Goal: Task Accomplishment & Management: Manage account settings

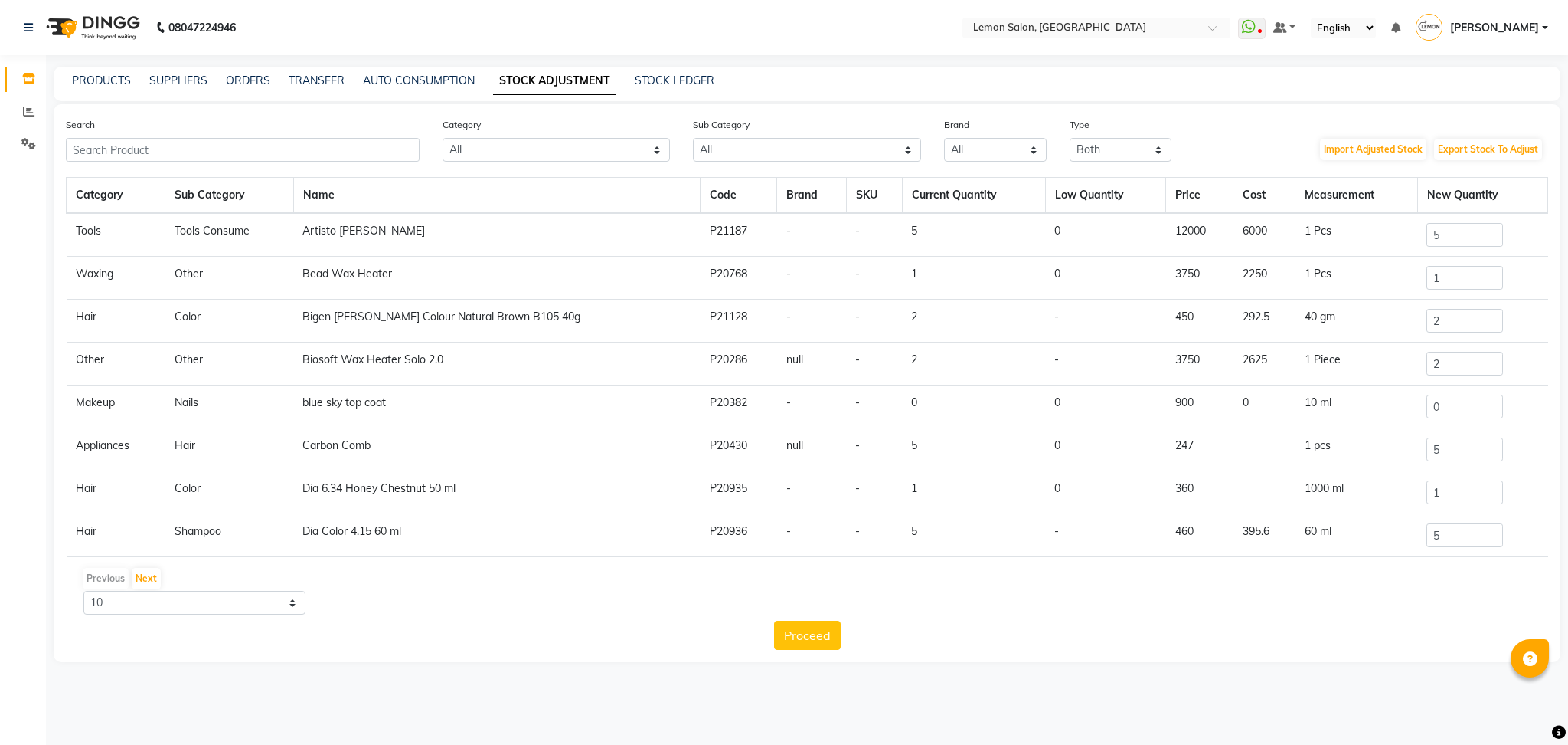
select select "B"
click at [337, 141] on input "text" at bounding box center [242, 150] width 354 height 23
click at [1093, 139] on select "All Both Consumable Retail" at bounding box center [1121, 150] width 102 height 23
select select
click at [1070, 138] on select "All Both Consumable Retail" at bounding box center [1121, 150] width 102 height 23
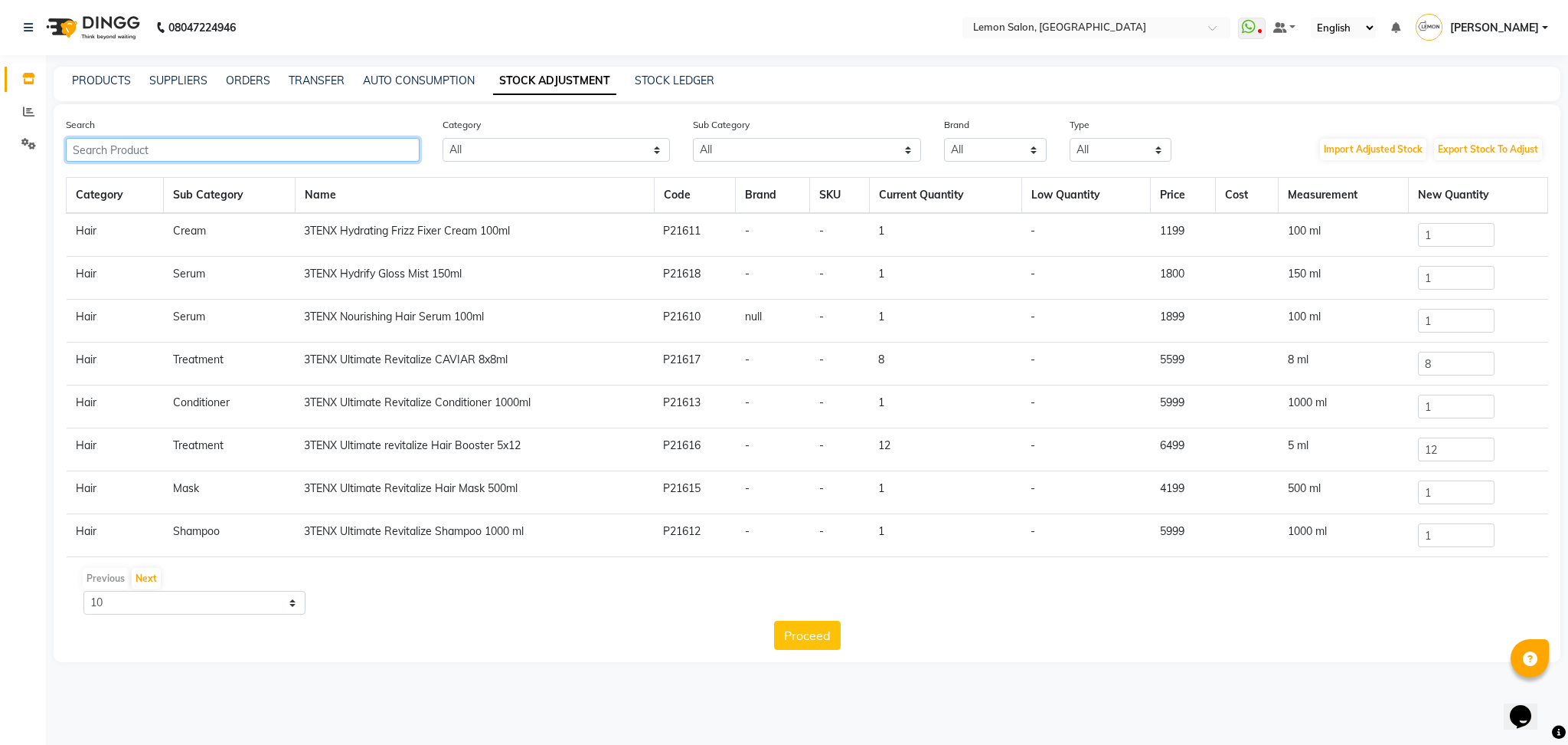
click at [315, 145] on input "text" at bounding box center [242, 150] width 354 height 23
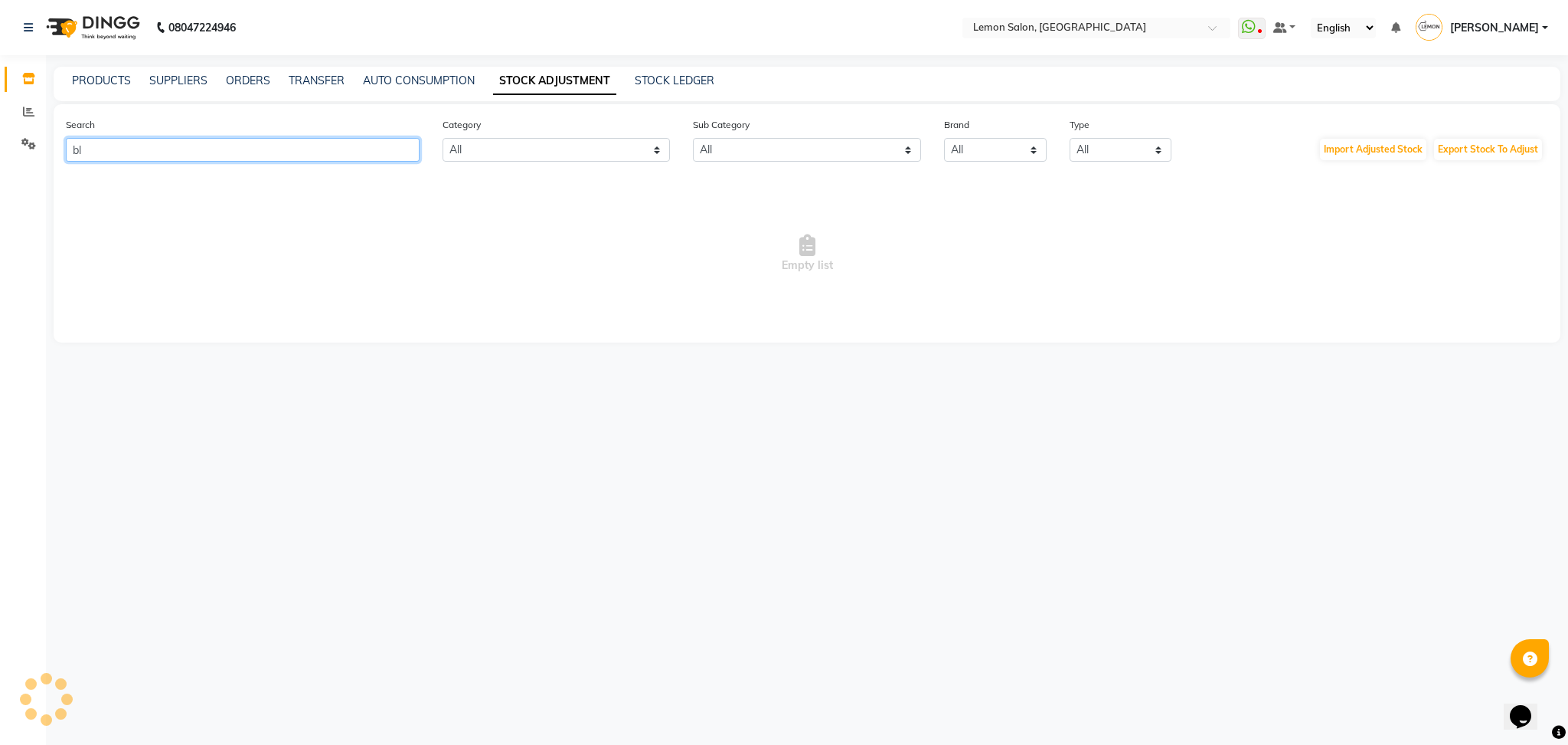
type input "b"
type input "steam"
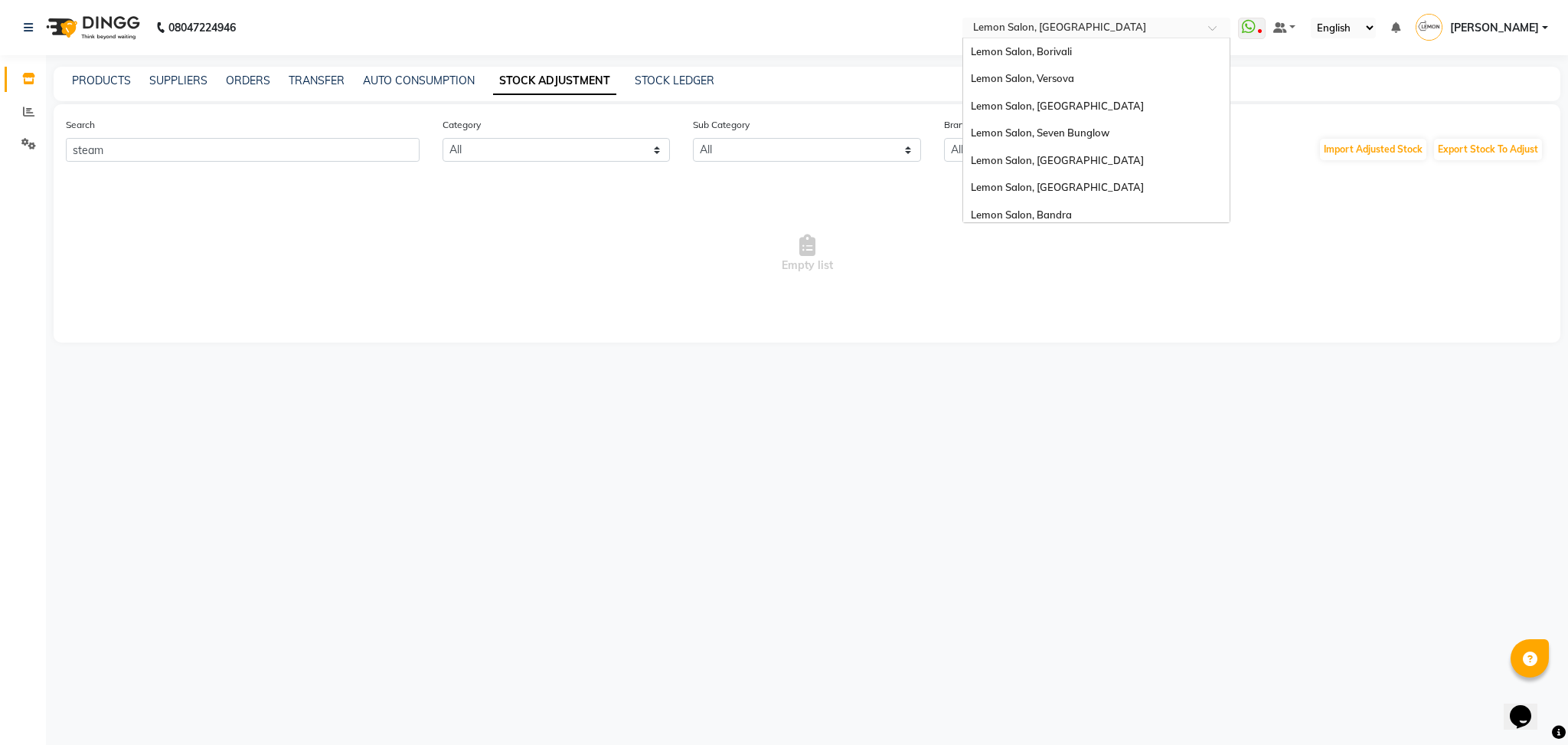
scroll to position [142, 0]
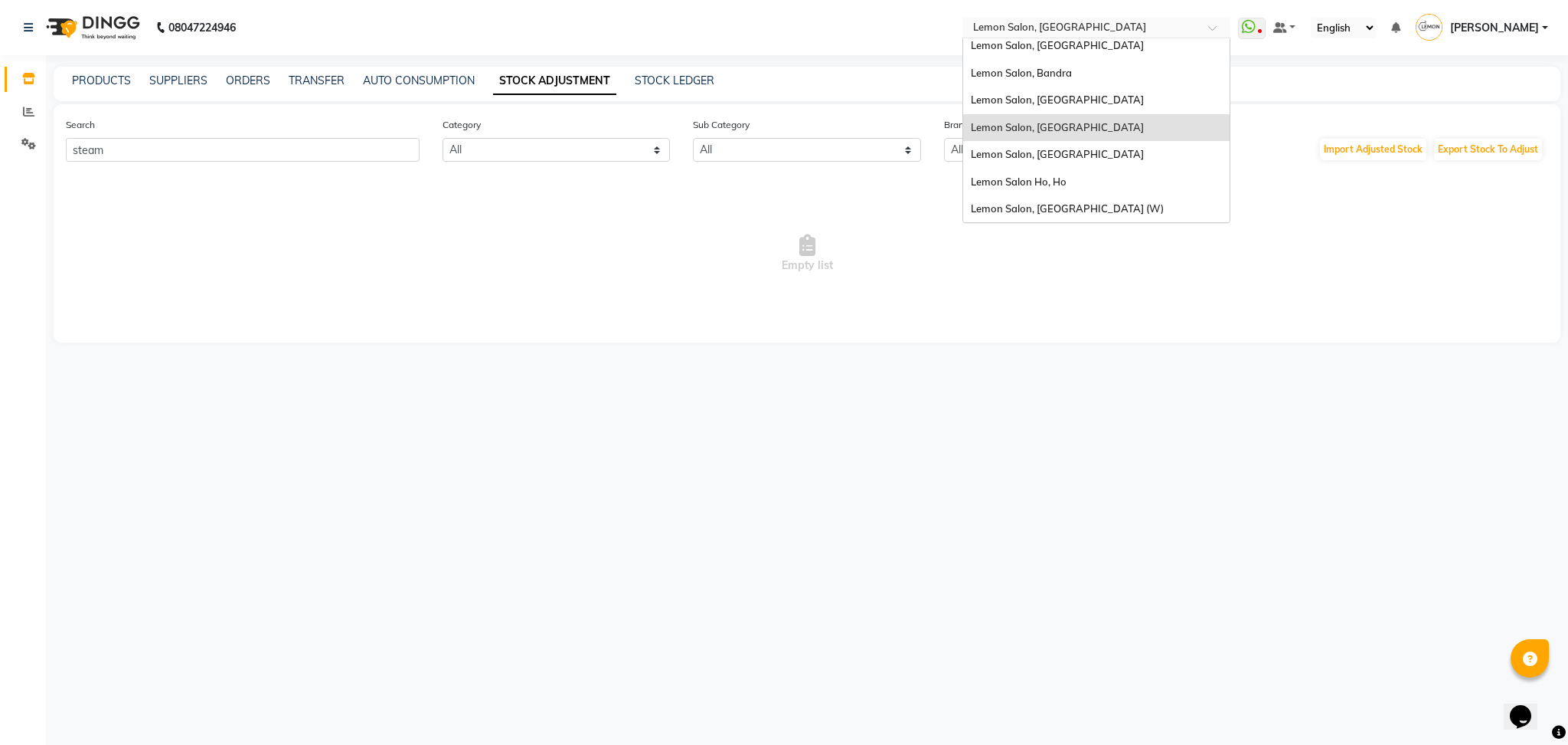
click at [1158, 21] on input "text" at bounding box center [1081, 29] width 222 height 16
click at [1083, 171] on div "Lemon Salon Ho, Ho" at bounding box center [1096, 182] width 266 height 27
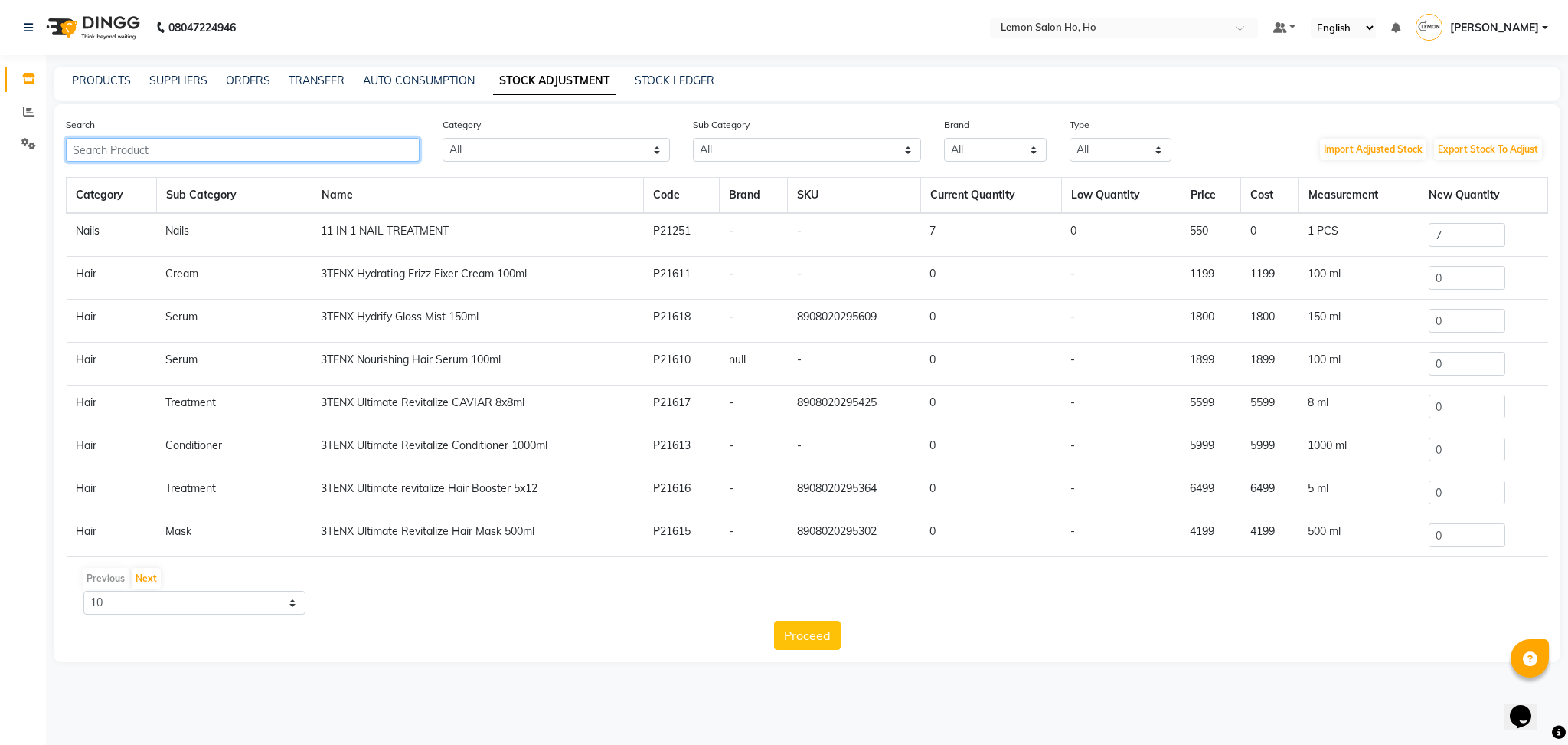
click at [372, 154] on input "text" at bounding box center [242, 150] width 354 height 23
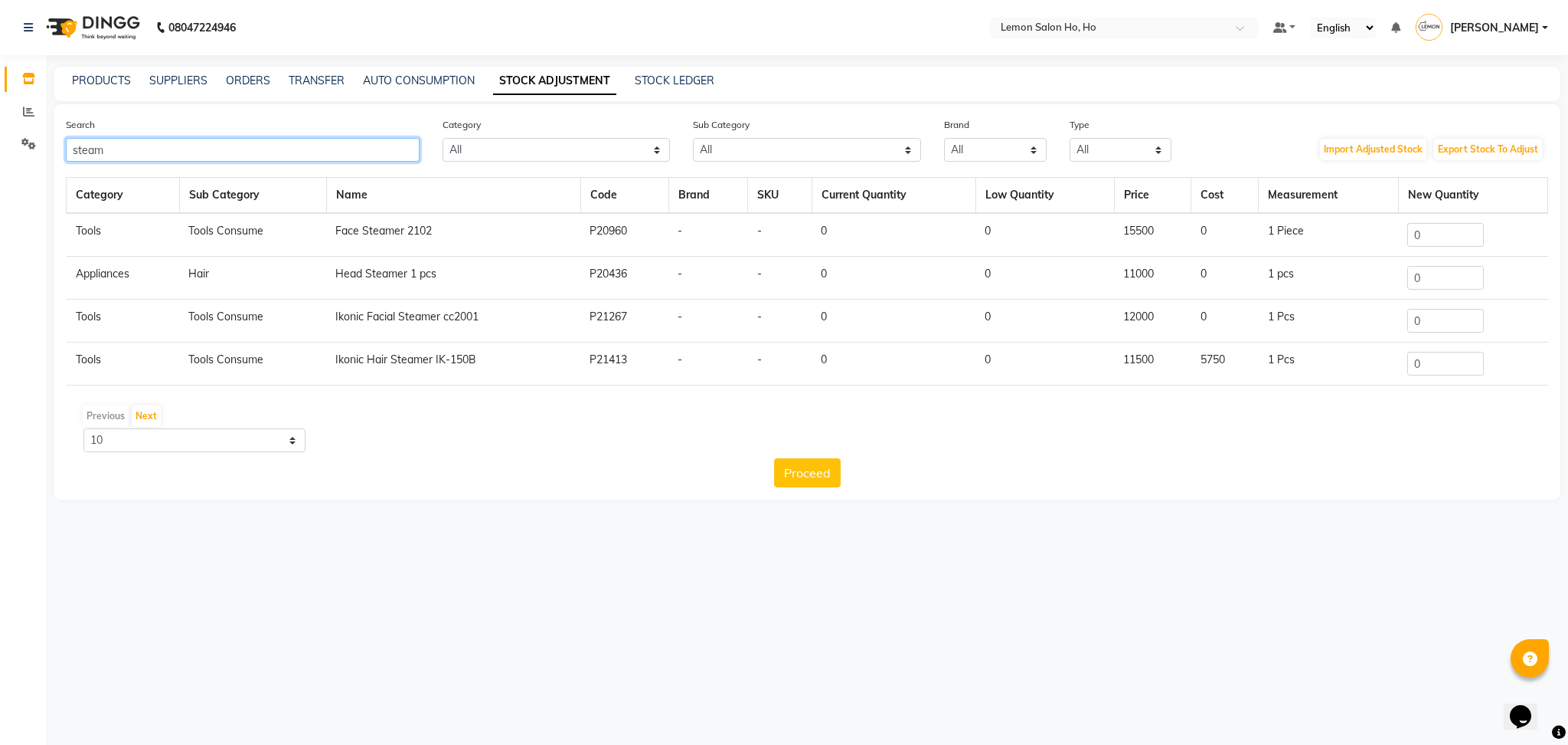
type input "steam"
click at [377, 232] on td "Face Steamer 2102" at bounding box center [453, 235] width 254 height 44
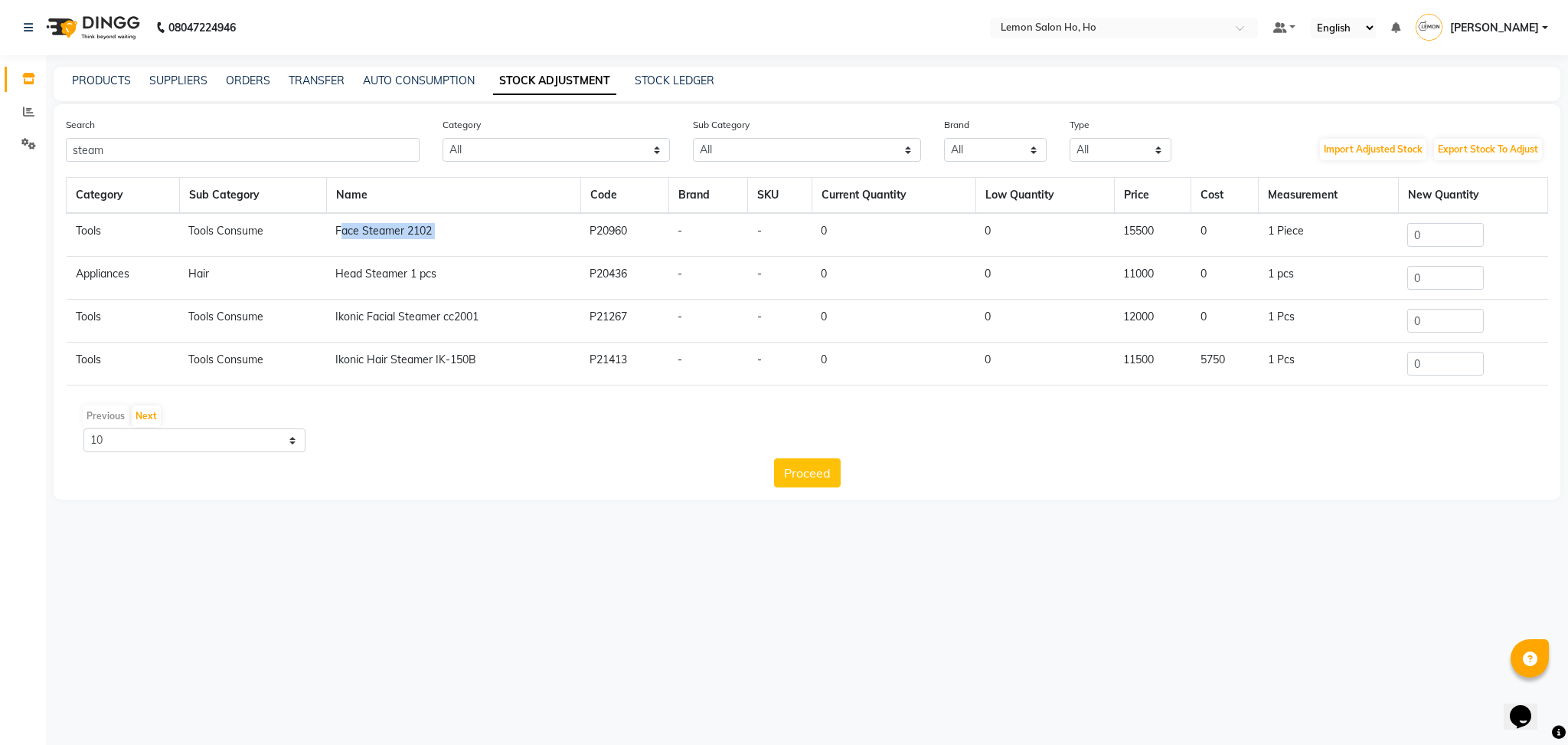
copy td "Face Steamer 2102"
click at [116, 83] on link "PRODUCTS" at bounding box center [101, 80] width 59 height 14
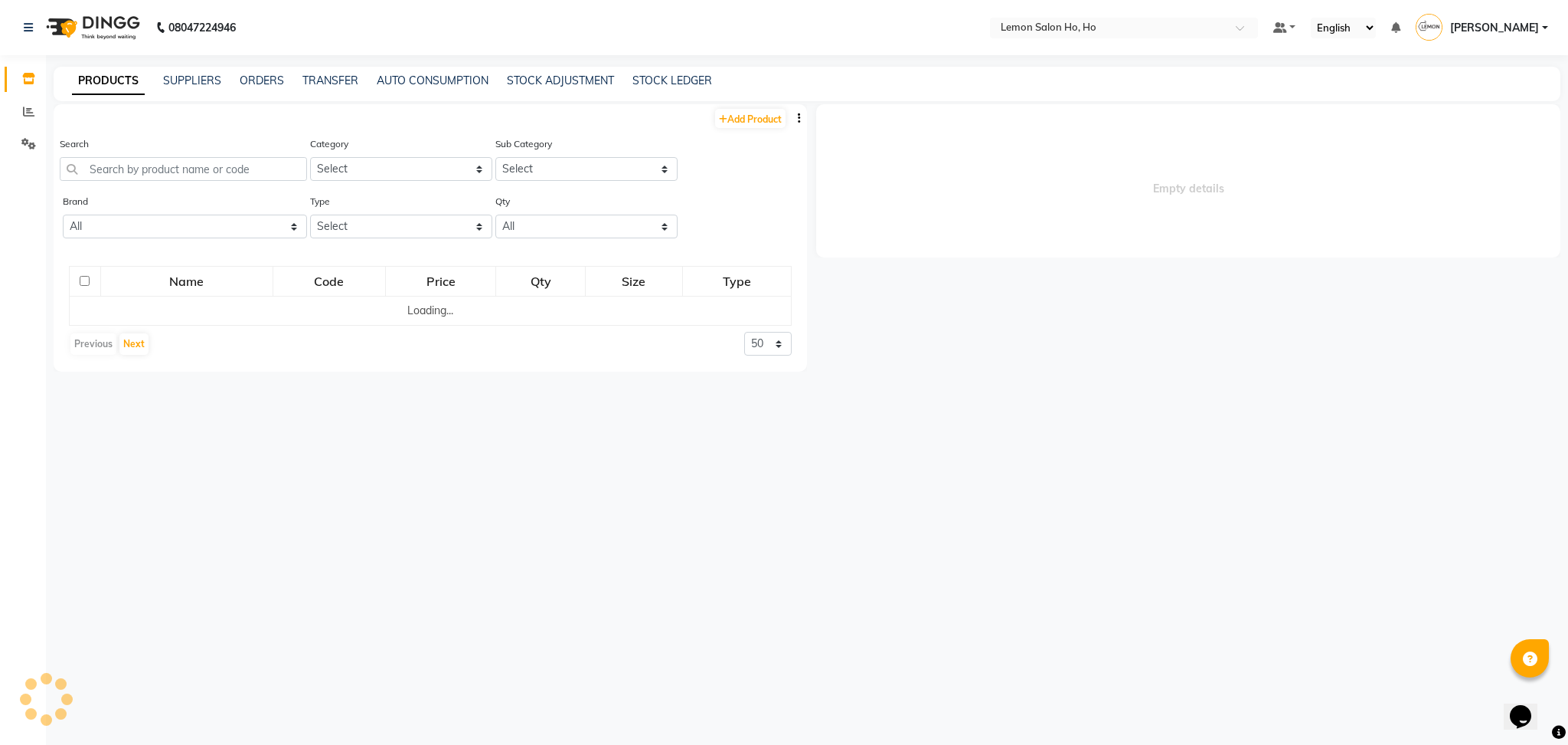
select select
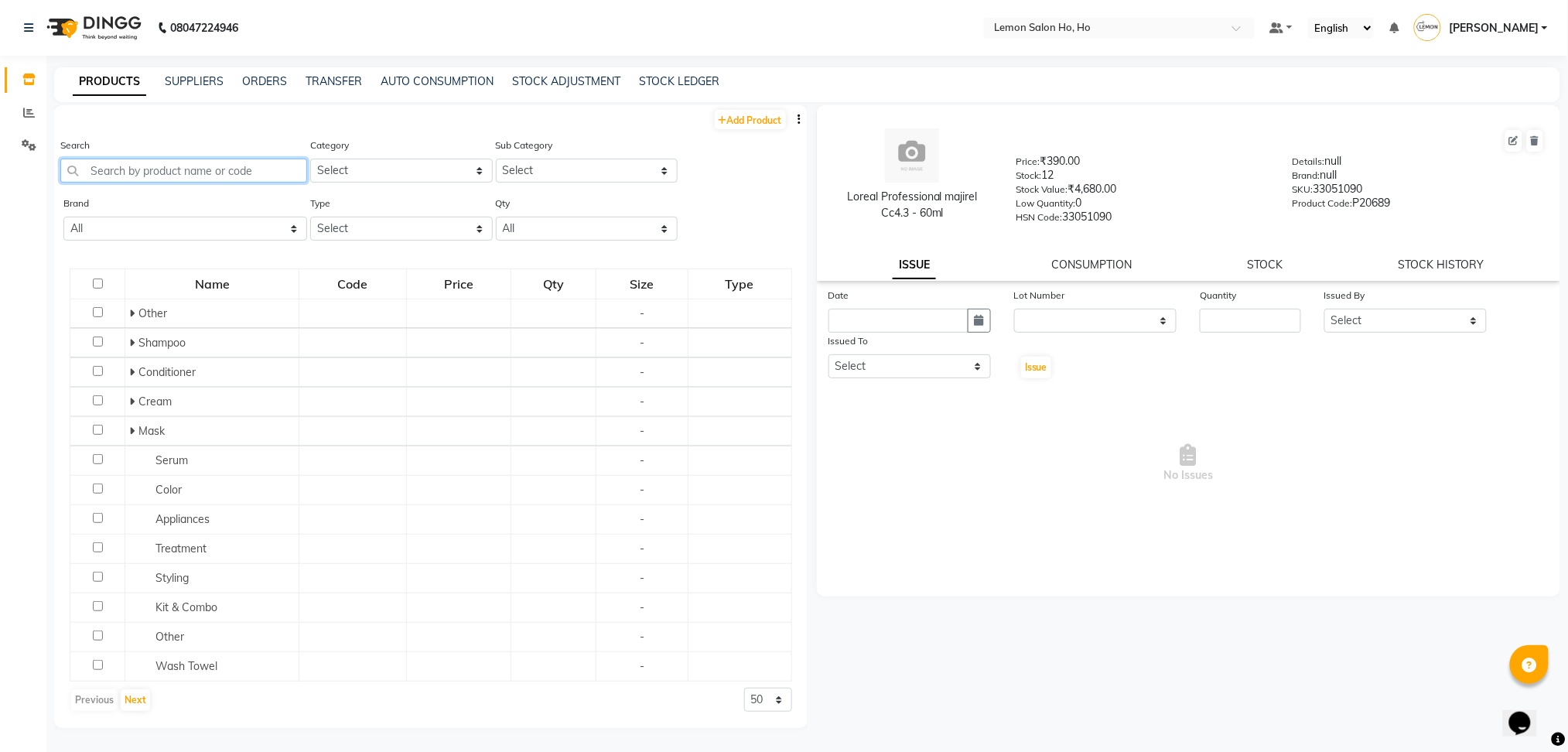
click at [181, 172] on input "text" at bounding box center [184, 170] width 247 height 24
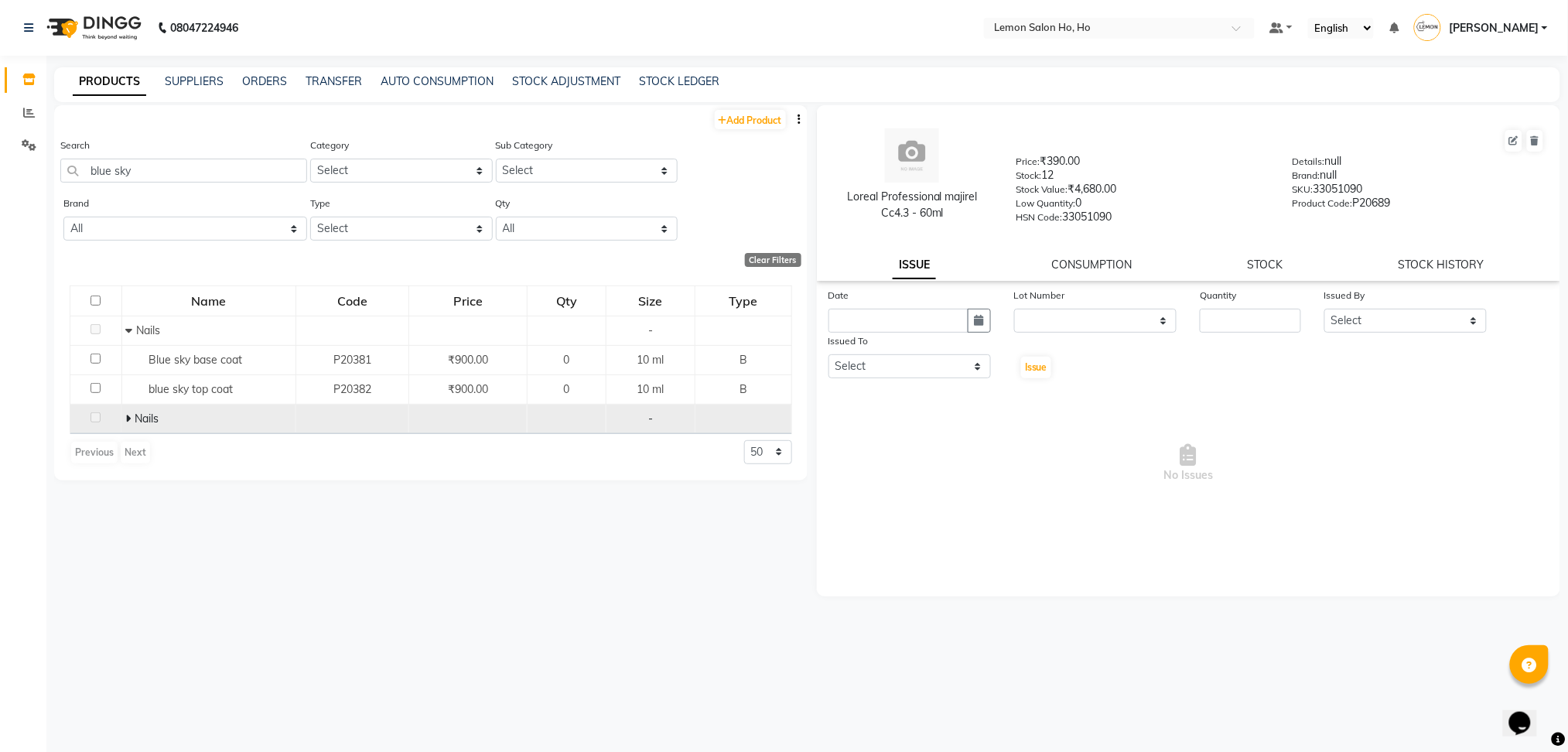
click at [127, 423] on icon at bounding box center [128, 419] width 6 height 11
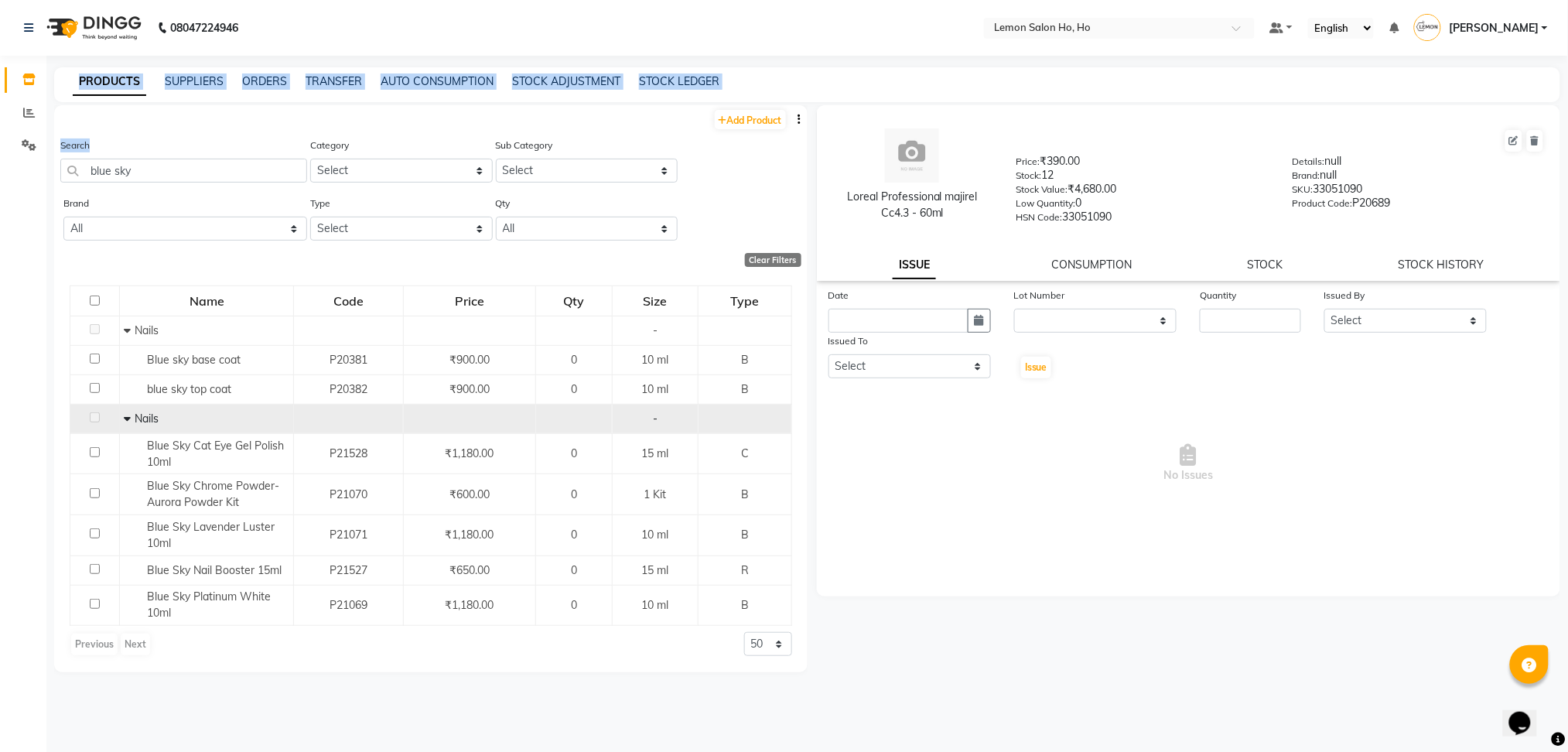
drag, startPoint x: 165, startPoint y: 158, endPoint x: 0, endPoint y: 148, distance: 165.3
click at [0, 148] on app-home "08047224946 Select Location × Lemon Salon Ho, Ho Default Panel My Panel English…" at bounding box center [784, 381] width 1568 height 761
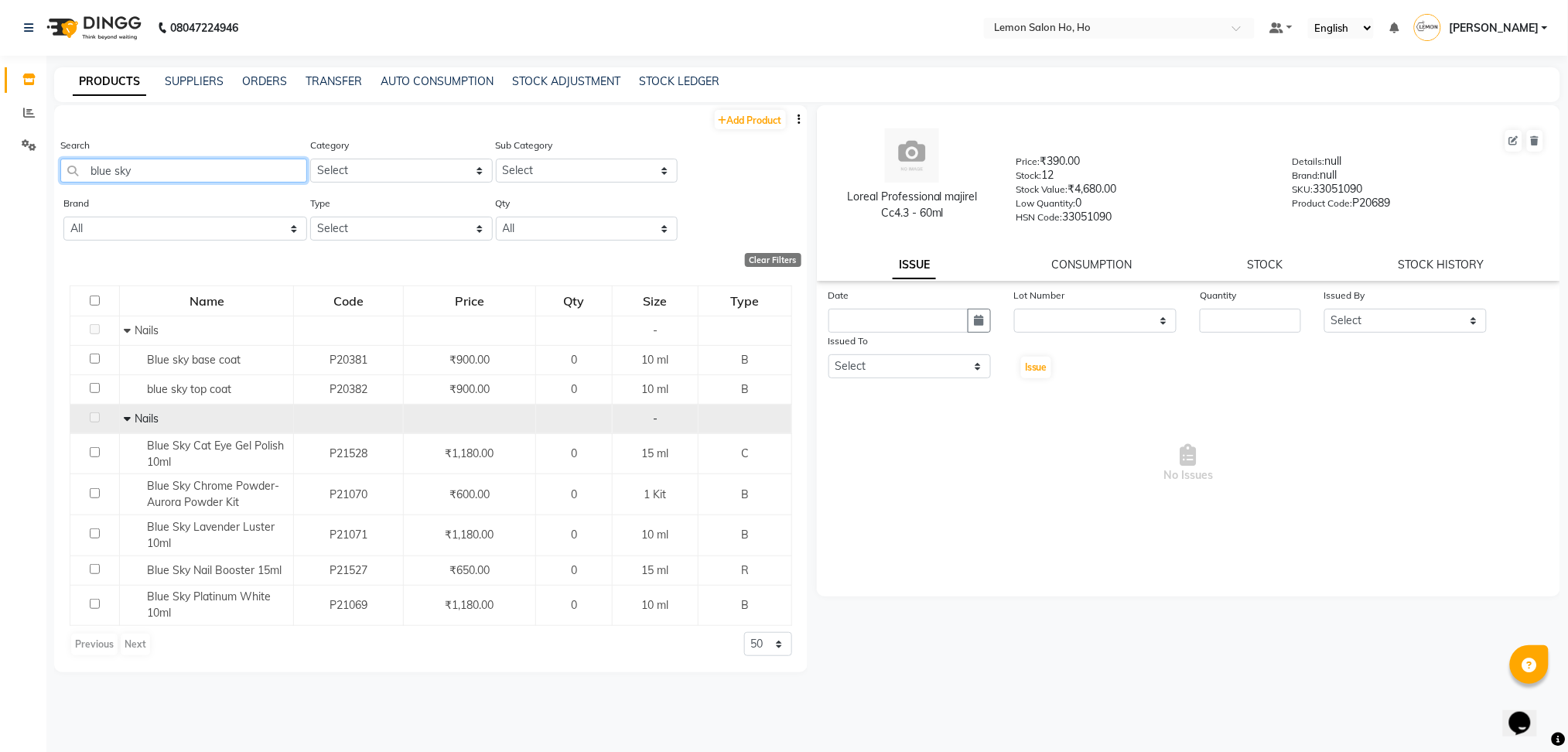
drag, startPoint x: 173, startPoint y: 167, endPoint x: 0, endPoint y: 184, distance: 173.8
click at [0, 184] on app-home "08047224946 Select Location × Lemon Salon Ho, Ho Default Panel My Panel English…" at bounding box center [784, 381] width 1568 height 761
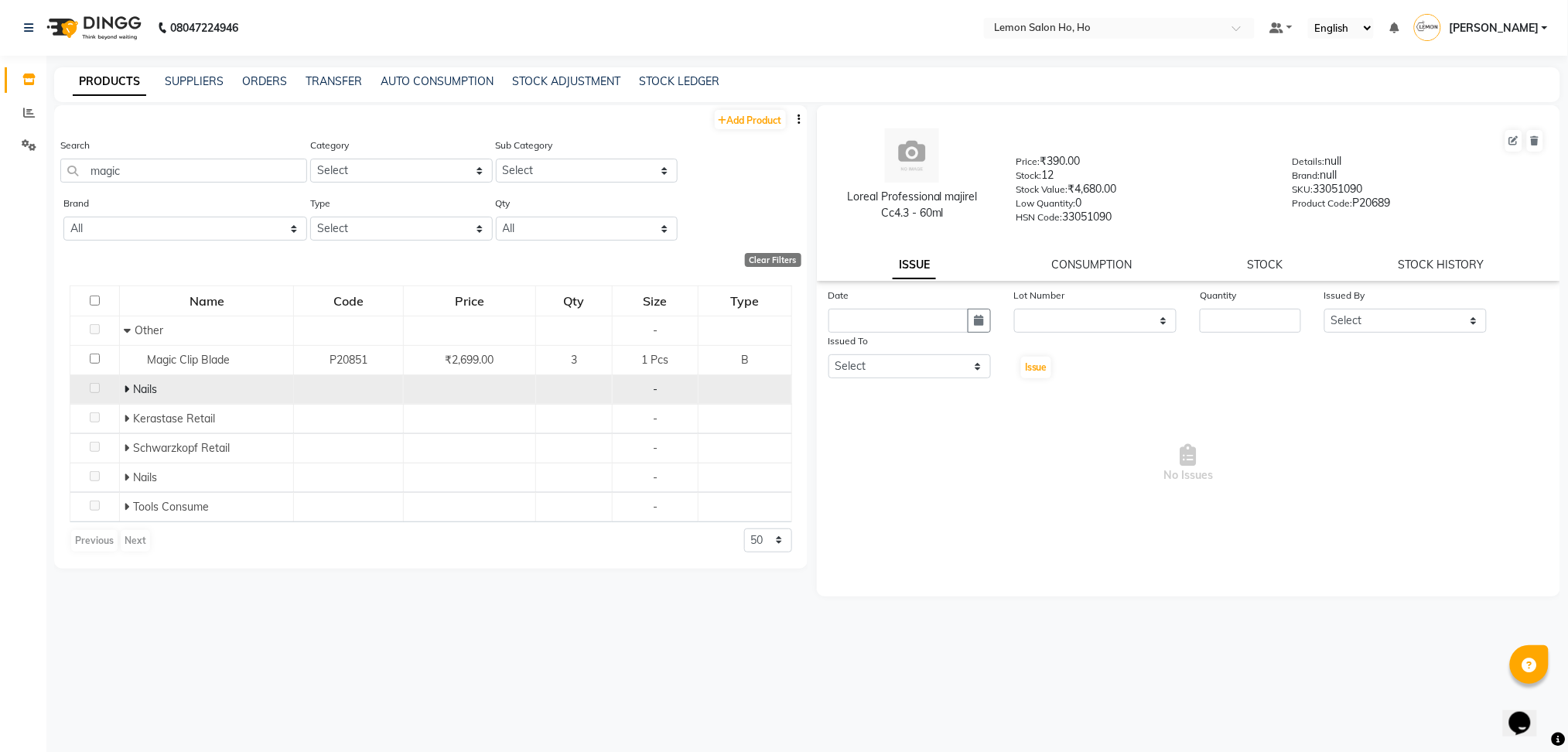
click at [127, 393] on icon at bounding box center [126, 389] width 6 height 11
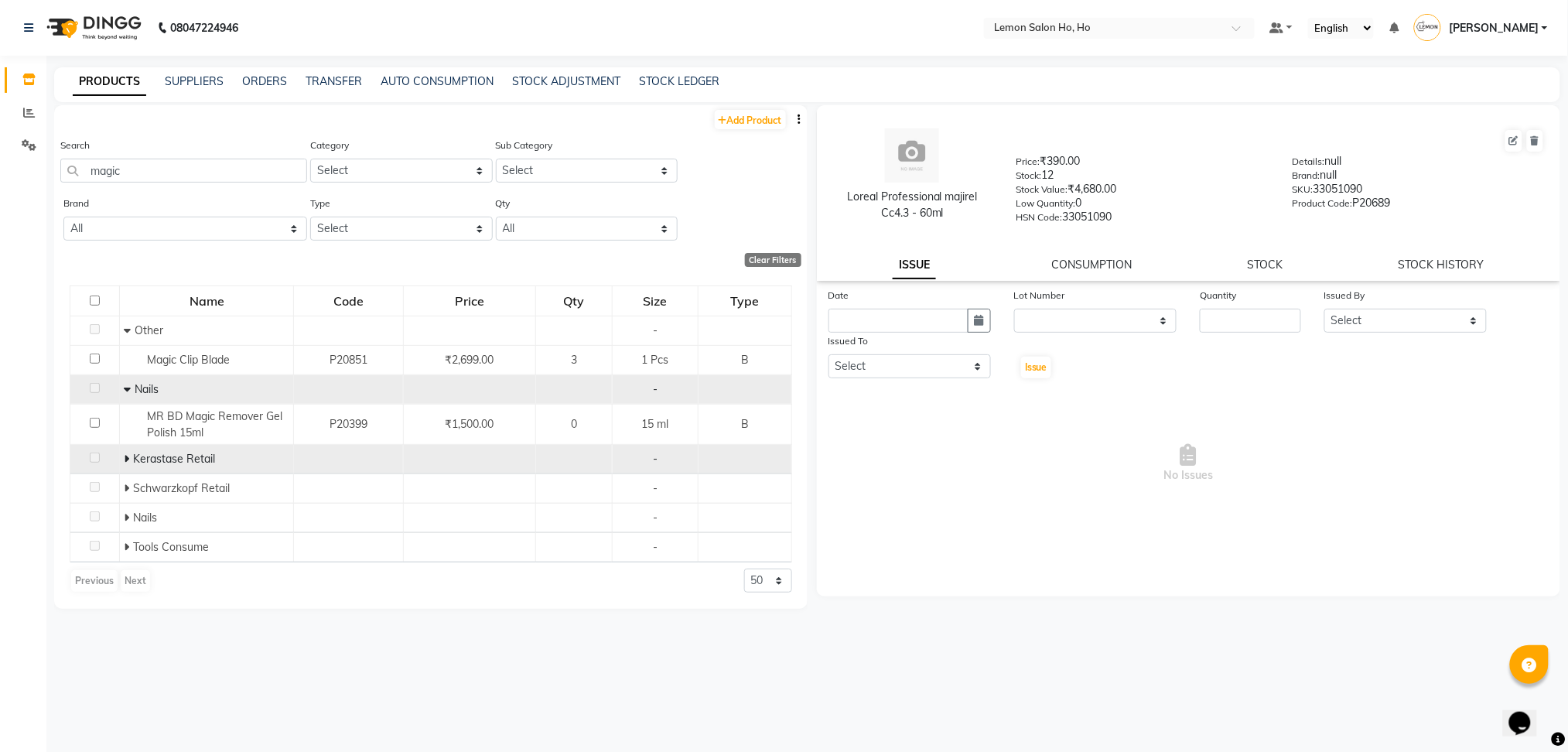
click at [128, 464] on icon at bounding box center [126, 459] width 6 height 11
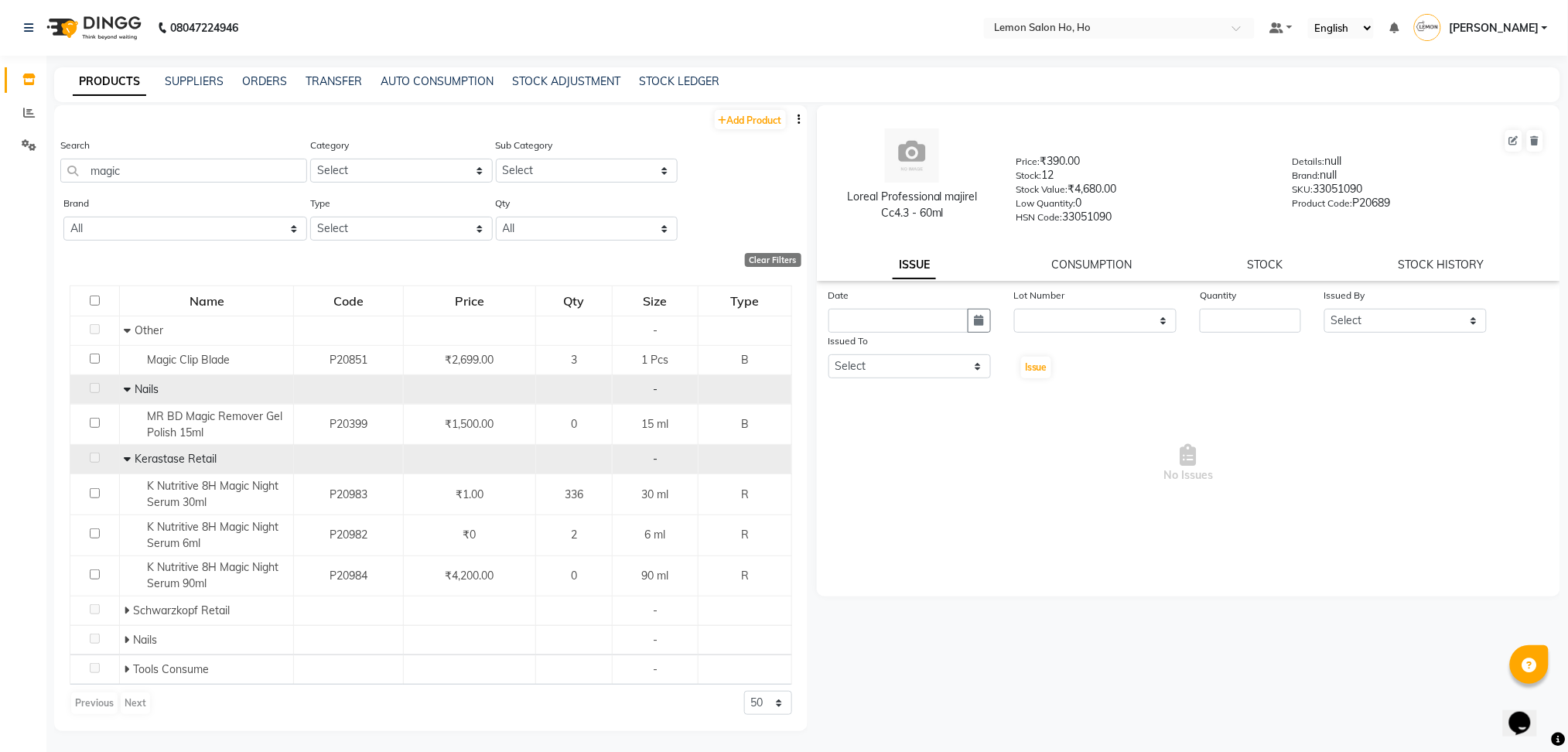
click at [131, 470] on td "Kerastase Retail" at bounding box center [207, 459] width 174 height 29
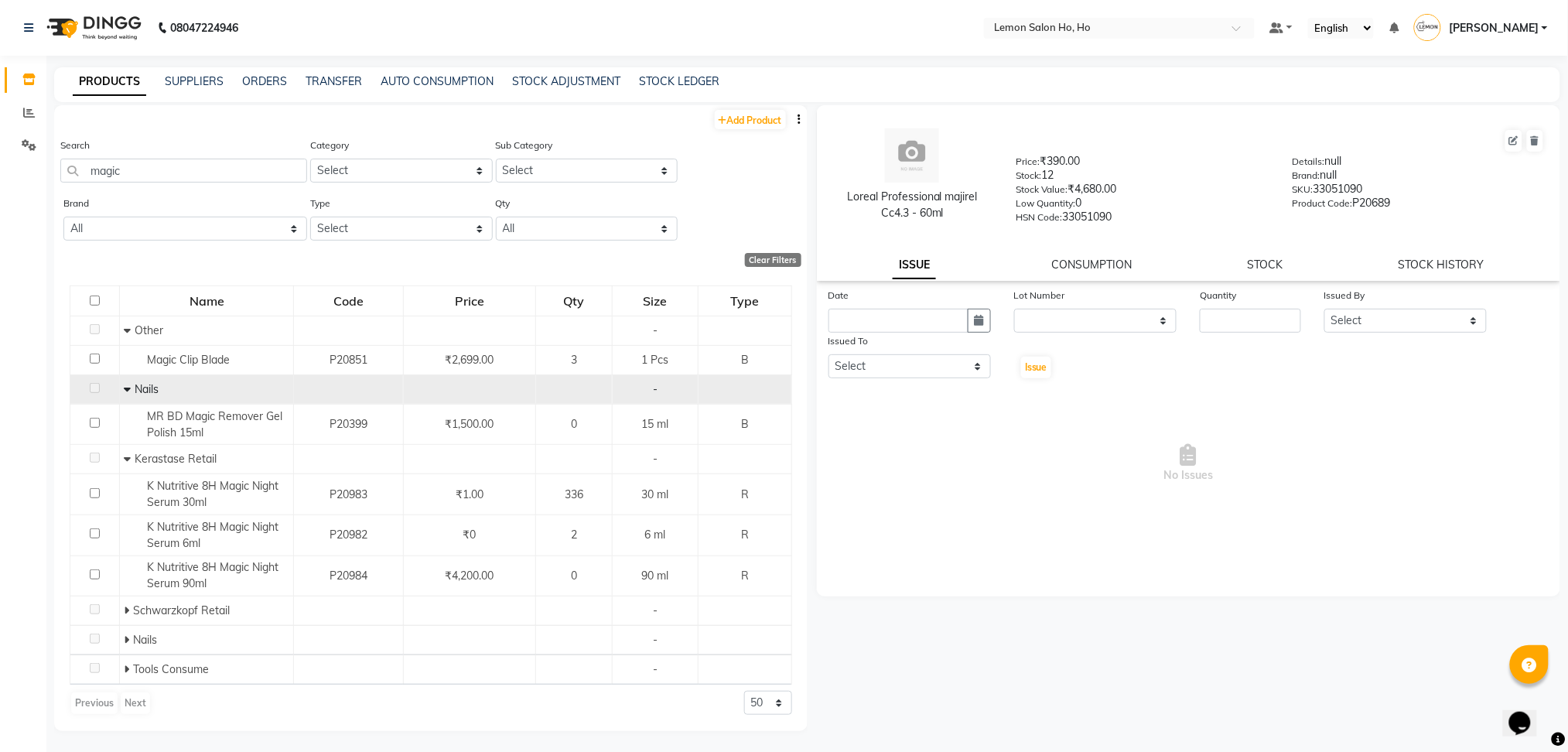
click at [128, 460] on icon at bounding box center [127, 459] width 7 height 11
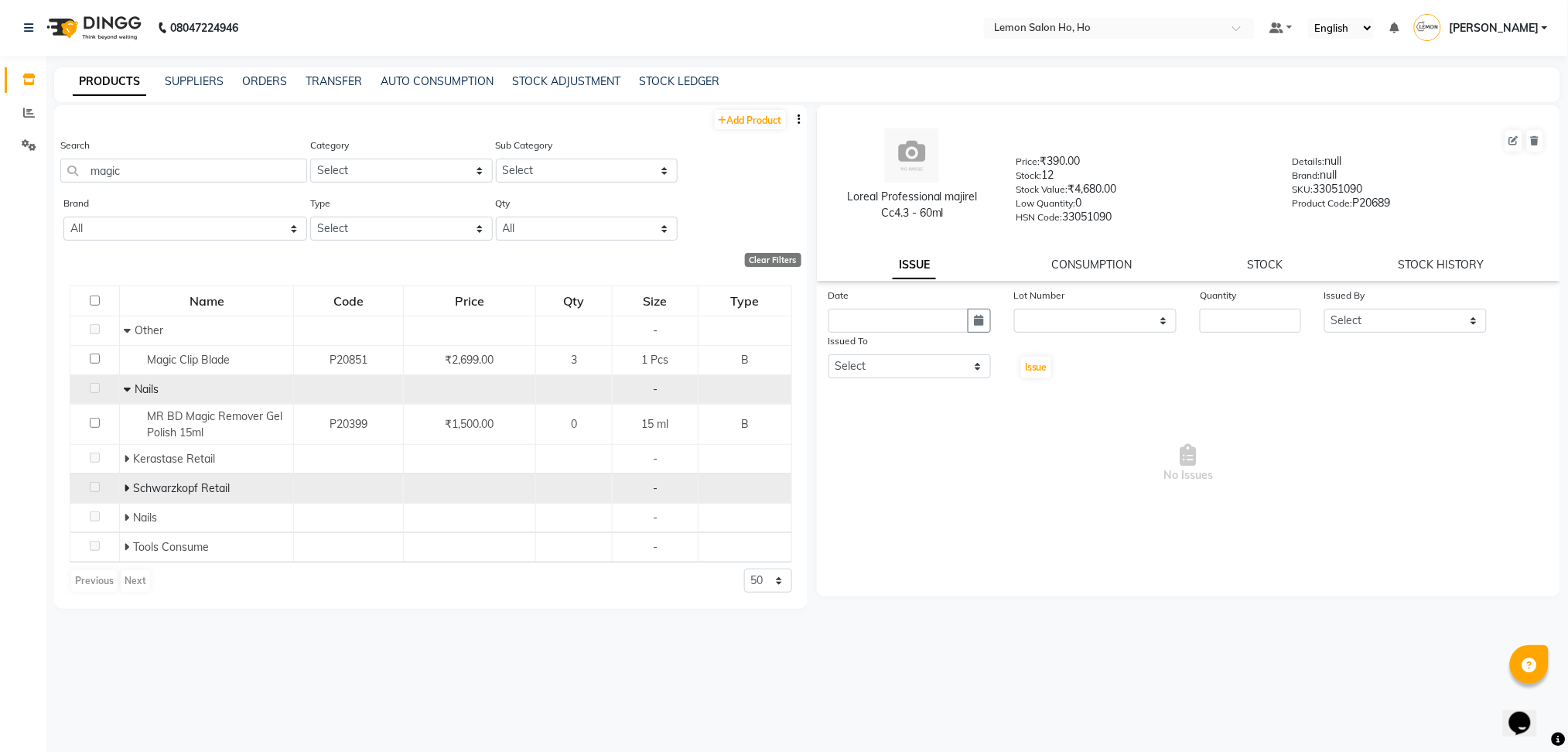
click at [128, 490] on icon at bounding box center [126, 488] width 6 height 11
click at [126, 490] on icon at bounding box center [127, 488] width 7 height 11
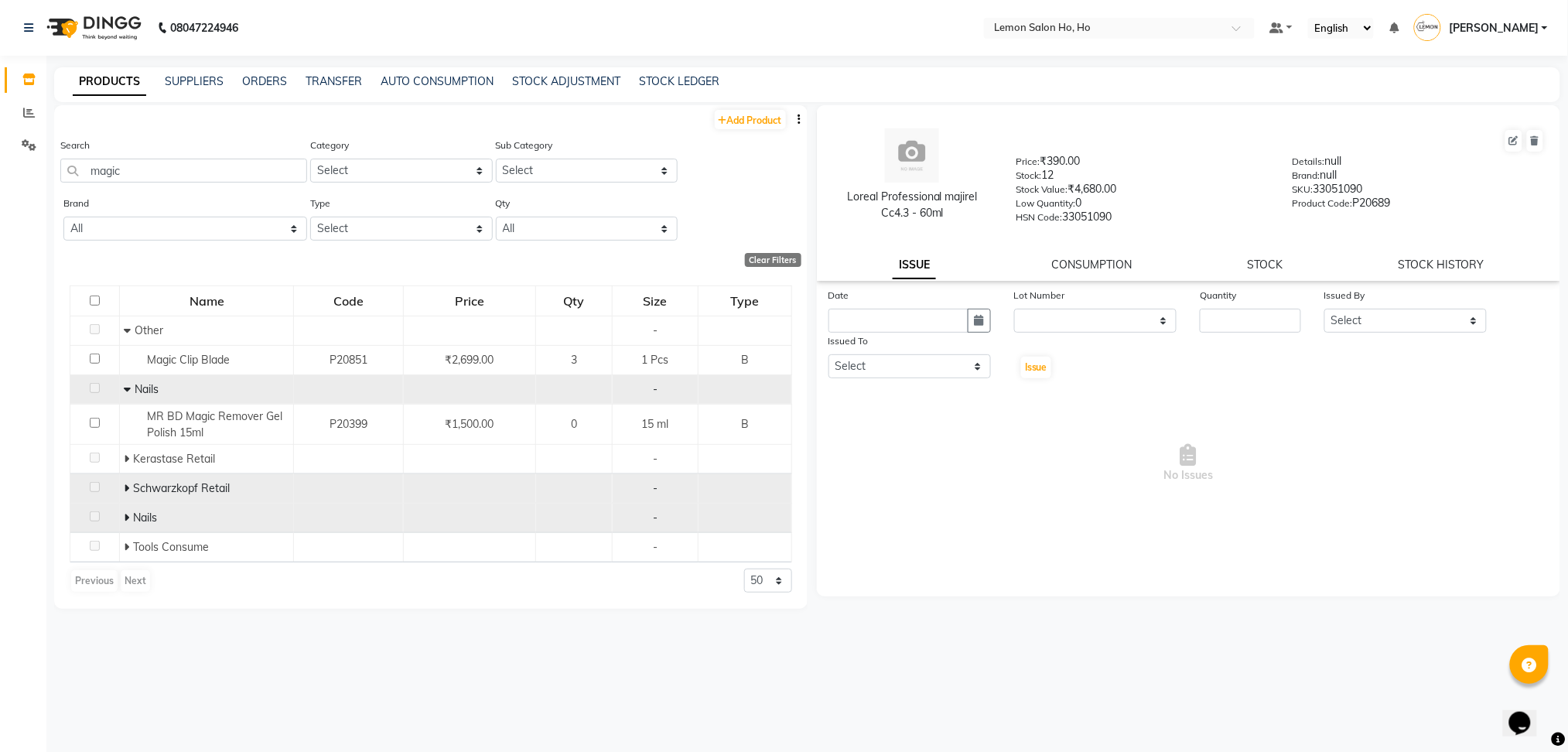
click at [127, 512] on icon at bounding box center [126, 518] width 6 height 11
click at [127, 518] on icon at bounding box center [127, 518] width 7 height 11
click at [126, 553] on span at bounding box center [126, 547] width 6 height 14
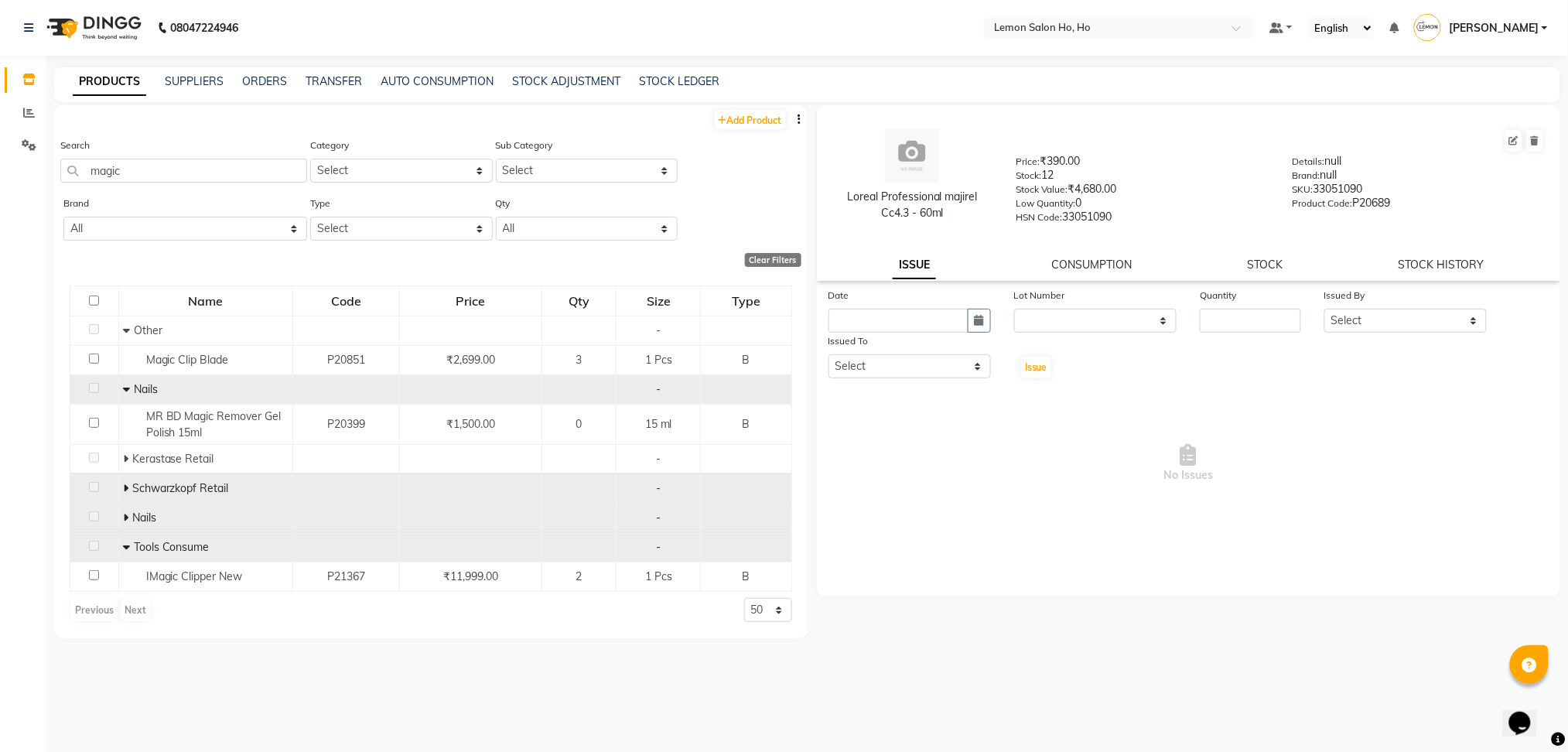
click at [124, 549] on icon at bounding box center [126, 547] width 7 height 11
click at [128, 517] on icon at bounding box center [126, 518] width 6 height 11
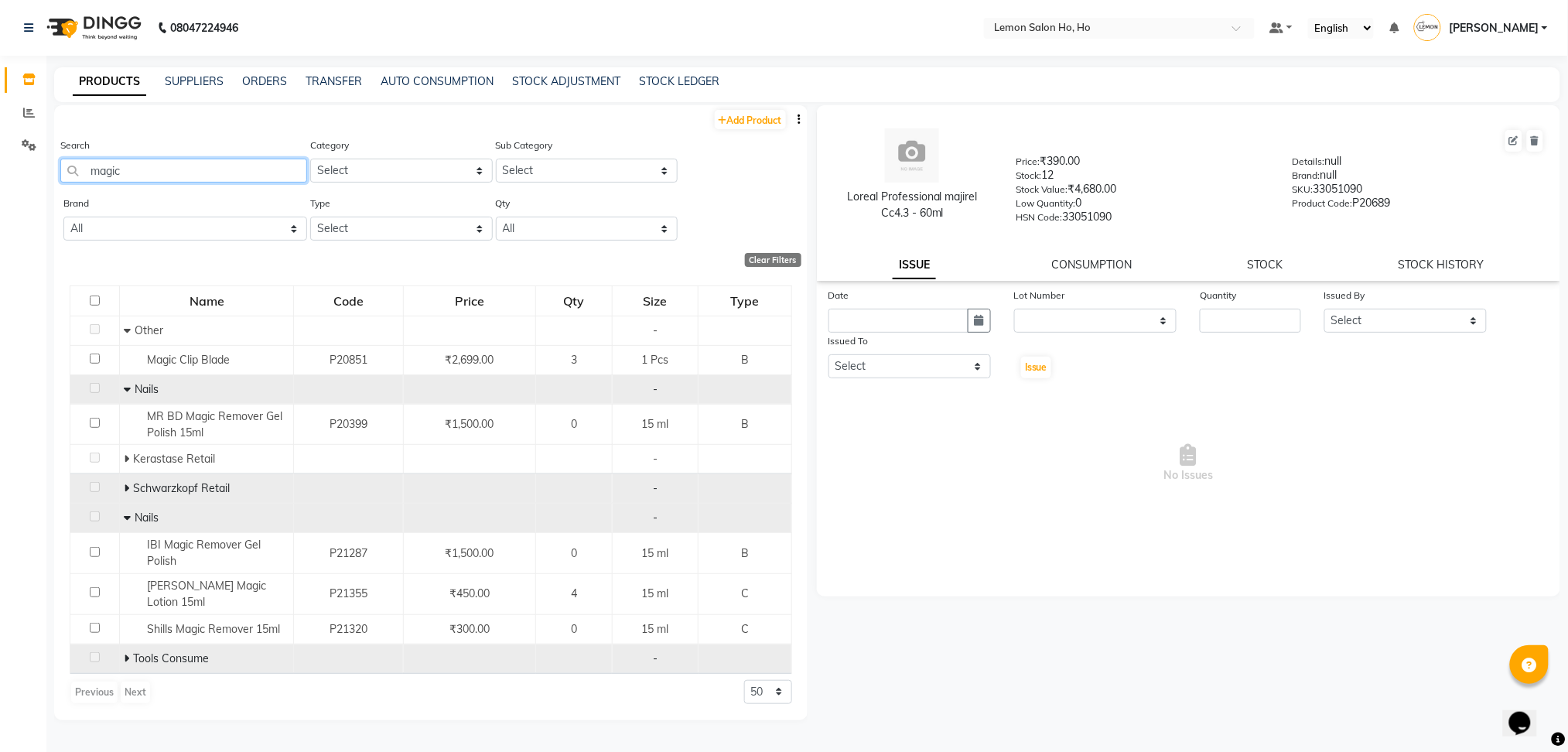
drag, startPoint x: 173, startPoint y: 171, endPoint x: 76, endPoint y: 179, distance: 97.3
click at [76, 179] on input "magic" at bounding box center [184, 170] width 247 height 24
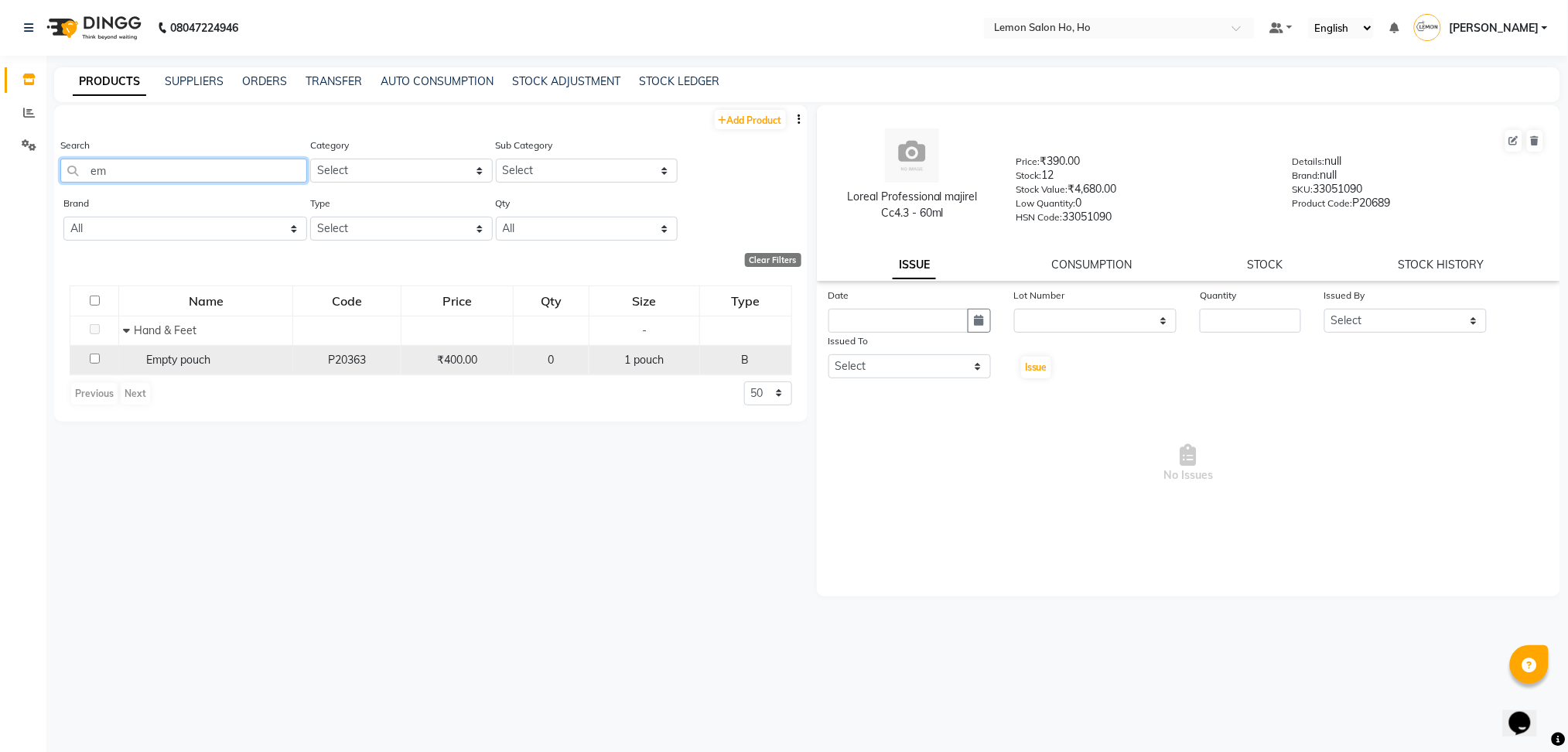
type input "e"
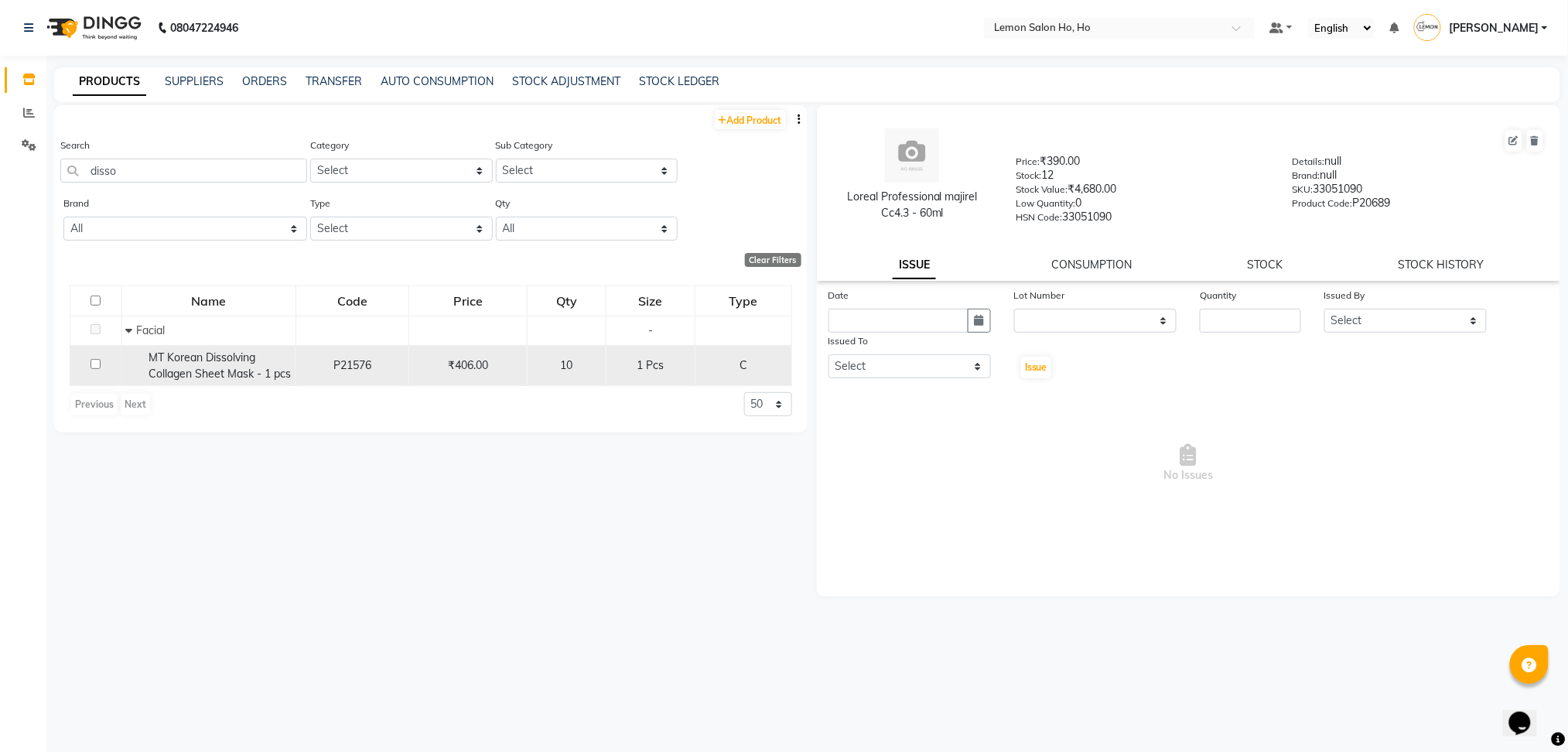
click at [243, 383] on td "MT Korean Dissolving Collagen Sheet Mask - 1 pcs" at bounding box center [208, 366] width 174 height 41
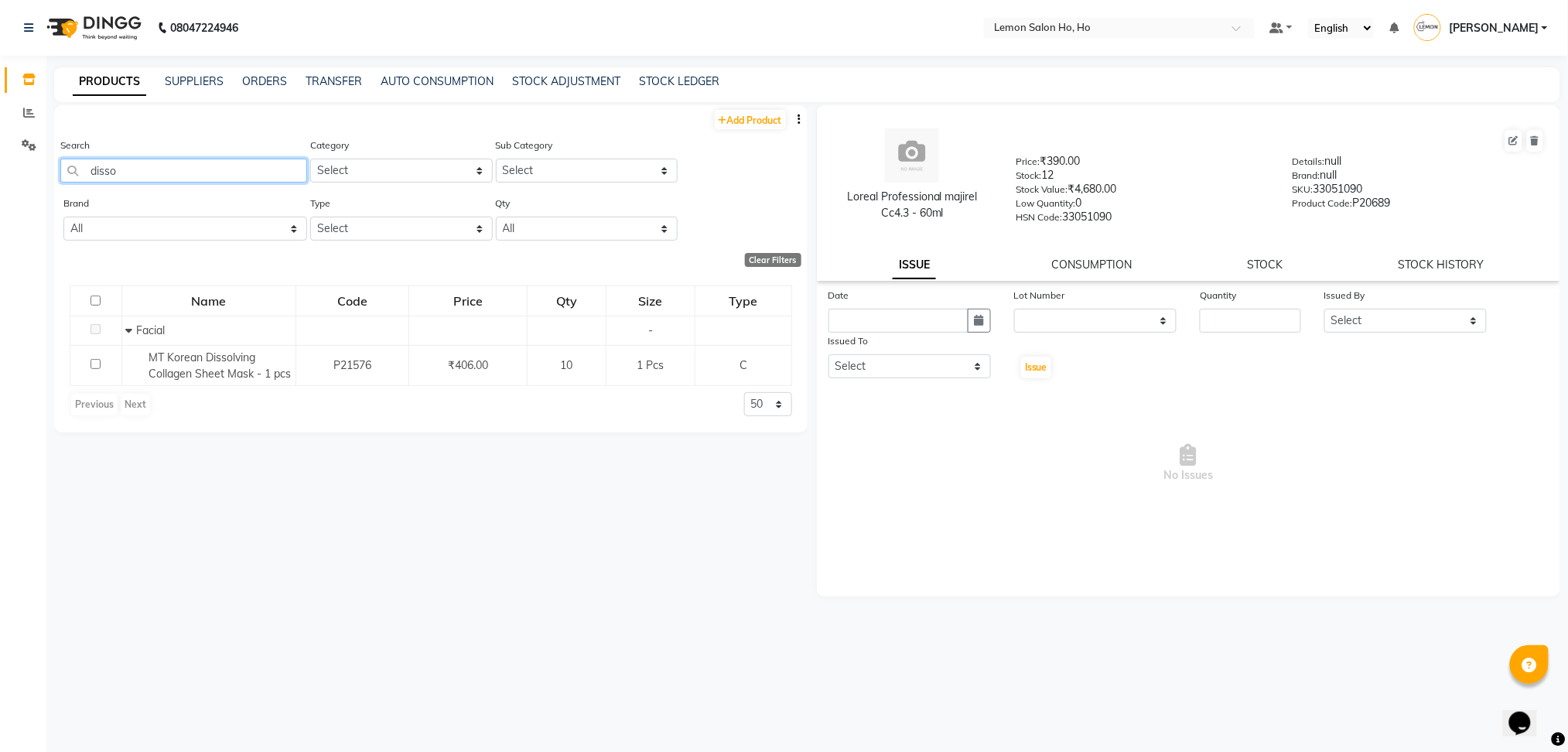
drag, startPoint x: 146, startPoint y: 174, endPoint x: 47, endPoint y: 181, distance: 99.2
click at [47, 181] on main "PRODUCTS SUPPLIERS ORDERS TRANSFER AUTO CONSUMPTION STOCK ADJUSTMENT STOCK LEDG…" at bounding box center [807, 414] width 1521 height 694
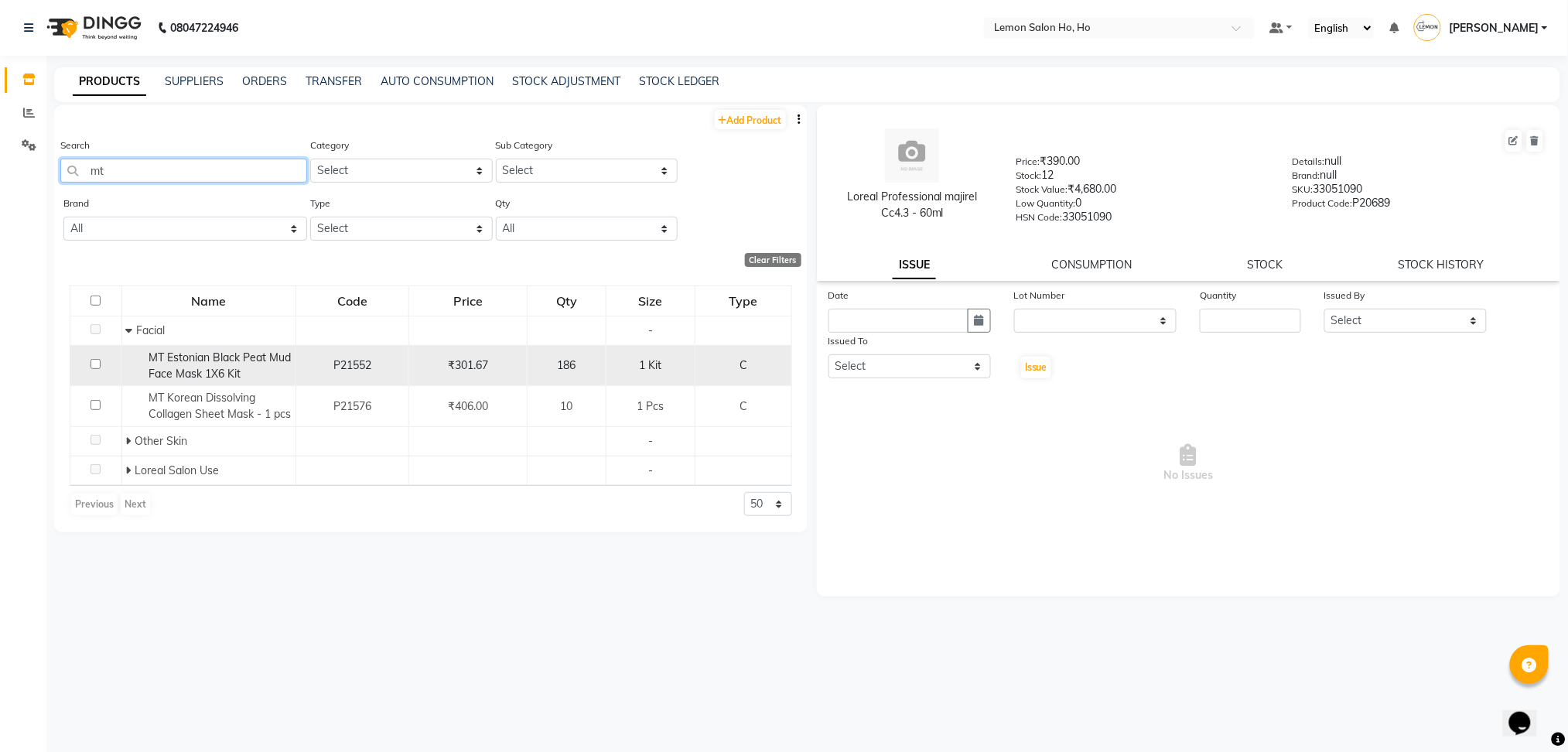
type input "mt"
click at [237, 373] on span "MT Estonian Black Peat Mud Face Mask 1X6 Kit" at bounding box center [219, 365] width 143 height 30
select select
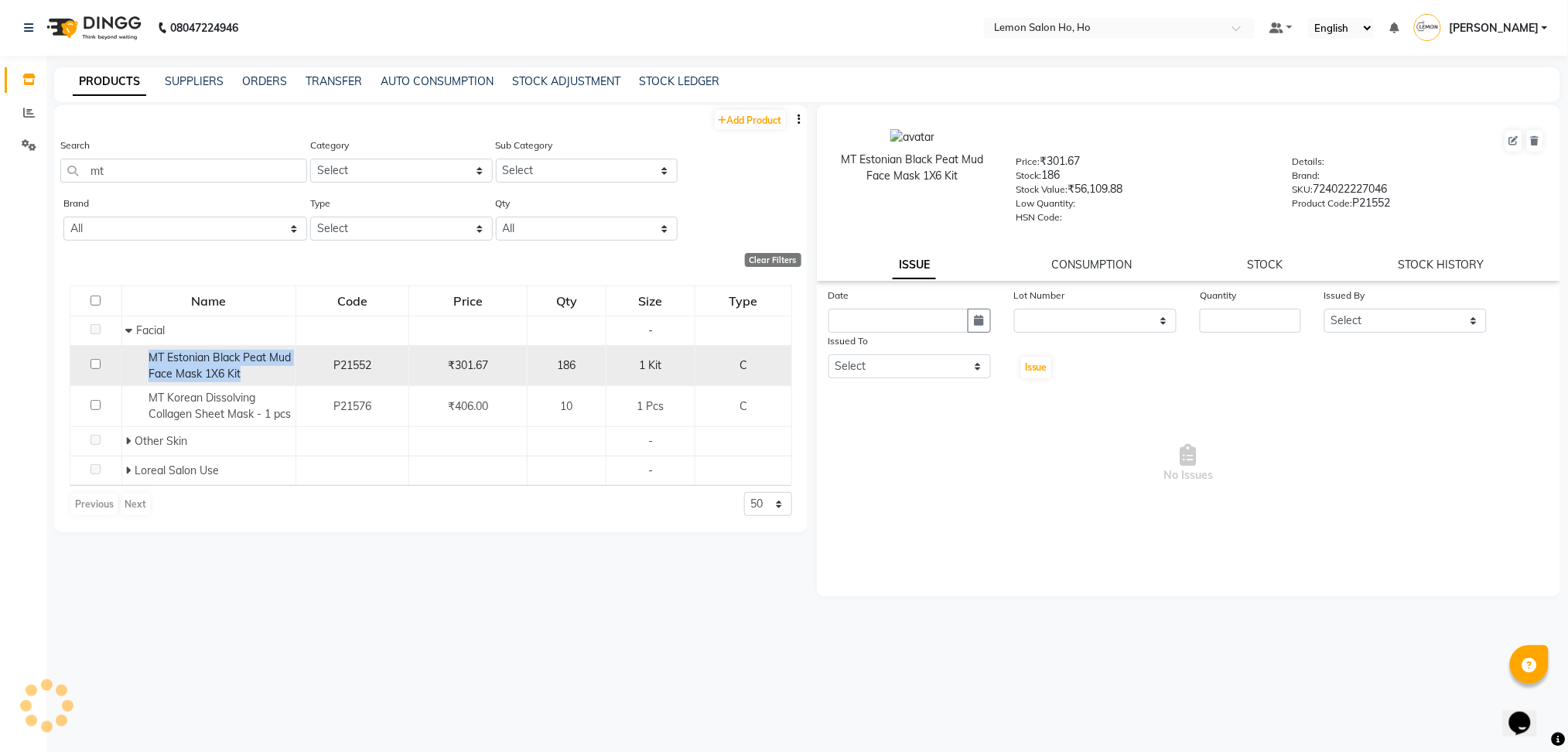
click at [237, 373] on span "MT Estonian Black Peat Mud Face Mask 1X6 Kit" at bounding box center [219, 365] width 143 height 30
copy span "MT Estonian Black Peat Mud Face Mask 1X6 Kit"
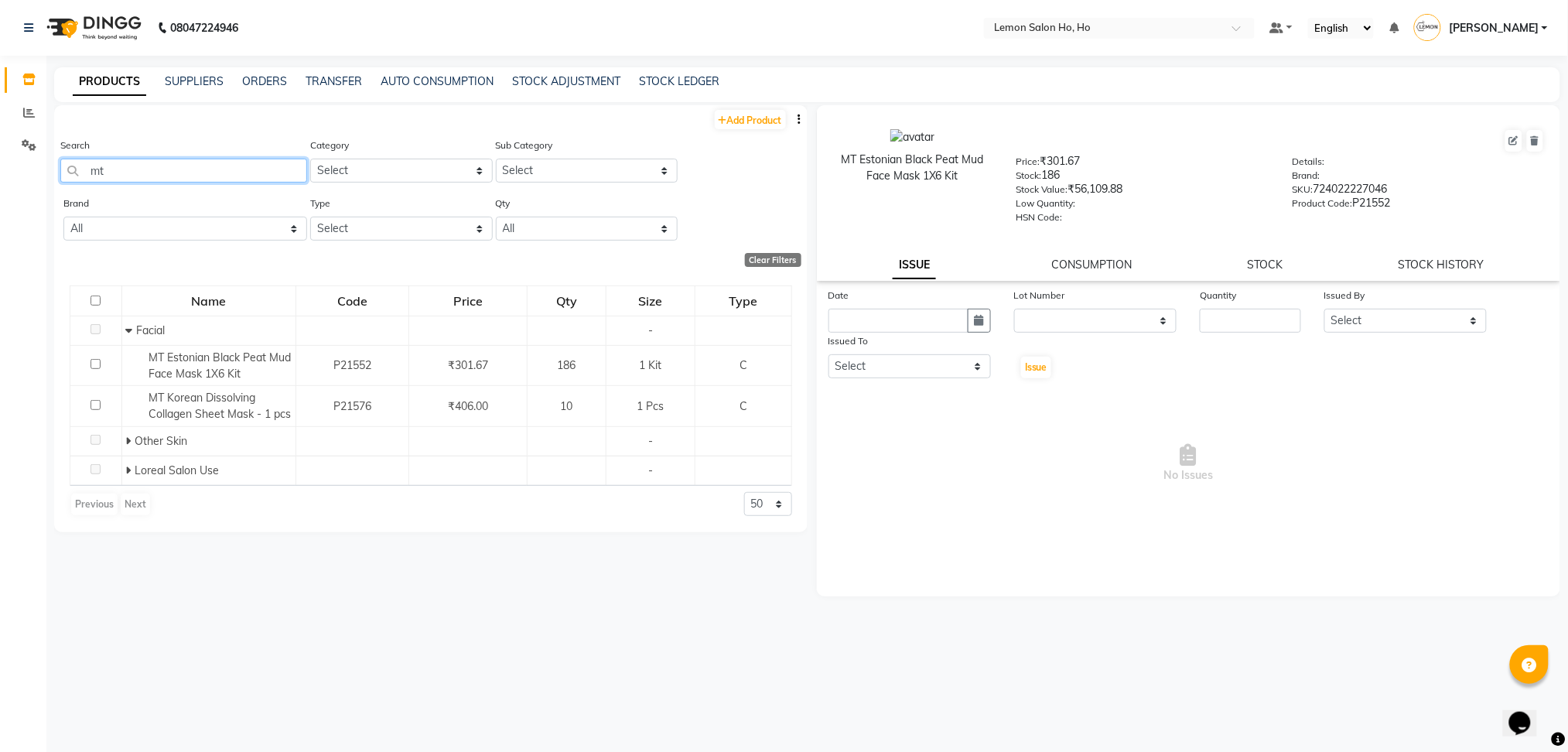
drag, startPoint x: 174, startPoint y: 158, endPoint x: 173, endPoint y: 172, distance: 14.0
click at [173, 172] on input "mt" at bounding box center [184, 170] width 247 height 24
drag, startPoint x: 173, startPoint y: 172, endPoint x: 0, endPoint y: 186, distance: 173.6
click at [0, 186] on app-home "08047224946 Select Location × Lemon Salon Ho, Ho Default Panel My Panel English…" at bounding box center [784, 381] width 1568 height 761
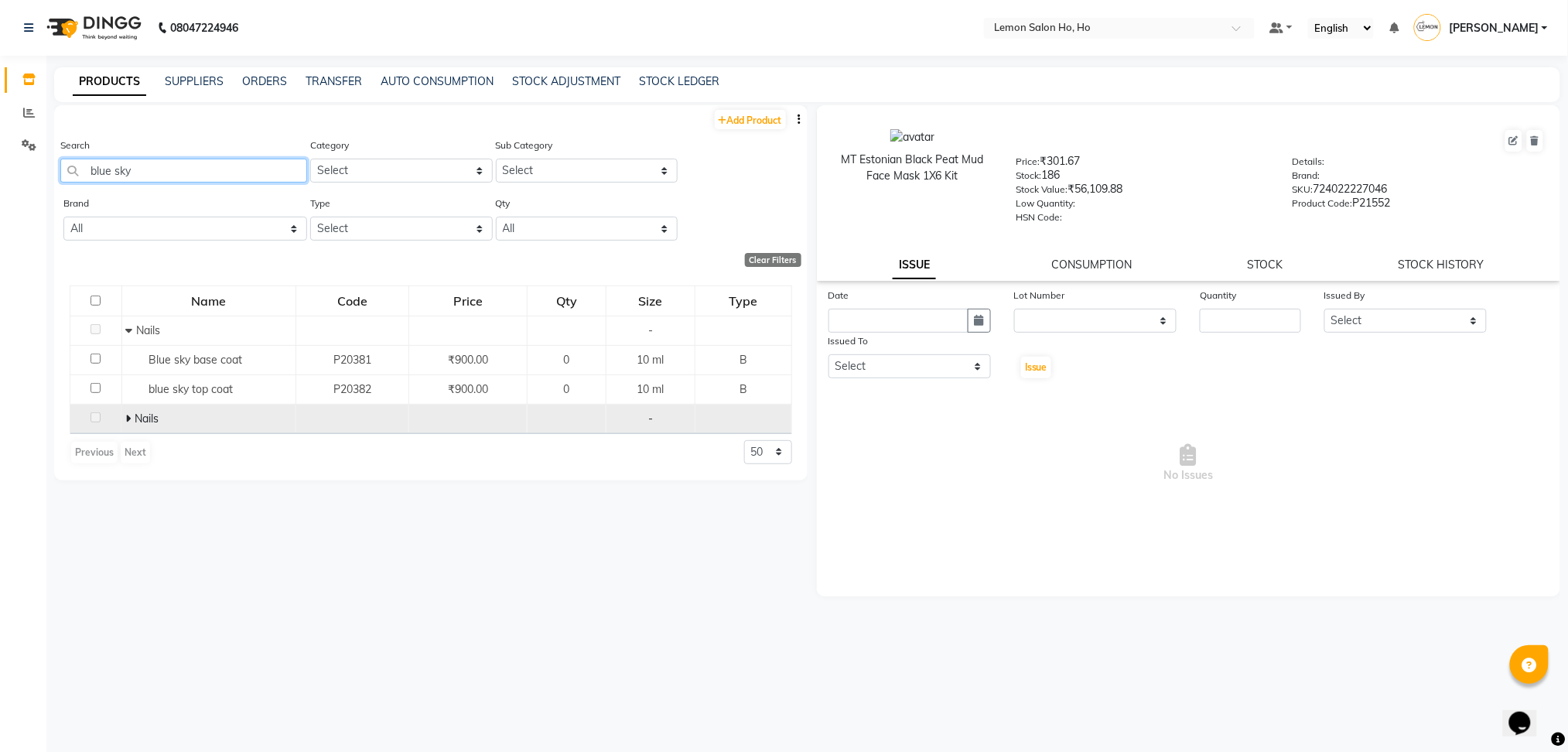
type input "blue sky"
click at [126, 413] on icon at bounding box center [128, 419] width 6 height 11
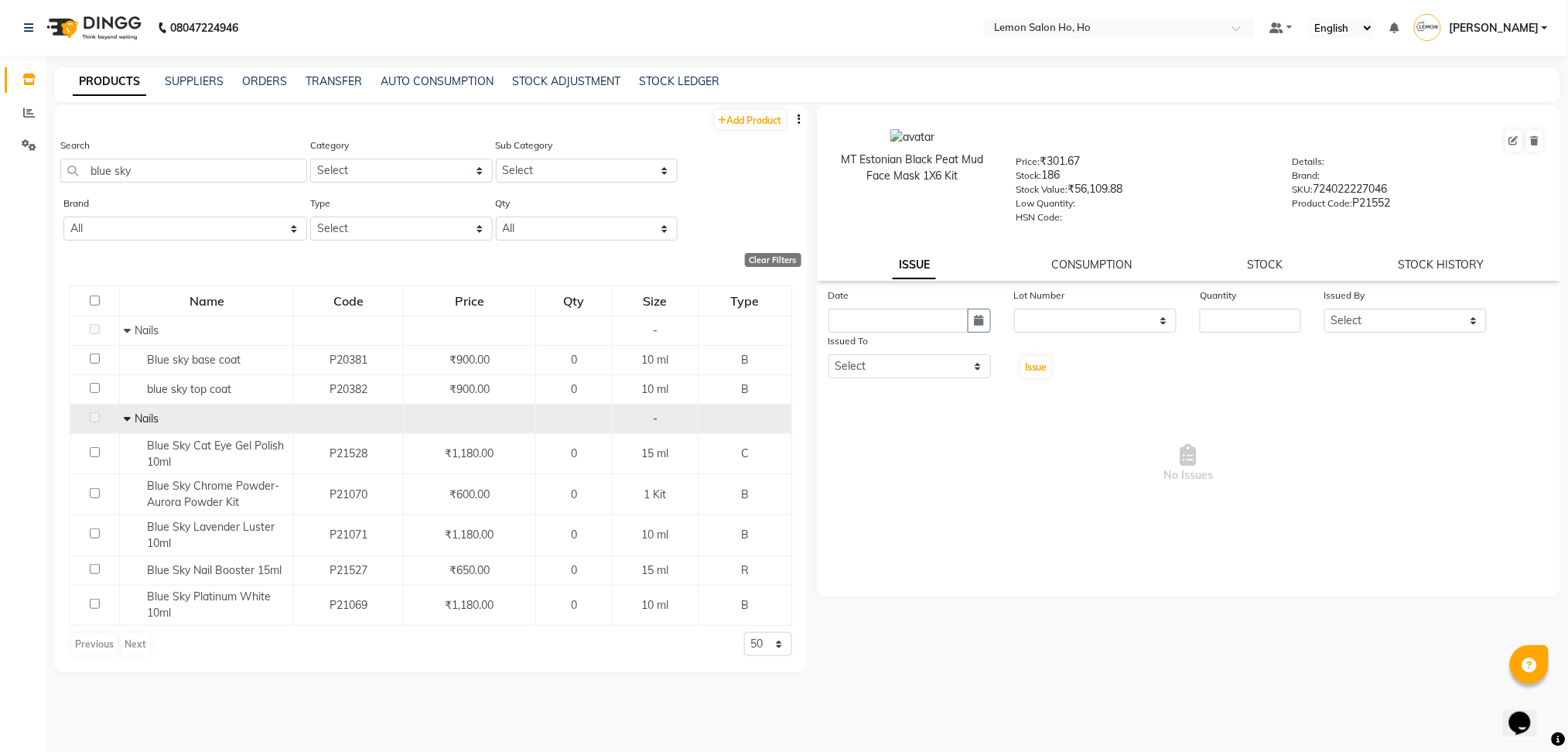
click at [126, 413] on icon at bounding box center [127, 419] width 7 height 11
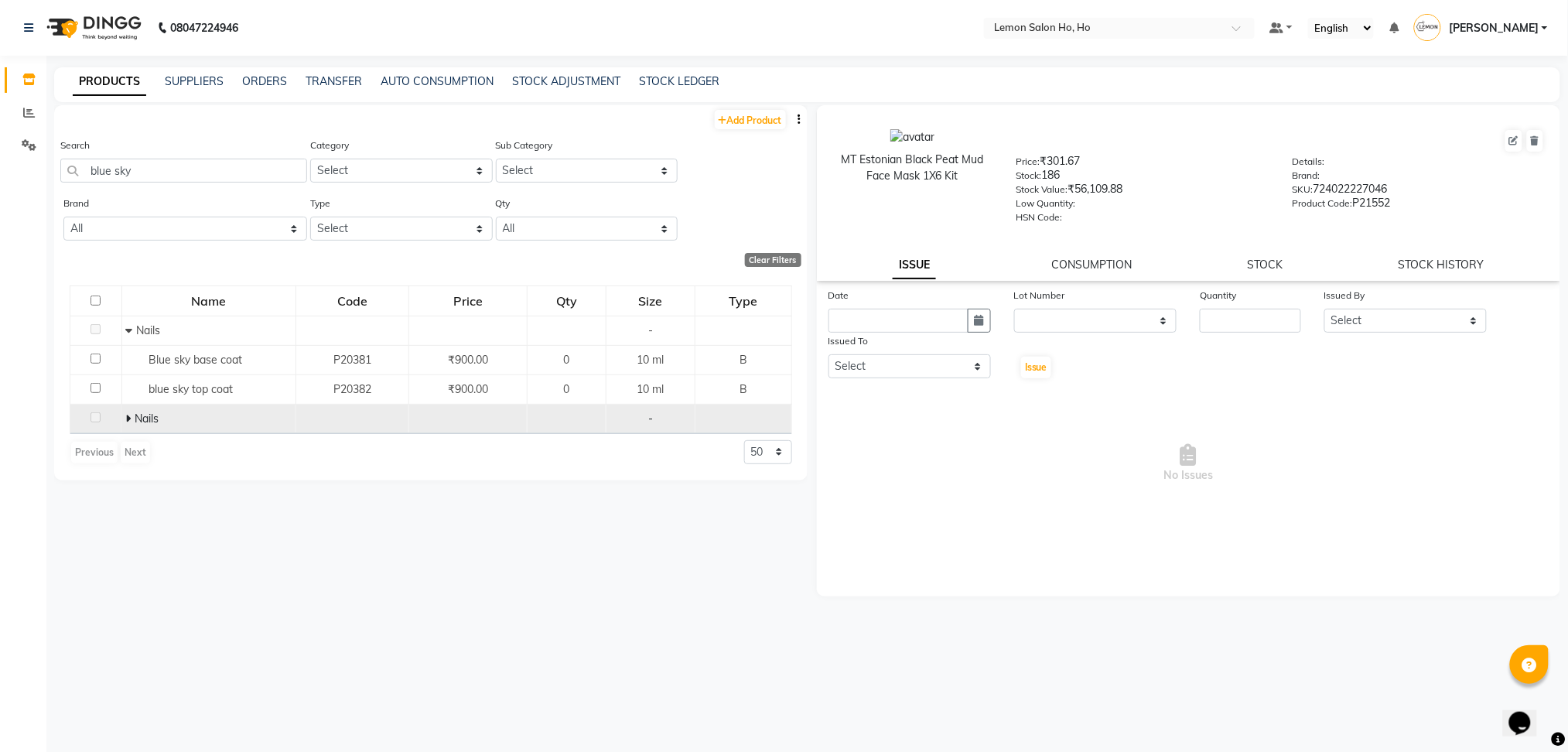
click at [126, 413] on icon at bounding box center [128, 419] width 6 height 11
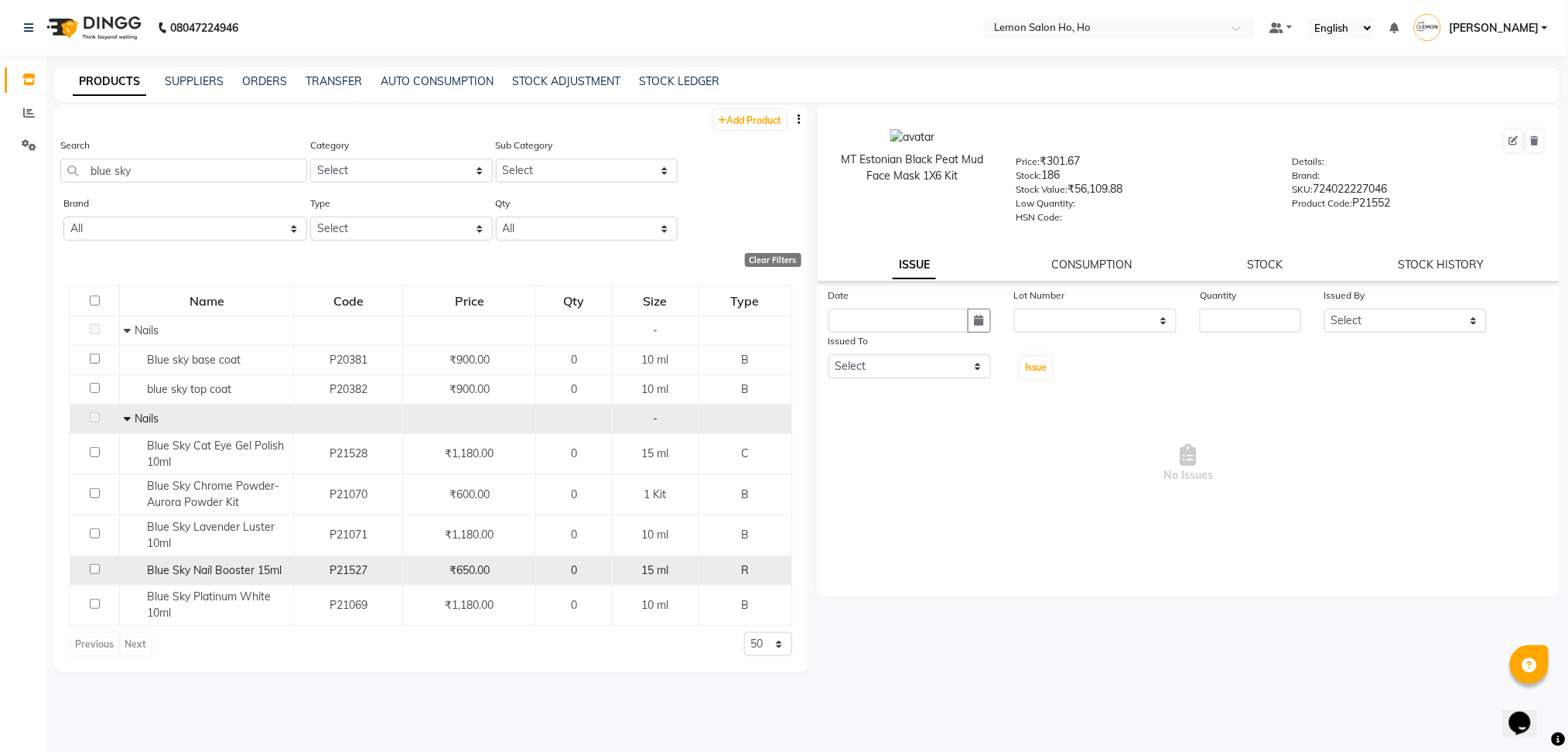
click at [266, 575] on span "Blue Sky Nail Booster 15ml" at bounding box center [214, 570] width 135 height 14
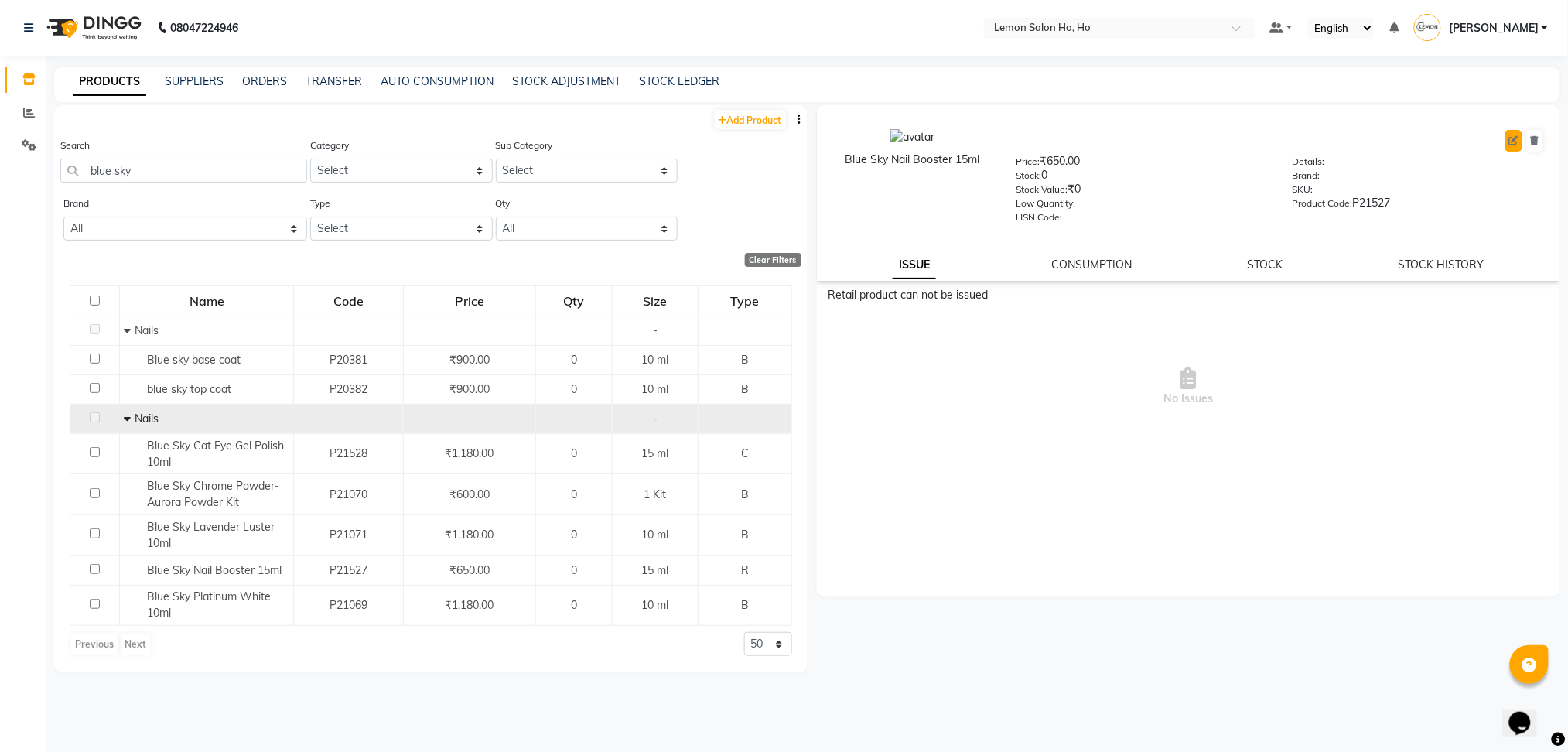
click at [1514, 138] on icon at bounding box center [1514, 141] width 9 height 9
select select "R"
select select "213703050"
select select "2137030501"
select select "true"
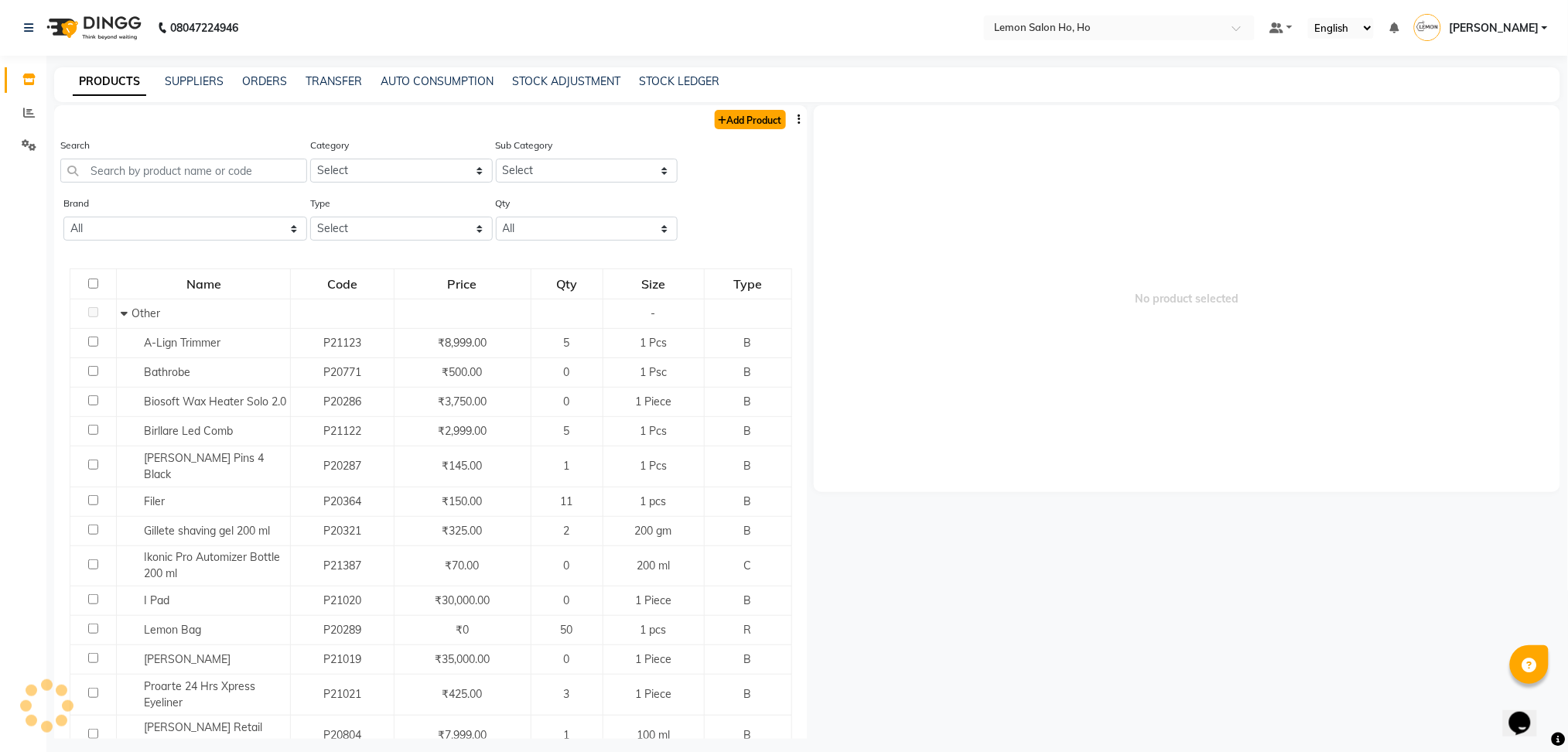
click at [724, 116] on link "Add Product" at bounding box center [750, 119] width 71 height 20
select select "true"
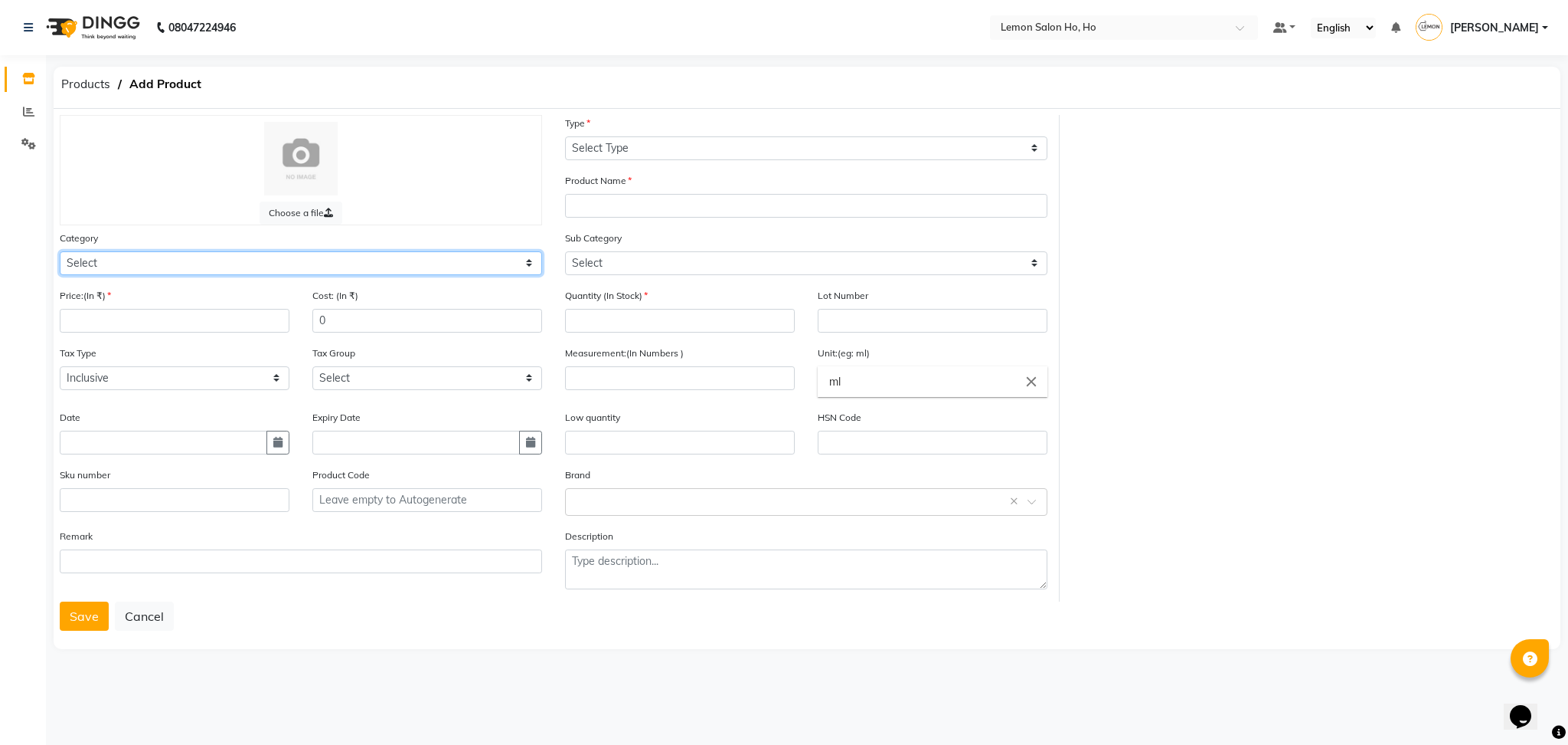
click at [233, 268] on select "Select Hair Skin Makeup Personal Care Appliances Beard Waxing Disposable Thread…" at bounding box center [301, 263] width 482 height 23
select select "213703050"
click at [60, 251] on select "Select Hair Skin Makeup Personal Care Appliances Beard Waxing Disposable Thread…" at bounding box center [301, 263] width 482 height 23
click at [169, 330] on input "number" at bounding box center [175, 320] width 229 height 23
type input "1350"
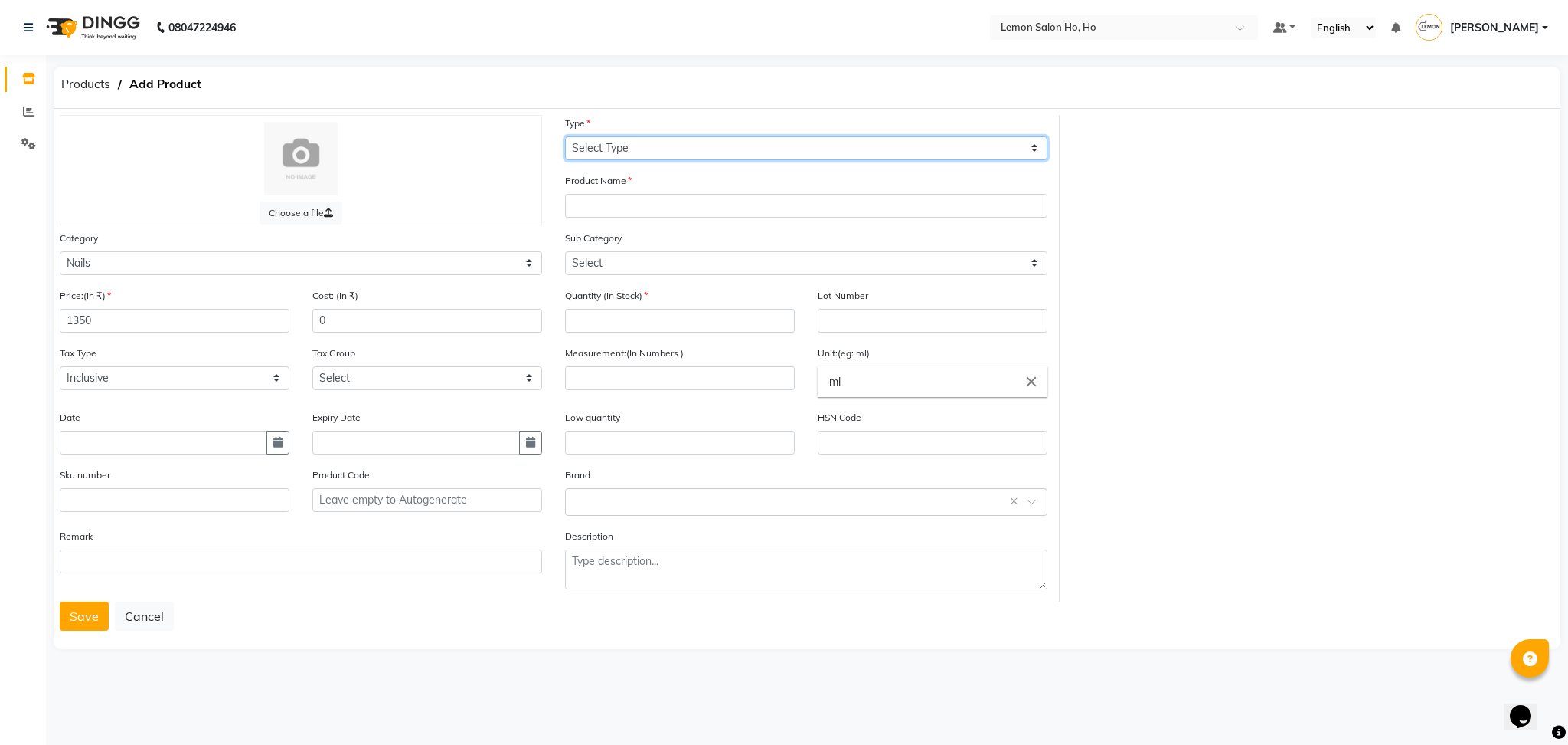
click at [645, 142] on select "Select Type Both Retail Consumable" at bounding box center [806, 148] width 482 height 23
select select "C"
click at [565, 137] on select "Select Type Both Retail Consumable" at bounding box center [806, 148] width 482 height 23
click at [626, 202] on input "text" at bounding box center [806, 205] width 482 height 23
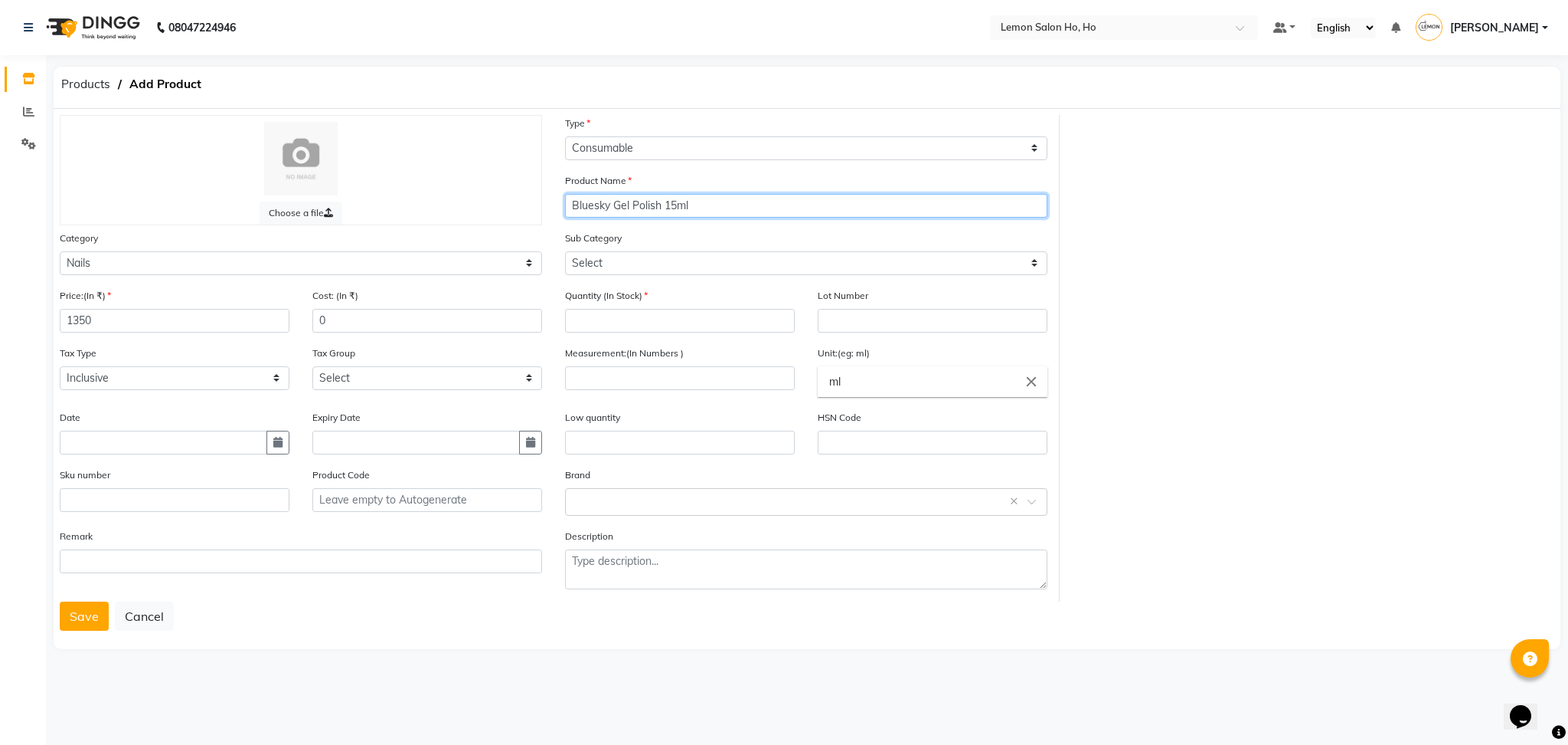
type input "Bluesky Gel Polish 15ml"
click at [686, 263] on select "Select Nails" at bounding box center [806, 263] width 482 height 23
select select "2137030501"
click at [565, 251] on select "Select Nails" at bounding box center [806, 263] width 482 height 23
click at [625, 315] on input "number" at bounding box center [680, 320] width 229 height 23
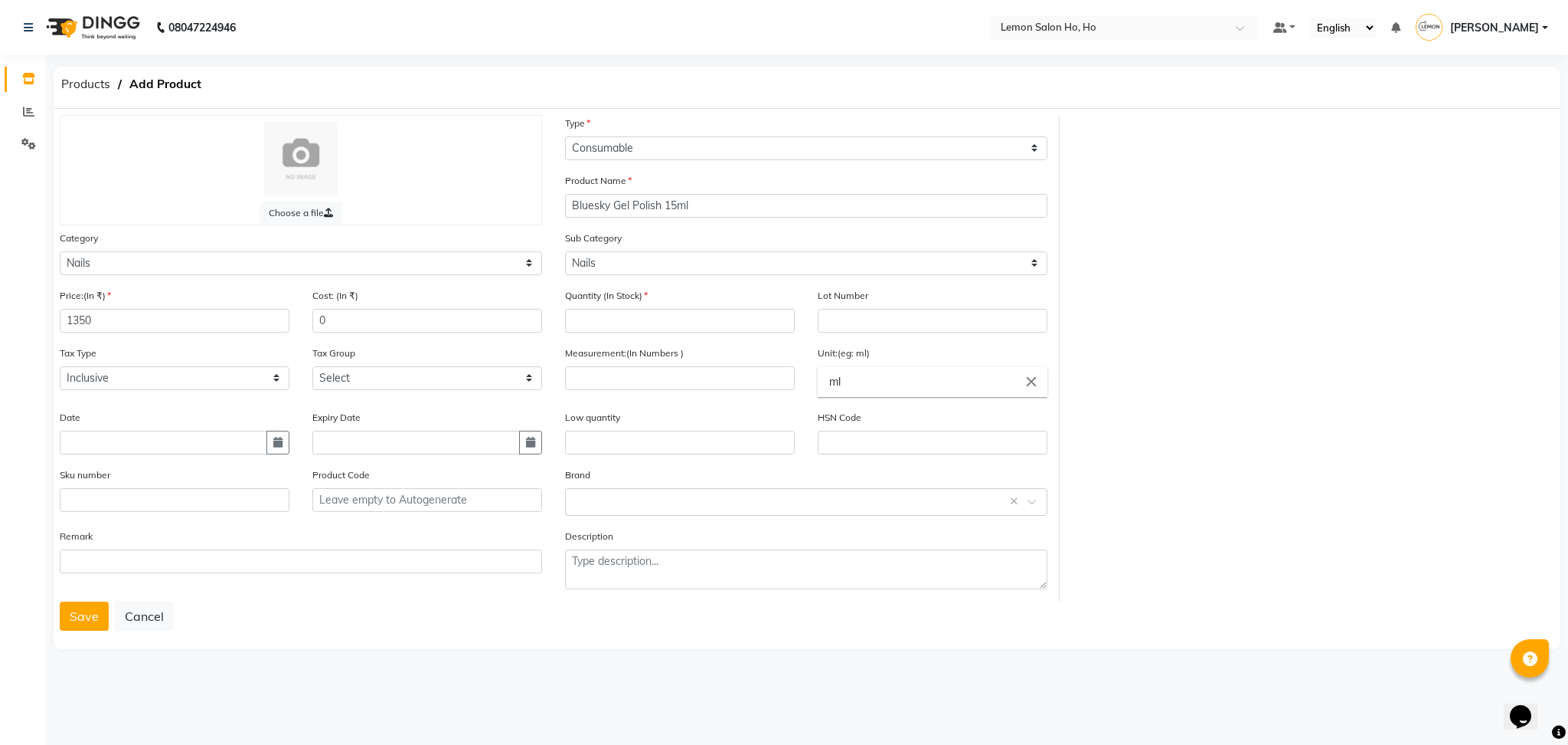
click at [1187, 451] on div "Choose a file Type Select Type Both Retail Consumable Product Name Bluesky Gel …" at bounding box center [807, 358] width 1518 height 487
click at [604, 382] on input "number" at bounding box center [680, 378] width 229 height 23
type input "15"
click at [1221, 424] on div "Choose a file Type Select Type Both Retail Consumable Product Name Bluesky Gel …" at bounding box center [807, 358] width 1518 height 487
click at [947, 505] on input "text" at bounding box center [791, 501] width 435 height 16
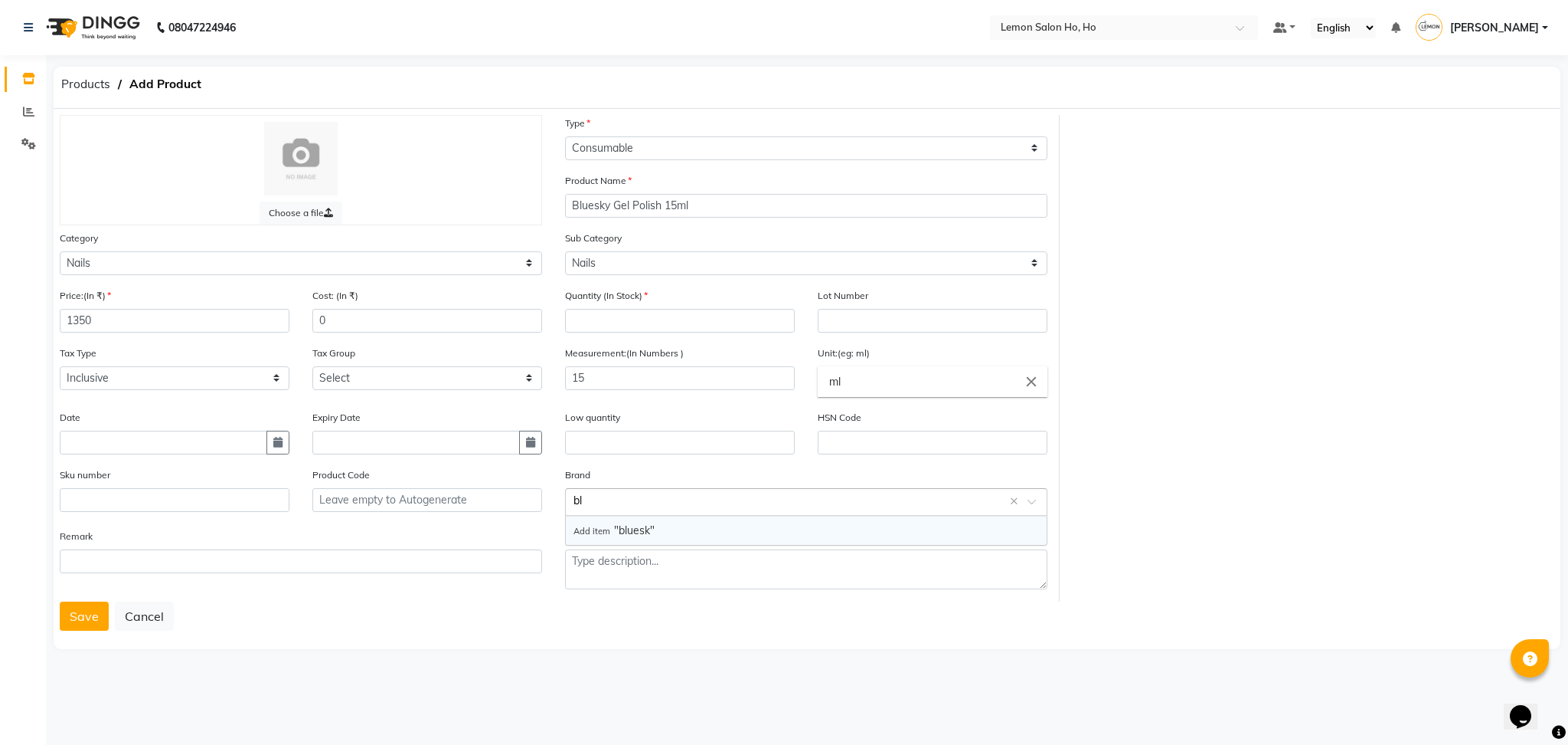
type input "b"
type input "Bluesky"
click at [1193, 462] on div "Choose a file Type Select Type Both Retail Consumable Product Name Bluesky Gel …" at bounding box center [807, 358] width 1518 height 487
click at [862, 497] on input "text" at bounding box center [791, 501] width 435 height 16
type input "Bluesky"
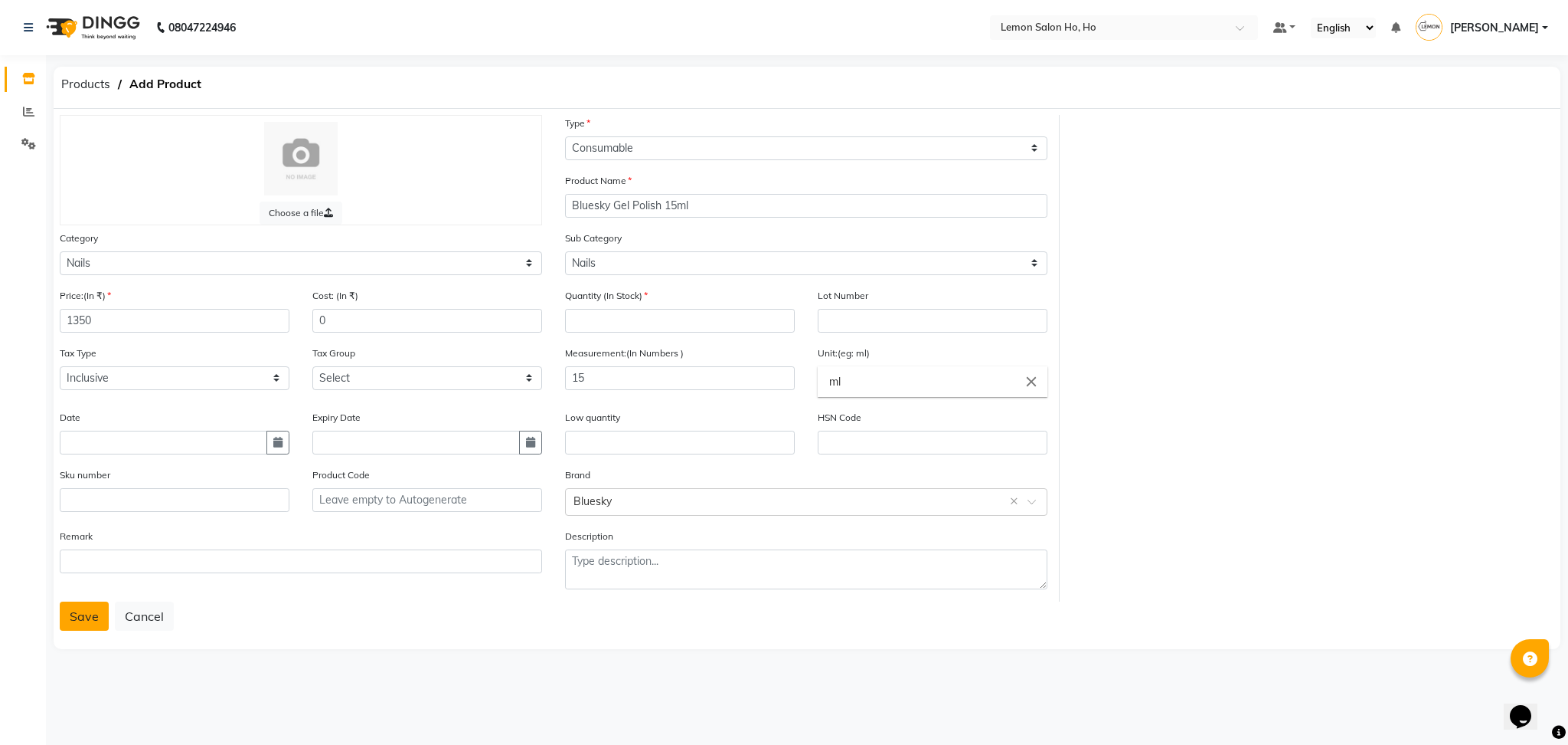
click at [90, 612] on button "Save" at bounding box center [84, 615] width 49 height 29
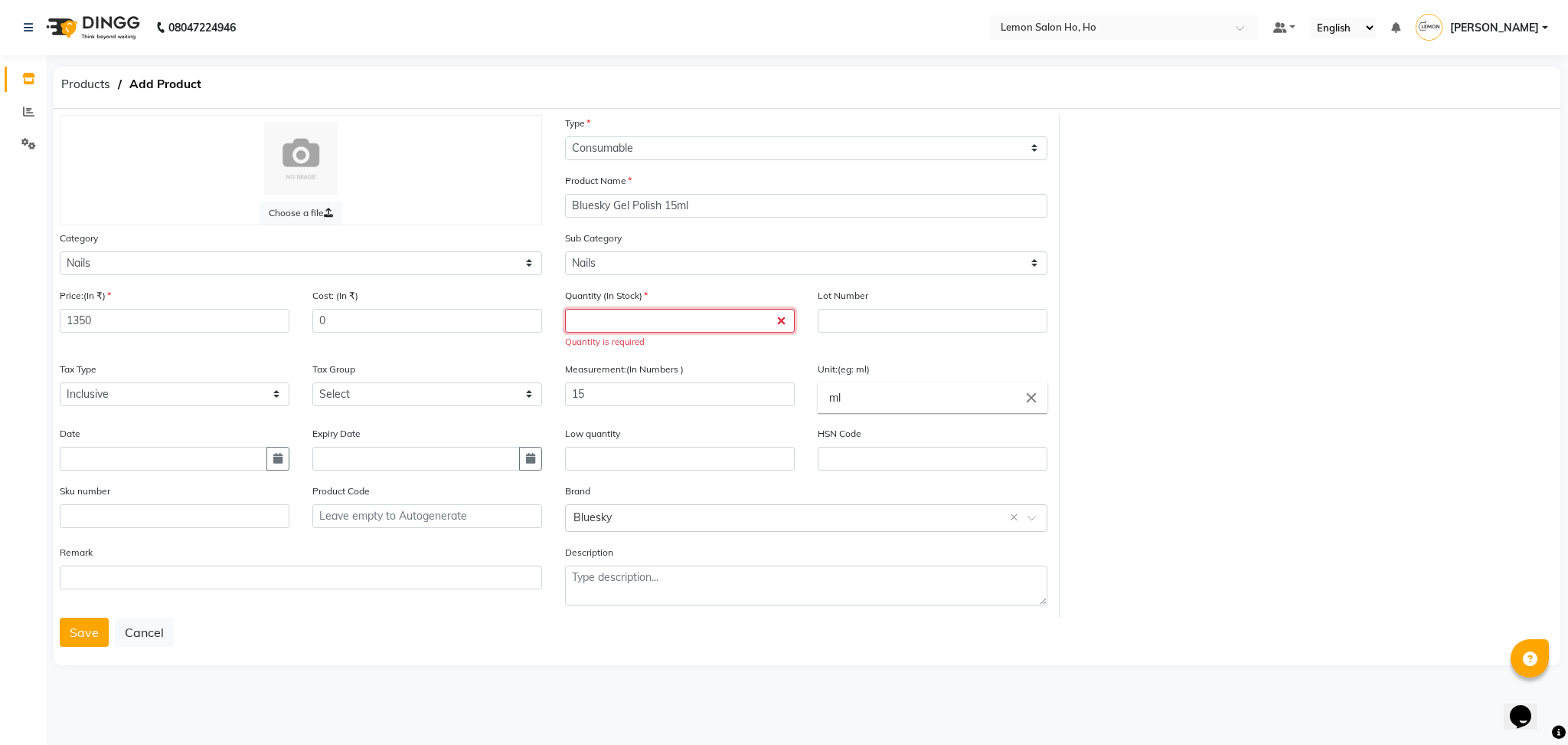
click at [591, 321] on input "number" at bounding box center [680, 320] width 229 height 23
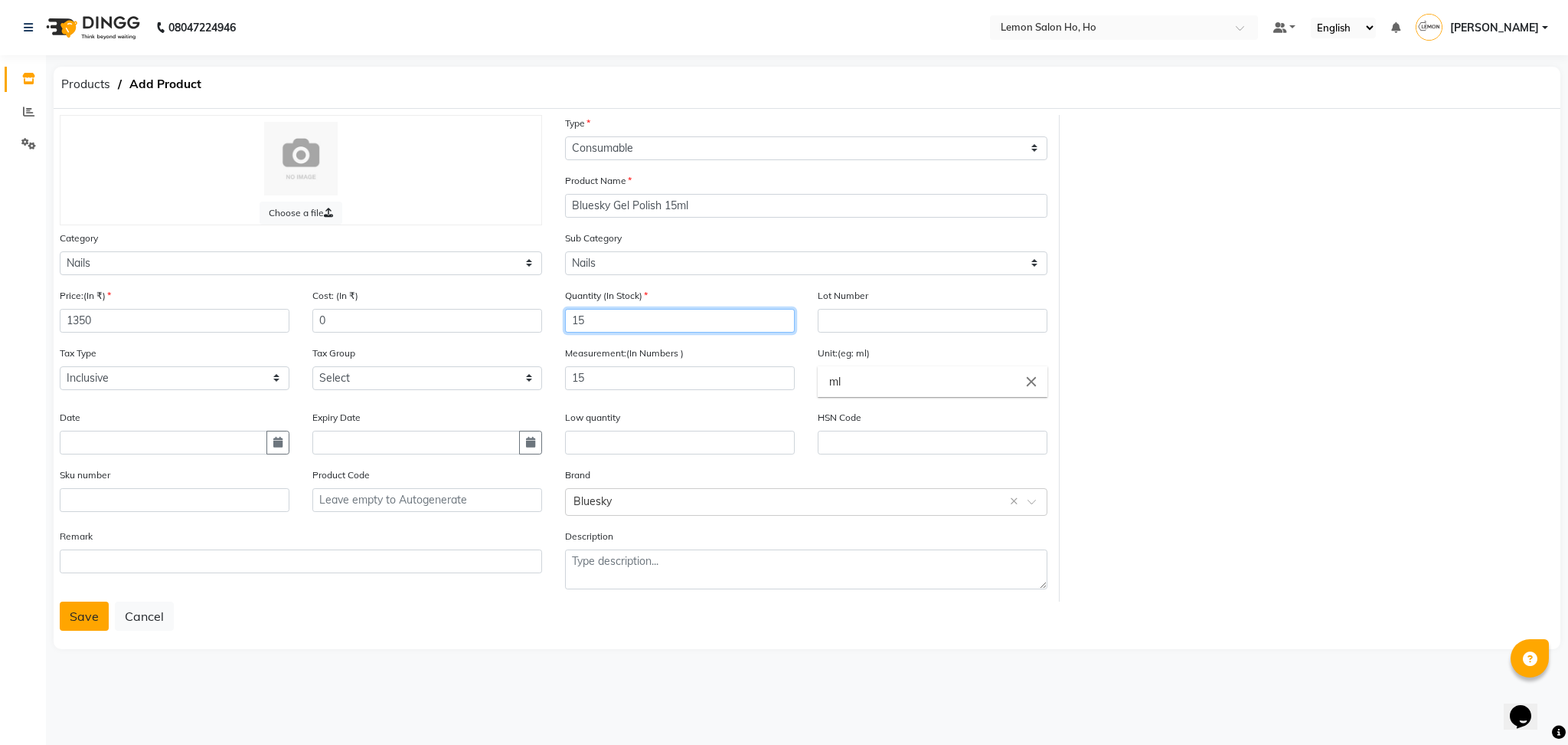
type input "15"
click at [69, 620] on button "Save" at bounding box center [84, 615] width 49 height 29
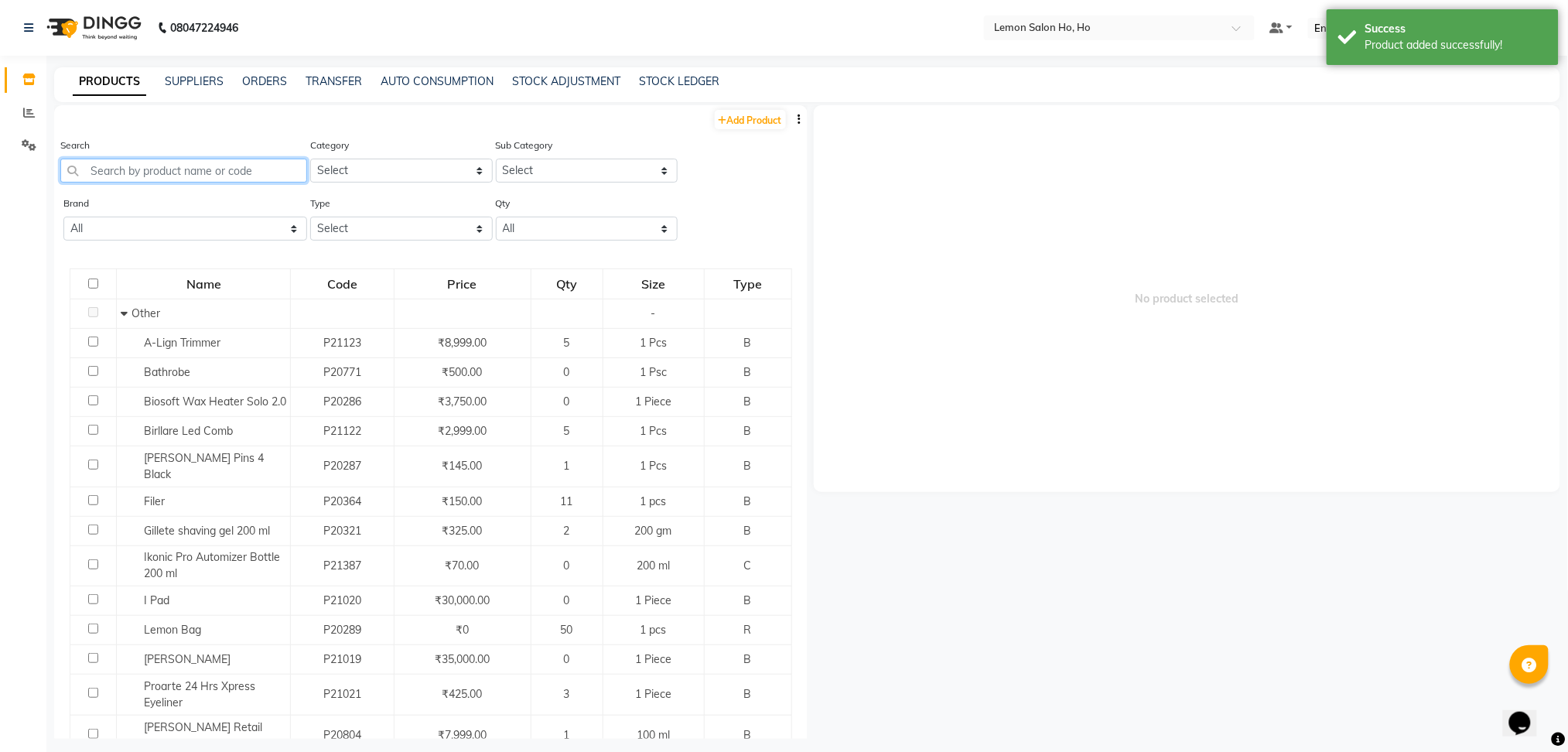
click at [201, 178] on input "text" at bounding box center [184, 170] width 247 height 24
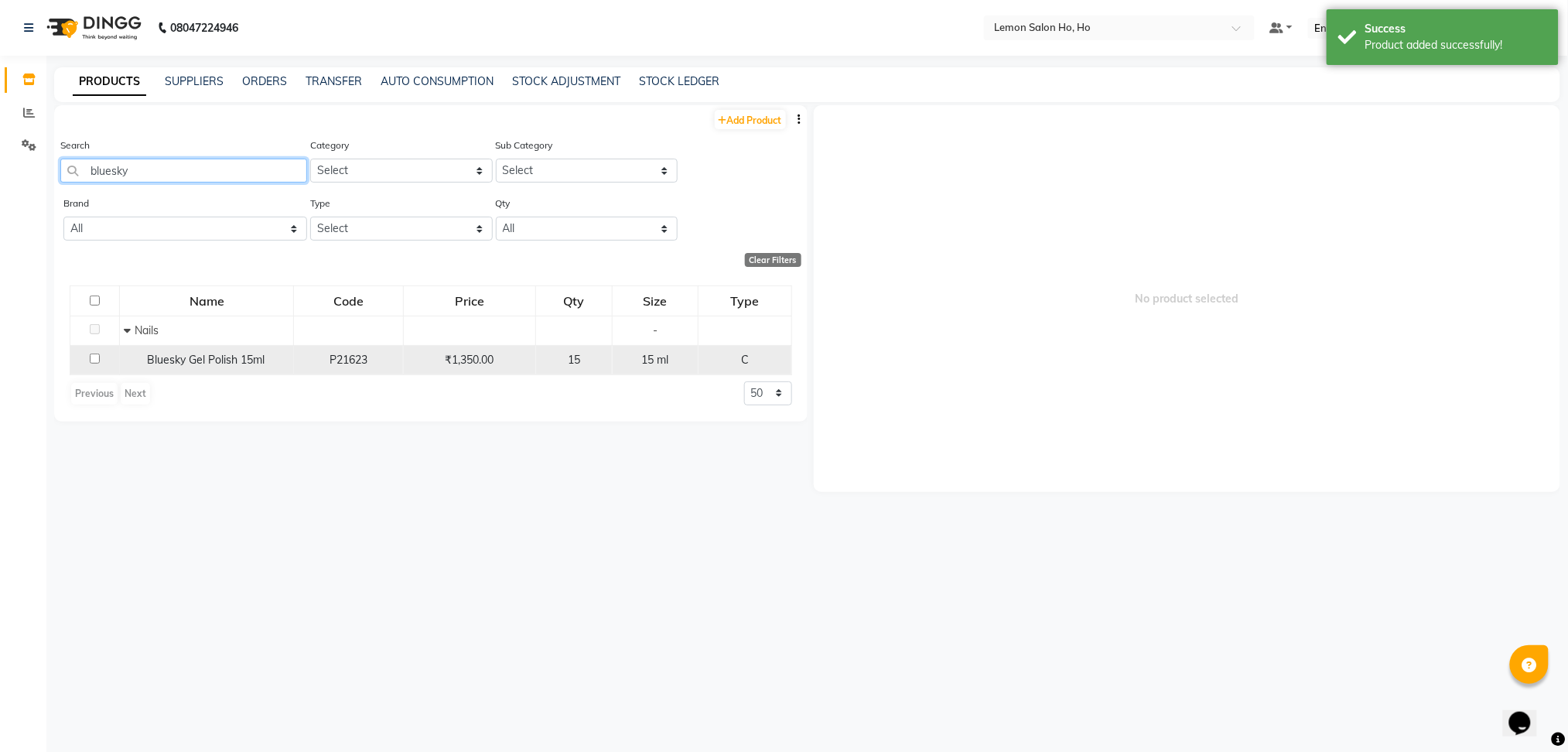
type input "bluesky"
click at [169, 352] on div "Bluesky Gel Polish 15ml" at bounding box center [207, 359] width 166 height 17
select select
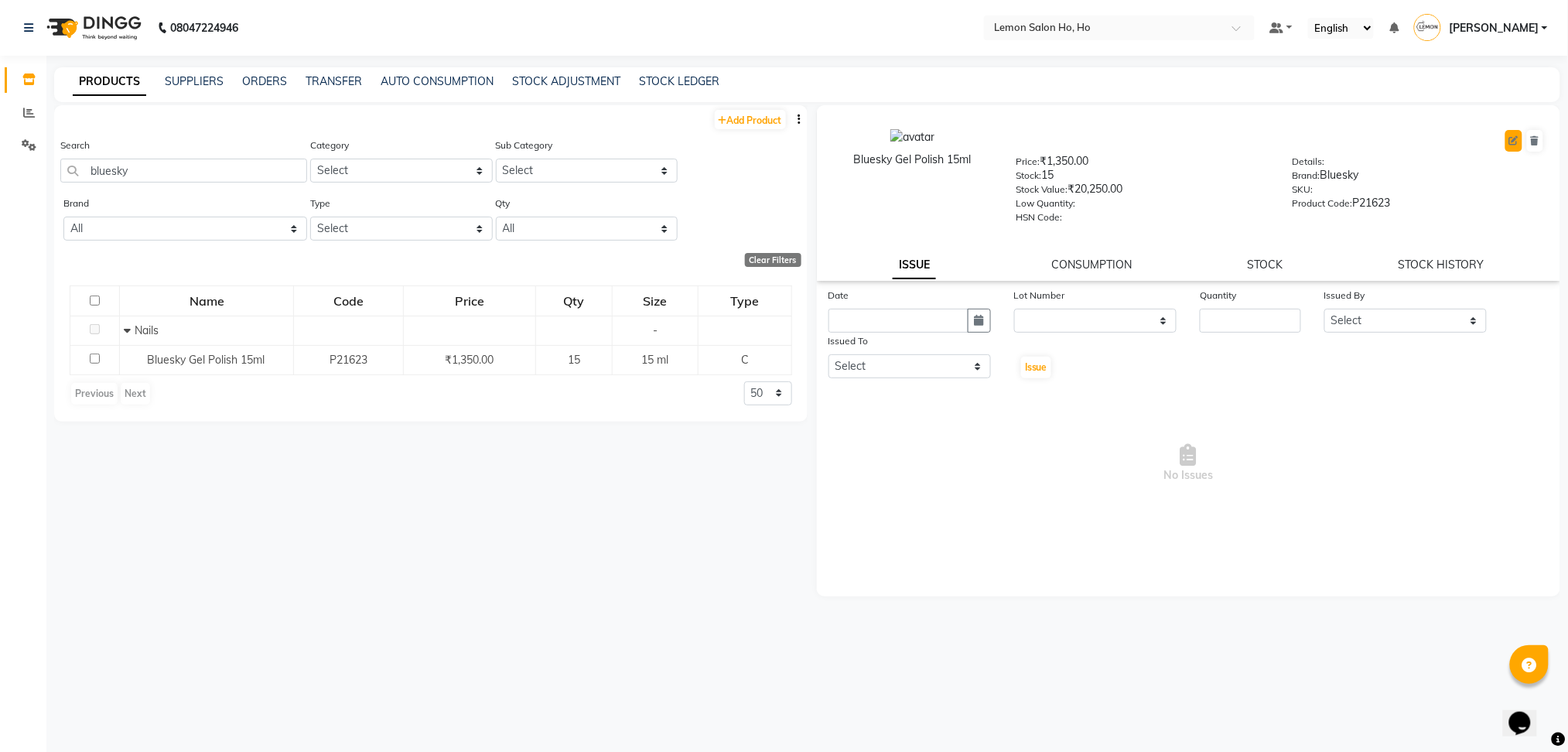
click at [1510, 142] on icon at bounding box center [1514, 141] width 9 height 9
select select "C"
select select "213703050"
select select "2137030501"
select select "true"
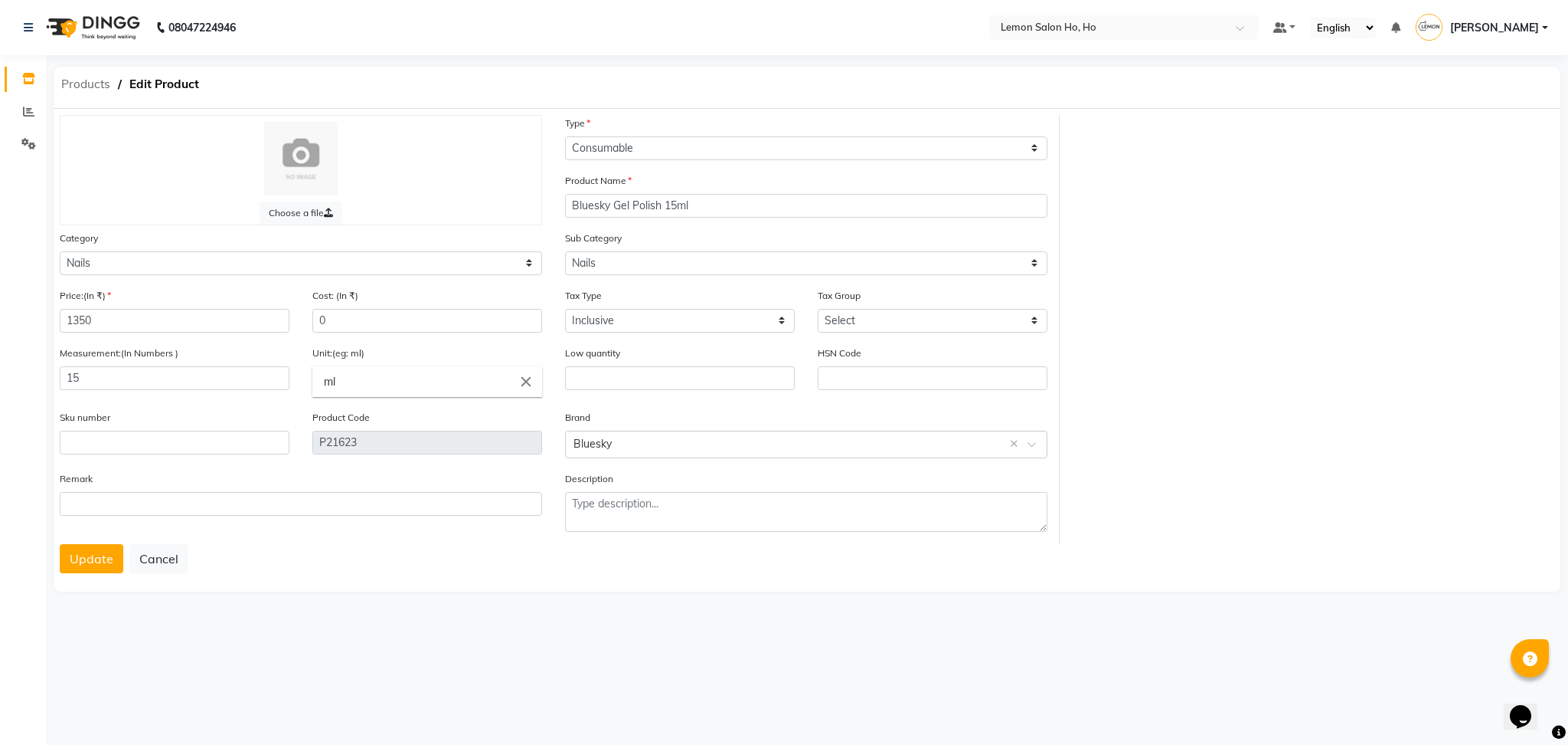
click at [97, 83] on span "Products" at bounding box center [86, 84] width 64 height 27
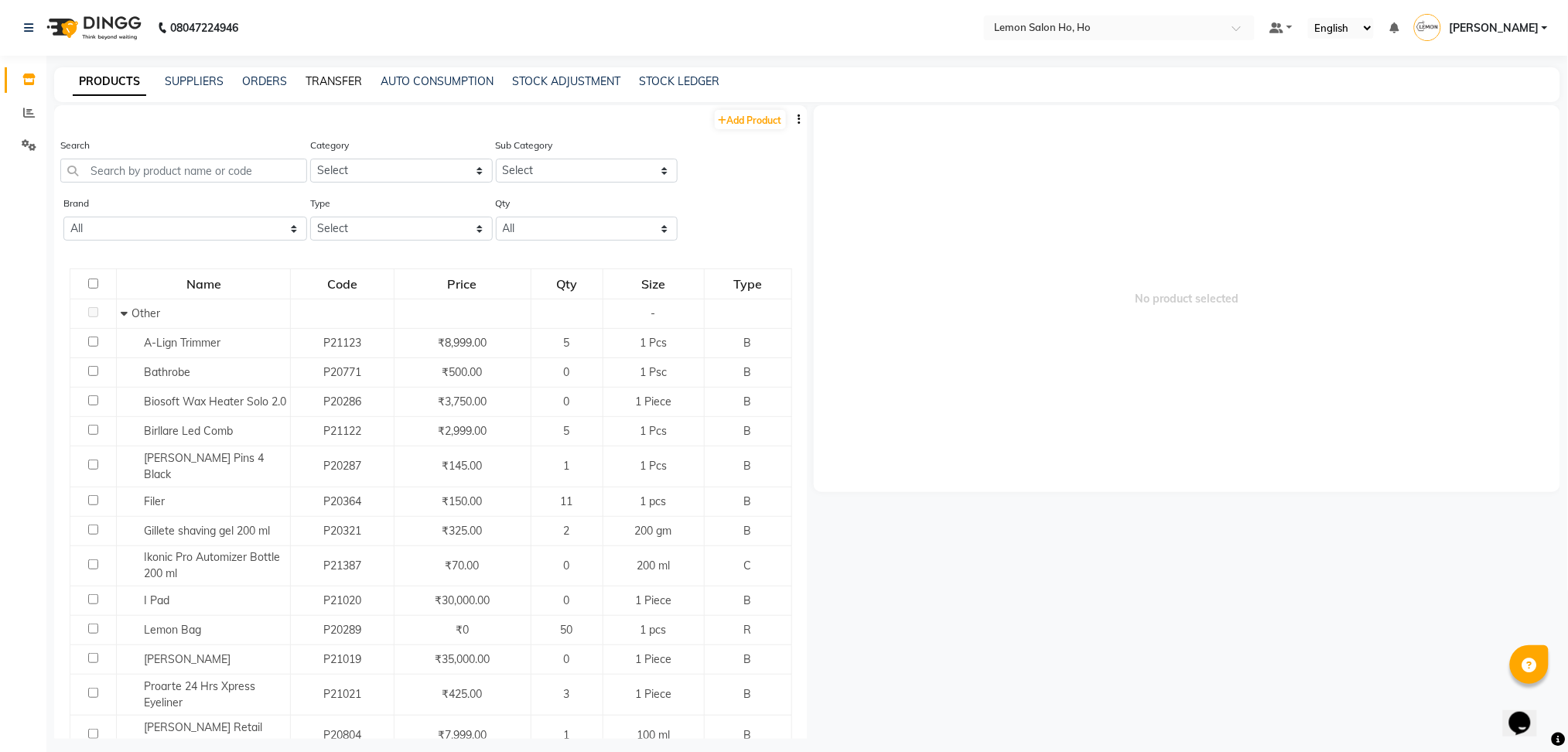
click at [341, 82] on link "TRANSFER" at bounding box center [334, 81] width 57 height 14
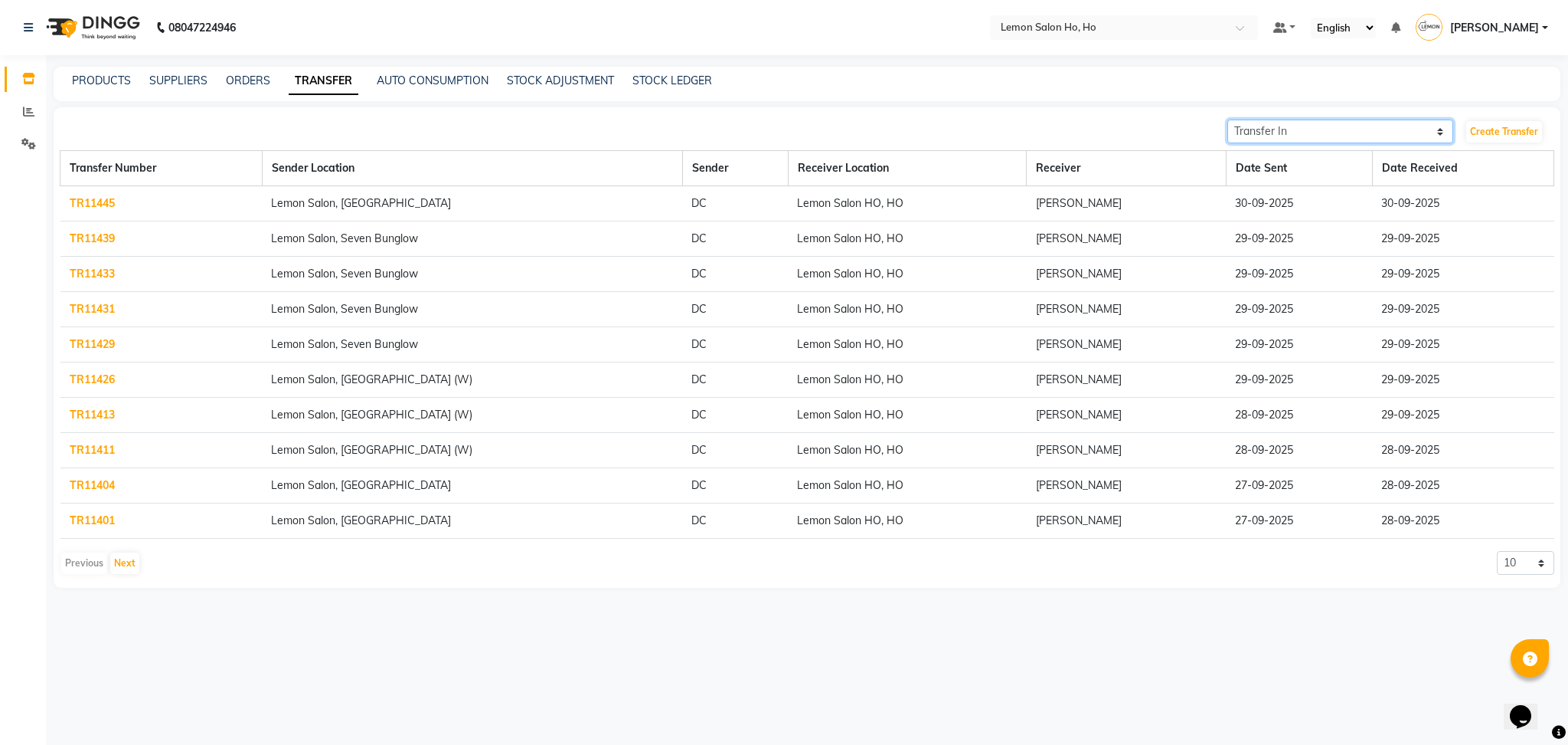
drag, startPoint x: 1400, startPoint y: 132, endPoint x: 1339, endPoint y: 176, distance: 75.2
click at [1339, 176] on div "Transfer In Transfer Out Create Transfer Transfer Number Sender Location Sender…" at bounding box center [807, 347] width 1507 height 480
select select "sender"
click at [1228, 119] on select "Transfer In Transfer Out" at bounding box center [1340, 131] width 226 height 23
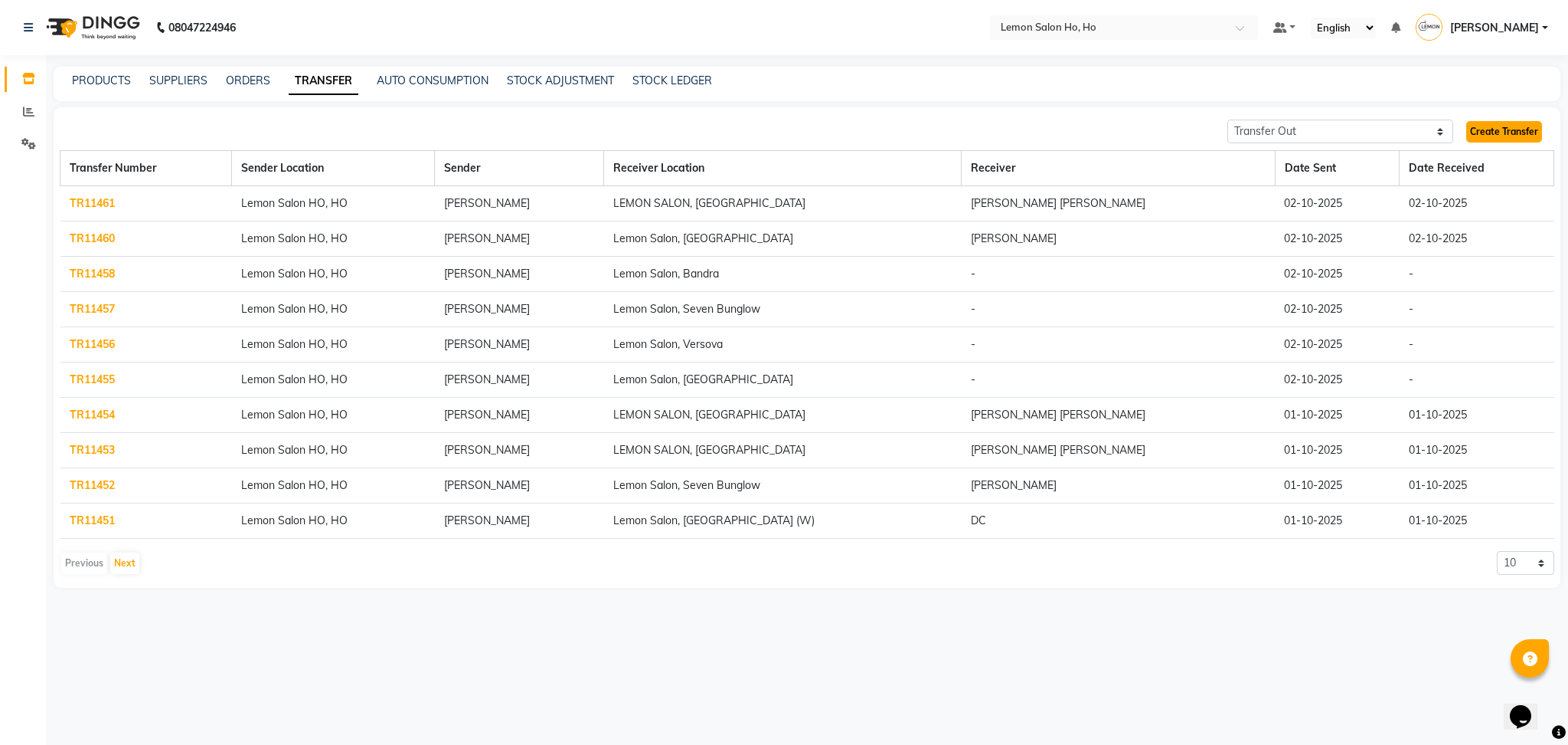
click at [1516, 132] on link "Create Transfer" at bounding box center [1504, 131] width 76 height 21
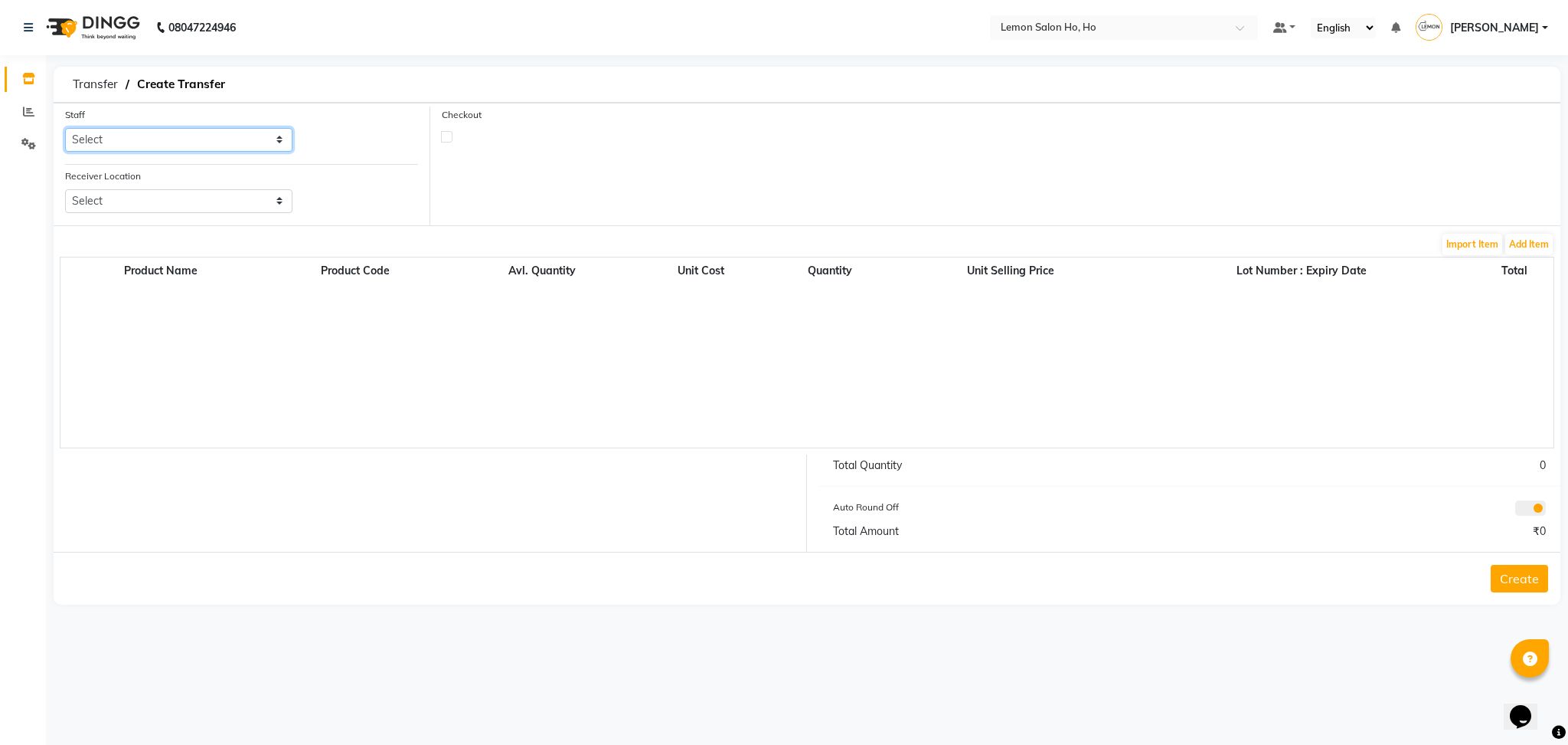
click at [165, 135] on select "Select Annie Aquib Khan DC DINGG Support Farheen Ansari Kalpesh Kumavat Mohamme…" at bounding box center [178, 140] width 227 height 23
select select "91192"
click at [65, 128] on select "Select Annie Aquib Khan DC DINGG Support Farheen Ansari Kalpesh Kumavat Mohamme…" at bounding box center [178, 140] width 227 height 23
click at [164, 203] on select "Select Lemon Salon, Lokhandwala Lemon Salon, Malad Lemon Salon, Seven Bunglow L…" at bounding box center [178, 201] width 227 height 23
select select "941"
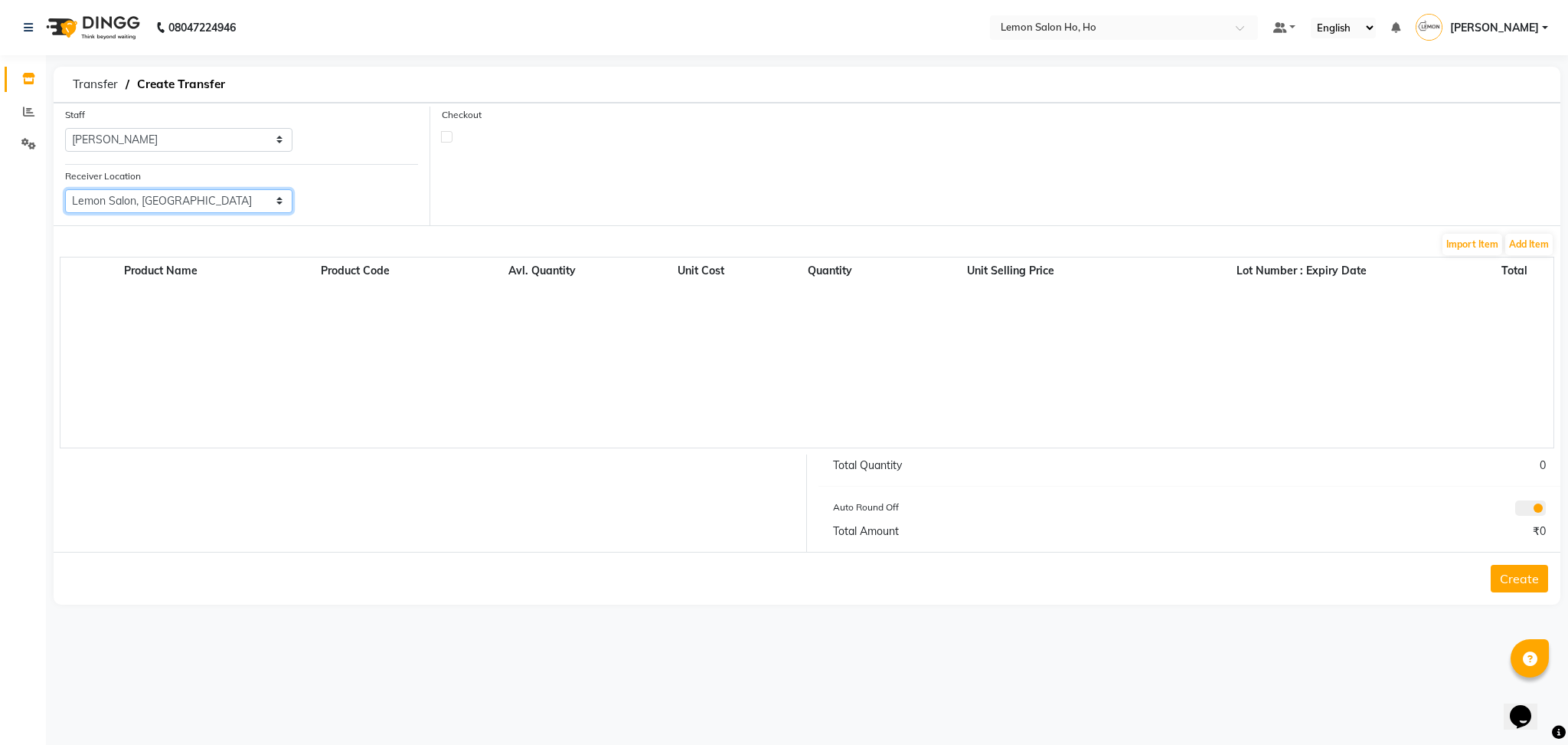
click at [65, 189] on select "Select Lemon Salon, Lokhandwala Lemon Salon, Malad Lemon Salon, Seven Bunglow L…" at bounding box center [178, 201] width 227 height 23
click at [447, 135] on label at bounding box center [446, 137] width 12 height 12
click at [447, 135] on input "checkbox" at bounding box center [446, 136] width 10 height 10
checkbox input "true"
select select "true"
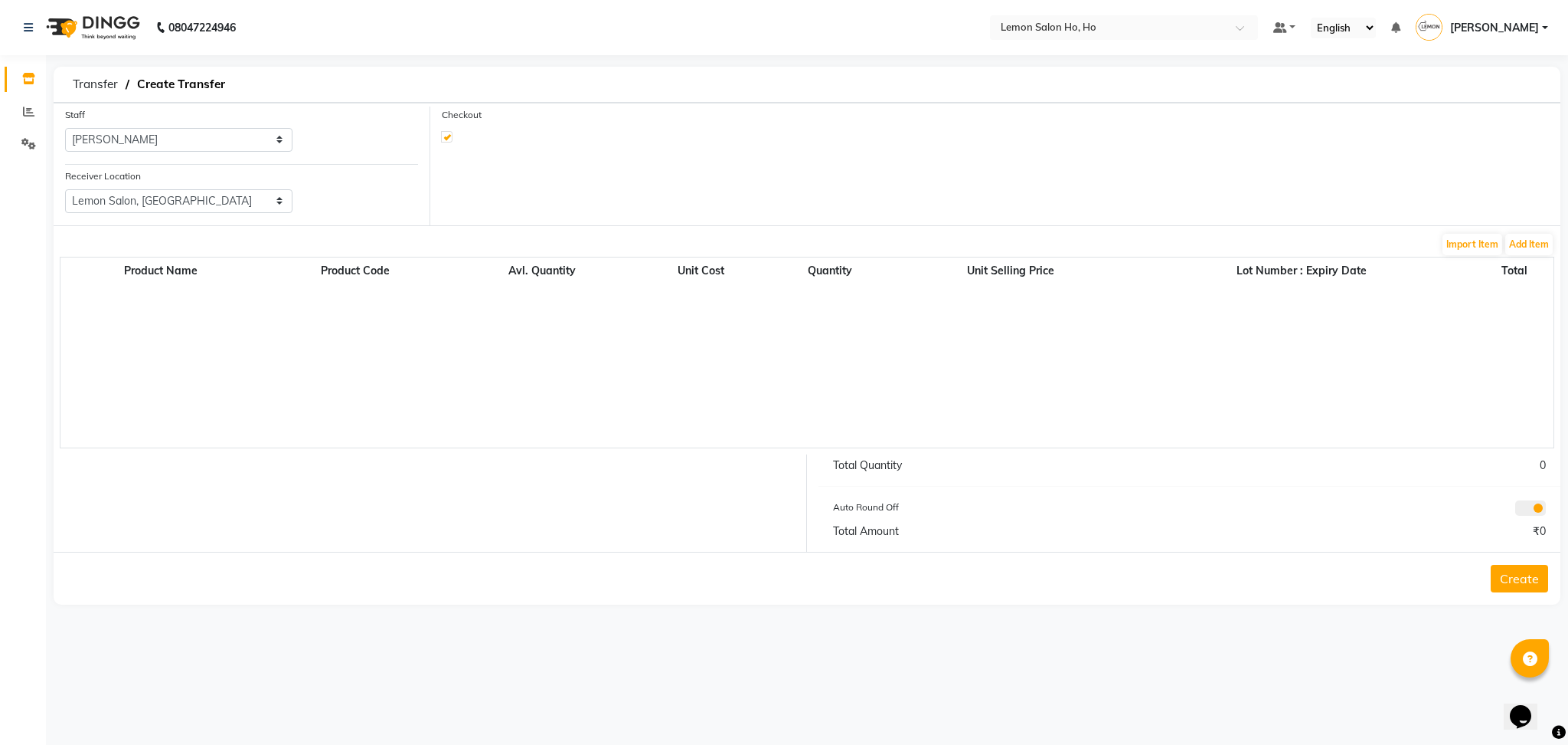
select select "2069"
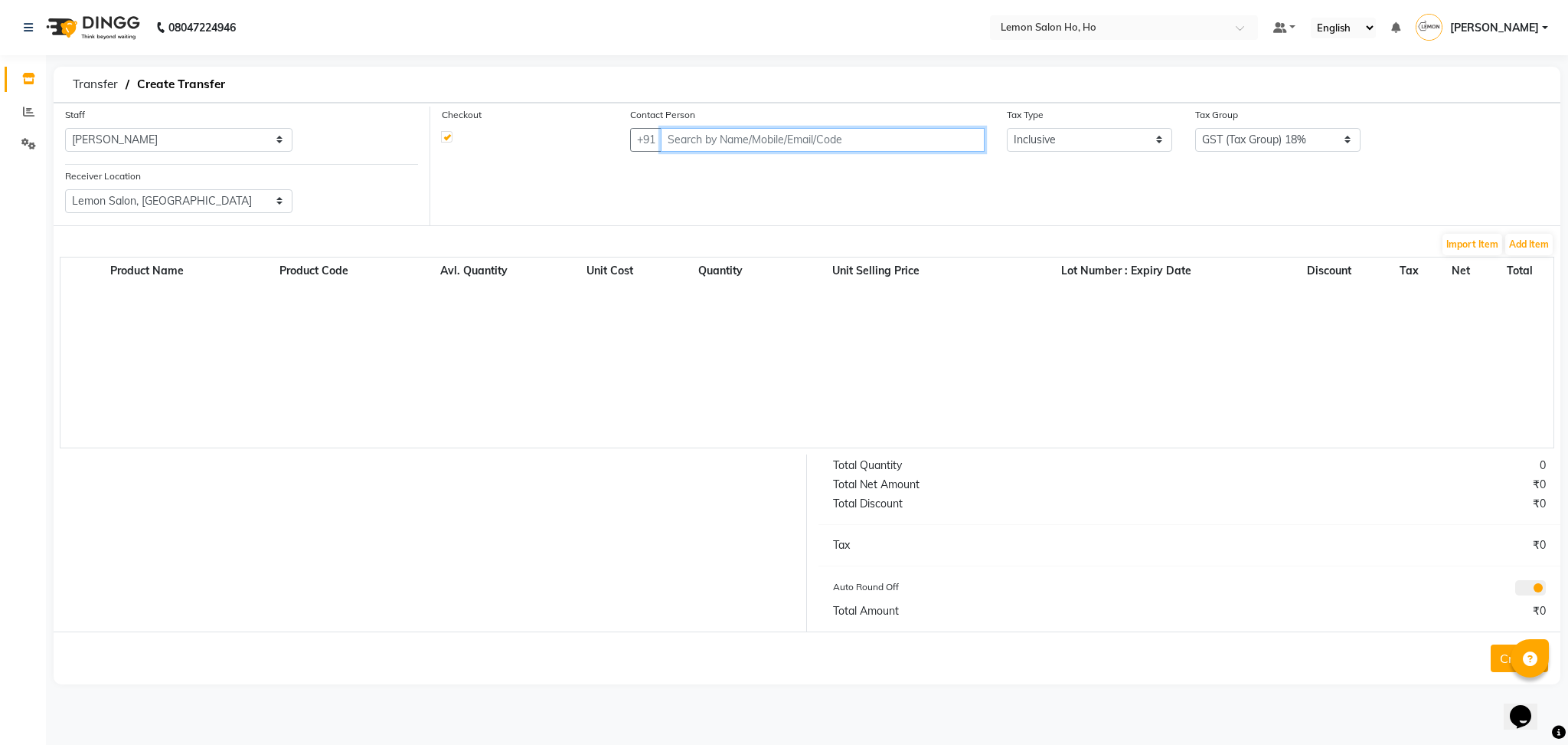
click at [792, 135] on input "text" at bounding box center [823, 140] width 324 height 23
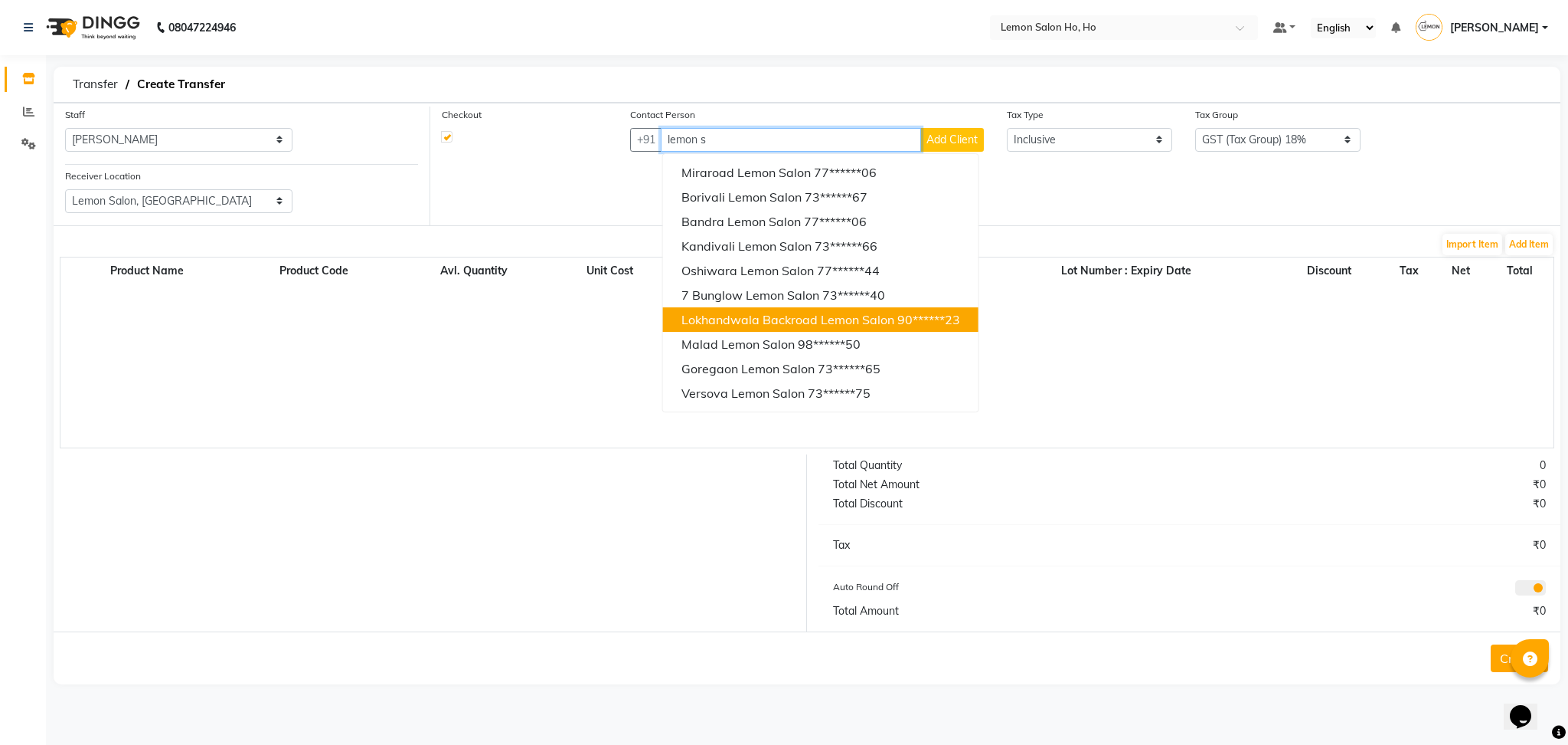
click at [724, 316] on span "Lokhandwala Backroad Lemon Salon" at bounding box center [788, 319] width 213 height 16
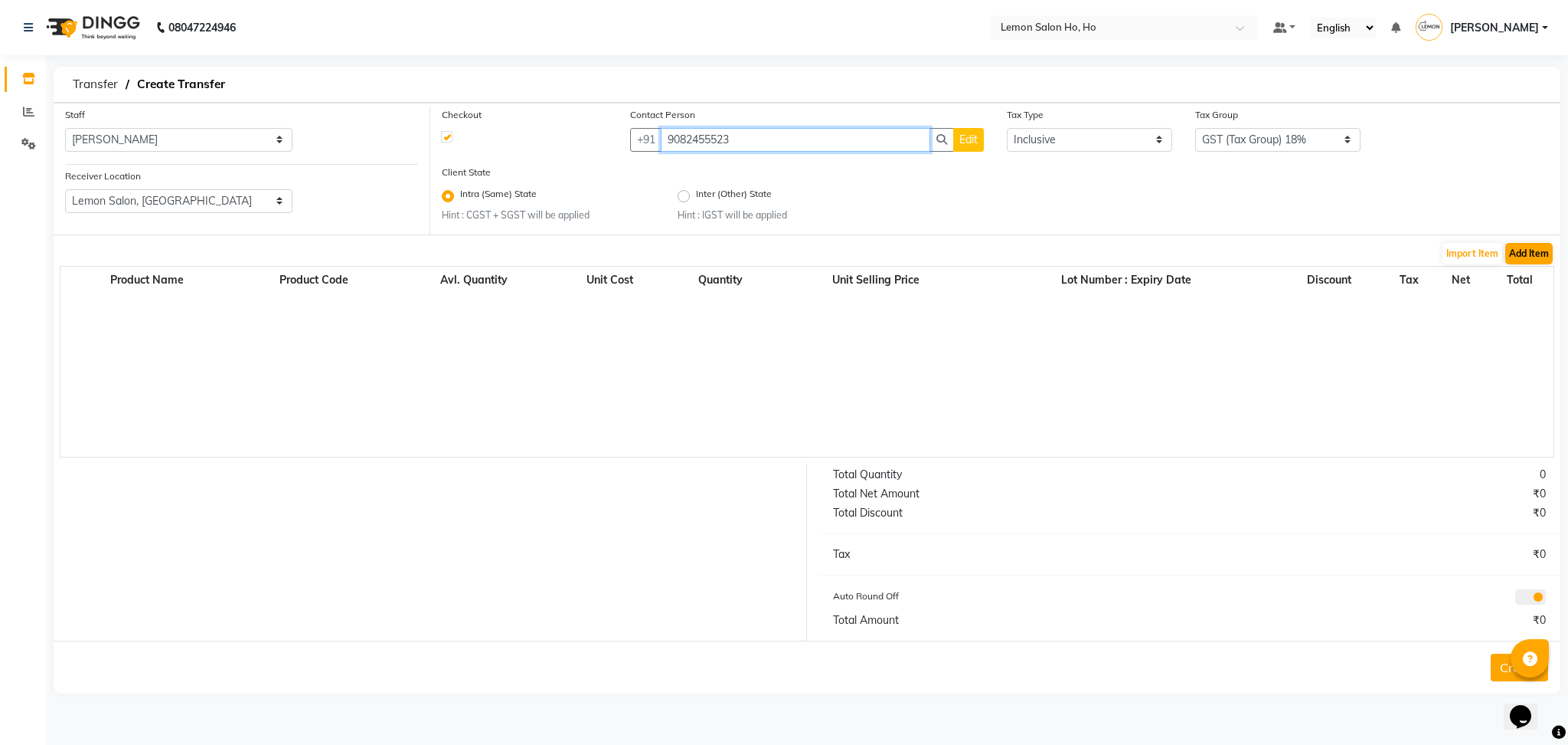
type input "9082455523"
click at [1523, 262] on button "Add Item" at bounding box center [1529, 253] width 48 height 21
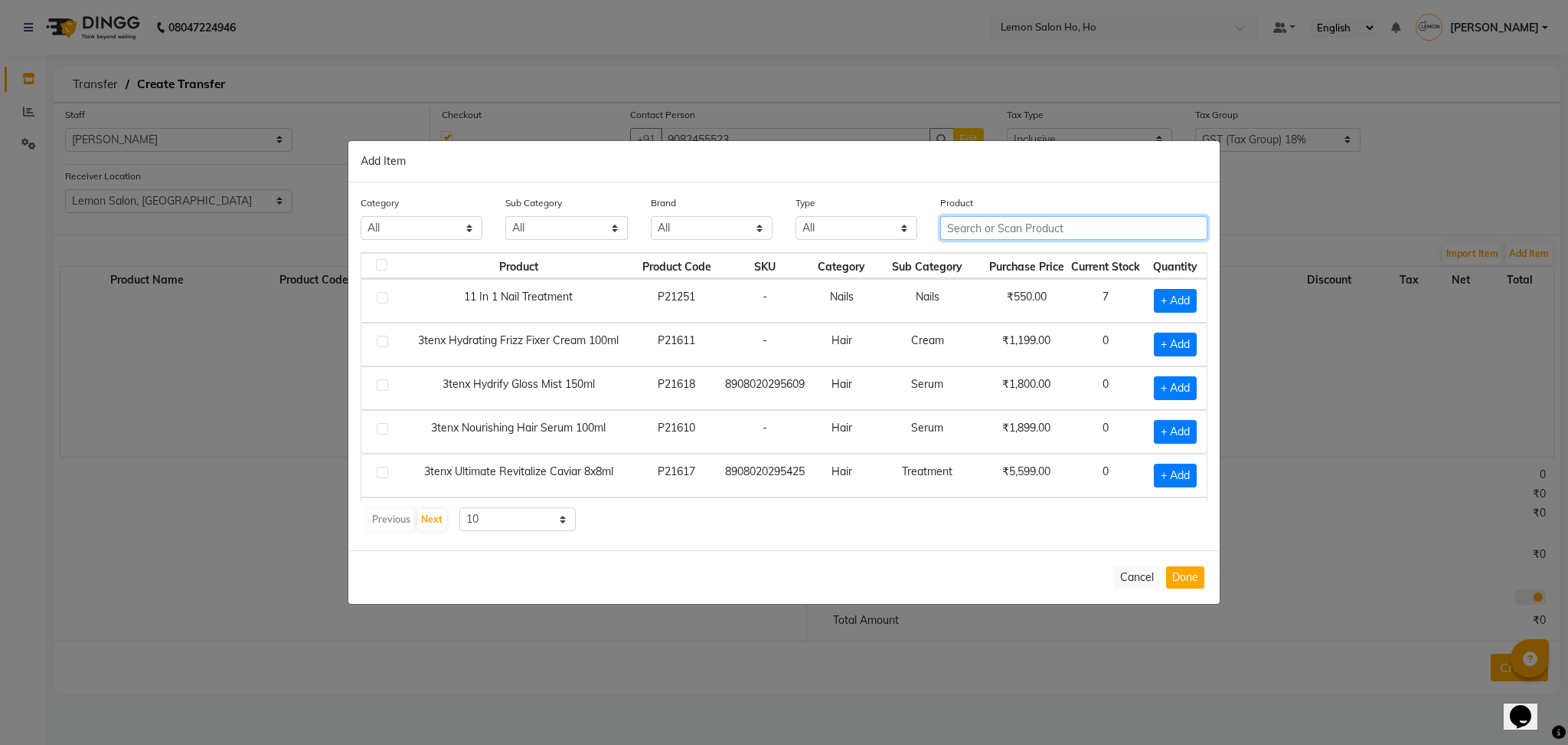
click at [1068, 221] on input "text" at bounding box center [1074, 228] width 267 height 23
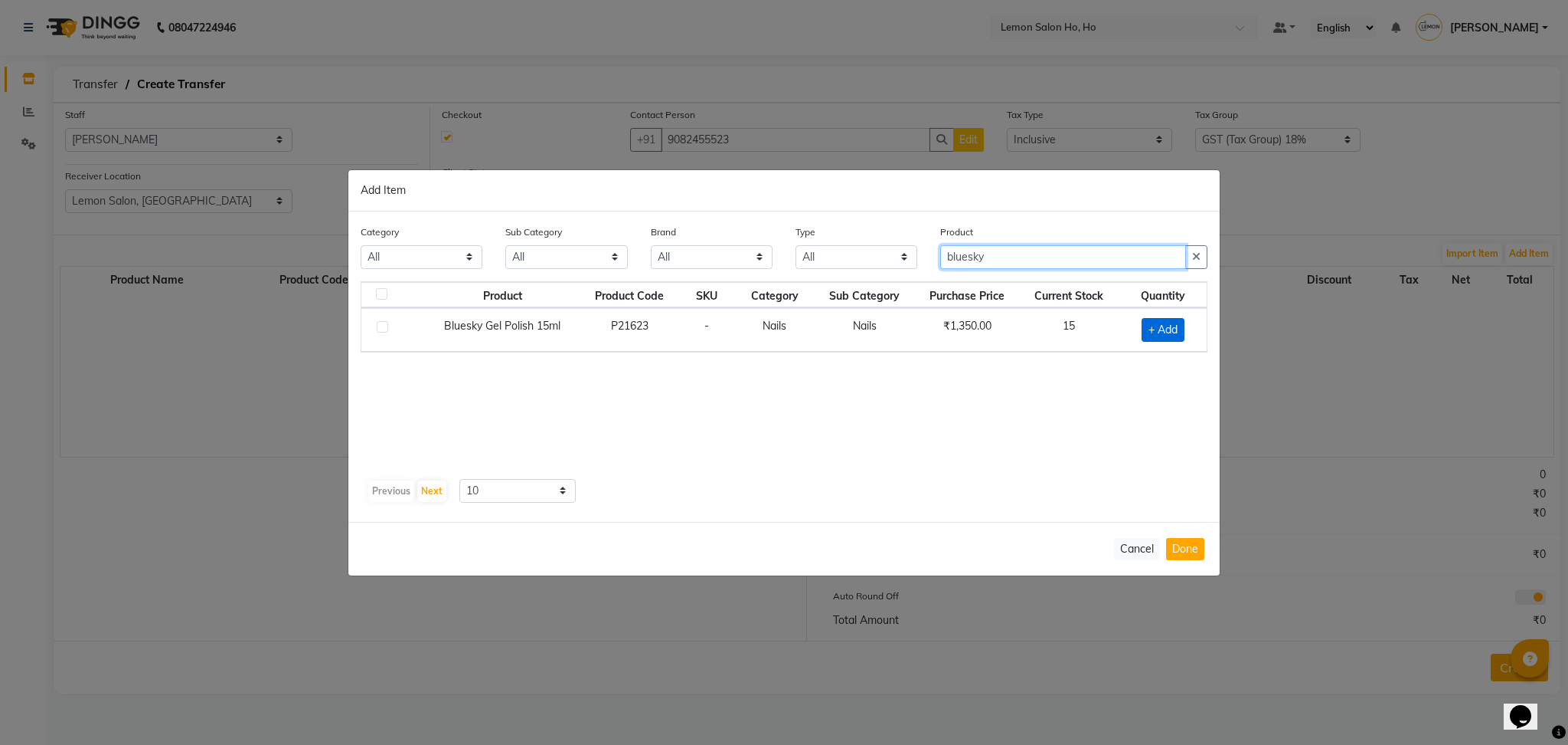
type input "bluesky"
click at [1170, 332] on span "+ Add" at bounding box center [1163, 330] width 43 height 23
checkbox input "true"
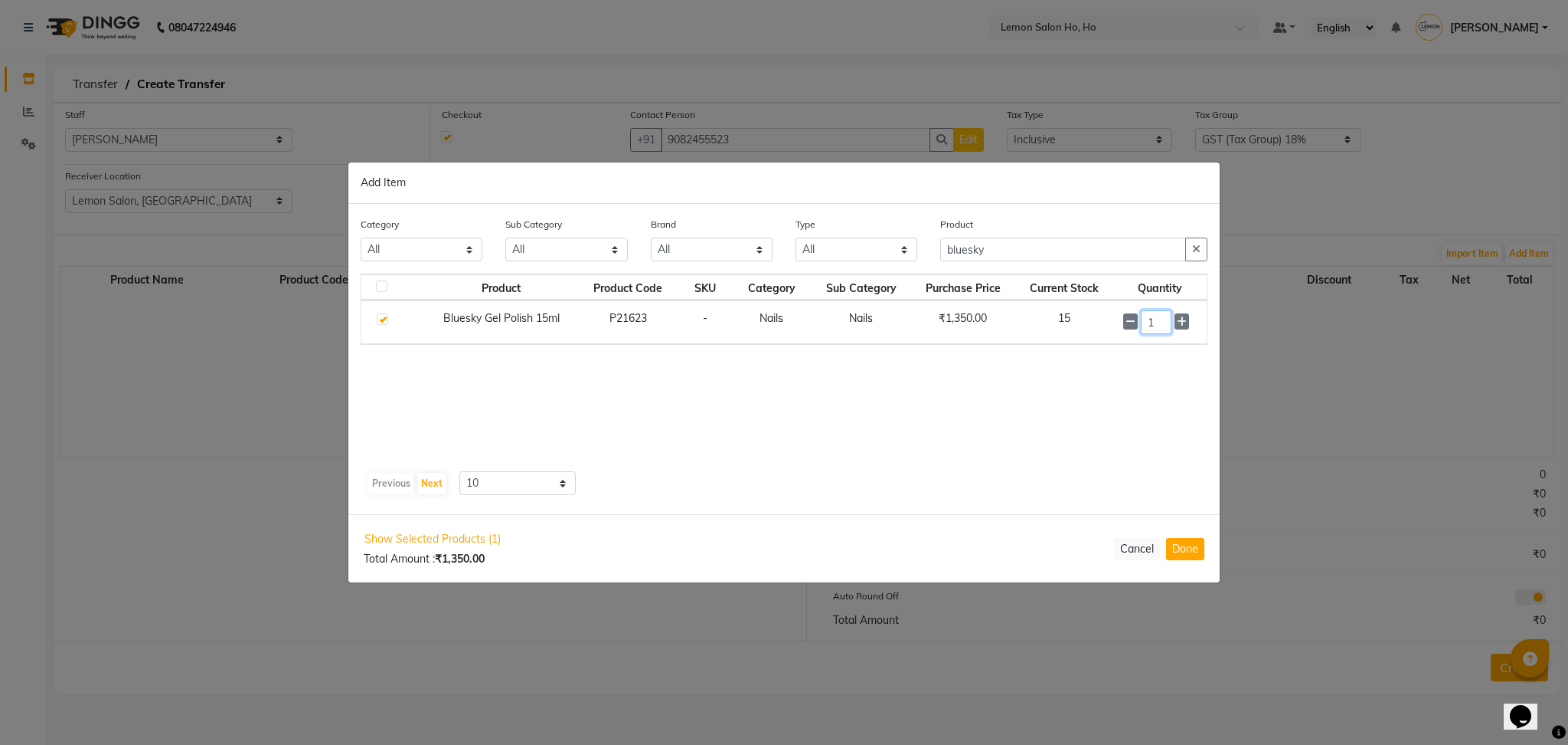
drag, startPoint x: 1170, startPoint y: 332, endPoint x: 1111, endPoint y: 328, distance: 59.1
click at [1111, 328] on tr "Bluesky Gel Polish 15ml P21623 - Nails Nails ₹1,350.00 15 1" at bounding box center [784, 323] width 845 height 44
type input "15"
click at [1197, 551] on button "Done" at bounding box center [1185, 549] width 38 height 22
select select "2069"
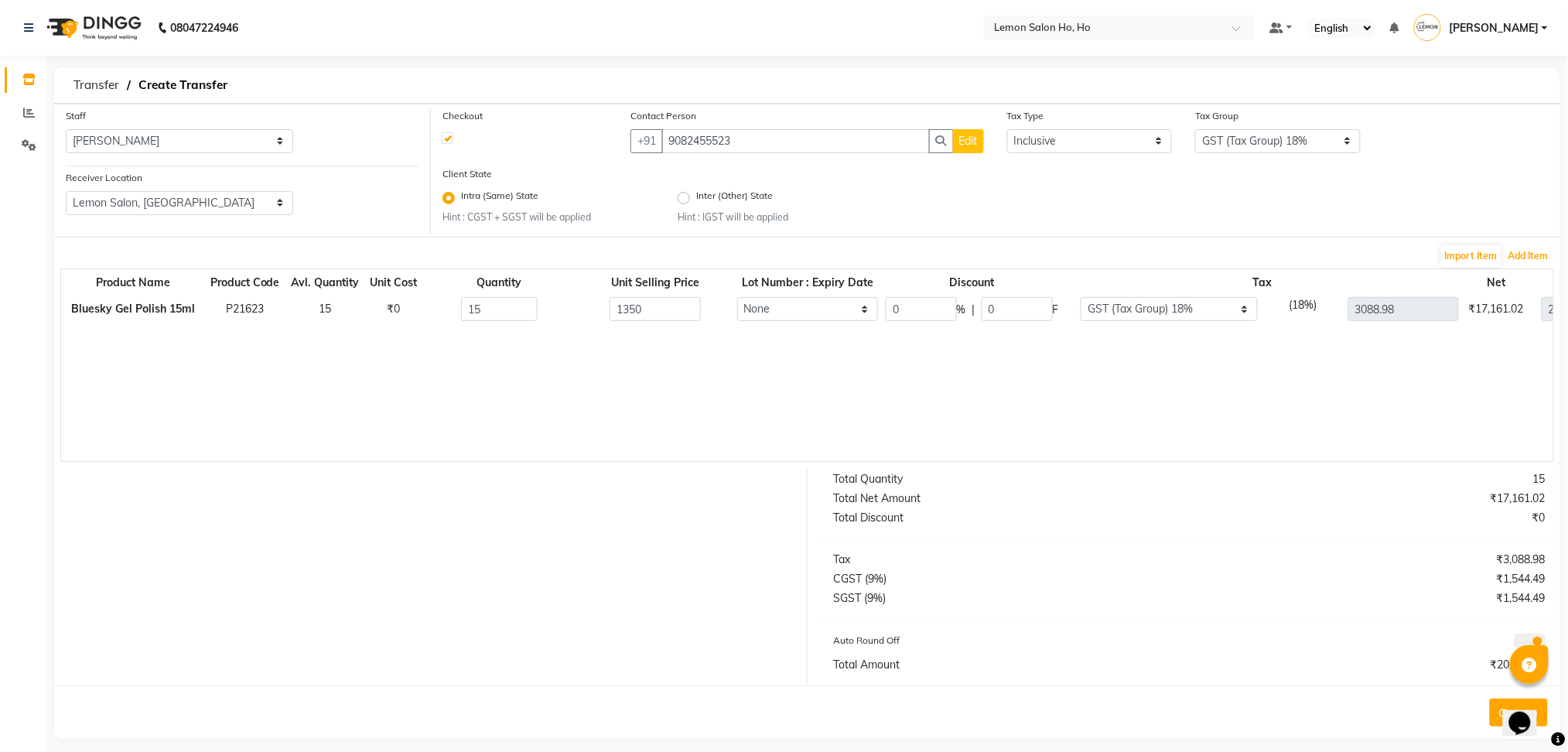
scroll to position [13, 0]
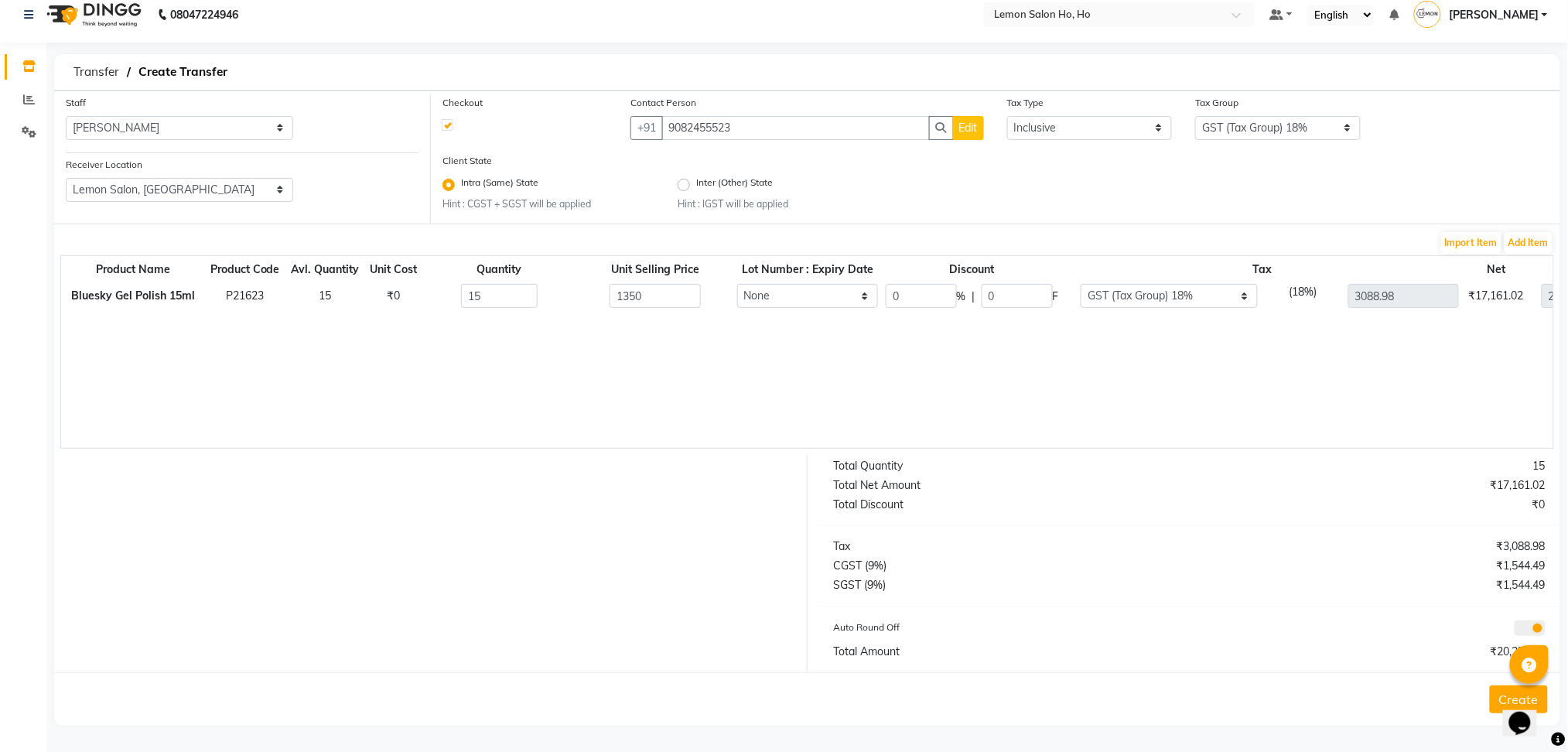
click at [1499, 702] on button "Create" at bounding box center [1519, 698] width 58 height 28
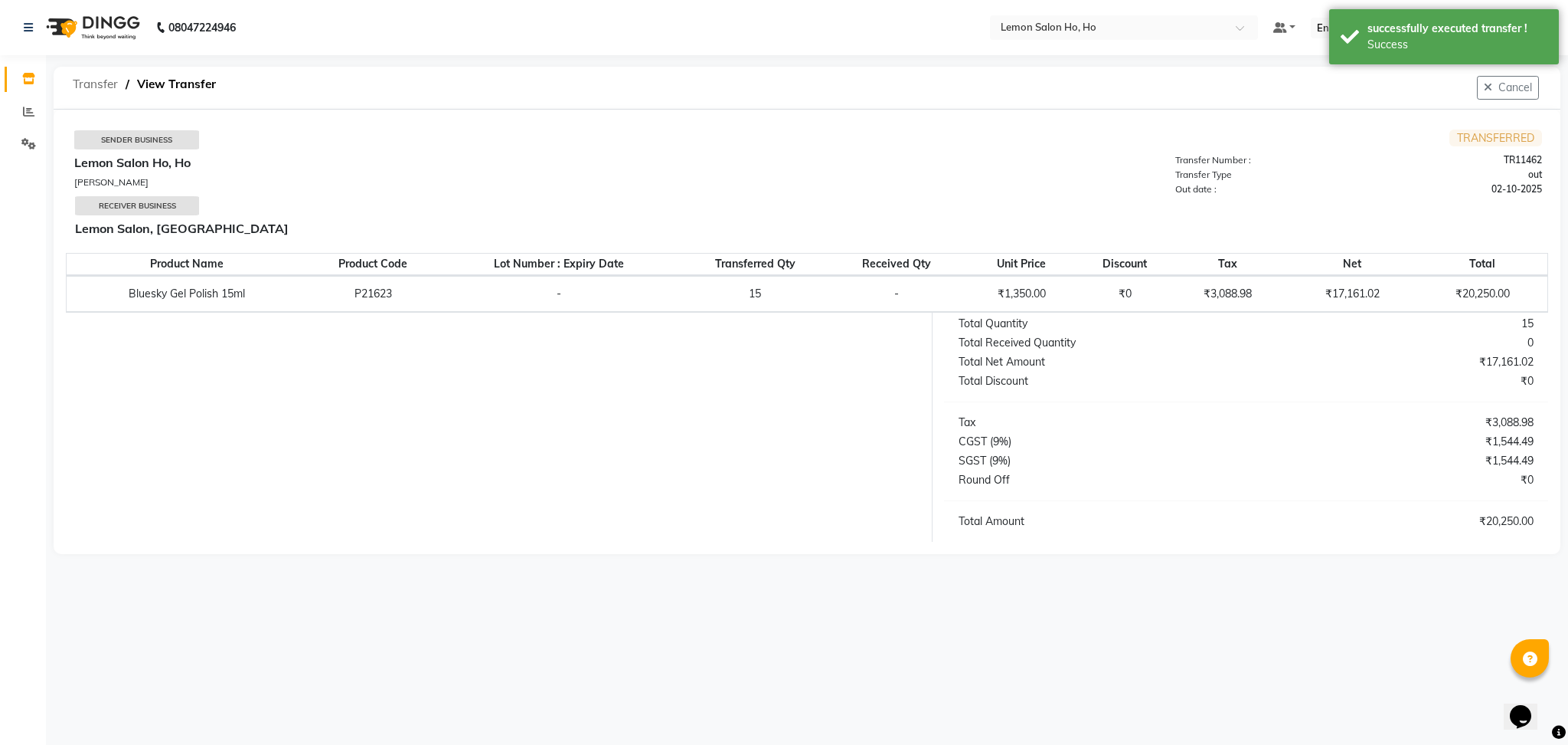
click at [99, 81] on span "Transfer" at bounding box center [95, 84] width 61 height 27
select select "sender"
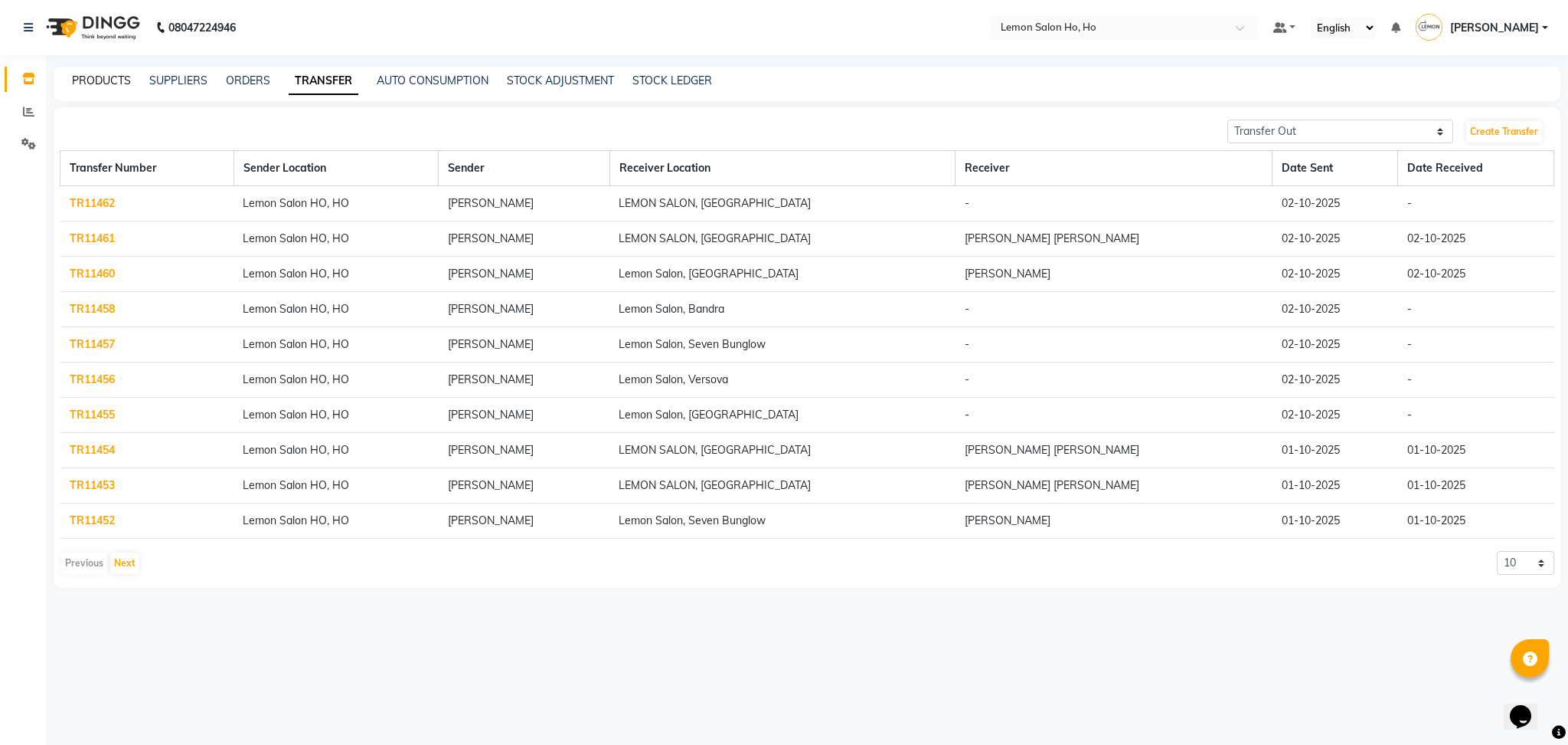
click at [126, 85] on link "PRODUCTS" at bounding box center [101, 80] width 59 height 14
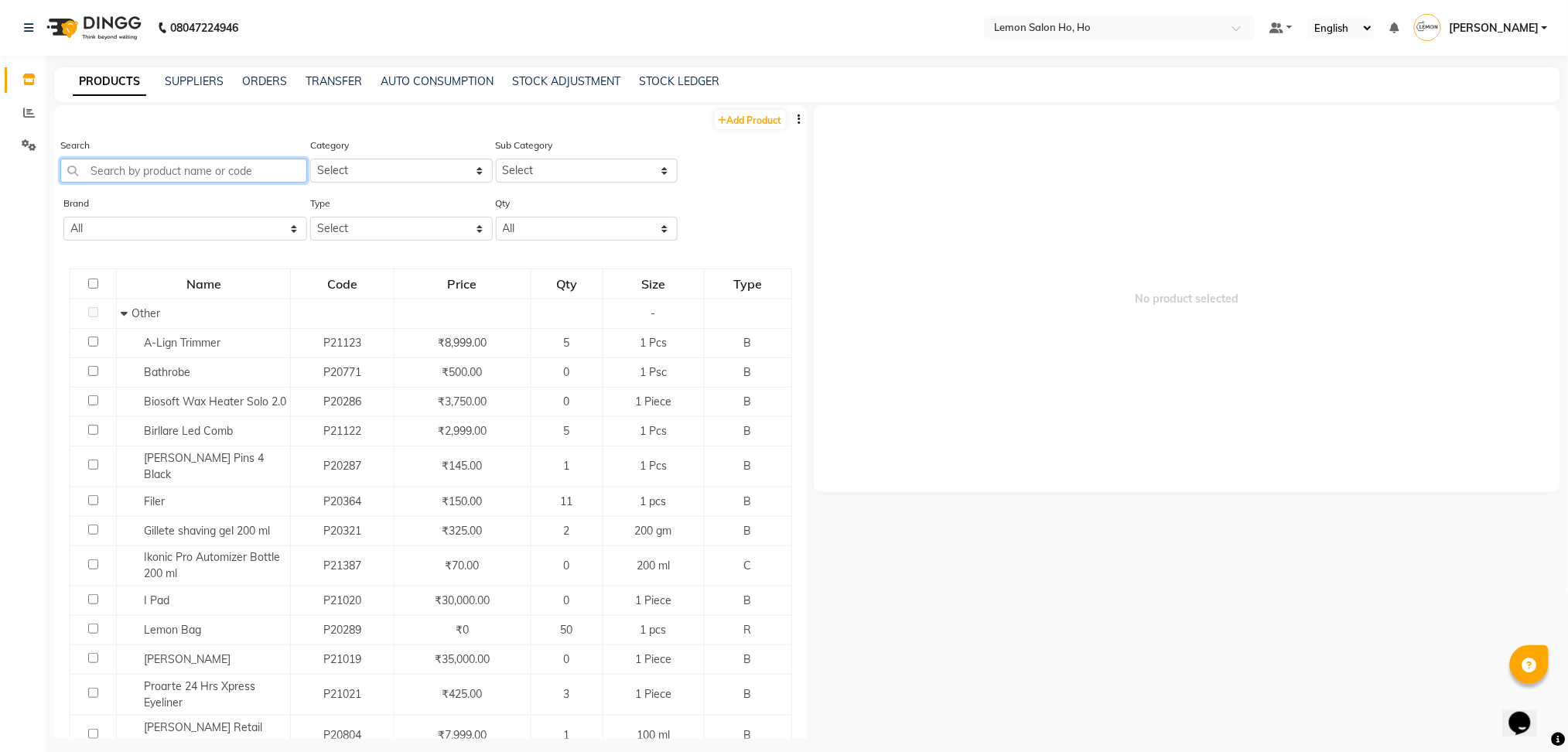
click at [203, 165] on input "text" at bounding box center [184, 170] width 247 height 24
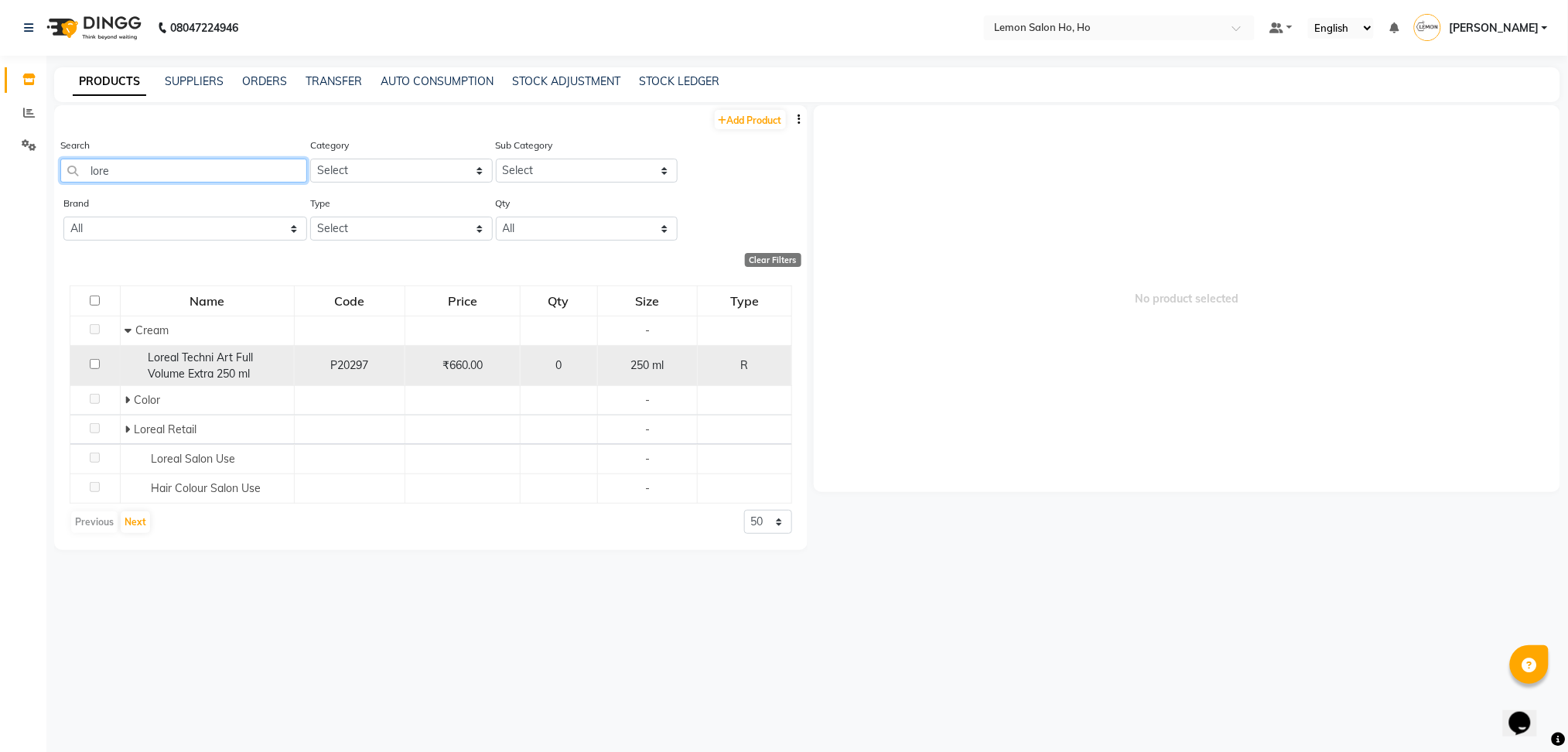
type input "lore"
click at [150, 372] on span "Loreal Techni Art Full Volume Extra 250 ml" at bounding box center [199, 365] width 105 height 30
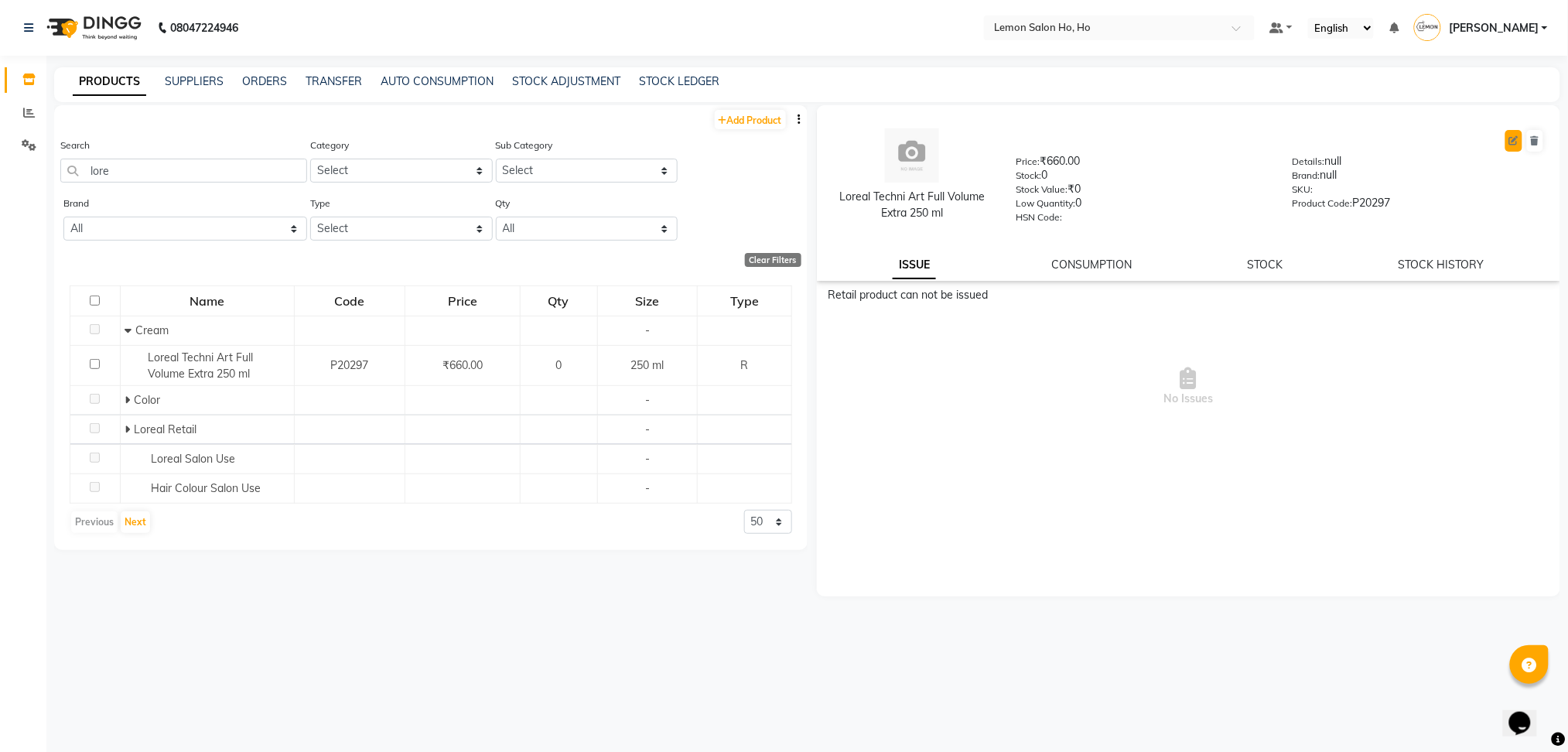
click at [1519, 142] on button at bounding box center [1514, 140] width 17 height 21
select select "R"
select select "213701100"
select select "213701103"
select select "true"
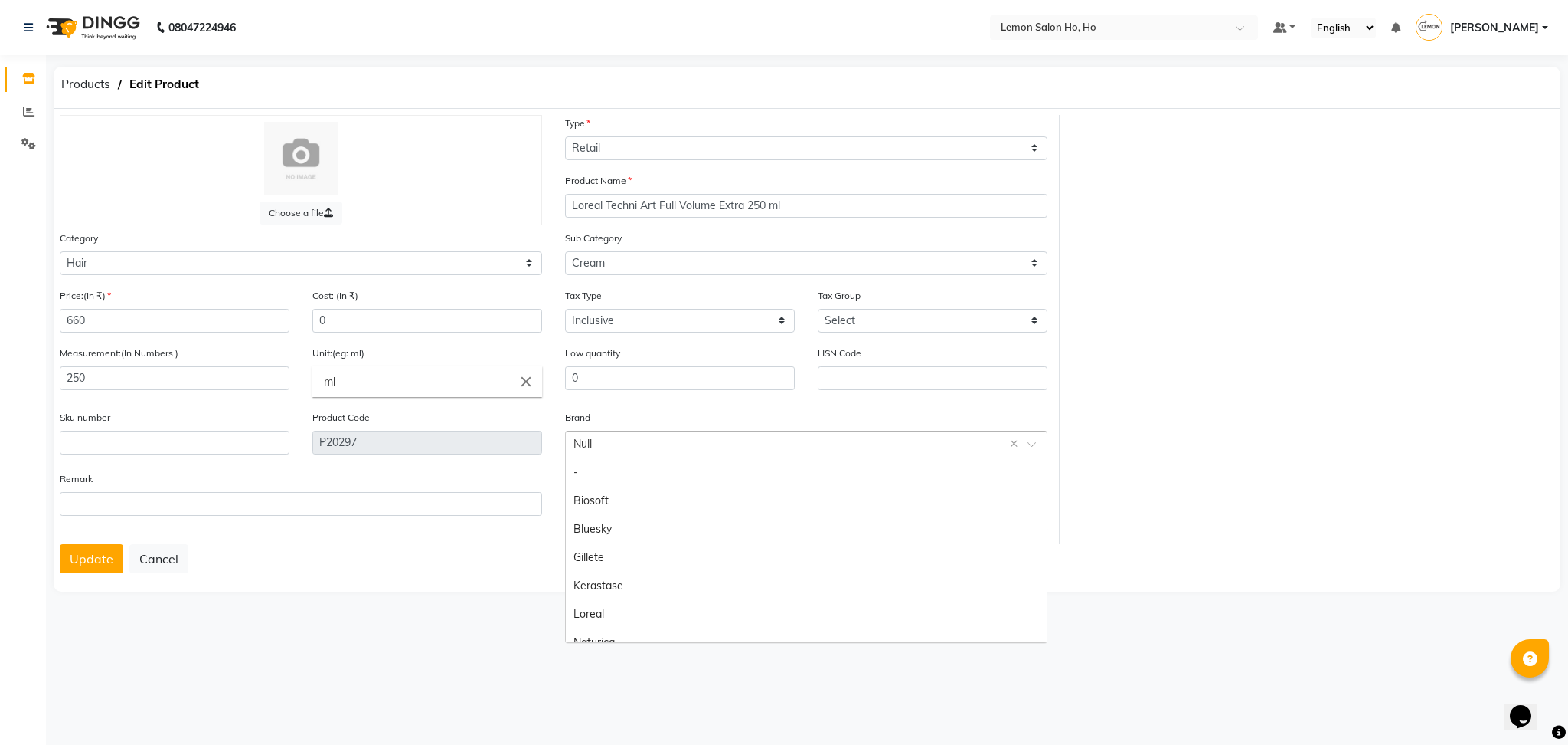
click at [739, 444] on input "text" at bounding box center [791, 443] width 435 height 16
type input "Loreal"
click at [707, 208] on input "Loreal Techni Art Full Volume Extra 250 ml" at bounding box center [806, 205] width 482 height 23
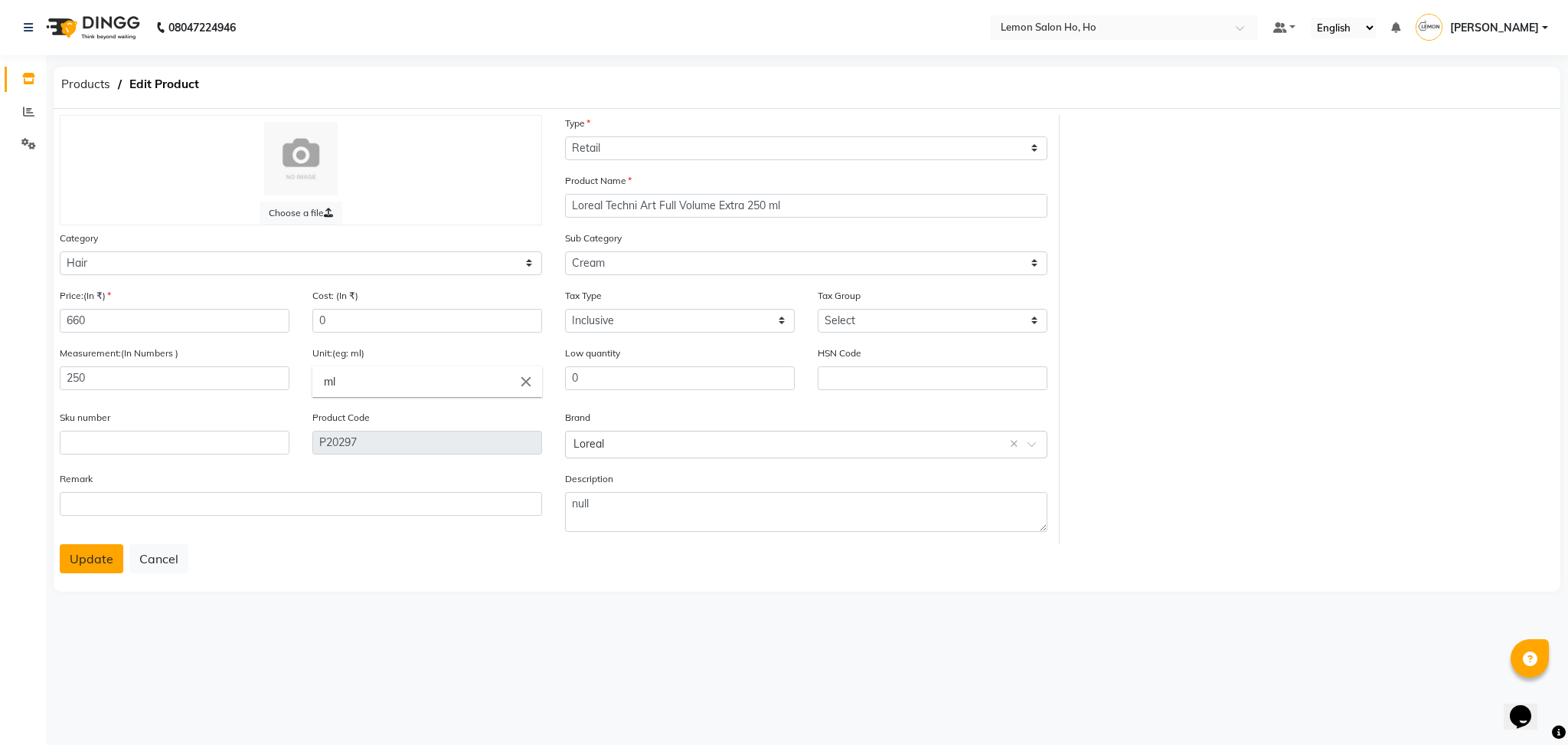
click at [83, 563] on button "Update" at bounding box center [91, 558] width 63 height 29
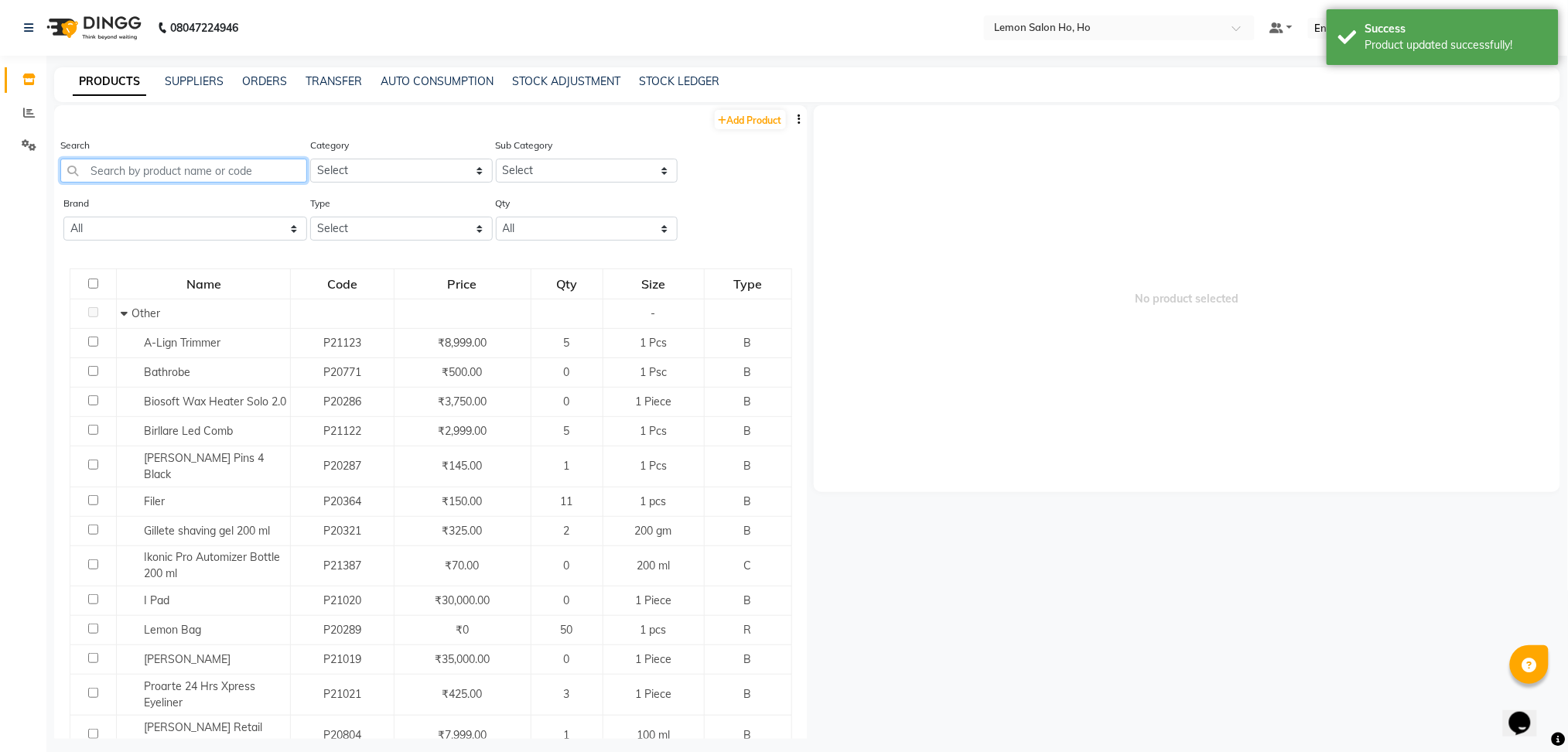
click at [238, 173] on input "text" at bounding box center [184, 170] width 247 height 24
paste input "Loreal Techni Art Full Volume Extra 250 ml"
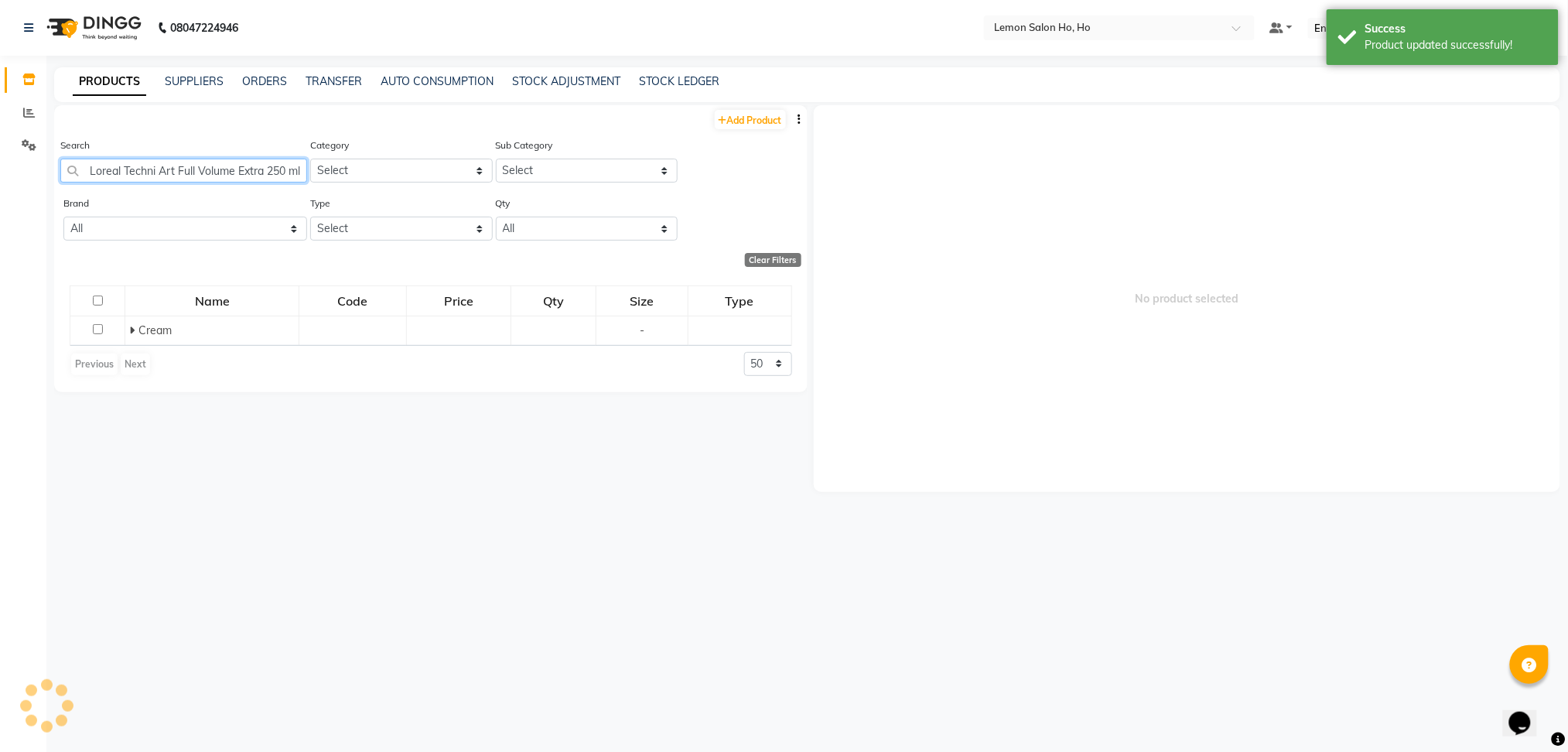
scroll to position [0, 2]
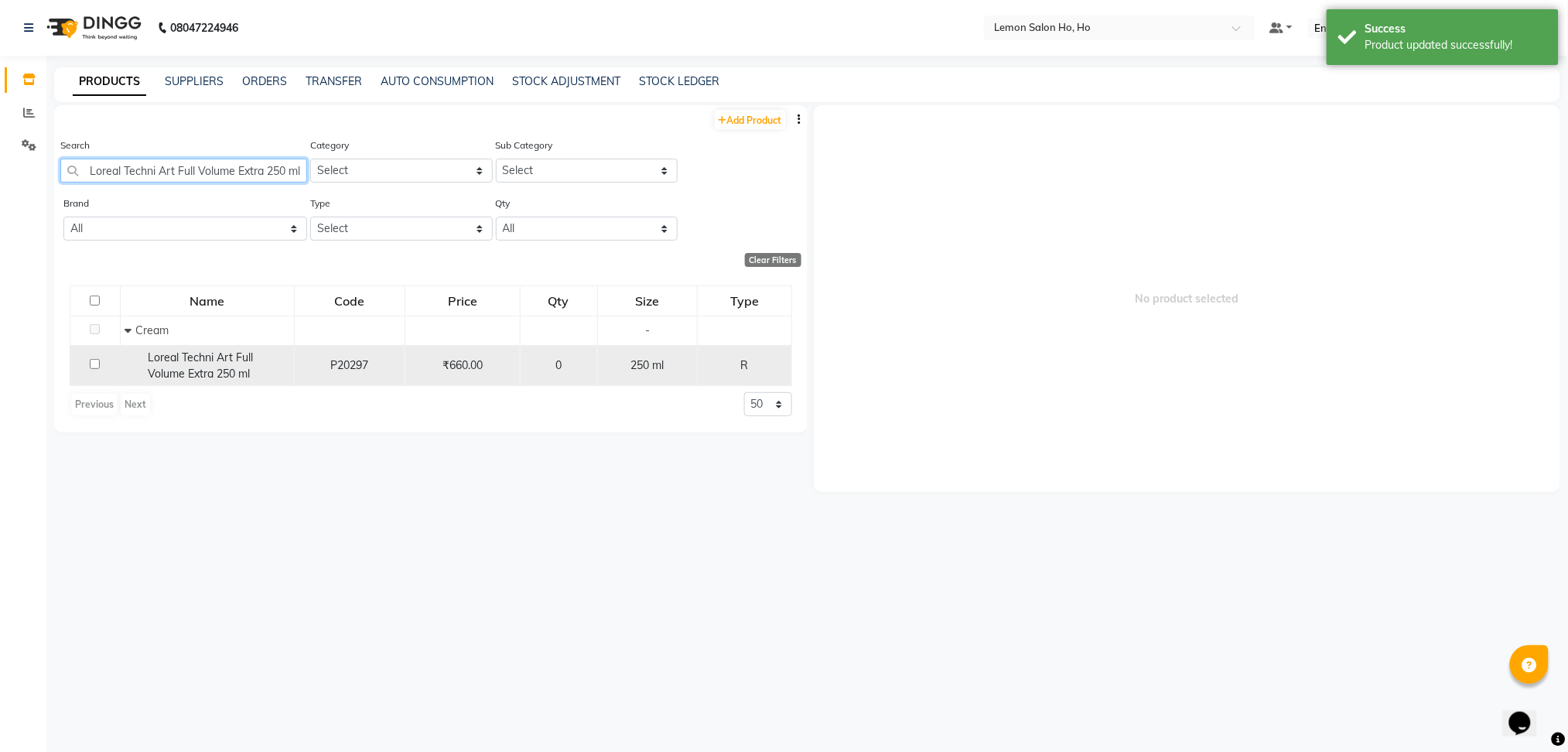
type input "Loreal Techni Art Full Volume Extra 250 ml"
click at [209, 359] on span "Loreal Techni Art Full Volume Extra 250 ml" at bounding box center [199, 365] width 105 height 30
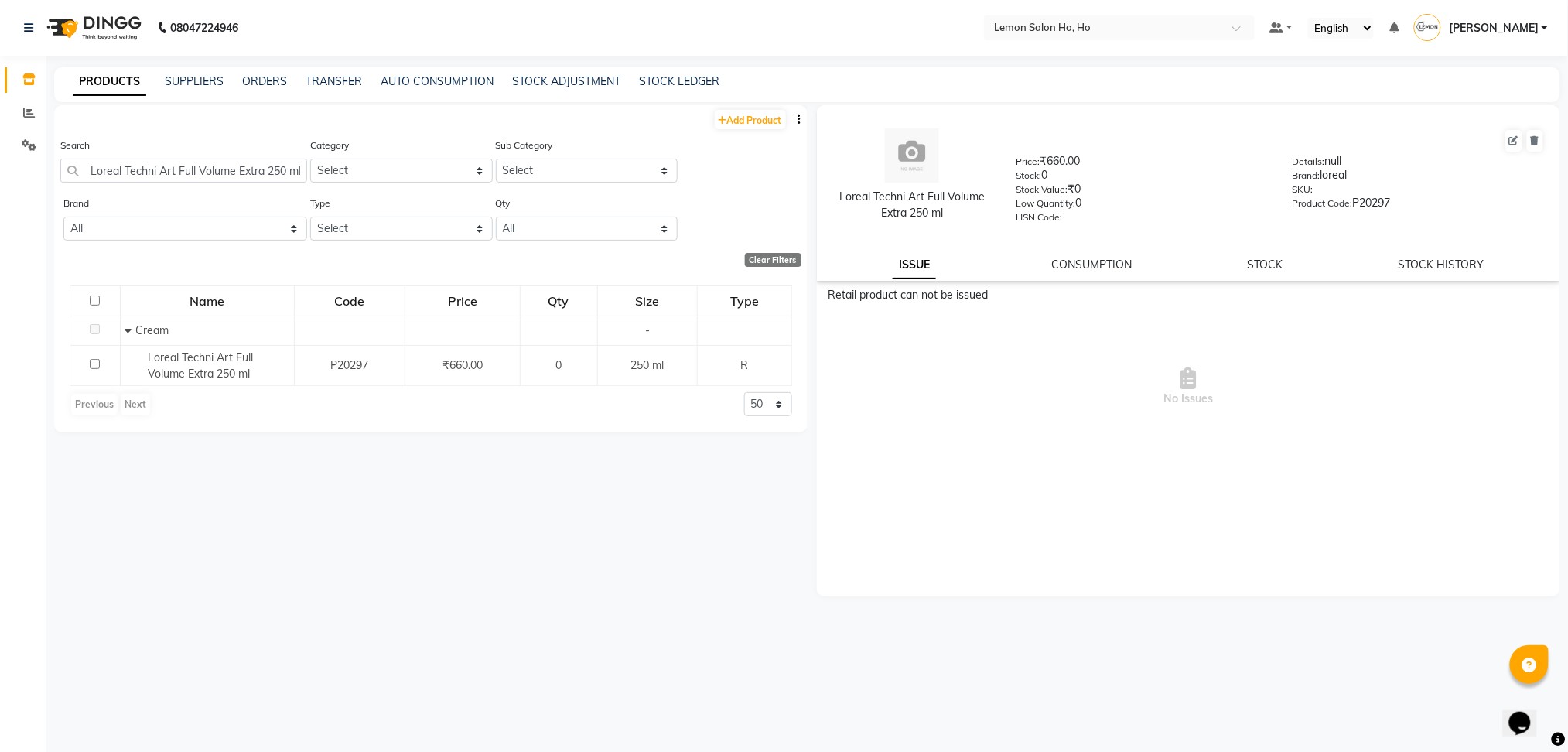
click at [800, 117] on icon "button" at bounding box center [800, 119] width 3 height 11
click at [365, 463] on div "Add Product Search Loreal Techni Art Full Volume Extra 250 ml Category Select H…" at bounding box center [431, 422] width 754 height 634
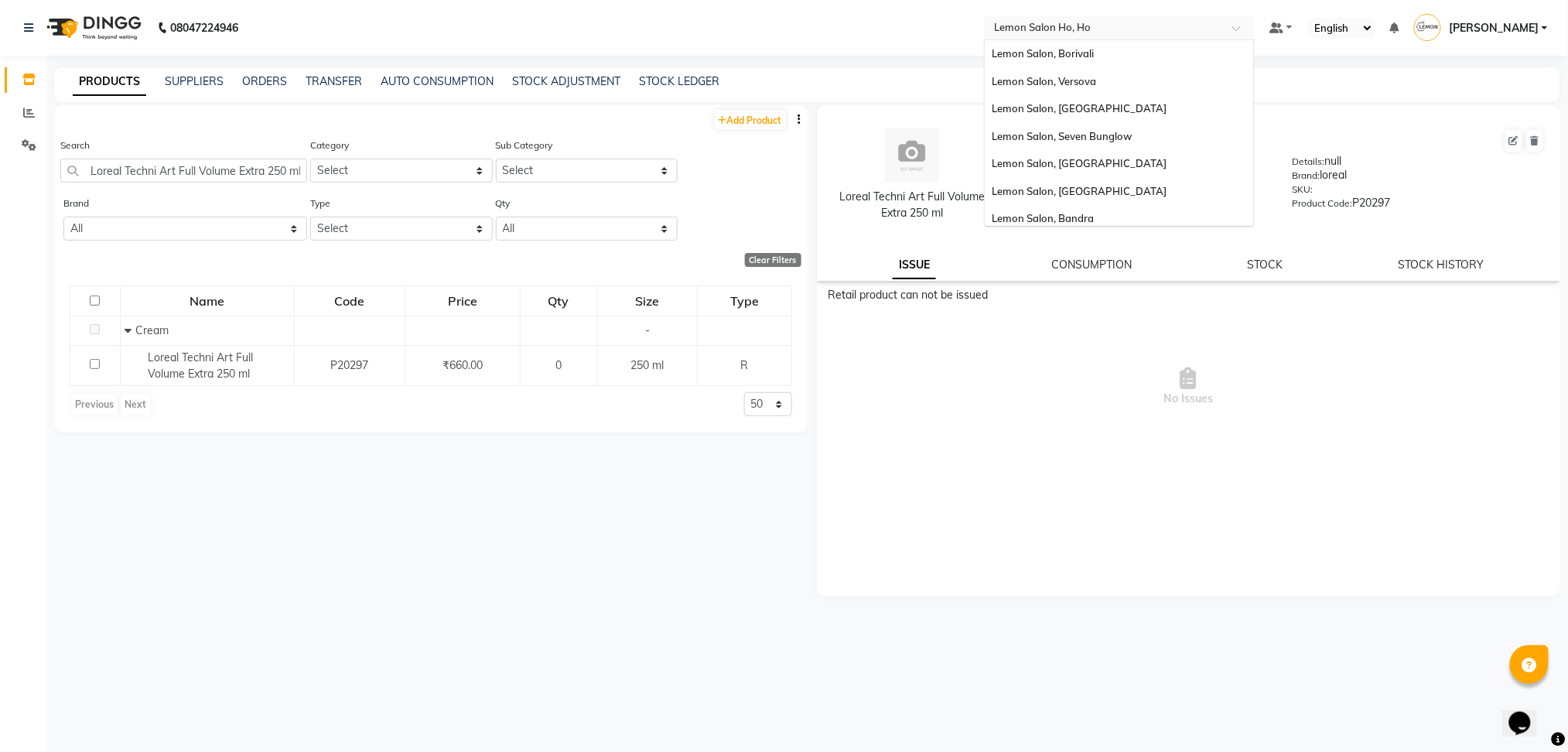
click at [1156, 32] on input "text" at bounding box center [1104, 28] width 225 height 16
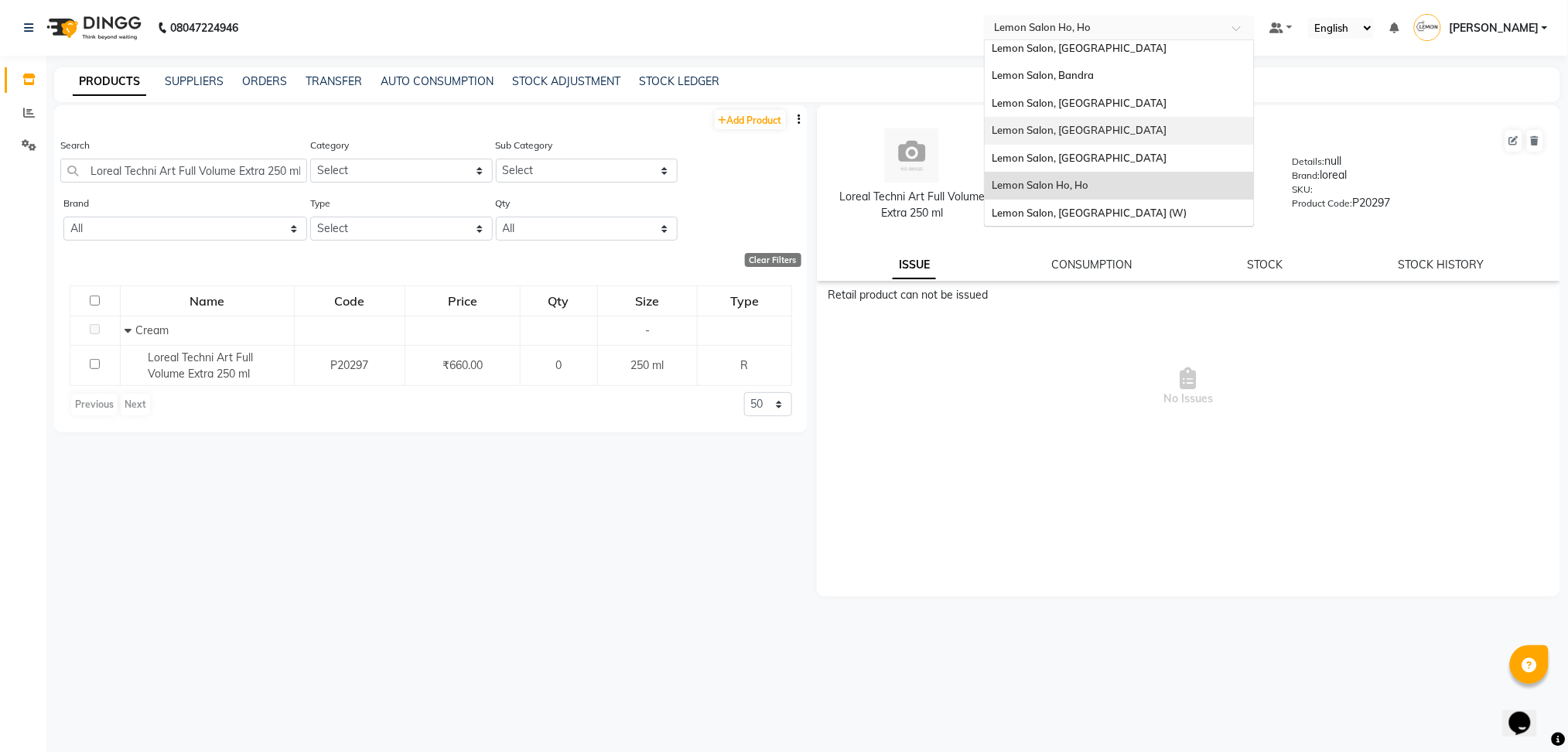
click at [1112, 122] on div "Lemon Salon, [GEOGRAPHIC_DATA]" at bounding box center [1119, 130] width 269 height 28
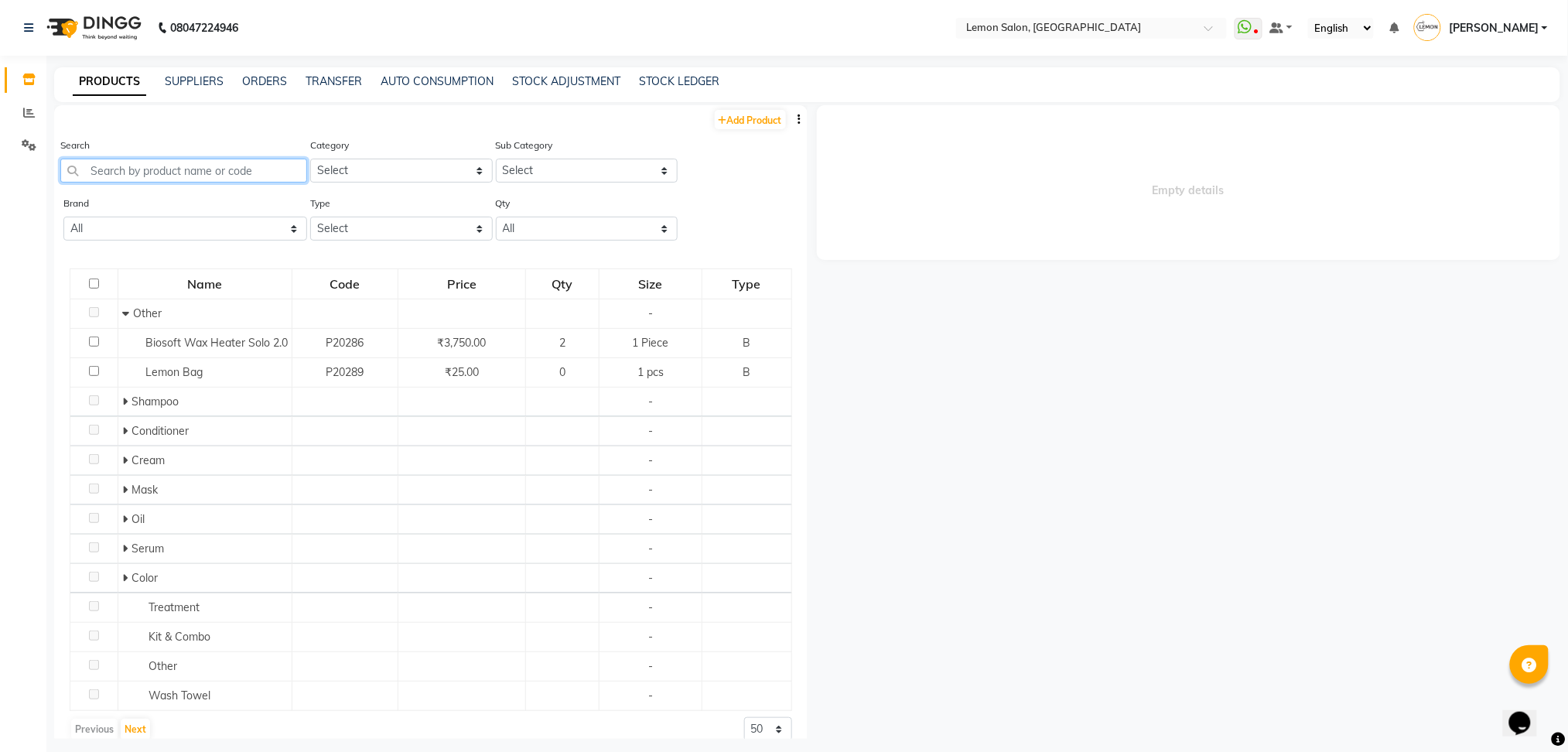
click at [259, 167] on input "text" at bounding box center [184, 170] width 247 height 24
paste input "Loreal Techni Art Full Volume Extra 250 ml"
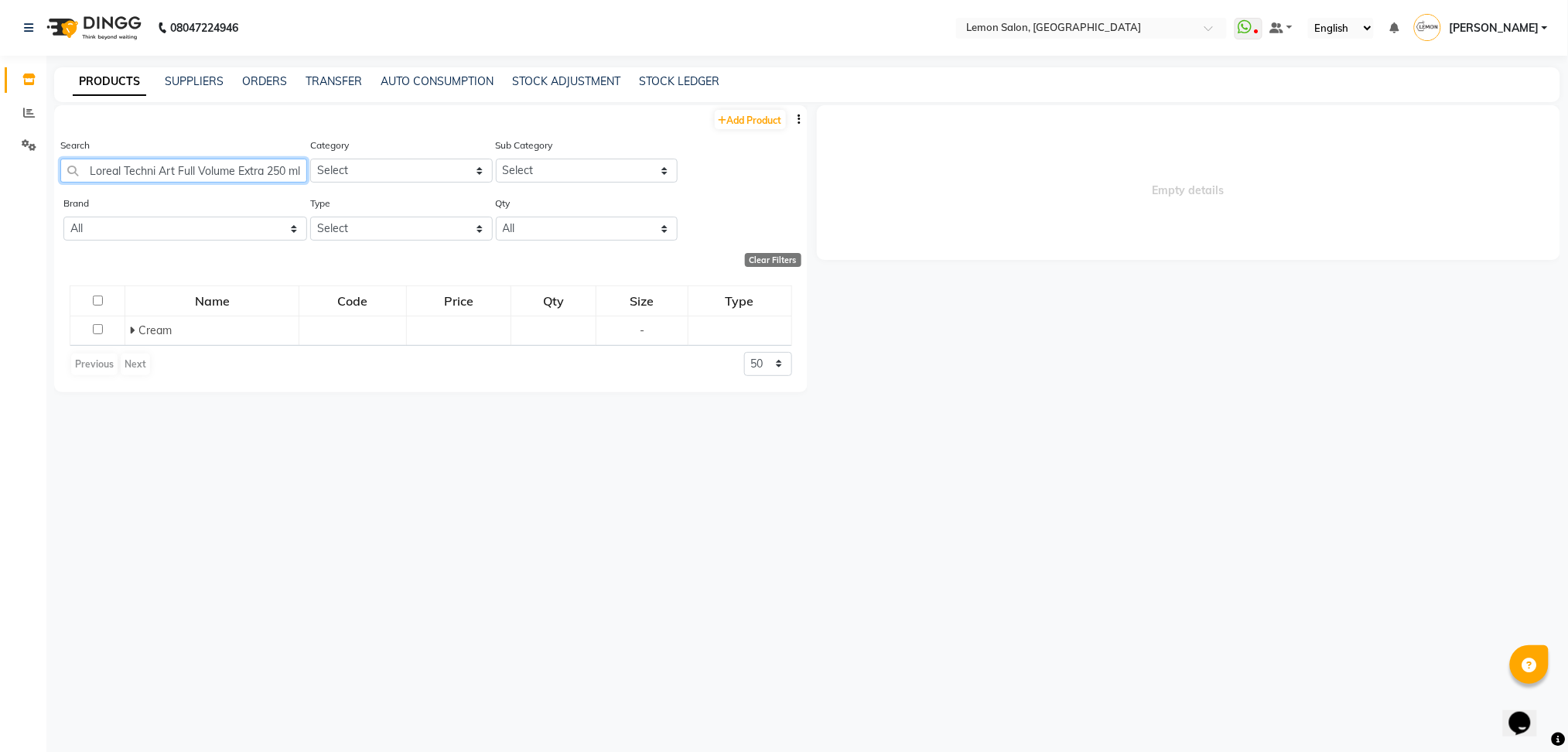
scroll to position [0, 2]
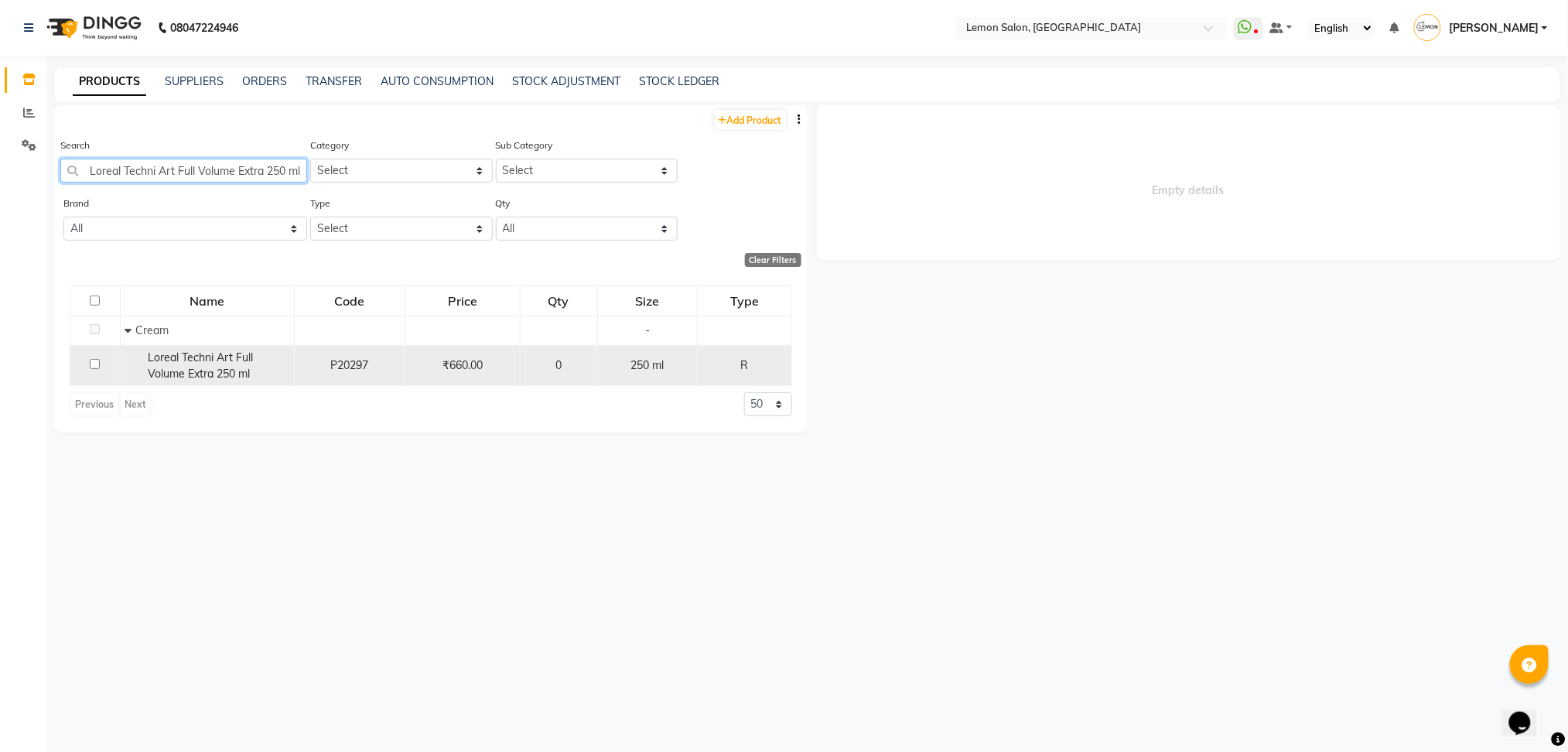
type input "Loreal Techni Art Full Volume Extra 250 ml"
click at [210, 371] on span "Loreal Techni Art Full Volume Extra 250 ml" at bounding box center [199, 365] width 105 height 30
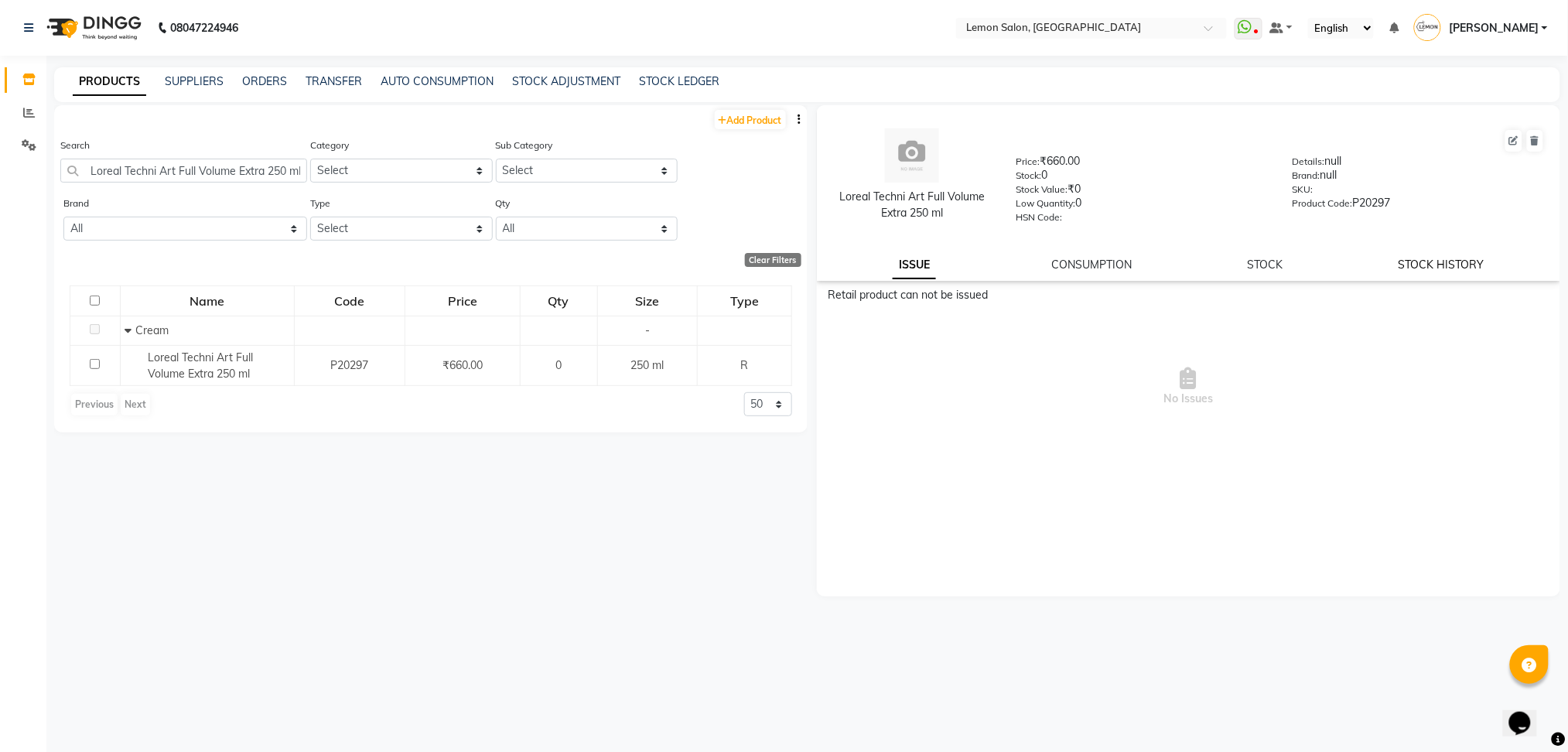
click at [1428, 266] on link "STOCK HISTORY" at bounding box center [1440, 265] width 86 height 14
select select "all"
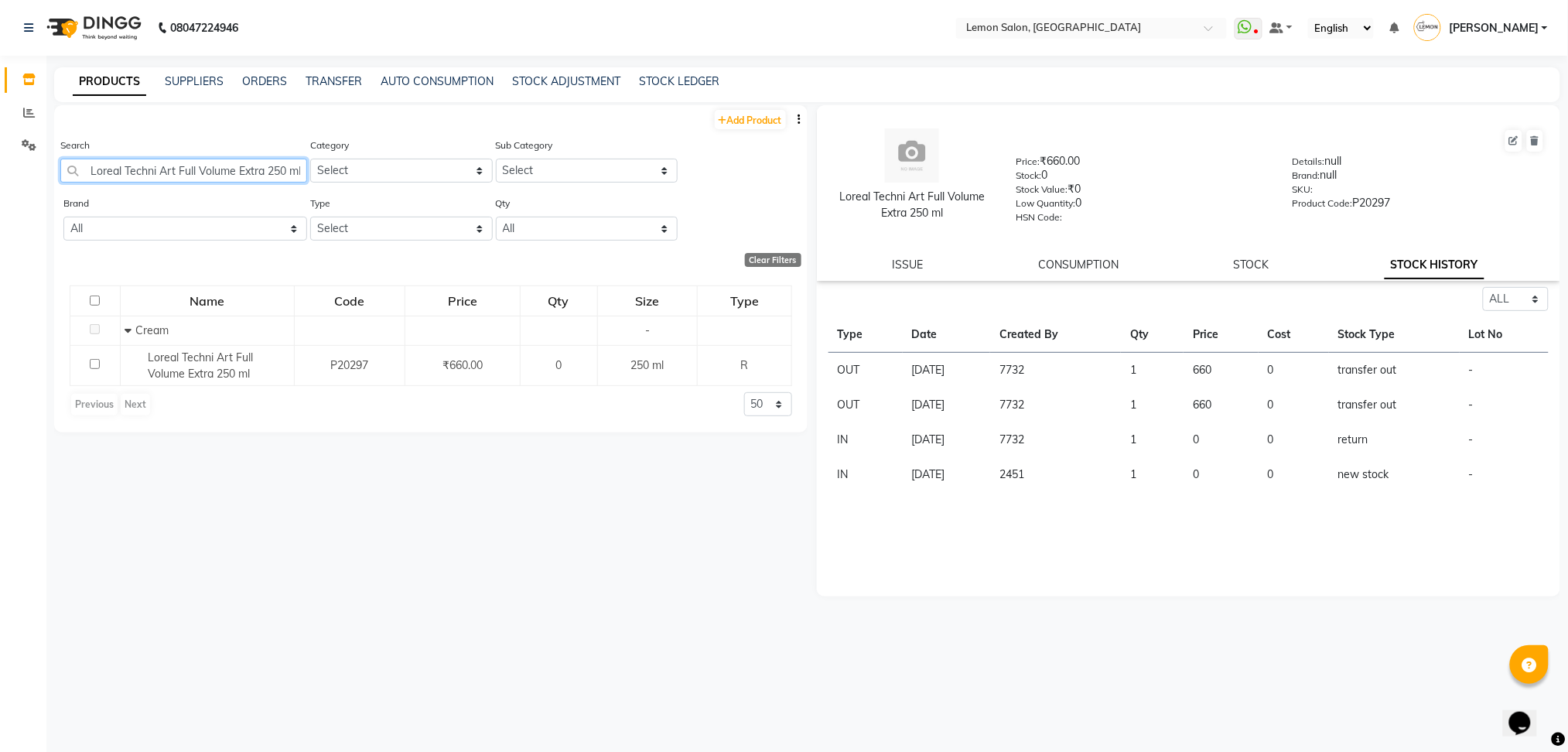
click at [216, 165] on input "Loreal Techni Art Full Volume Extra 250 ml" at bounding box center [184, 170] width 247 height 24
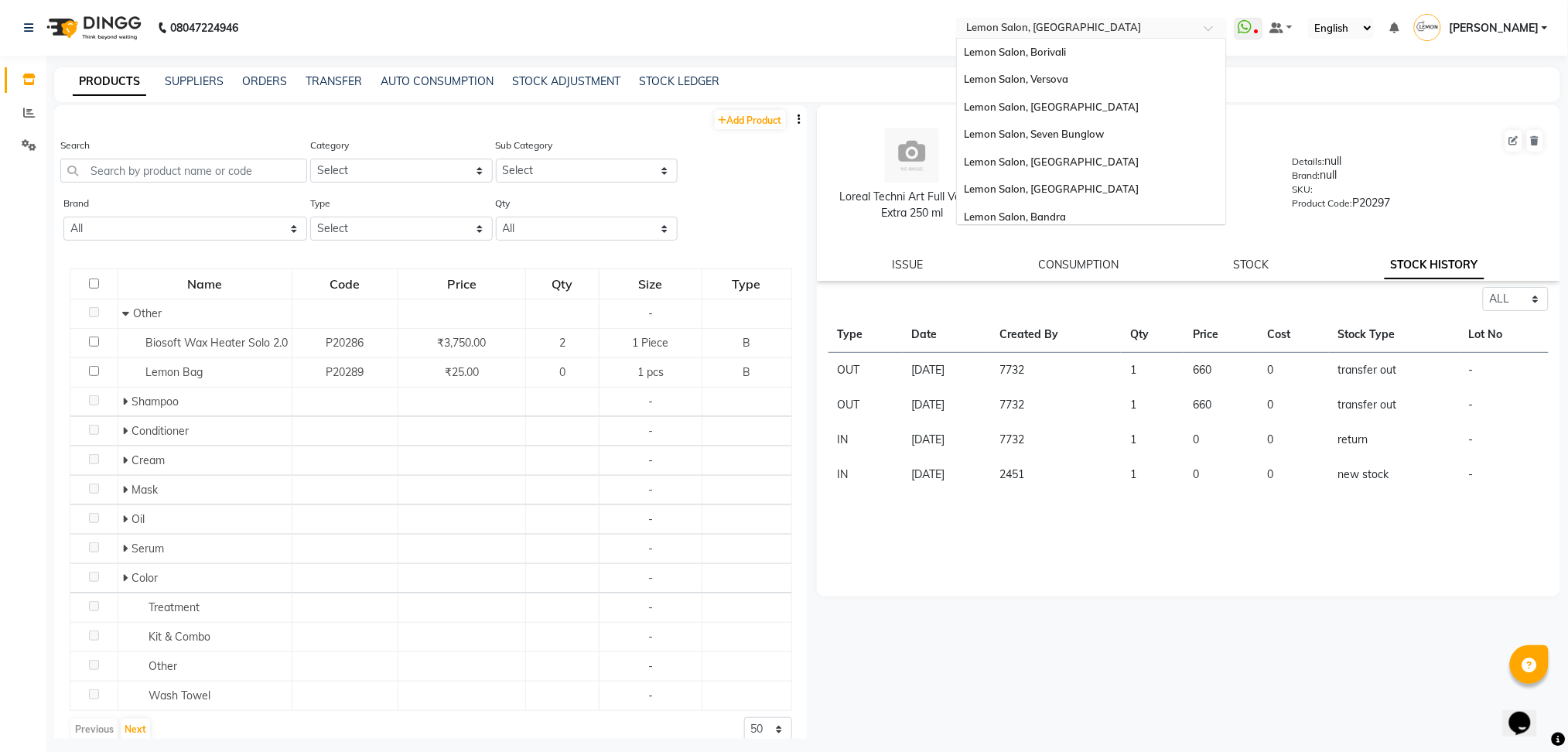
scroll to position [143, 0]
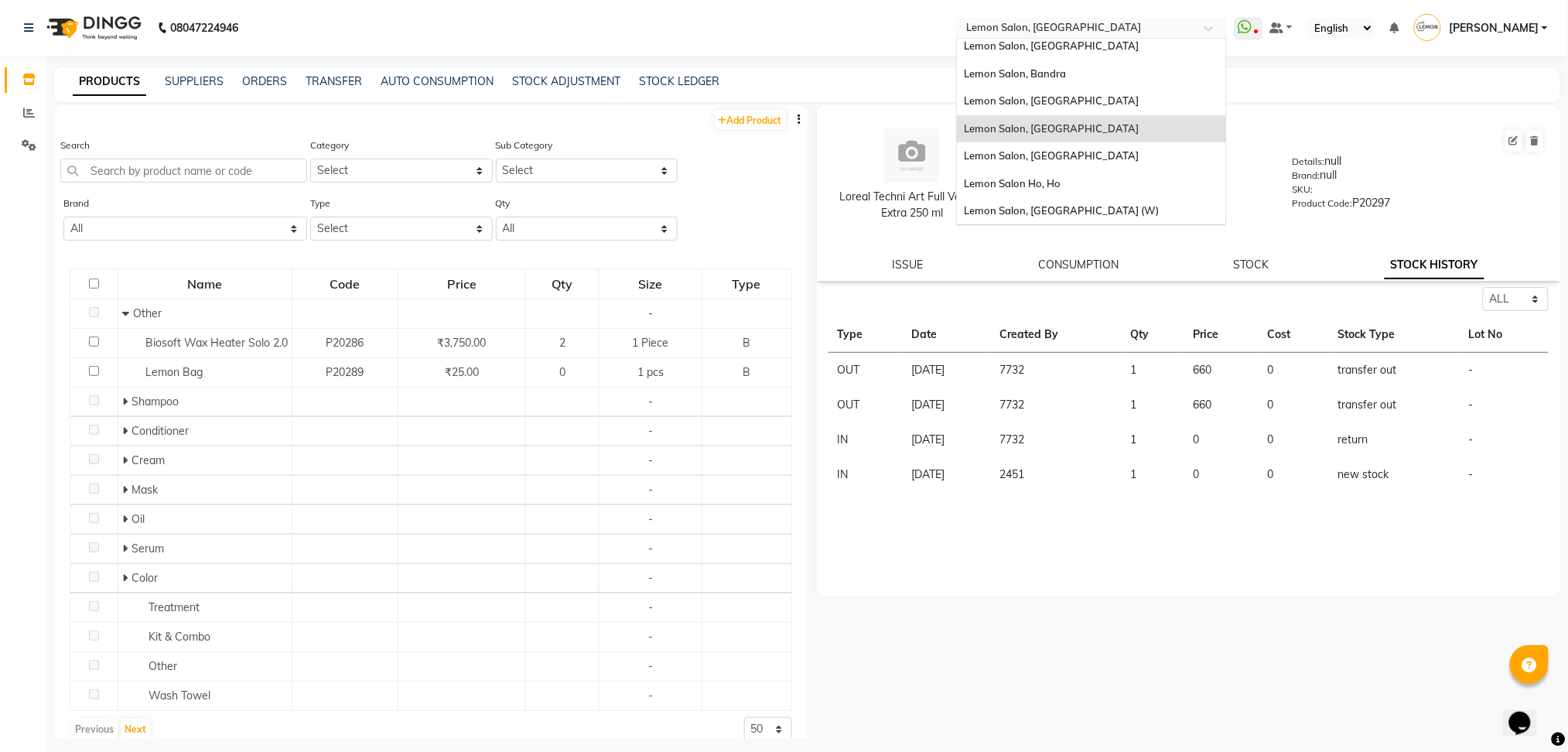
click at [1077, 21] on input "text" at bounding box center [1076, 29] width 225 height 16
click at [1044, 177] on span "Lemon Salon Ho, Ho" at bounding box center [1012, 184] width 97 height 13
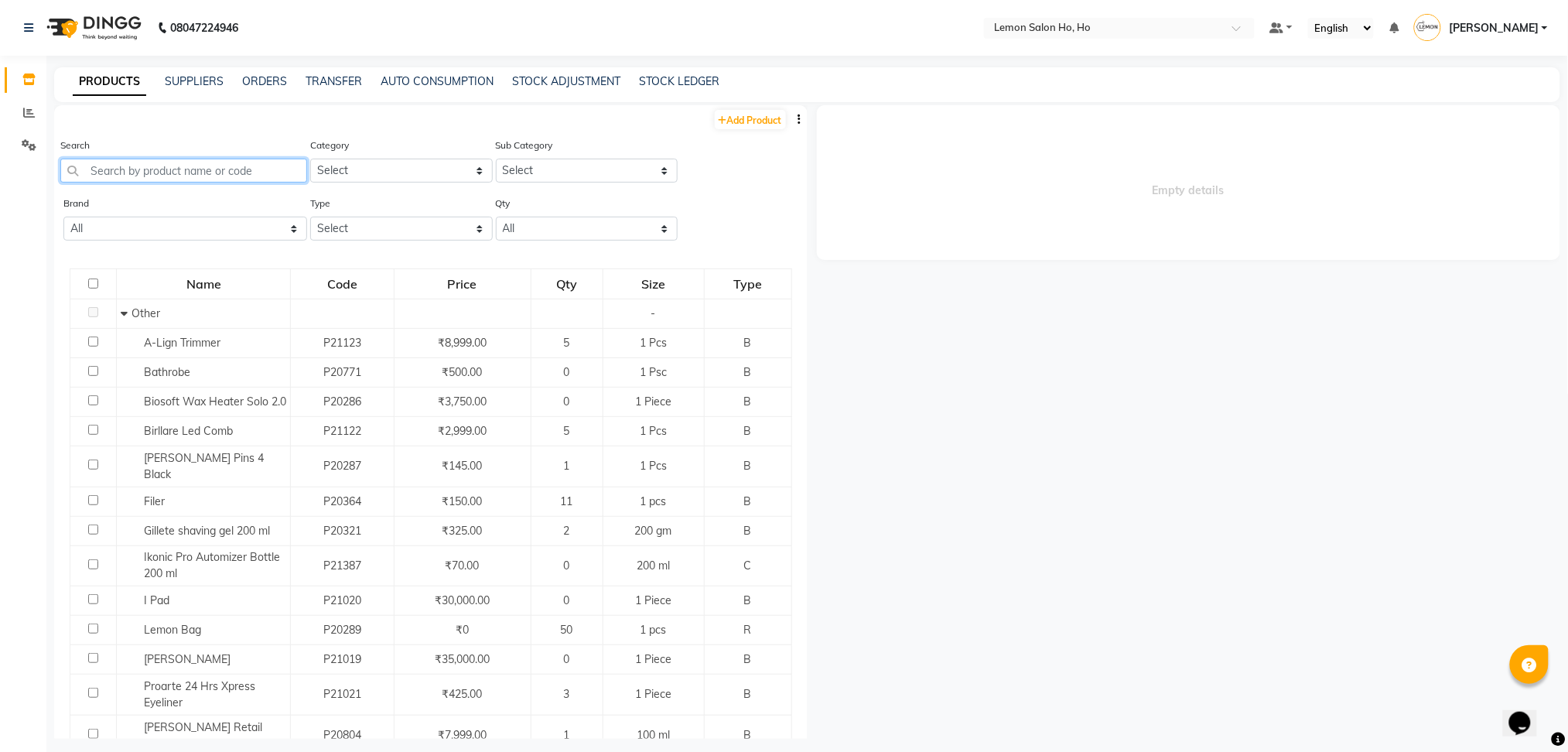
click at [266, 173] on input "text" at bounding box center [184, 170] width 247 height 24
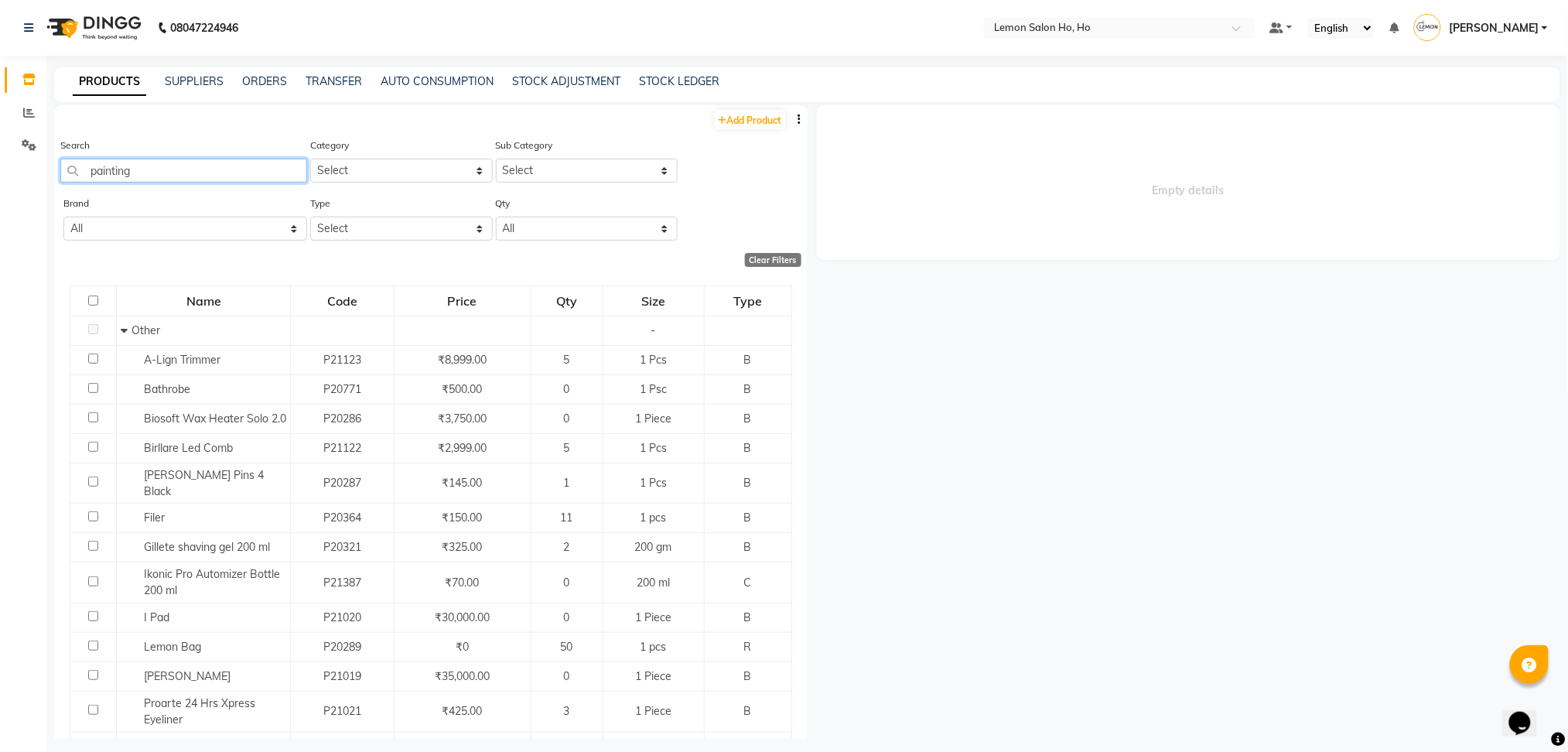
type input "painting"
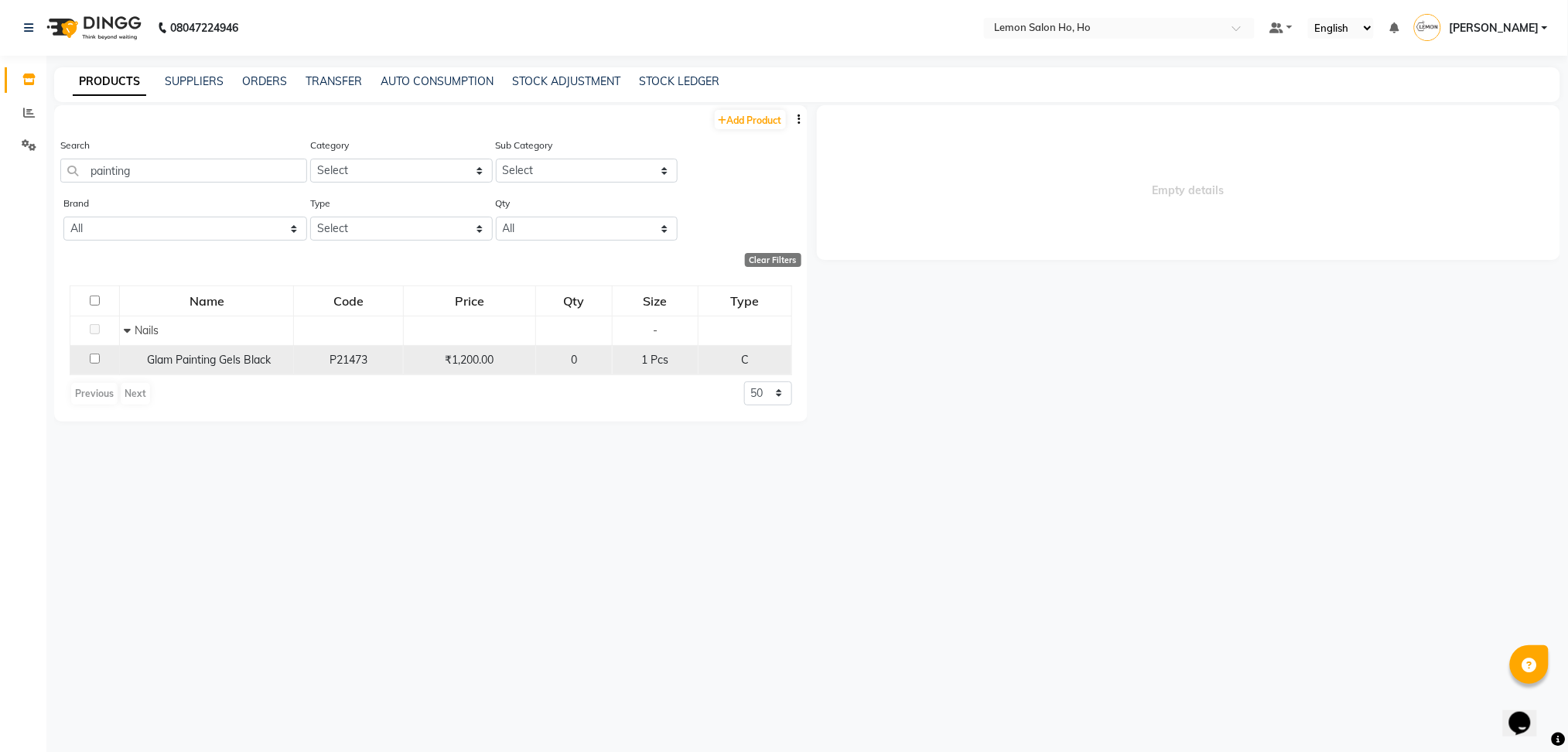
click at [238, 353] on span "Glam Painting Gels Black" at bounding box center [208, 359] width 124 height 14
select select
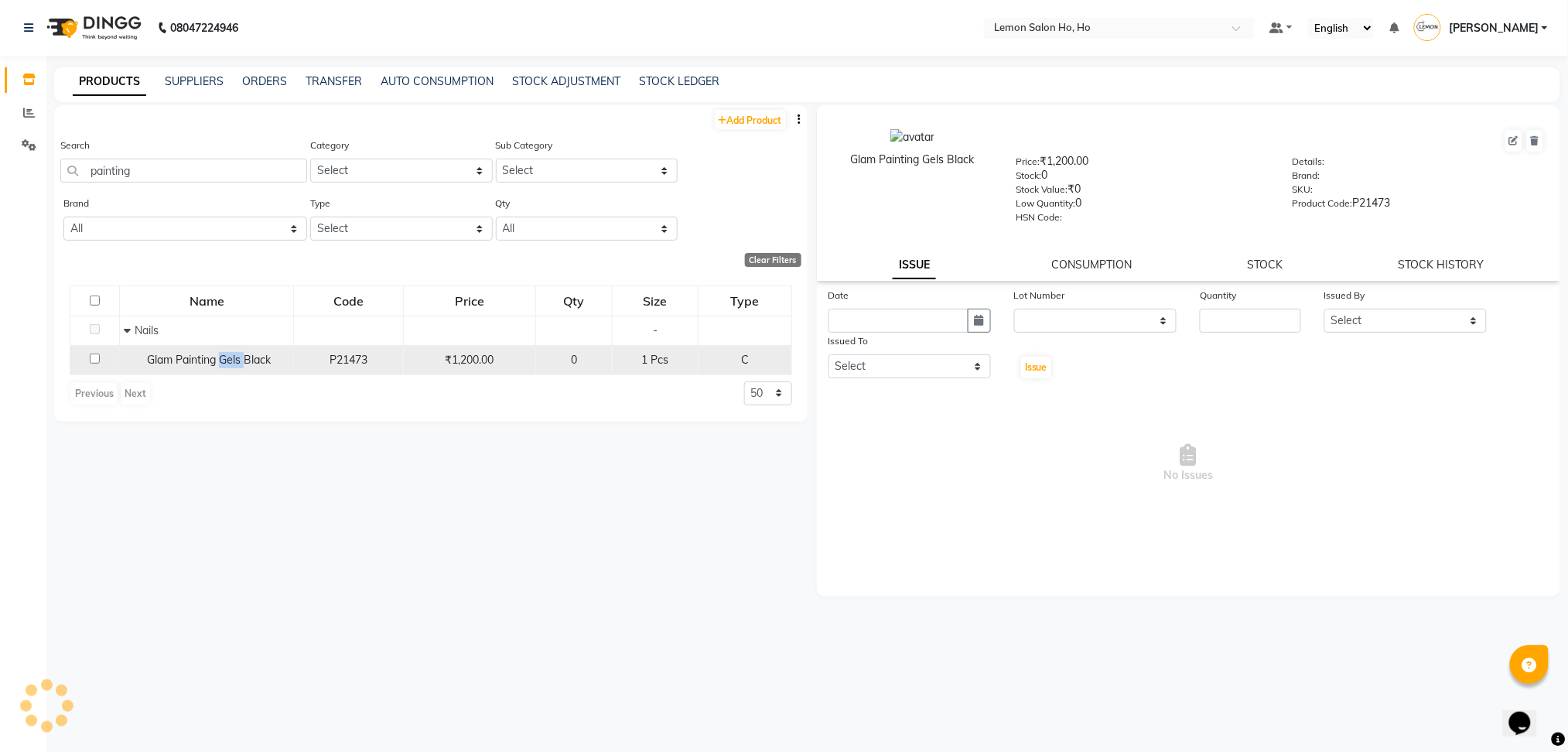
click at [238, 353] on span "Glam Painting Gels Black" at bounding box center [208, 359] width 124 height 14
copy span "Glam Painting Gels Black"
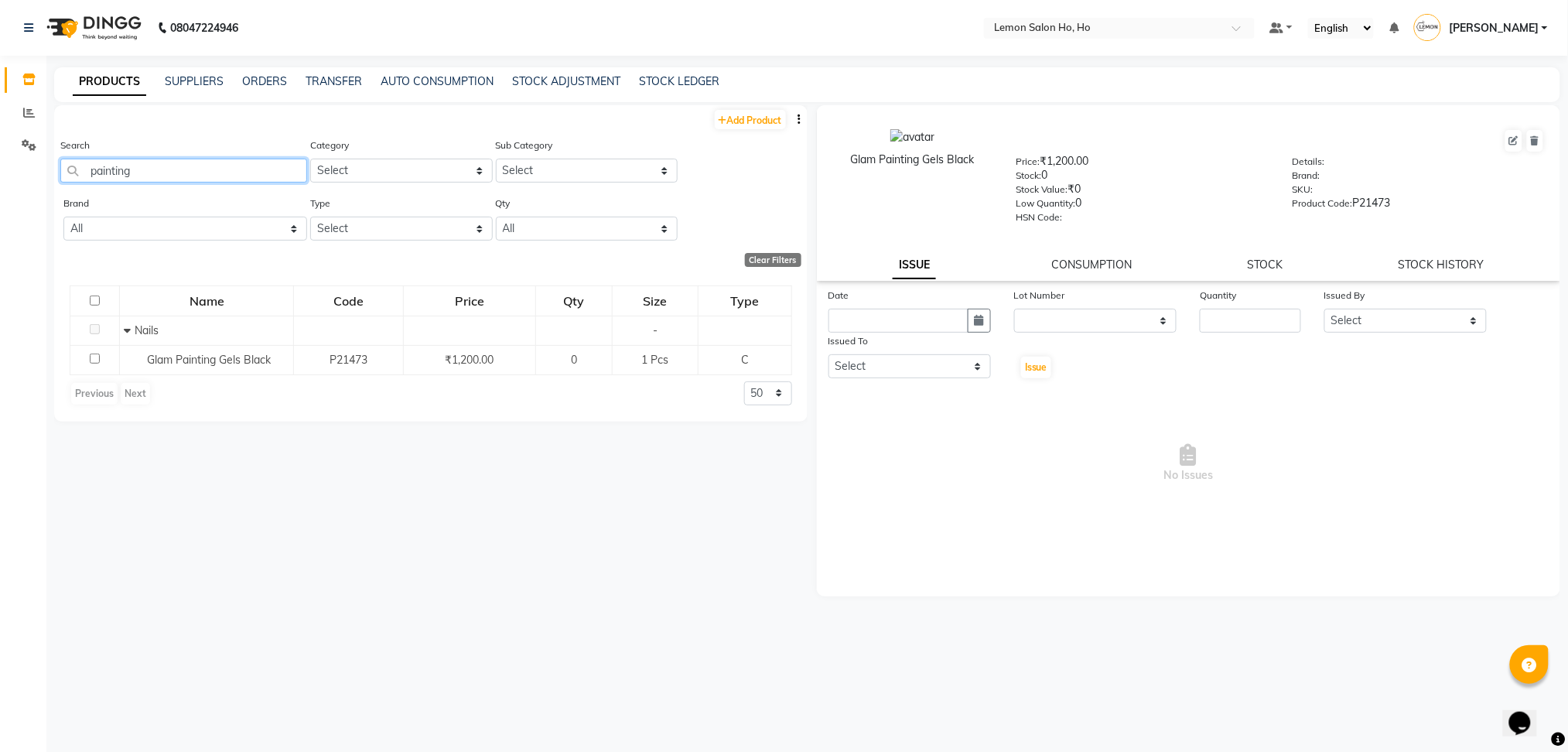
drag, startPoint x: 152, startPoint y: 174, endPoint x: 0, endPoint y: 190, distance: 152.8
click at [0, 190] on app-home "08047224946 Select Location × Lemon Salon Ho, Ho Default Panel My Panel English…" at bounding box center [784, 381] width 1568 height 761
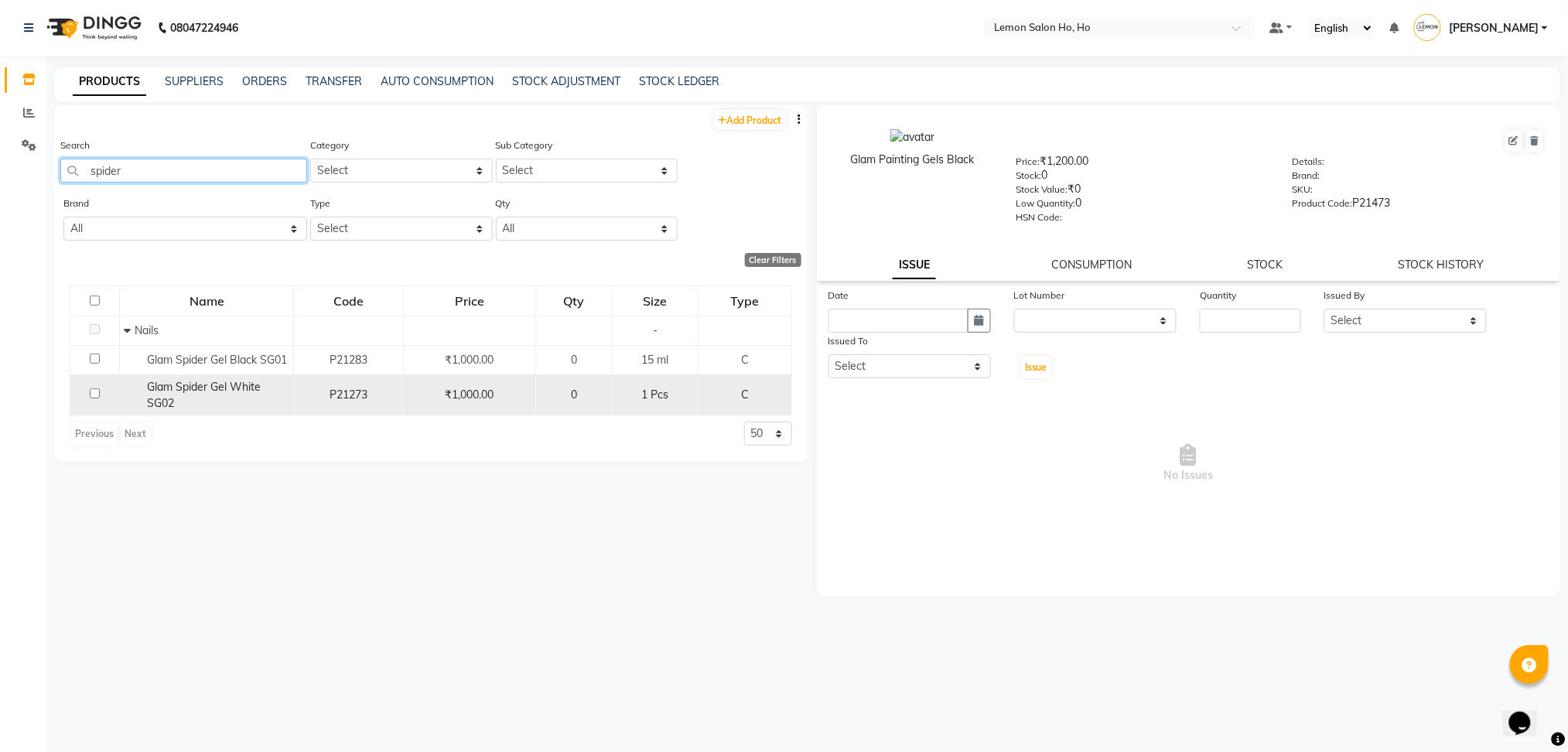
type input "spider"
click at [188, 383] on span "Glam Spider Gel White SG02" at bounding box center [203, 395] width 114 height 30
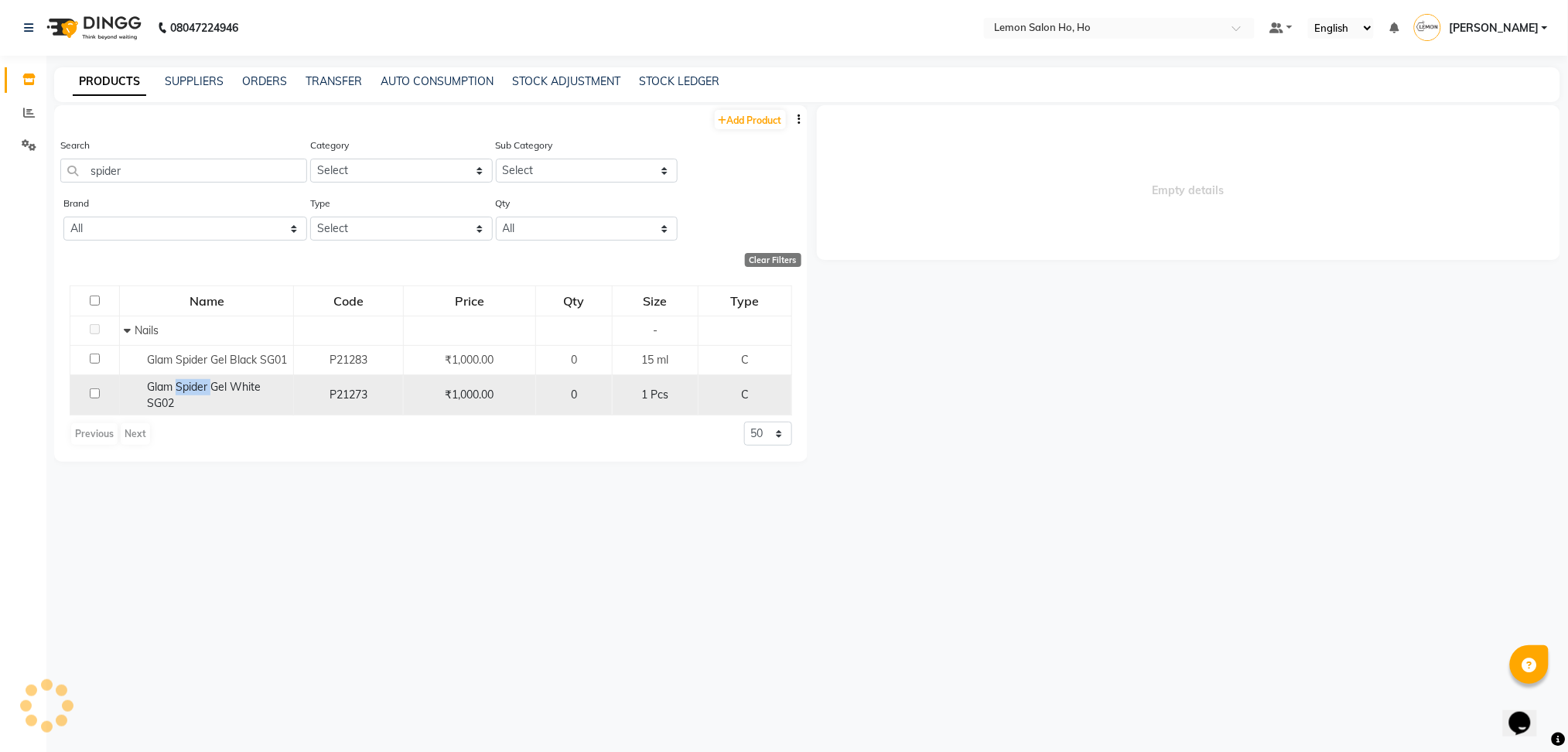
click at [188, 383] on span "Glam Spider Gel White SG02" at bounding box center [203, 395] width 114 height 30
select select
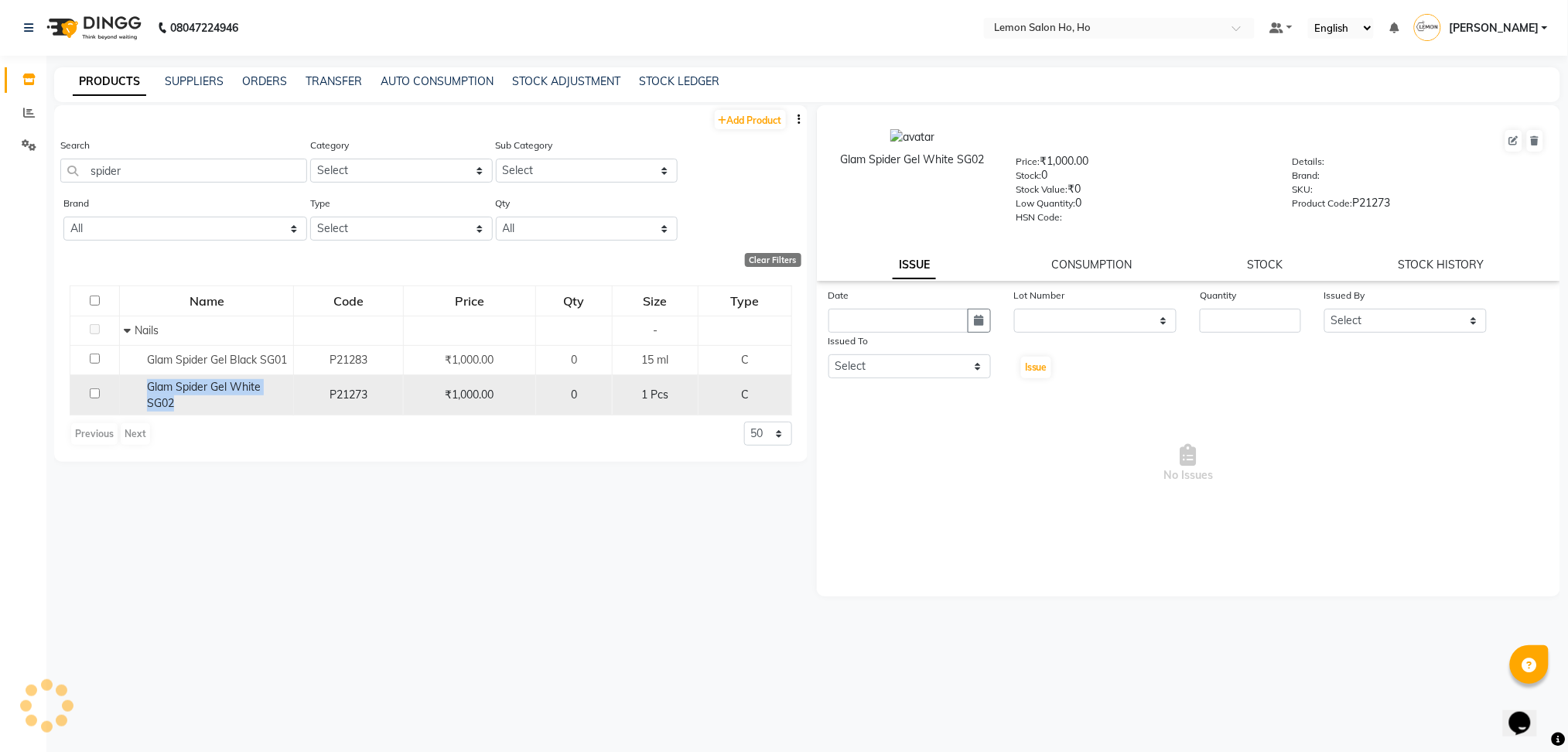
click at [188, 383] on span "Glam Spider Gel White SG02" at bounding box center [203, 395] width 114 height 30
copy span "Glam Spider Gel White SG02"
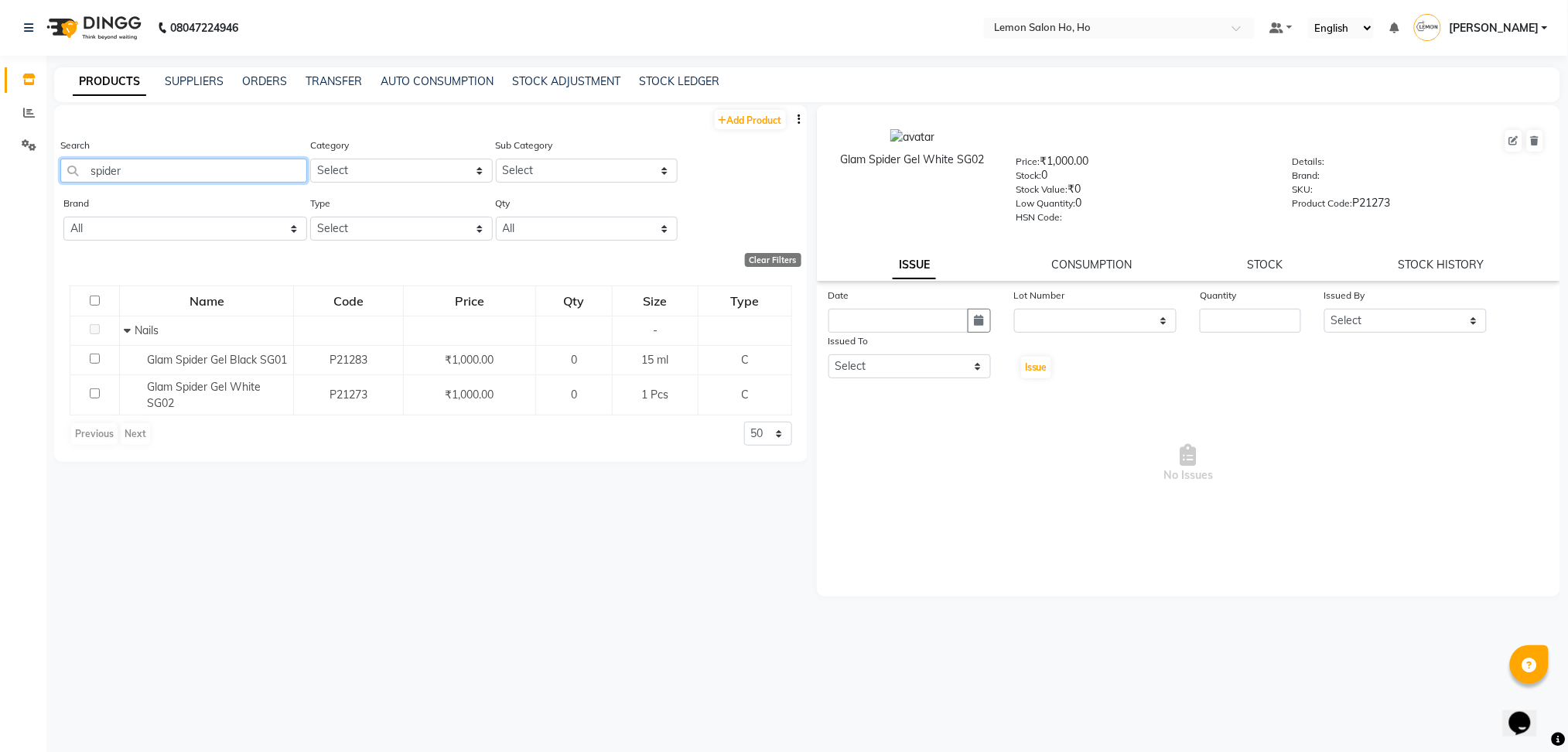
drag, startPoint x: 143, startPoint y: 169, endPoint x: 0, endPoint y: 198, distance: 145.9
click at [0, 198] on app-home "08047224946 Select Location × Lemon Salon Ho, Ho Default Panel My Panel English…" at bounding box center [784, 381] width 1568 height 761
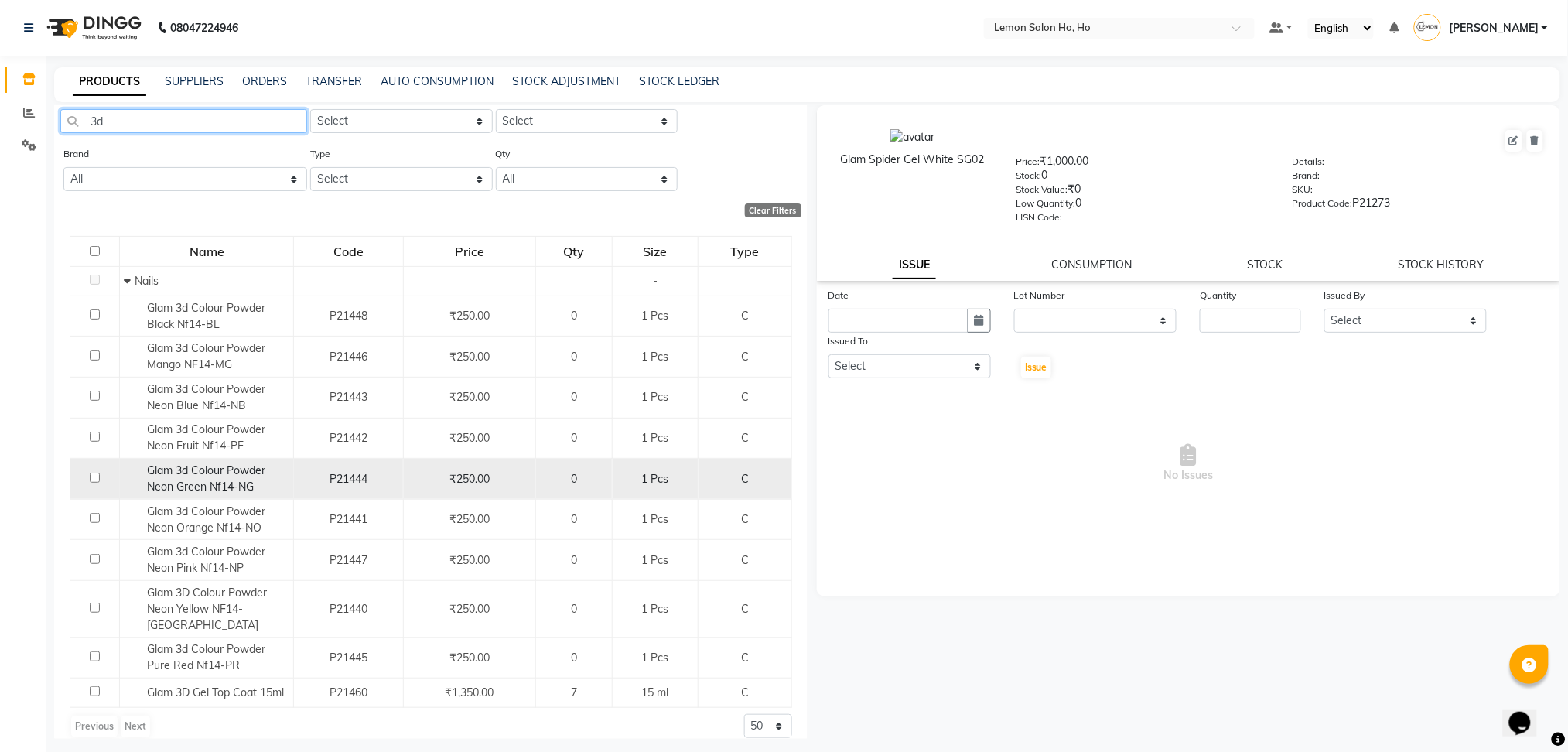
scroll to position [9, 0]
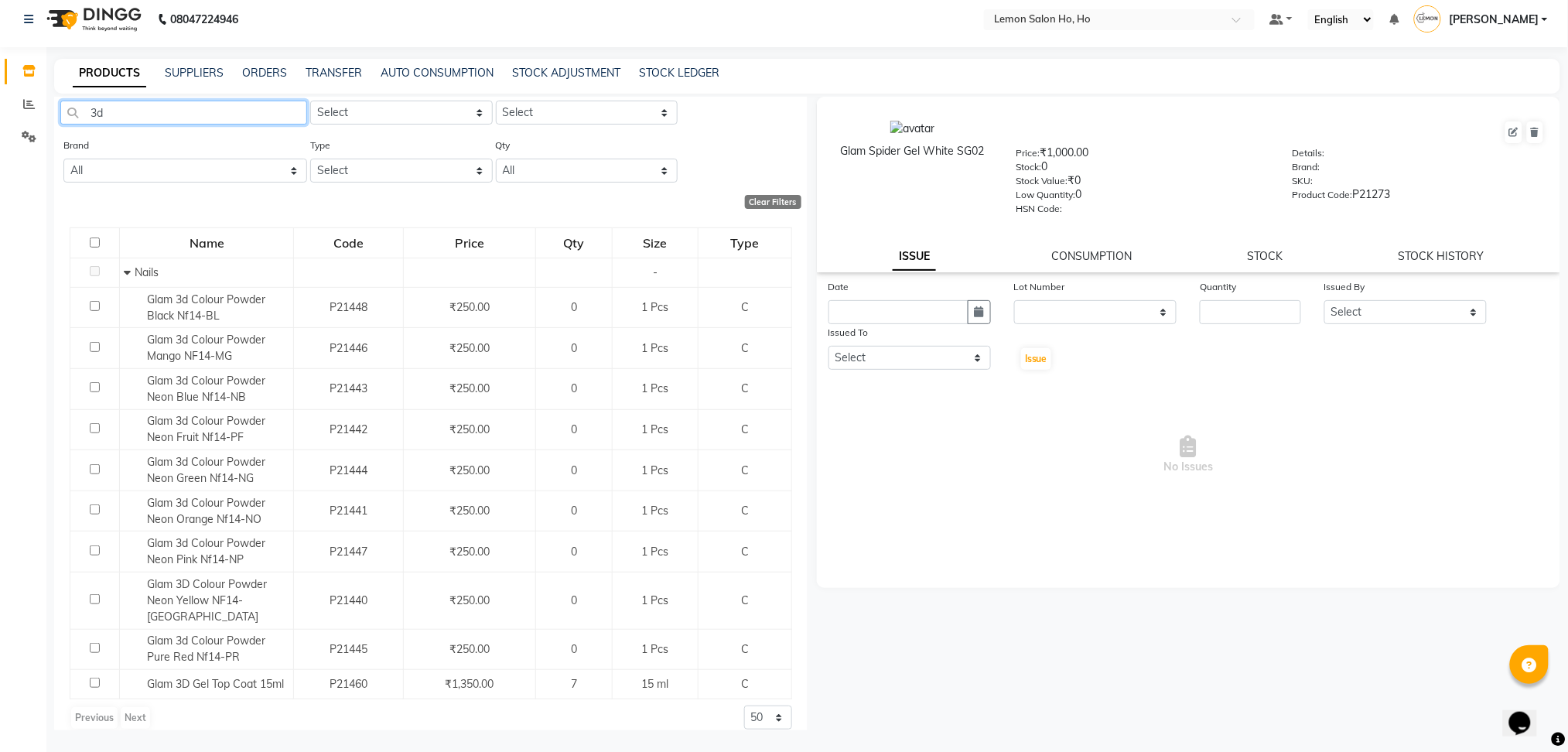
drag, startPoint x: 166, startPoint y: 118, endPoint x: 60, endPoint y: 128, distance: 106.5
click at [61, 128] on div "Search 3d" at bounding box center [184, 108] width 247 height 58
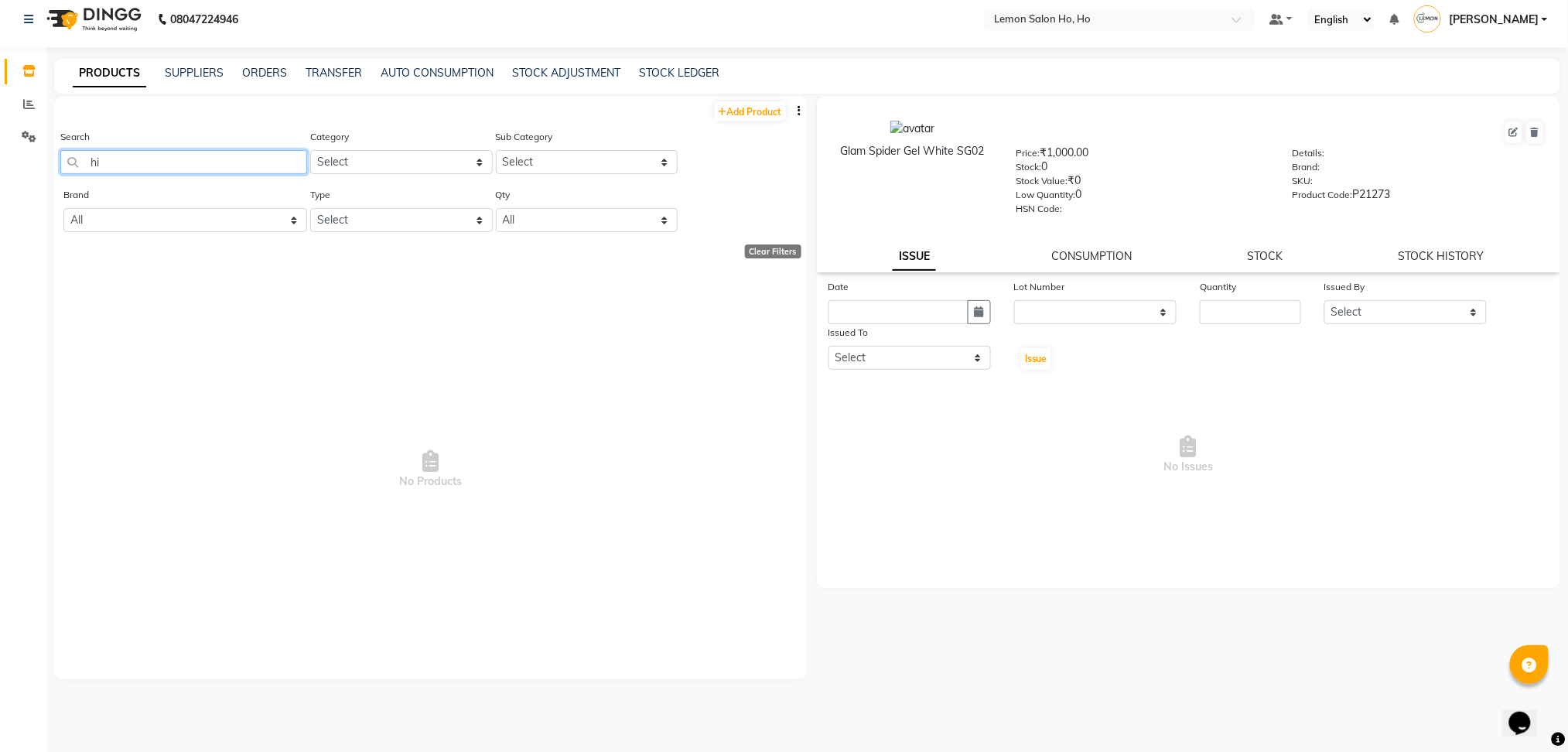
type input "h"
type input "5"
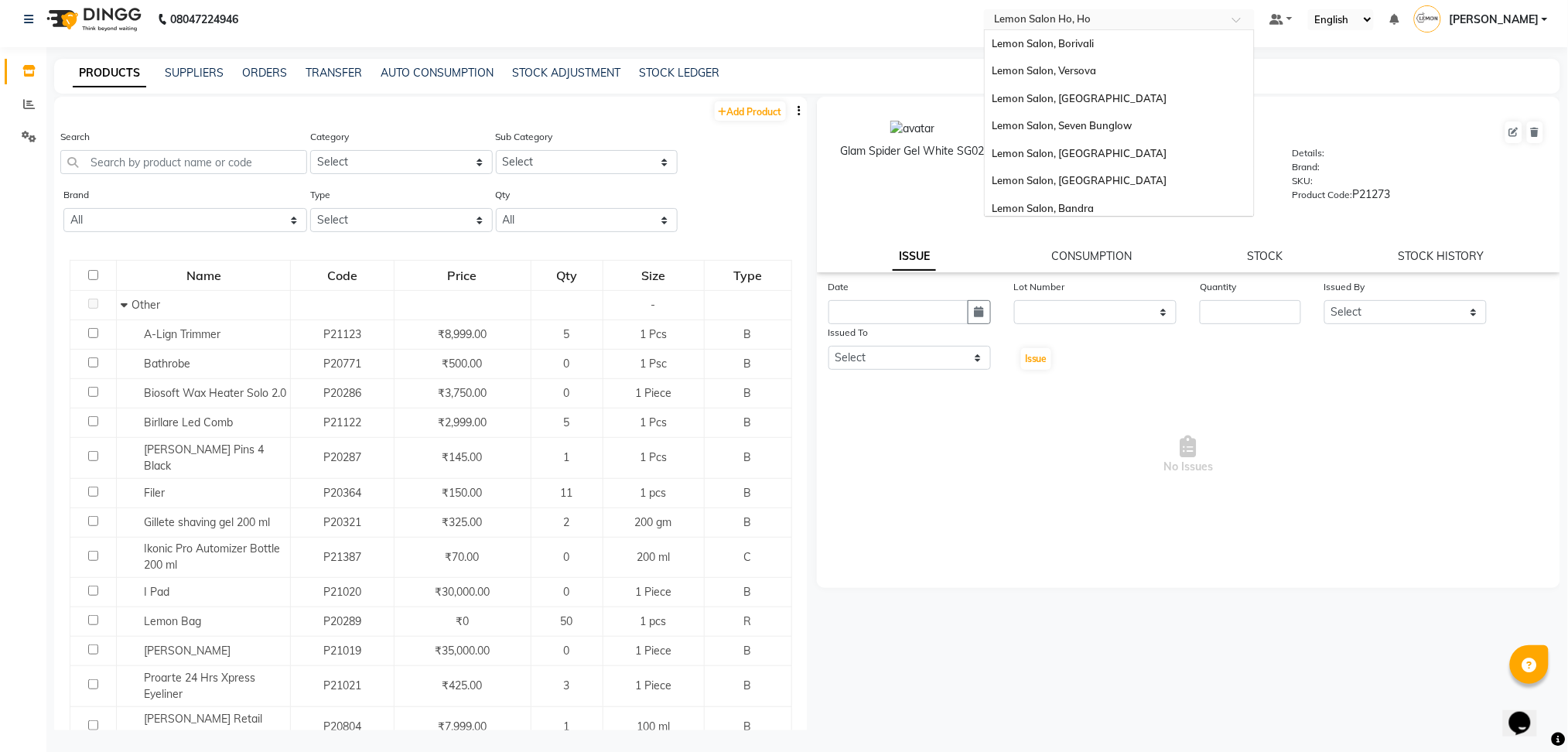
scroll to position [143, 0]
click at [1216, 24] on input "text" at bounding box center [1104, 21] width 225 height 16
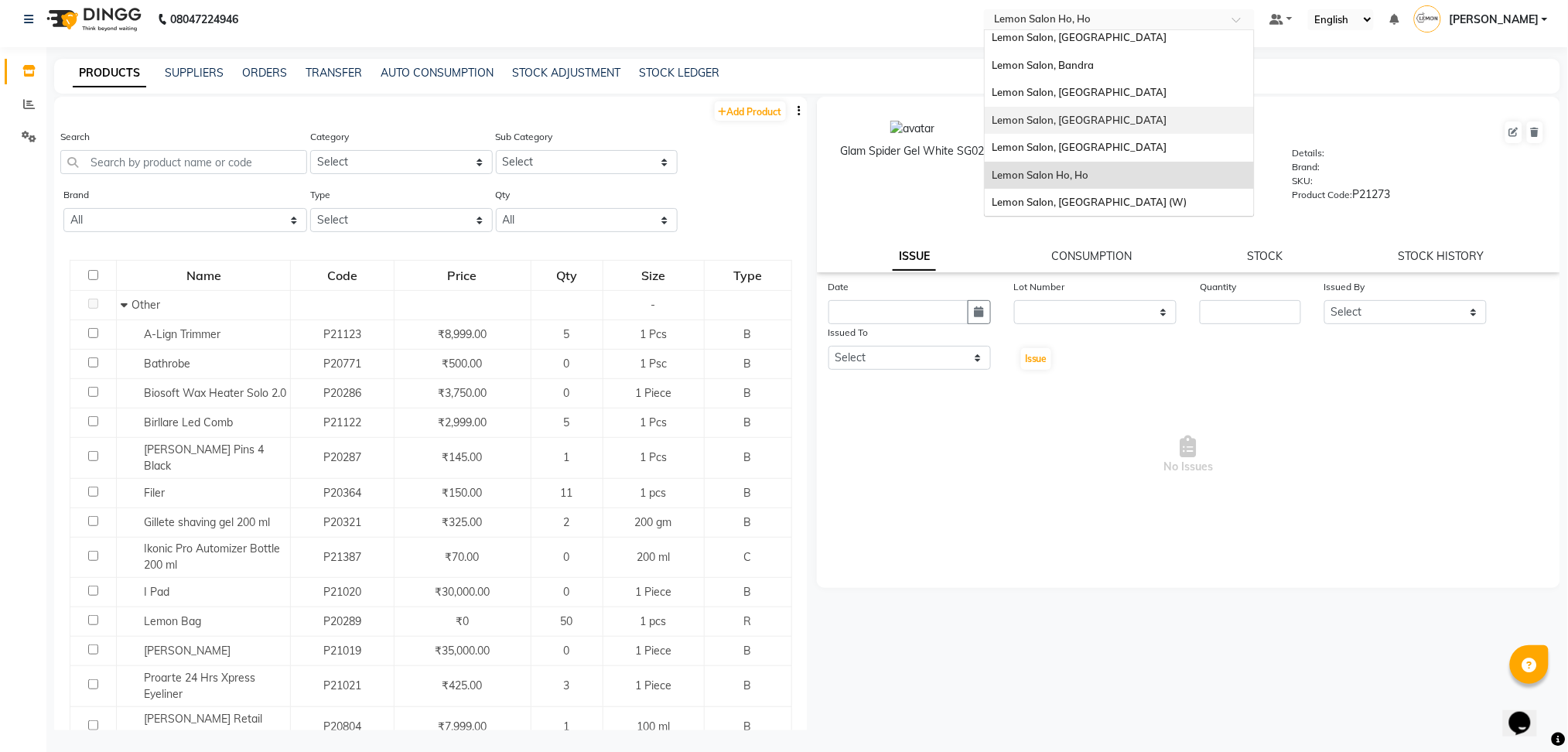
click at [1119, 117] on span "Lemon Salon, [GEOGRAPHIC_DATA]" at bounding box center [1080, 120] width 175 height 13
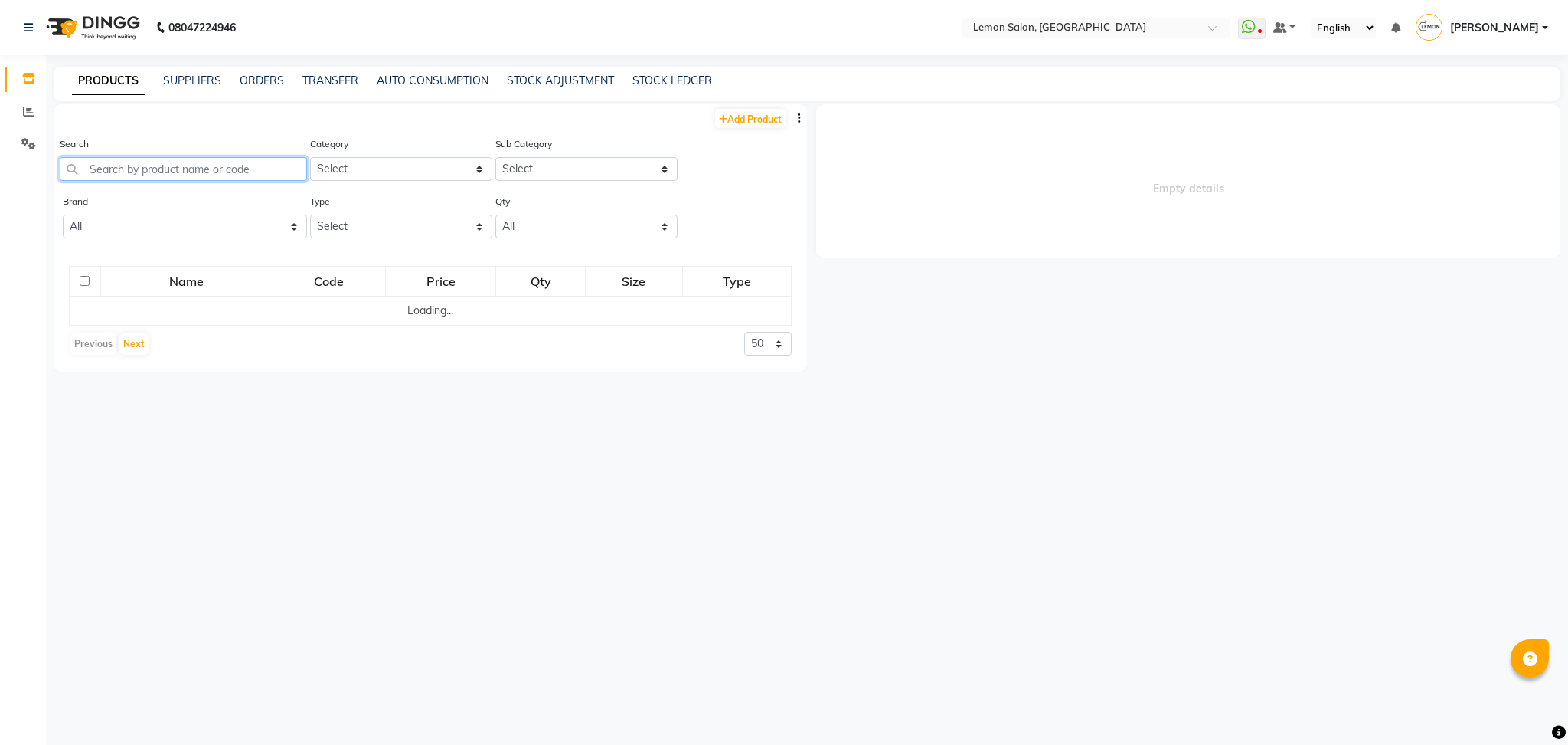
click at [207, 167] on input "text" at bounding box center [183, 169] width 247 height 23
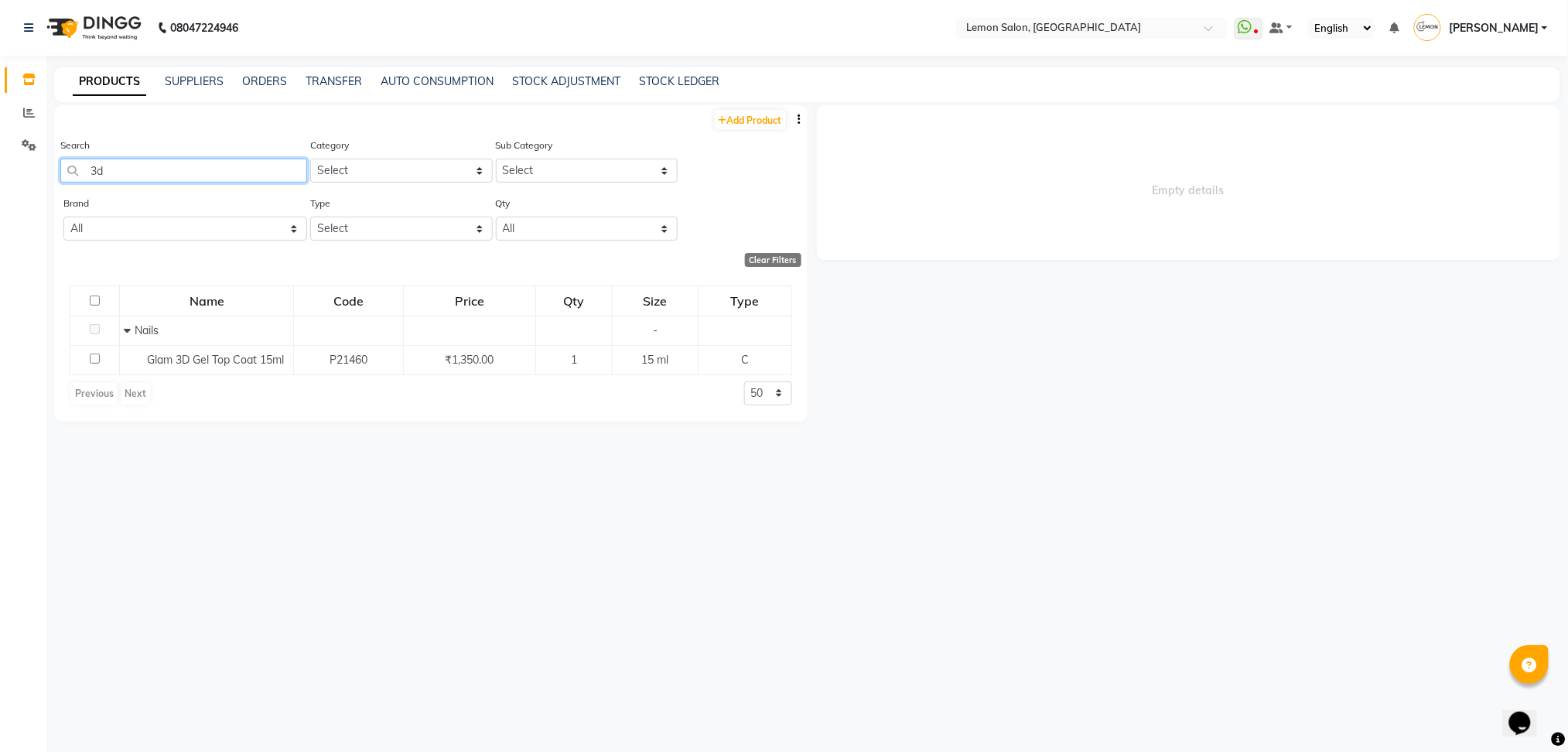
type input "3"
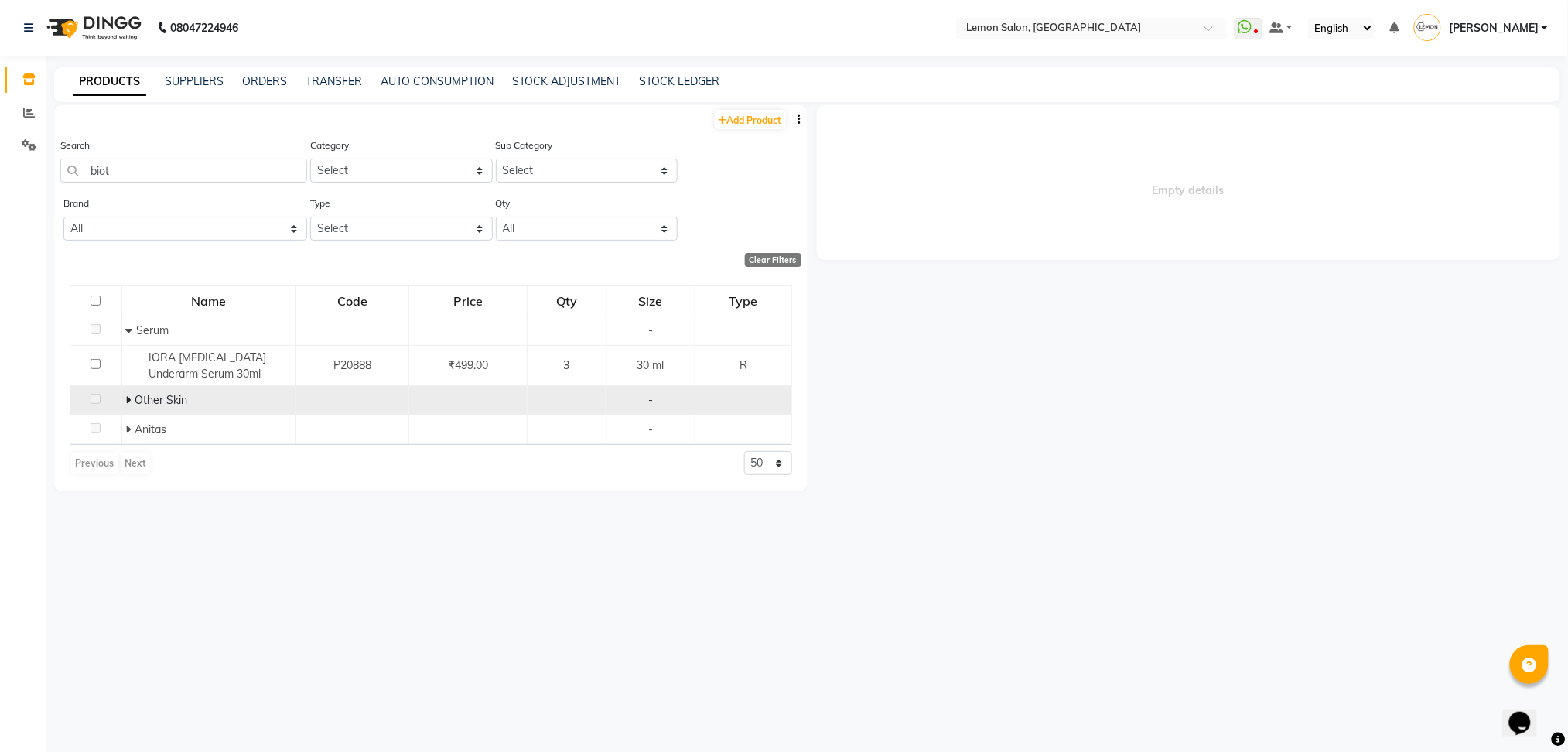
click at [130, 405] on icon at bounding box center [128, 400] width 6 height 11
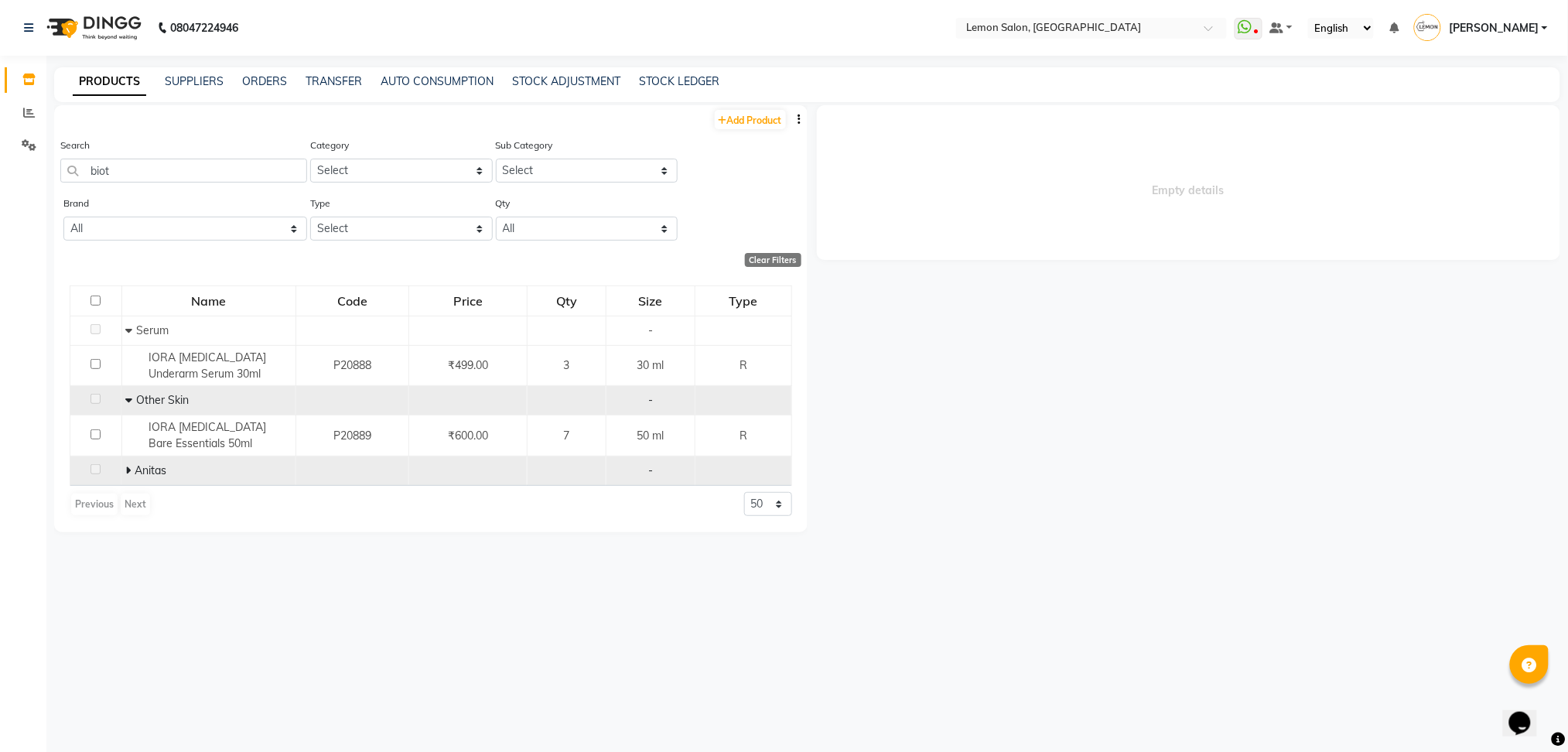
click at [130, 474] on icon at bounding box center [128, 471] width 6 height 11
click at [212, 167] on input "biot" at bounding box center [184, 170] width 247 height 24
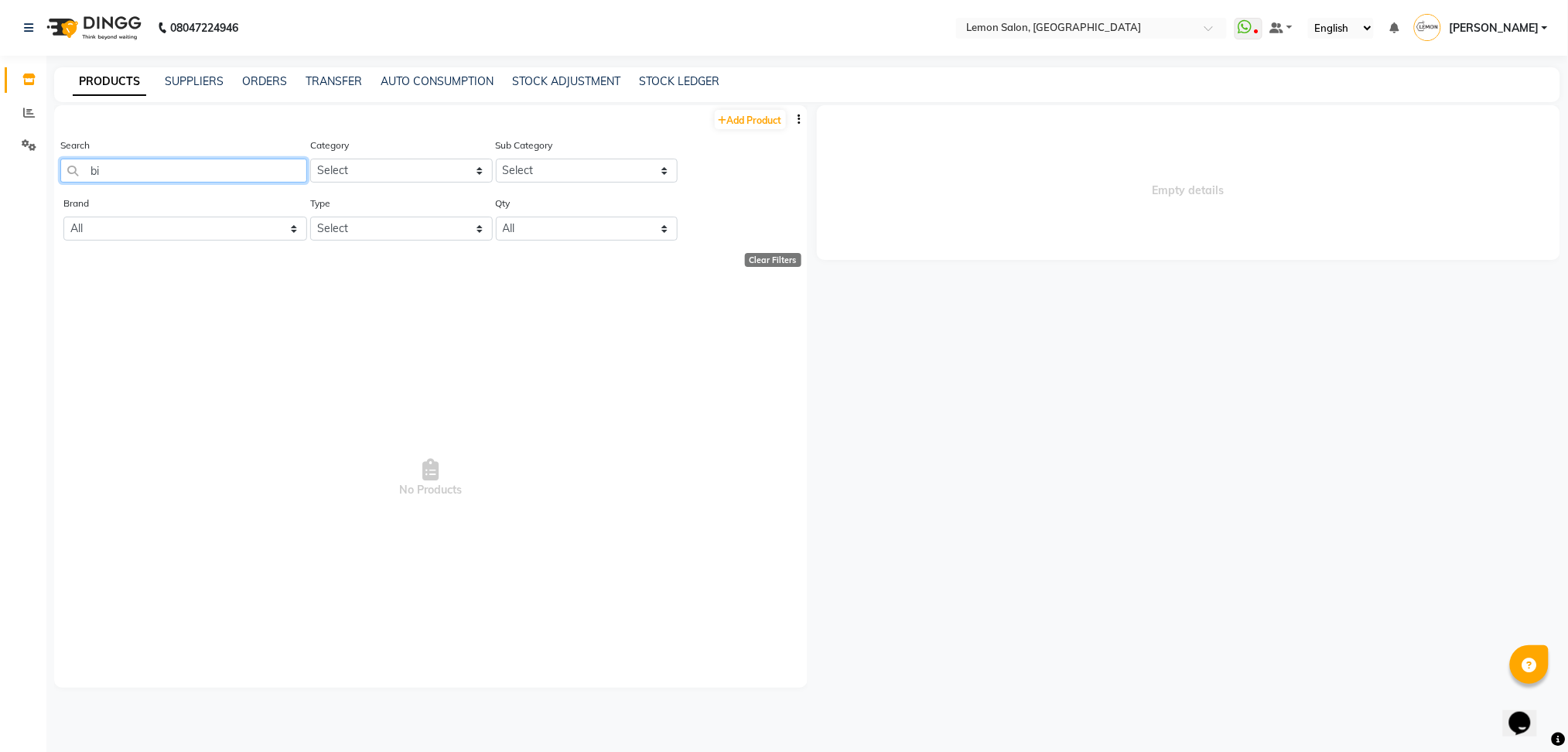
type input "b"
type input "911"
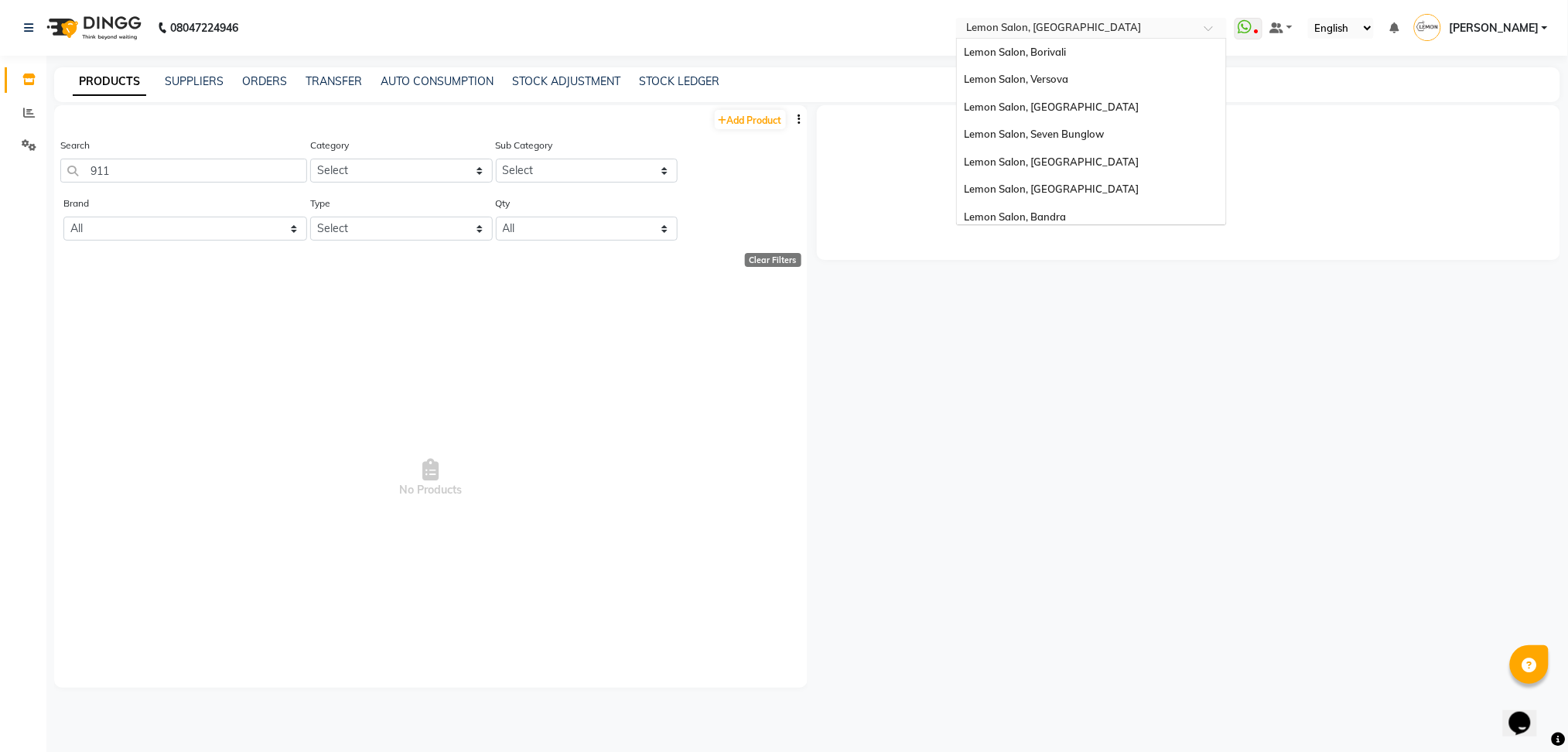
click at [1108, 18] on div "Select Location × [GEOGRAPHIC_DATA], [GEOGRAPHIC_DATA]" at bounding box center [1091, 28] width 270 height 20
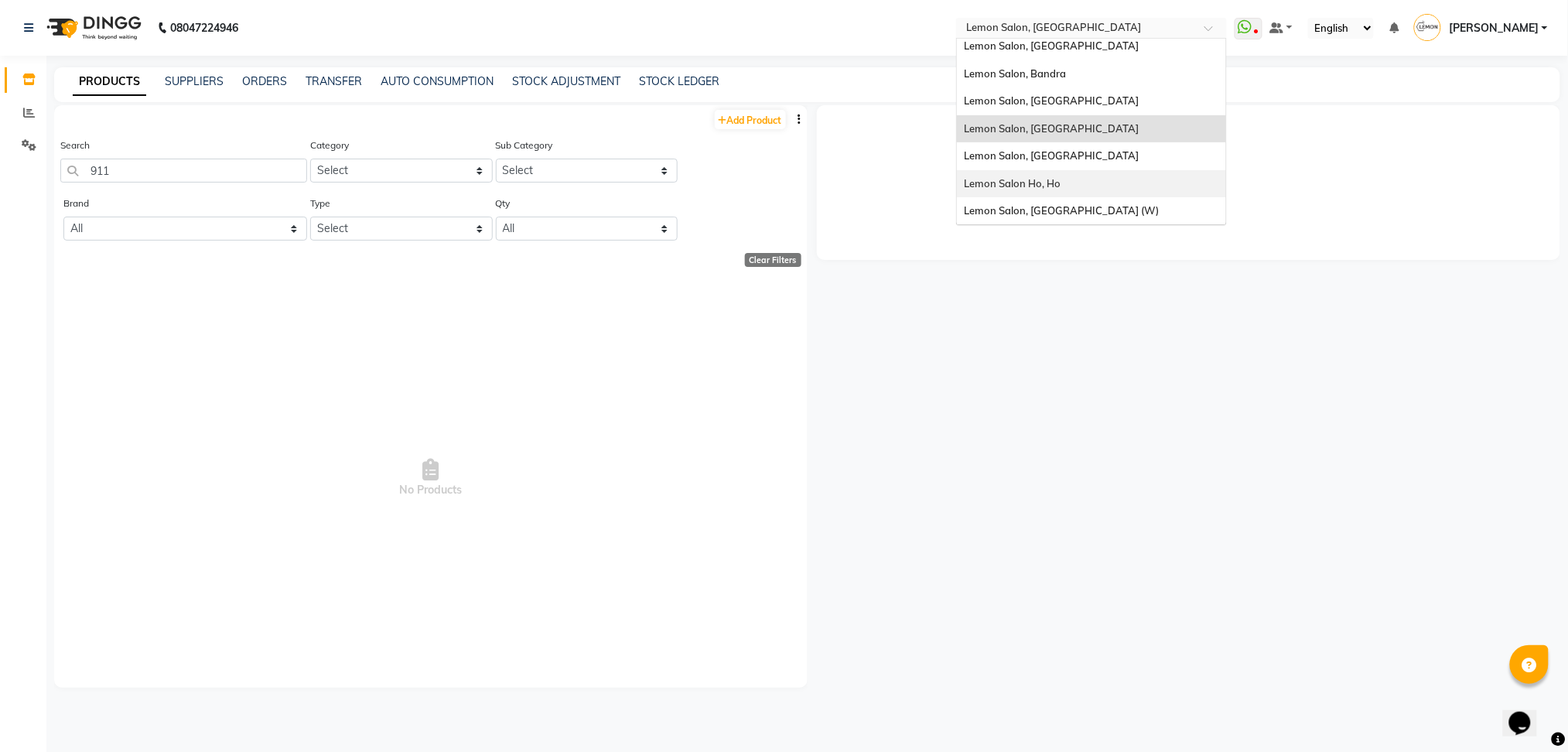
click at [1077, 175] on div "Lemon Salon Ho, Ho" at bounding box center [1091, 184] width 269 height 28
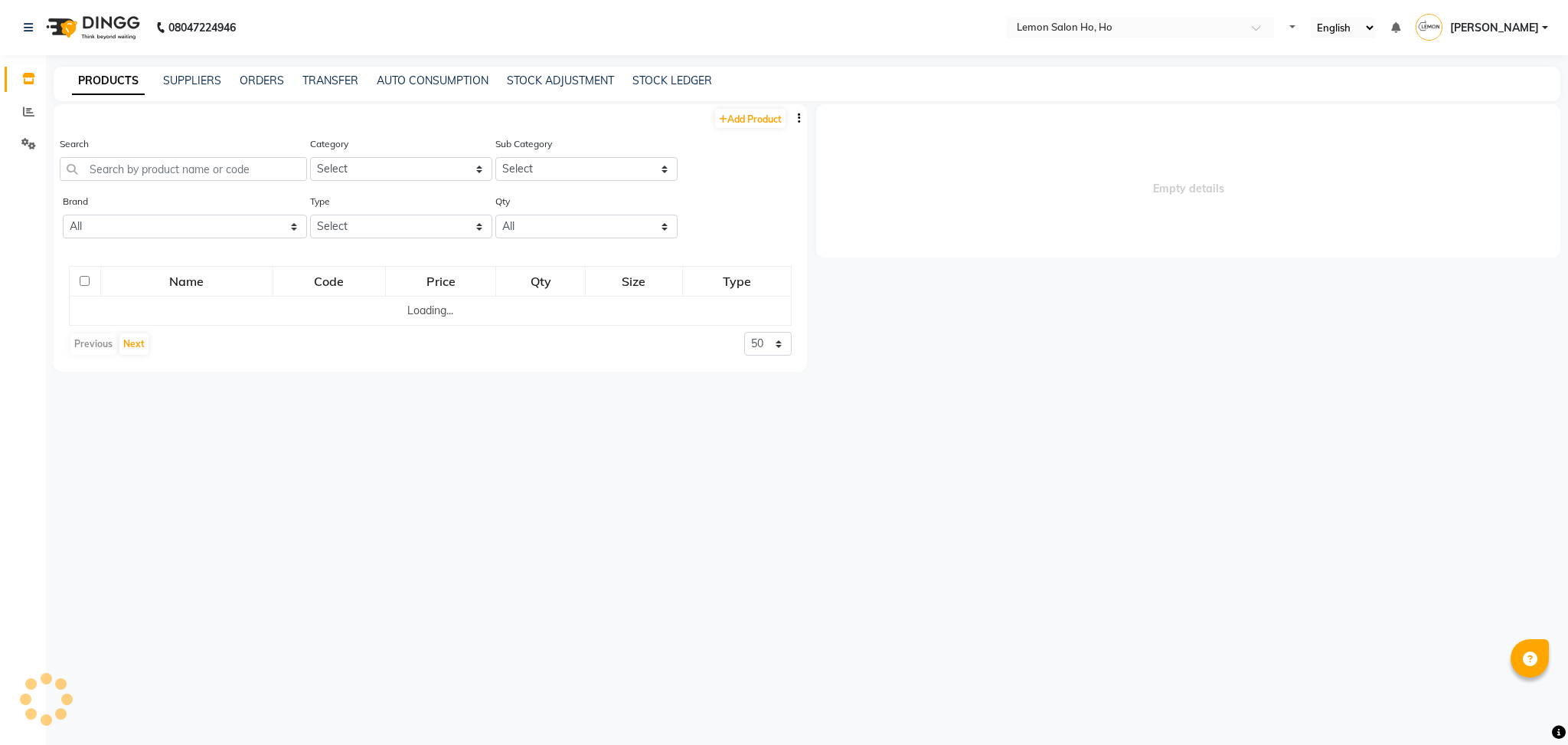
select select
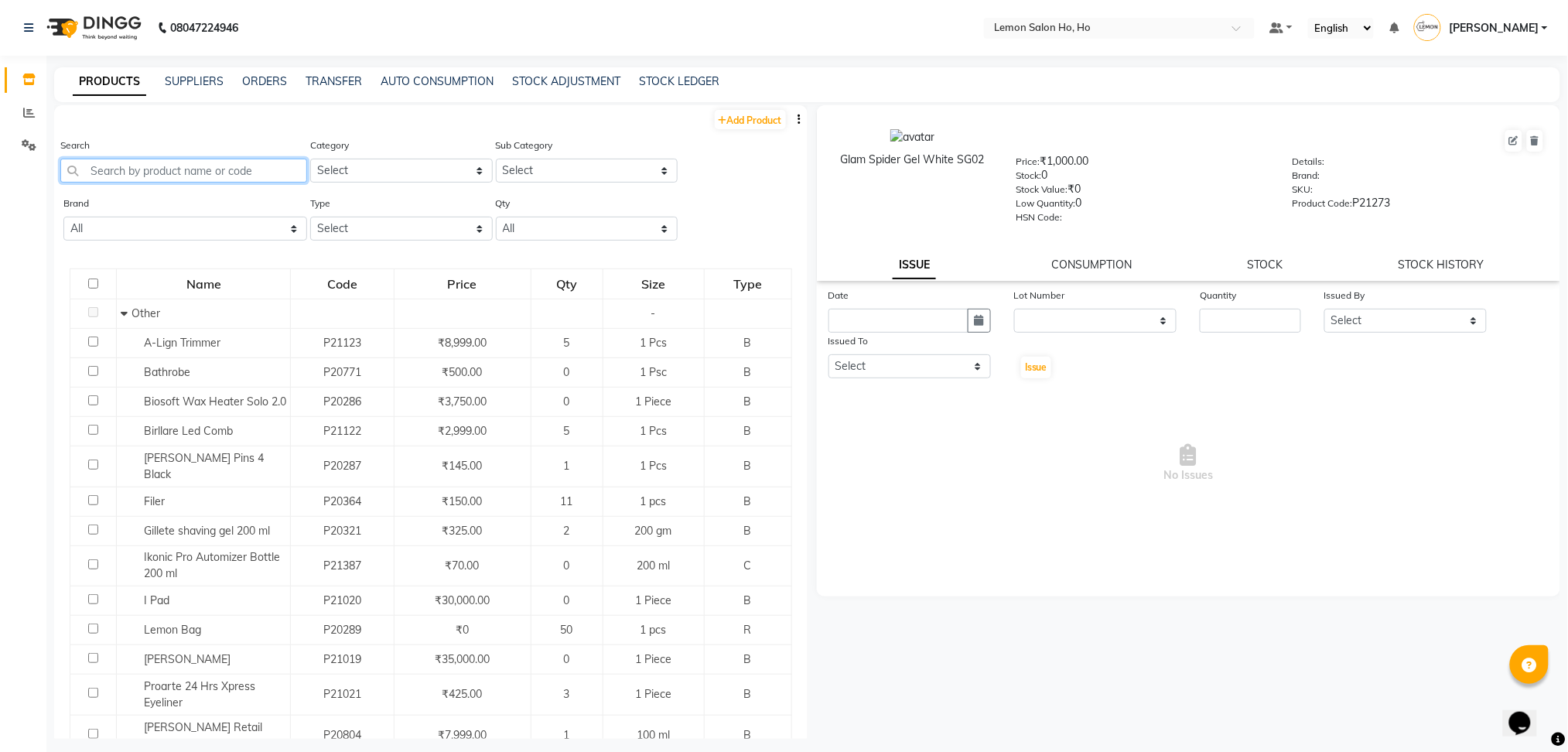
click at [106, 167] on input "text" at bounding box center [184, 170] width 247 height 24
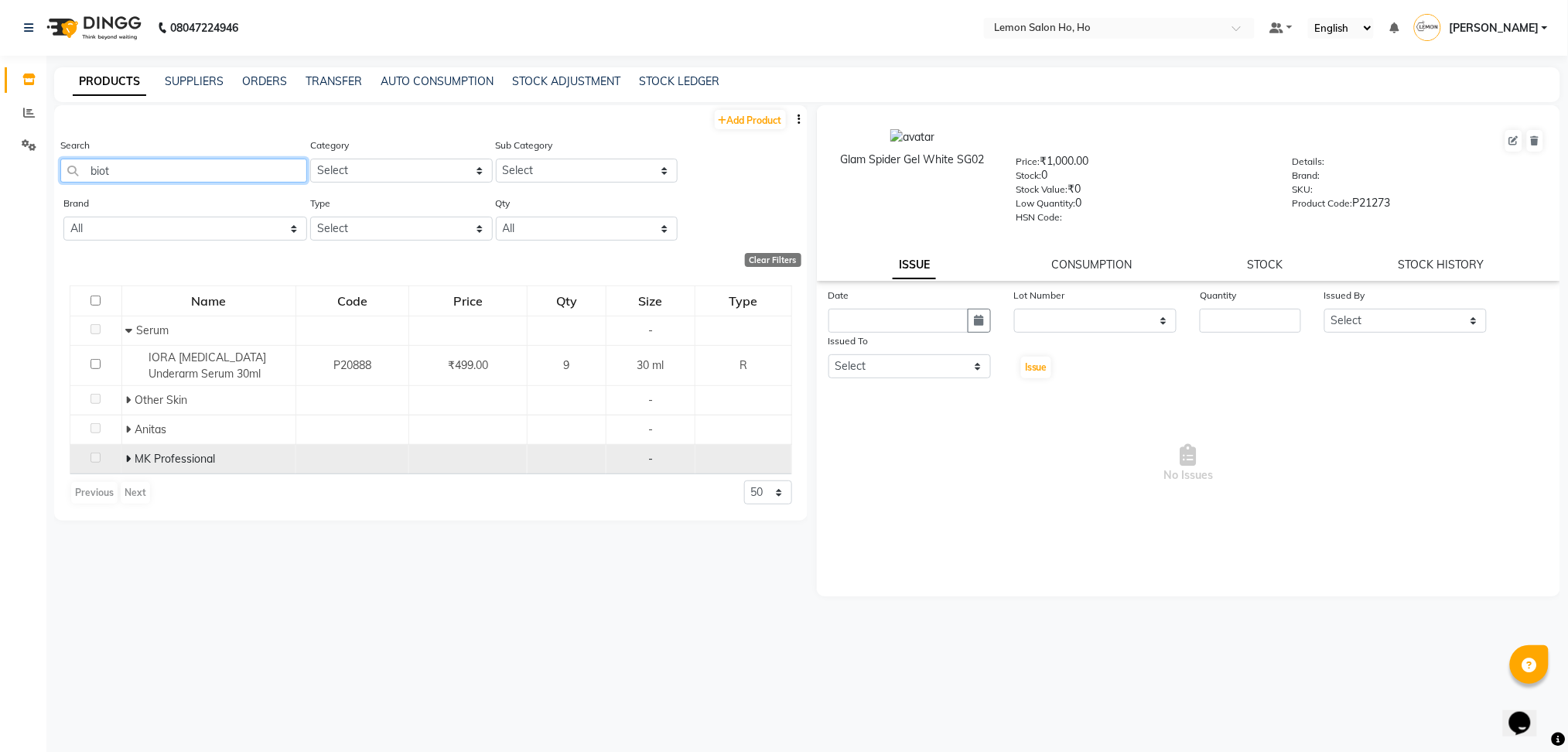
type input "biot"
click at [131, 459] on span at bounding box center [130, 459] width 9 height 14
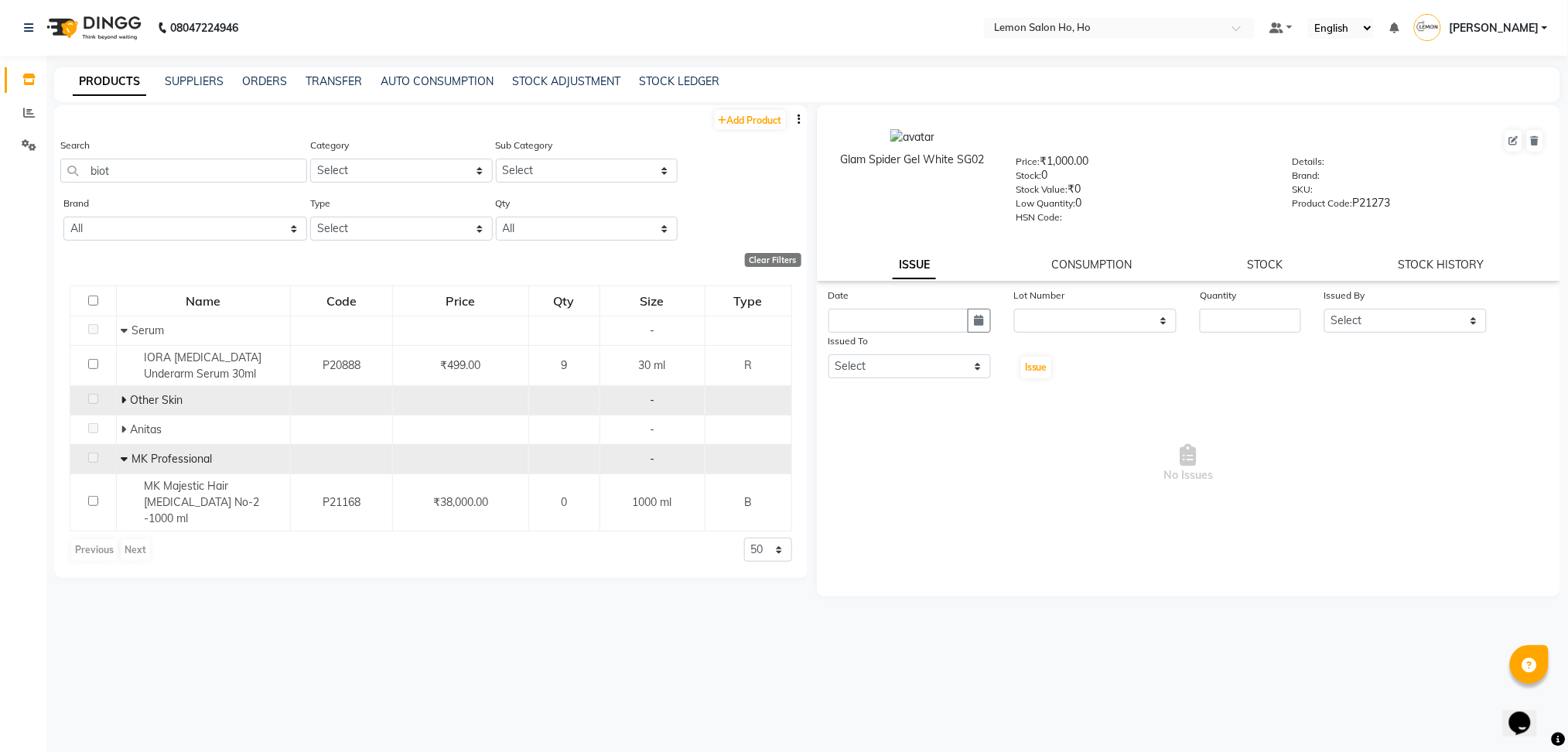
click at [124, 398] on icon at bounding box center [123, 400] width 6 height 11
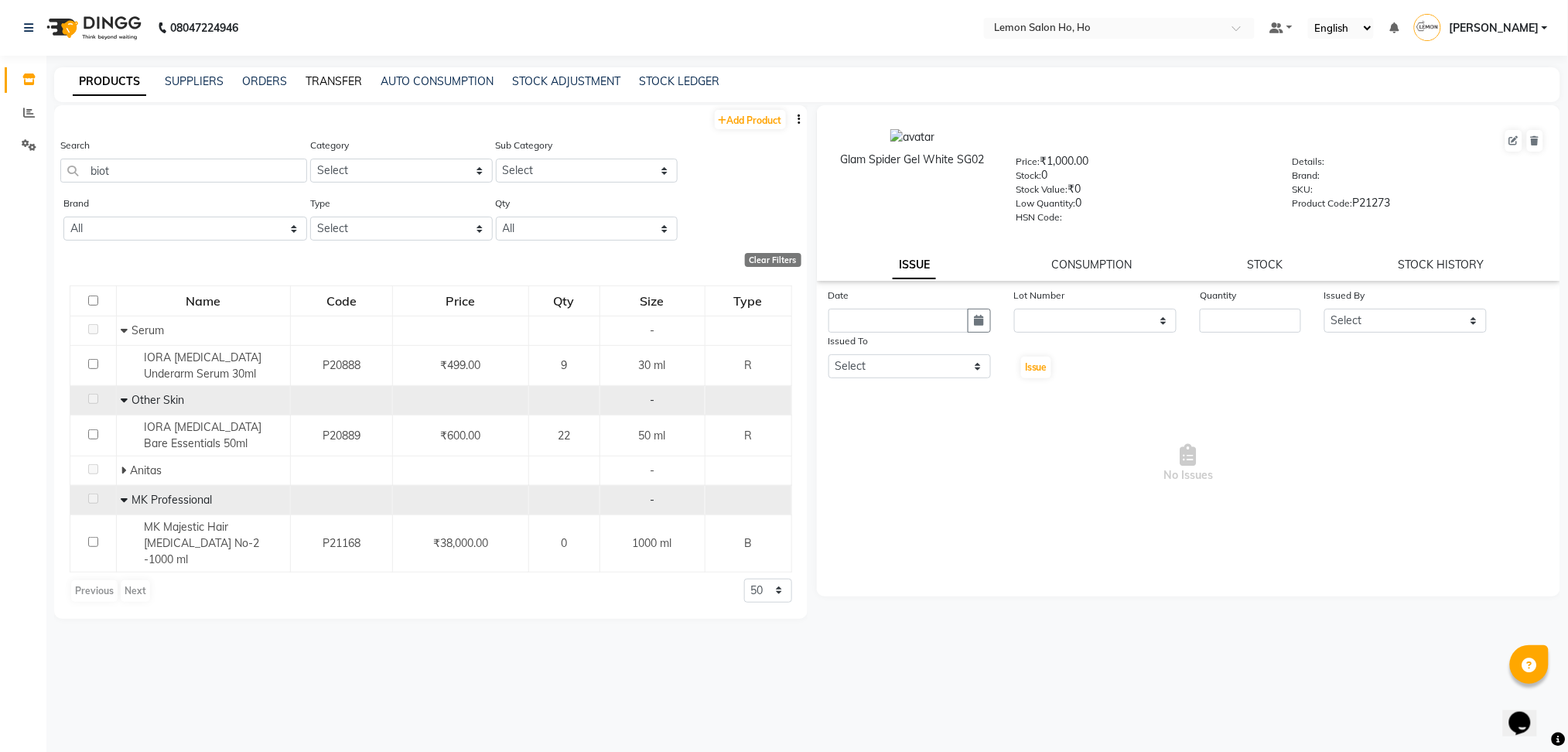
click at [325, 79] on link "TRANSFER" at bounding box center [334, 81] width 57 height 14
select select "sender"
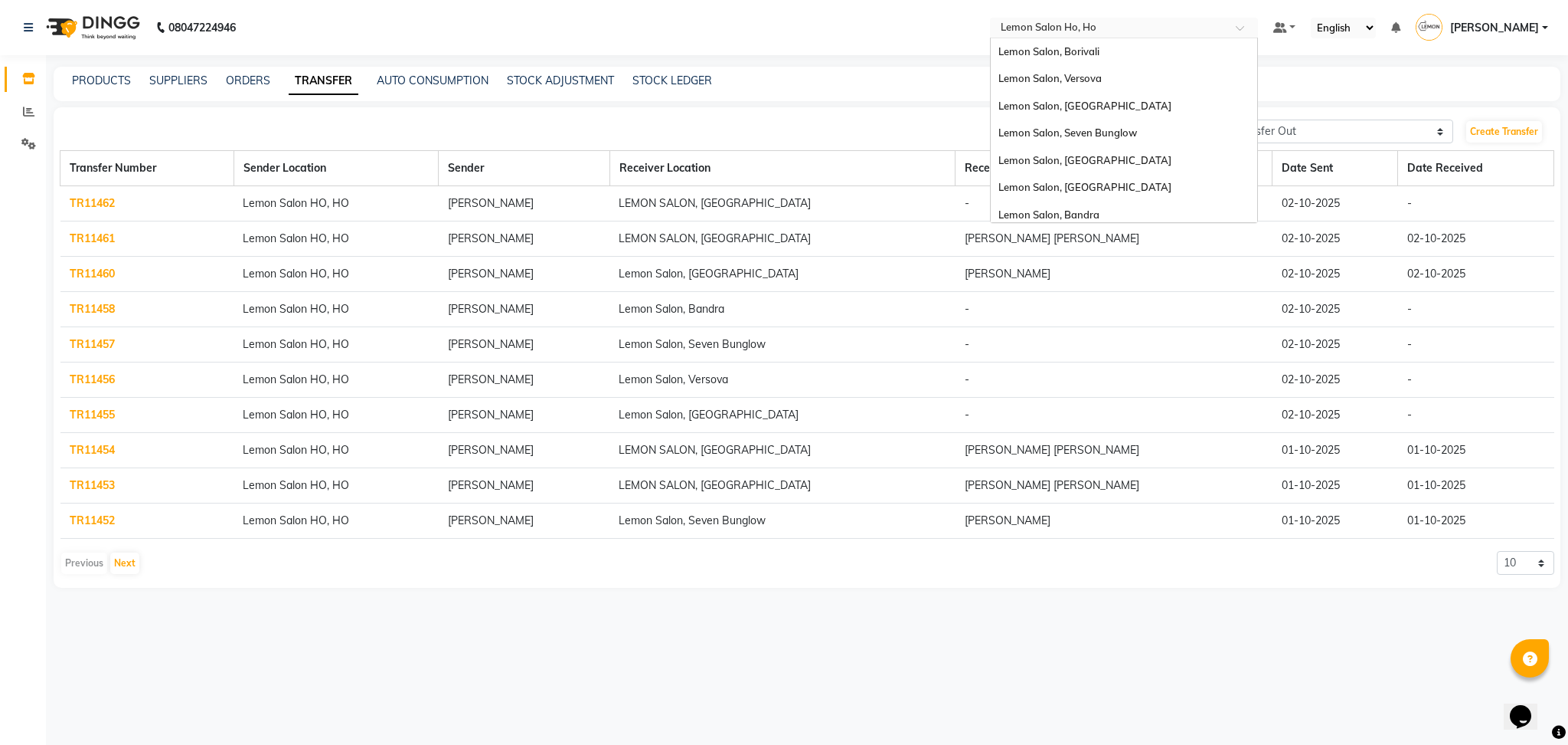
scroll to position [142, 0]
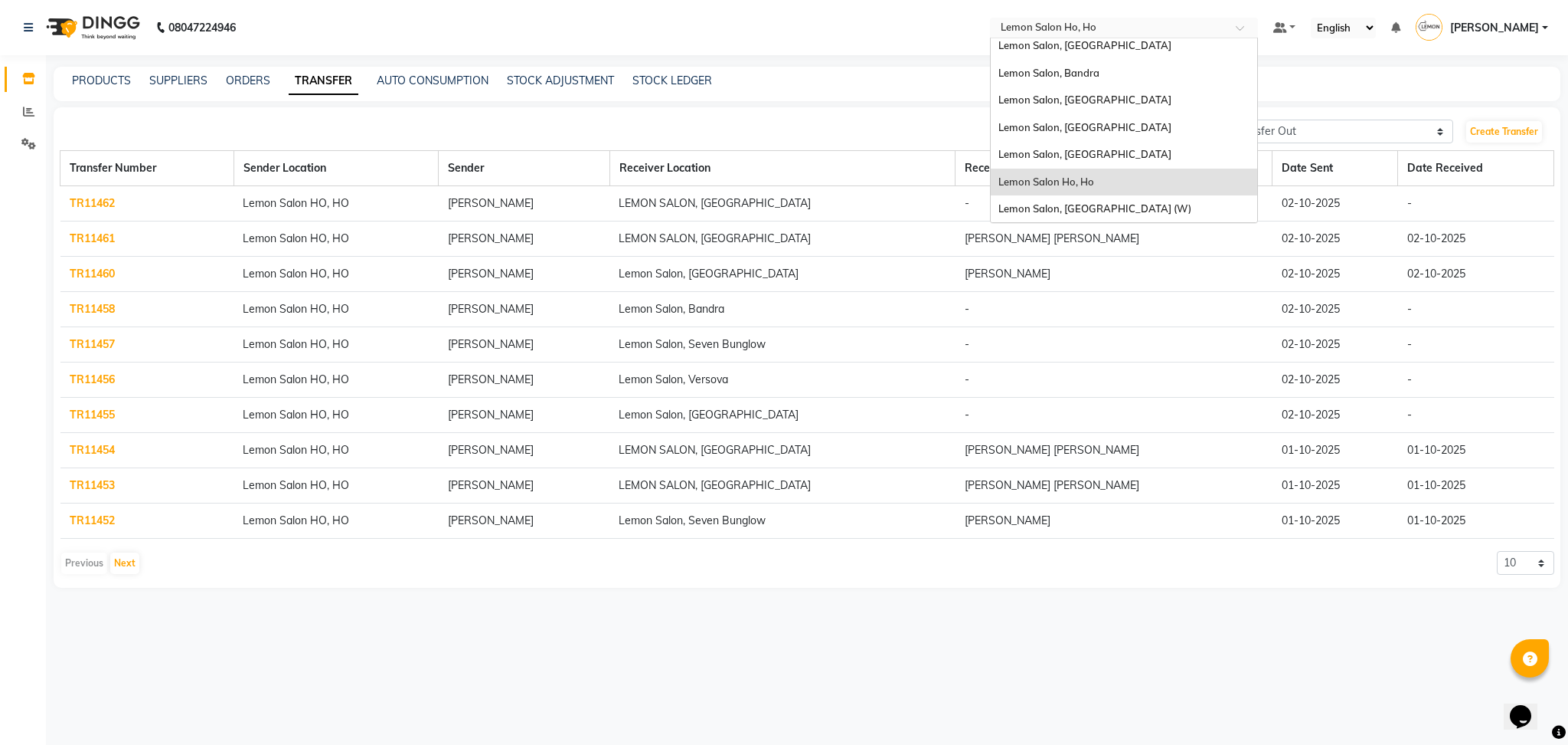
click at [1182, 27] on input "text" at bounding box center [1108, 29] width 222 height 16
click at [1128, 122] on span "Lemon Salon, [GEOGRAPHIC_DATA]" at bounding box center [1085, 127] width 173 height 12
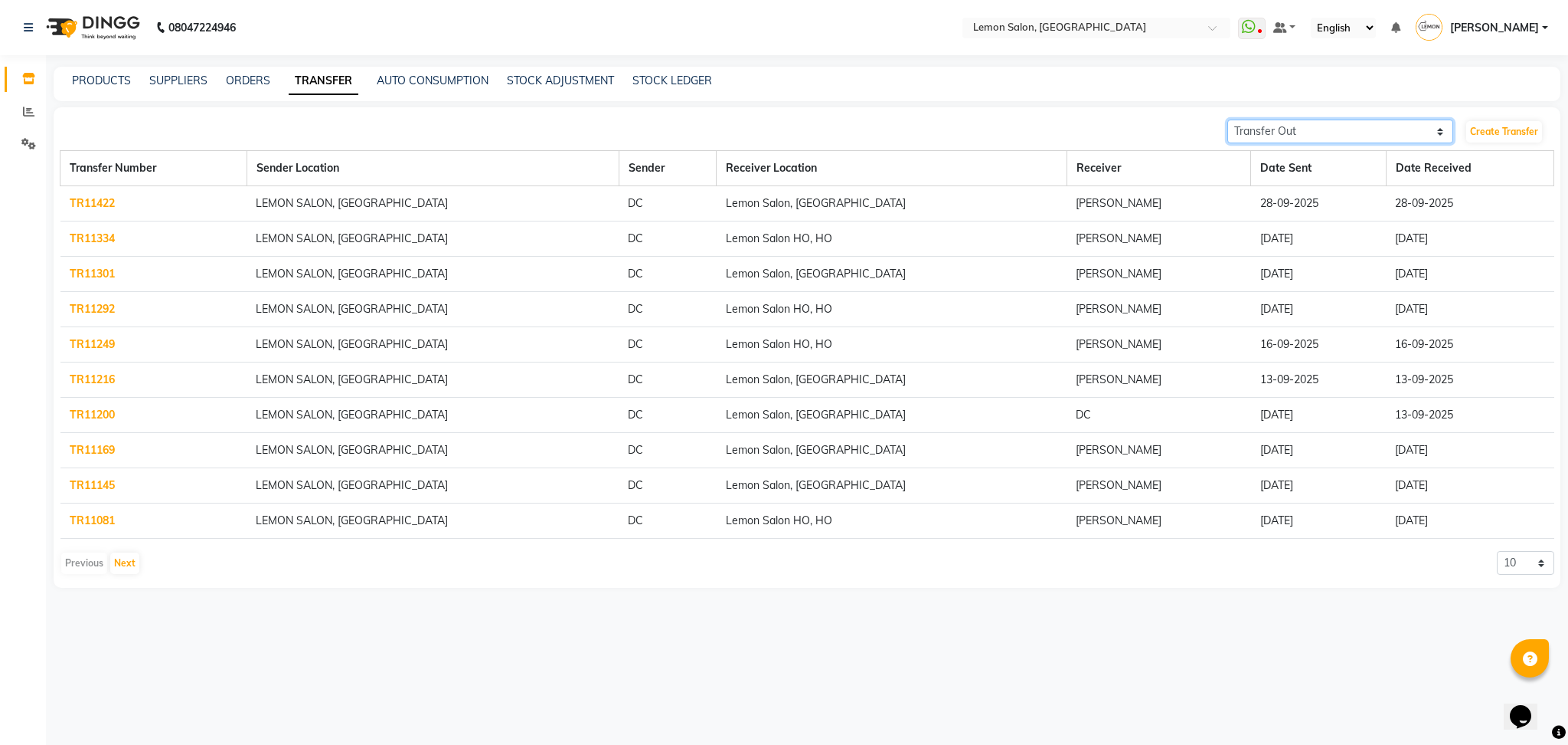
drag, startPoint x: 1262, startPoint y: 123, endPoint x: 1277, endPoint y: 159, distance: 39.0
click at [1277, 159] on div "Transfer In Transfer Out Create Transfer Transfer Number Sender Location Sender…" at bounding box center [807, 347] width 1507 height 480
select select "receiving"
click at [1228, 119] on select "Transfer In Transfer Out" at bounding box center [1340, 131] width 226 height 23
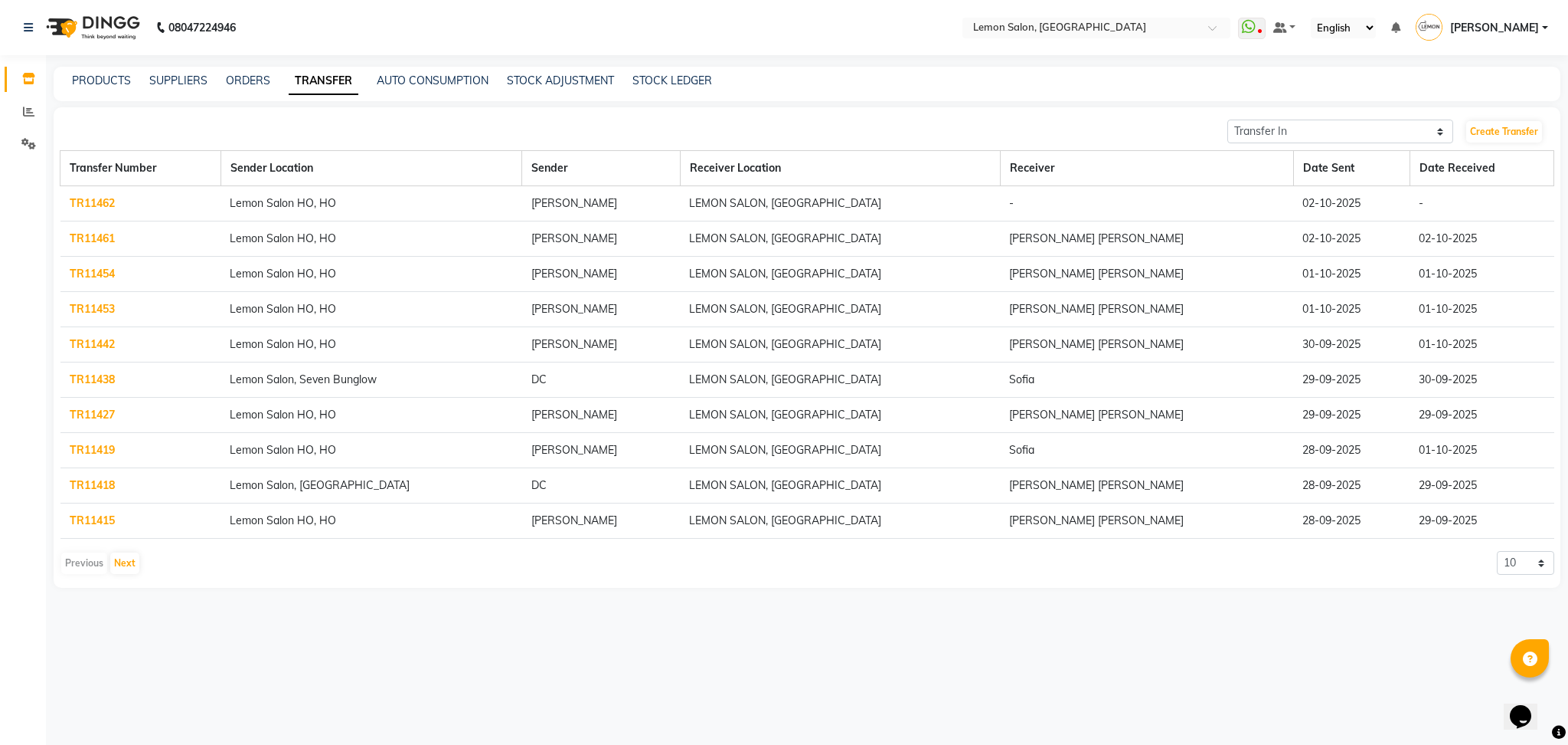
click at [104, 517] on link "TR11415" at bounding box center [92, 520] width 45 height 14
click at [101, 451] on link "TR11419" at bounding box center [92, 450] width 45 height 14
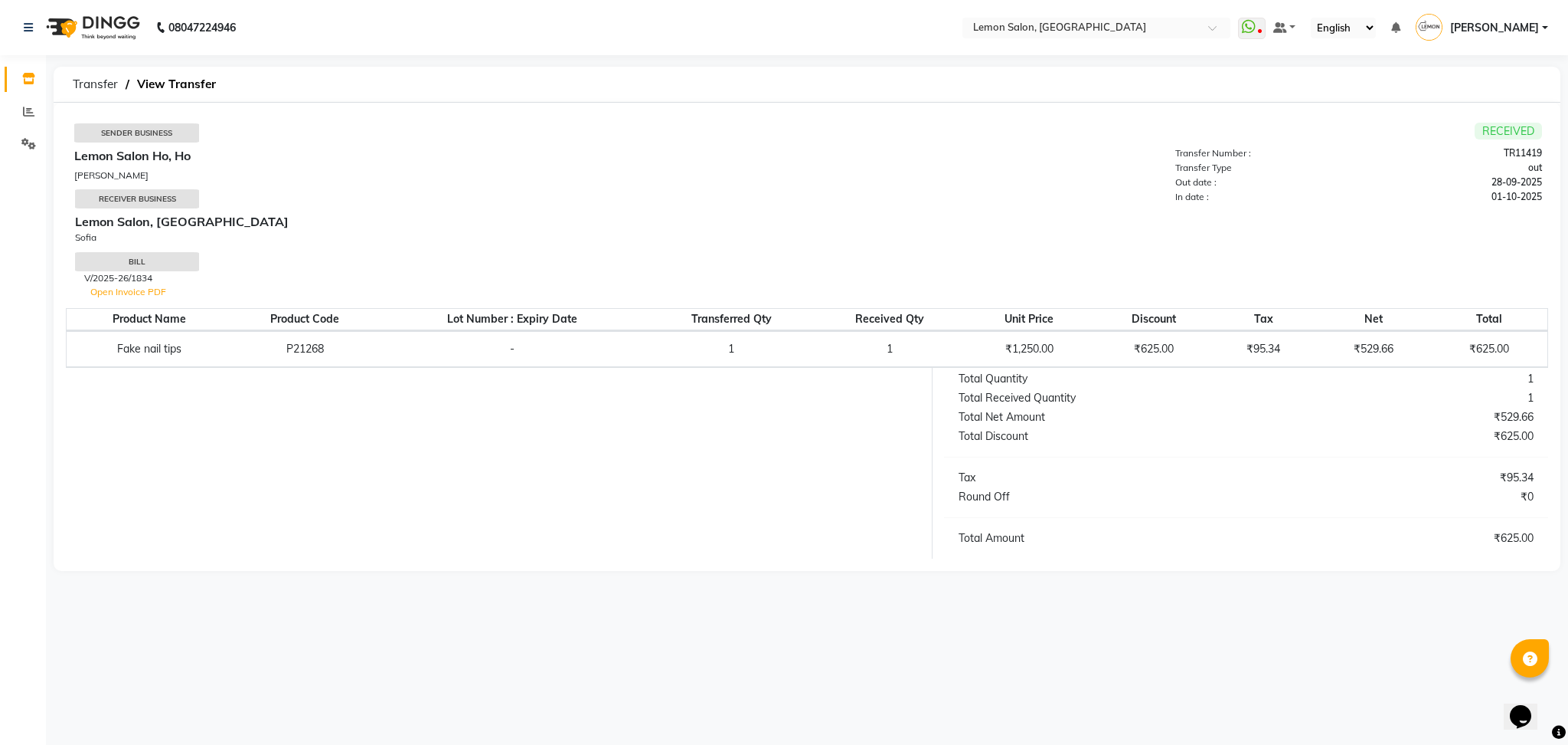
click at [997, 115] on td "Sender Business Lemon Salon Ho, Ho Mohammed Faisal Receiver Business Lemon Salo…" at bounding box center [806, 211] width 1482 height 193
click at [27, 18] on link at bounding box center [31, 27] width 16 height 43
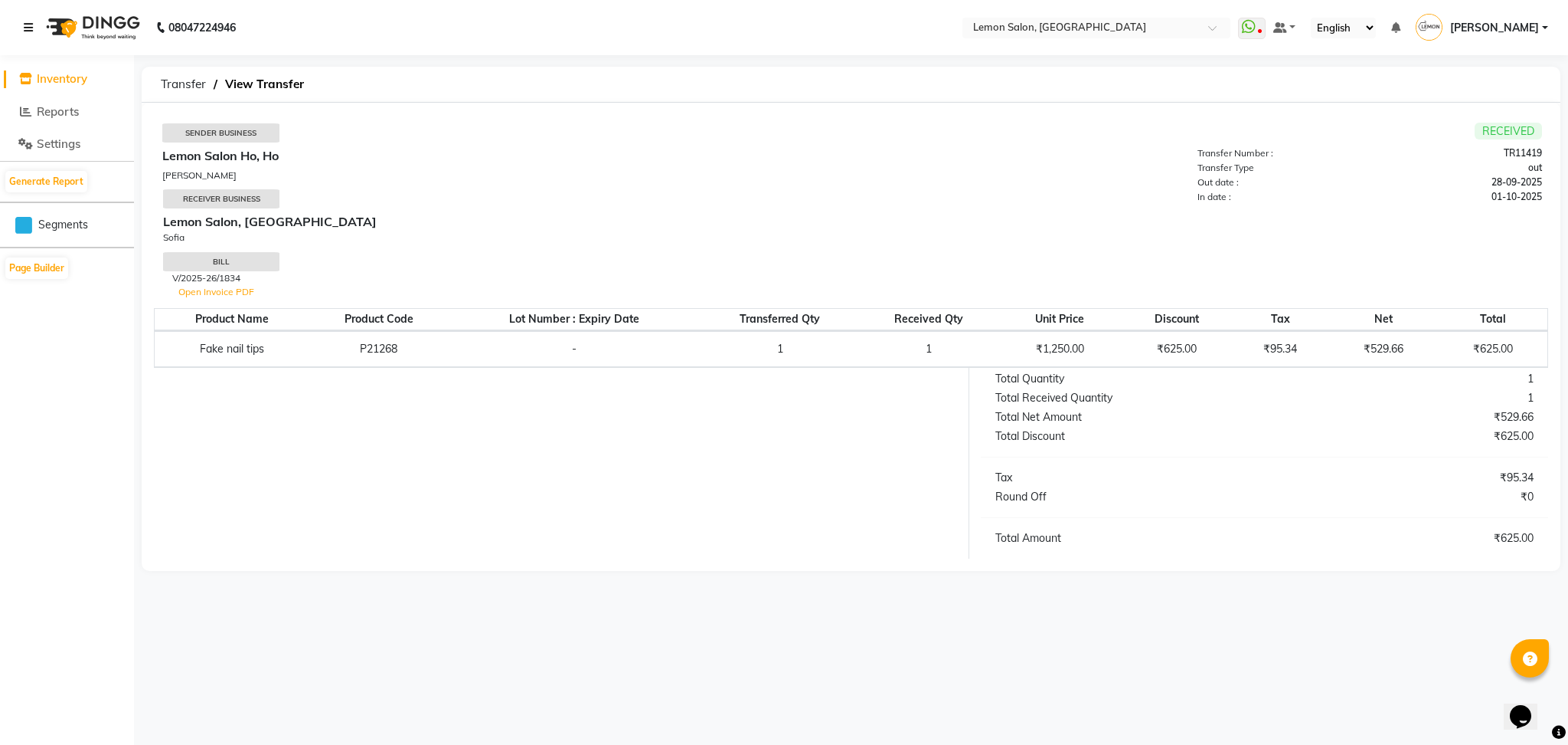
click at [23, 22] on icon at bounding box center [28, 27] width 9 height 11
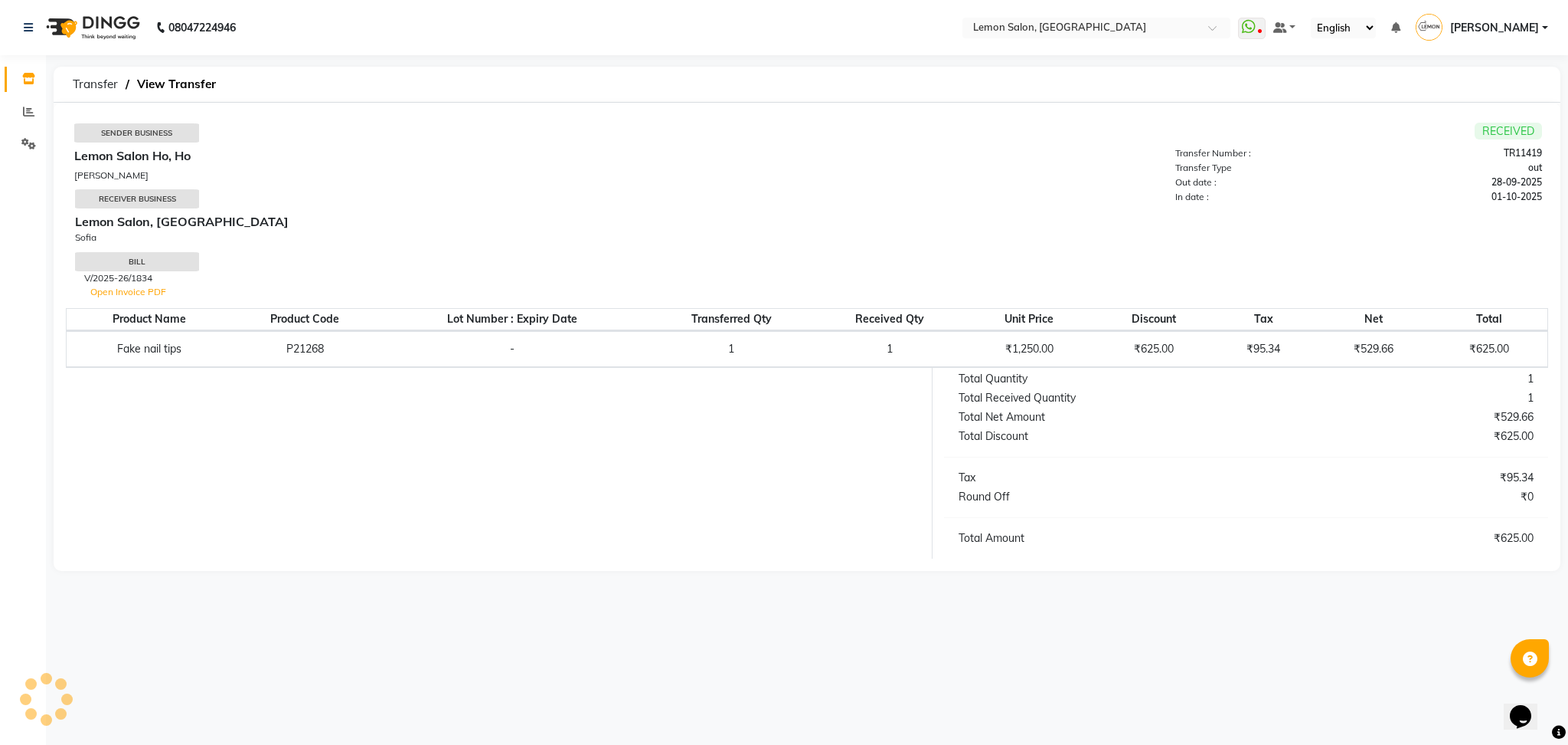
click at [101, 24] on img at bounding box center [91, 27] width 105 height 43
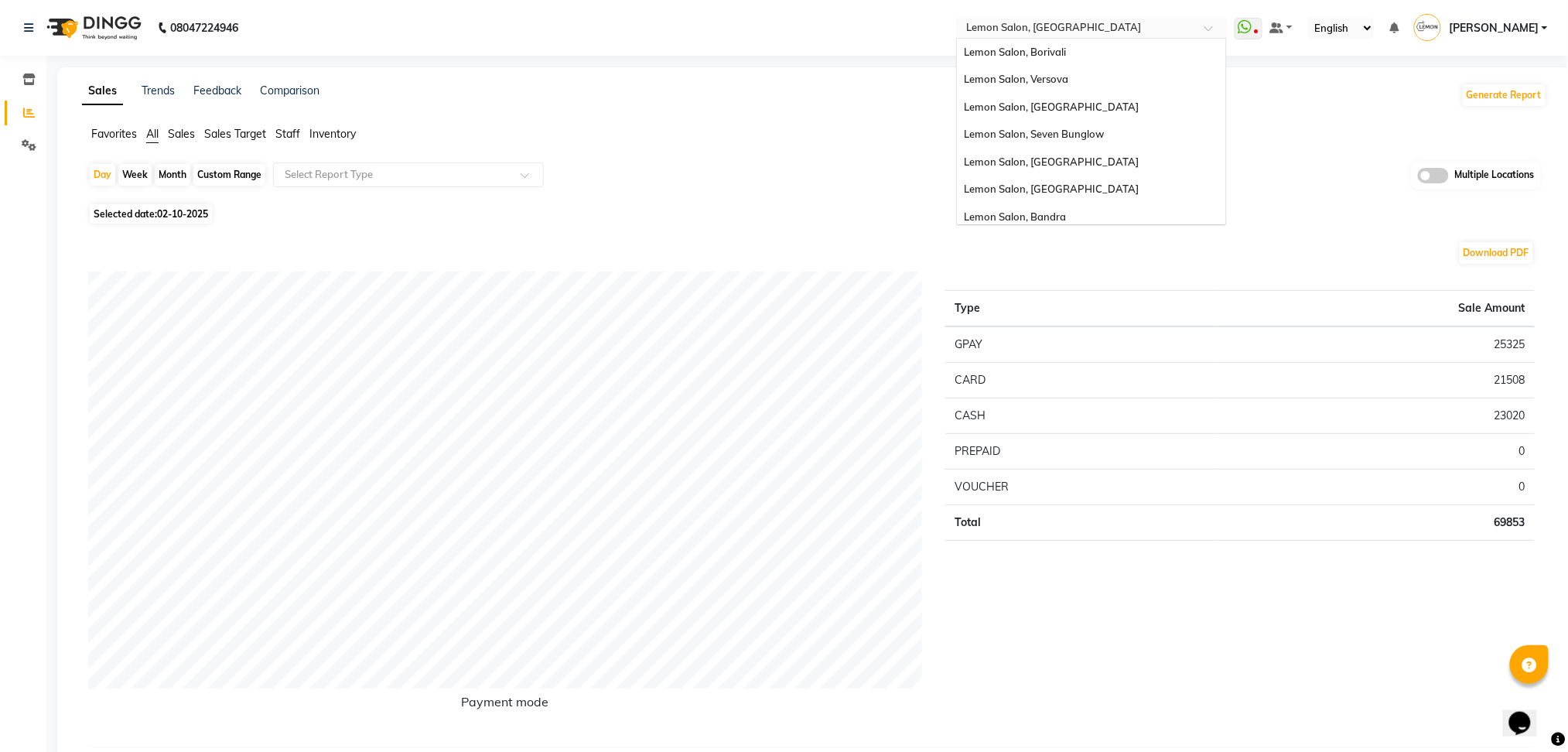
click at [1144, 26] on input "text" at bounding box center [1076, 29] width 225 height 16
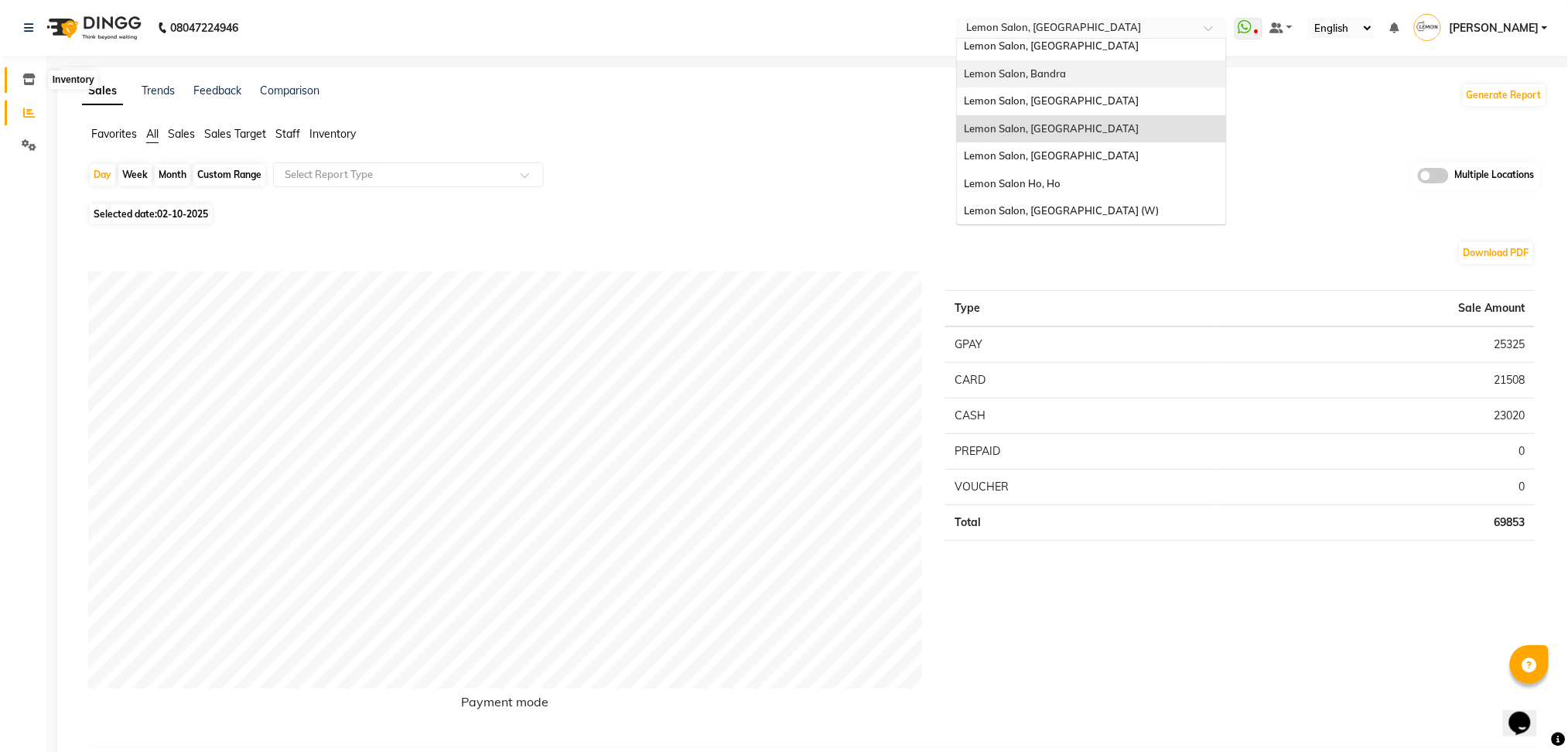
click at [34, 76] on icon at bounding box center [28, 79] width 13 height 12
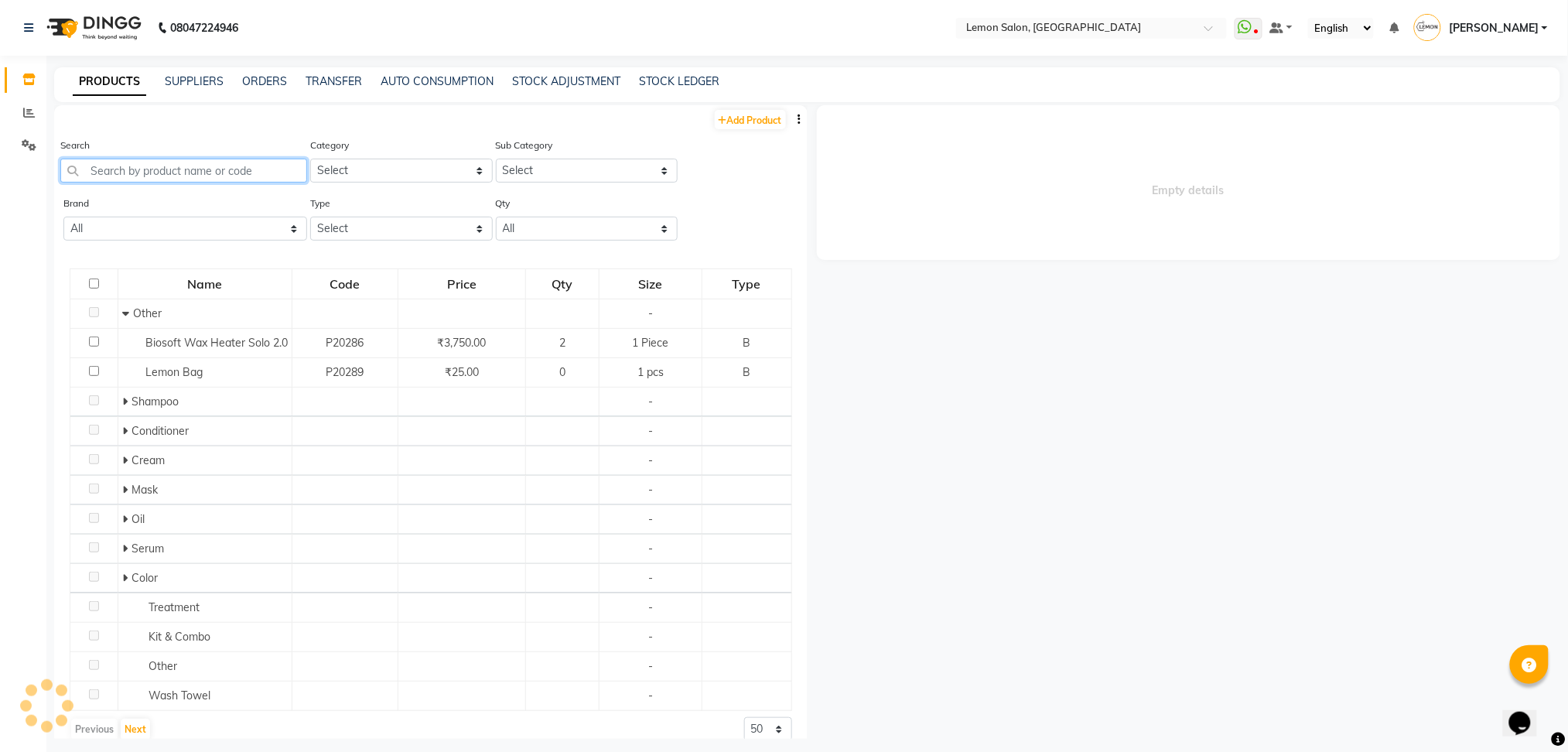
click at [166, 166] on input "text" at bounding box center [184, 170] width 247 height 24
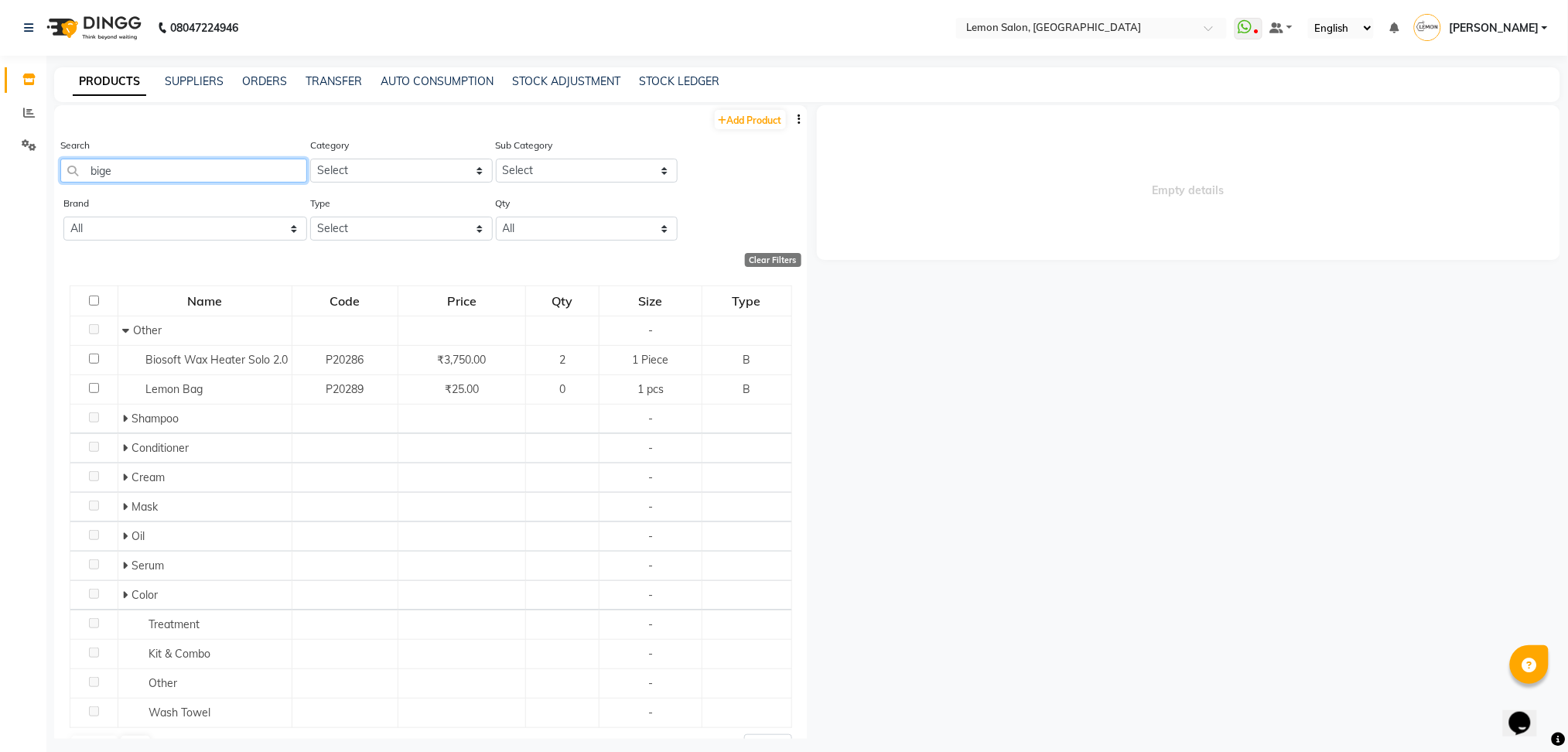
type input "bigen"
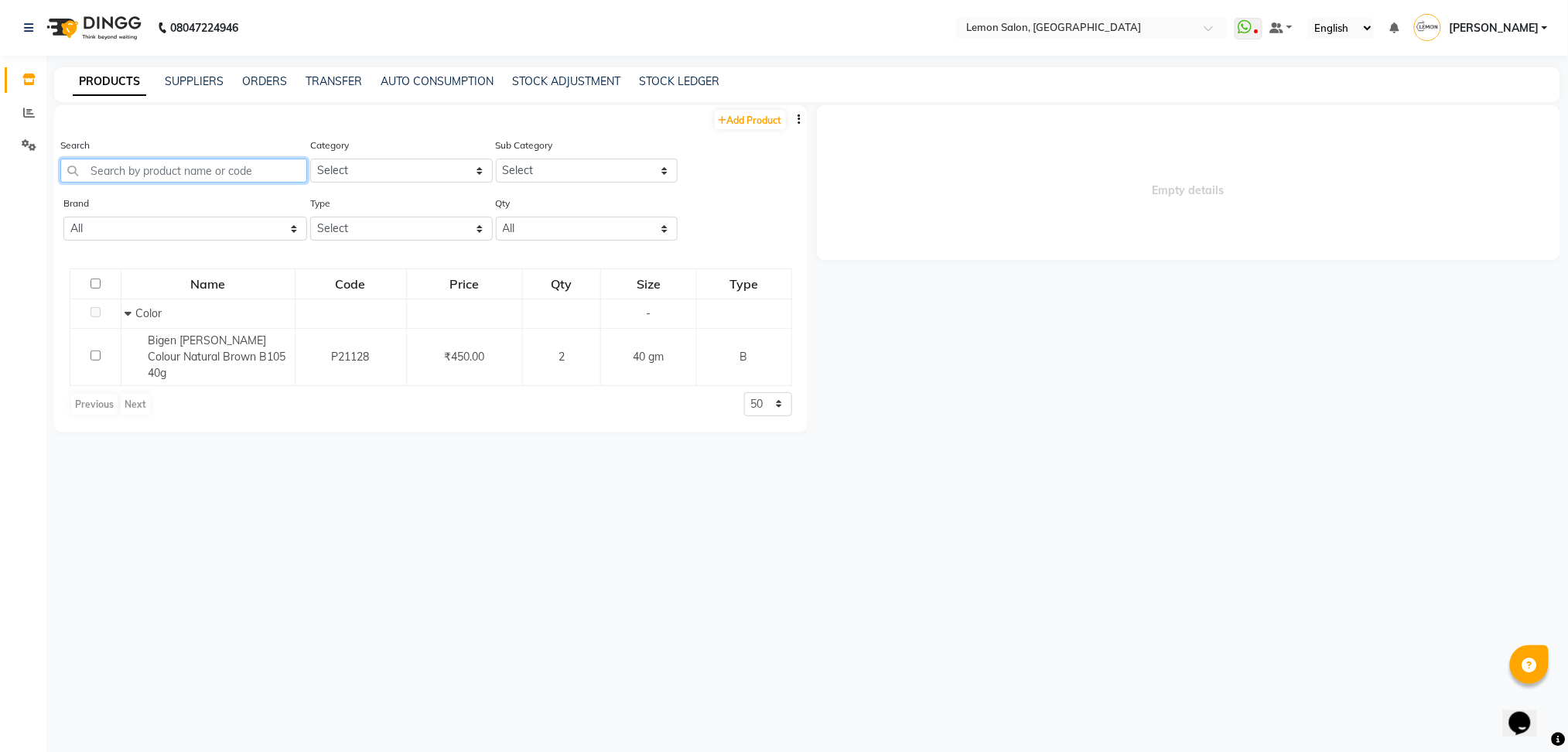
paste input "Bigen Beard Colour Natural Brown B103 40g"
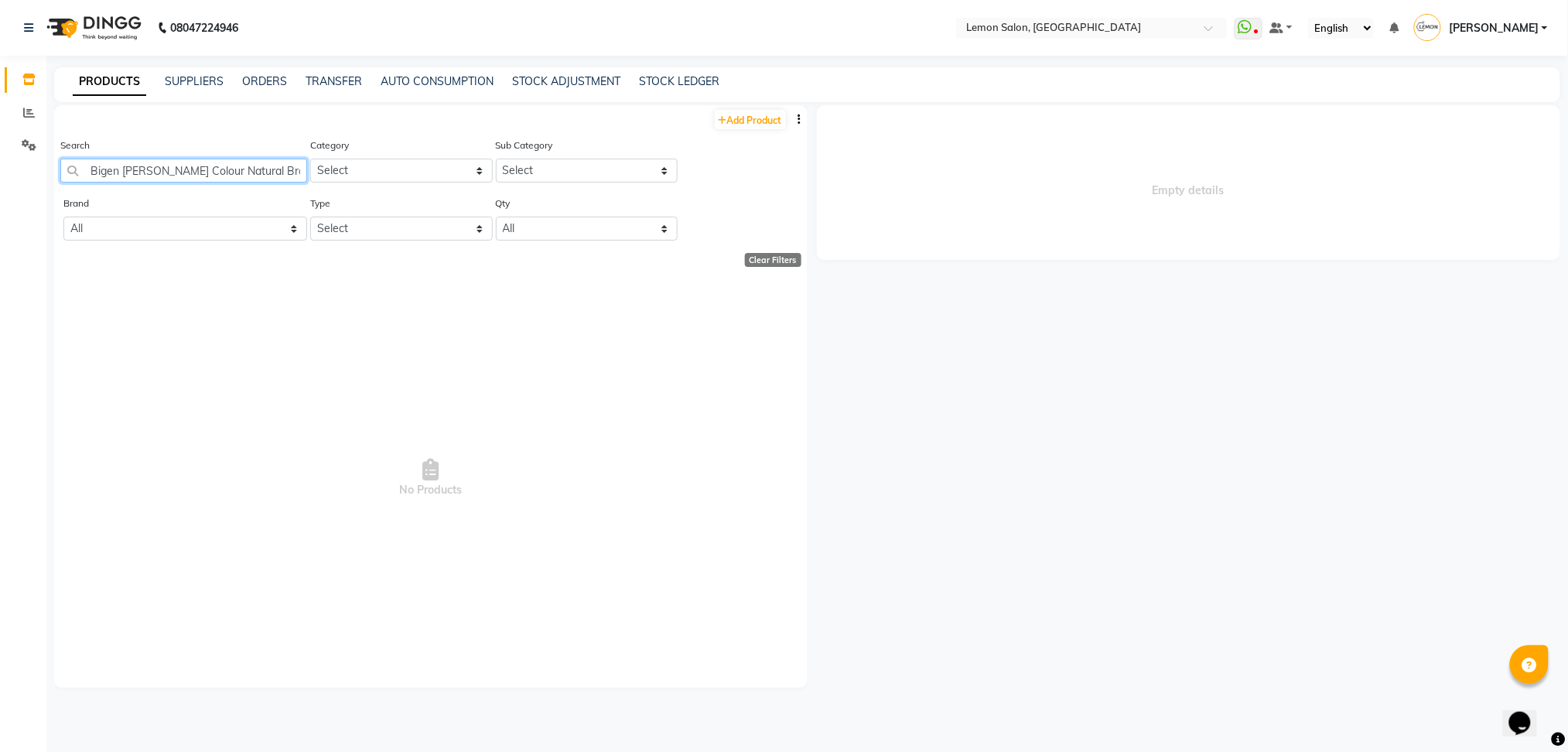
click at [219, 172] on input "Bigen Beard Colour Natural Brown B103 40g" at bounding box center [184, 170] width 247 height 24
paste input "Schwarzkopf Igora Zero Amm 1-0 60ml"
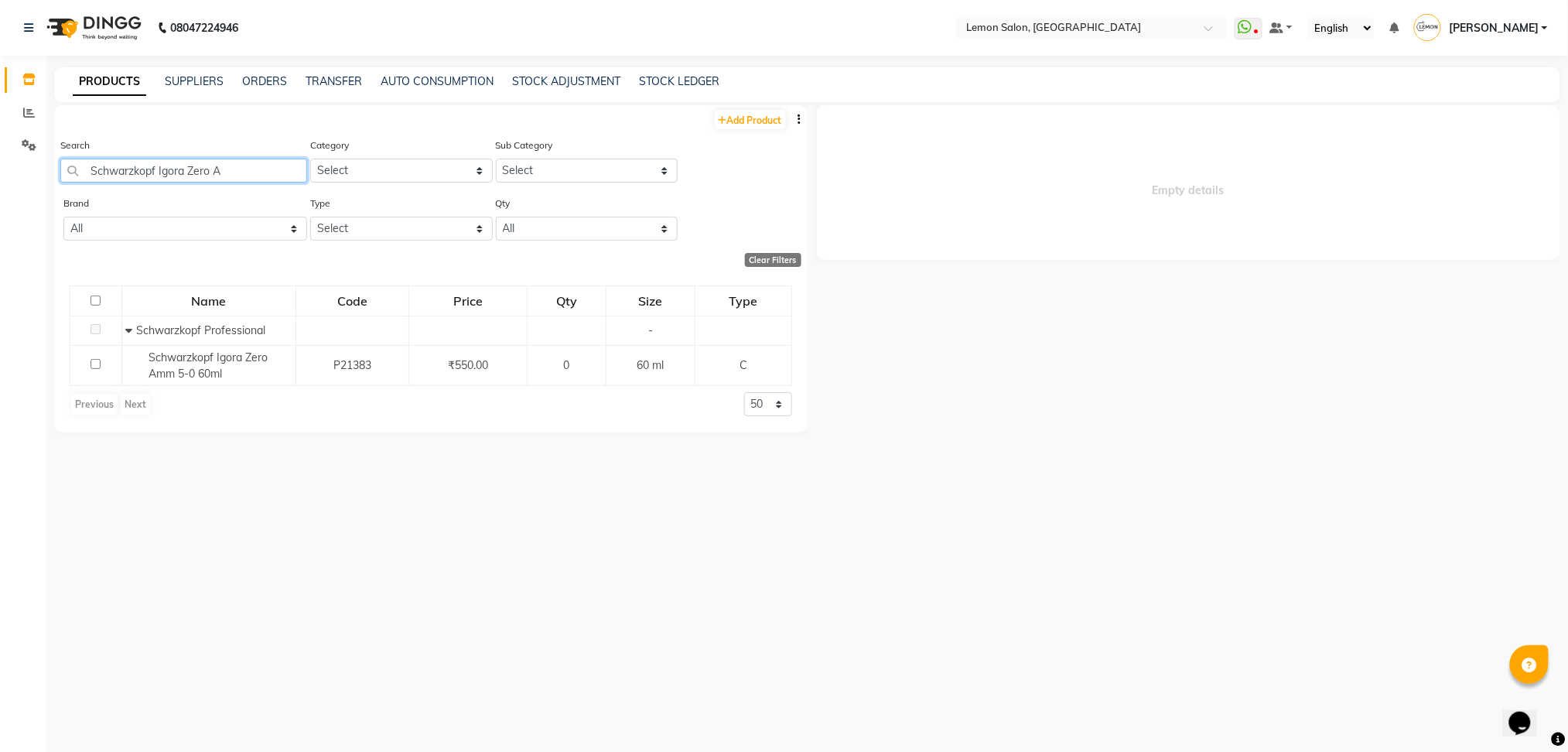
drag, startPoint x: 235, startPoint y: 173, endPoint x: 0, endPoint y: 190, distance: 235.6
click at [0, 190] on app-home "08047224946 Select Location × Lemon Salon, Lokhandwala WhatsApp Status ✕ Status…" at bounding box center [784, 381] width 1568 height 761
drag, startPoint x: 192, startPoint y: 168, endPoint x: 39, endPoint y: 180, distance: 153.5
click at [39, 180] on app-home "08047224946 Select Location × Lemon Salon, Lokhandwala WhatsApp Status ✕ Status…" at bounding box center [784, 381] width 1568 height 761
type input "micel"
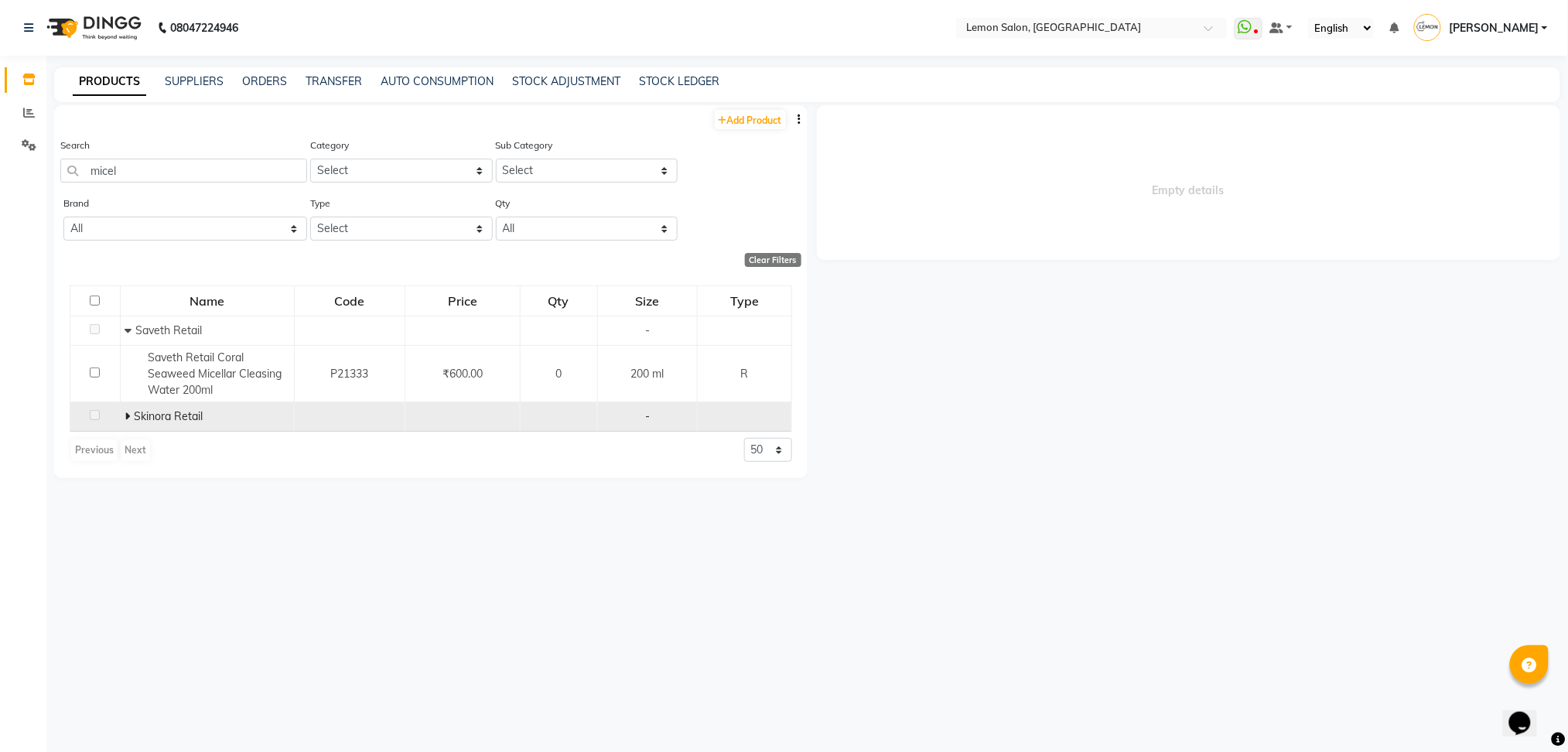
click at [128, 418] on icon at bounding box center [127, 416] width 6 height 11
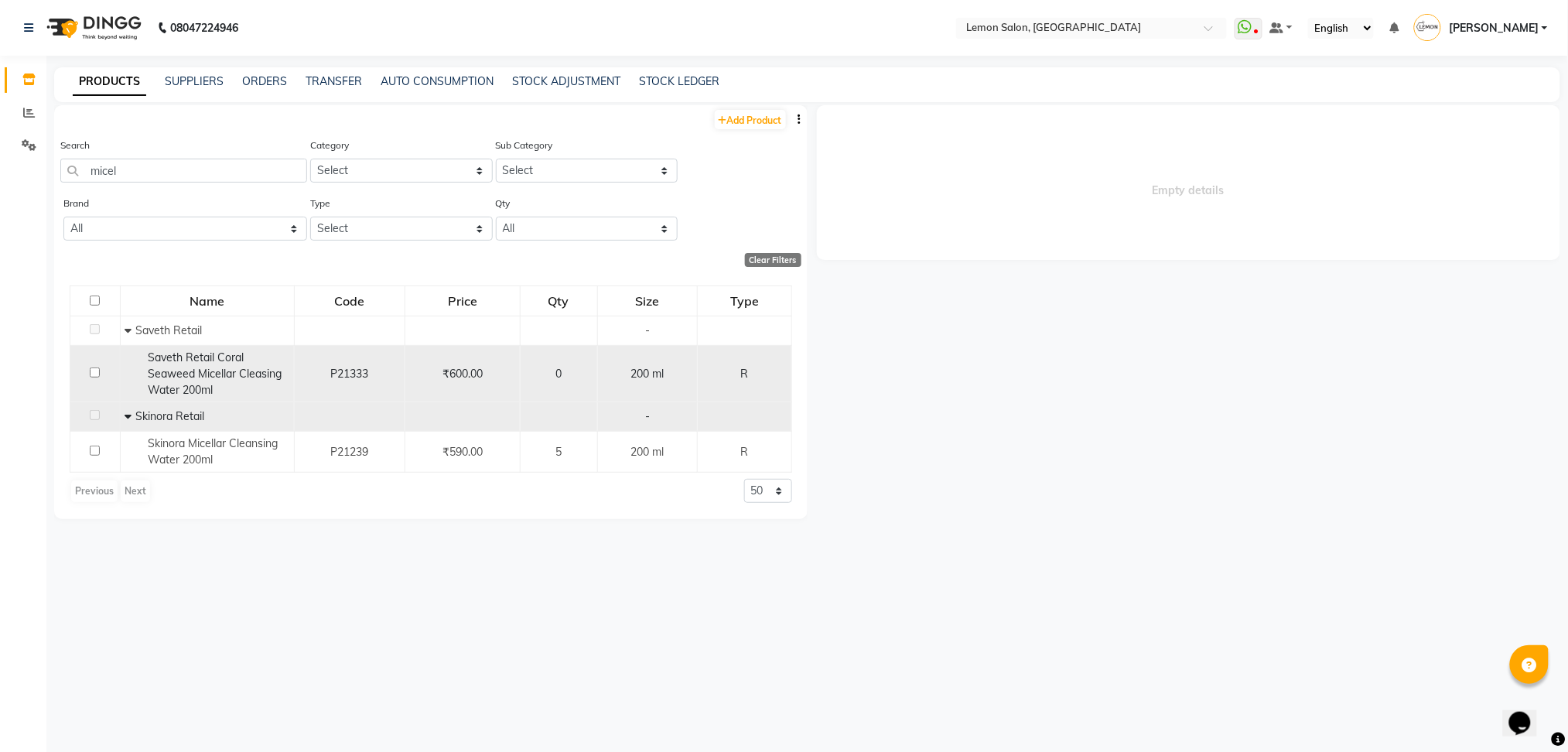
click at [186, 356] on span "Saveth Retail Coral Seaweed Micellar Cleasing Water 200ml" at bounding box center [214, 373] width 134 height 47
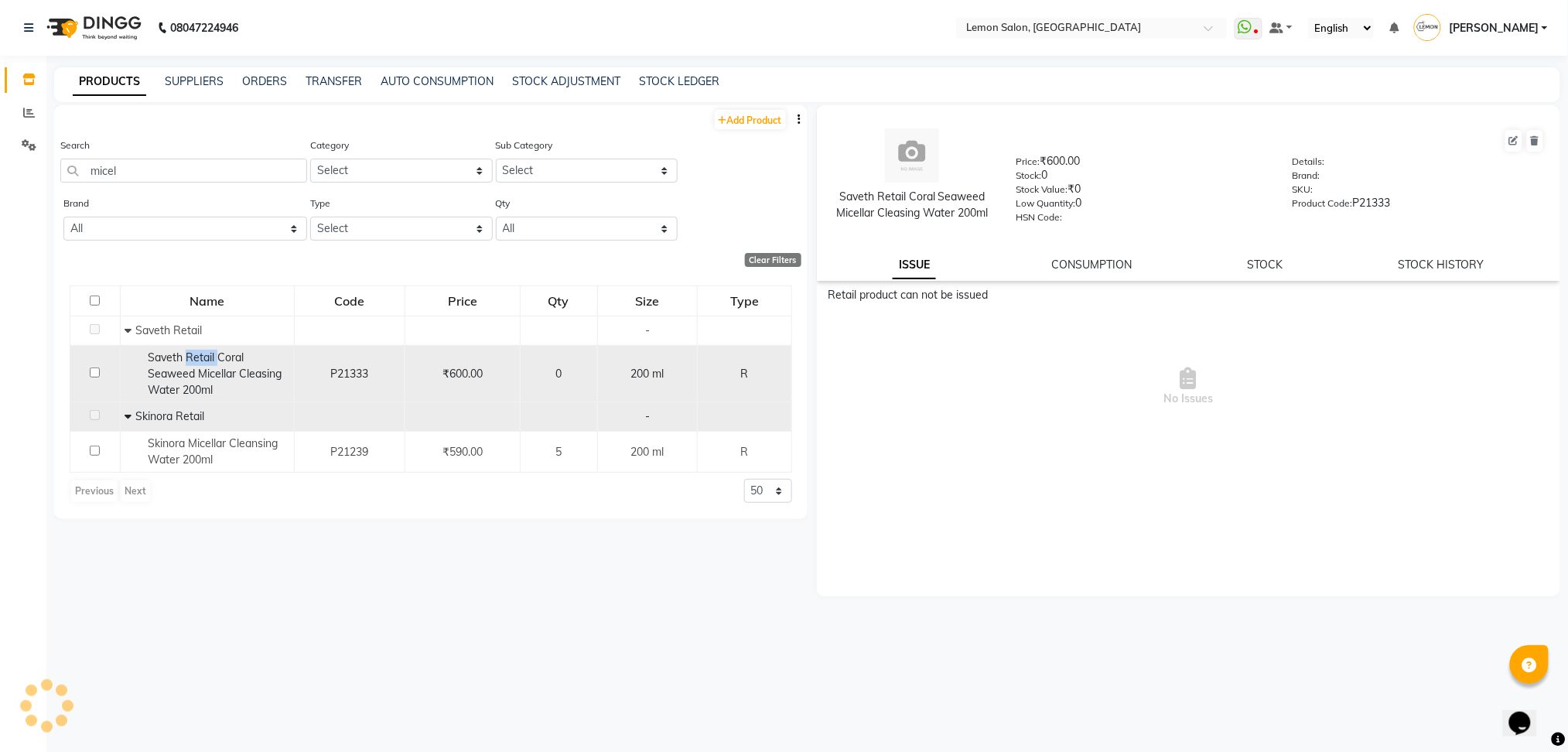
click at [186, 356] on span "Saveth Retail Coral Seaweed Micellar Cleasing Water 200ml" at bounding box center [214, 373] width 134 height 47
copy span "Saveth Retail Coral Seaweed Micellar Cleasing Water 200ml"
click at [287, 385] on div "Saveth Retail Coral Seaweed Micellar Cleasing Water 200ml" at bounding box center [207, 374] width 166 height 49
click at [259, 384] on div "Saveth Retail Coral Seaweed Micellar Cleasing Water 200ml" at bounding box center [207, 374] width 166 height 49
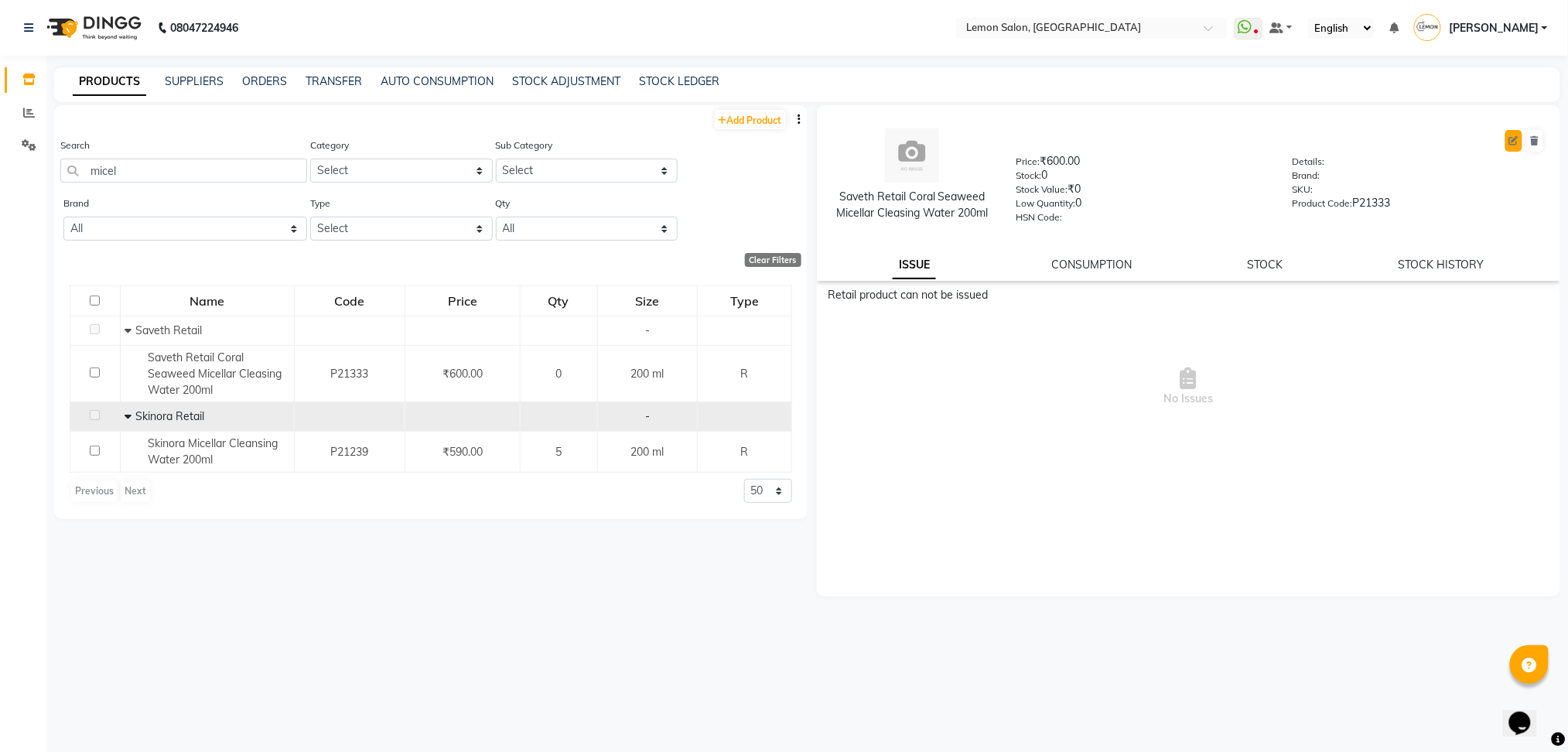
click at [1517, 138] on icon at bounding box center [1514, 141] width 9 height 9
select select "R"
select select "213703350"
select select "true"
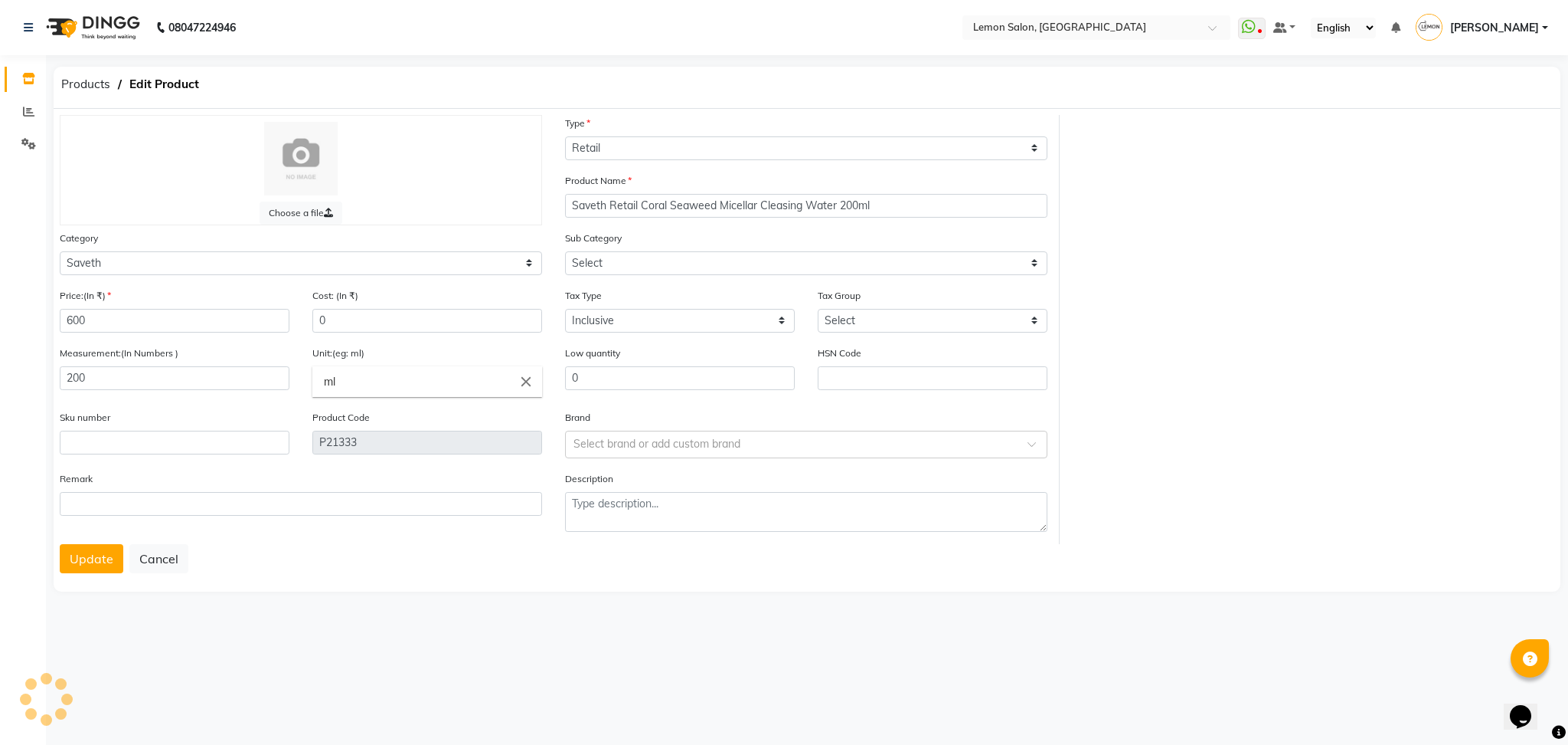
select select "2137033502"
click at [657, 260] on select "Select Saveth Professional Saveth Retail" at bounding box center [806, 263] width 482 height 23
click at [642, 139] on select "Select Type Both Retail Consumable" at bounding box center [806, 148] width 482 height 23
select select "B"
click at [565, 137] on select "Select Type Both Retail Consumable" at bounding box center [806, 148] width 482 height 23
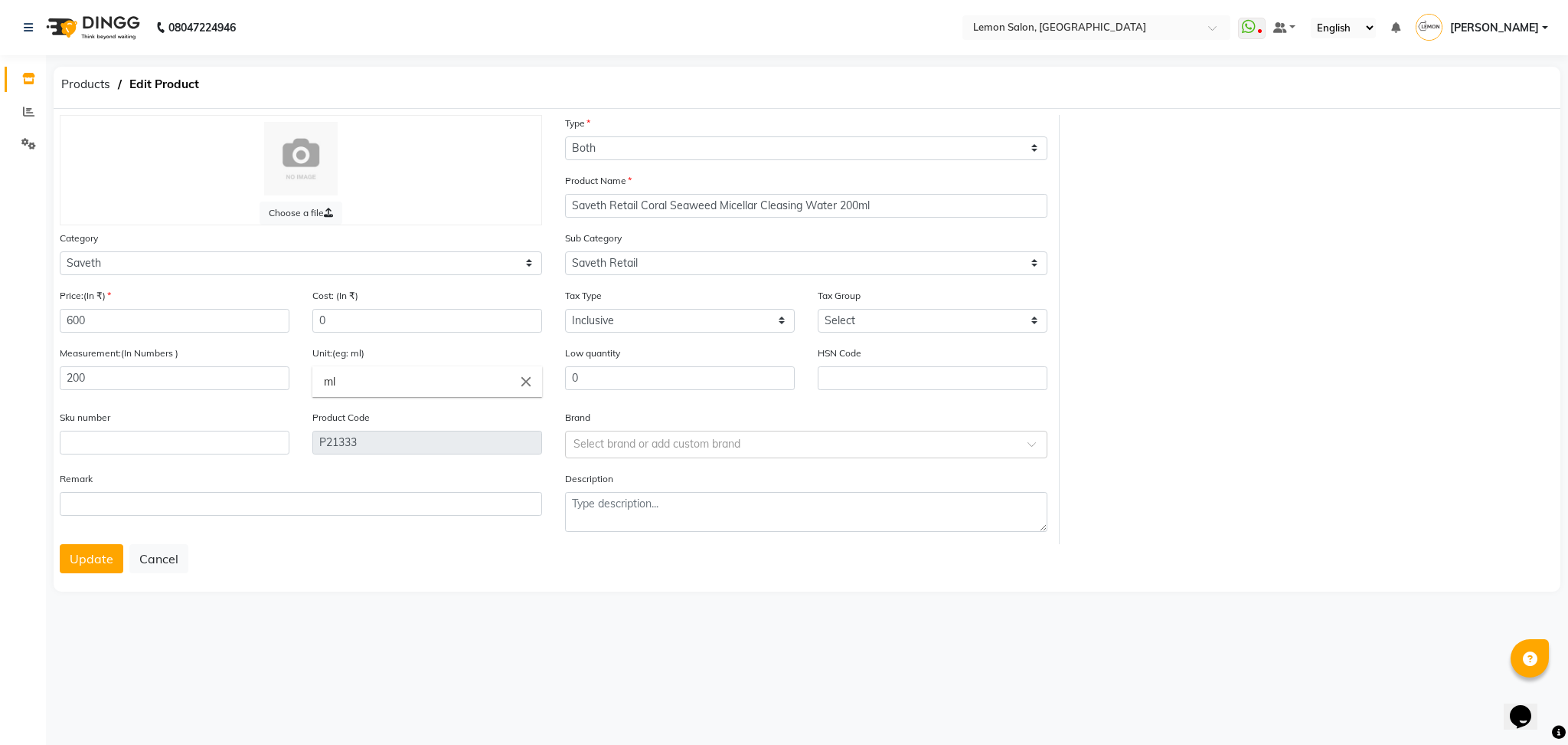
click at [1143, 390] on div "Choose a file Type Select Type Both Retail Consumable Product Name Saveth Retai…" at bounding box center [807, 329] width 1518 height 429
click at [677, 445] on input "text" at bounding box center [791, 443] width 435 height 16
type input "Saveth"
click at [76, 553] on button "Update" at bounding box center [91, 558] width 63 height 29
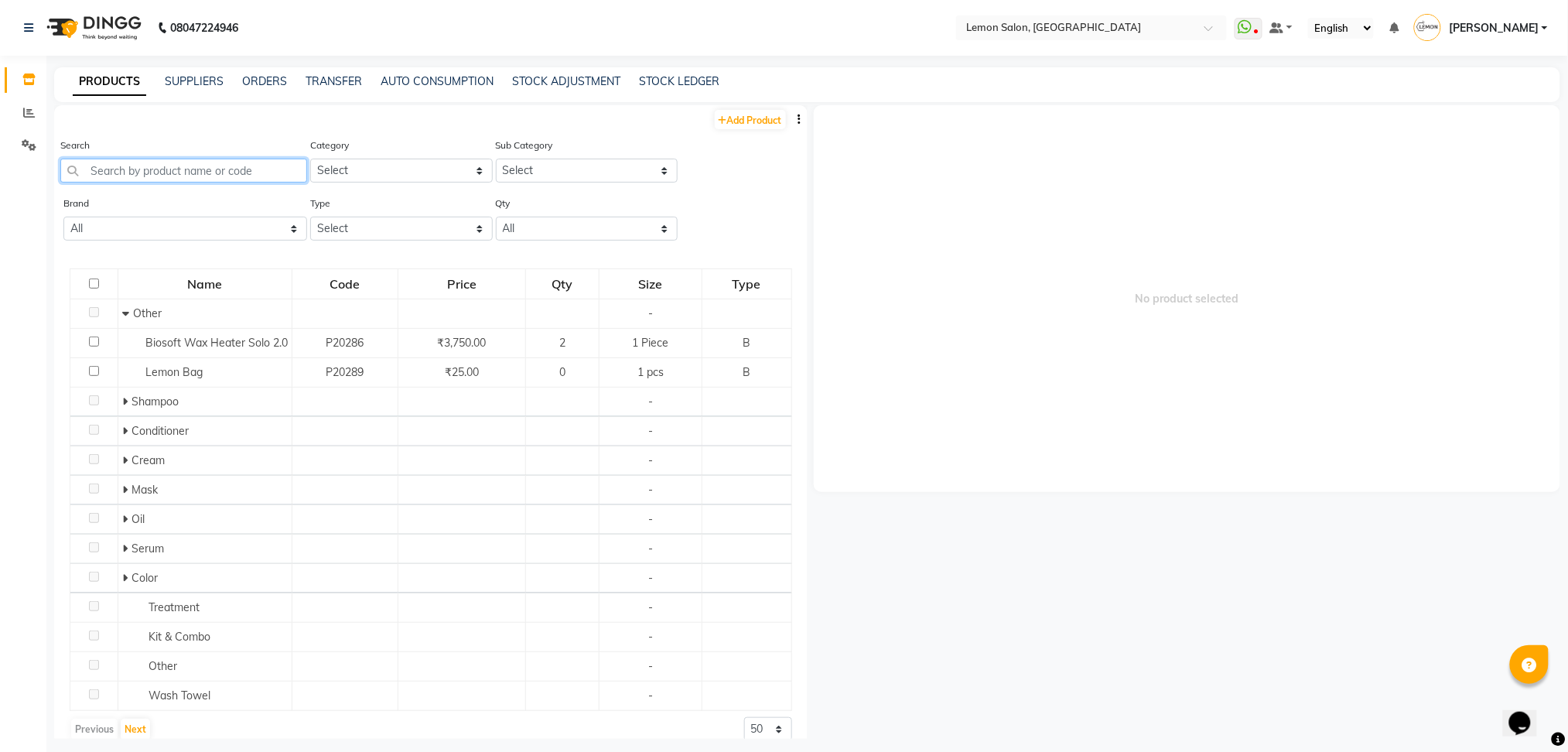
click at [190, 169] on input "text" at bounding box center [184, 170] width 247 height 24
paste input "Saveth Retail Coral Seaweed Micellar Cleasing Water 200ml"
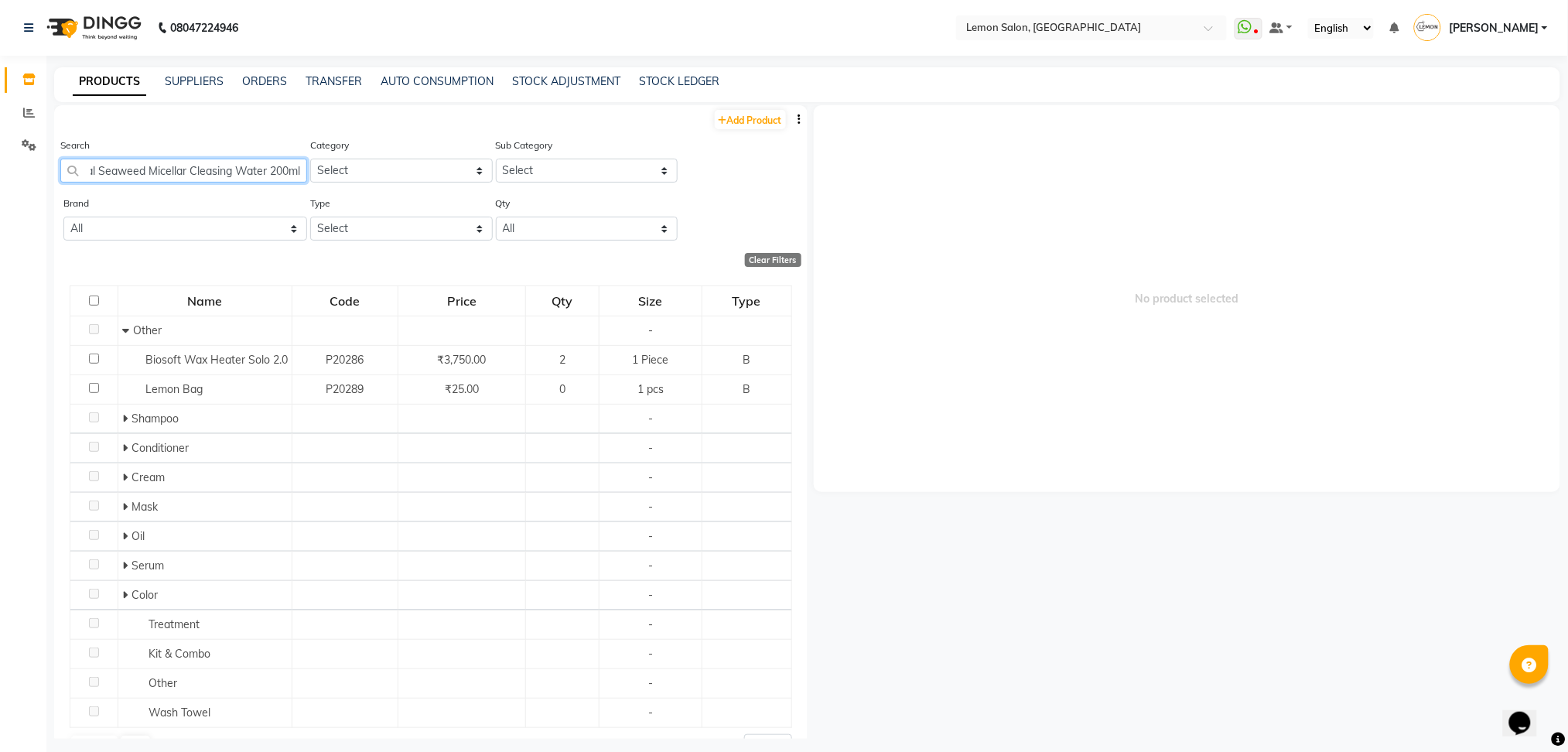
scroll to position [0, 91]
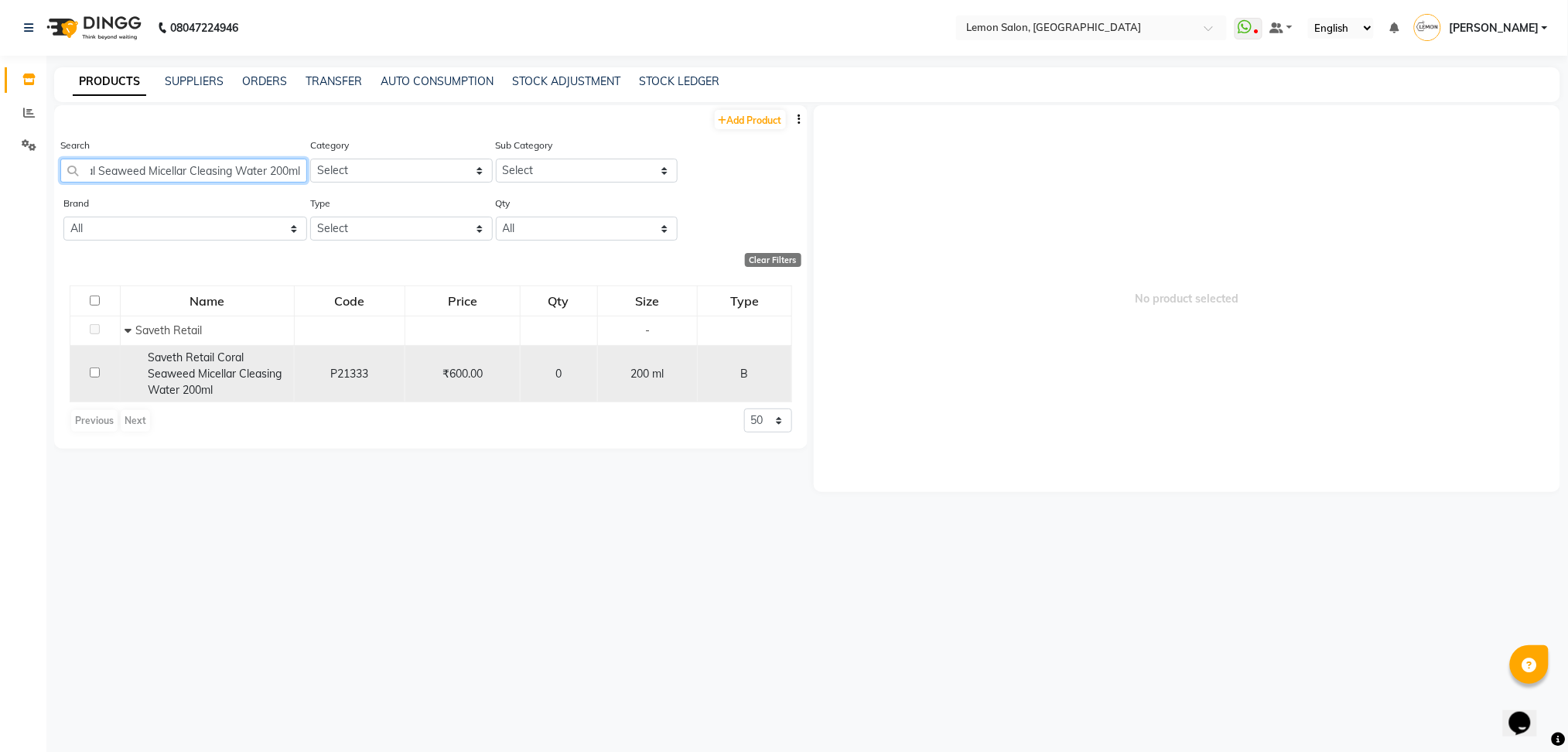
type input "Saveth Retail Coral Seaweed Micellar Cleasing Water 200ml"
click at [171, 389] on span "Saveth Retail Coral Seaweed Micellar Cleasing Water 200ml" at bounding box center [214, 373] width 134 height 47
select select
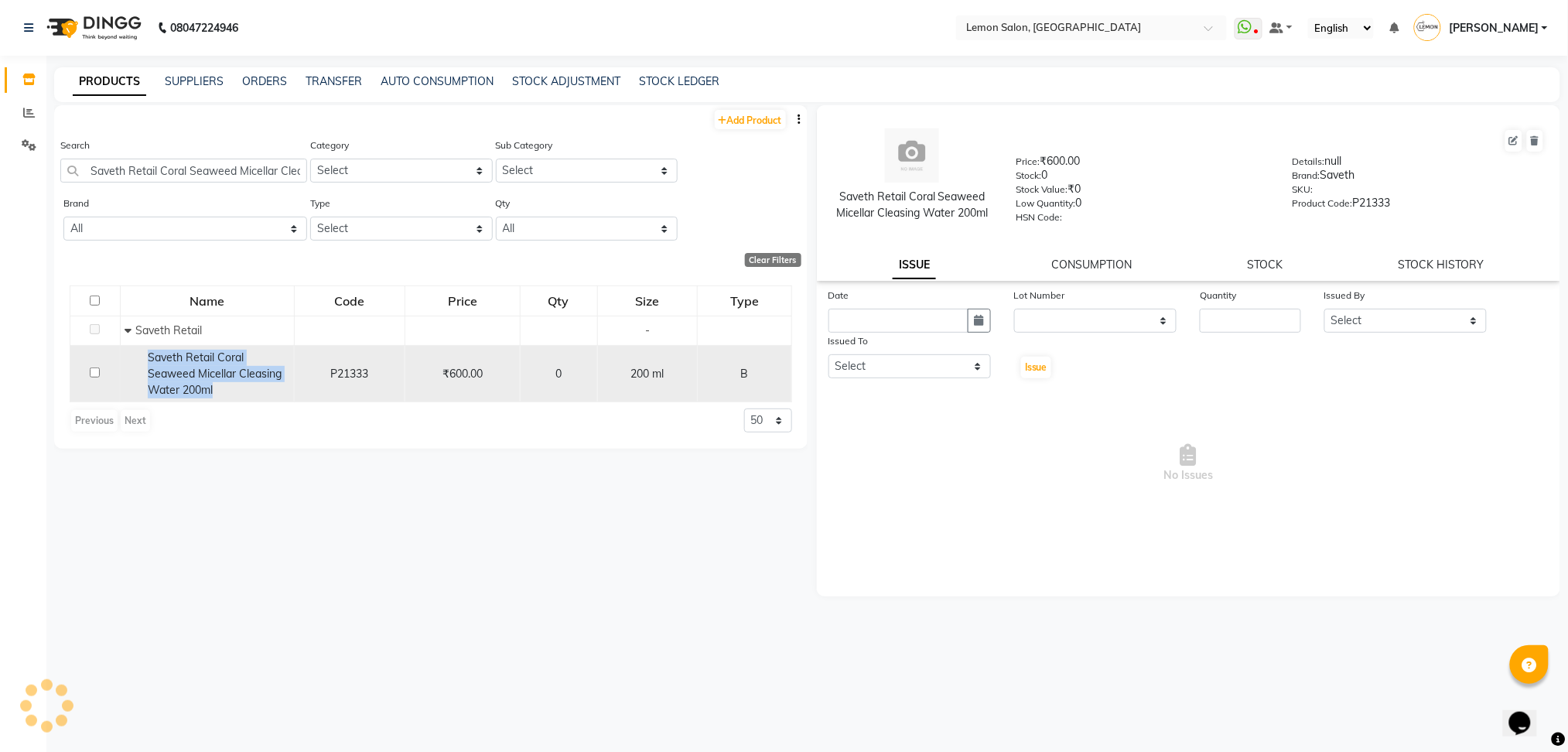
click at [171, 389] on span "Saveth Retail Coral Seaweed Micellar Cleasing Water 200ml" at bounding box center [214, 373] width 134 height 47
copy span "Saveth Retail Coral Seaweed Micellar Cleasing Water 200ml"
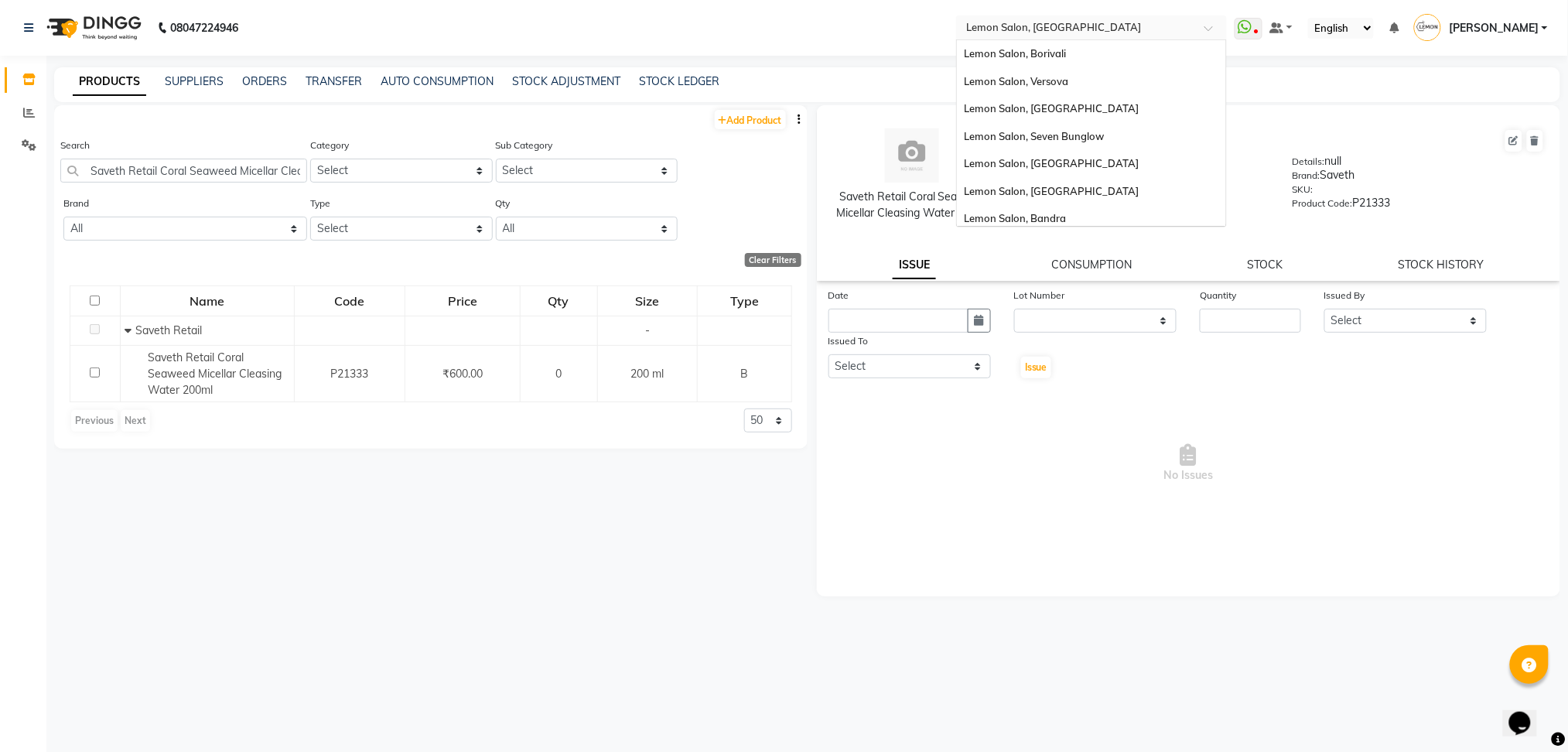
scroll to position [143, 0]
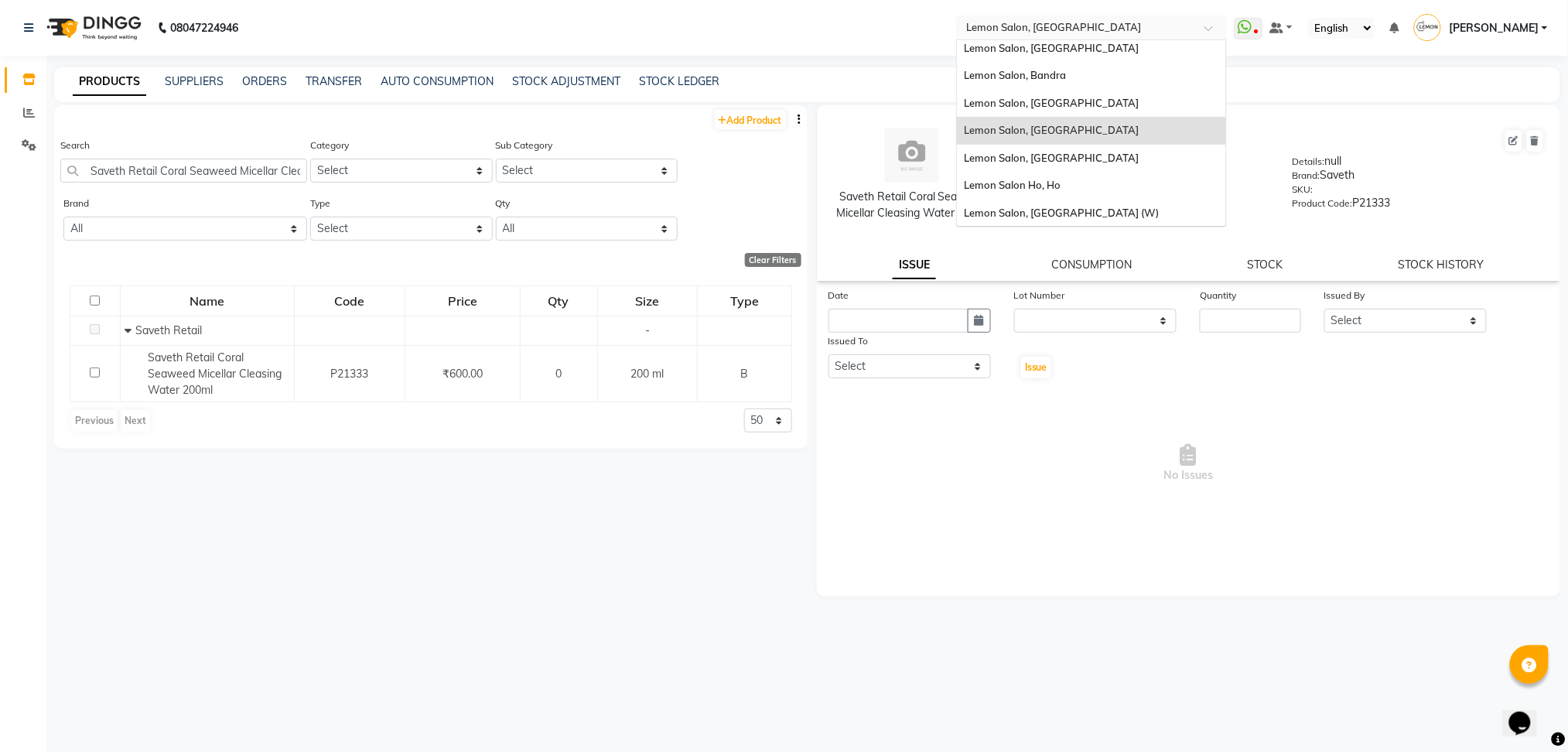
click at [1041, 16] on div "Select Location × Lemon Salon, Lokhandwala" at bounding box center [1091, 28] width 270 height 24
click at [1059, 176] on div "Lemon Salon Ho, Ho" at bounding box center [1091, 185] width 269 height 28
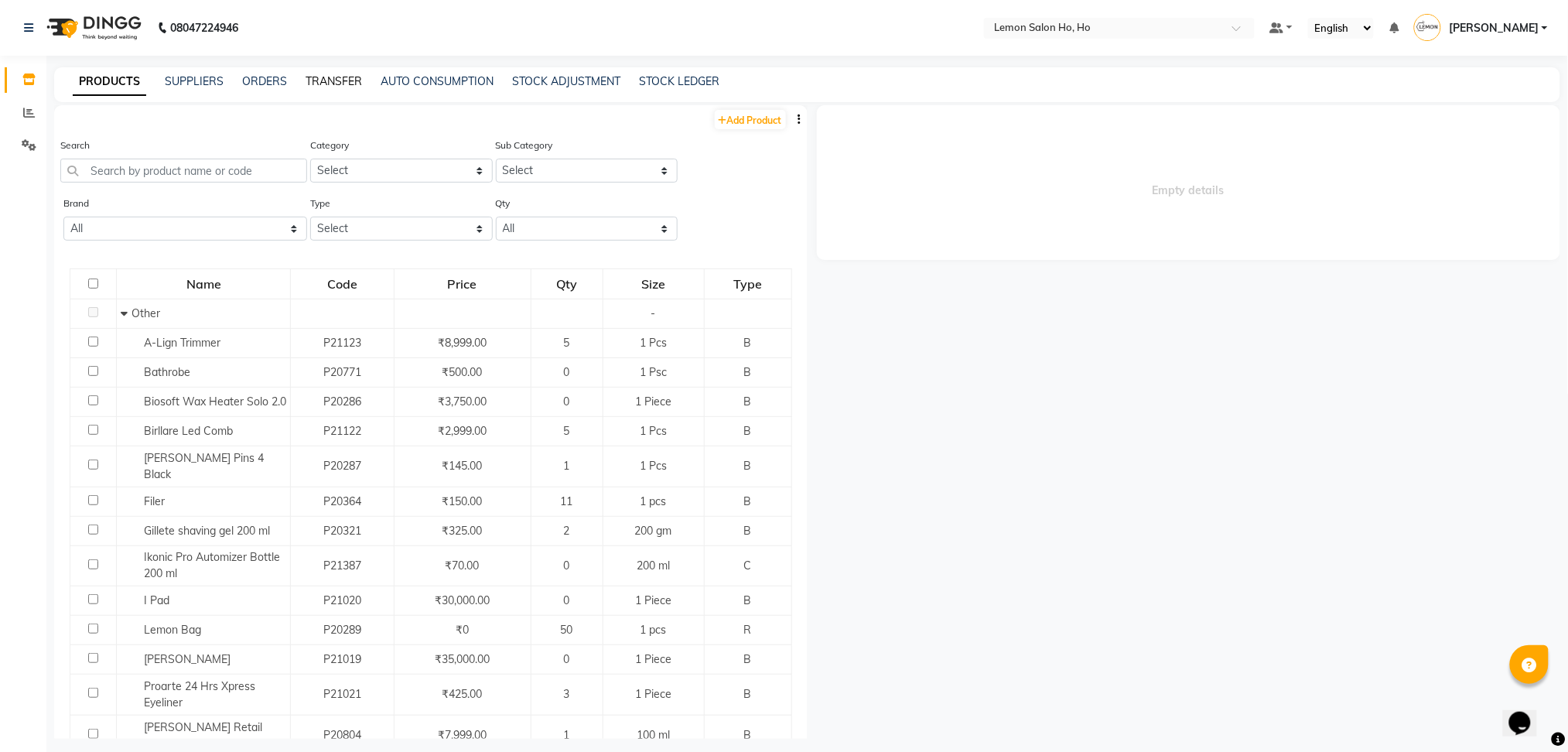
click at [330, 74] on link "TRANSFER" at bounding box center [334, 81] width 57 height 14
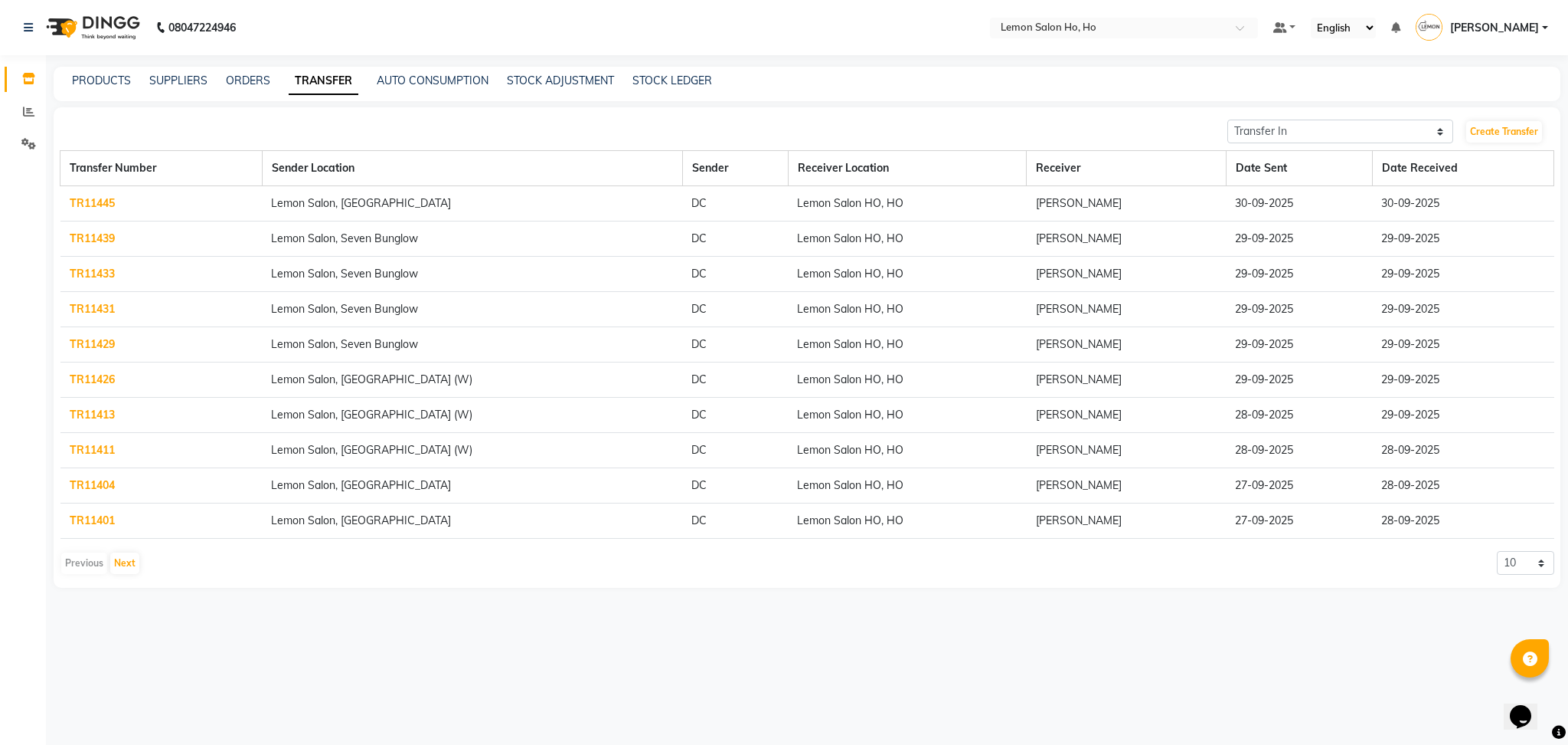
click at [108, 73] on div "PRODUCTS" at bounding box center [101, 80] width 59 height 16
click at [110, 76] on link "PRODUCTS" at bounding box center [101, 80] width 59 height 14
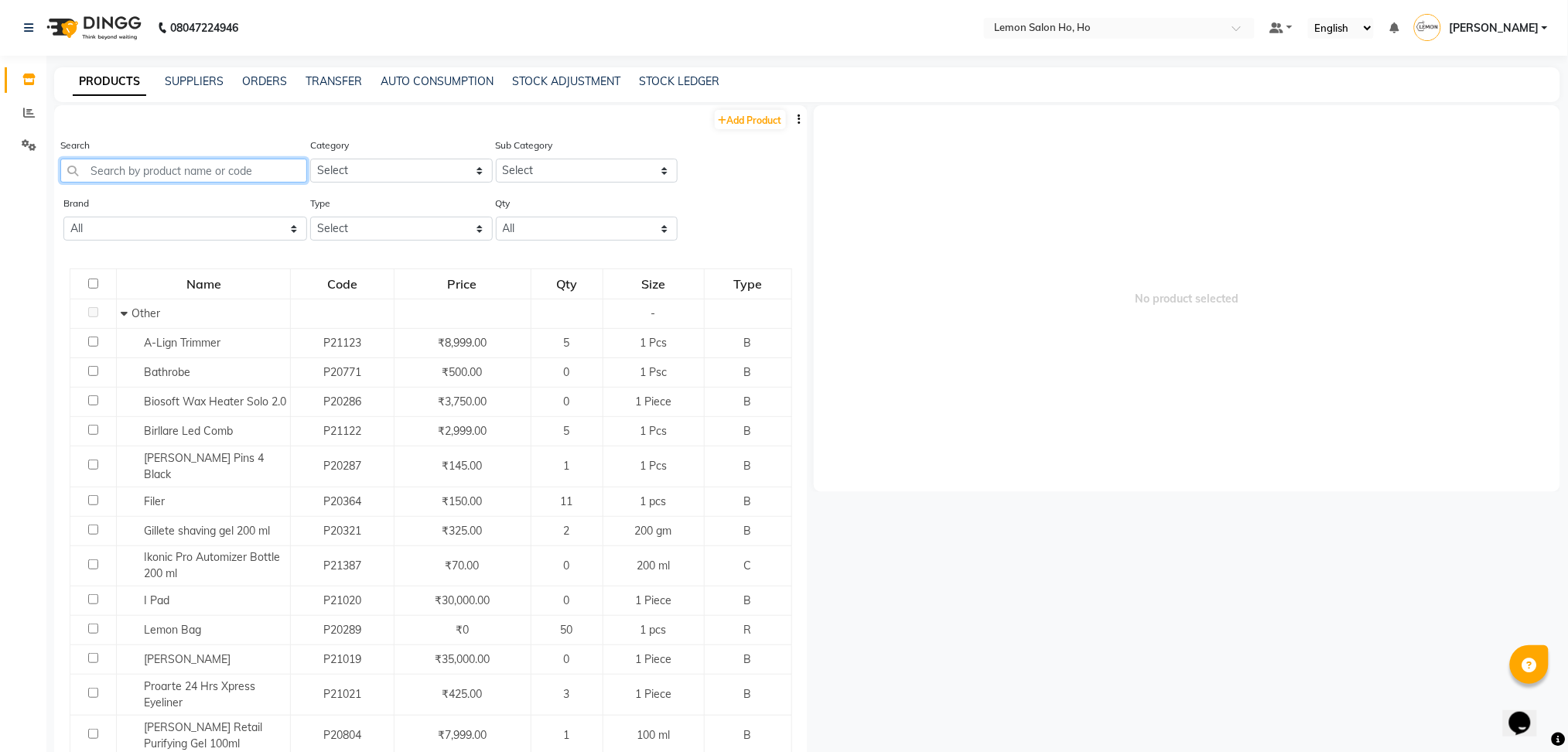
click at [192, 173] on input "text" at bounding box center [184, 170] width 247 height 24
paste input "Bigen Beard Colour Natural Brown B103 40g"
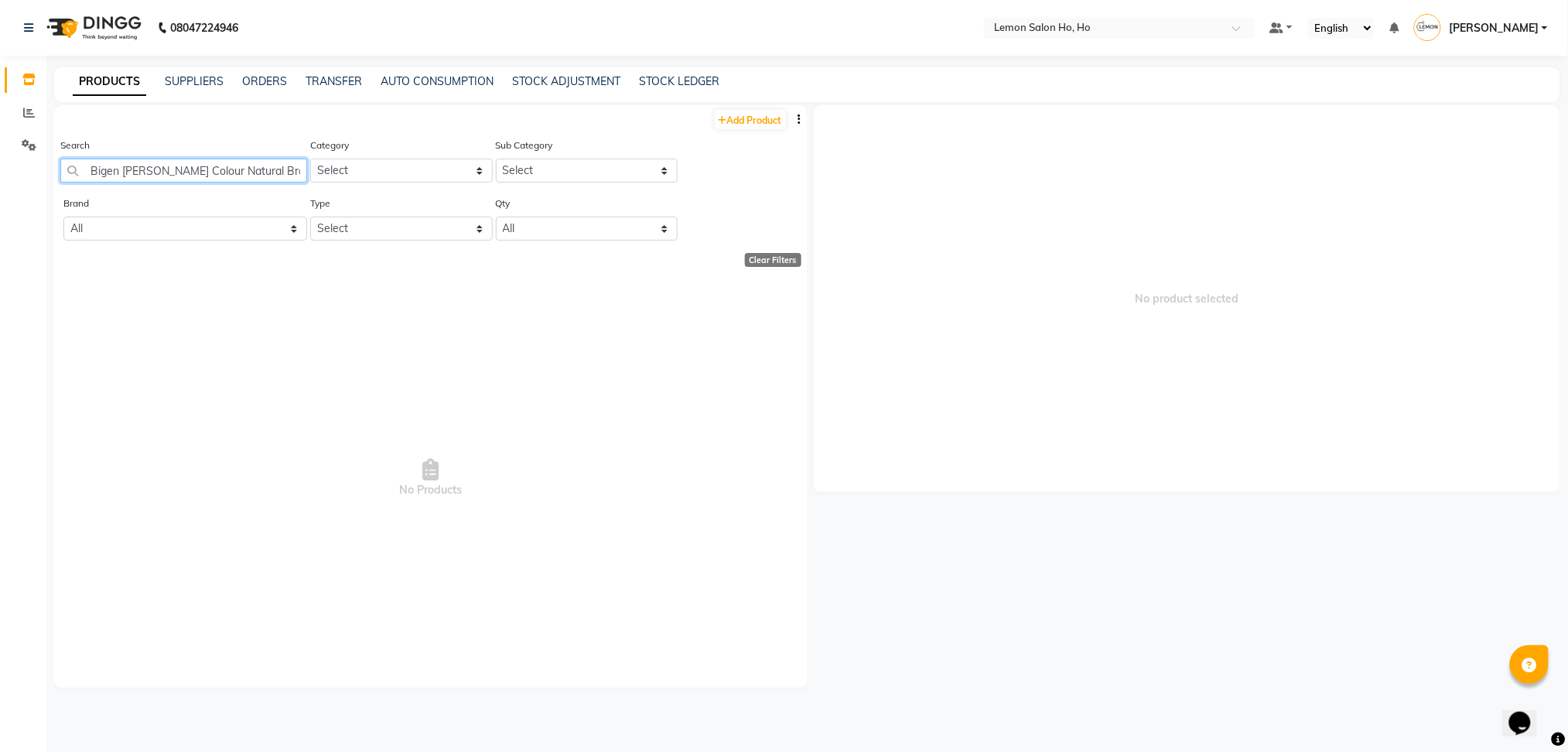
click at [292, 177] on input "Bigen Beard Colour Natural Brown B103 40g" at bounding box center [184, 170] width 247 height 24
paste input "Loreal Professional Dia Color 8.2 - 60ml"
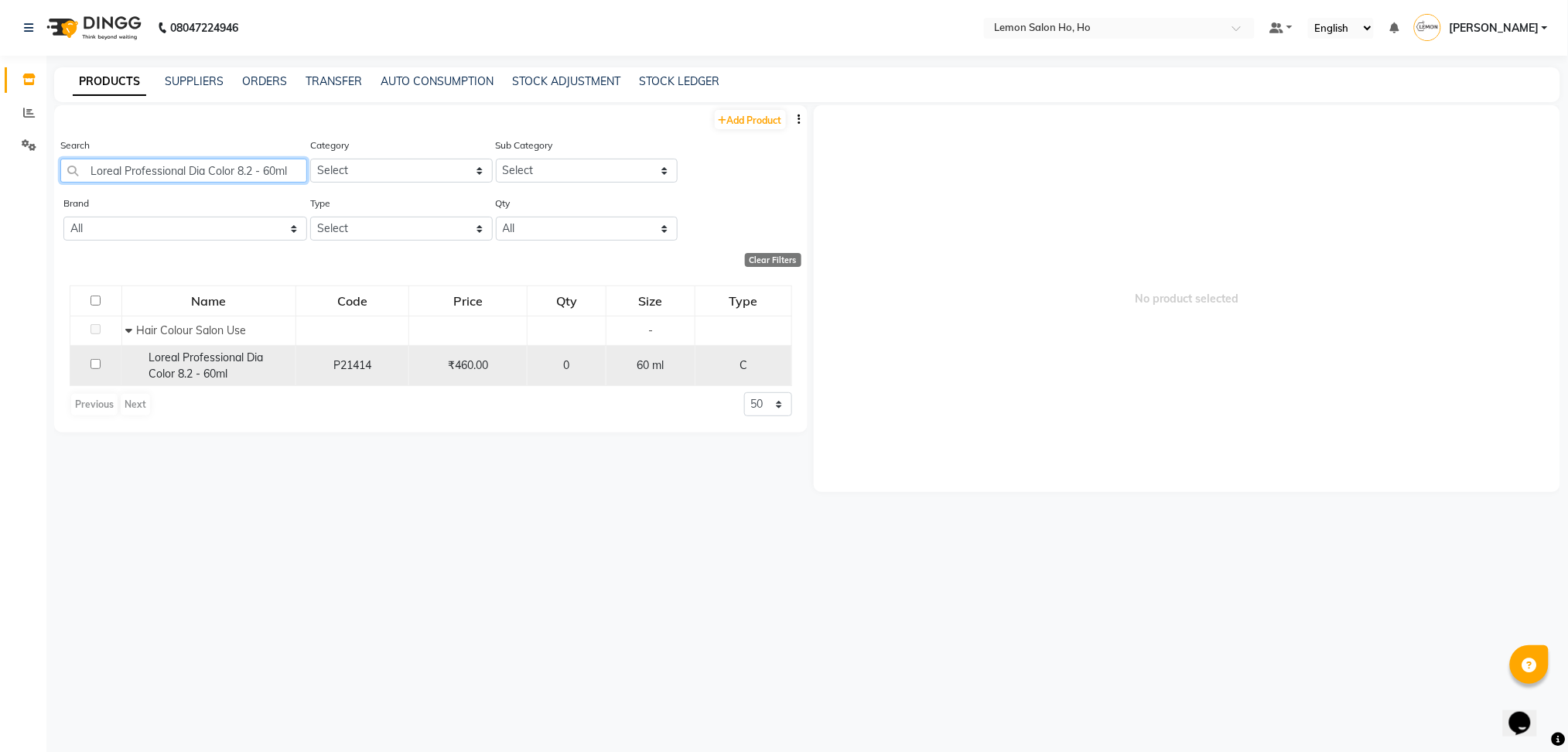
type input "Loreal Professional Dia Color 8.2 - 60ml"
click at [192, 352] on span "Loreal Professional Dia Color 8.2 - 60ml" at bounding box center [205, 365] width 114 height 30
select select
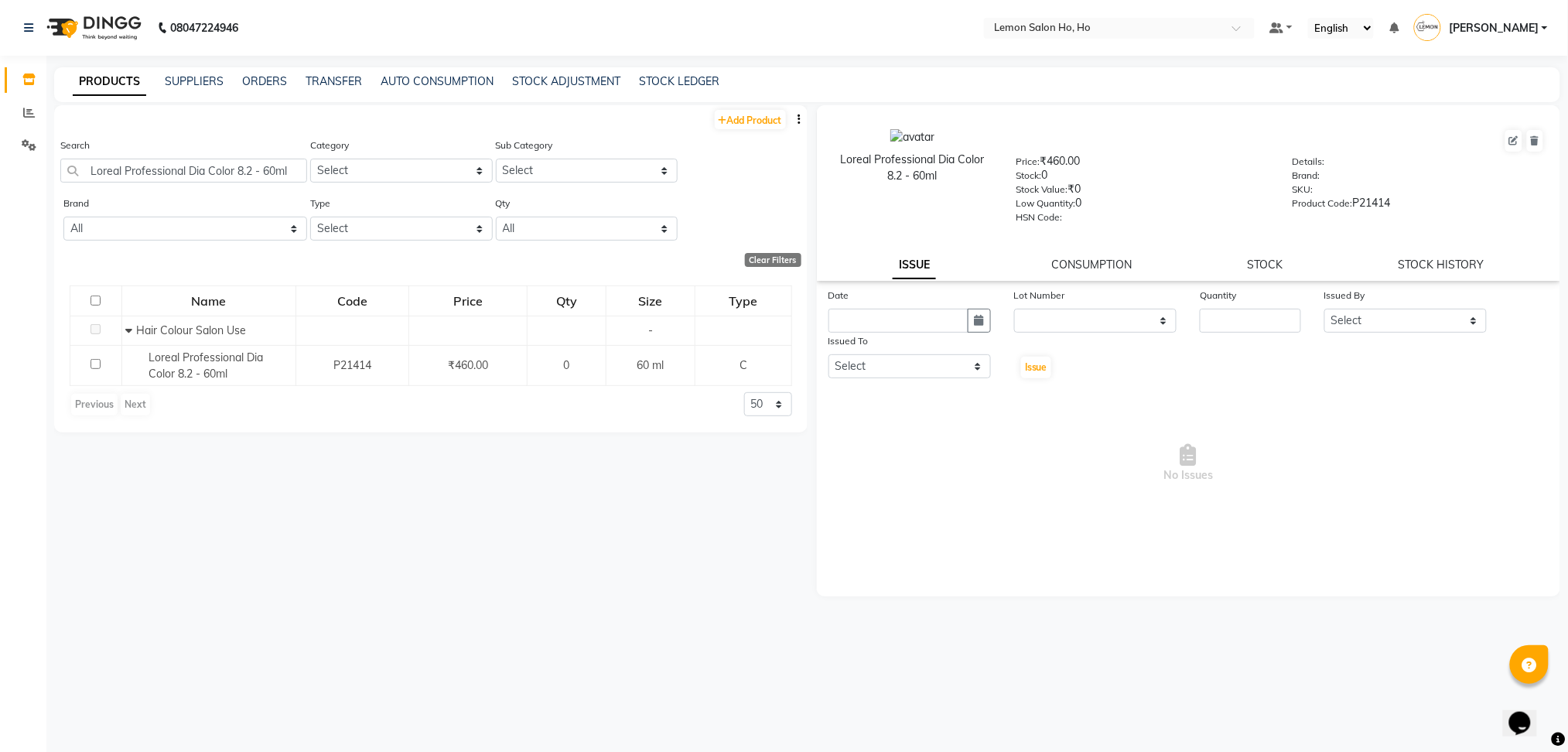
click at [1259, 257] on div "STOCK" at bounding box center [1264, 265] width 35 height 17
click at [1260, 267] on link "STOCK" at bounding box center [1264, 265] width 35 height 14
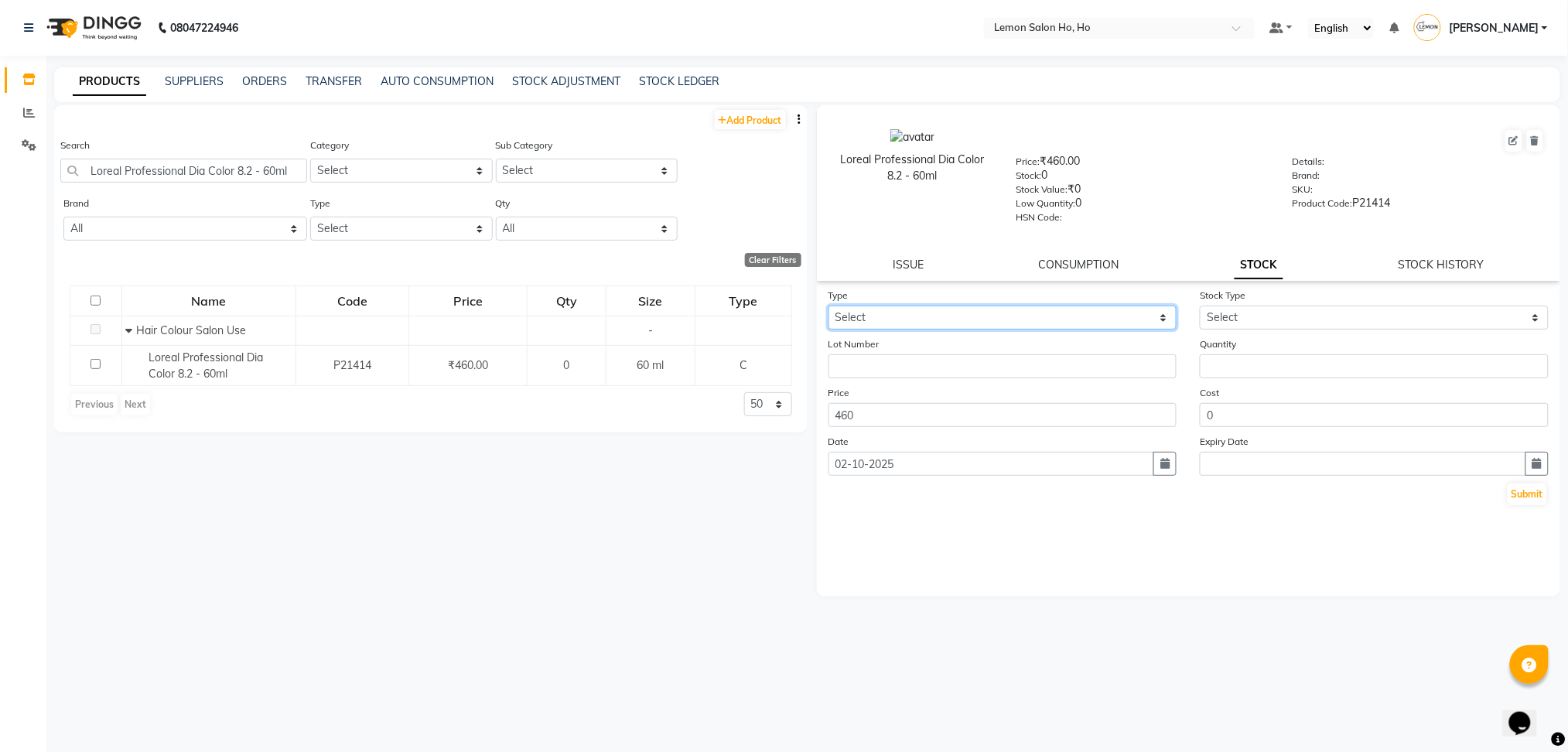
click at [1096, 307] on select "Select In Out" at bounding box center [1003, 318] width 348 height 24
select select "in"
click at [829, 306] on select "Select In Out" at bounding box center [1003, 318] width 348 height 24
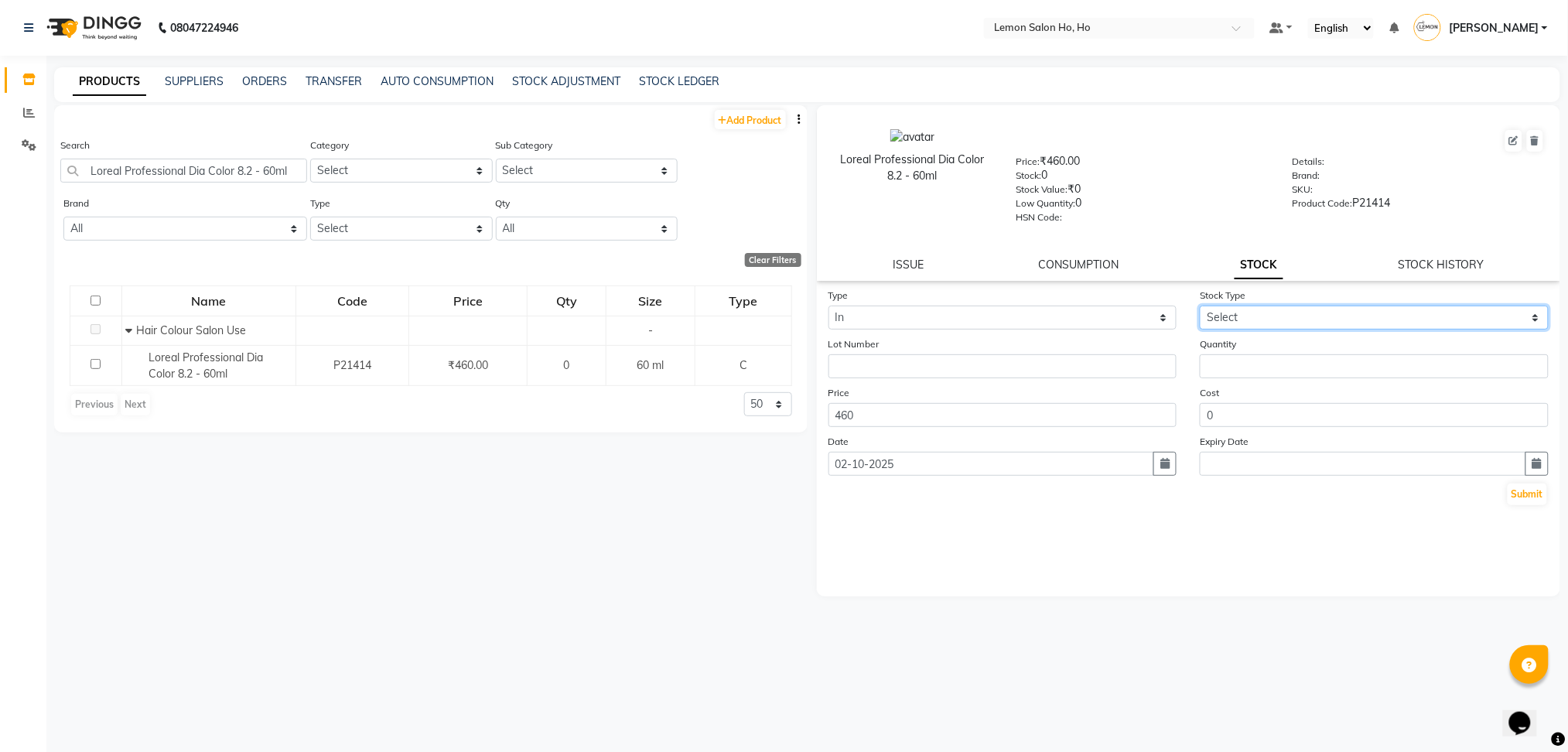
drag, startPoint x: 1316, startPoint y: 312, endPoint x: 1259, endPoint y: 368, distance: 79.9
click at [1259, 368] on form "Type Select In Out Stock Type Select New Stock Adjustment Return Other Lot Numb…" at bounding box center [1189, 396] width 721 height 220
click at [1200, 306] on select "Select New Stock Adjustment Return Other" at bounding box center [1374, 318] width 348 height 24
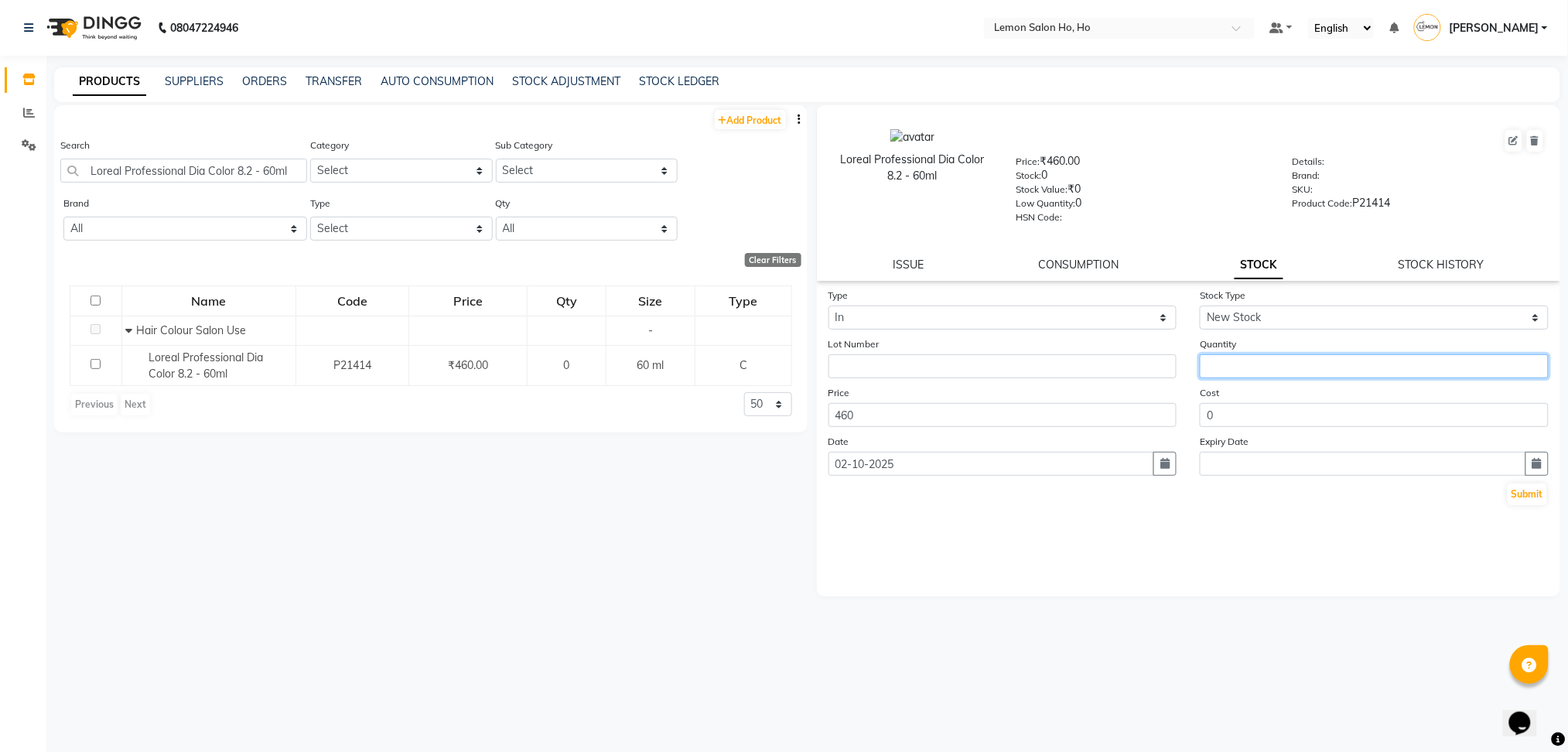
click at [1257, 368] on input "number" at bounding box center [1374, 366] width 348 height 24
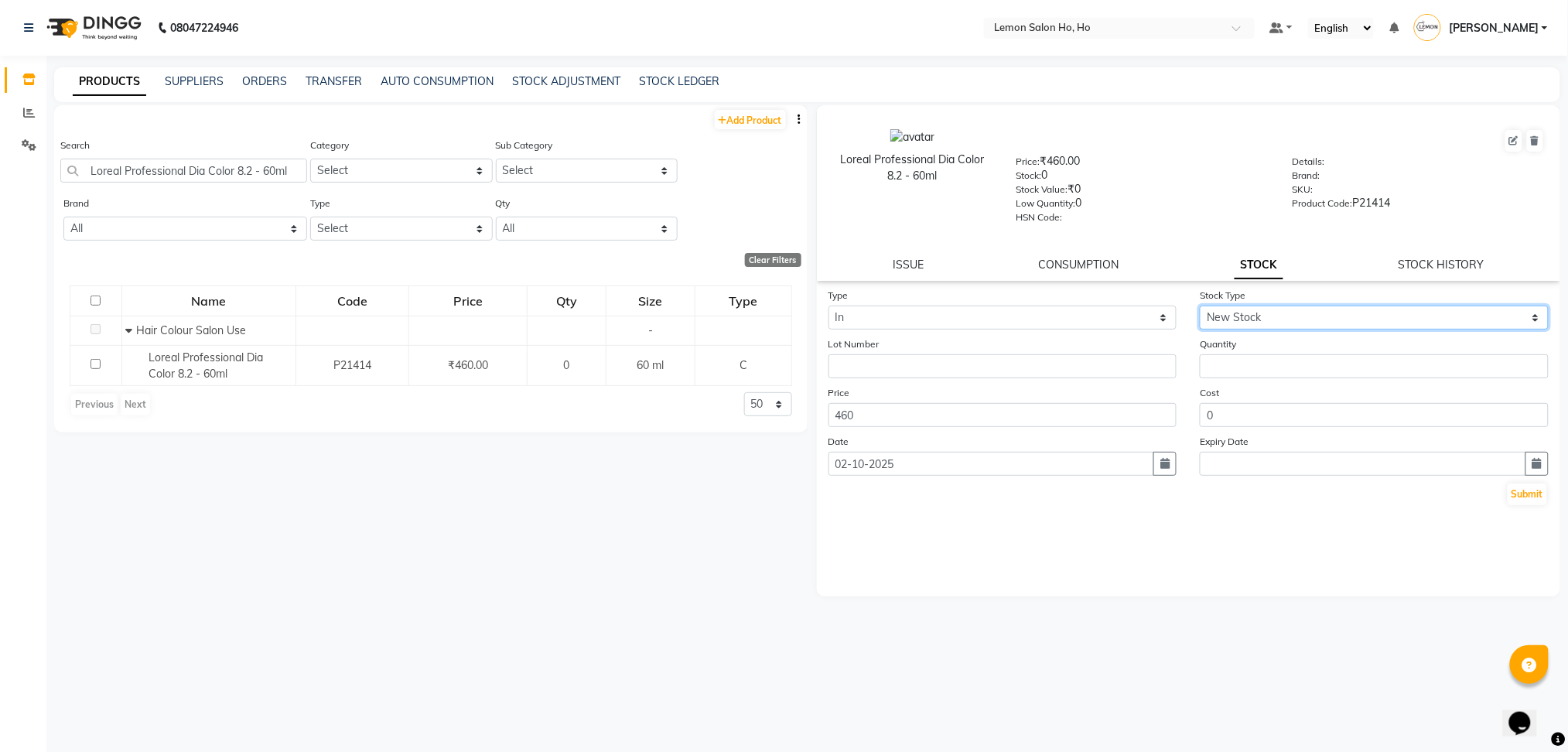
click at [1302, 317] on select "Select New Stock Adjustment Return Other" at bounding box center [1374, 318] width 348 height 24
select select "adjustment"
click at [1200, 306] on select "Select New Stock Adjustment Return Other" at bounding box center [1374, 318] width 348 height 24
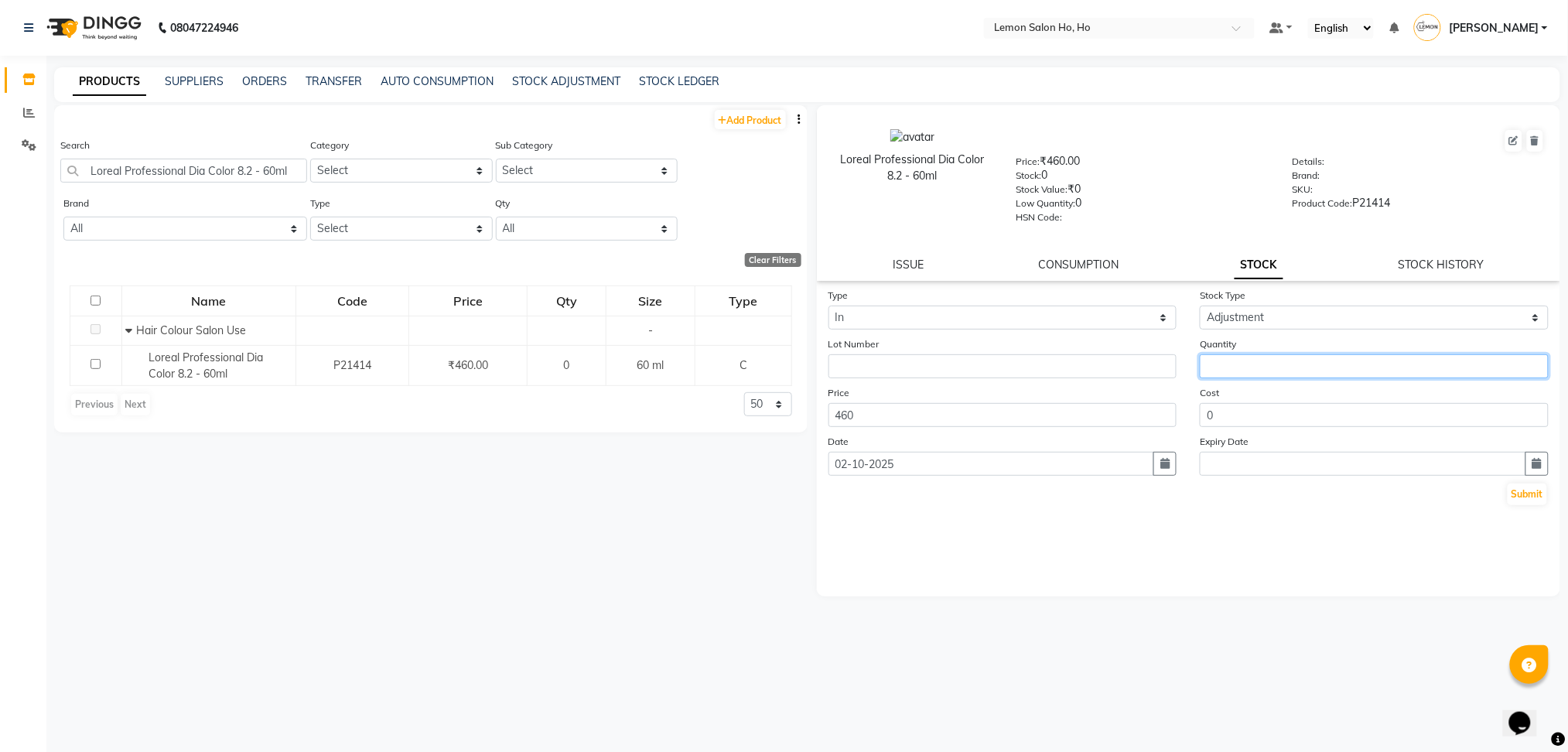
click at [1264, 358] on input "number" at bounding box center [1374, 366] width 348 height 24
type input "1"
click at [1507, 483] on button "Submit" at bounding box center [1527, 493] width 39 height 21
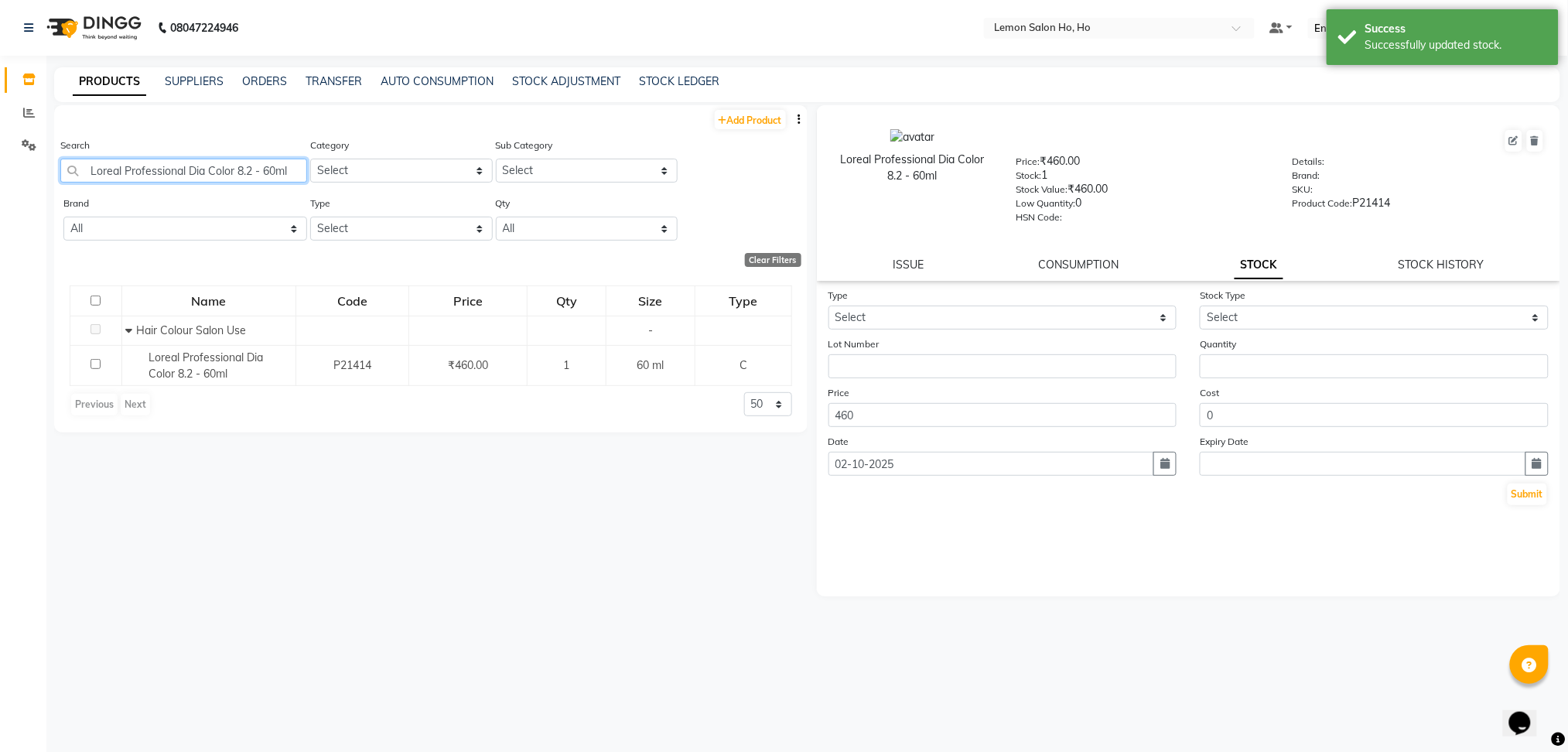
click at [193, 170] on input "Loreal Professional Dia Color 8.2 - 60ml" at bounding box center [184, 170] width 247 height 24
paste input "light 9.02 - 5"
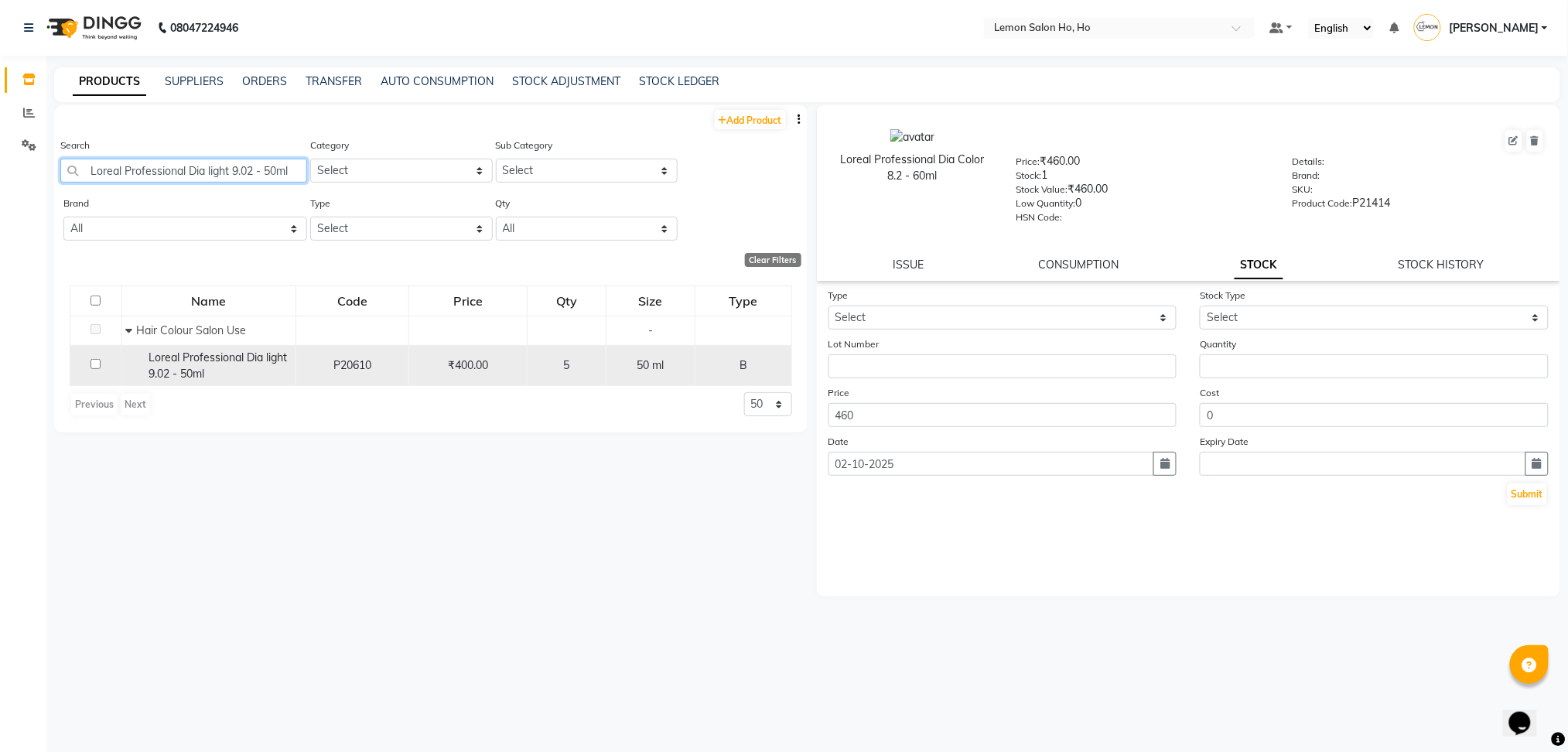
type input "Loreal Professional Dia light 9.02 - 50ml"
click at [214, 357] on span "Loreal Professional Dia light 9.02 - 50ml" at bounding box center [218, 365] width 139 height 30
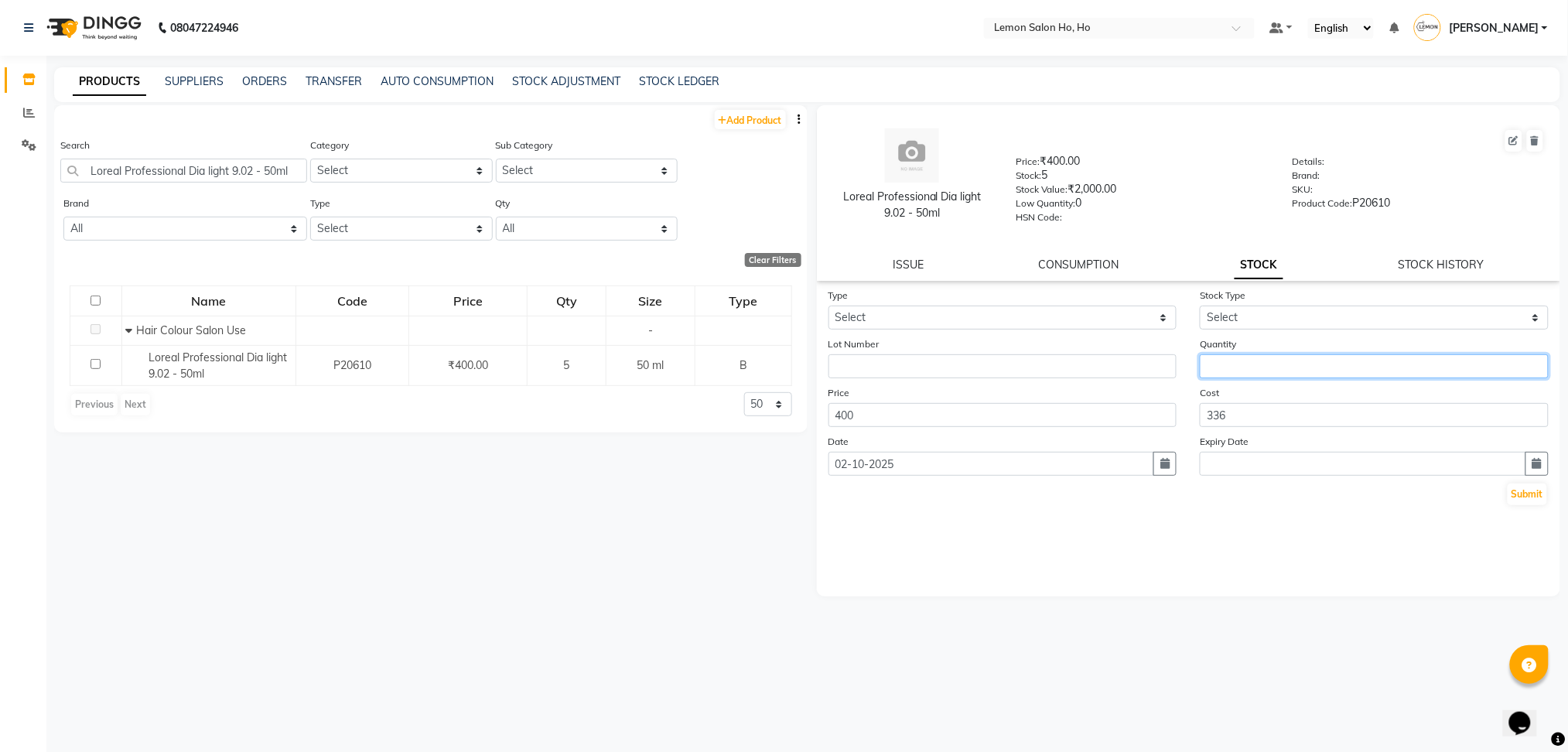
click at [1259, 370] on input "number" at bounding box center [1374, 366] width 348 height 24
type input "9"
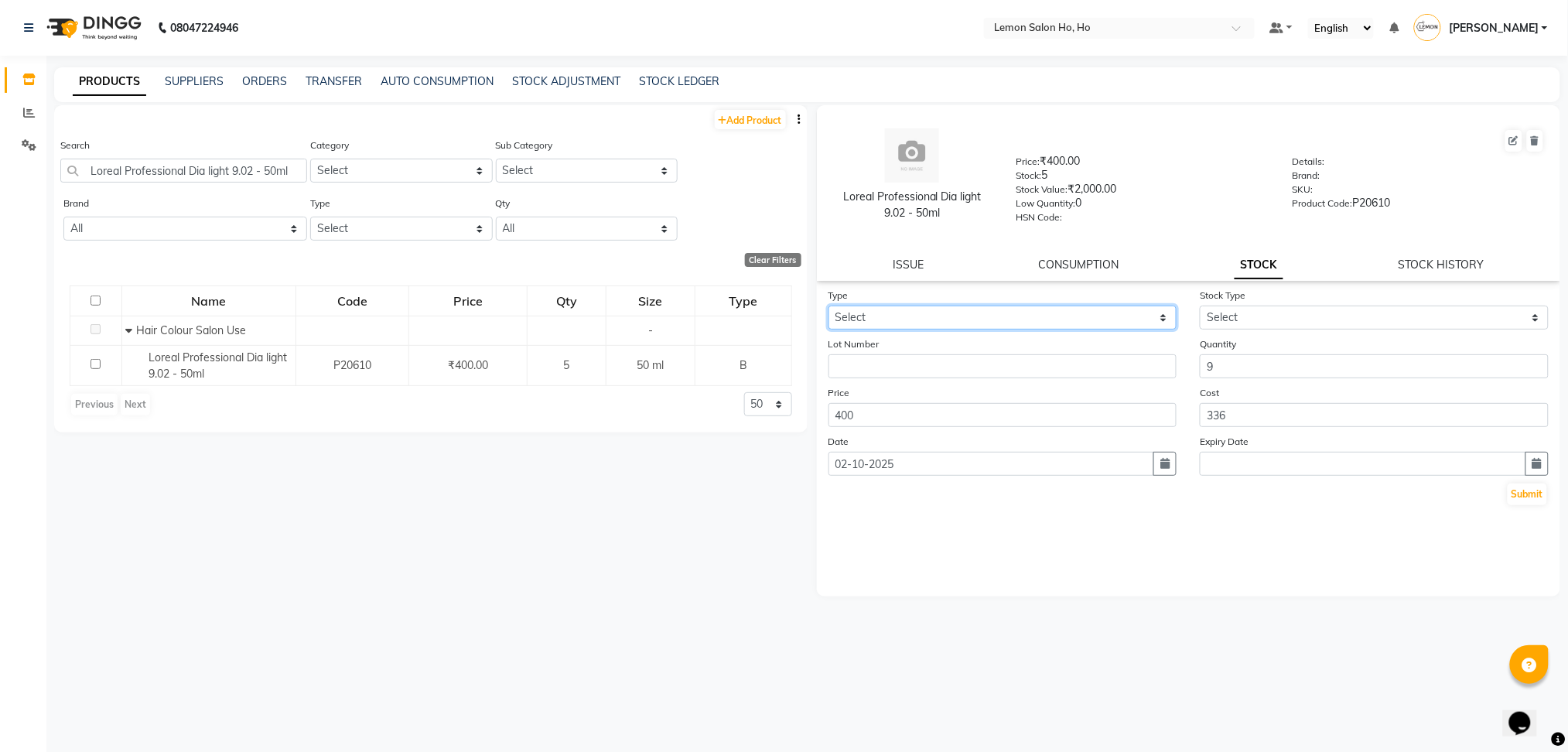
drag, startPoint x: 1030, startPoint y: 314, endPoint x: 904, endPoint y: 366, distance: 136.3
click at [904, 366] on form "Type Select In Out Stock Type Select New Stock Adjustment Return Other Lot Numb…" at bounding box center [1189, 396] width 721 height 220
select select "in"
click at [829, 306] on select "Select In Out" at bounding box center [1003, 318] width 348 height 24
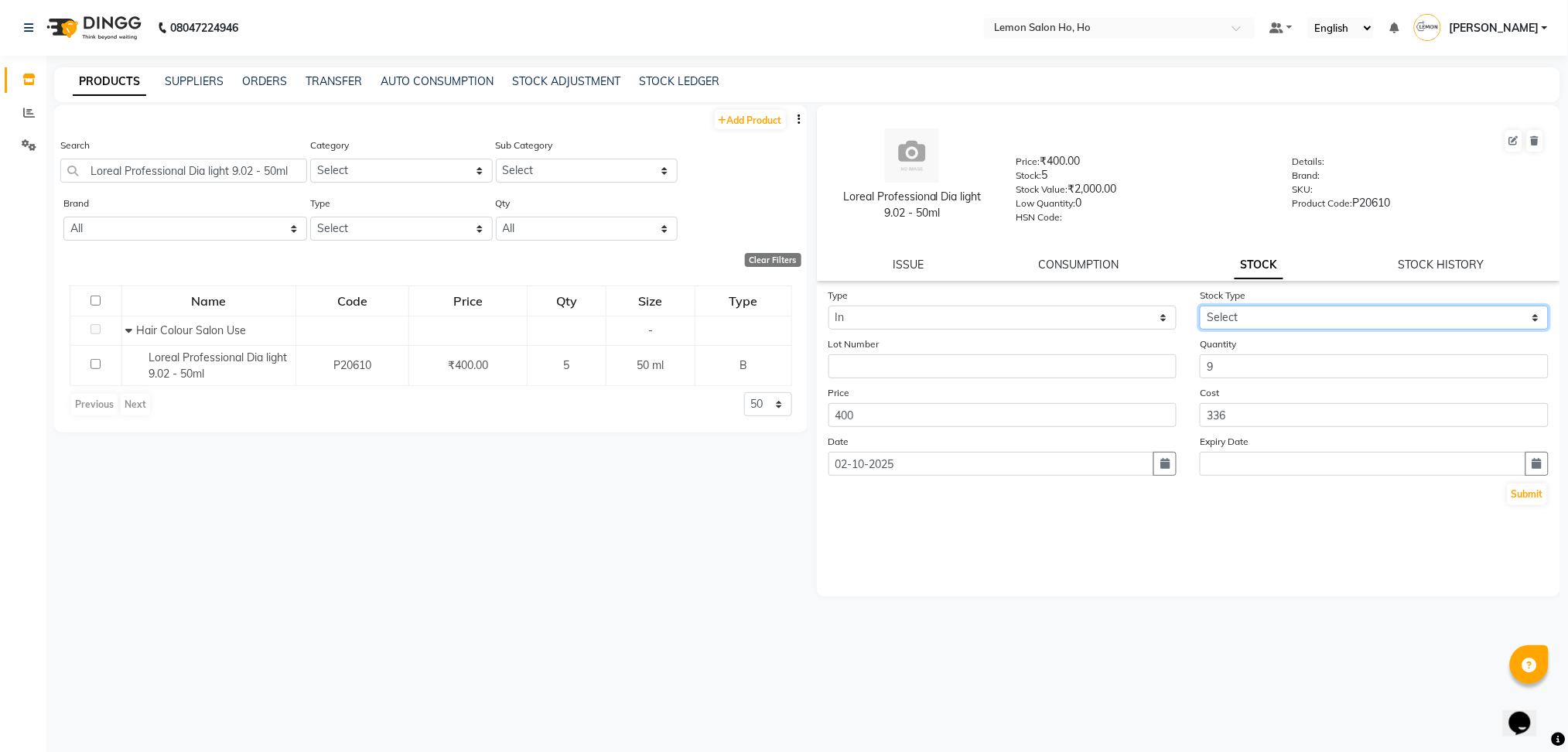
click at [1260, 309] on select "Select New Stock Adjustment Return Other" at bounding box center [1374, 318] width 348 height 24
select select "adjustment"
click at [1200, 306] on select "Select New Stock Adjustment Return Other" at bounding box center [1374, 318] width 348 height 24
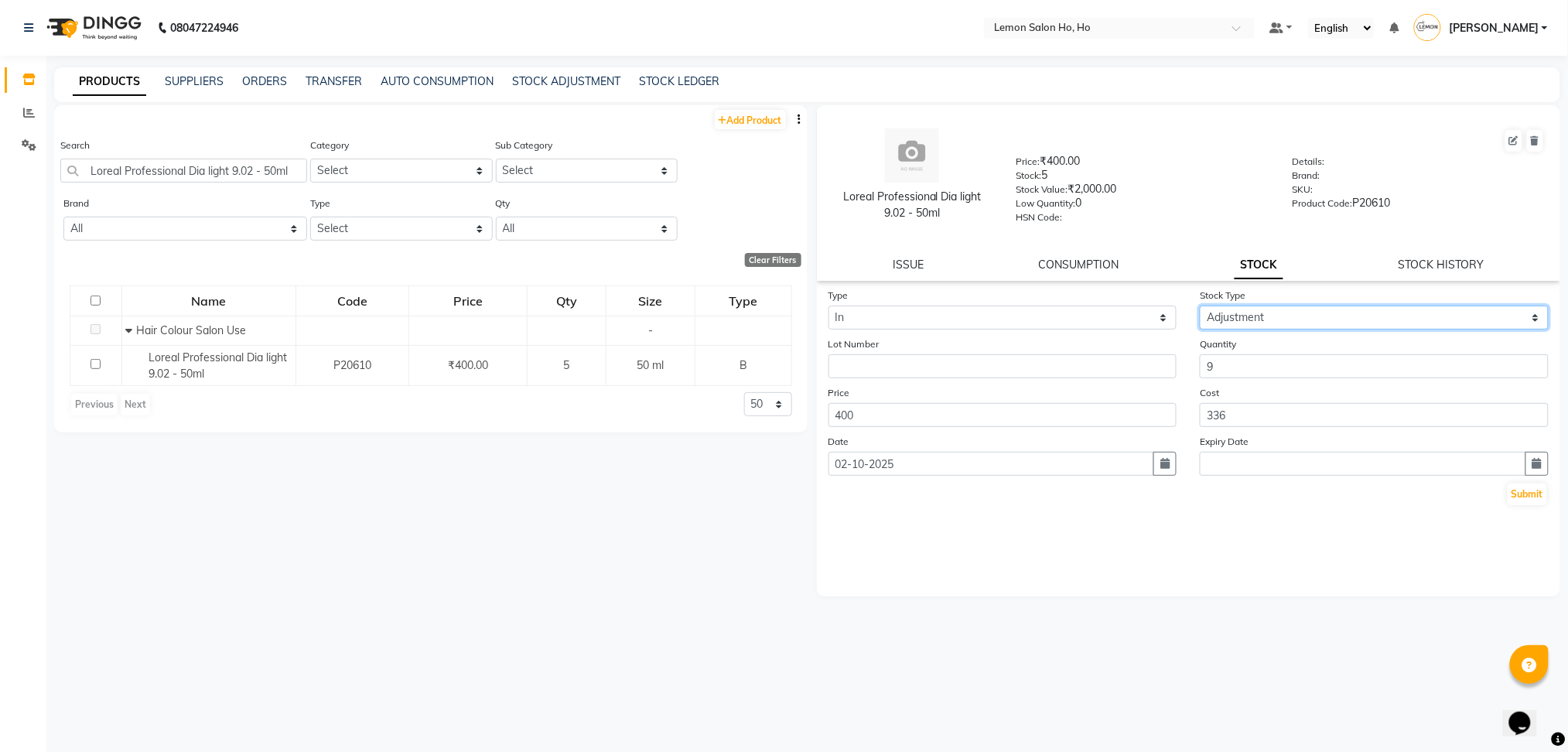
click at [1200, 306] on select "Select New Stock Adjustment Return Other" at bounding box center [1374, 318] width 348 height 24
click at [1250, 527] on div "Type Select In Out Stock Type Select New Stock Adjustment Return Other Lot Numb…" at bounding box center [1189, 441] width 744 height 309
click at [1521, 501] on button "Submit" at bounding box center [1527, 493] width 39 height 21
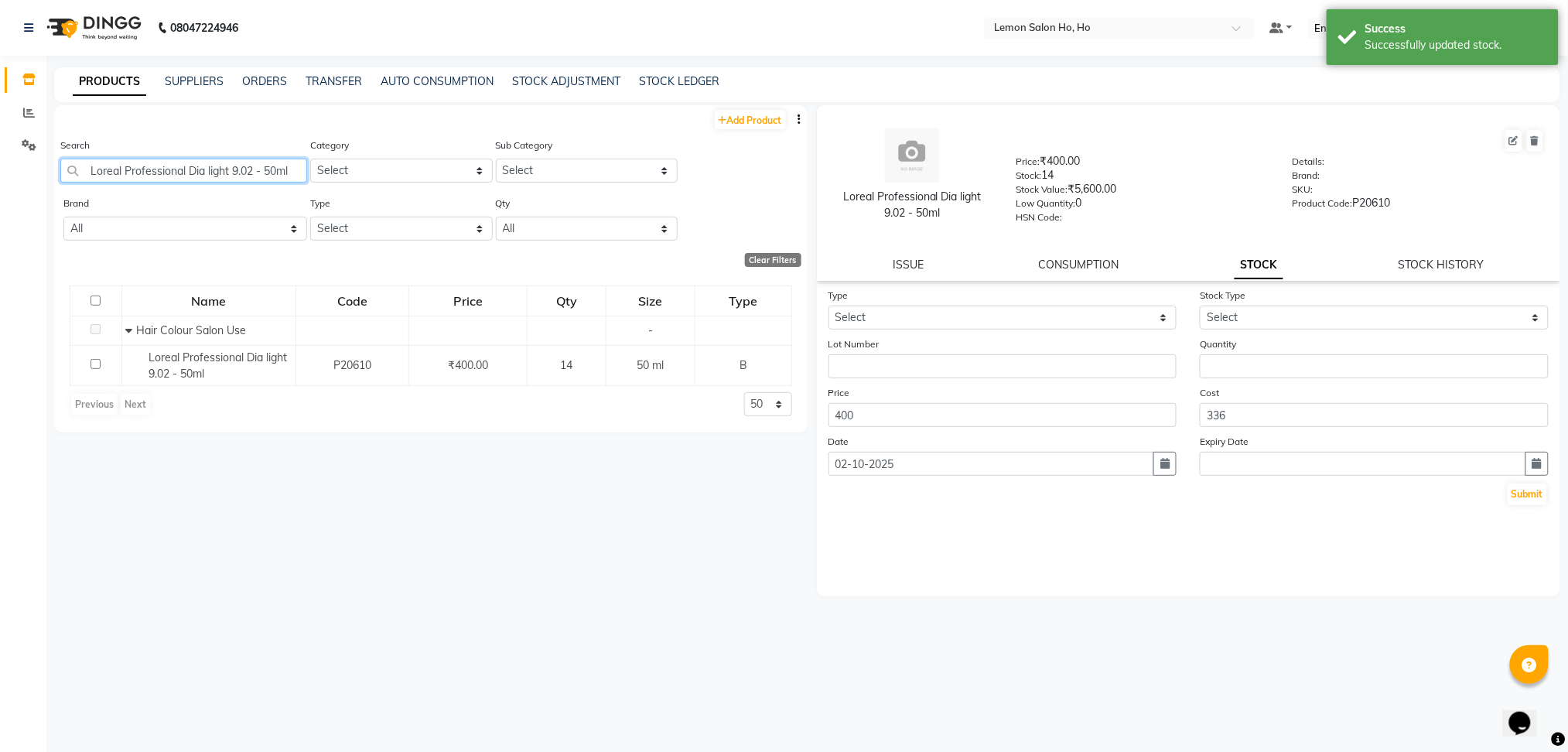
click at [151, 158] on input "Loreal Professional Dia light 9.02 - 50ml" at bounding box center [184, 170] width 247 height 24
paste input "richesse 3 dark brown - 50"
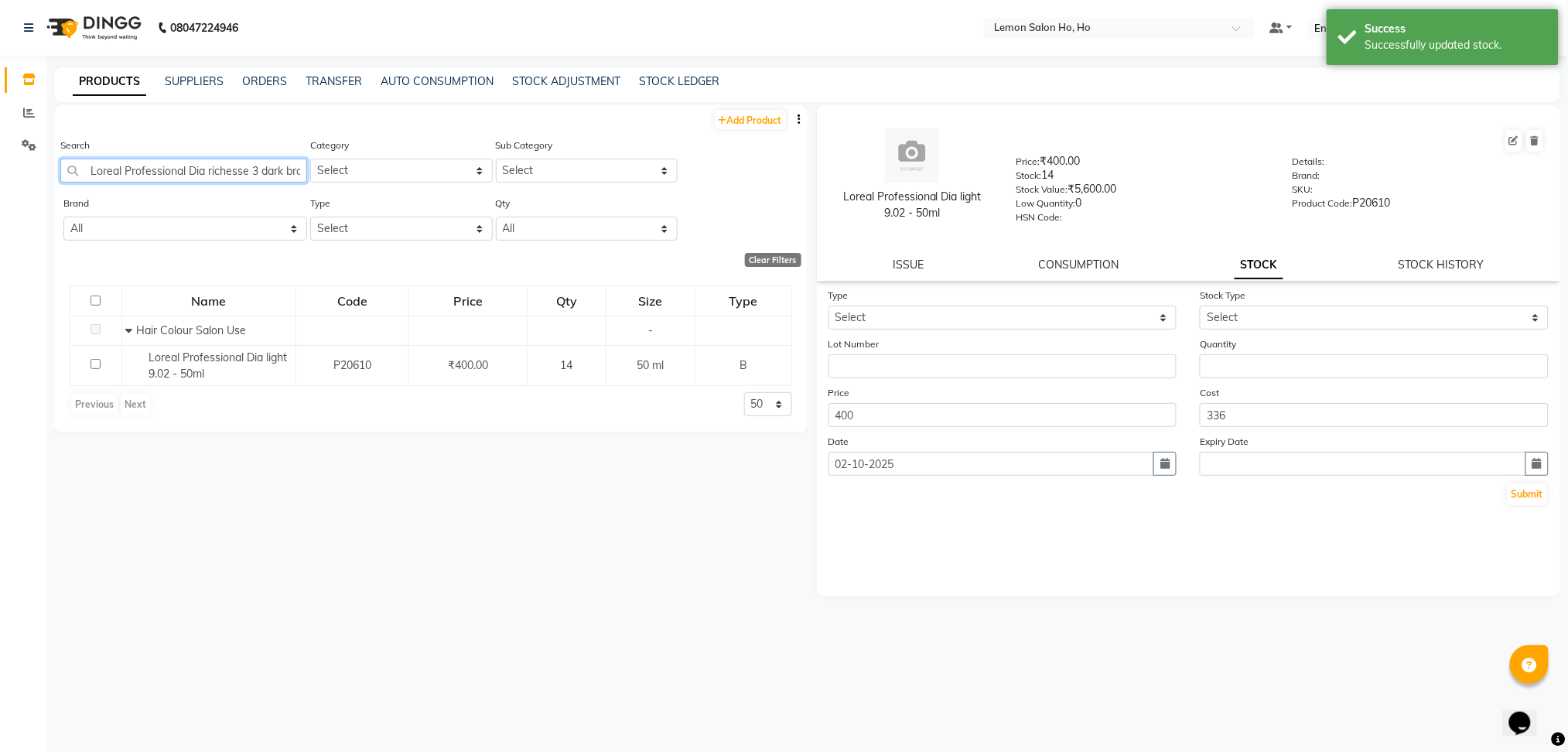
scroll to position [0, 56]
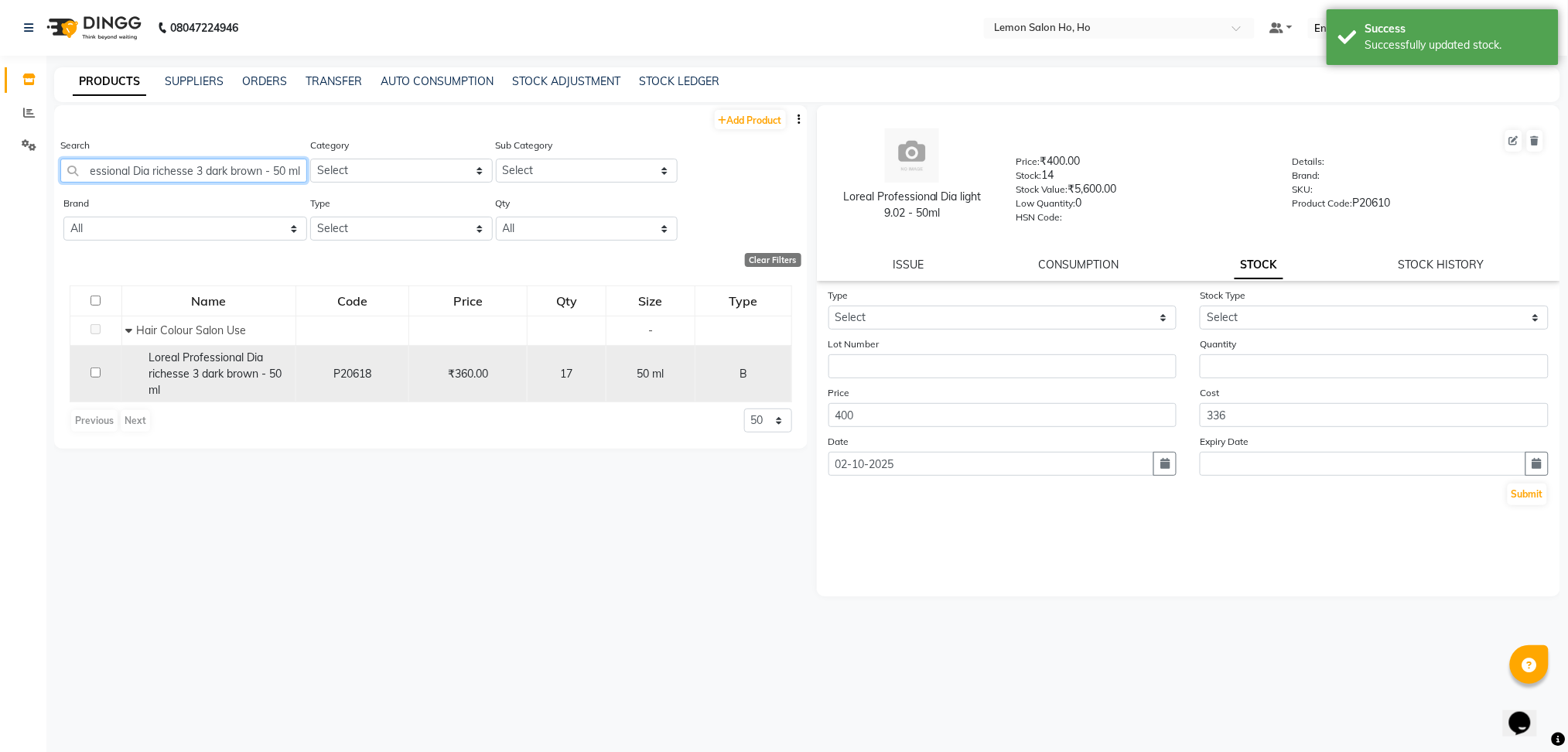
type input "Loreal Professional Dia richesse 3 dark brown - 50 ml"
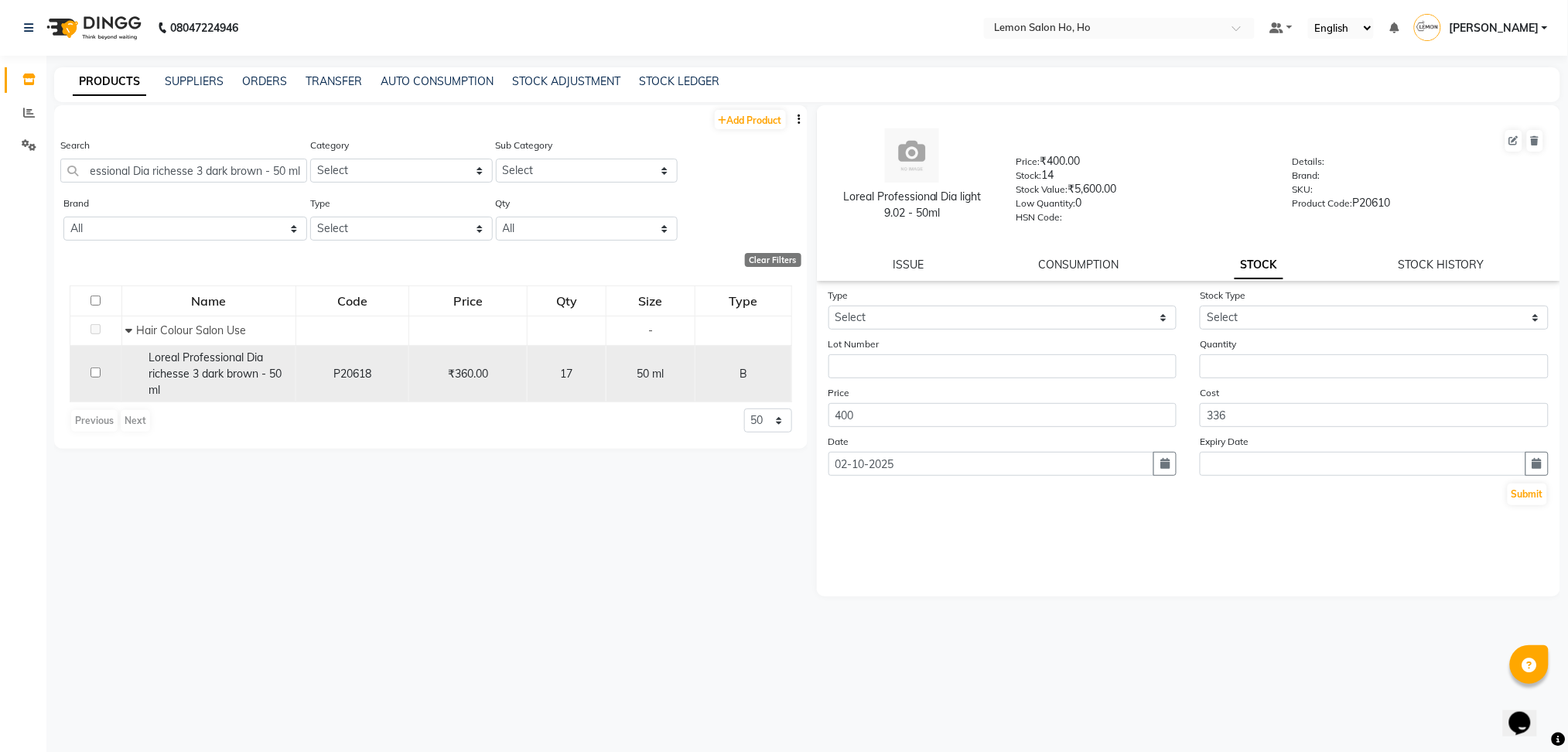
scroll to position [0, 0]
click at [224, 384] on div "Loreal Professional Dia richesse 3 dark brown - 50 ml" at bounding box center [208, 374] width 166 height 49
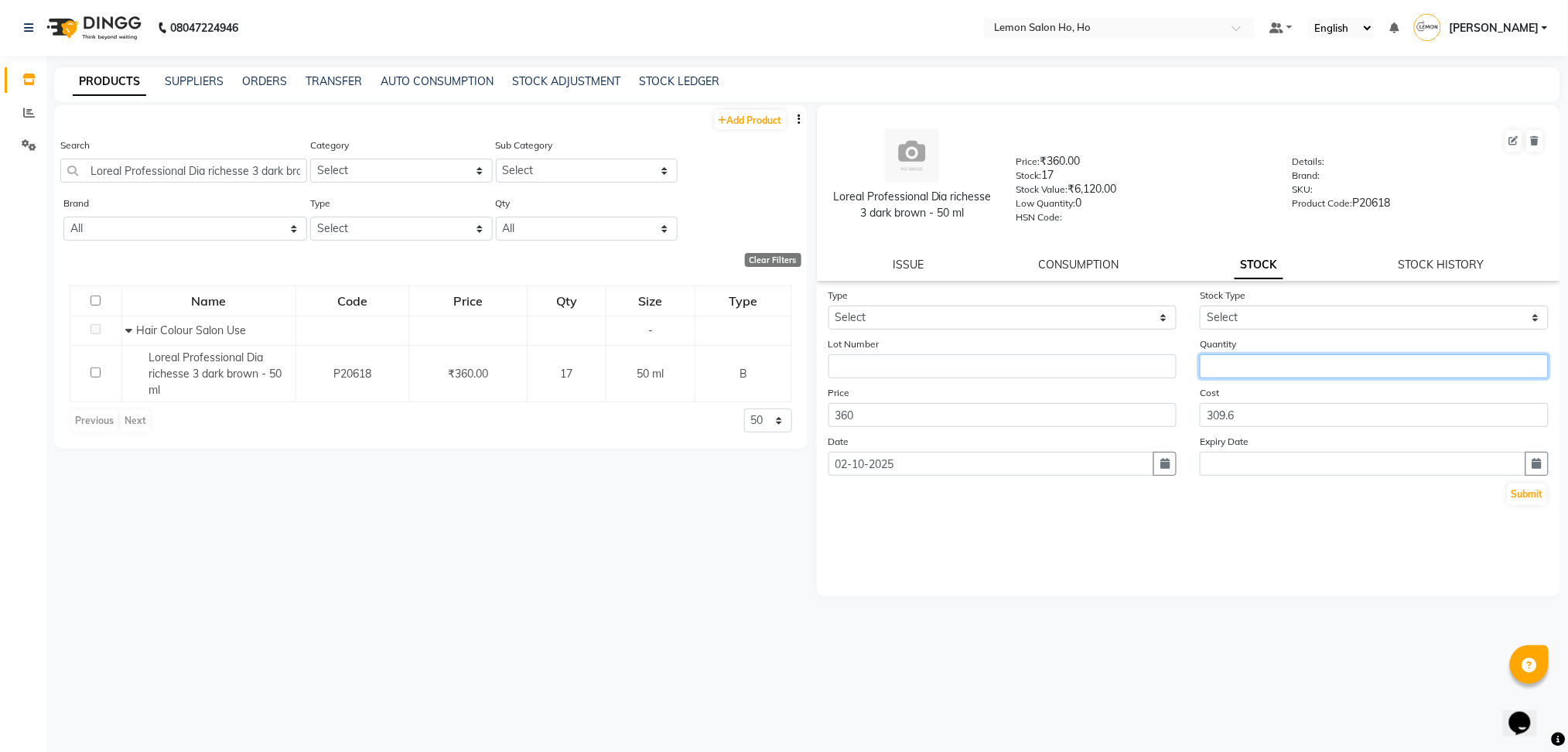
click at [1221, 374] on input "number" at bounding box center [1374, 366] width 348 height 24
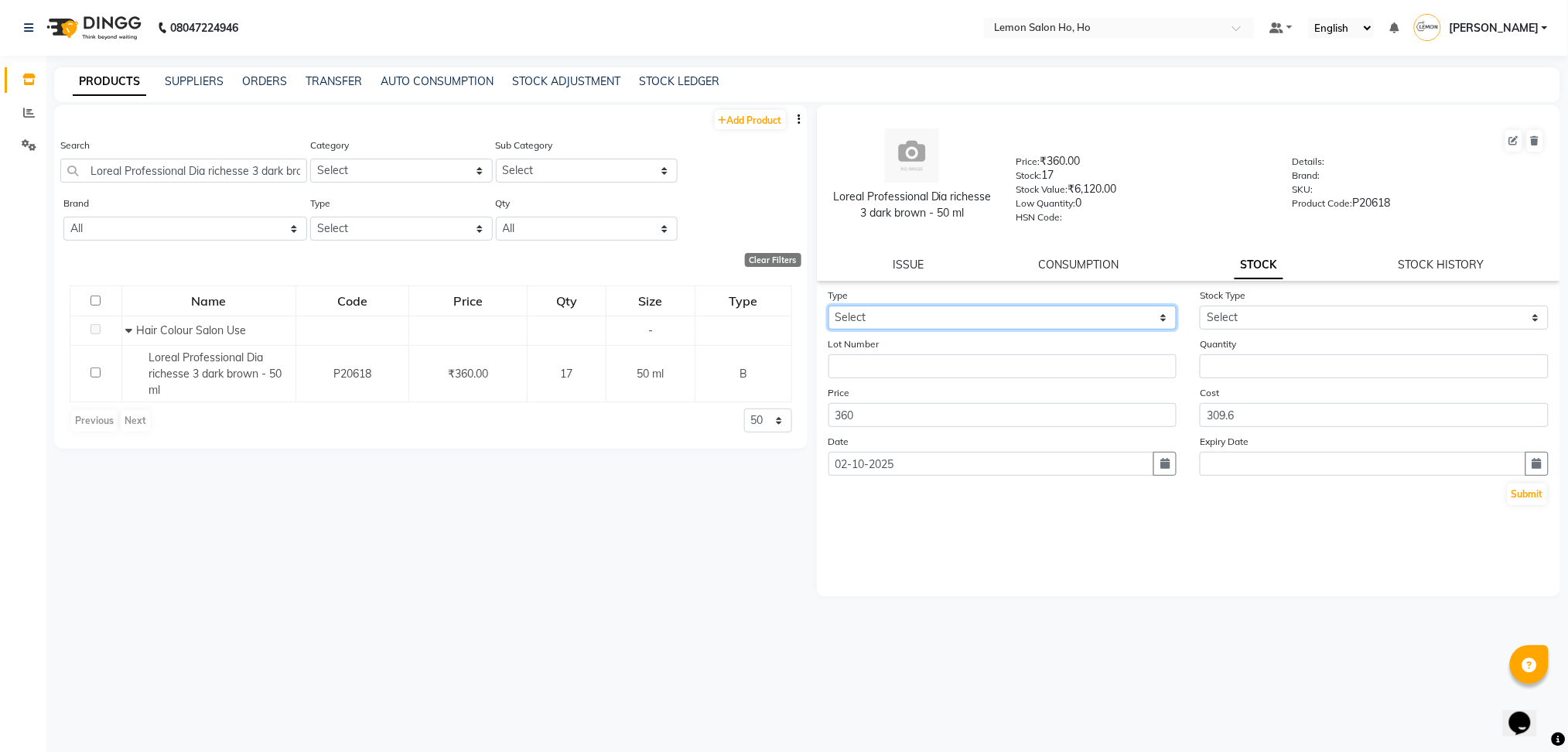
drag, startPoint x: 1043, startPoint y: 317, endPoint x: 918, endPoint y: 372, distance: 136.6
click at [918, 372] on form "Type Select In Out Stock Type Select New Stock Adjustment Return Other Lot Numb…" at bounding box center [1189, 396] width 721 height 220
select select "in"
click at [829, 306] on select "Select In Out" at bounding box center [1003, 318] width 348 height 24
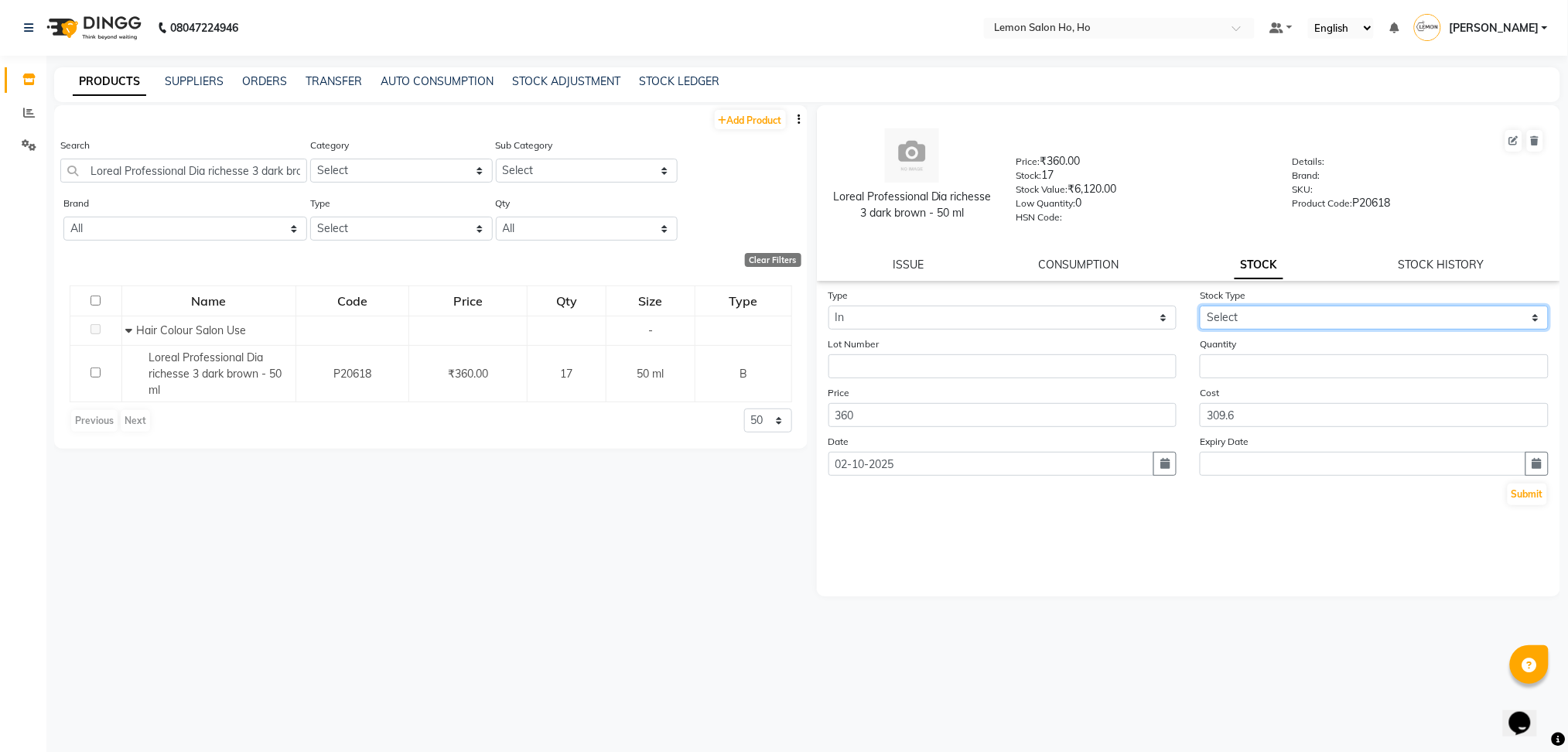
drag, startPoint x: 1257, startPoint y: 308, endPoint x: 1273, endPoint y: 396, distance: 89.4
click at [1273, 396] on form "Type Select In Out Stock Type Select New Stock Adjustment Return Other Lot Numb…" at bounding box center [1189, 396] width 721 height 220
select select "adjustment"
click at [1200, 306] on select "Select New Stock Adjustment Return Other" at bounding box center [1374, 318] width 348 height 24
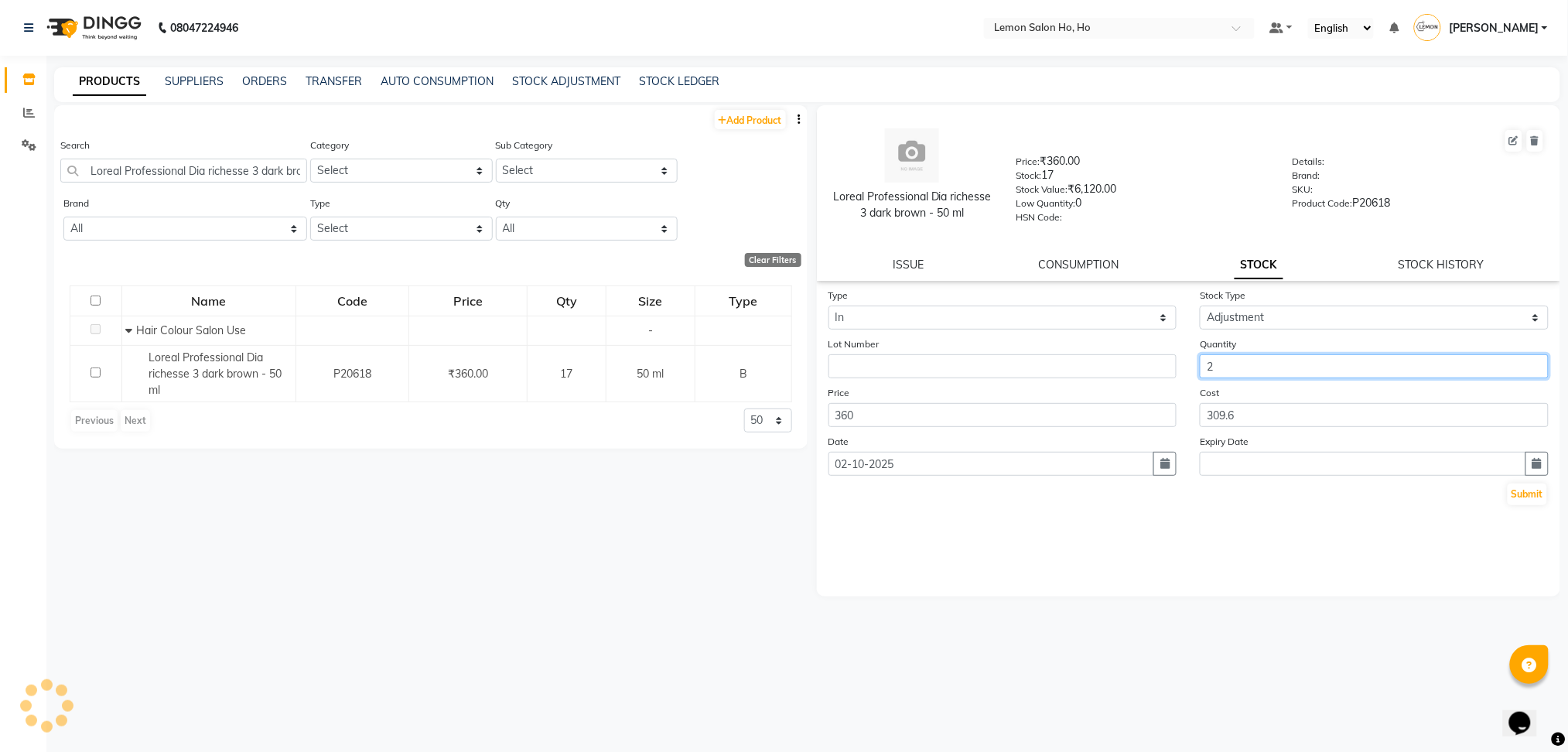
click at [1253, 364] on input "2" at bounding box center [1374, 366] width 348 height 24
type input "2"
click at [1507, 483] on button "Submit" at bounding box center [1527, 493] width 39 height 21
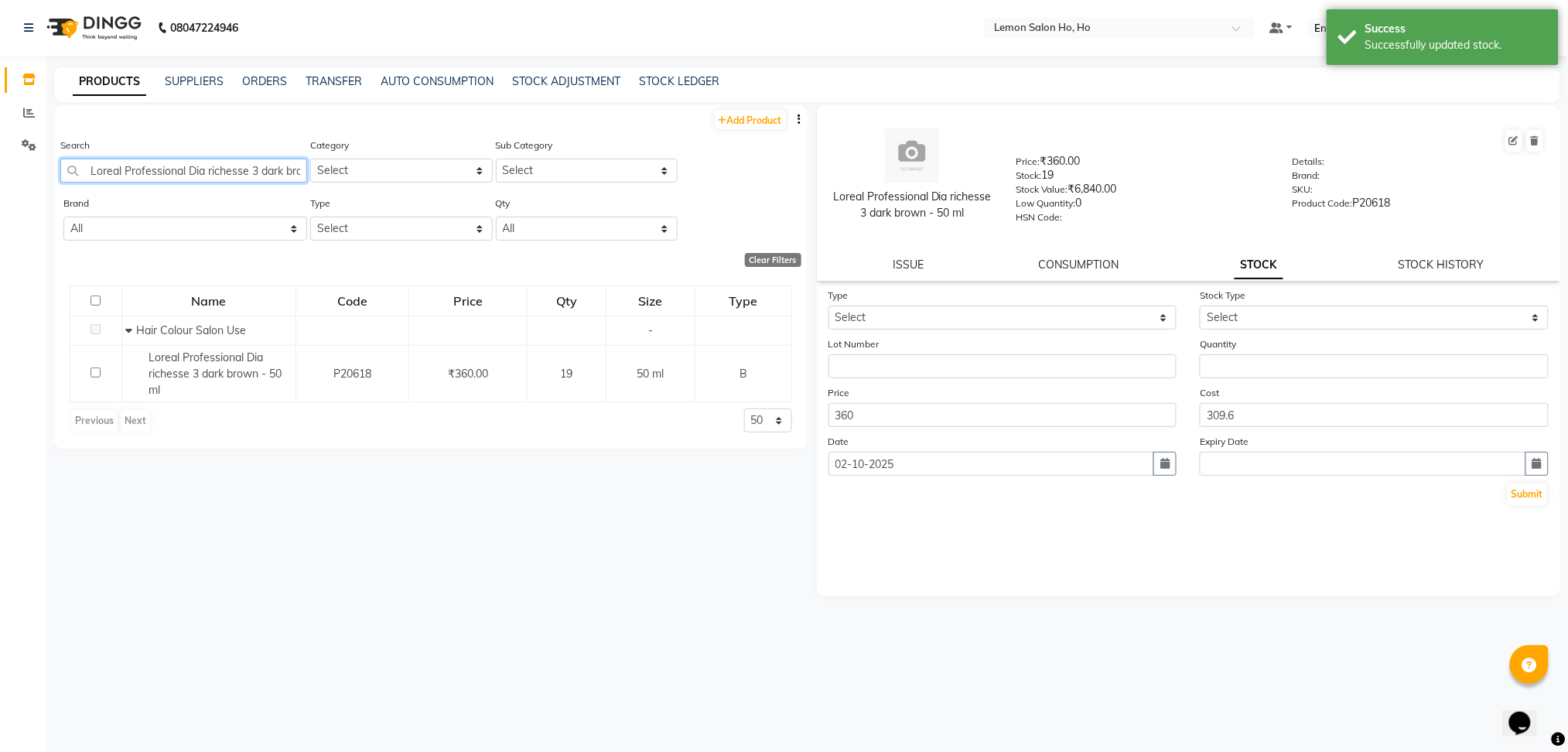
click at [249, 172] on input "Loreal Professional Dia richesse 3 dark brown - 50 ml" at bounding box center [184, 170] width 247 height 24
paste input "Powermix Repair 150"
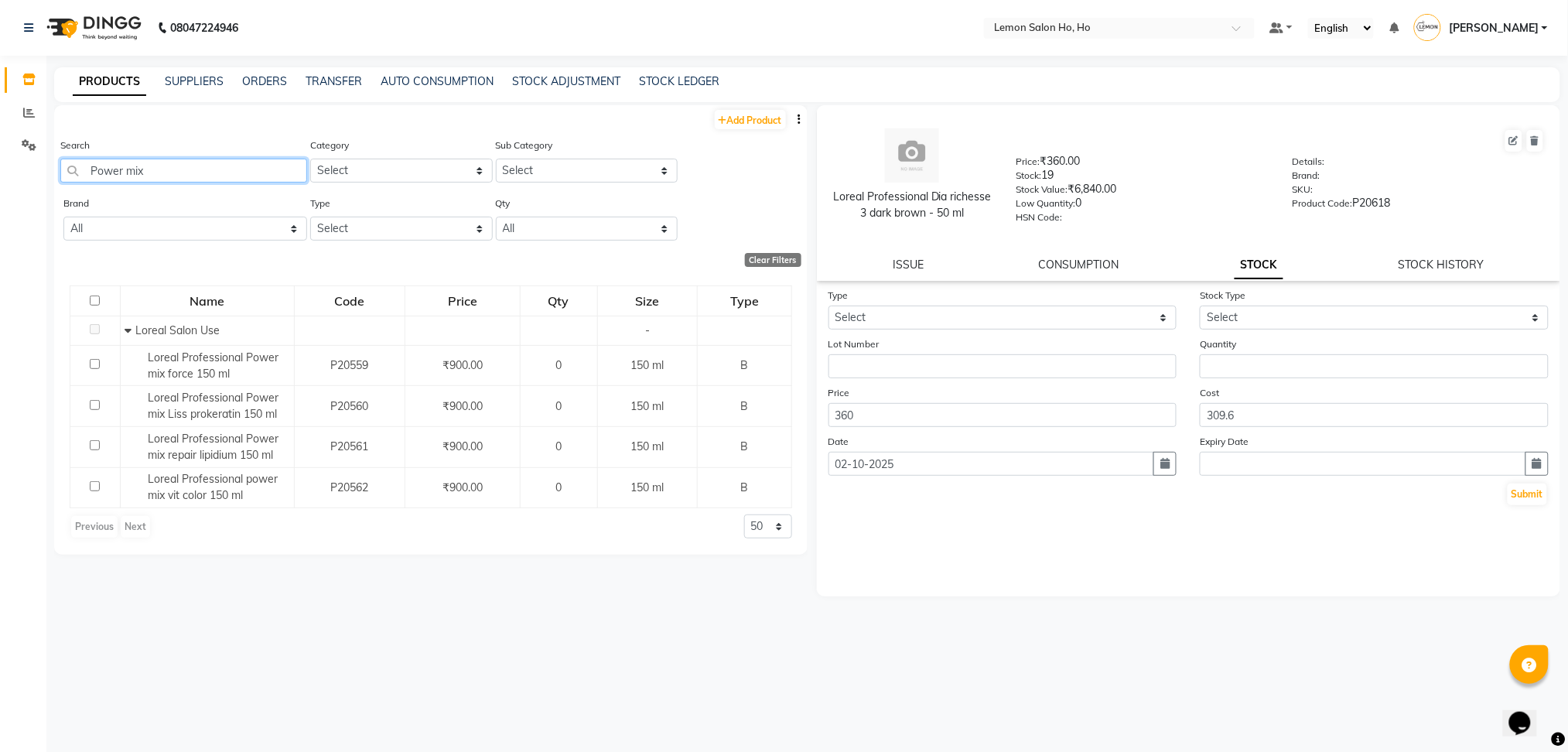
type input "Power mix"
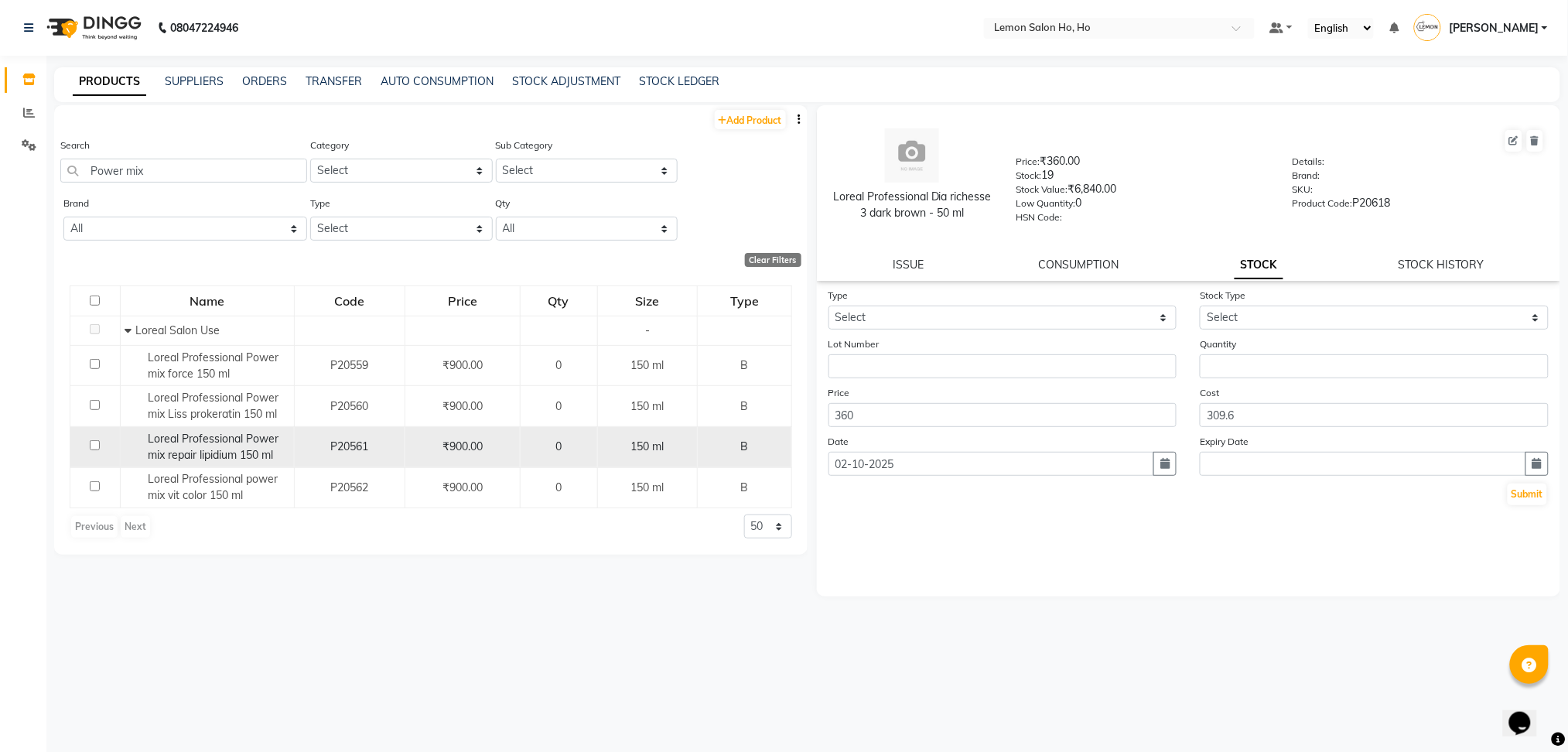
click at [226, 456] on span "Loreal Professional Power mix repair lipidium 150 ml" at bounding box center [213, 446] width 131 height 30
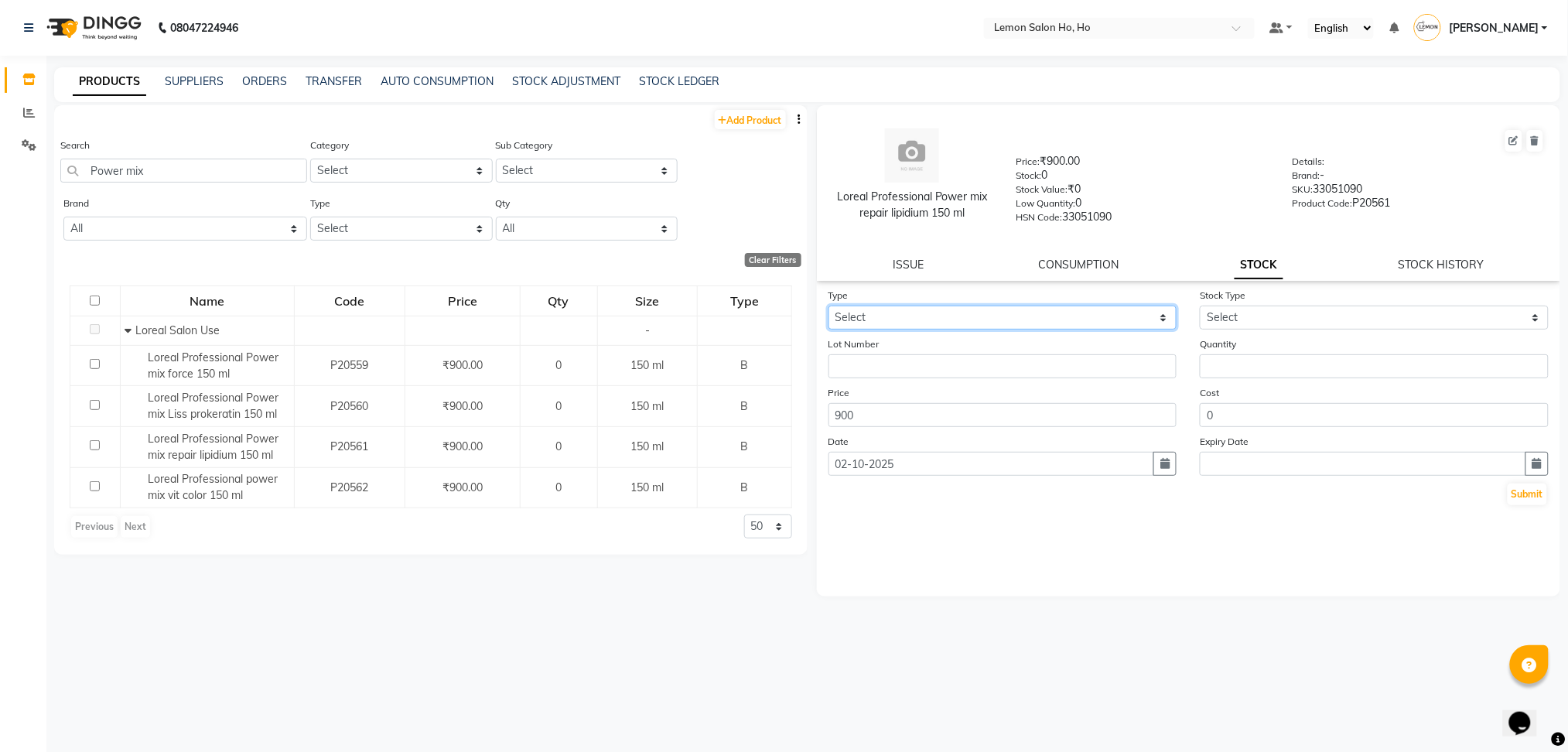
drag, startPoint x: 936, startPoint y: 310, endPoint x: 837, endPoint y: 367, distance: 114.2
click at [837, 367] on form "Type Select In Out Stock Type Select New Stock Adjustment Return Other Lot Numb…" at bounding box center [1189, 396] width 721 height 220
select select "in"
click at [829, 306] on select "Select In Out" at bounding box center [1003, 318] width 348 height 24
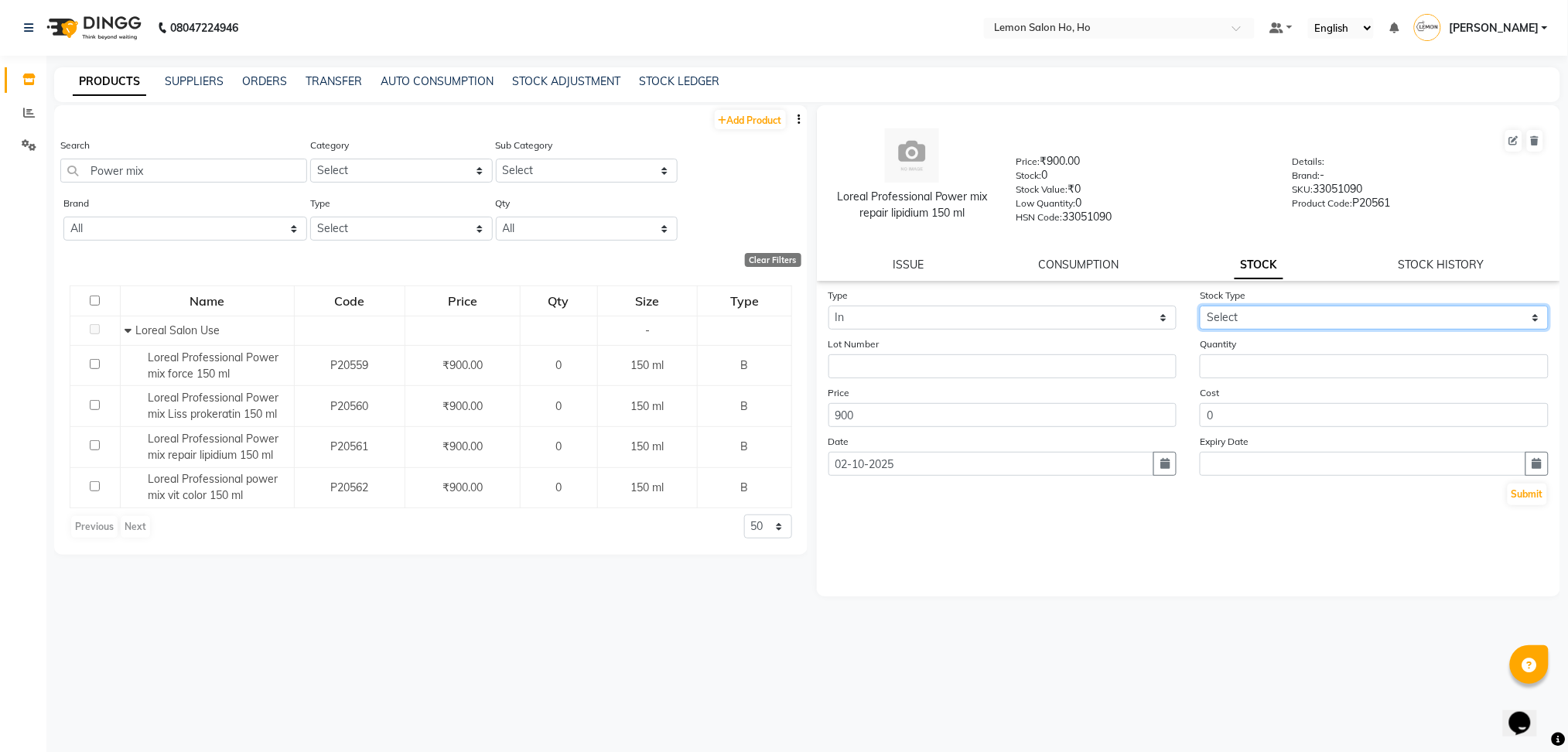
click at [1250, 313] on select "Select New Stock Adjustment Return Other" at bounding box center [1374, 318] width 348 height 24
select select "adjustment"
click at [1200, 306] on select "Select New Stock Adjustment Return Other" at bounding box center [1374, 318] width 348 height 24
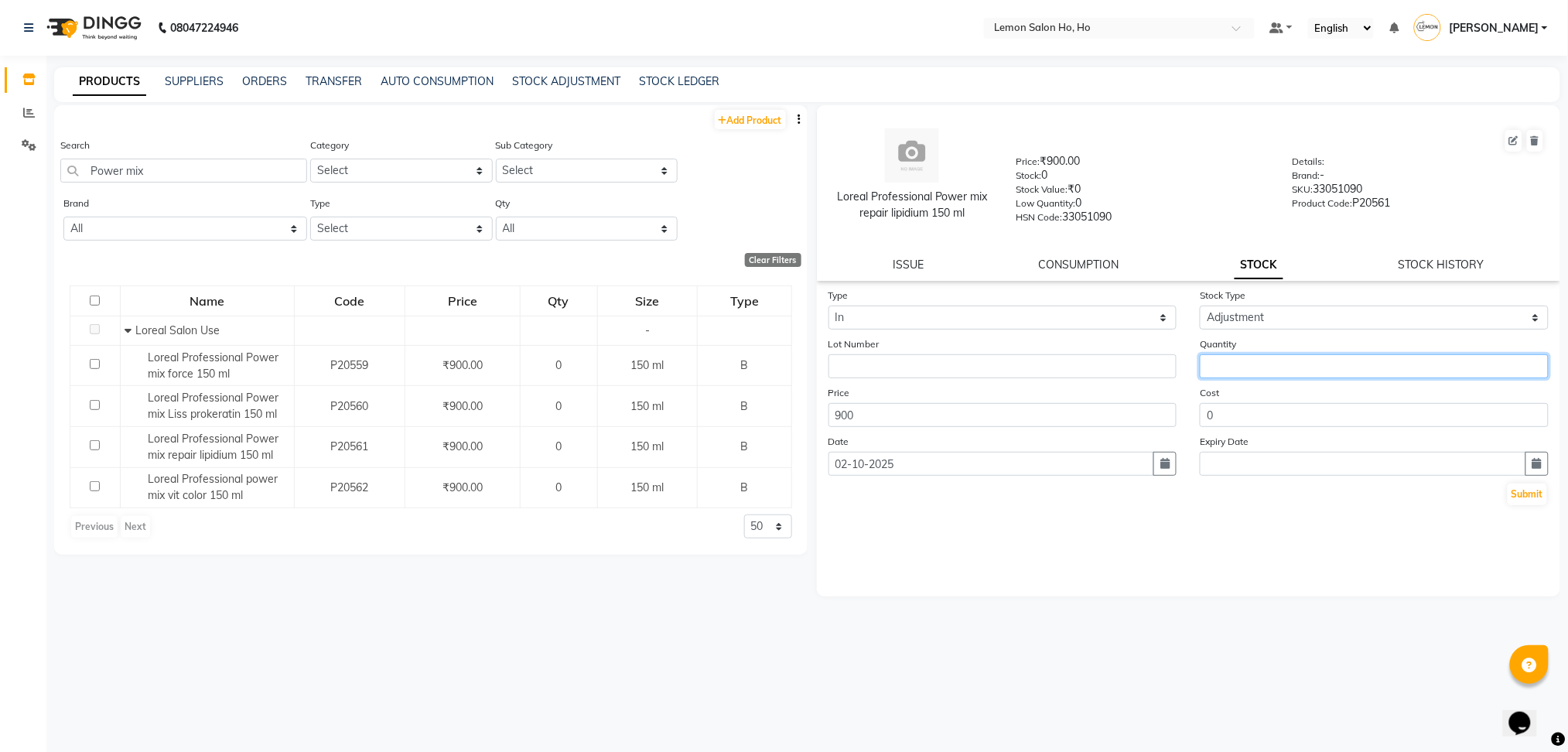
click at [1249, 370] on input "number" at bounding box center [1374, 366] width 348 height 24
type input "1"
click at [1507, 483] on button "Submit" at bounding box center [1527, 493] width 39 height 21
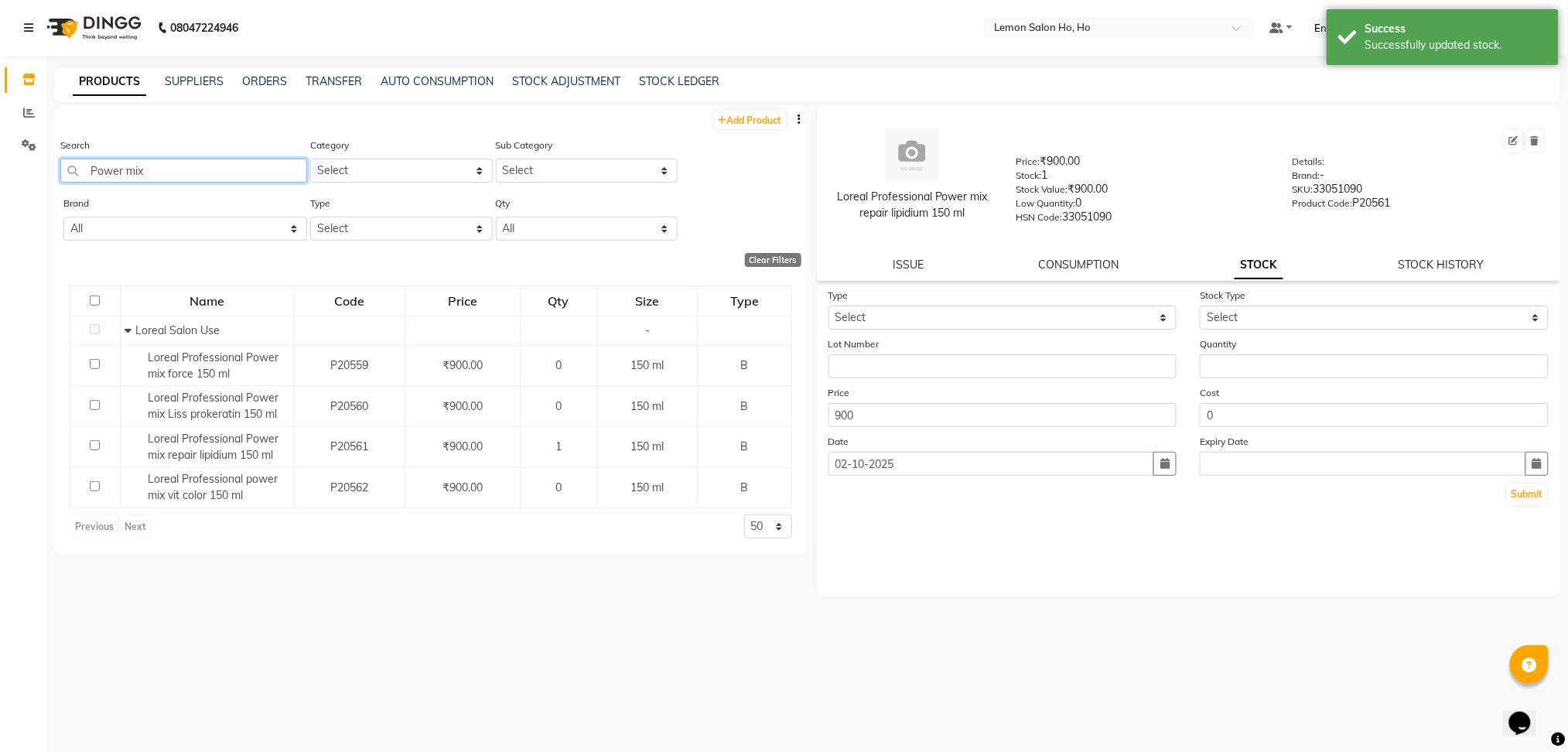
drag, startPoint x: 158, startPoint y: 179, endPoint x: 26, endPoint y: 185, distance: 132.1
click at [26, 185] on app-home "08047224946 Select Location × Lemon Salon Ho, Ho Default Panel My Panel English…" at bounding box center [784, 381] width 1568 height 761
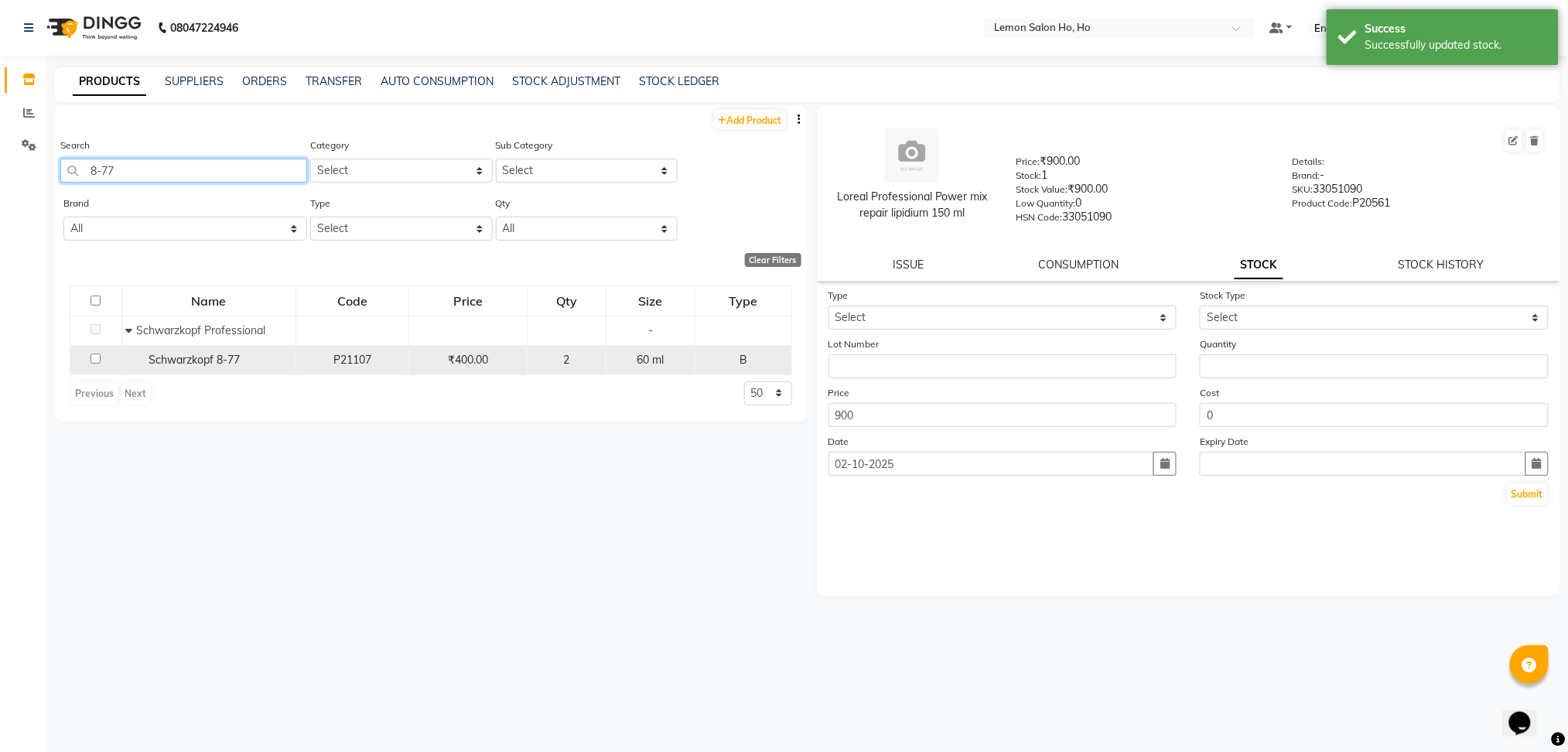
type input "8-77"
click at [216, 366] on div "Schwarzkopf 8-77" at bounding box center [208, 359] width 166 height 17
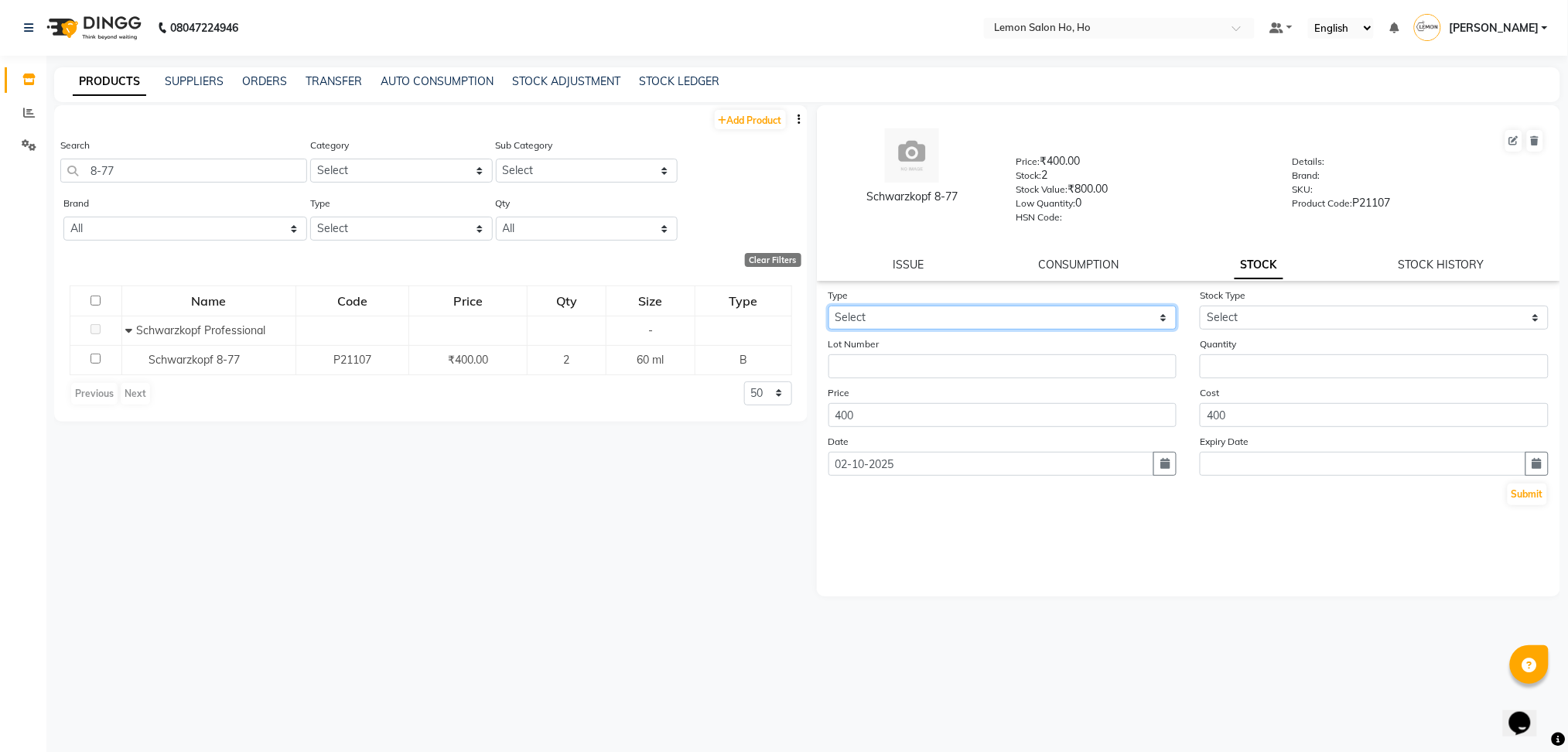
drag, startPoint x: 950, startPoint y: 322, endPoint x: 882, endPoint y: 378, distance: 88.1
click at [882, 378] on form "Type Select In Out Stock Type Select New Stock Adjustment Return Other Lot Numb…" at bounding box center [1189, 396] width 721 height 220
select select "in"
click at [829, 306] on select "Select In Out" at bounding box center [1003, 318] width 348 height 24
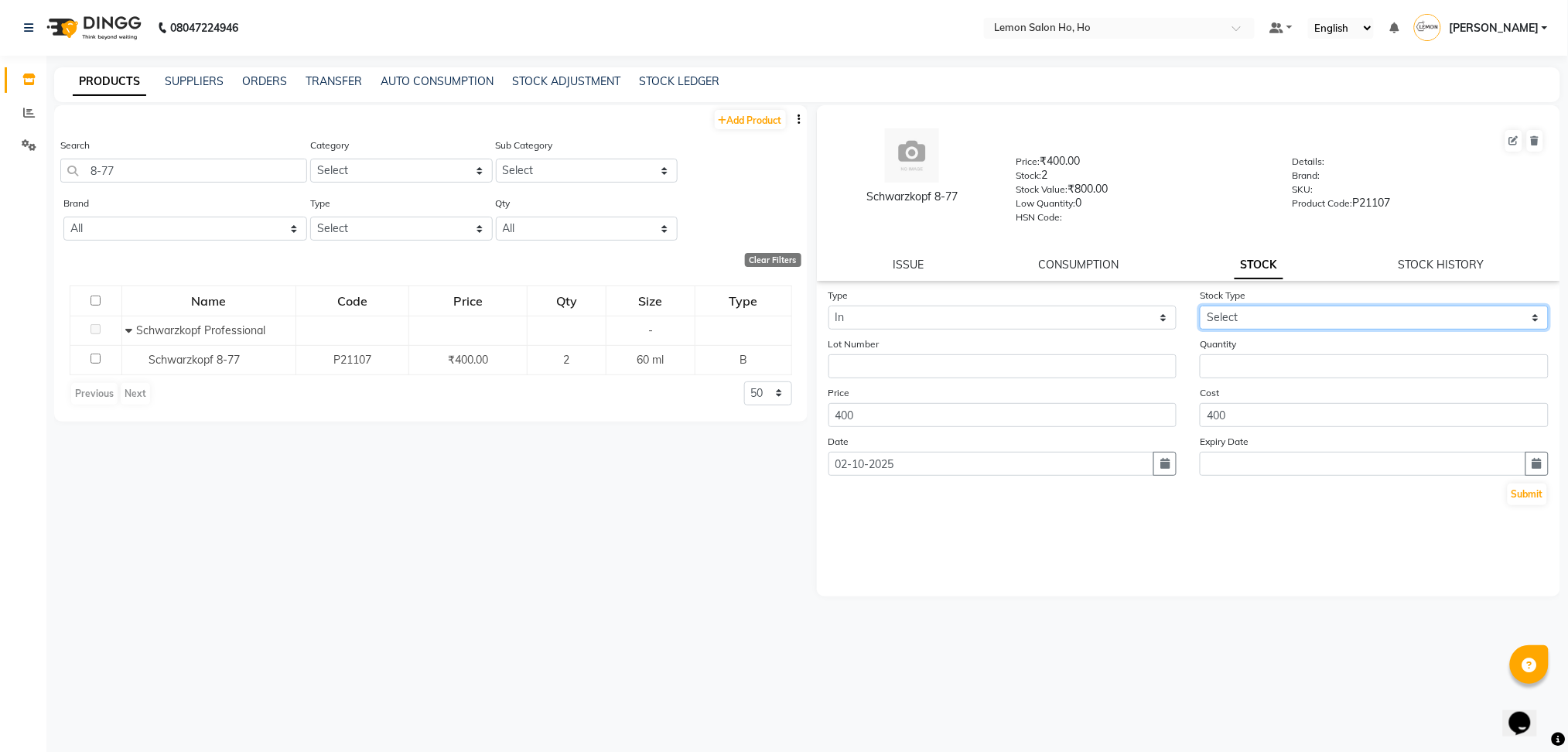
drag, startPoint x: 1289, startPoint y: 311, endPoint x: 1216, endPoint y: 391, distance: 108.3
click at [1216, 391] on form "Type Select In Out Stock Type Select New Stock Adjustment Return Other Lot Numb…" at bounding box center [1189, 396] width 721 height 220
select select "adjustment"
click at [1200, 306] on select "Select New Stock Adjustment Return Other" at bounding box center [1374, 318] width 348 height 24
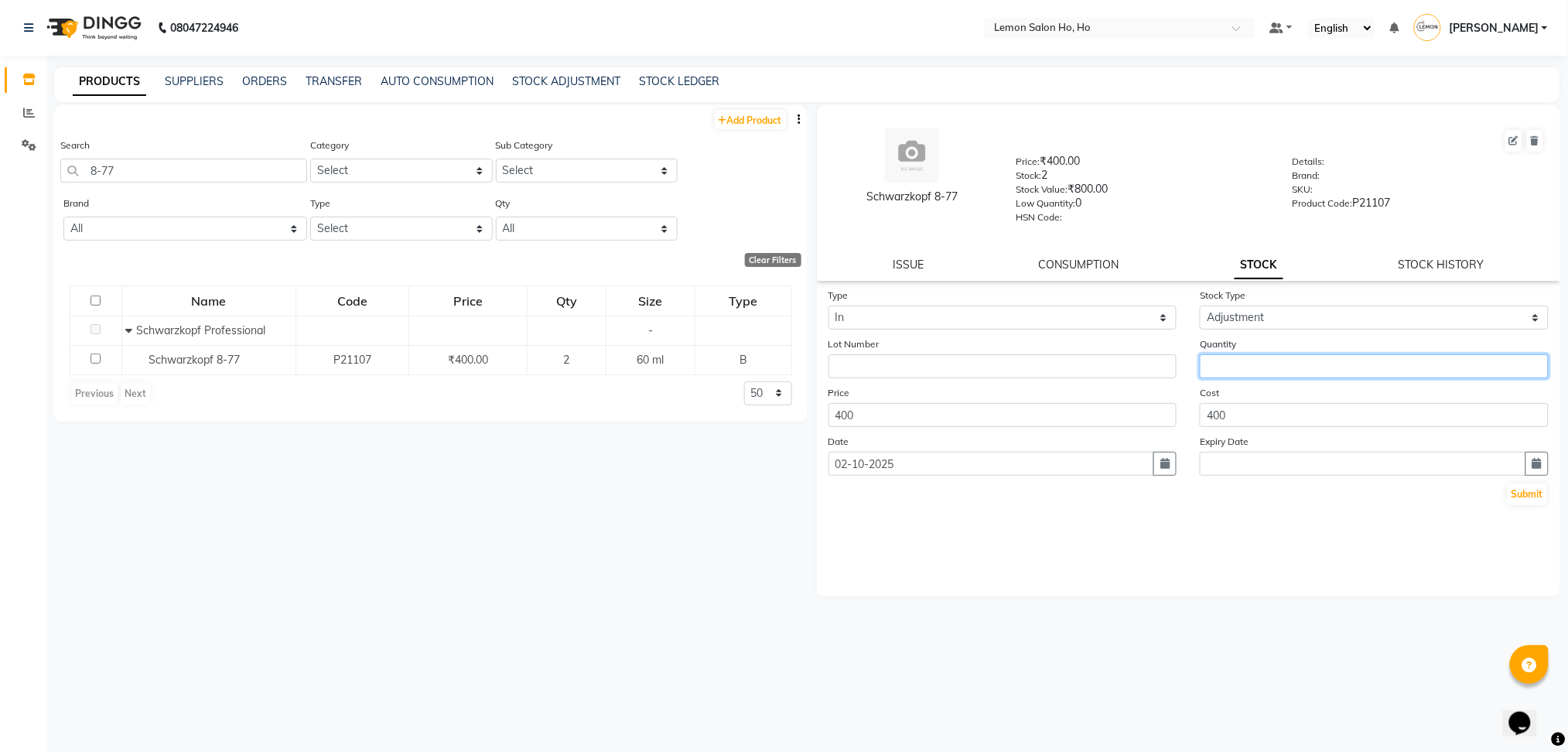
click at [1236, 364] on input "number" at bounding box center [1374, 366] width 348 height 24
type input "1"
click at [1507, 483] on button "Submit" at bounding box center [1527, 493] width 39 height 21
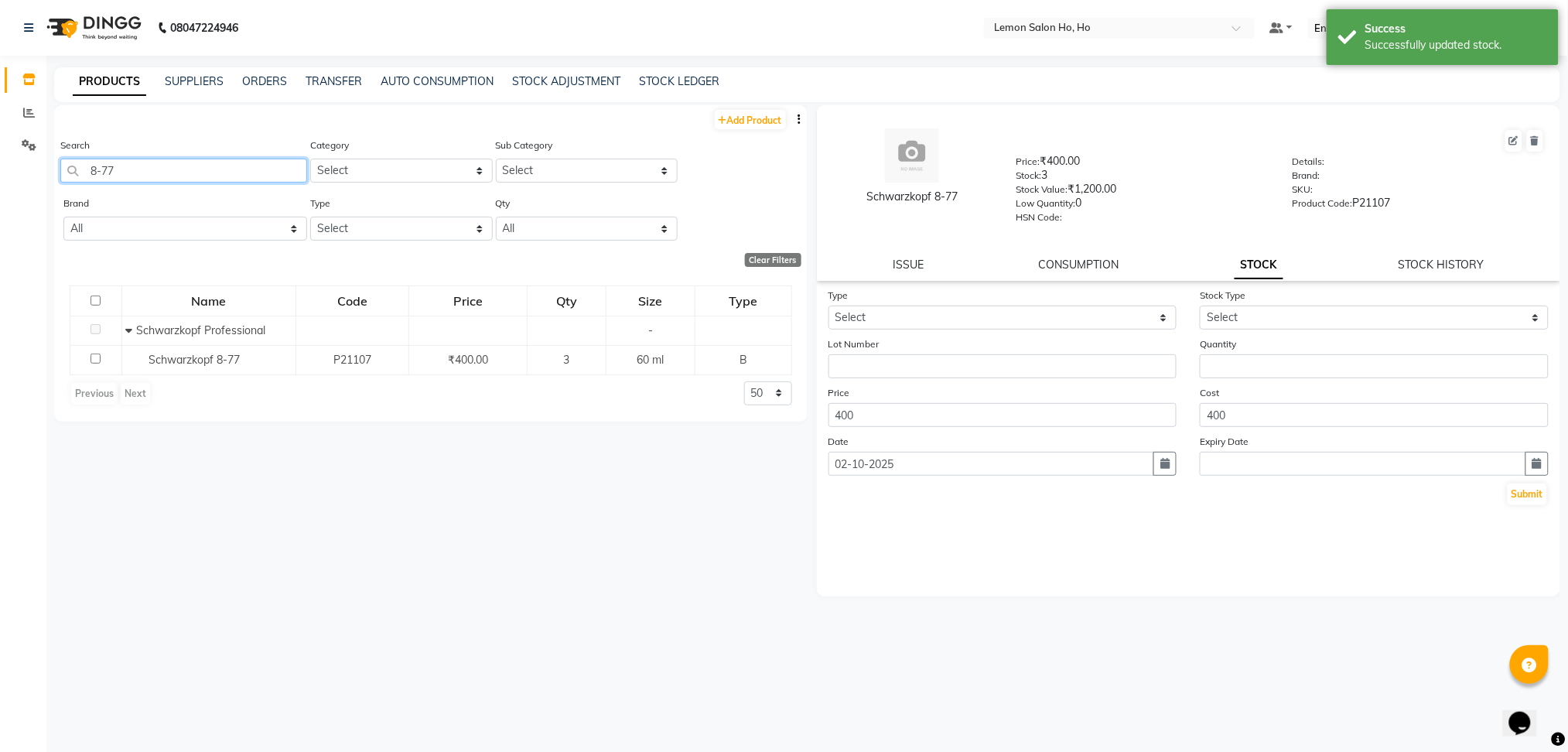
drag, startPoint x: 270, startPoint y: 165, endPoint x: 0, endPoint y: 171, distance: 270.1
click at [0, 171] on app-home "08047224946 Select Location × Lemon Salon Ho, Ho Default Panel My Panel English…" at bounding box center [784, 381] width 1568 height 761
paste input "Schwarzkopf Igora Zero Amm 1-0 60ml"
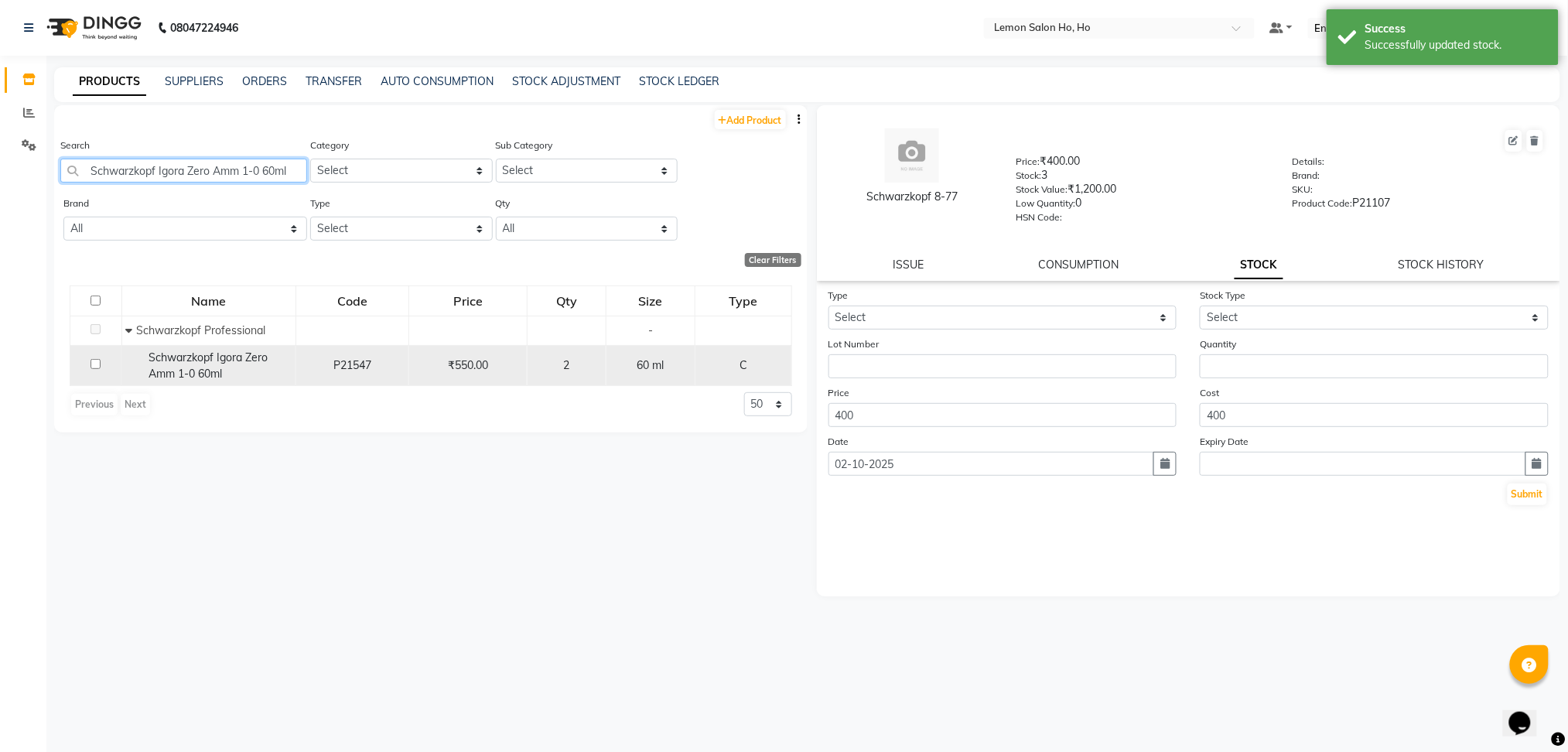
type input "Schwarzkopf Igora Zero Amm 1-0 60ml"
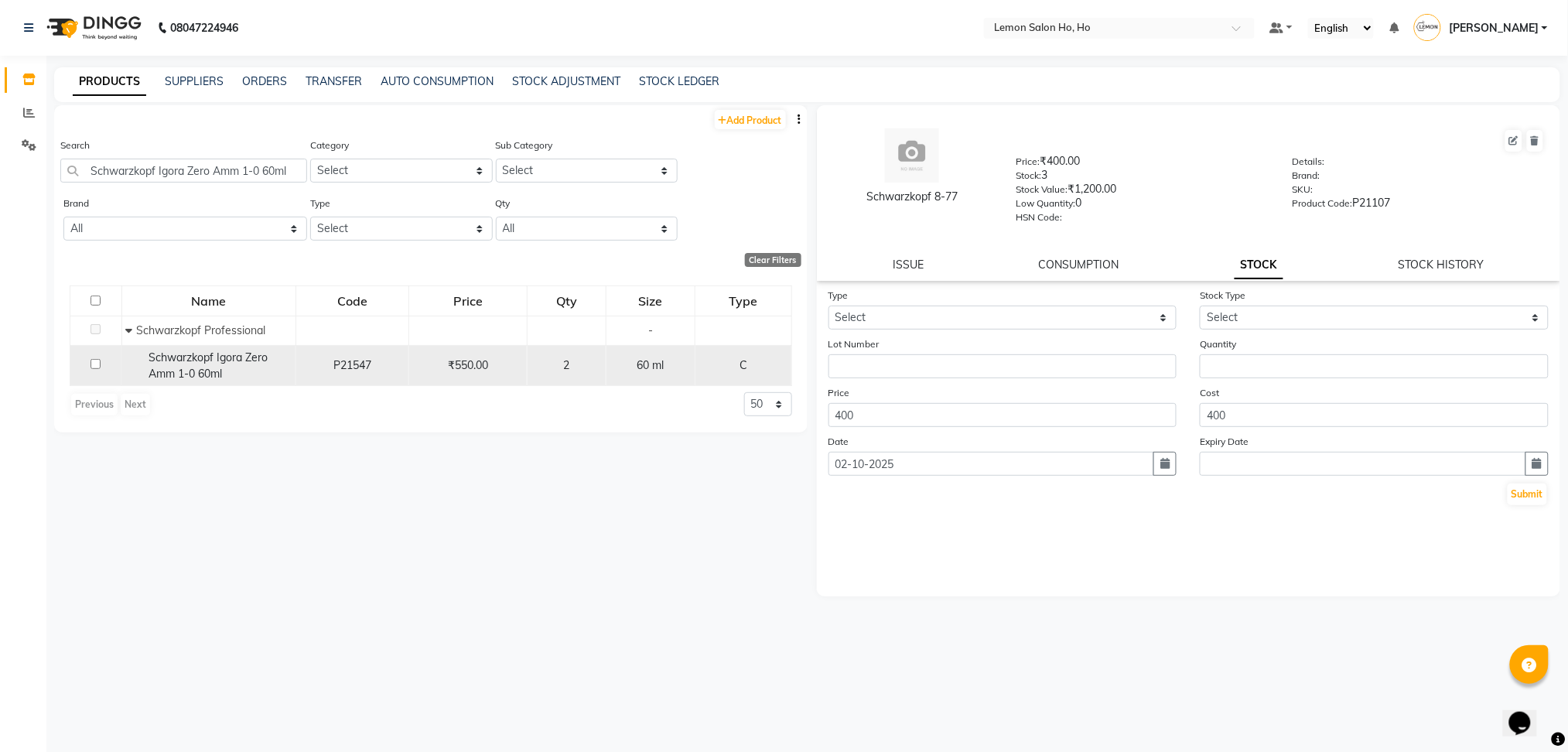
click at [173, 358] on span "Schwarzkopf Igora Zero Amm 1-0 60ml" at bounding box center [207, 365] width 119 height 30
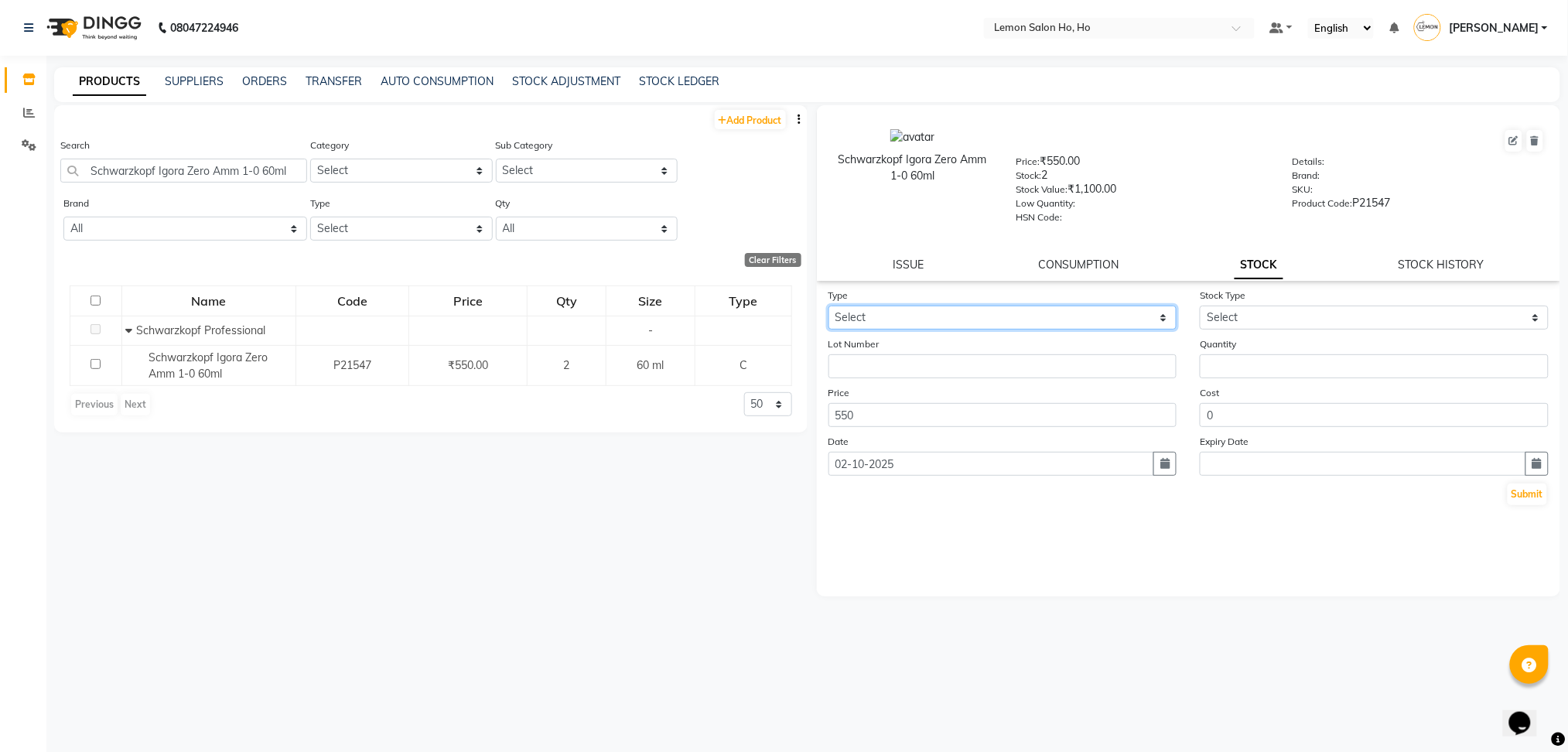
drag, startPoint x: 986, startPoint y: 323, endPoint x: 906, endPoint y: 367, distance: 91.3
click at [906, 367] on form "Type Select In Out Stock Type Select New Stock Adjustment Return Other Lot Numb…" at bounding box center [1189, 396] width 721 height 220
select select "in"
click at [829, 306] on select "Select In Out" at bounding box center [1003, 318] width 348 height 24
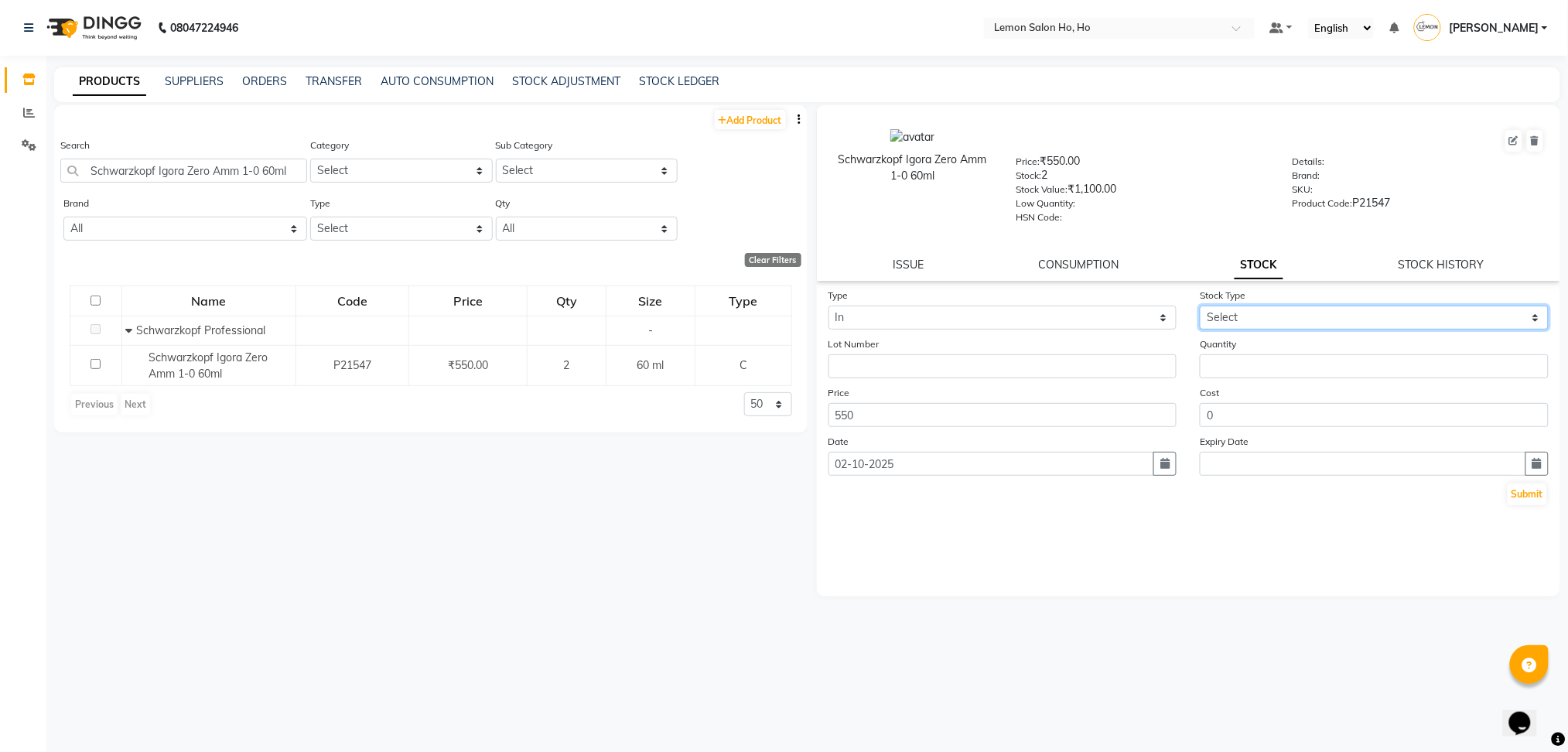
drag, startPoint x: 1245, startPoint y: 317, endPoint x: 1233, endPoint y: 391, distance: 75.0
click at [1233, 391] on form "Type Select In Out Stock Type Select New Stock Adjustment Return Other Lot Numb…" at bounding box center [1189, 396] width 721 height 220
select select "adjustment"
click at [1200, 306] on select "Select New Stock Adjustment Return Other" at bounding box center [1374, 318] width 348 height 24
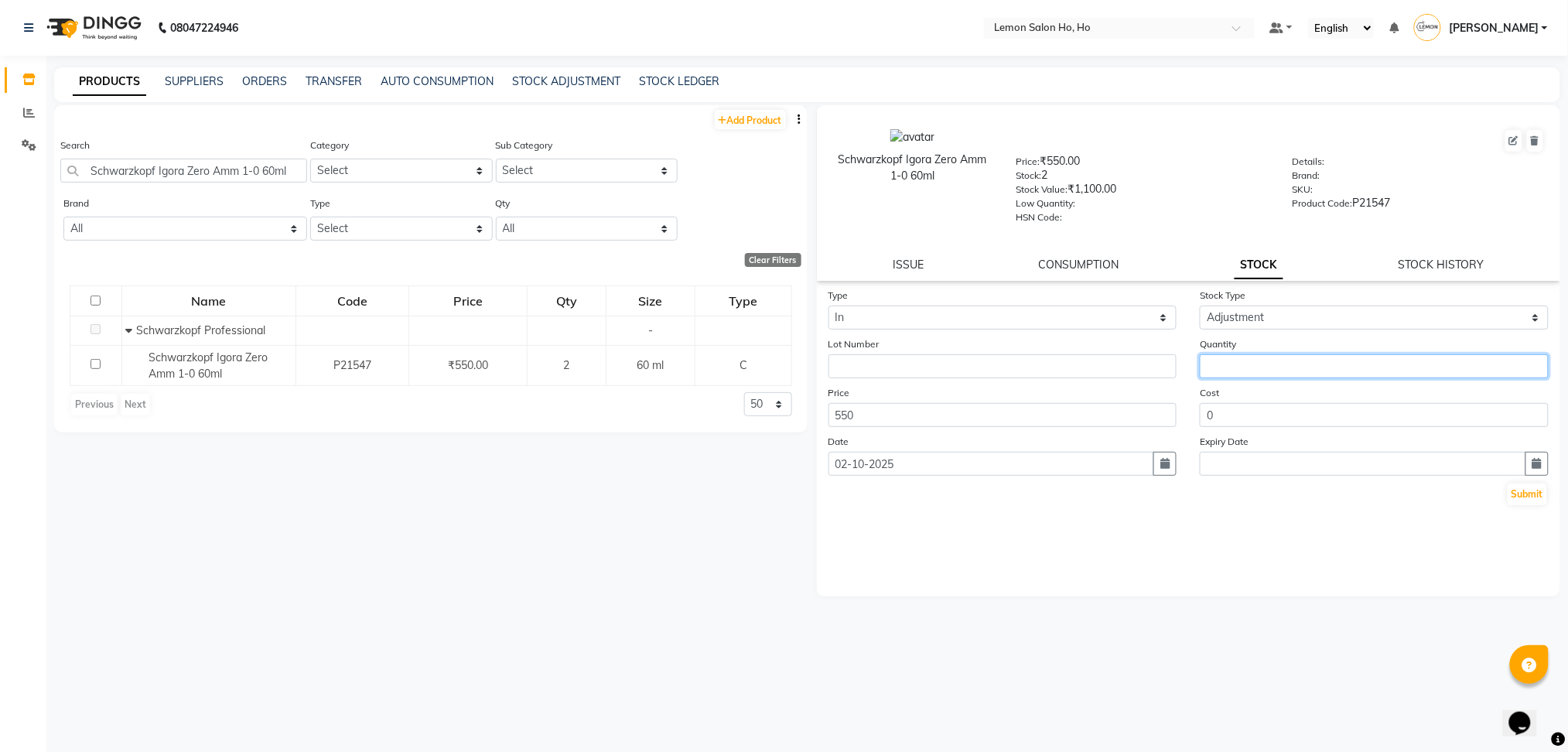
click at [1259, 359] on input "number" at bounding box center [1374, 366] width 348 height 24
type input "2"
click at [1507, 483] on button "Submit" at bounding box center [1527, 493] width 39 height 21
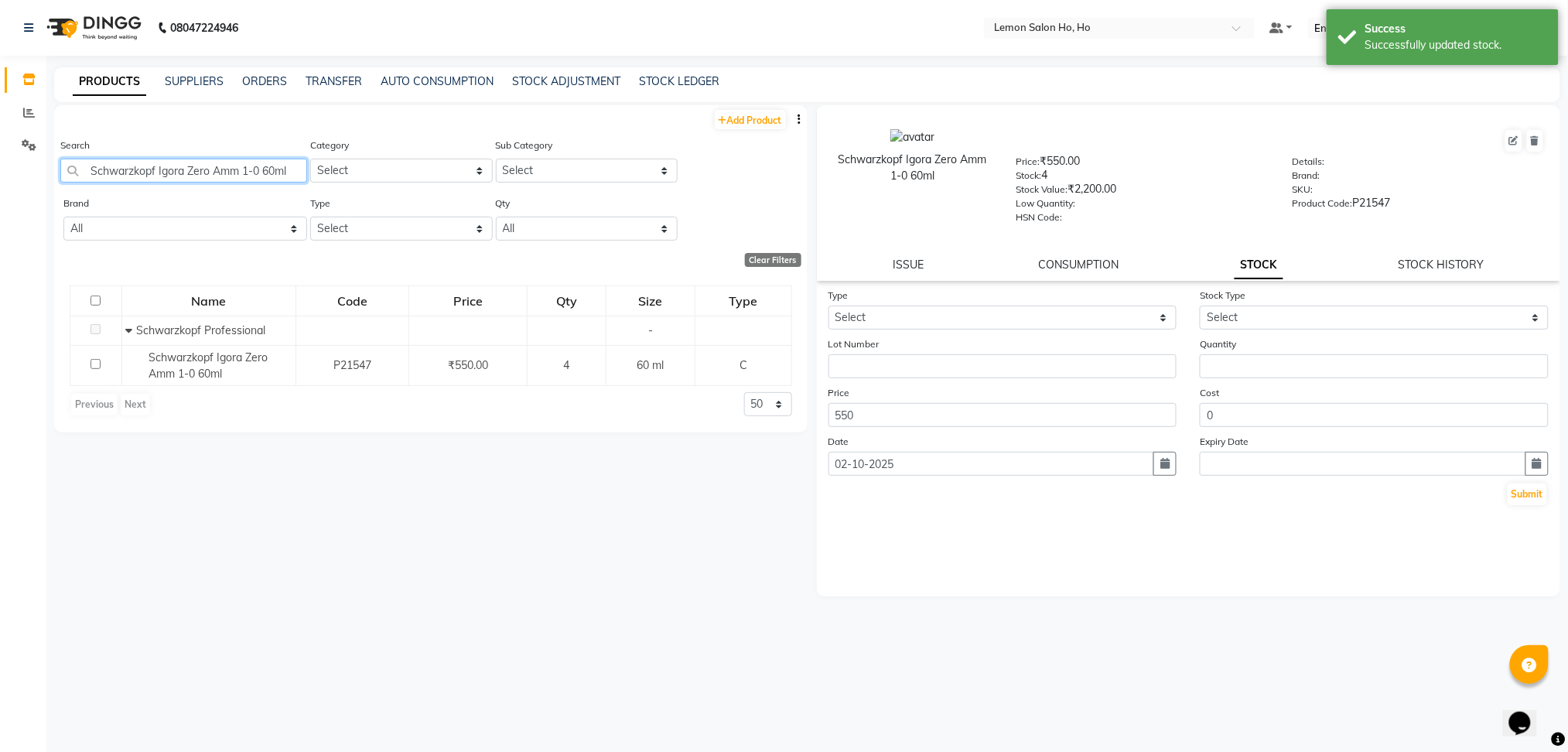
click at [248, 167] on input "Schwarzkopf Igora Zero Amm 1-0 60ml" at bounding box center [184, 170] width 247 height 24
paste input "3"
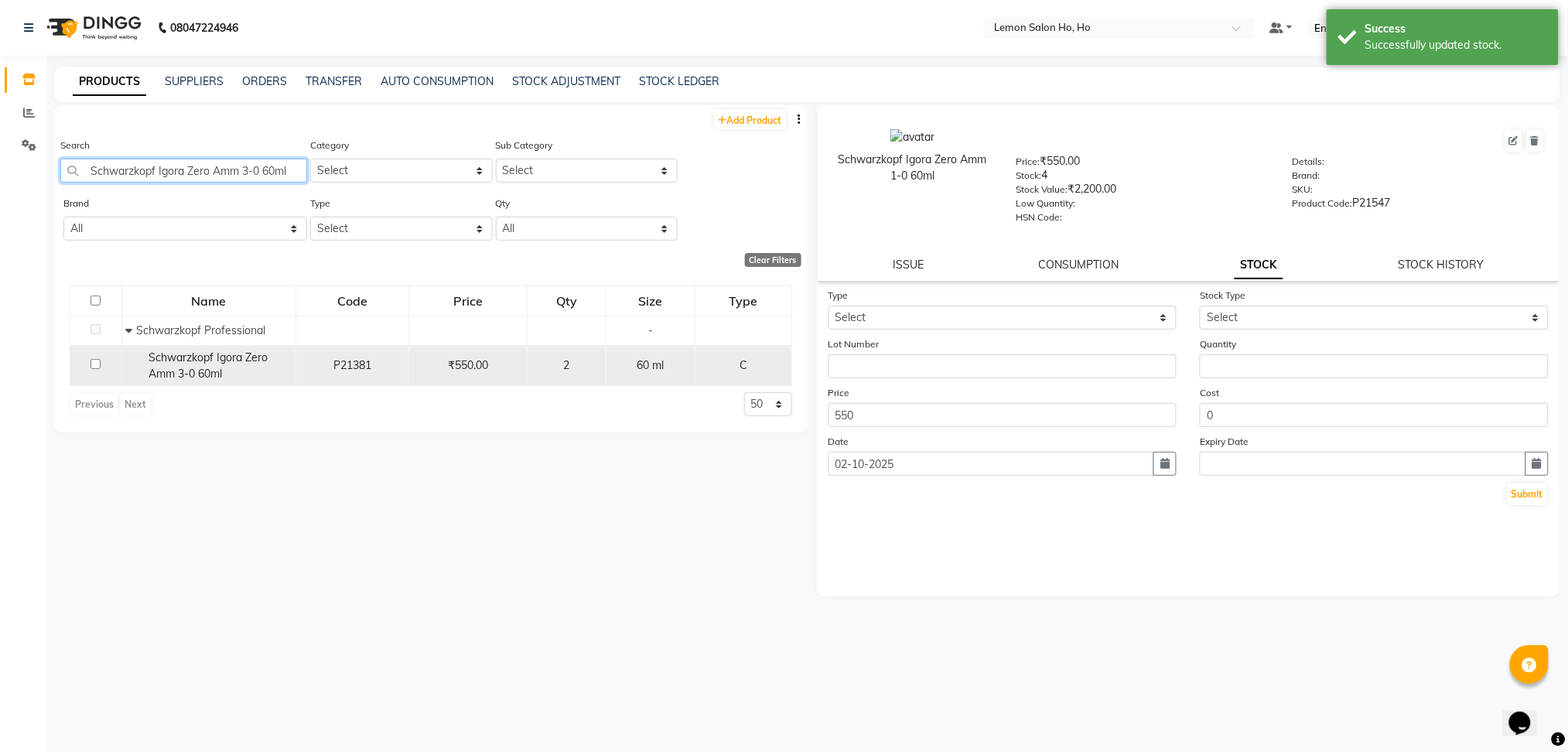
type input "Schwarzkopf Igora Zero Amm 3-0 60ml"
click at [207, 356] on span "Schwarzkopf Igora Zero Amm 3-0 60ml" at bounding box center [207, 365] width 119 height 30
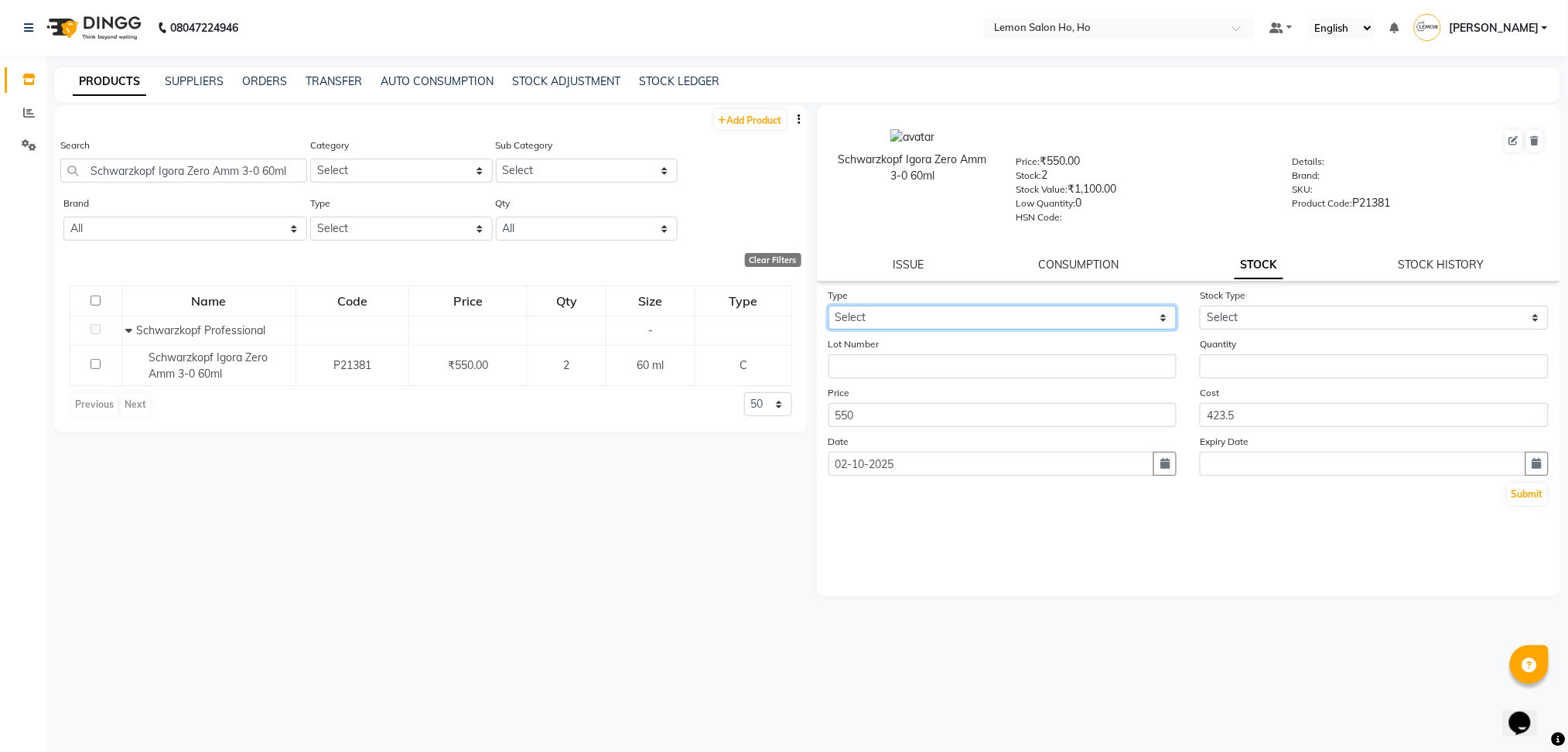
click at [947, 315] on select "Select In Out" at bounding box center [1003, 318] width 348 height 24
select select "in"
click at [829, 306] on select "Select In Out" at bounding box center [1003, 318] width 348 height 24
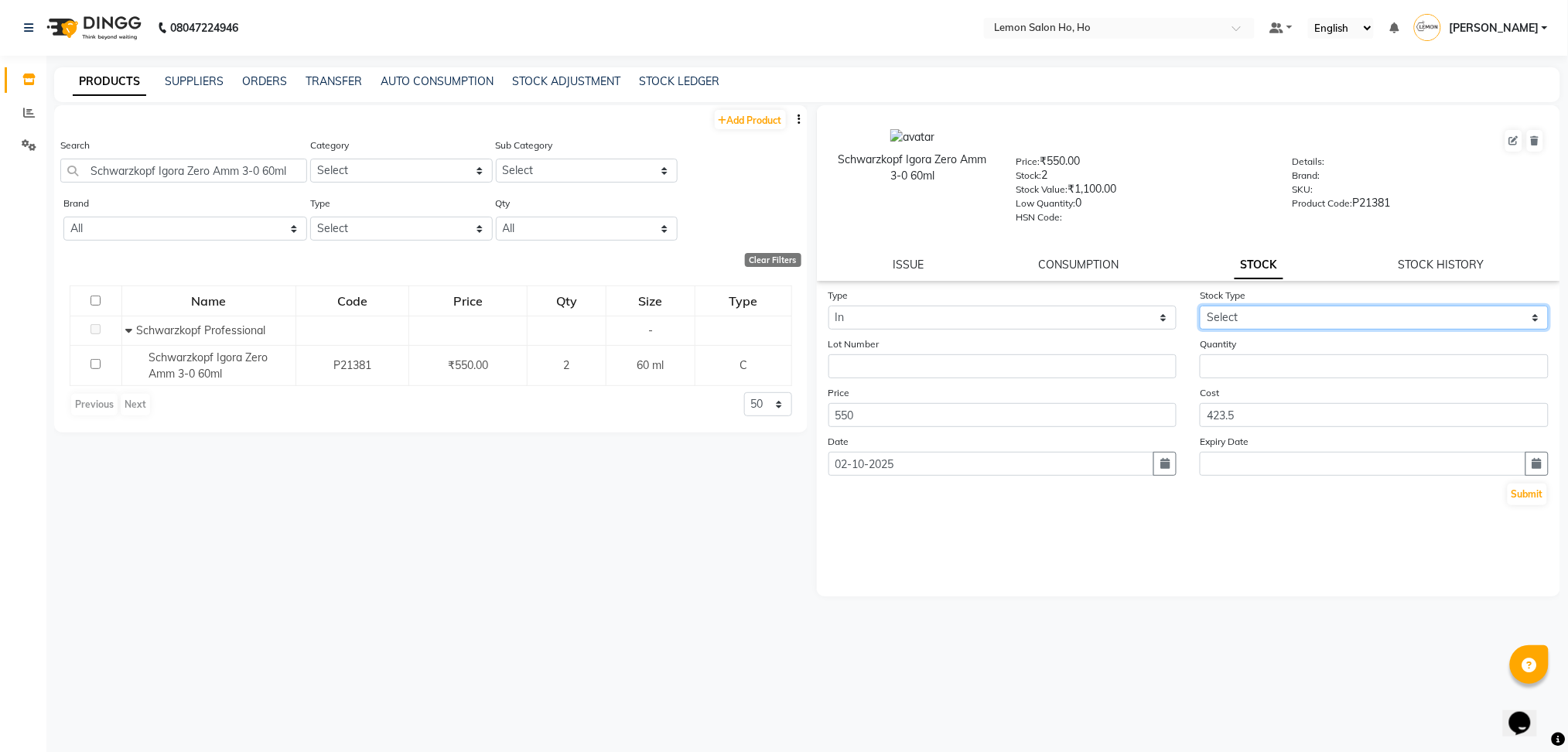
drag, startPoint x: 1299, startPoint y: 310, endPoint x: 1238, endPoint y: 388, distance: 99.0
click at [1238, 388] on form "Type Select In Out Stock Type Select New Stock Adjustment Return Other Lot Numb…" at bounding box center [1189, 396] width 721 height 220
select select "adjustment"
click at [1200, 306] on select "Select New Stock Adjustment Return Other" at bounding box center [1374, 318] width 348 height 24
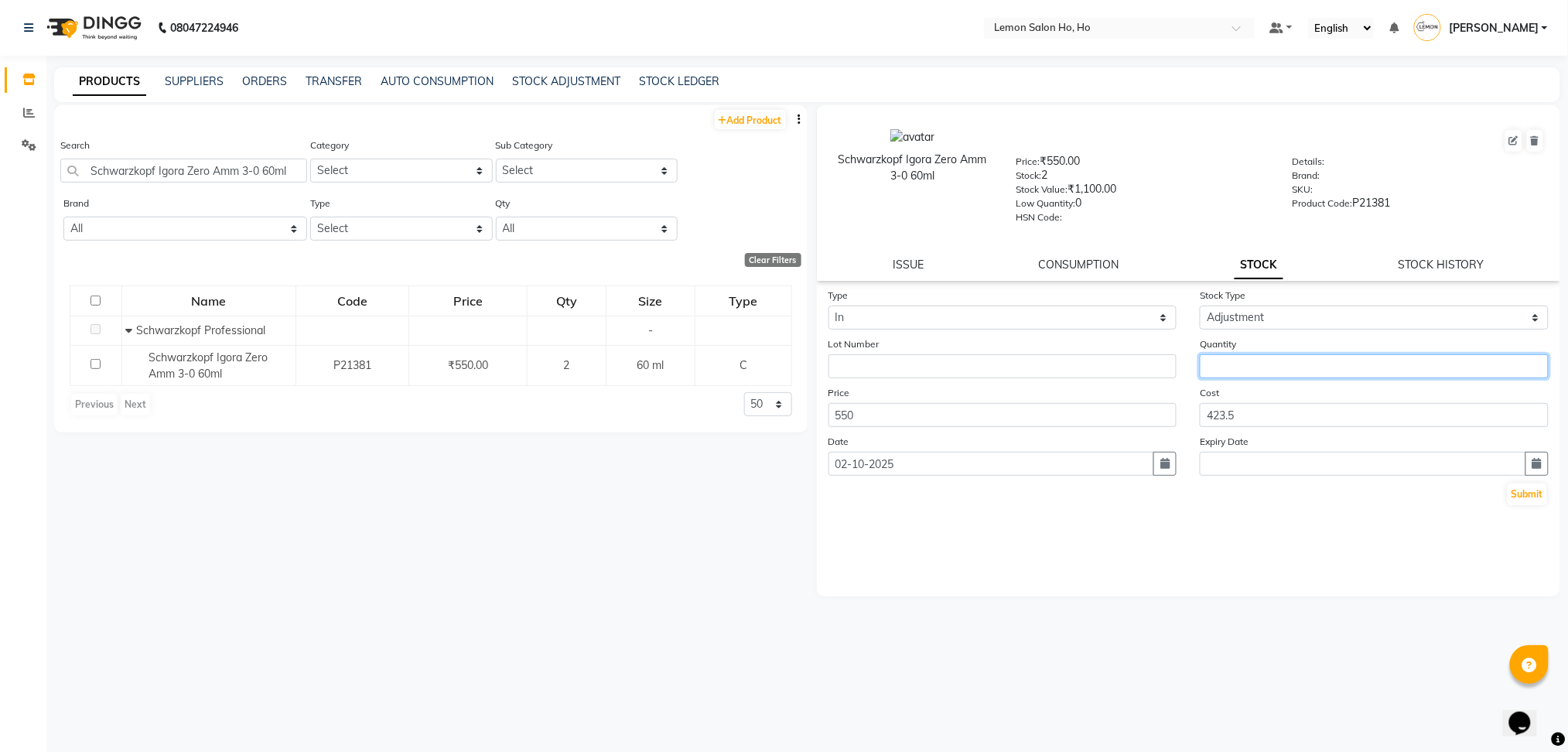
click at [1246, 374] on input "number" at bounding box center [1374, 366] width 348 height 24
type input "2"
click at [1507, 483] on button "Submit" at bounding box center [1527, 493] width 39 height 21
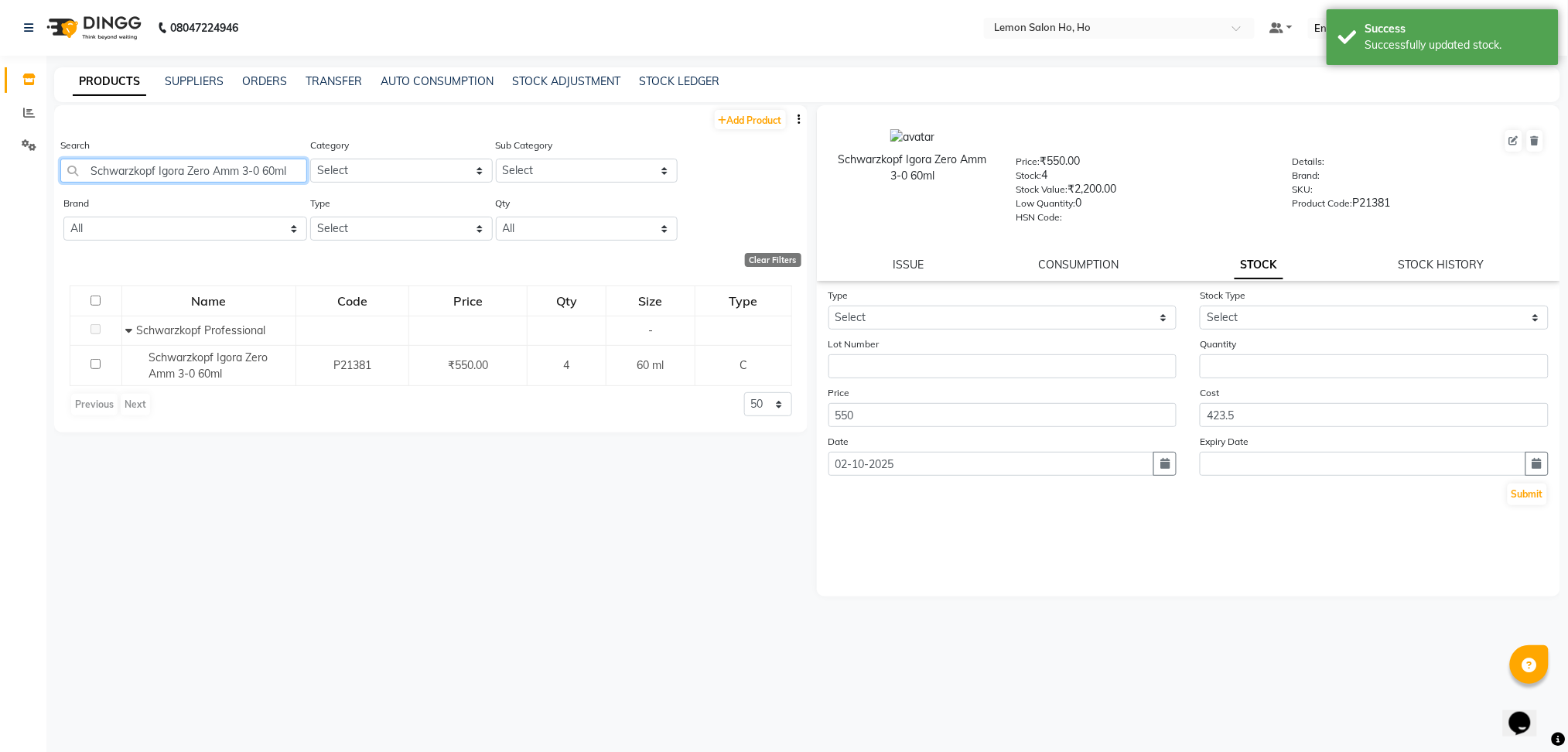
click at [273, 161] on input "Schwarzkopf Igora Zero Amm 3-0 60ml" at bounding box center [184, 170] width 247 height 24
paste input "4"
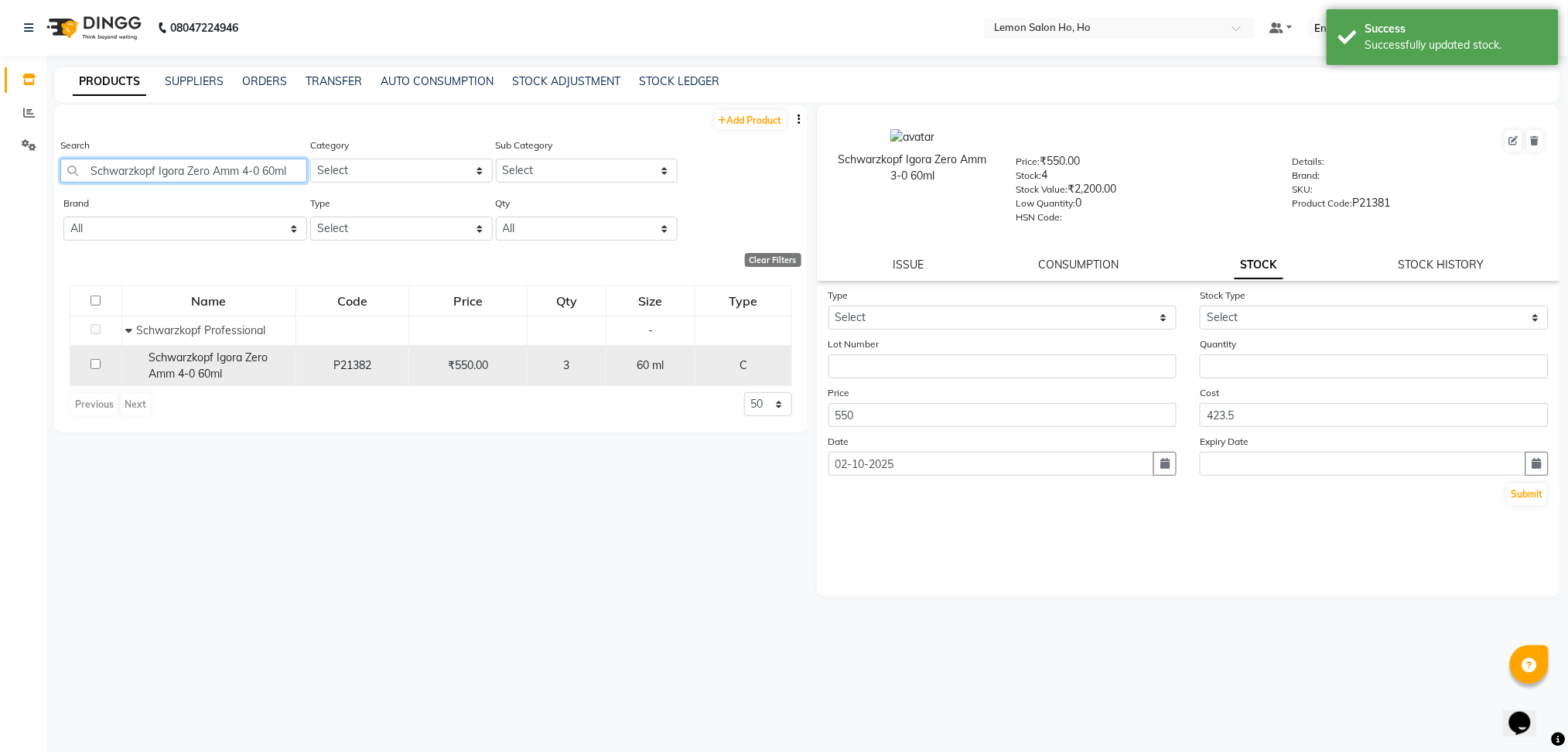
type input "Schwarzkopf Igora Zero Amm 4-0 60ml"
click at [239, 357] on span "Schwarzkopf Igora Zero Amm 4-0 60ml" at bounding box center [207, 365] width 119 height 30
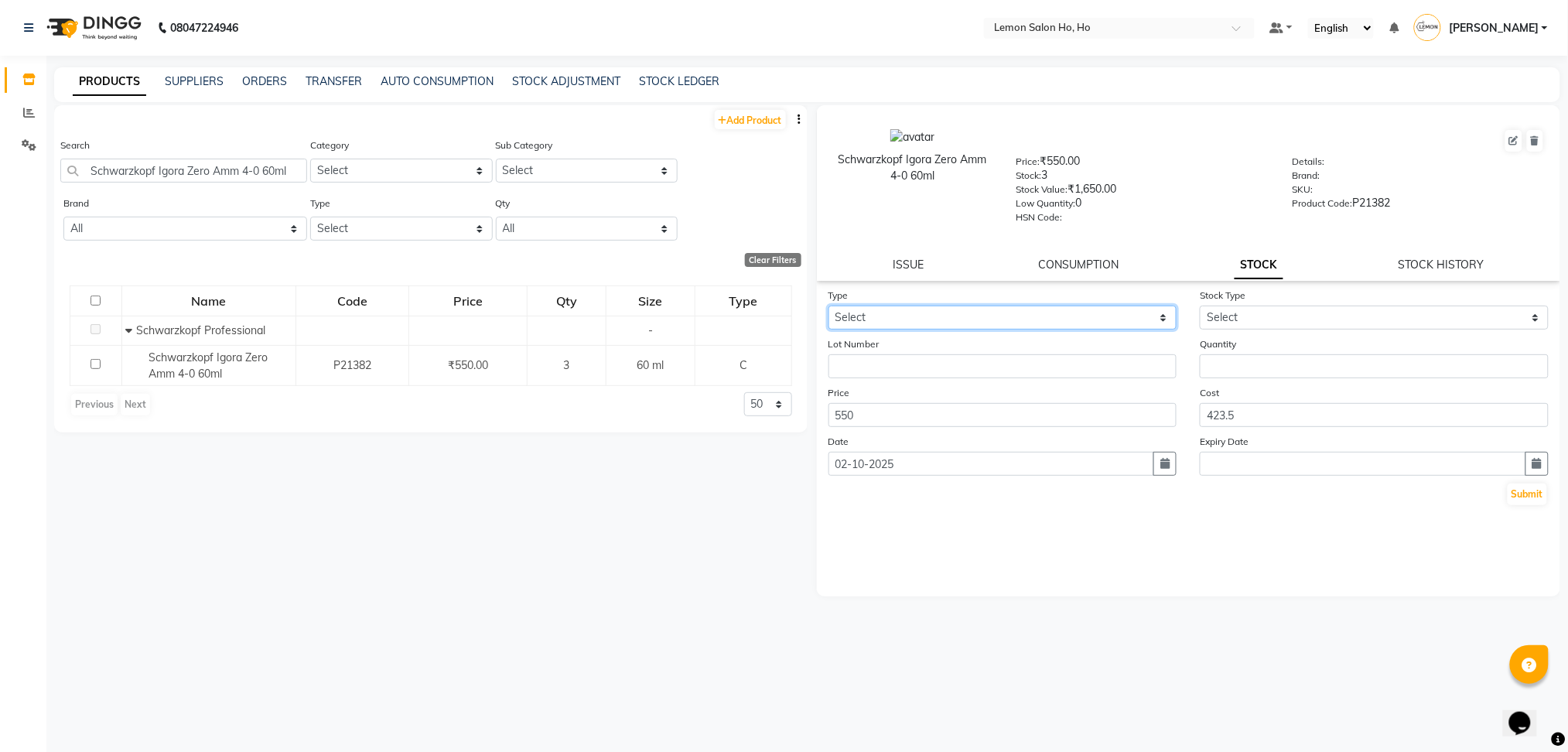
drag, startPoint x: 1042, startPoint y: 319, endPoint x: 958, endPoint y: 370, distance: 98.3
click at [958, 370] on form "Type Select In Out Stock Type Select New Stock Adjustment Return Other Lot Numb…" at bounding box center [1189, 396] width 721 height 220
select select "in"
click at [829, 306] on select "Select In Out" at bounding box center [1003, 318] width 348 height 24
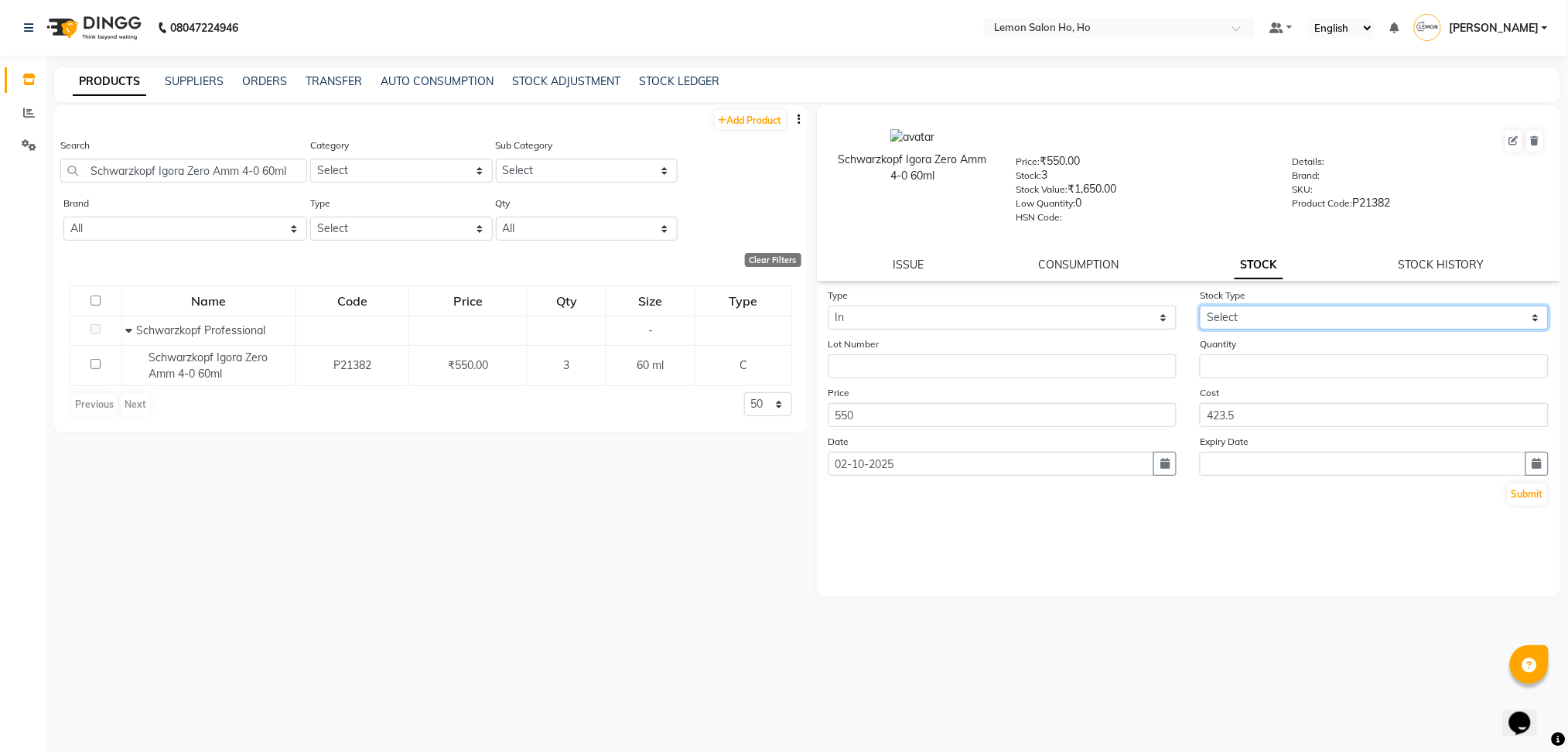
click at [1347, 314] on select "Select New Stock Adjustment Return Other" at bounding box center [1374, 318] width 348 height 24
select select "adjustment"
click at [1200, 306] on select "Select New Stock Adjustment Return Other" at bounding box center [1374, 318] width 348 height 24
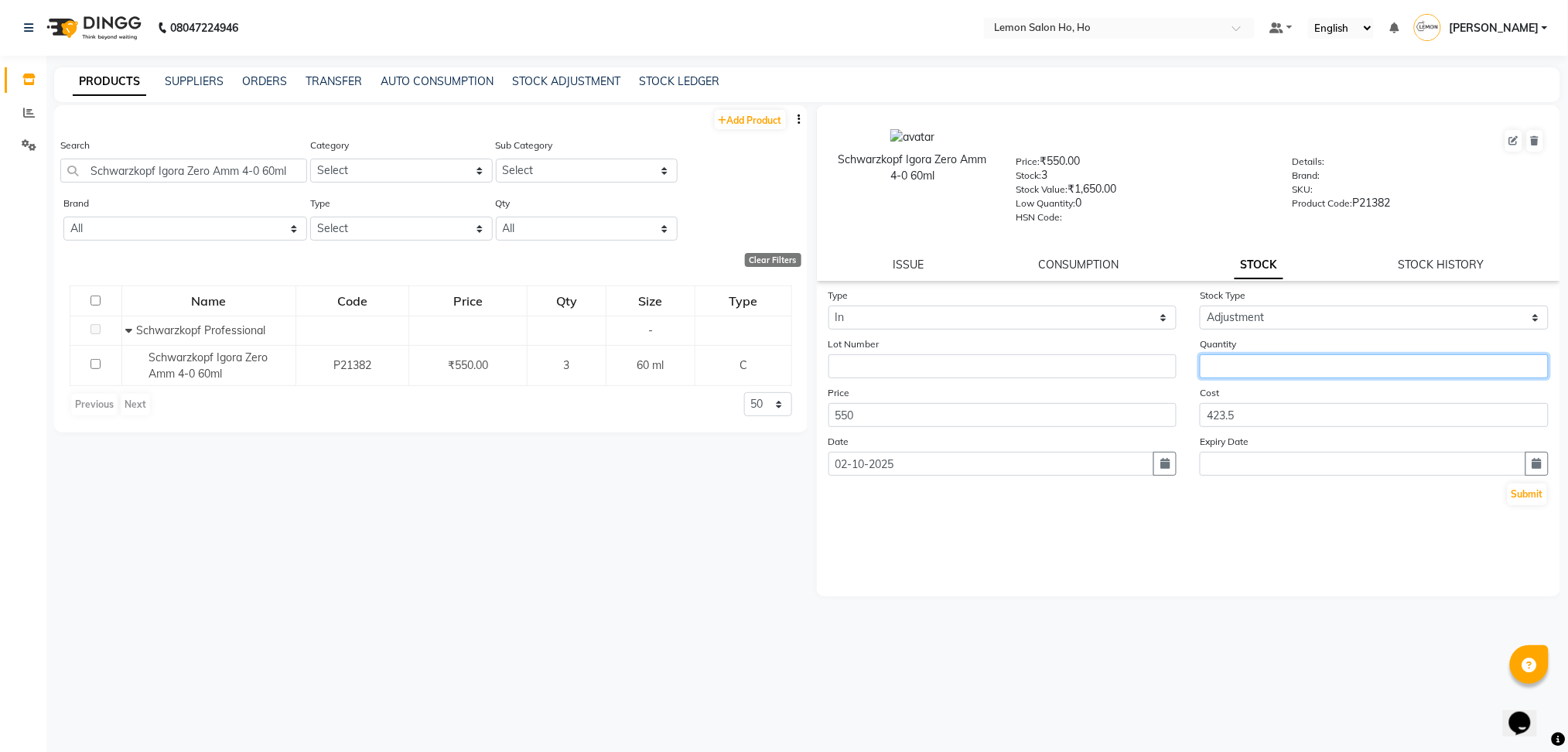
click at [1275, 362] on input "number" at bounding box center [1374, 366] width 348 height 24
type input "2"
click at [1507, 483] on button "Submit" at bounding box center [1527, 493] width 39 height 21
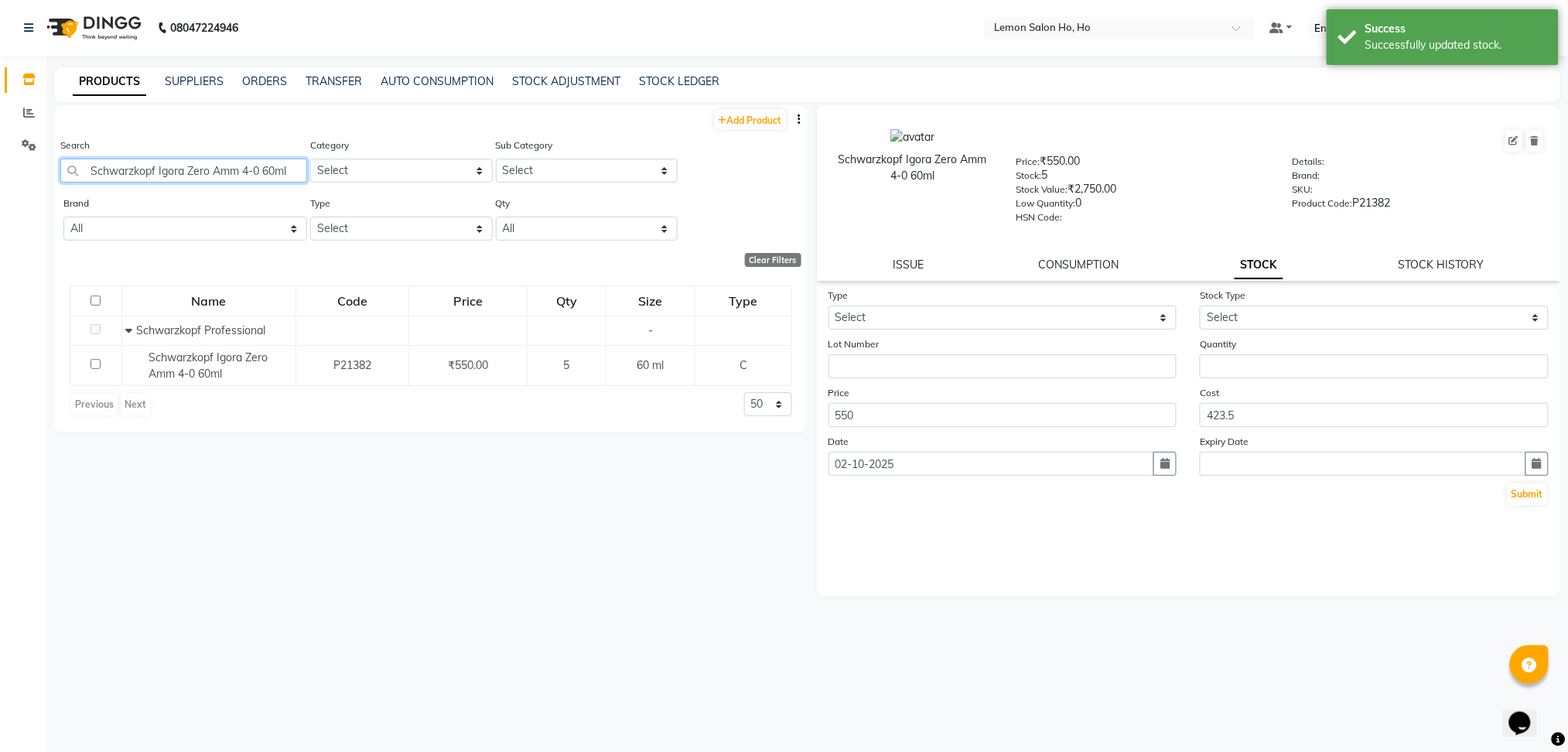
click at [265, 163] on input "Schwarzkopf Igora Zero Amm 4-0 60ml" at bounding box center [184, 170] width 247 height 24
paste input "13"
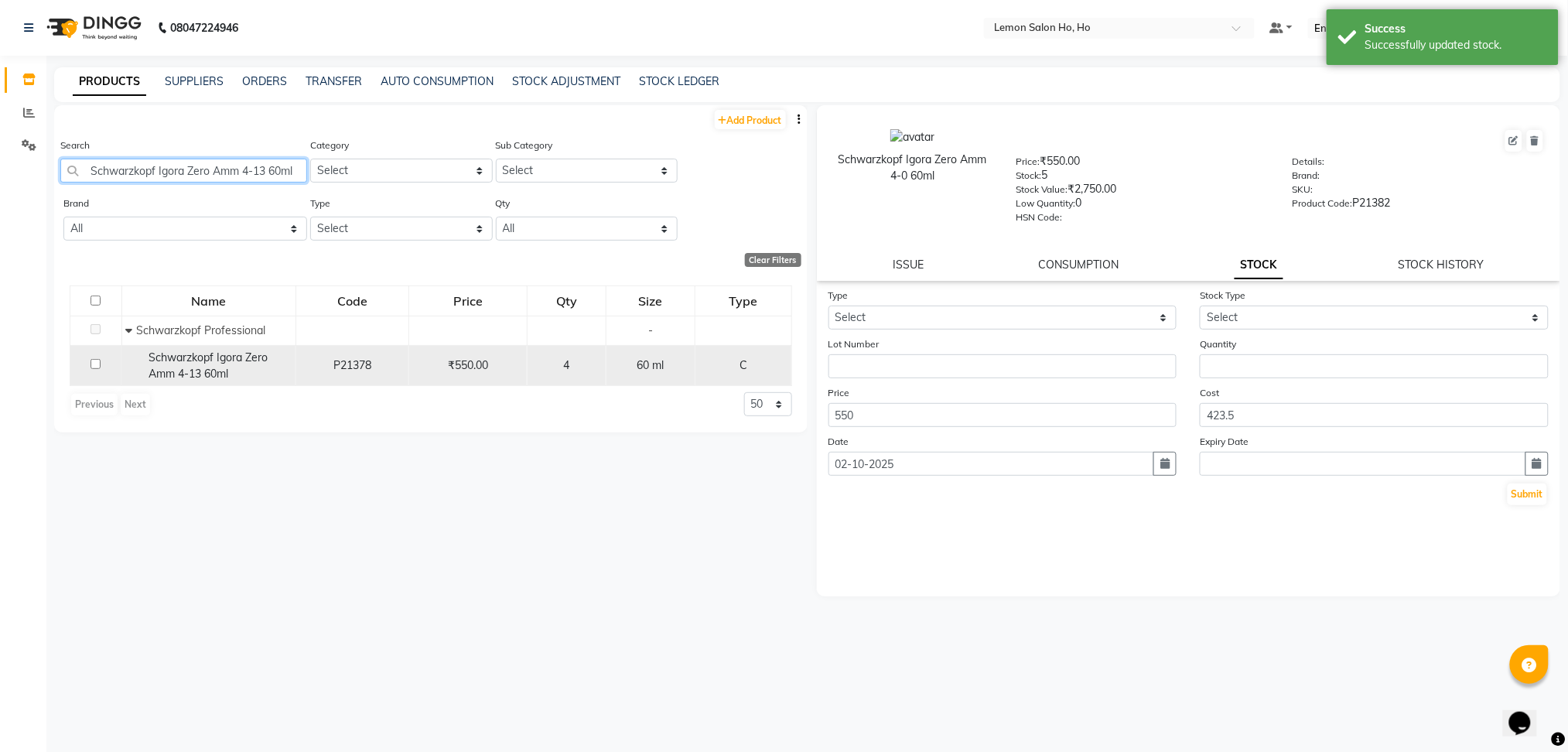
type input "Schwarzkopf Igora Zero Amm 4-13 60ml"
click at [207, 364] on div "Schwarzkopf Igora Zero Amm 4-13 60ml" at bounding box center [208, 365] width 166 height 32
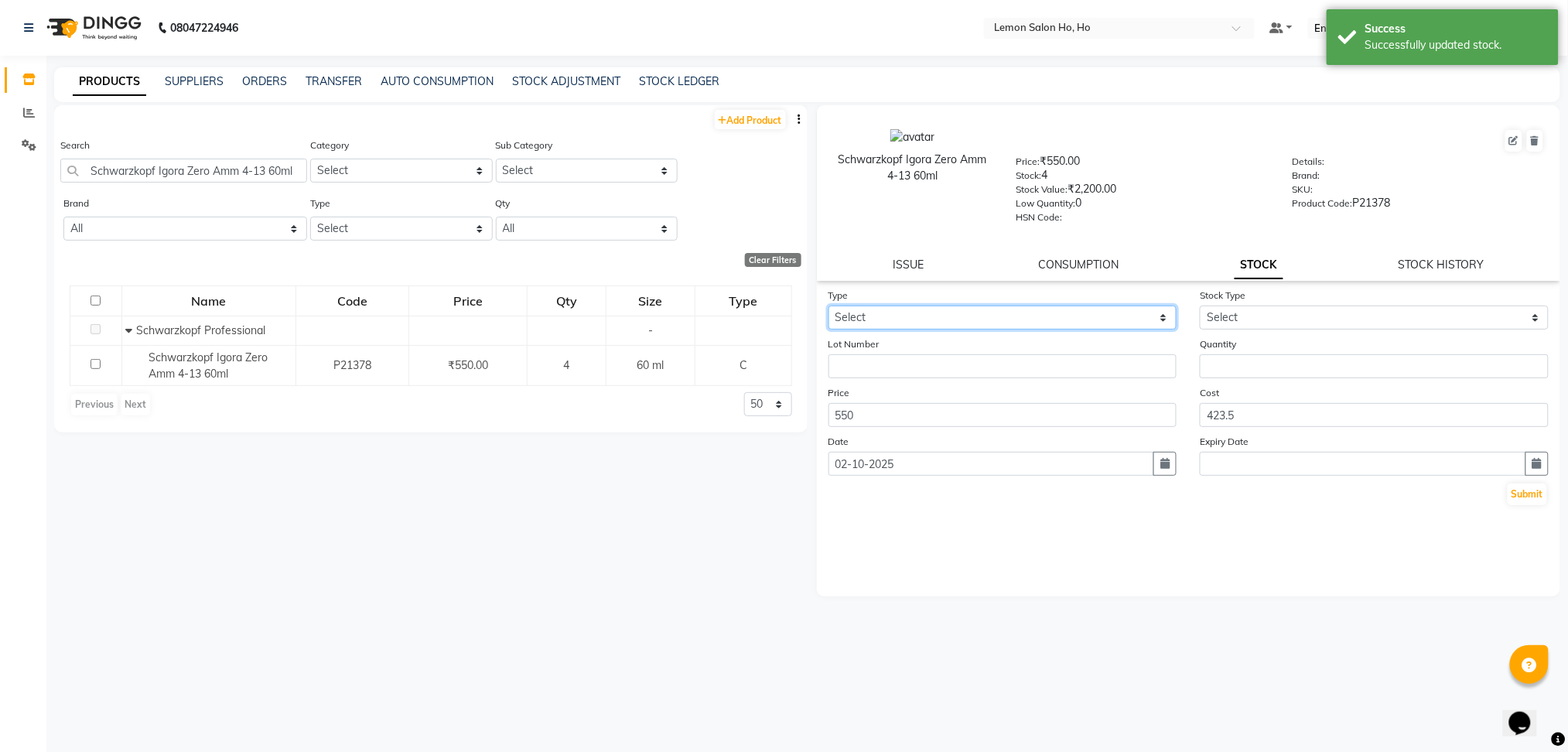
click at [1029, 320] on select "Select In Out" at bounding box center [1003, 318] width 348 height 24
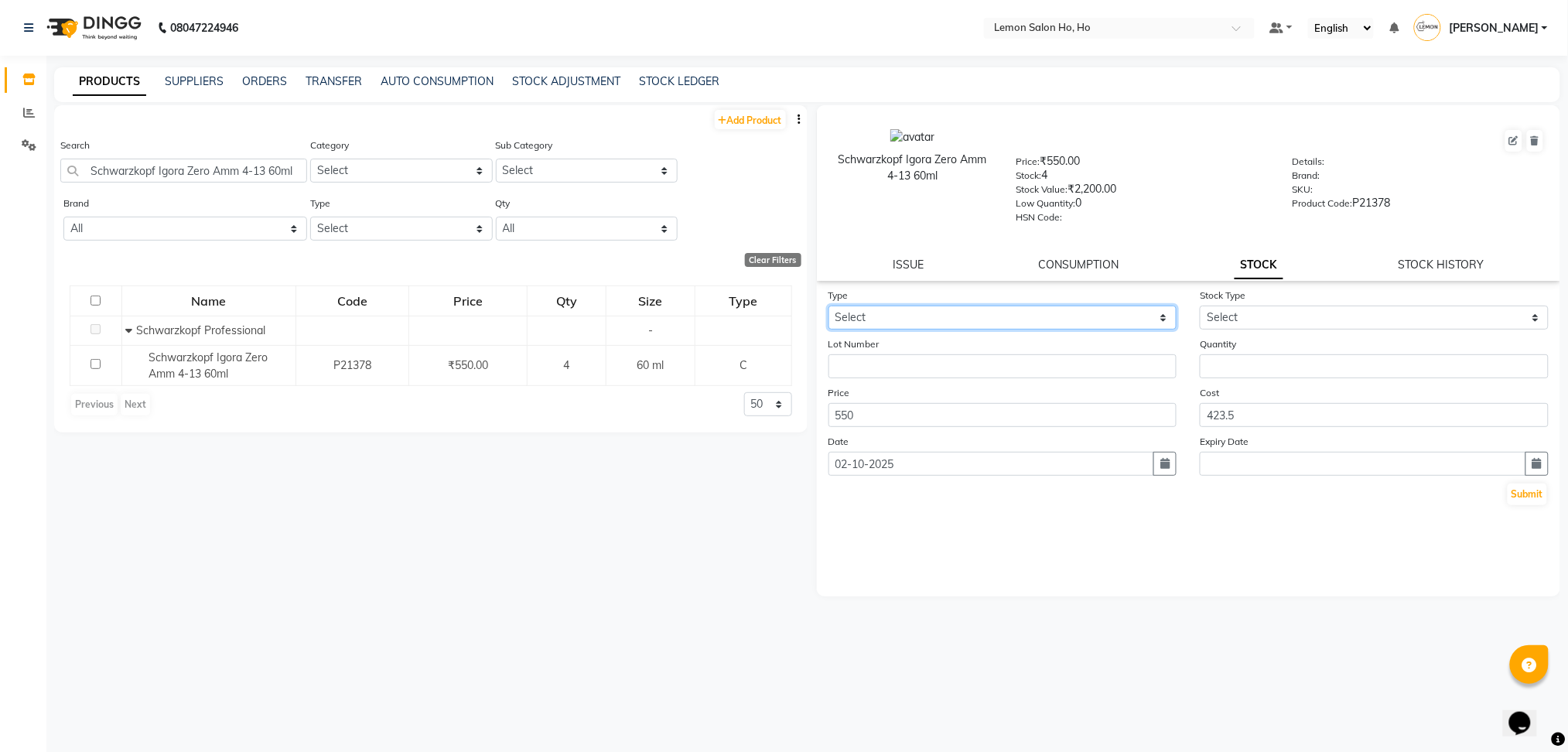
select select "in"
click at [829, 306] on select "Select In Out" at bounding box center [1003, 318] width 348 height 24
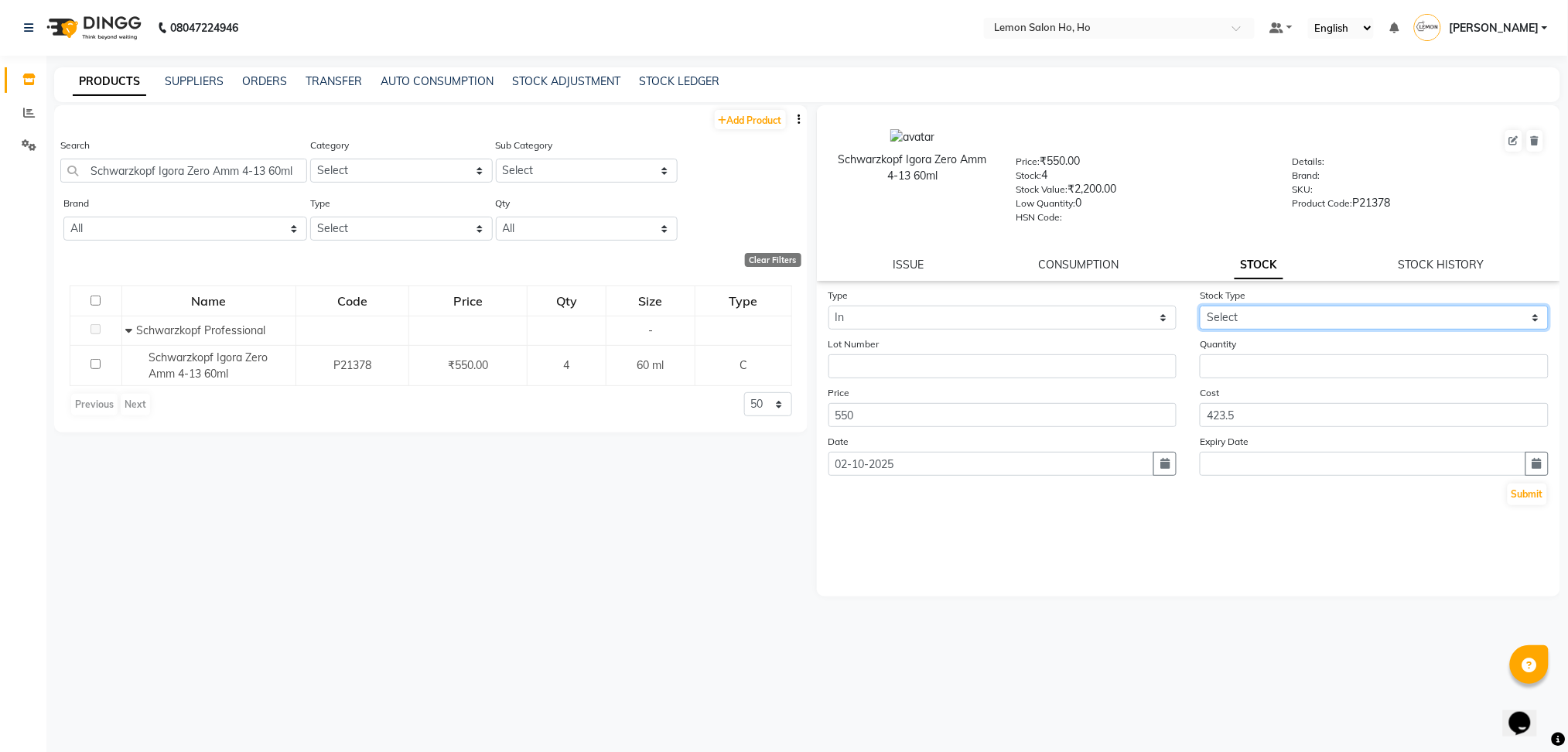
drag, startPoint x: 1265, startPoint y: 319, endPoint x: 1238, endPoint y: 387, distance: 73.2
click at [1238, 387] on form "Type Select In Out Stock Type Select New Stock Adjustment Return Other Lot Numb…" at bounding box center [1189, 396] width 721 height 220
select select "adjustment"
click at [1200, 306] on select "Select New Stock Adjustment Return Other" at bounding box center [1374, 318] width 348 height 24
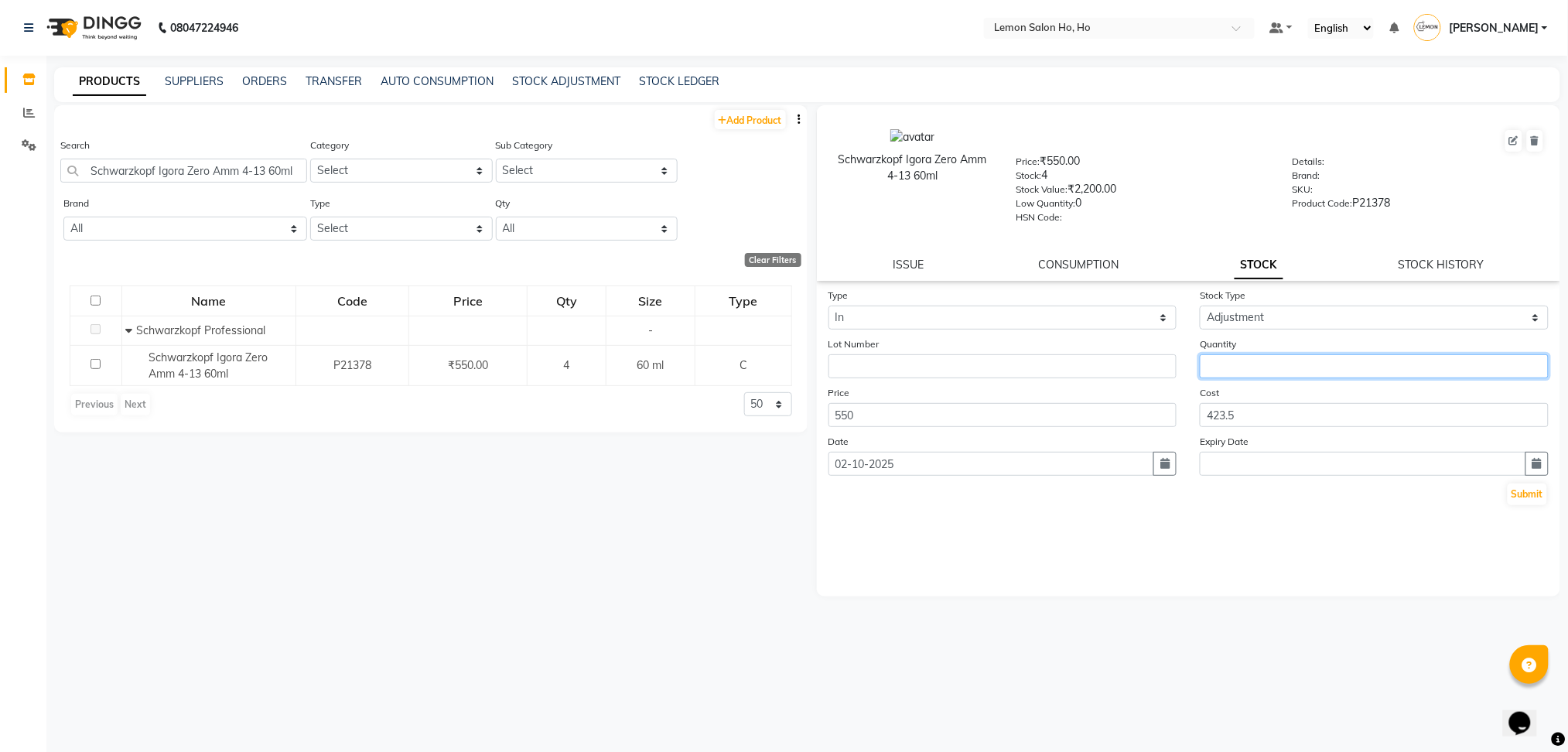
click at [1246, 359] on input "number" at bounding box center [1374, 366] width 348 height 24
type input "4"
click at [1507, 483] on button "Submit" at bounding box center [1527, 493] width 39 height 21
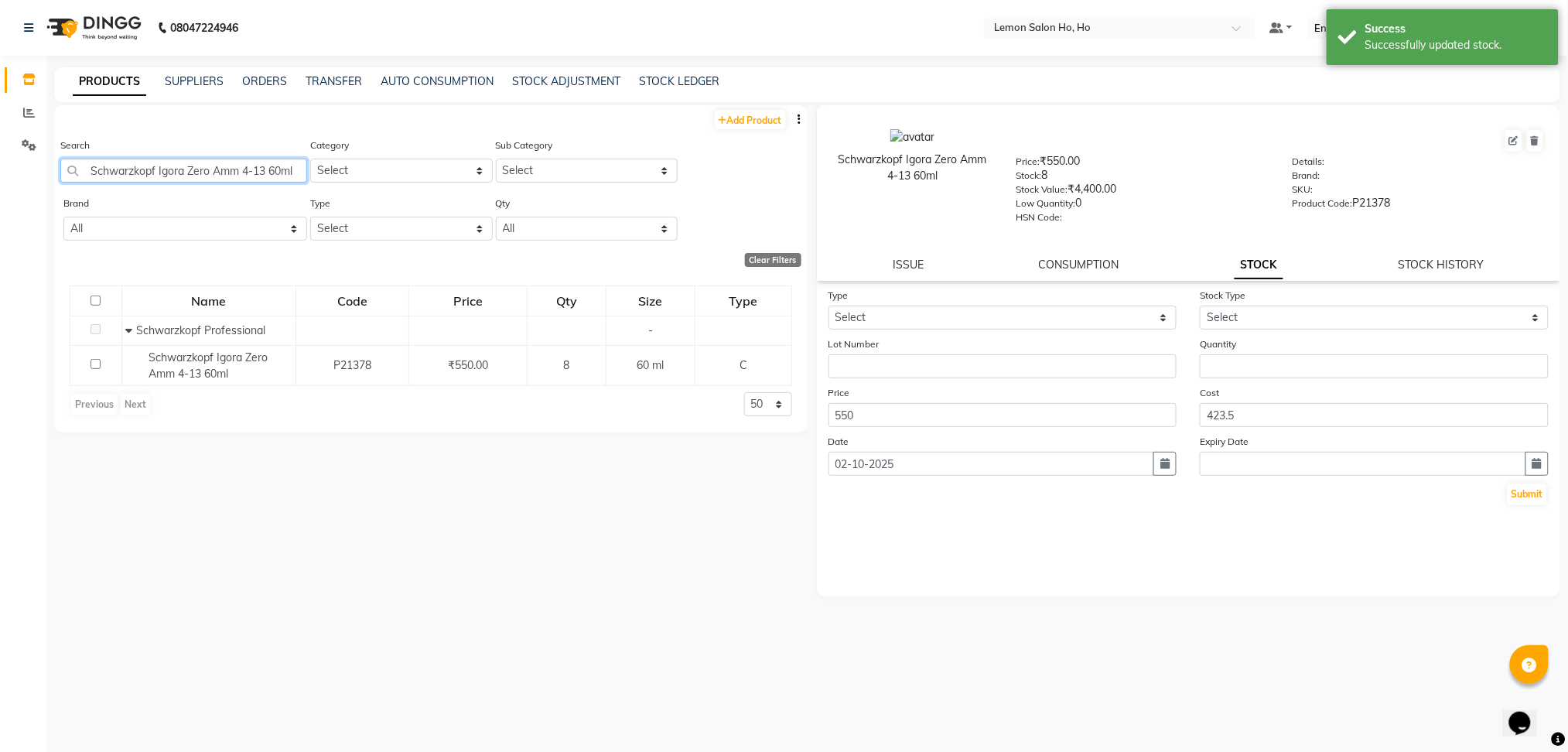
click at [262, 172] on input "Schwarzkopf Igora Zero Amm 4-13 60ml" at bounding box center [184, 170] width 247 height 24
paste input "5-21"
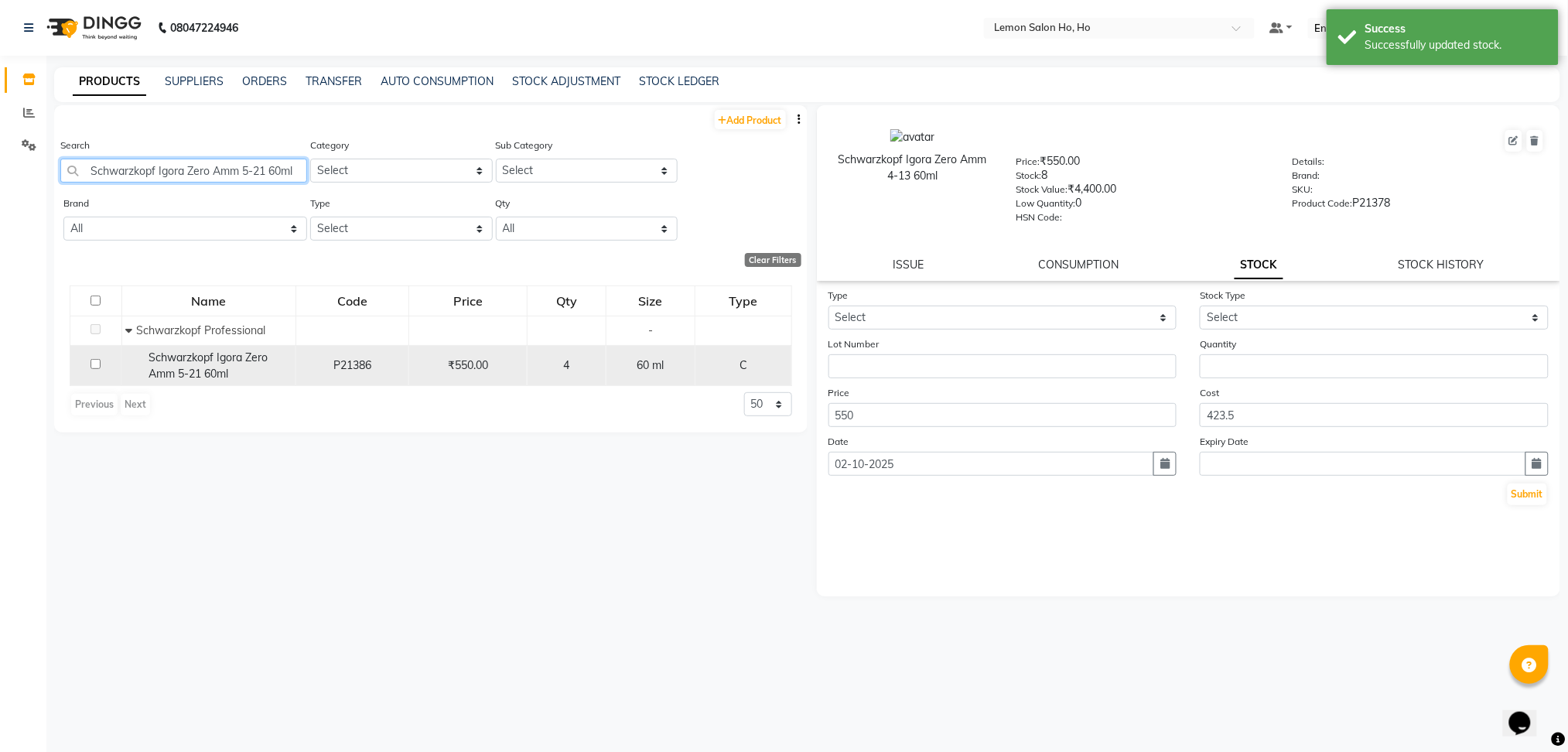
type input "Schwarzkopf Igora Zero Amm 5-21 60ml"
click at [208, 363] on span "Schwarzkopf Igora Zero Amm 5-21 60ml" at bounding box center [207, 365] width 119 height 30
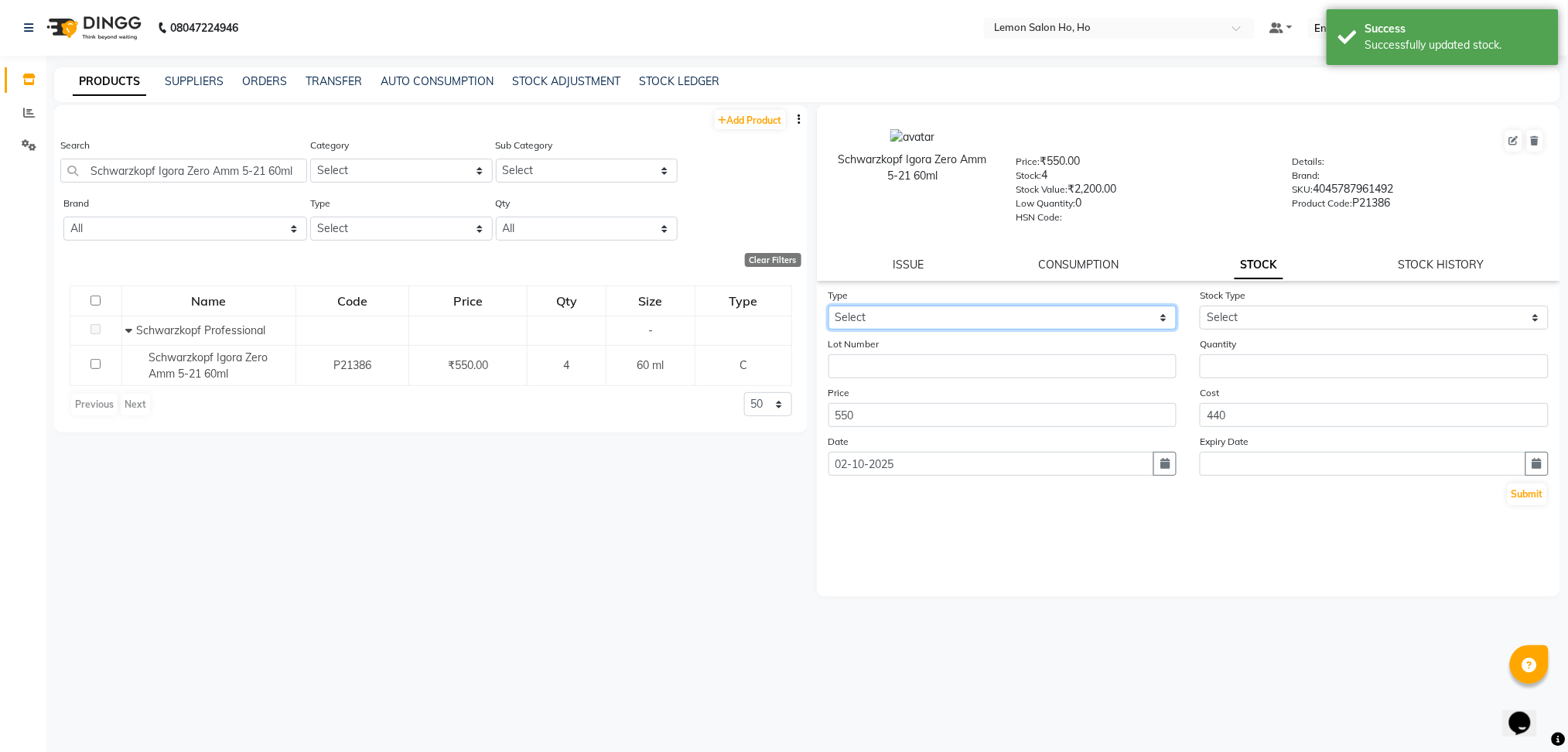
drag, startPoint x: 955, startPoint y: 315, endPoint x: 888, endPoint y: 376, distance: 90.6
click at [888, 376] on form "Type Select In Out Stock Type Select New Stock Adjustment Return Other Lot Numb…" at bounding box center [1189, 396] width 721 height 220
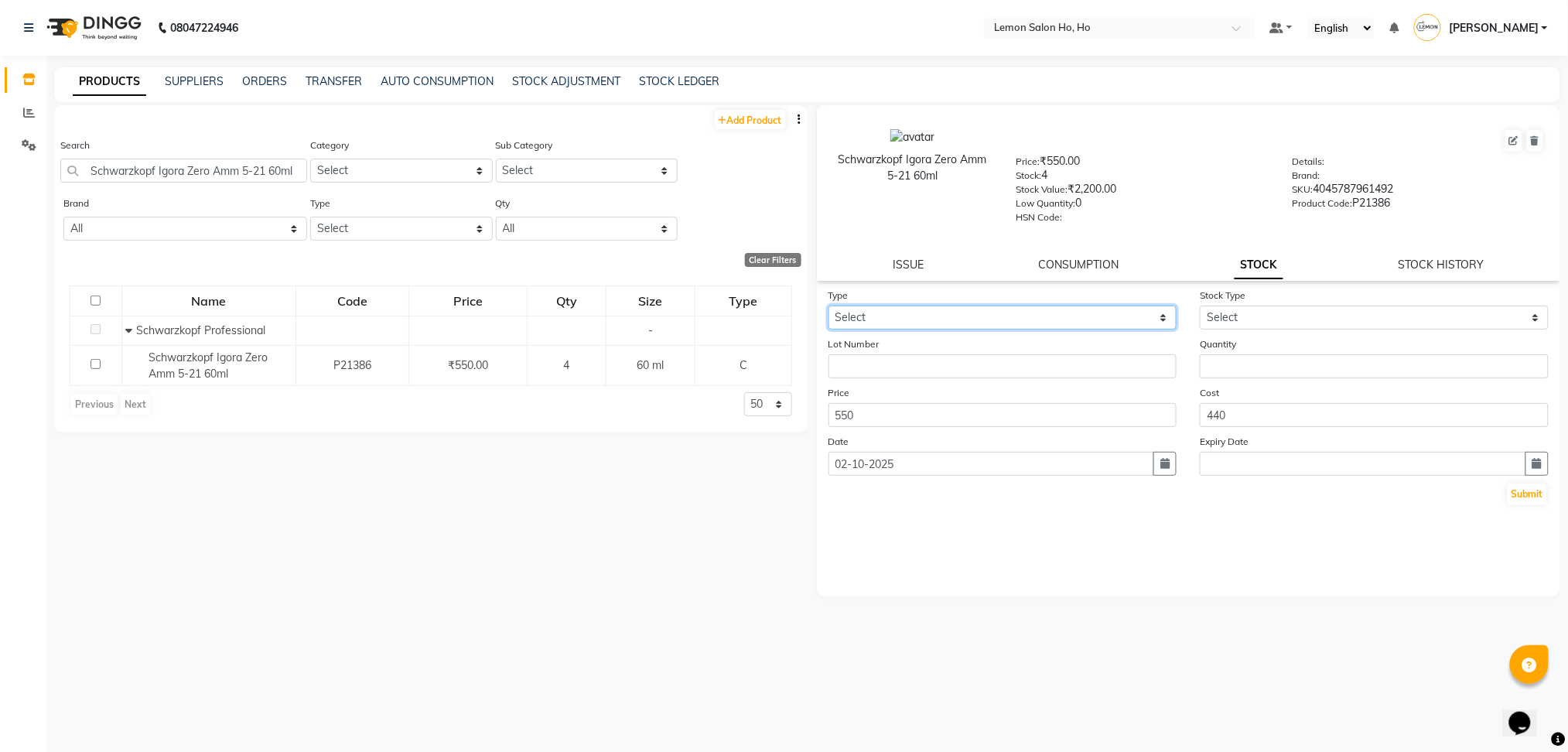
select select "in"
click at [829, 306] on select "Select In Out" at bounding box center [1003, 318] width 348 height 24
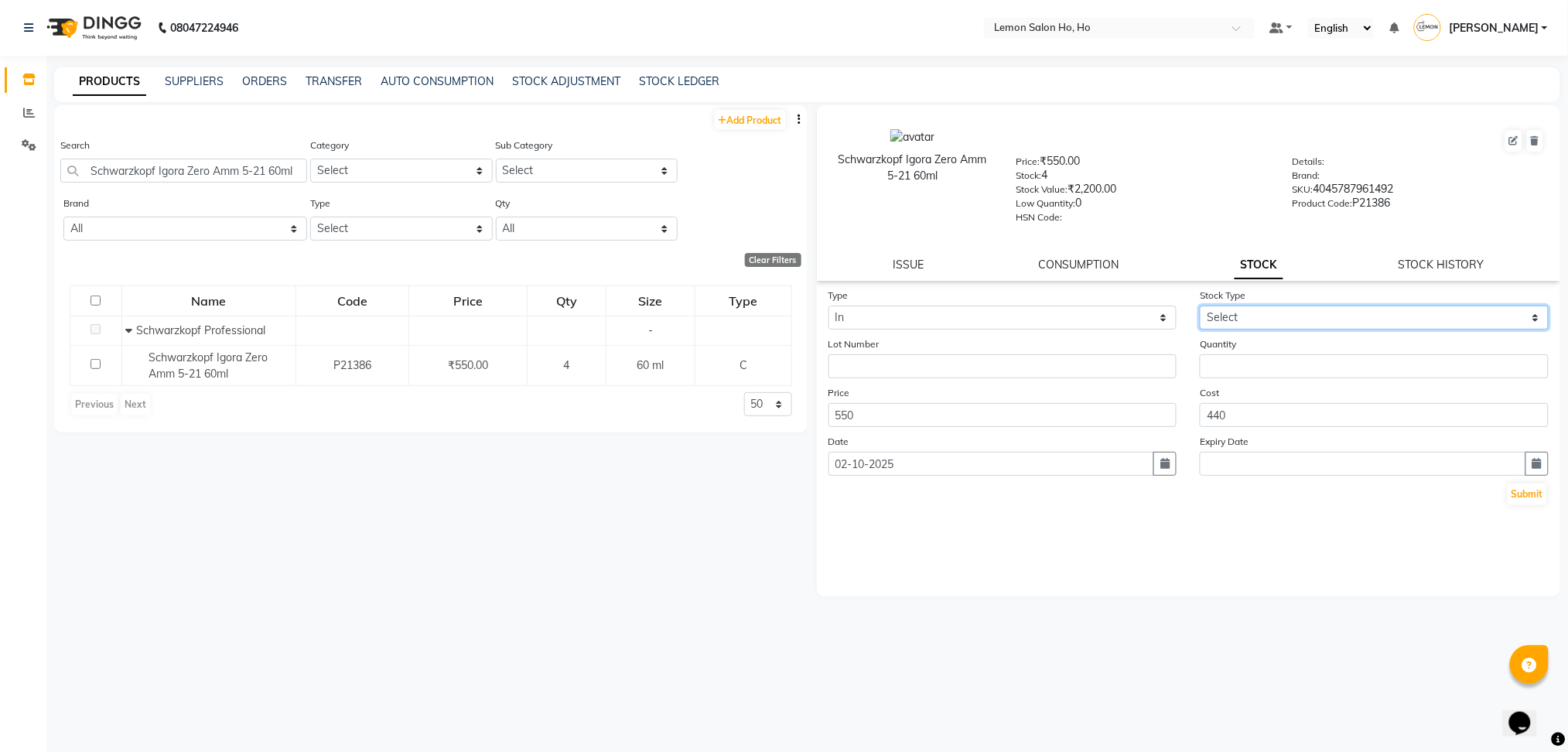
click at [1268, 324] on select "Select New Stock Adjustment Return Other" at bounding box center [1374, 318] width 348 height 24
select select "adjustment"
click at [1200, 306] on select "Select New Stock Adjustment Return Other" at bounding box center [1374, 318] width 348 height 24
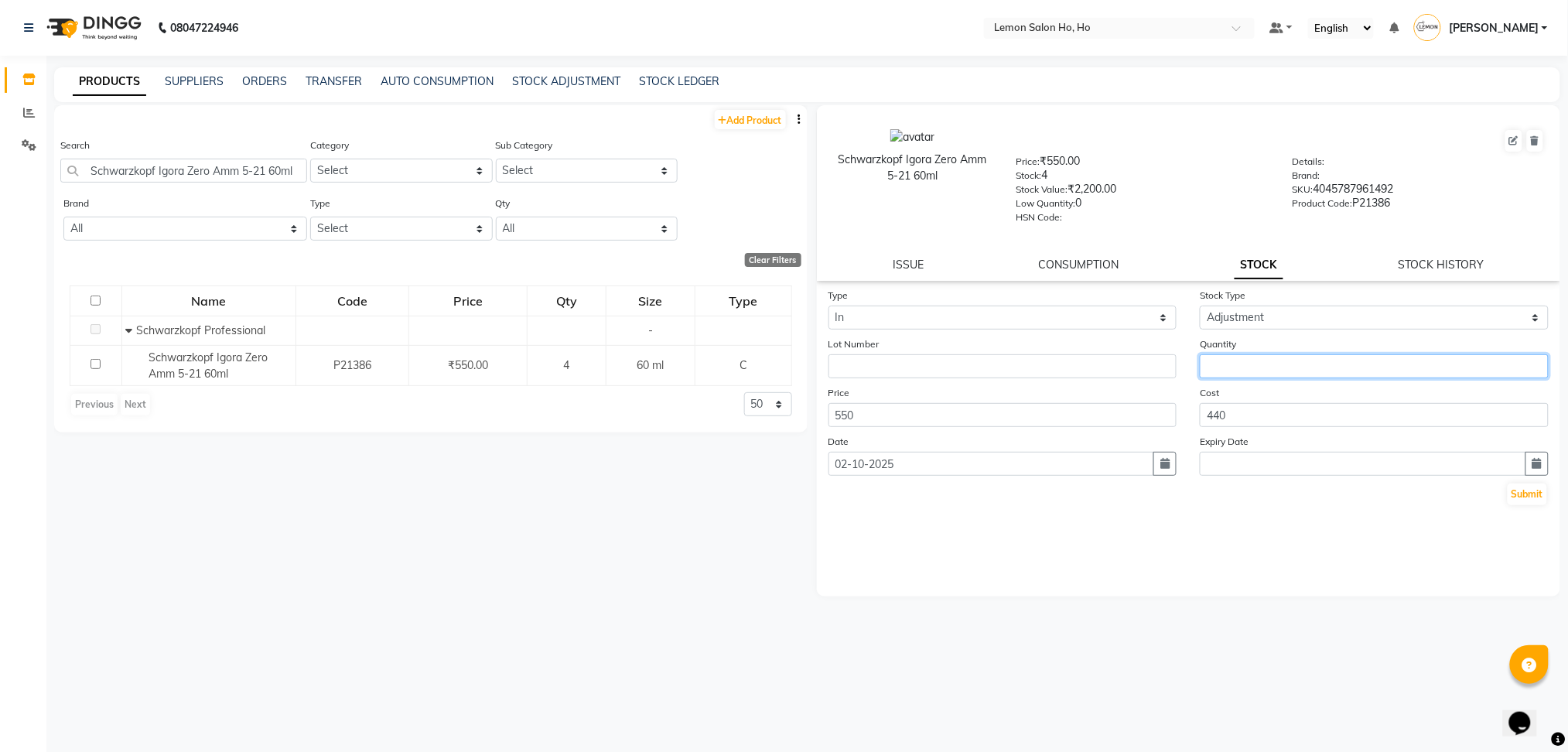
click at [1276, 372] on input "number" at bounding box center [1374, 366] width 348 height 24
type input "6"
click at [1507, 483] on button "Submit" at bounding box center [1527, 493] width 39 height 21
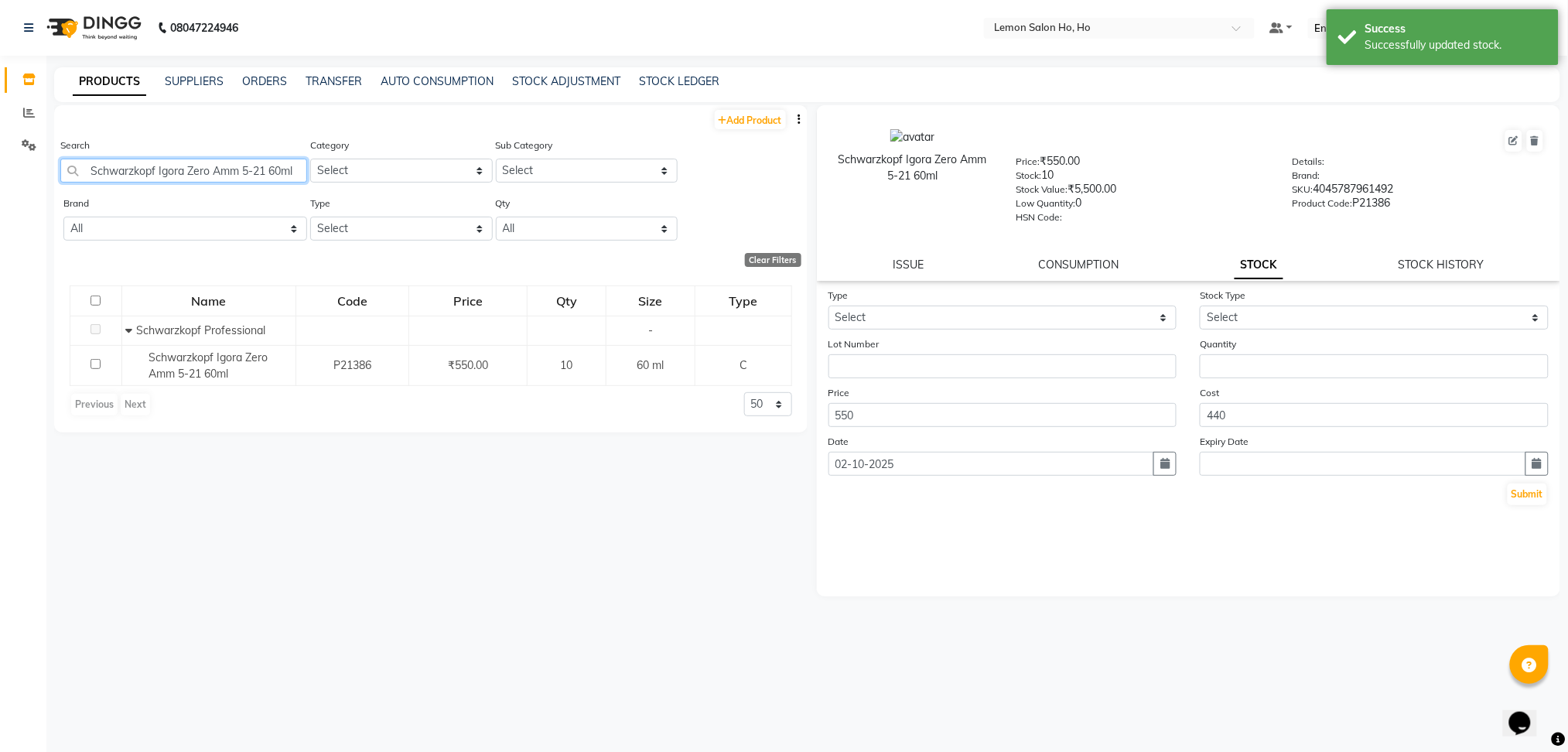
click at [264, 162] on input "Schwarzkopf Igora Zero Amm 5-21 60ml" at bounding box center [184, 170] width 247 height 24
paste input "6-0"
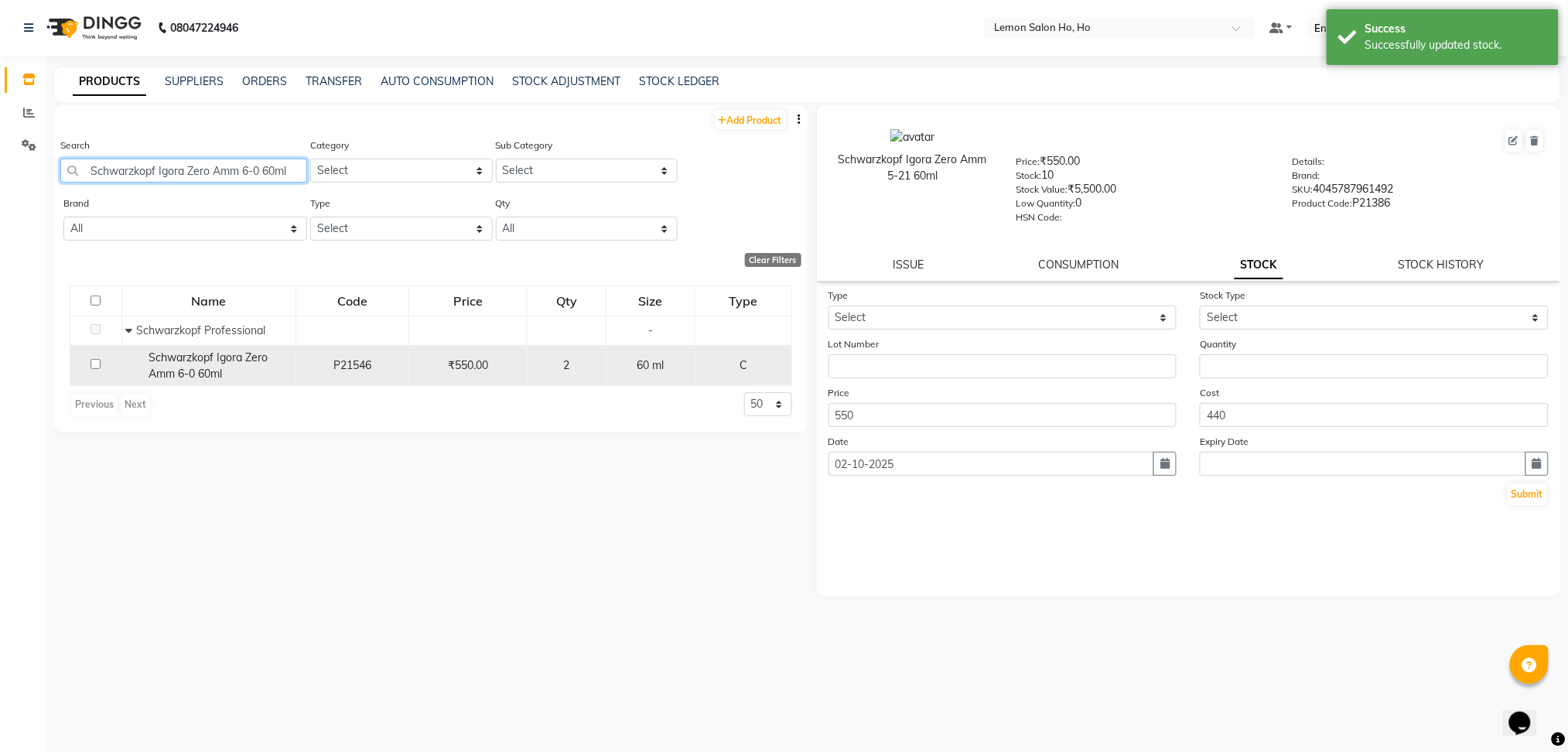
type input "Schwarzkopf Igora Zero Amm 6-0 60ml"
click at [196, 374] on span "Schwarzkopf Igora Zero Amm 6-0 60ml" at bounding box center [207, 365] width 119 height 30
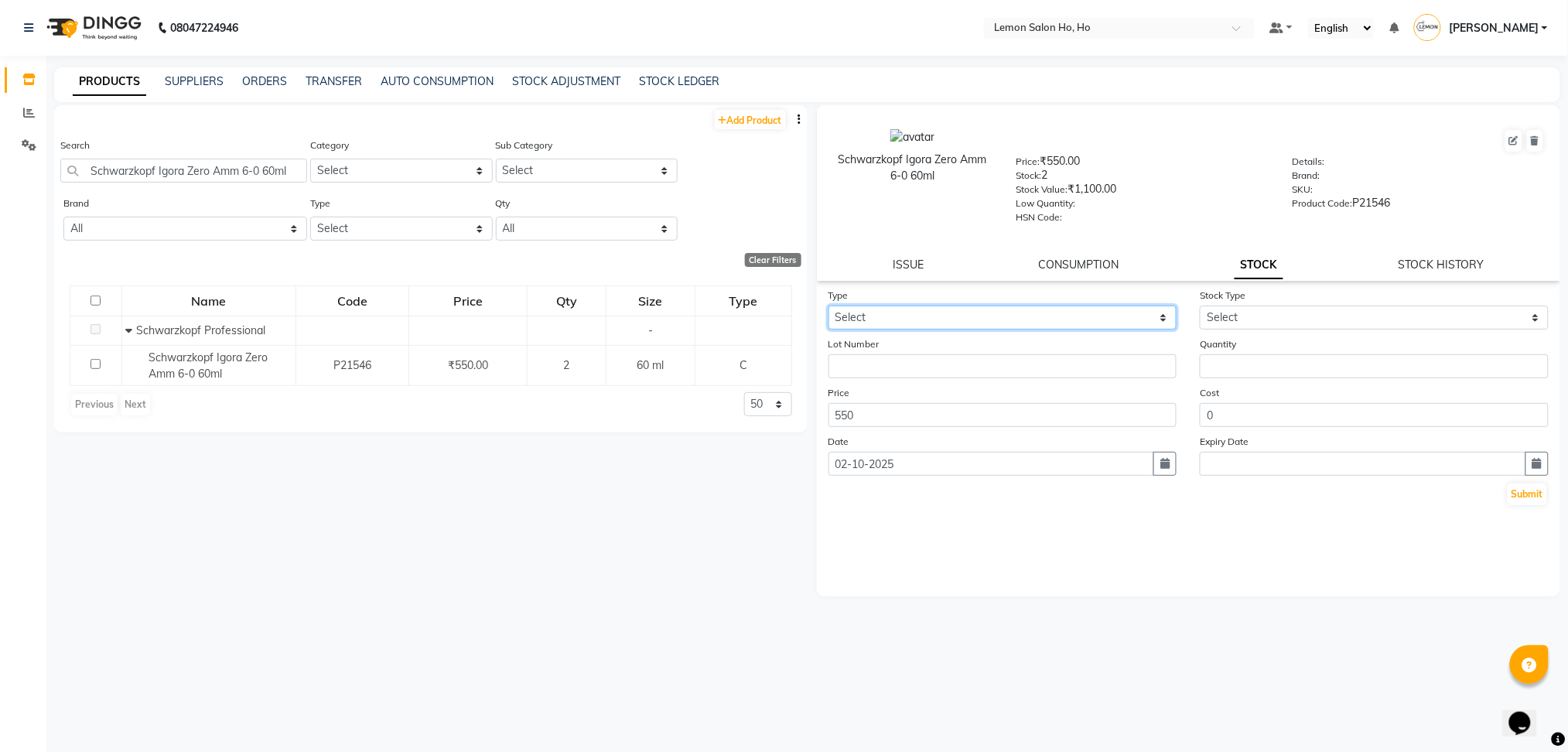
drag, startPoint x: 1001, startPoint y: 315, endPoint x: 900, endPoint y: 364, distance: 112.3
click at [900, 364] on form "Type Select In Out Stock Type Select New Stock Adjustment Return Other Lot Numb…" at bounding box center [1189, 396] width 721 height 220
select select "in"
click at [829, 306] on select "Select In Out" at bounding box center [1003, 318] width 348 height 24
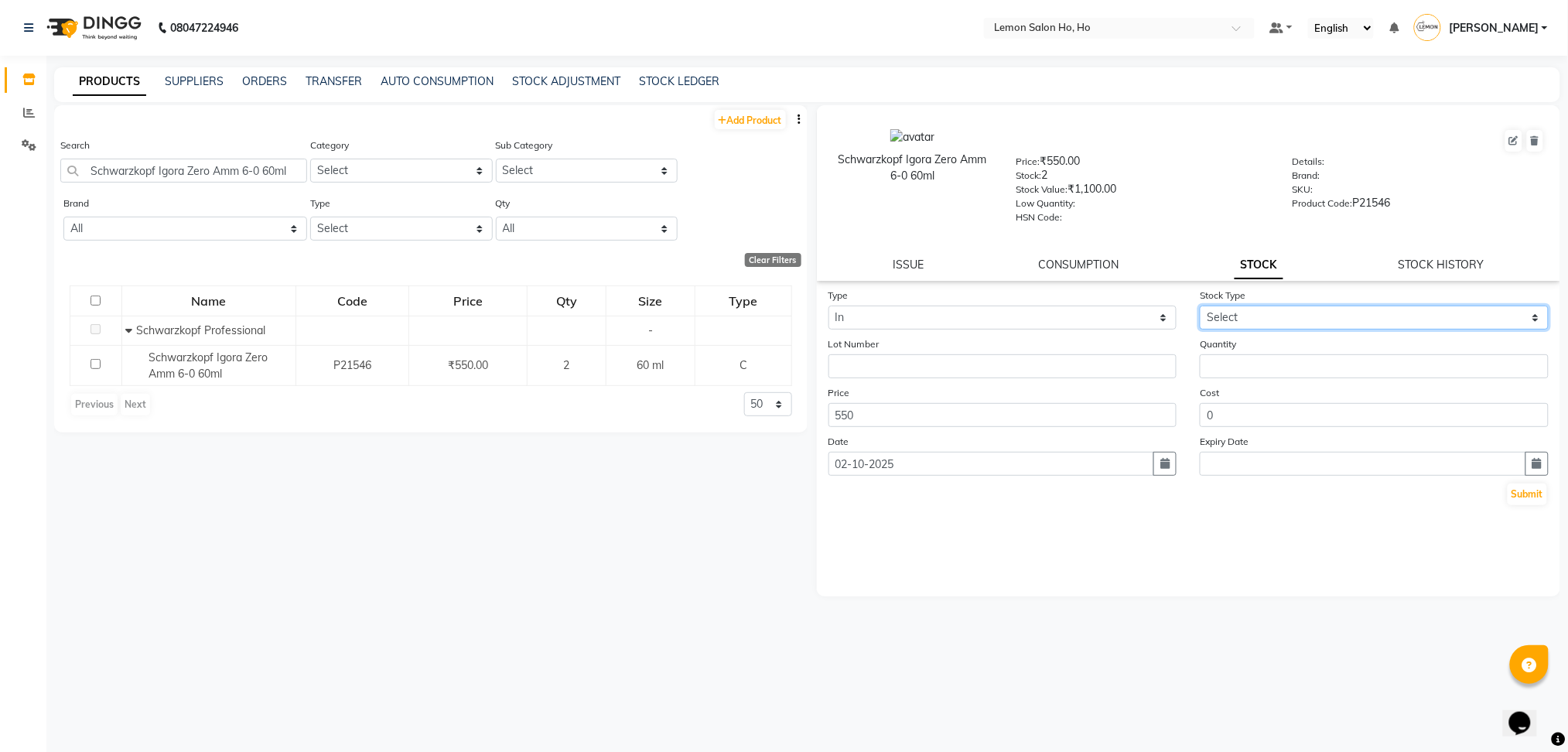
drag, startPoint x: 1227, startPoint y: 315, endPoint x: 1262, endPoint y: 383, distance: 76.5
click at [1262, 383] on form "Type Select In Out Stock Type Select New Stock Adjustment Return Other Lot Numb…" at bounding box center [1189, 396] width 721 height 220
select select "adjustment"
click at [1200, 306] on select "Select New Stock Adjustment Return Other" at bounding box center [1374, 318] width 348 height 24
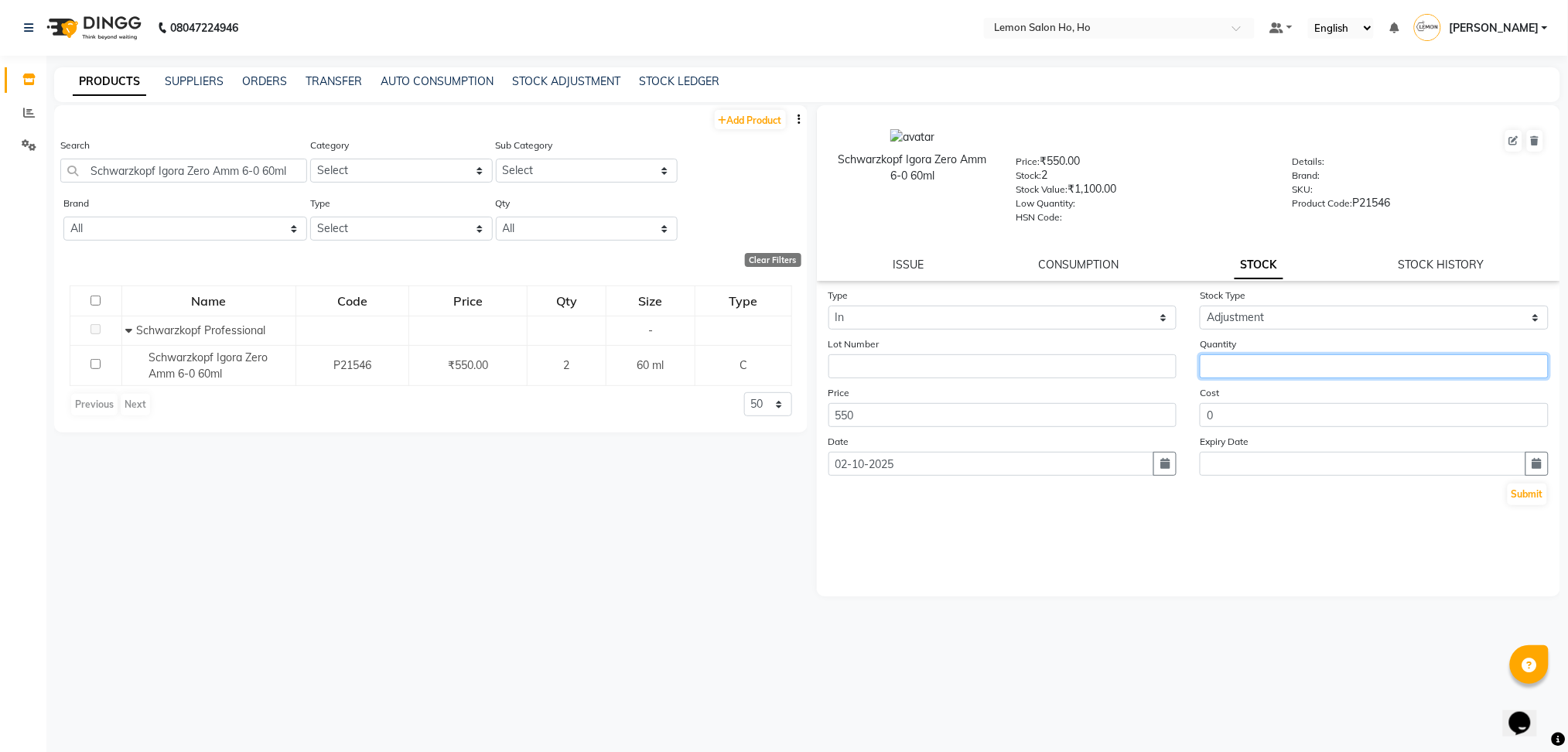
click at [1270, 370] on input "number" at bounding box center [1374, 366] width 348 height 24
type input "3"
click at [1507, 483] on button "Submit" at bounding box center [1527, 493] width 39 height 21
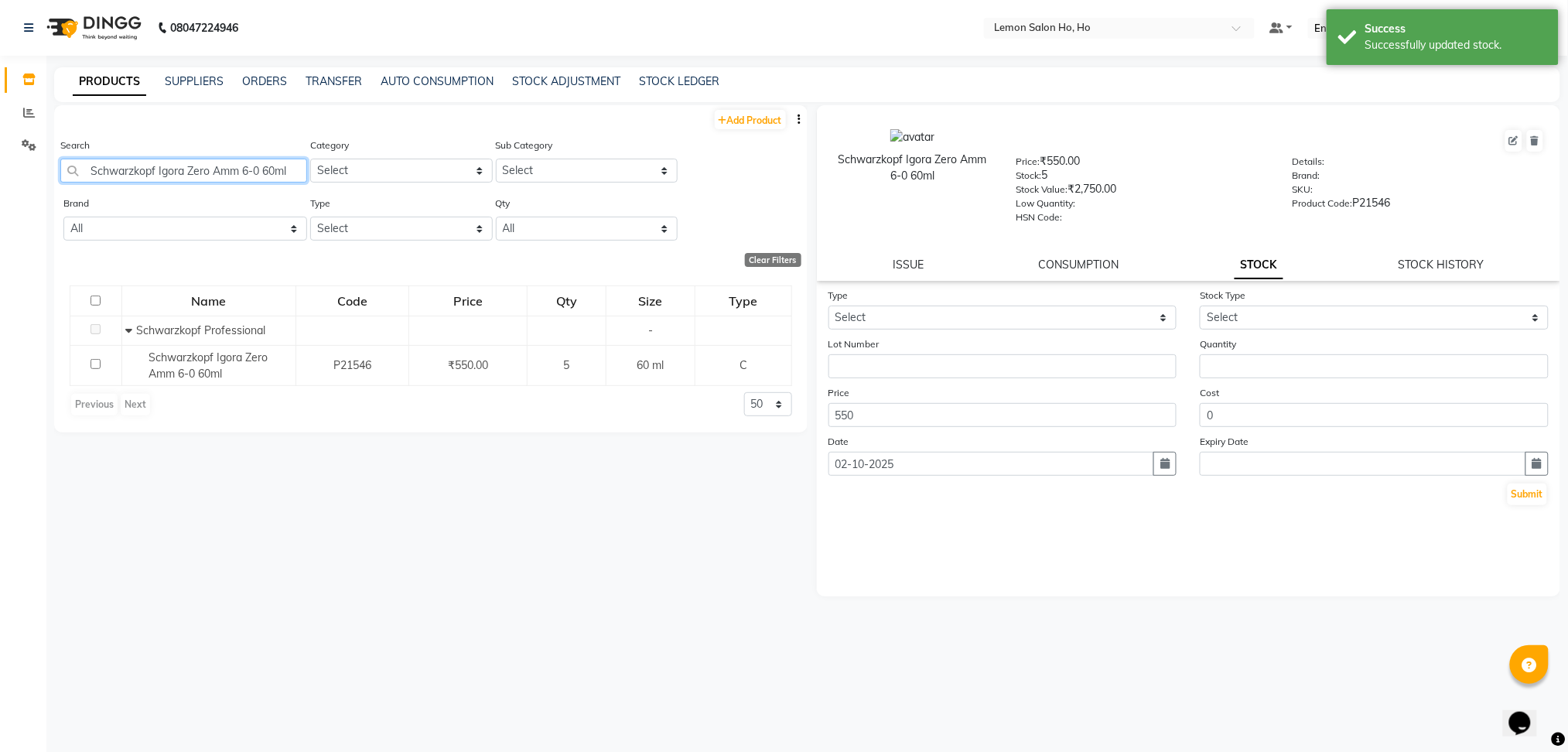
click at [251, 165] on input "Schwarzkopf Igora Zero Amm 6-0 60ml" at bounding box center [184, 170] width 247 height 24
paste input "68"
type input "Schwarzkopf Igora Zero Amm 6-68 60ml"
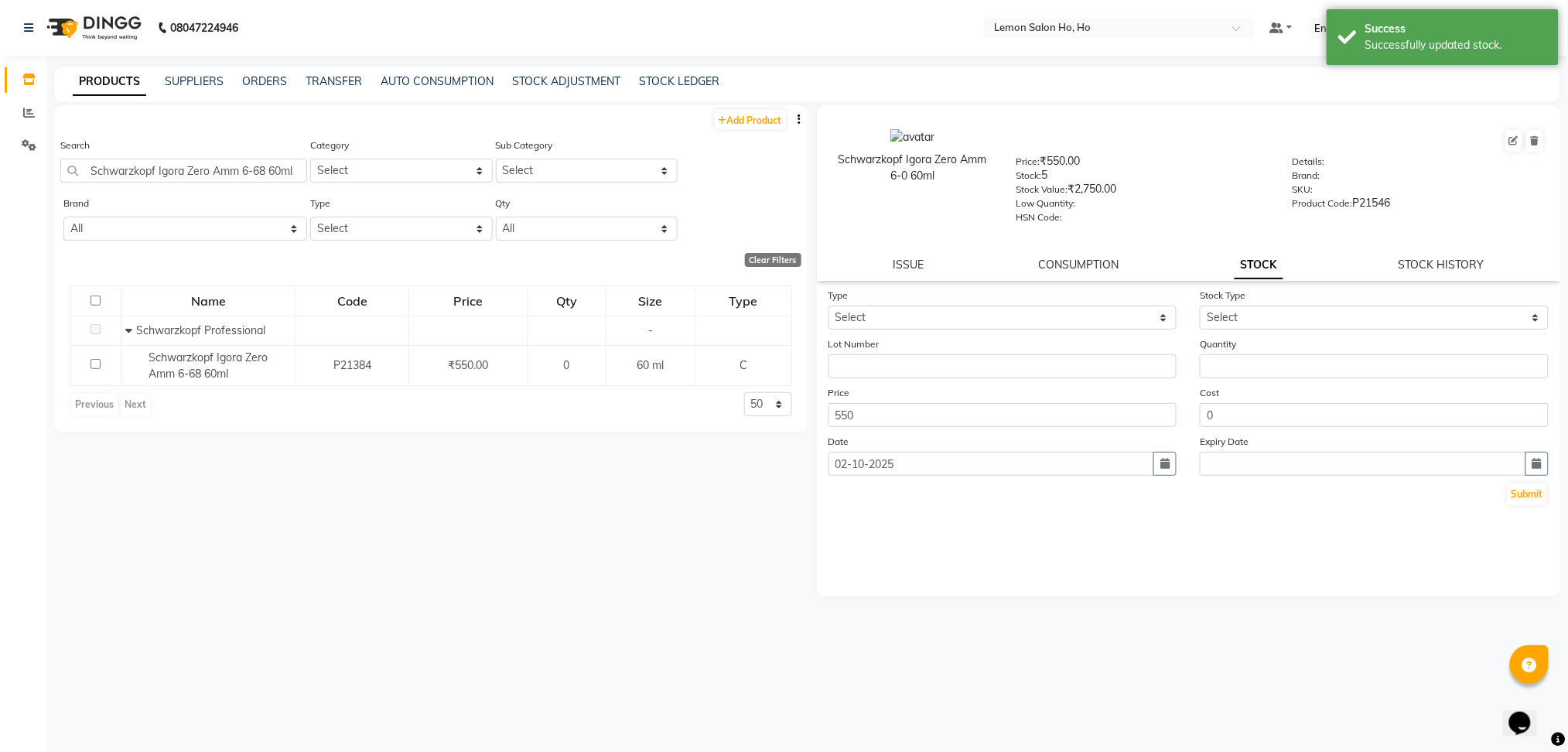
click at [198, 357] on span "Schwarzkopf Igora Zero Amm 6-68 60ml" at bounding box center [207, 365] width 119 height 30
click at [918, 313] on select "Select In Out" at bounding box center [1003, 318] width 348 height 24
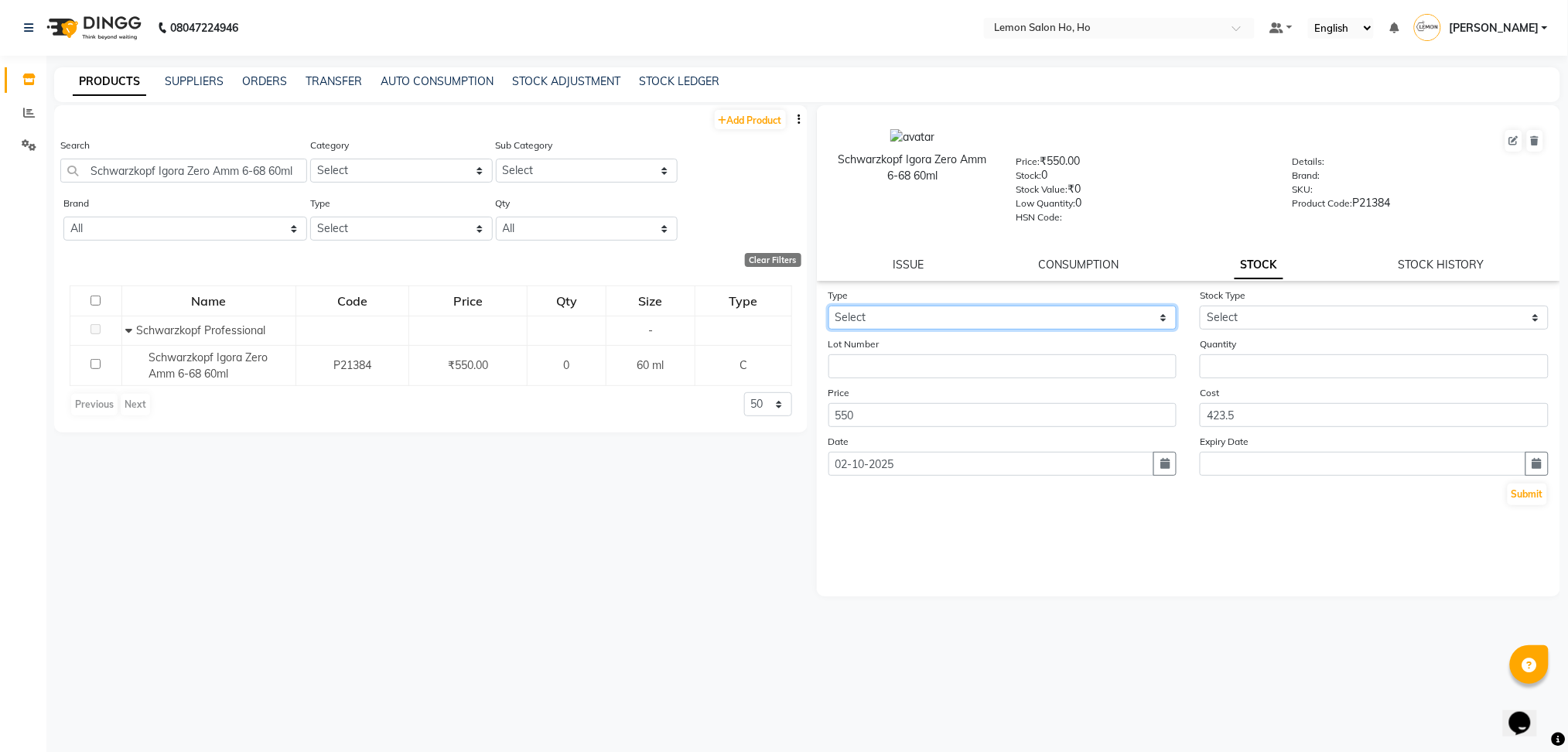
select select "in"
click at [829, 306] on select "Select In Out" at bounding box center [1003, 318] width 348 height 24
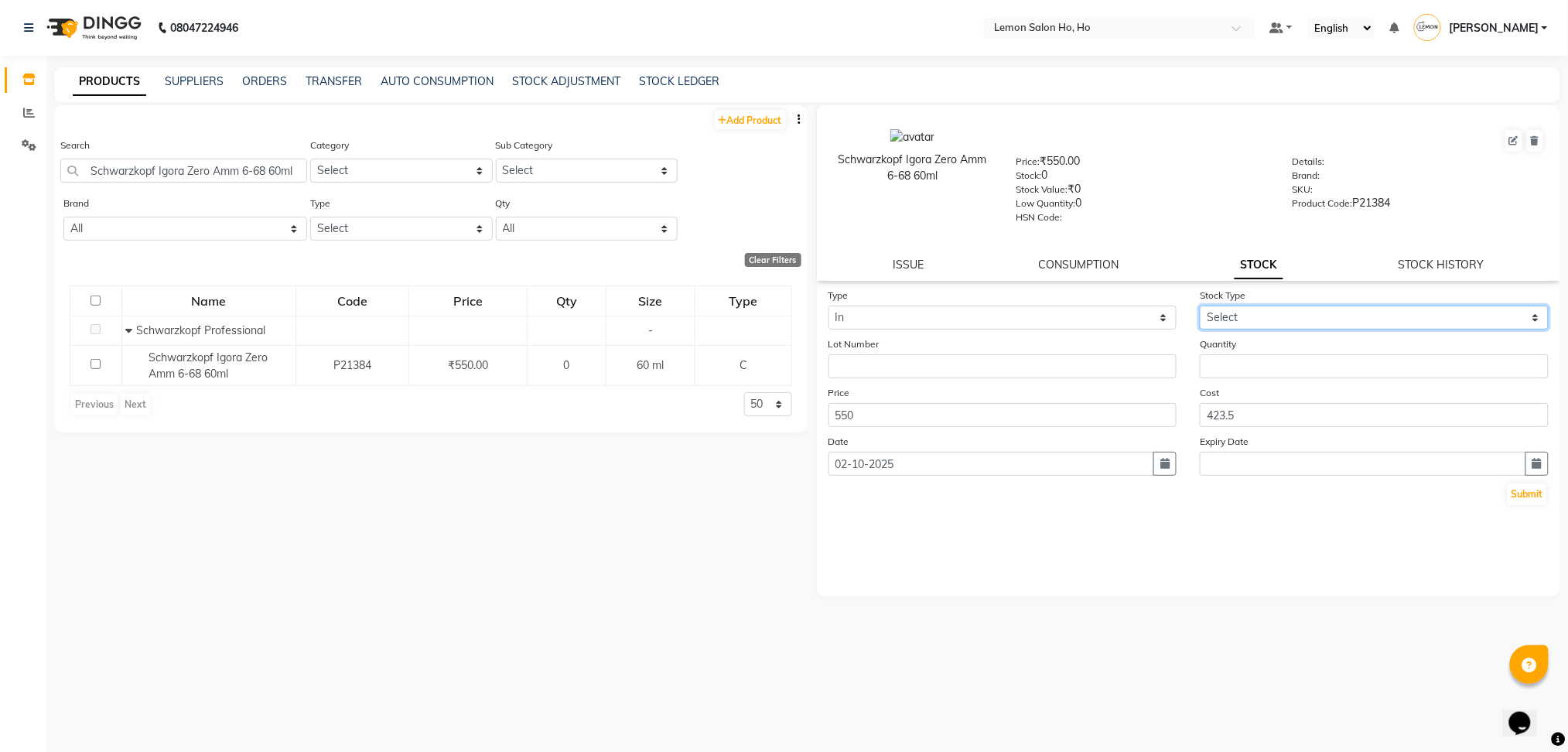
drag, startPoint x: 1241, startPoint y: 318, endPoint x: 1262, endPoint y: 394, distance: 78.8
click at [1262, 394] on form "Type Select In Out Stock Type Select New Stock Adjustment Return Other Lot Numb…" at bounding box center [1189, 396] width 721 height 220
select select "adjustment"
click at [1200, 306] on select "Select New Stock Adjustment Return Other" at bounding box center [1374, 318] width 348 height 24
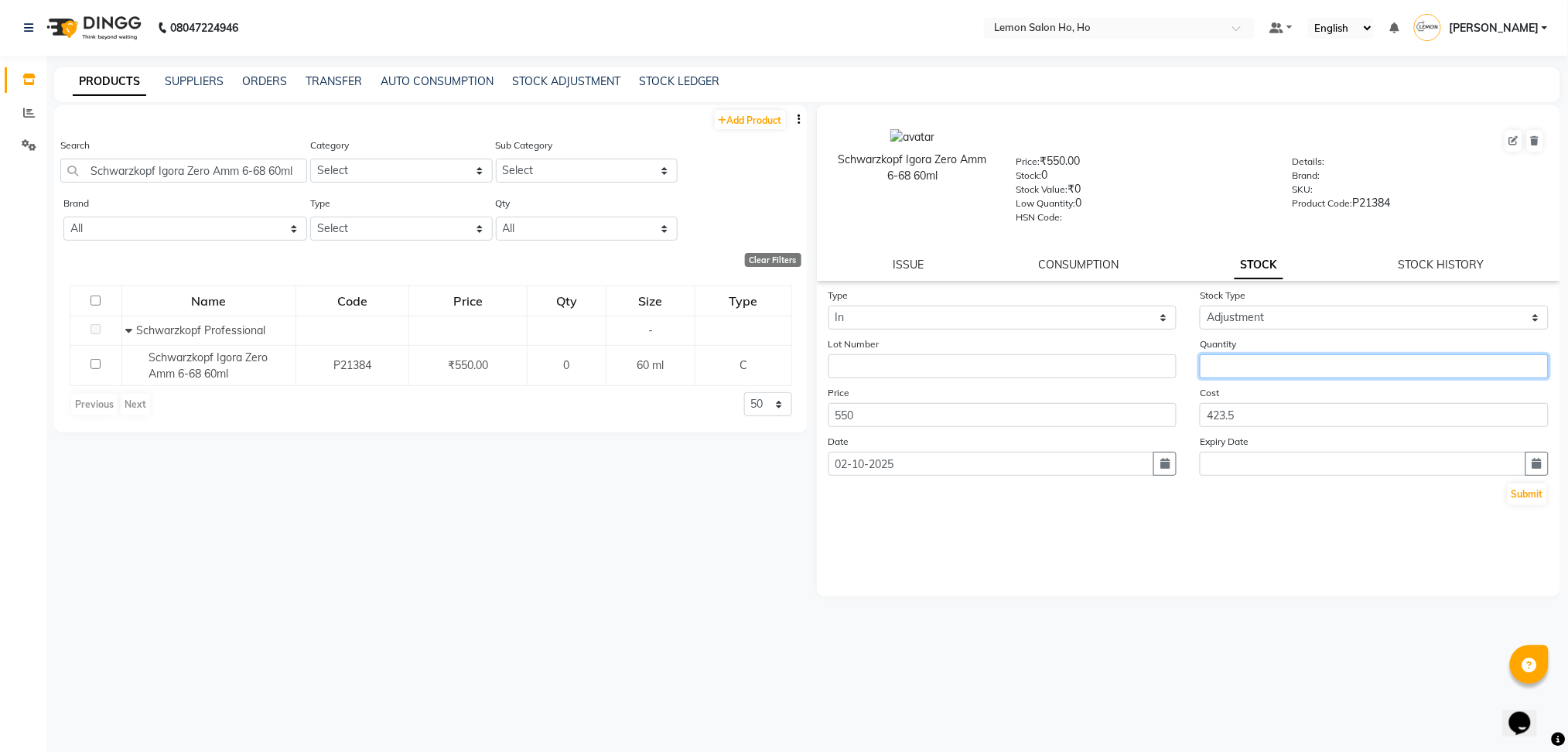
click at [1249, 360] on input "number" at bounding box center [1374, 366] width 348 height 24
type input "2"
click at [1507, 483] on button "Submit" at bounding box center [1527, 493] width 39 height 21
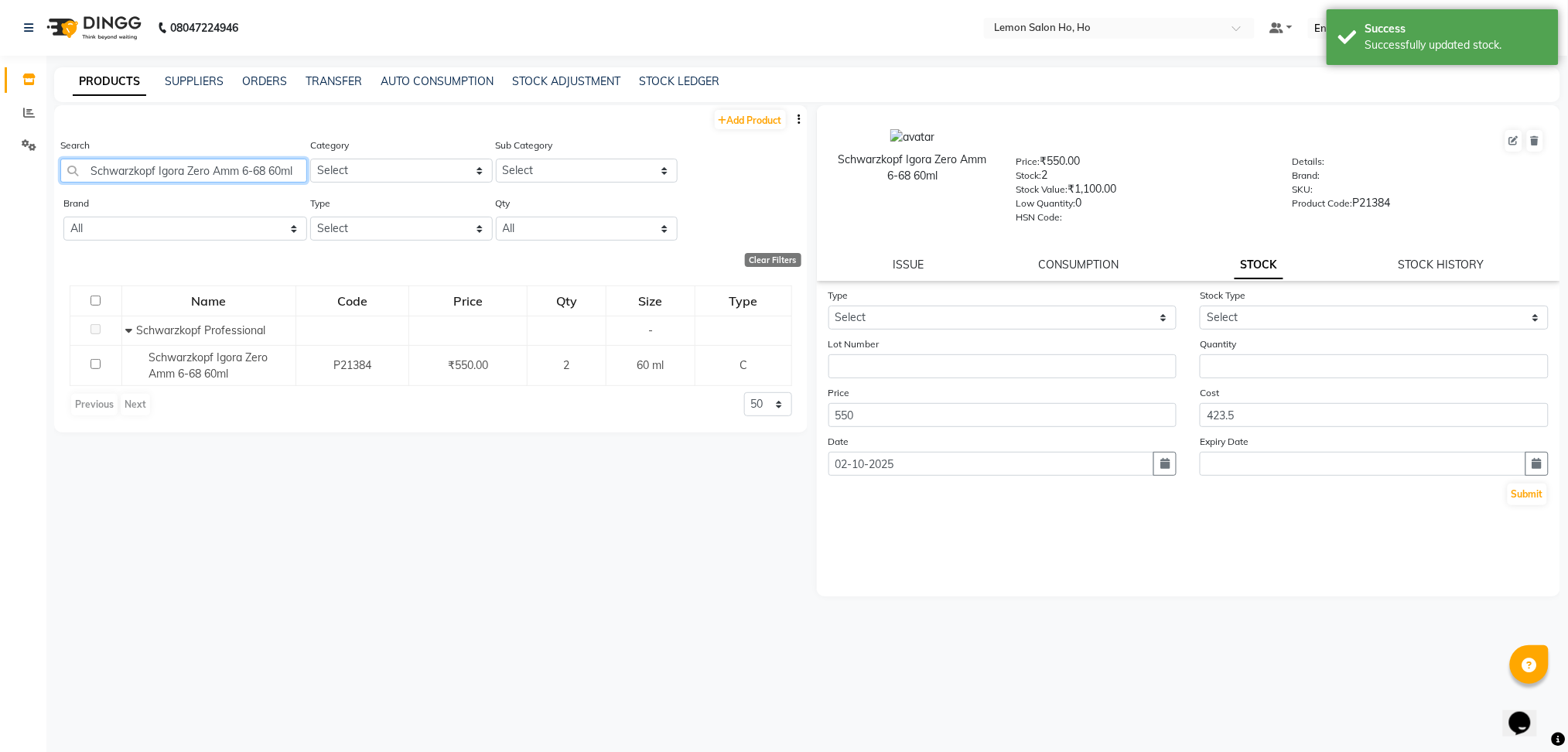
click at [277, 168] on input "Schwarzkopf Igora Zero Amm 6-68 60ml" at bounding box center [184, 170] width 247 height 24
paste input "99"
type input "Schwarzkopf Igora Zero Amm 6-99 60ml"
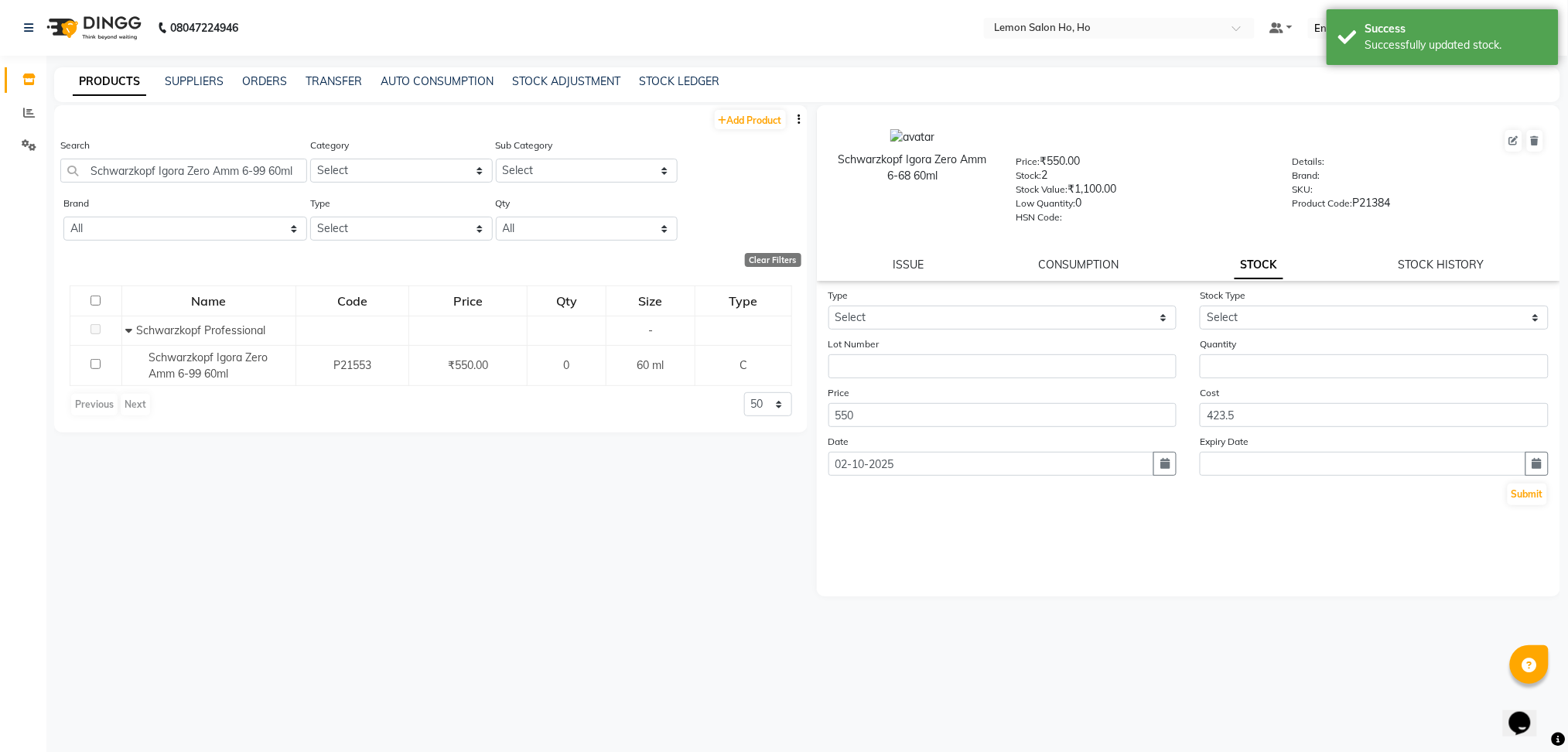
click at [232, 362] on span "Schwarzkopf Igora Zero Amm 6-99 60ml" at bounding box center [207, 365] width 119 height 30
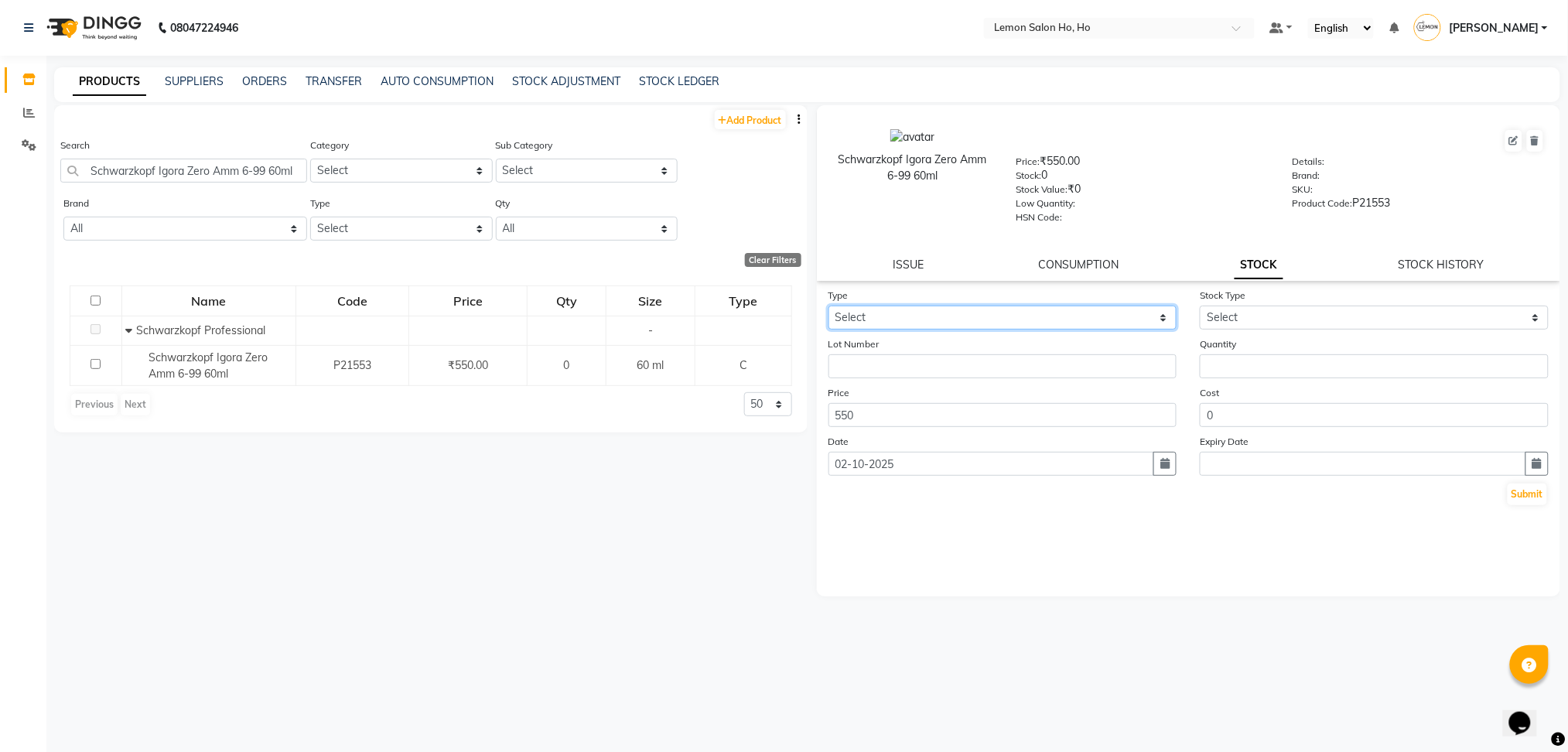
click at [983, 314] on select "Select In Out" at bounding box center [1003, 318] width 348 height 24
select select "in"
click at [829, 306] on select "Select In Out" at bounding box center [1003, 318] width 348 height 24
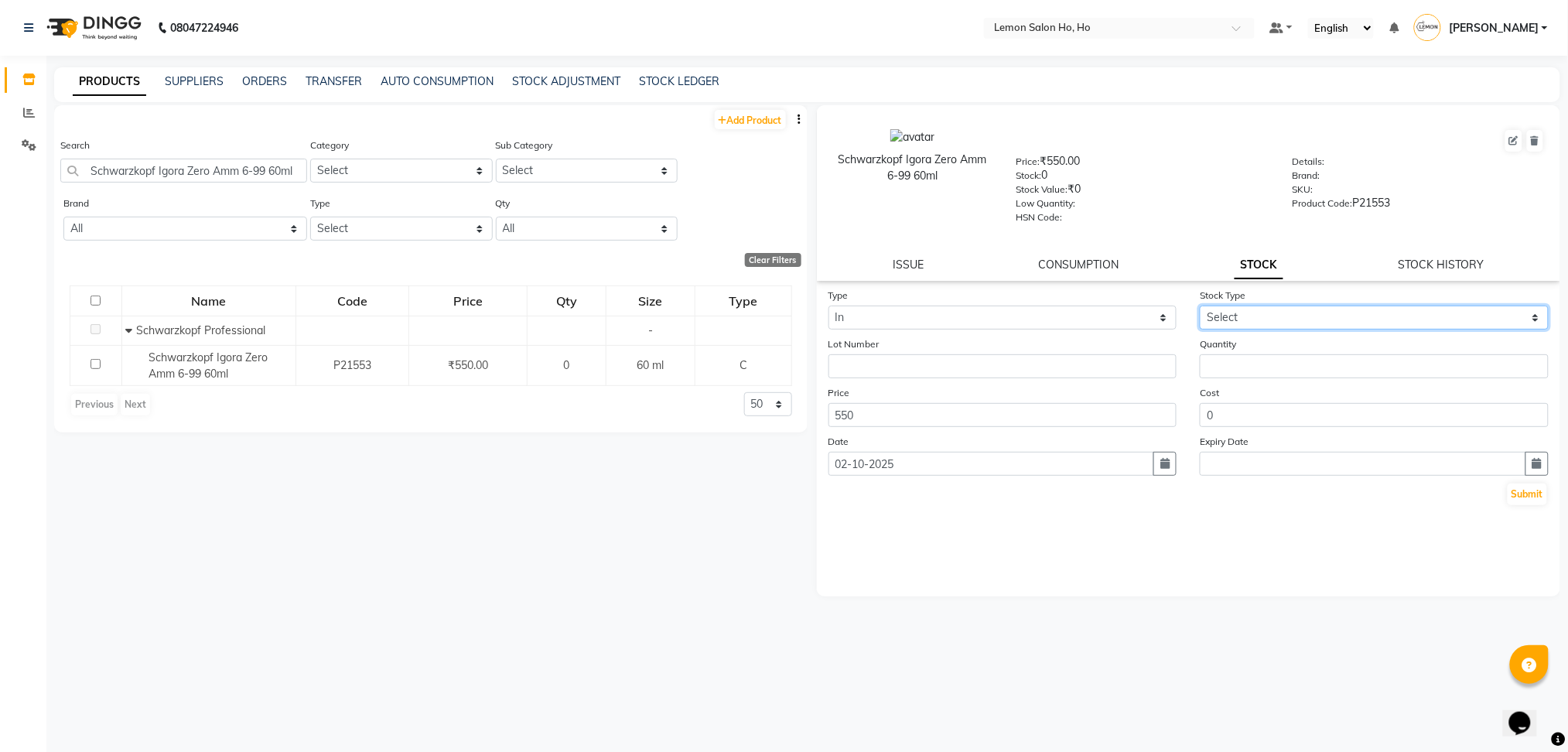
drag, startPoint x: 1266, startPoint y: 312, endPoint x: 1250, endPoint y: 389, distance: 78.6
click at [1250, 389] on form "Type Select In Out Stock Type Select New Stock Adjustment Return Other Lot Numb…" at bounding box center [1189, 396] width 721 height 220
select select "adjustment"
click at [1200, 306] on select "Select New Stock Adjustment Return Other" at bounding box center [1374, 318] width 348 height 24
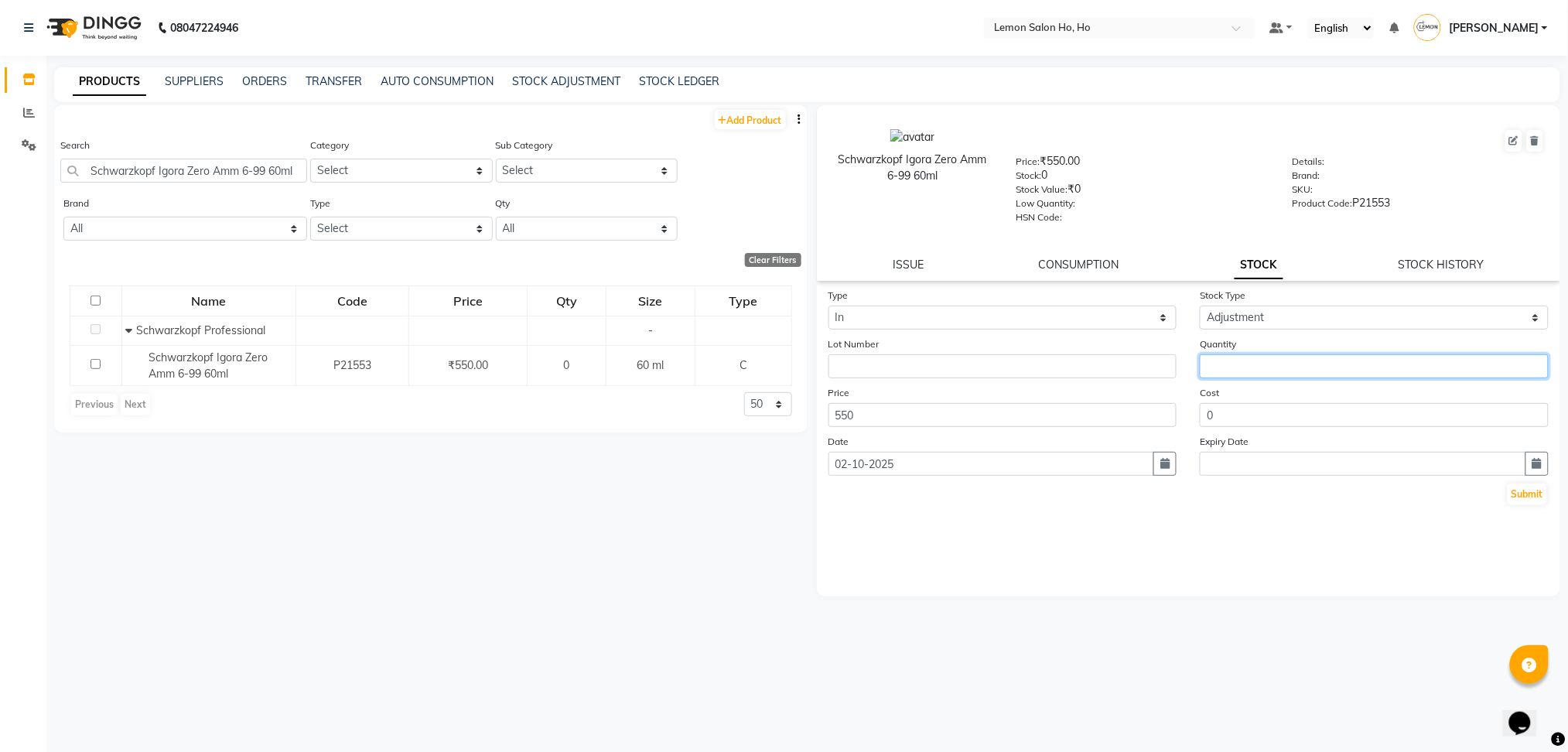
click at [1257, 370] on input "number" at bounding box center [1374, 366] width 348 height 24
type input "1"
click at [1507, 483] on button "Submit" at bounding box center [1527, 493] width 39 height 21
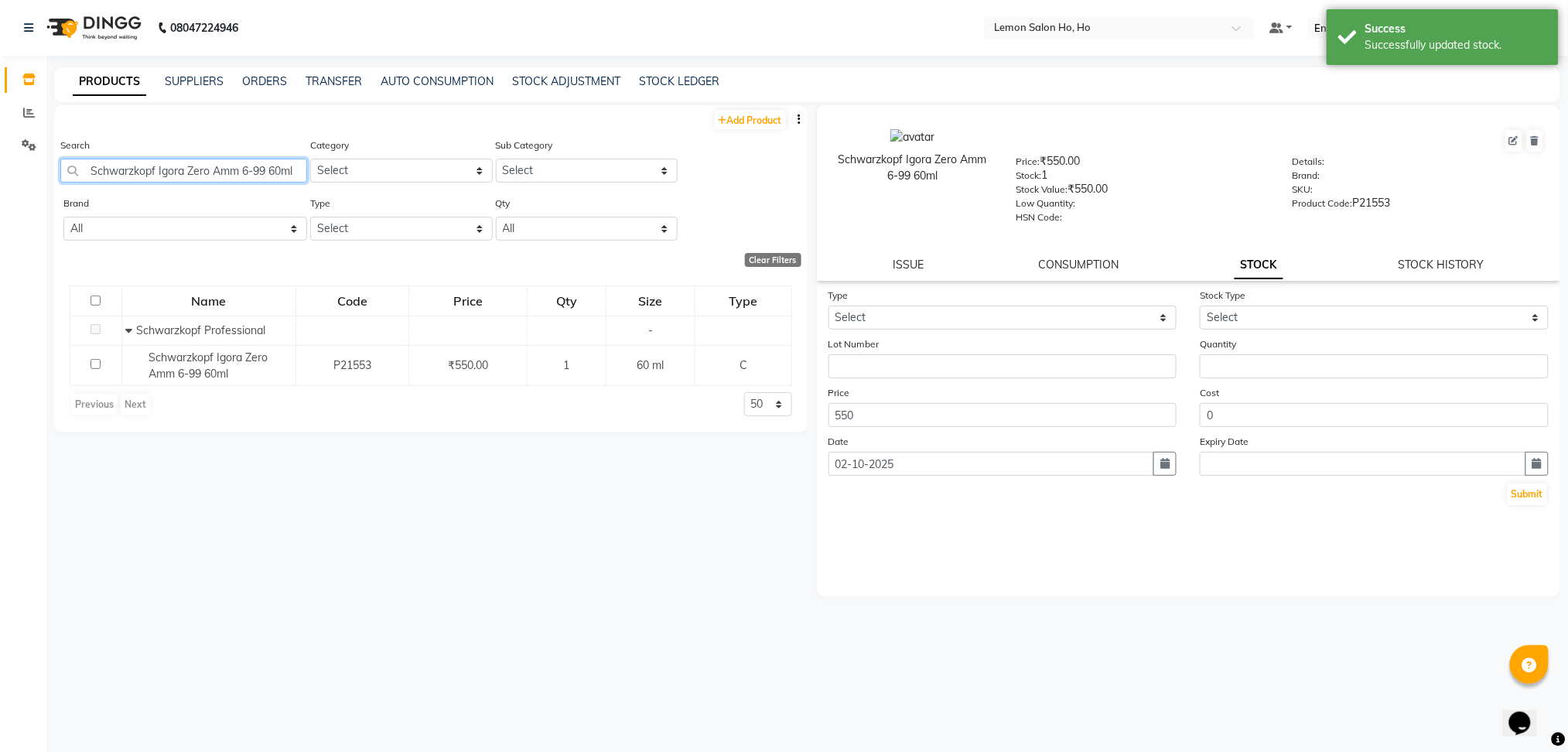
click at [250, 162] on input "Schwarzkopf Igora Zero Amm 6-99 60ml" at bounding box center [184, 170] width 247 height 24
paste input "7-42"
type input "Schwarzkopf Igora Zero Amm 7-42 60ml"
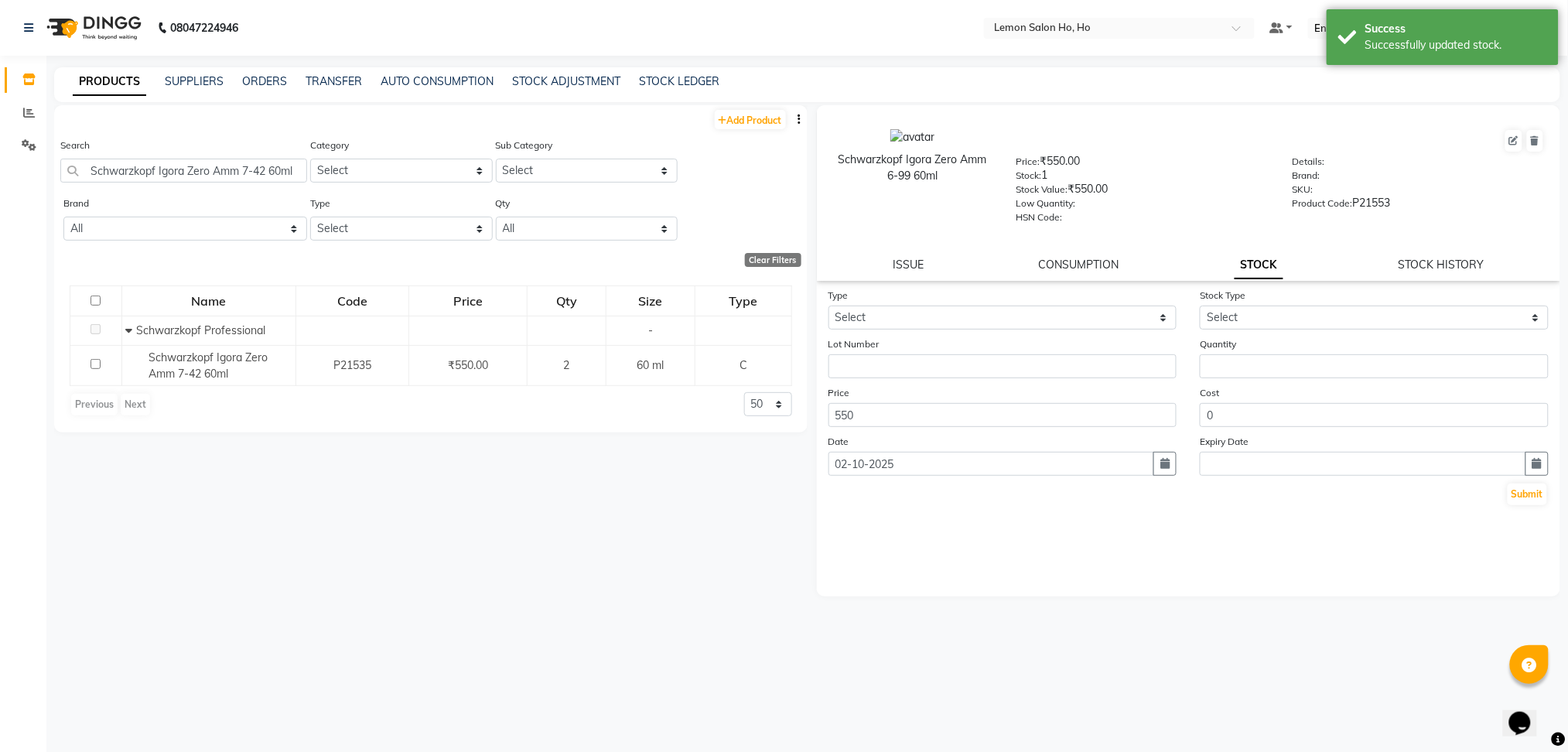
click at [225, 368] on span "Schwarzkopf Igora Zero Amm 7-42 60ml" at bounding box center [207, 365] width 119 height 30
click at [885, 315] on select "Select In Out" at bounding box center [1003, 318] width 348 height 24
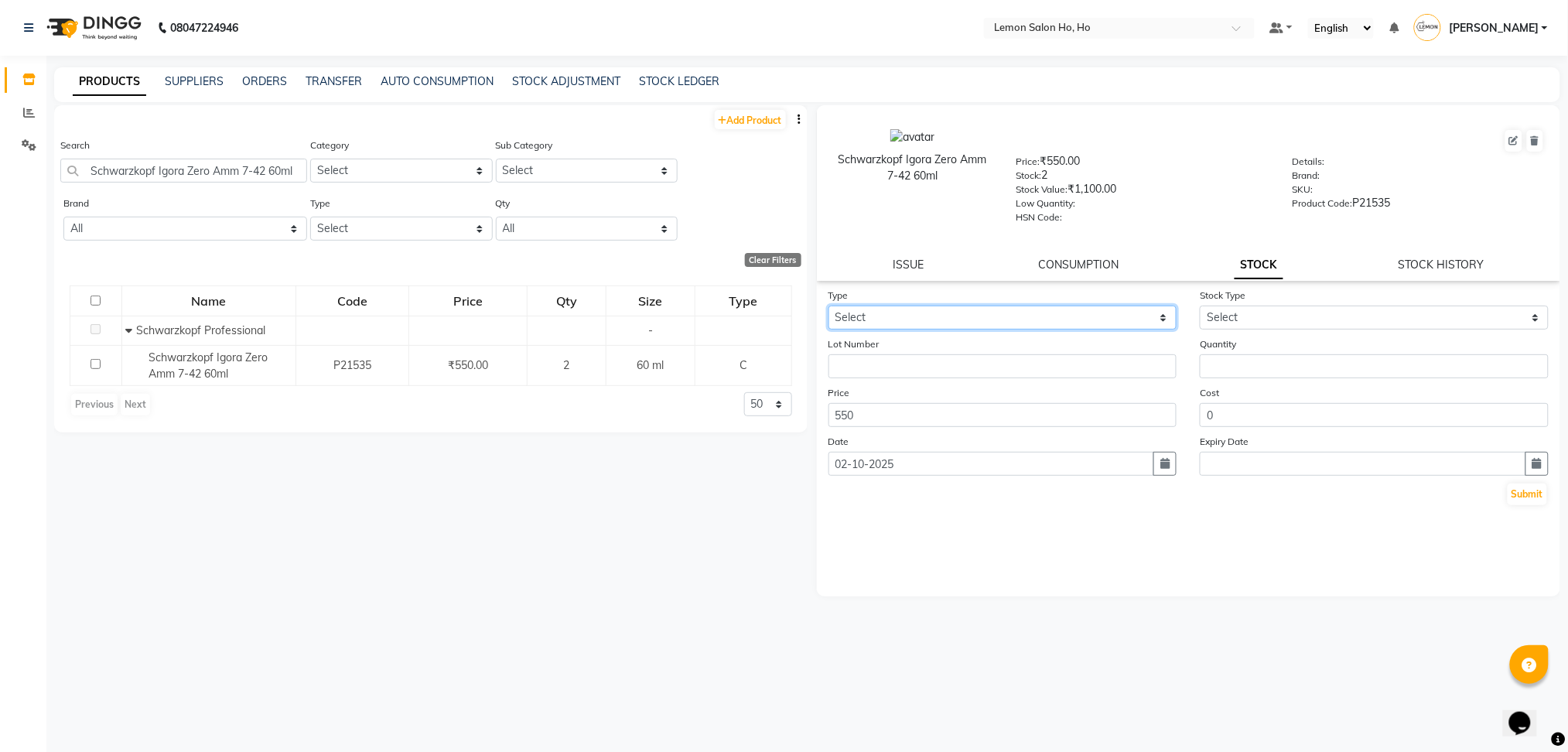
select select "in"
click at [829, 306] on select "Select In Out" at bounding box center [1003, 318] width 348 height 24
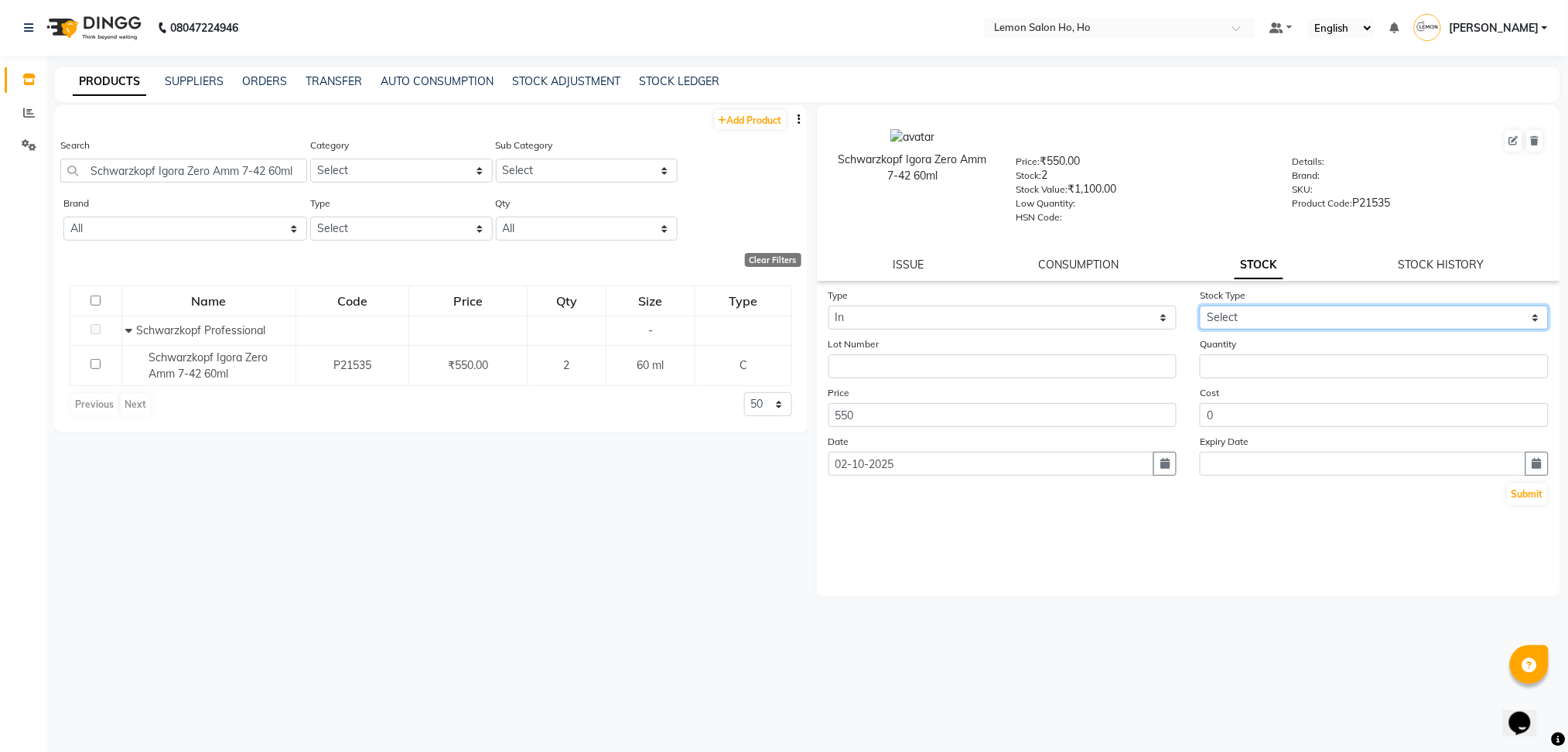
drag, startPoint x: 1270, startPoint y: 314, endPoint x: 1220, endPoint y: 395, distance: 95.2
click at [1220, 395] on form "Type Select In Out Stock Type Select New Stock Adjustment Return Other Lot Numb…" at bounding box center [1189, 396] width 721 height 220
select select "adjustment"
click at [1200, 306] on select "Select New Stock Adjustment Return Other" at bounding box center [1374, 318] width 348 height 24
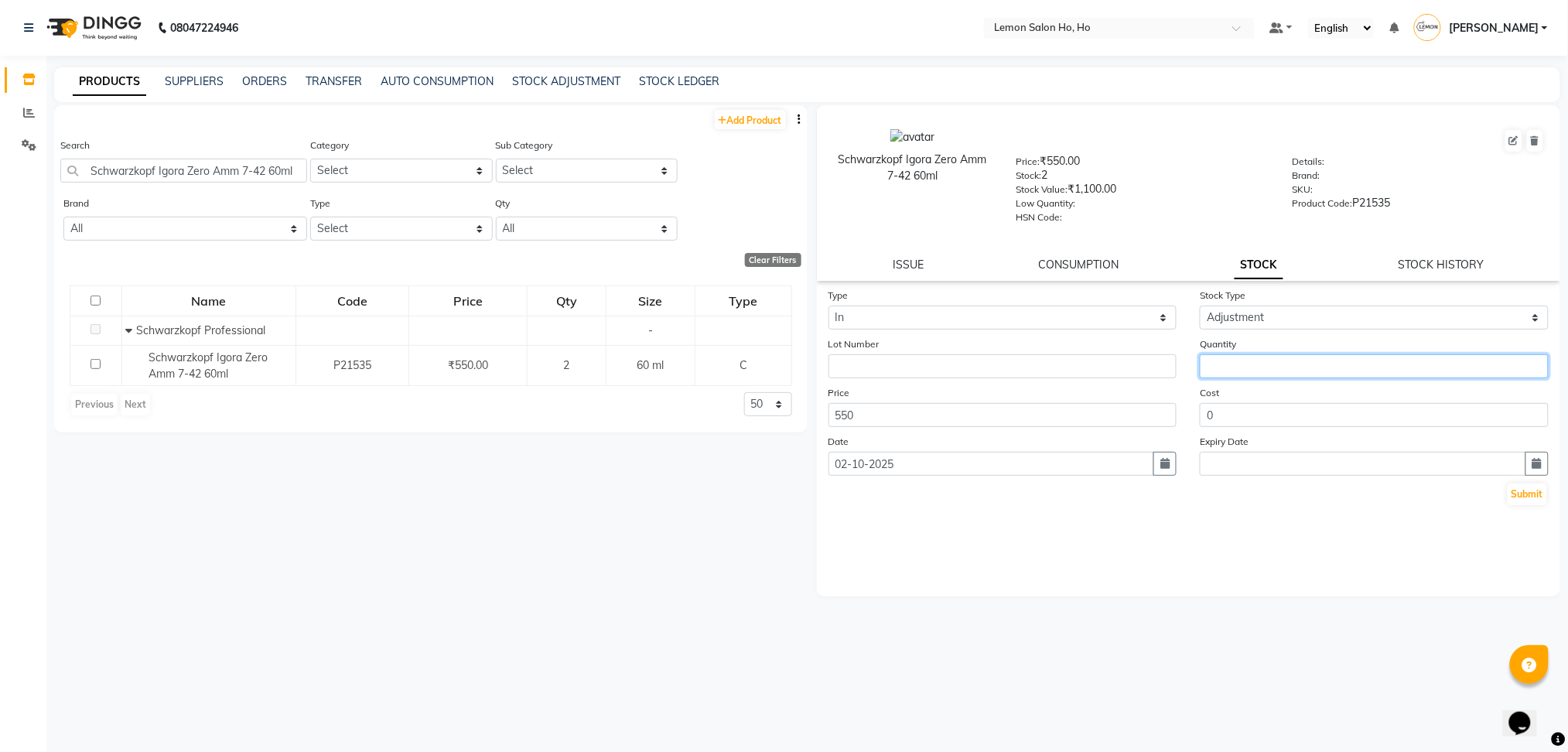
click at [1249, 360] on input "number" at bounding box center [1374, 366] width 348 height 24
type input "2"
click at [1507, 483] on button "Submit" at bounding box center [1527, 493] width 39 height 21
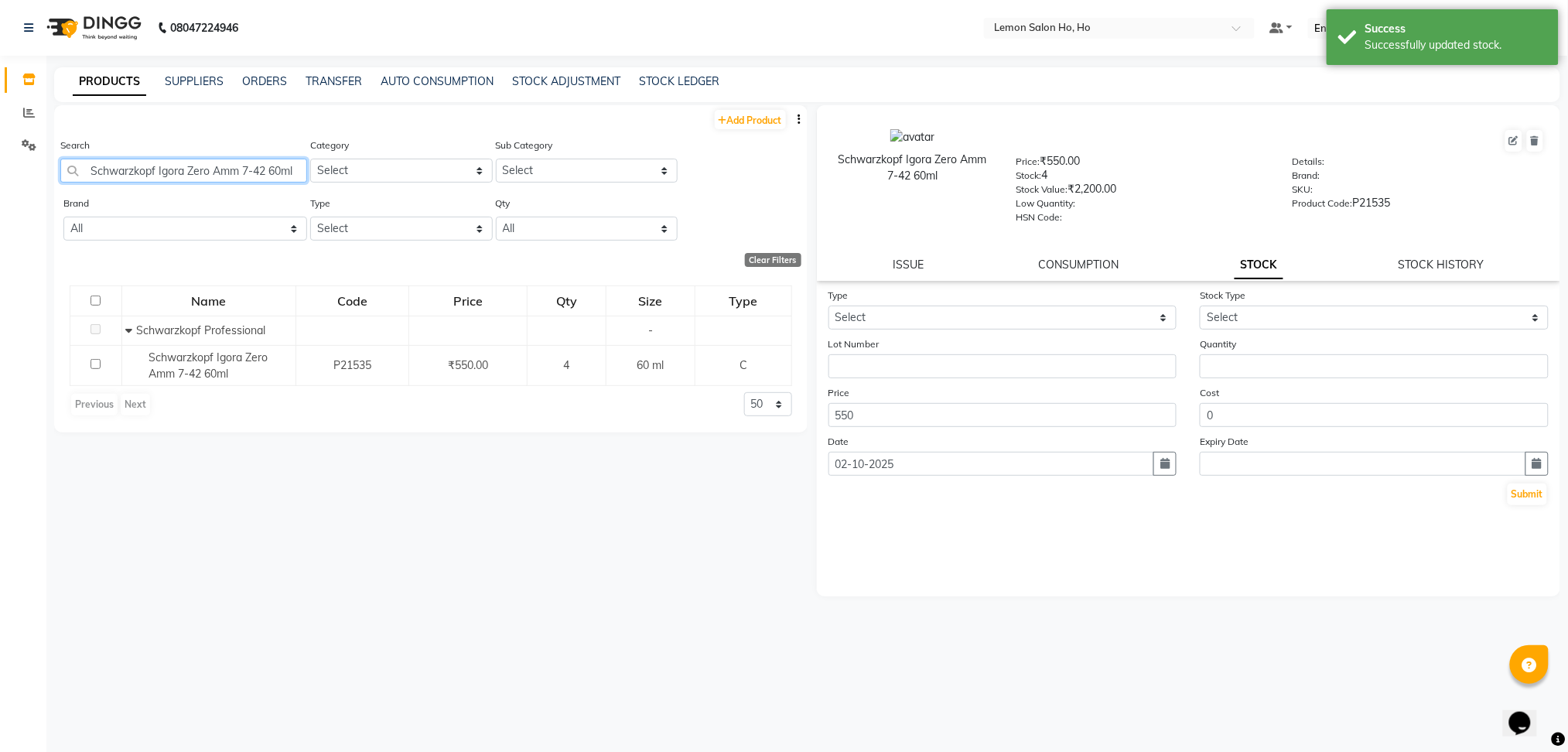
click at [183, 166] on input "Schwarzkopf Igora Zero Amm 7-42 60ml" at bounding box center [184, 170] width 247 height 24
paste input "55"
type input "Schwarzkopf Igora Zero Amm 7-55 60ml"
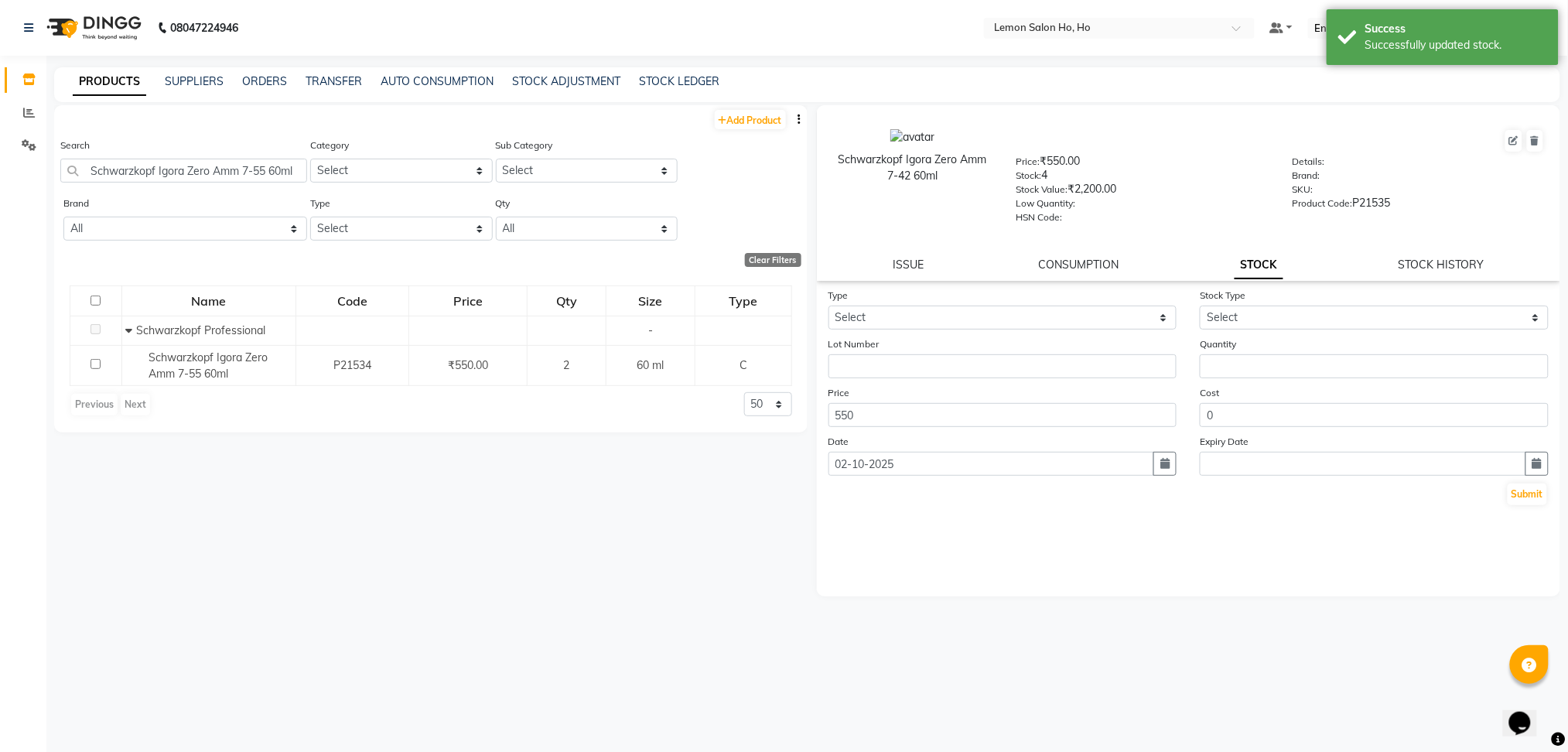
click at [220, 360] on span "Schwarzkopf Igora Zero Amm 7-55 60ml" at bounding box center [207, 365] width 119 height 30
click at [993, 318] on select "Select In Out" at bounding box center [1003, 318] width 348 height 24
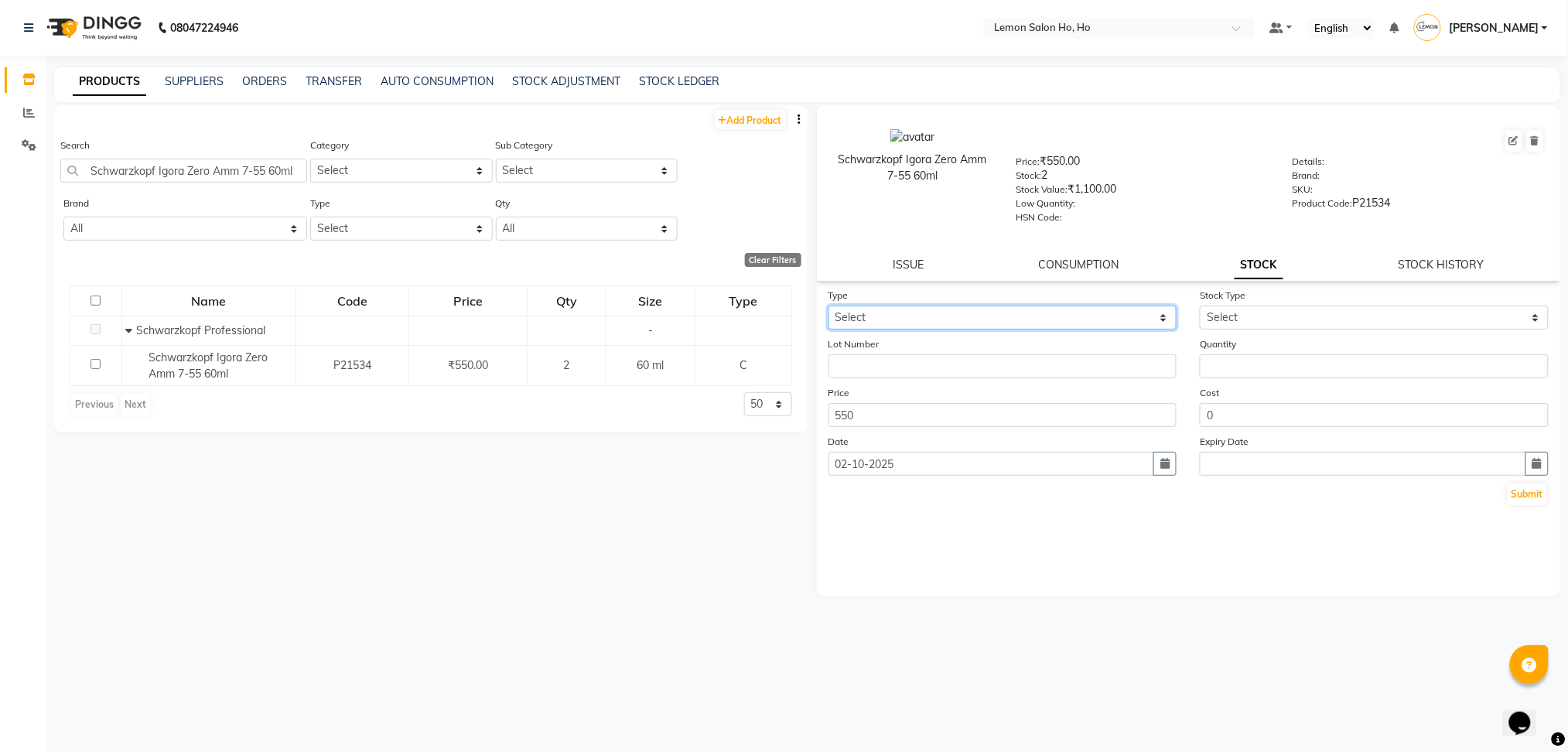
select select "in"
click at [829, 306] on select "Select In Out" at bounding box center [1003, 318] width 348 height 24
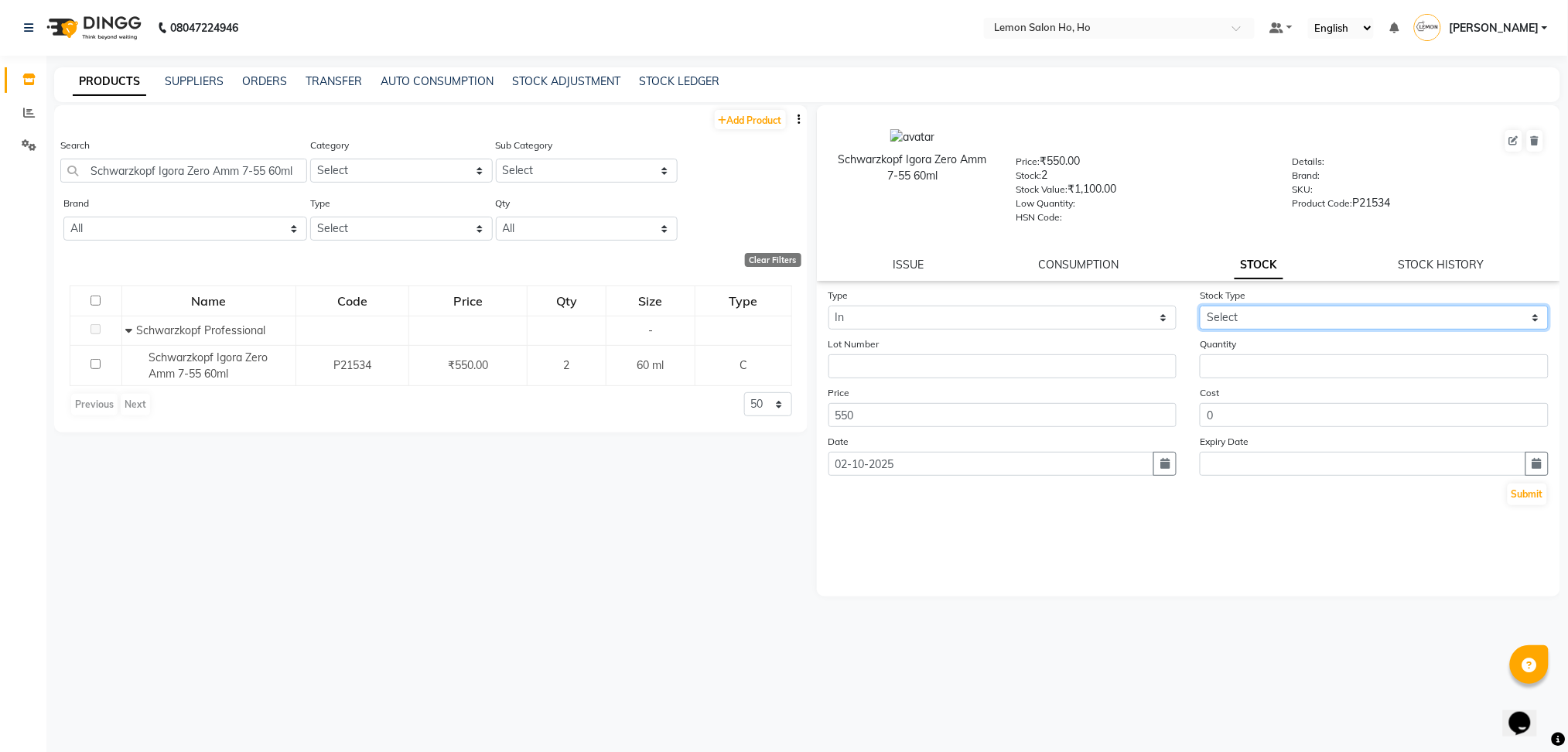
drag, startPoint x: 1317, startPoint y: 316, endPoint x: 1272, endPoint y: 397, distance: 92.7
click at [1272, 397] on form "Type Select In Out Stock Type Select New Stock Adjustment Return Other Lot Numb…" at bounding box center [1189, 396] width 721 height 220
select select "adjustment"
click at [1200, 306] on select "Select New Stock Adjustment Return Other" at bounding box center [1374, 318] width 348 height 24
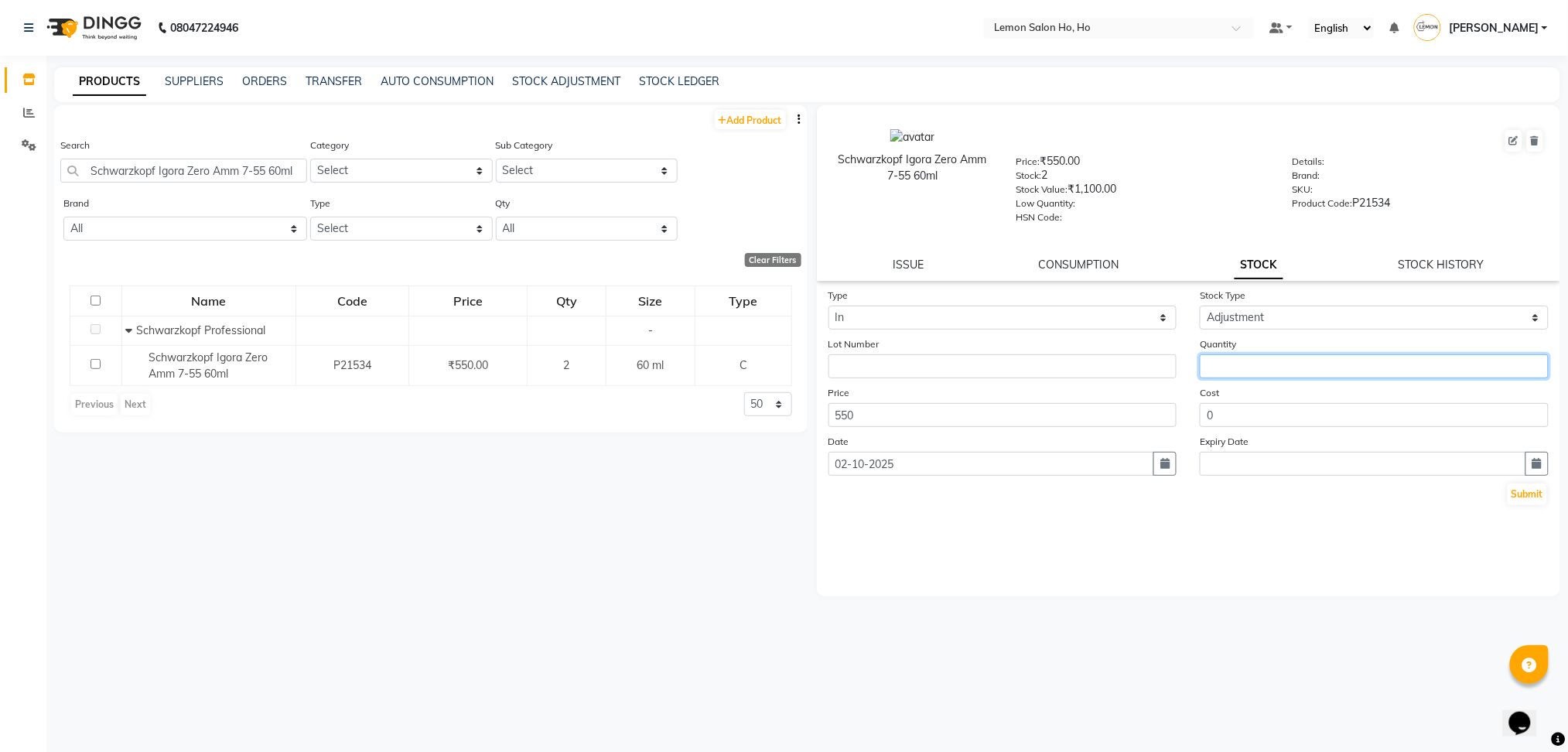
click at [1255, 369] on input "number" at bounding box center [1374, 366] width 348 height 24
type input "2"
click at [1507, 483] on button "Submit" at bounding box center [1527, 493] width 39 height 21
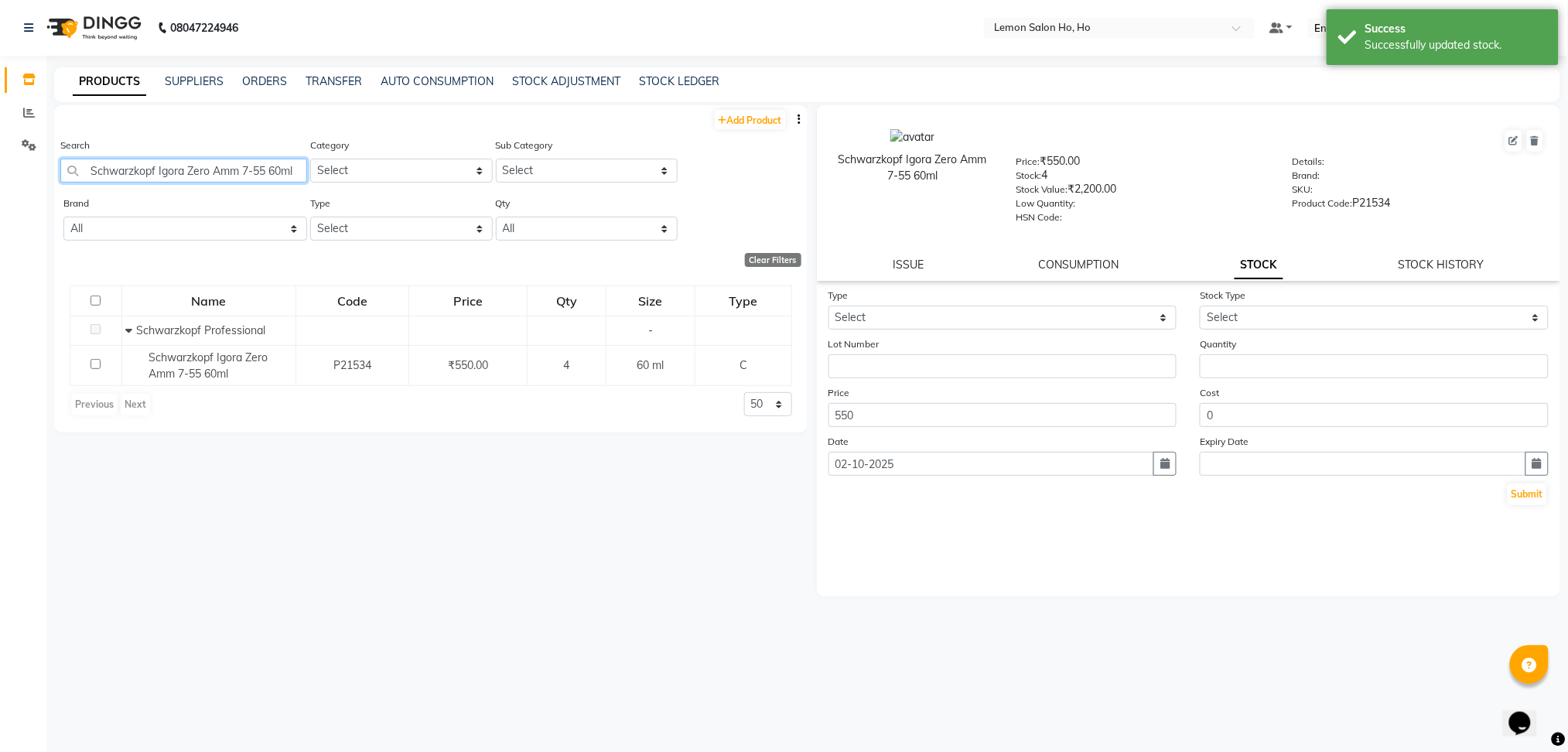
click at [211, 181] on input "Schwarzkopf Igora Zero Amm 7-55 60ml" at bounding box center [184, 170] width 247 height 24
paste input "kinora Micellar Cleansing Water 20"
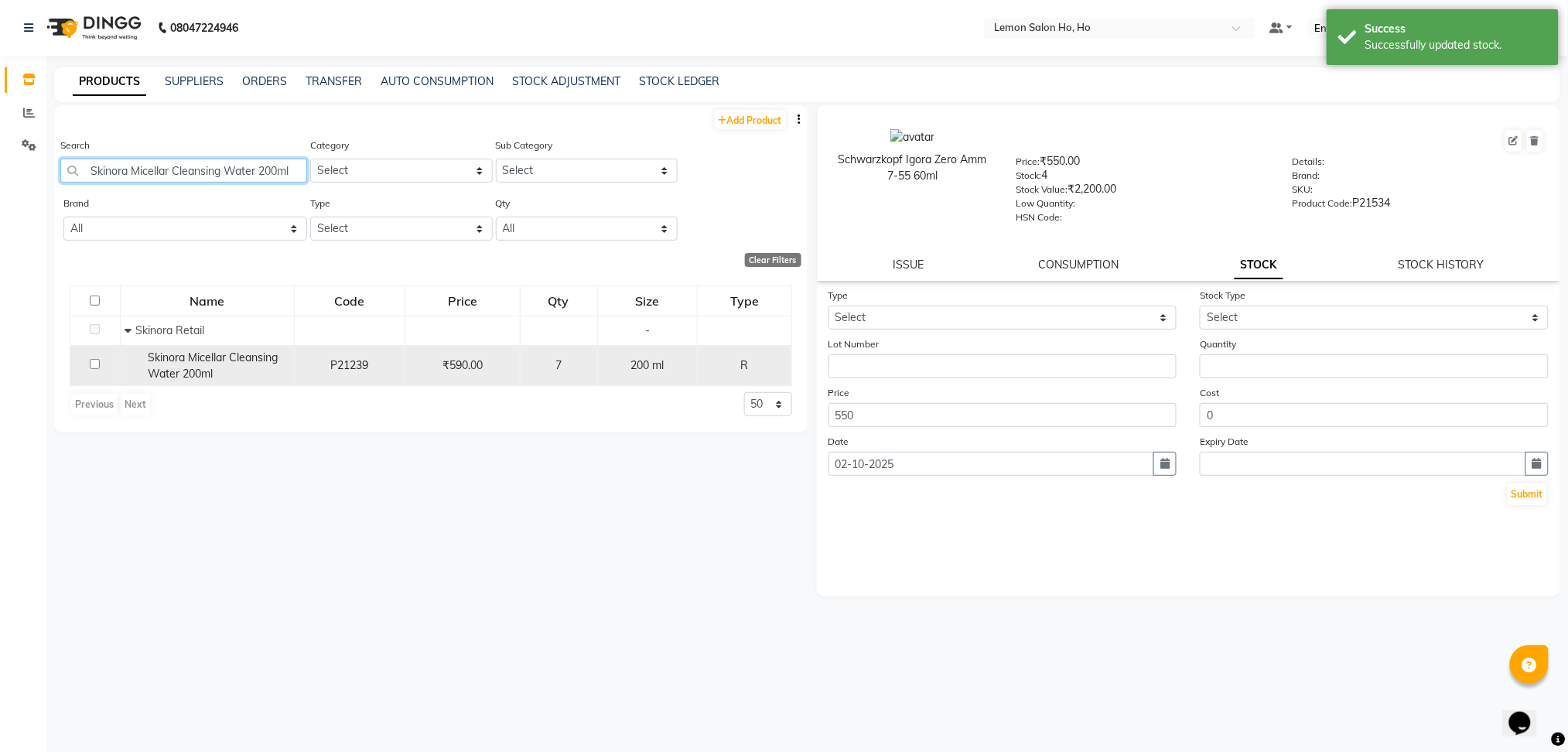
type input "Skinora Micellar Cleansing Water 200ml"
click at [199, 359] on span "Skinora Micellar Cleansing Water 200ml" at bounding box center [212, 365] width 130 height 30
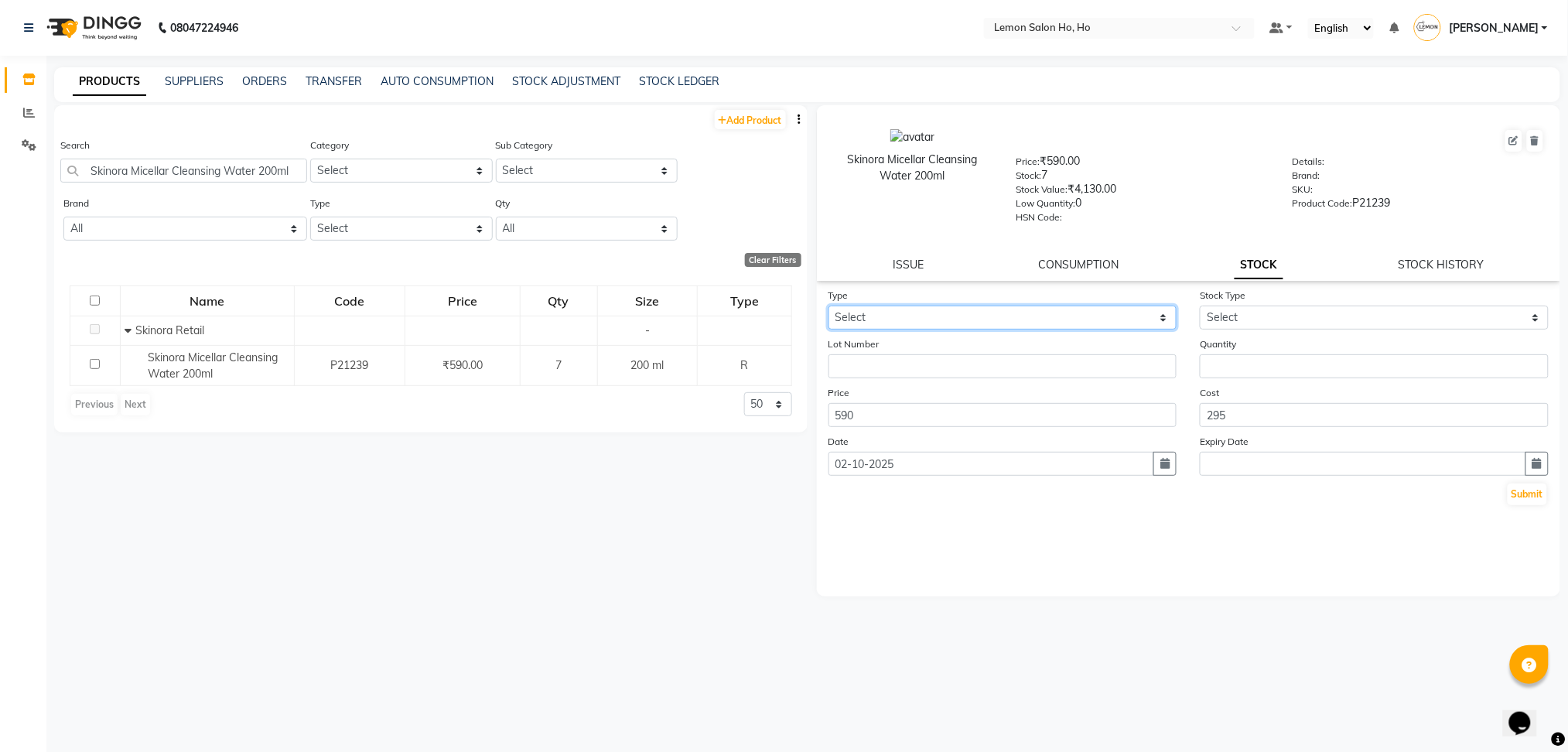
click at [1112, 323] on select "Select In Out" at bounding box center [1003, 318] width 348 height 24
select select "in"
click at [829, 306] on select "Select In Out" at bounding box center [1003, 318] width 348 height 24
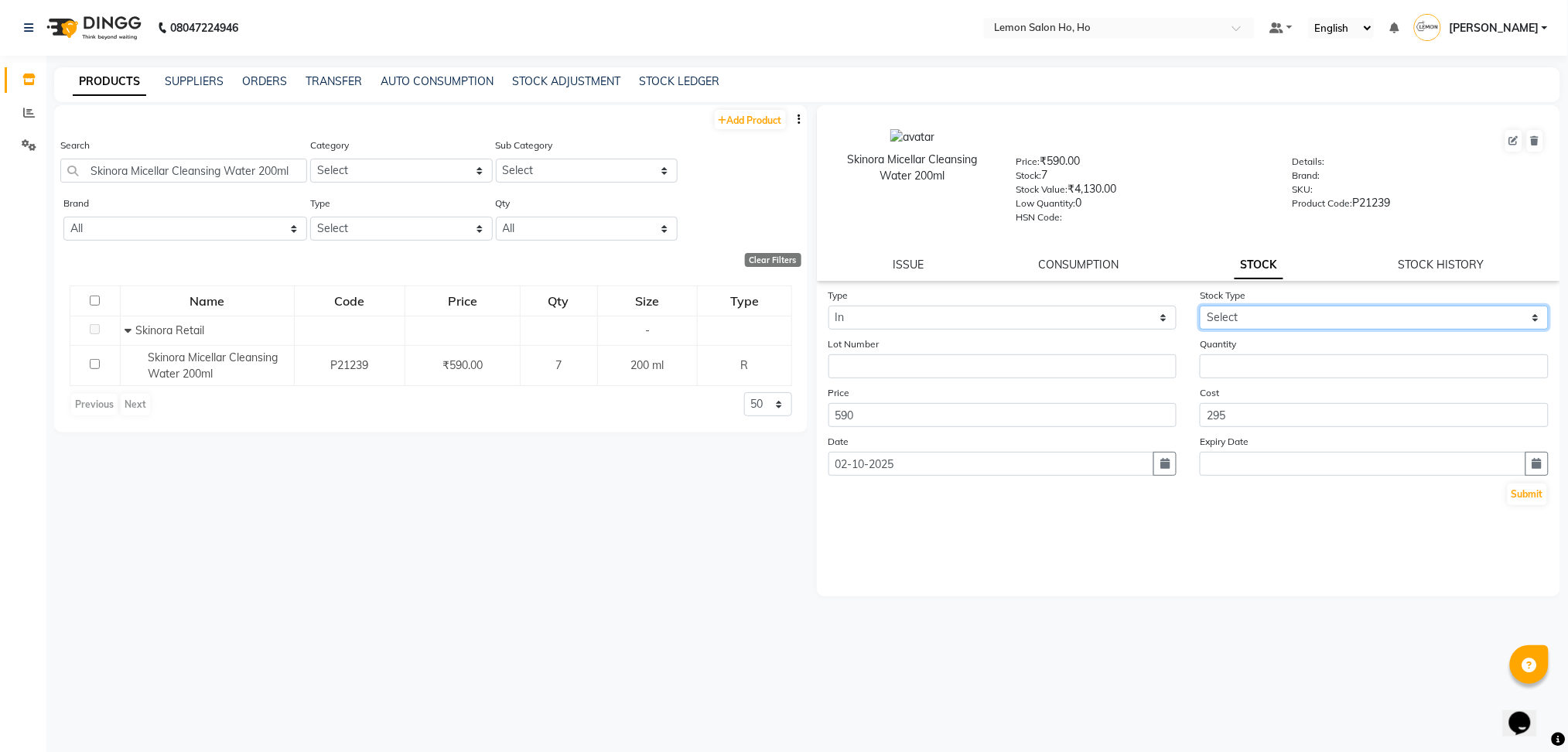
drag, startPoint x: 1275, startPoint y: 319, endPoint x: 1239, endPoint y: 396, distance: 85.0
click at [1239, 396] on form "Type Select In Out Stock Type Select New Stock Adjustment Return Other Lot Numb…" at bounding box center [1189, 396] width 721 height 220
select select "adjustment"
click at [1200, 306] on select "Select New Stock Adjustment Return Other" at bounding box center [1374, 318] width 348 height 24
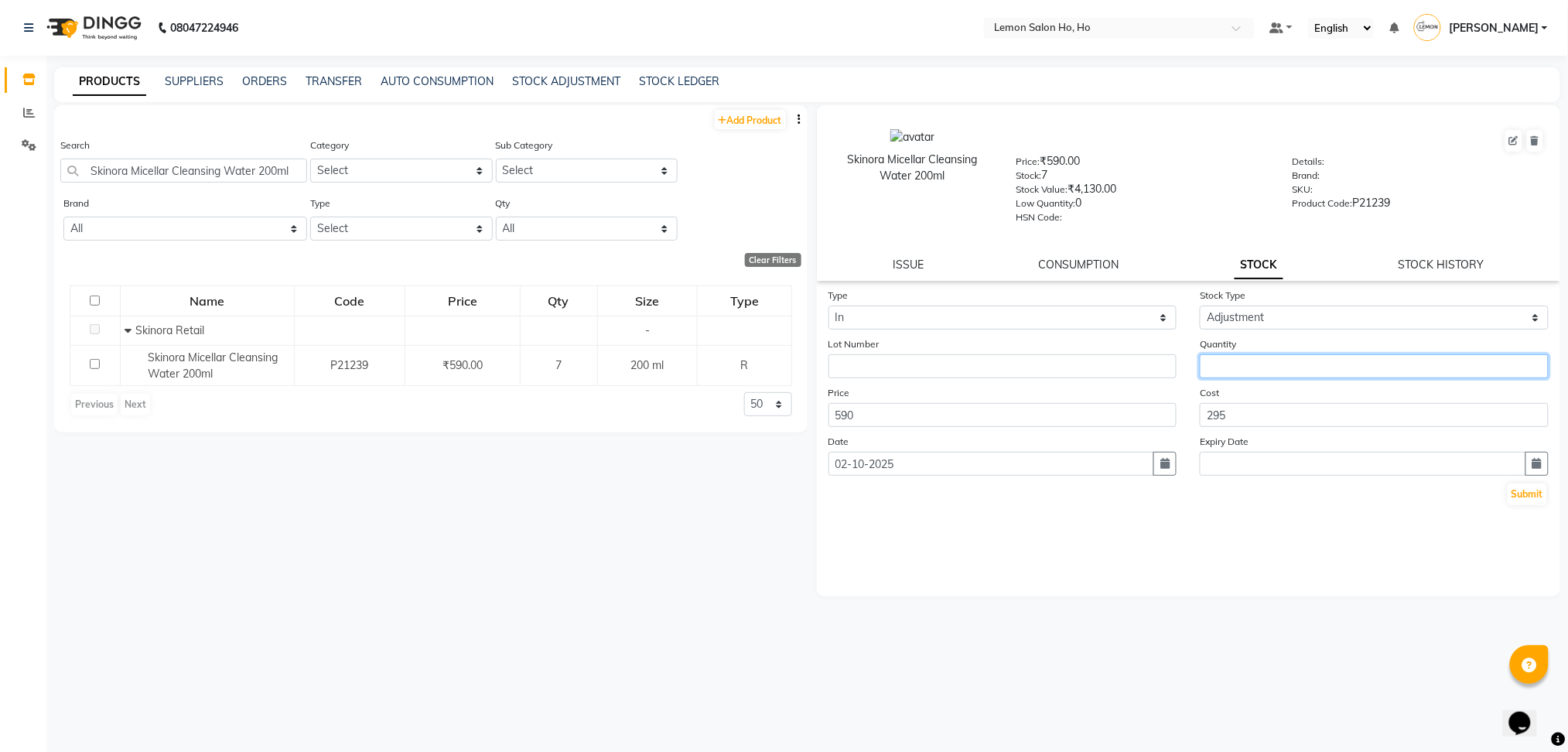
click at [1243, 361] on input "number" at bounding box center [1374, 366] width 348 height 24
type input "2"
click at [1507, 483] on button "Submit" at bounding box center [1527, 493] width 39 height 21
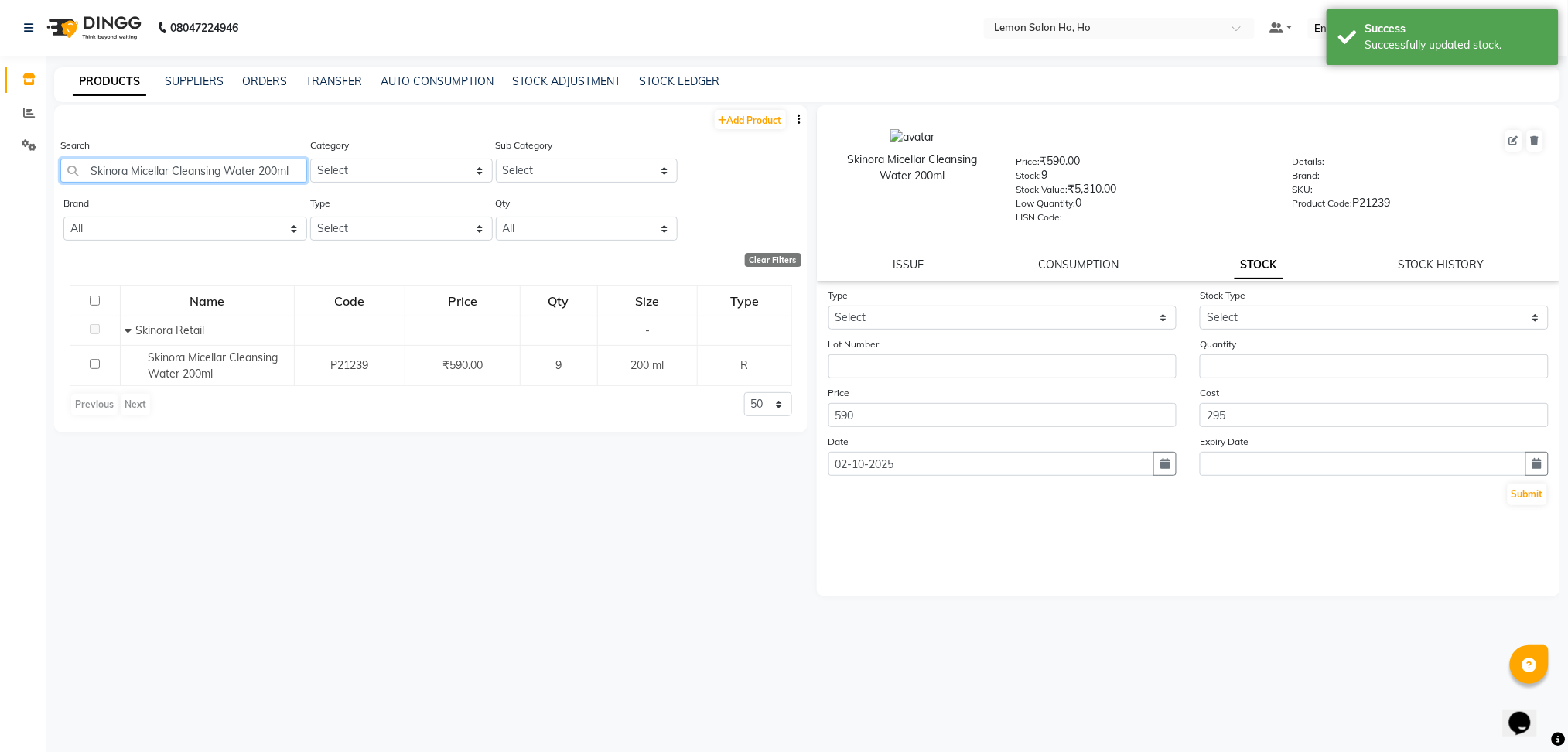
click at [251, 177] on input "Skinora Micellar Cleansing Water 200ml" at bounding box center [184, 170] width 247 height 24
paste input "Thalgo Marine Infusion"
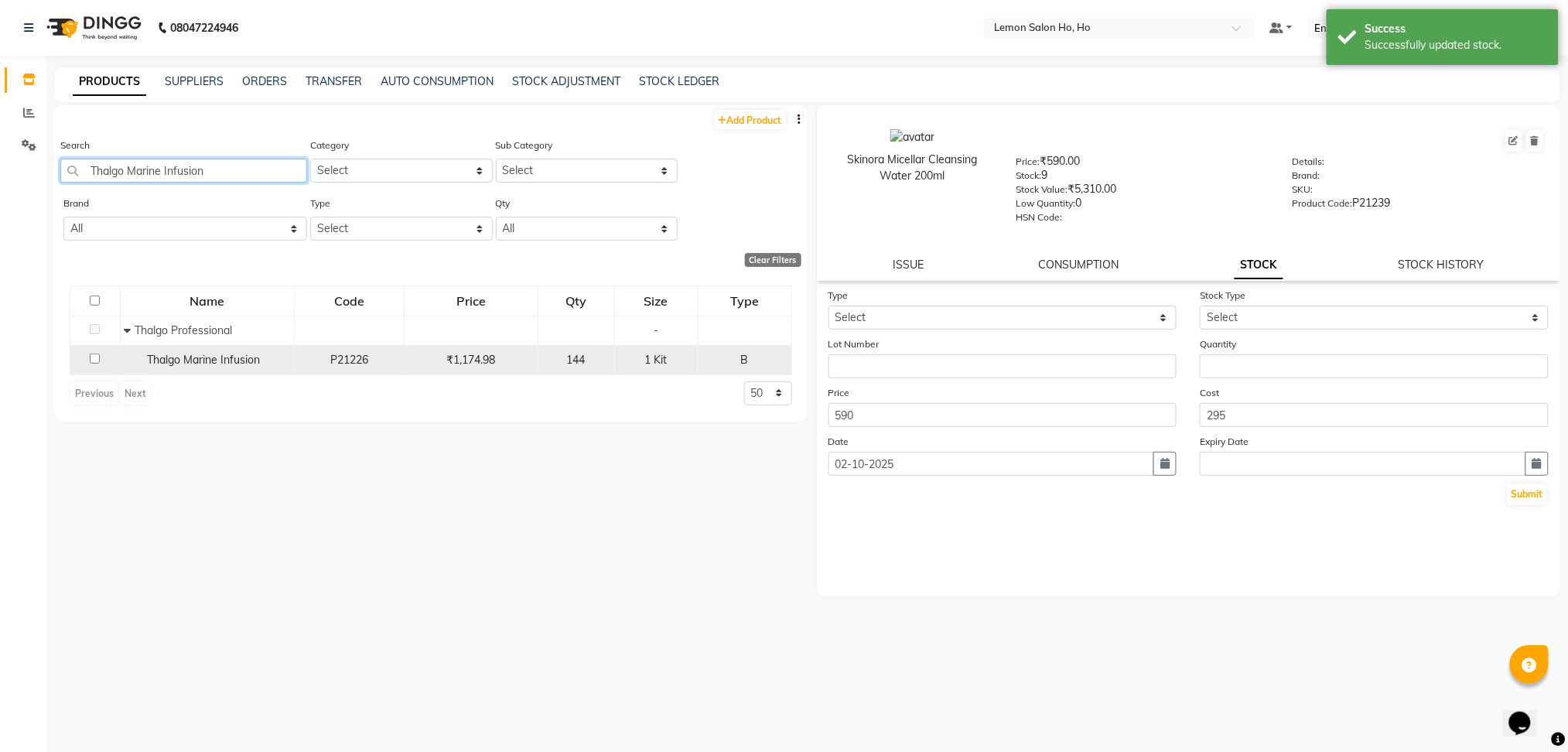
type input "Thalgo Marine Infusion"
click at [222, 350] on td "Thalgo Marine Infusion" at bounding box center [207, 359] width 174 height 29
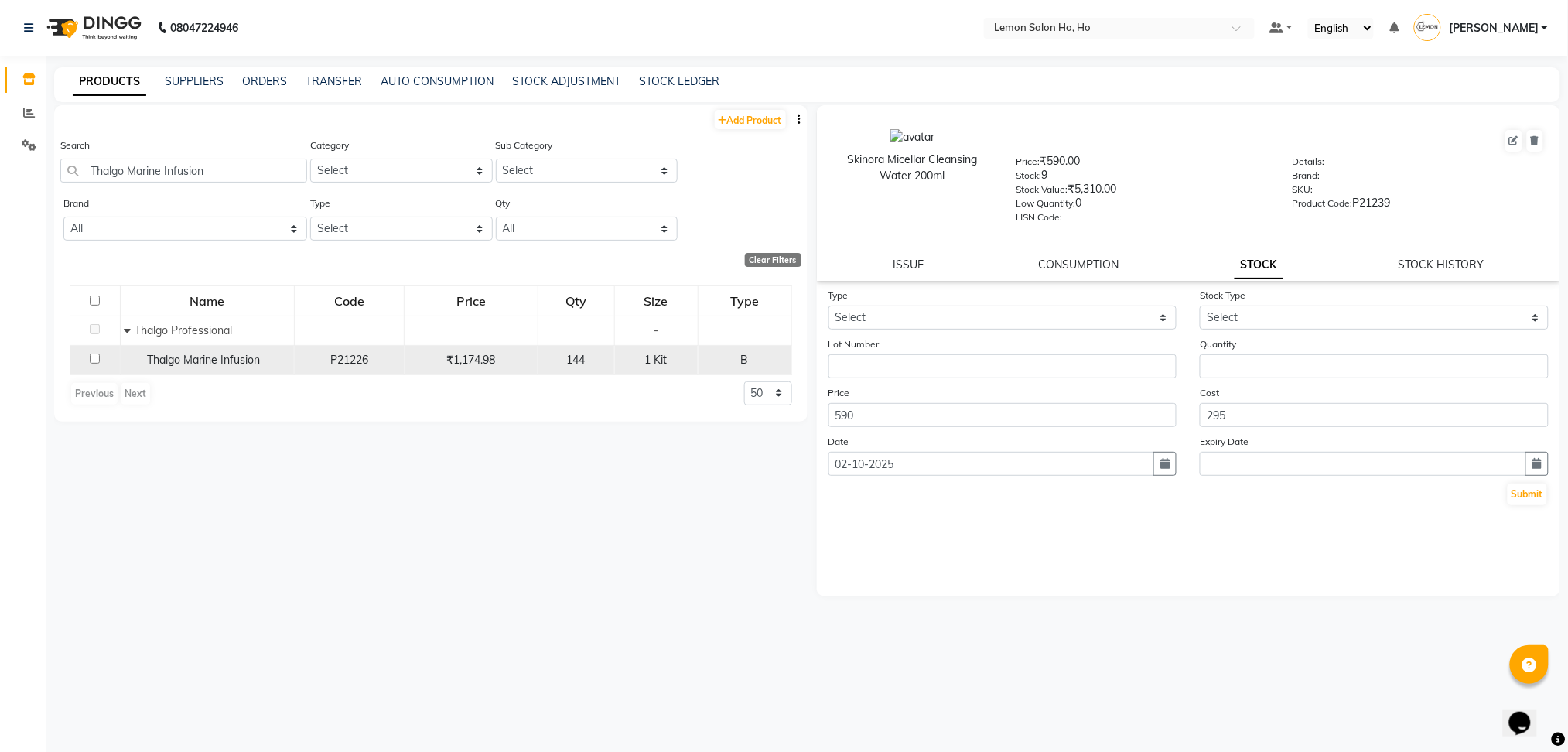
click at [219, 363] on span "Thalgo Marine Infusion" at bounding box center [203, 359] width 113 height 14
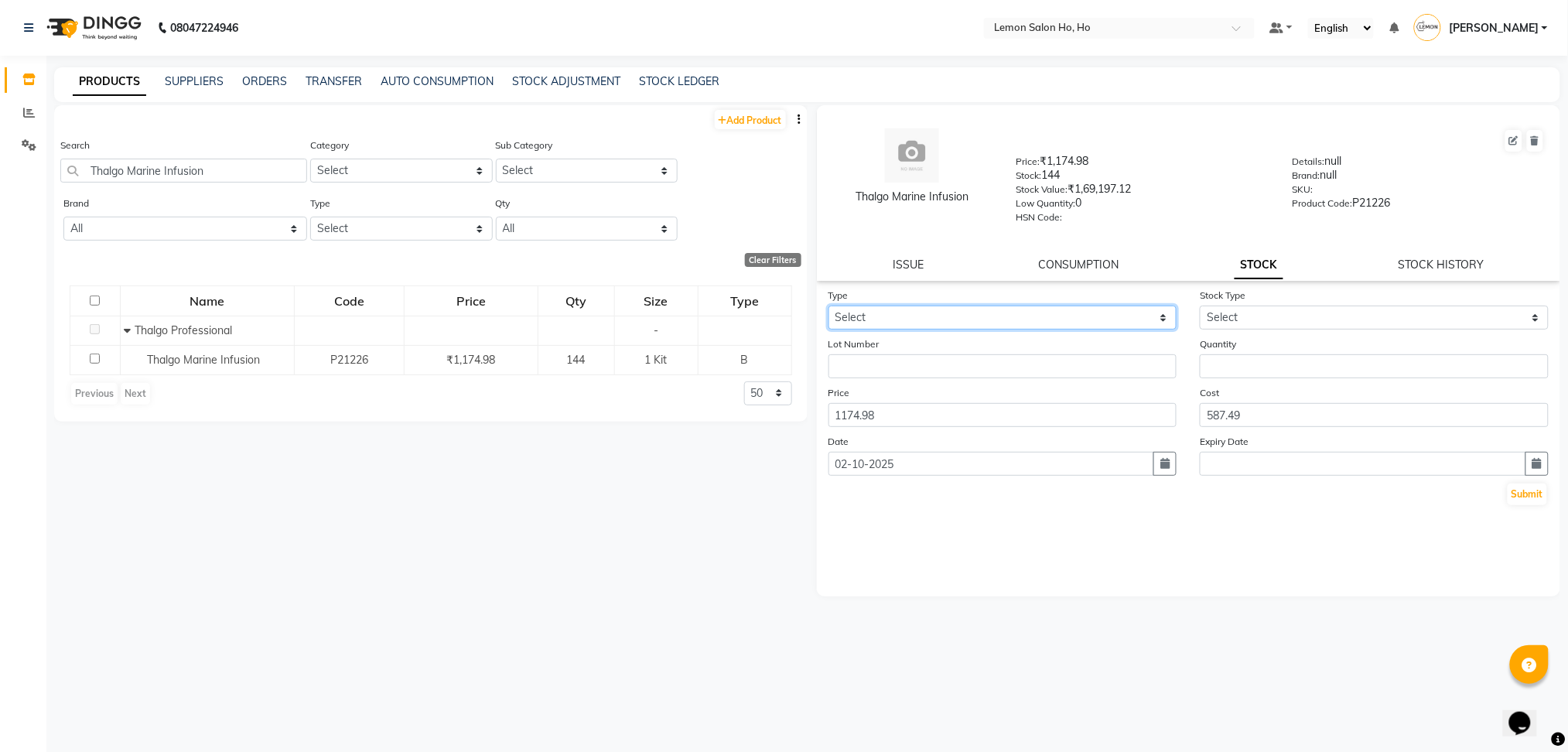
click at [1047, 312] on select "Select In Out" at bounding box center [1003, 318] width 348 height 24
select select "in"
click at [829, 306] on select "Select In Out" at bounding box center [1003, 318] width 348 height 24
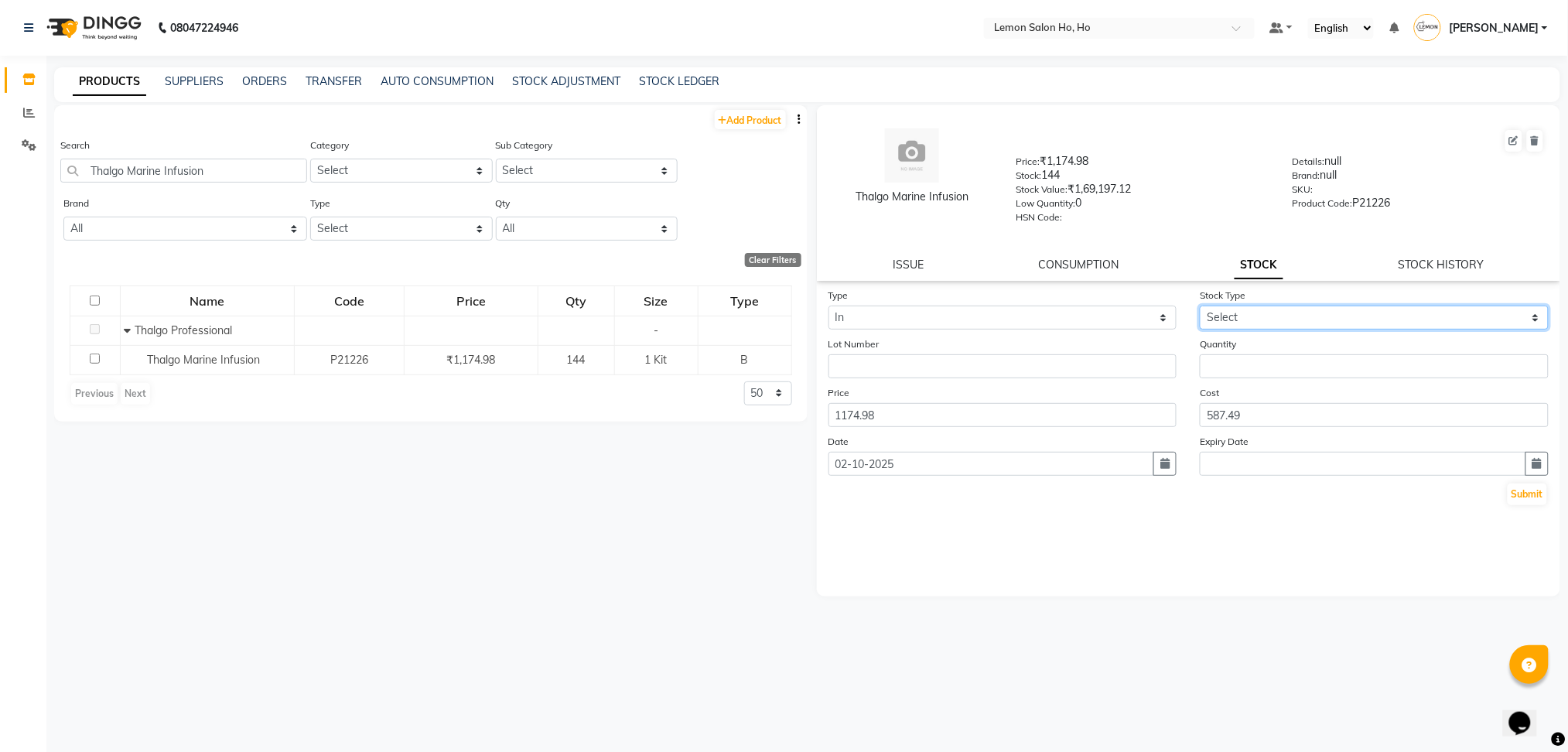
drag, startPoint x: 1256, startPoint y: 315, endPoint x: 1235, endPoint y: 389, distance: 76.9
click at [1235, 389] on form "Type Select In Out Stock Type Select New Stock Adjustment Return Other Lot Numb…" at bounding box center [1189, 396] width 721 height 220
select select "adjustment"
click at [1200, 306] on select "Select New Stock Adjustment Return Other" at bounding box center [1374, 318] width 348 height 24
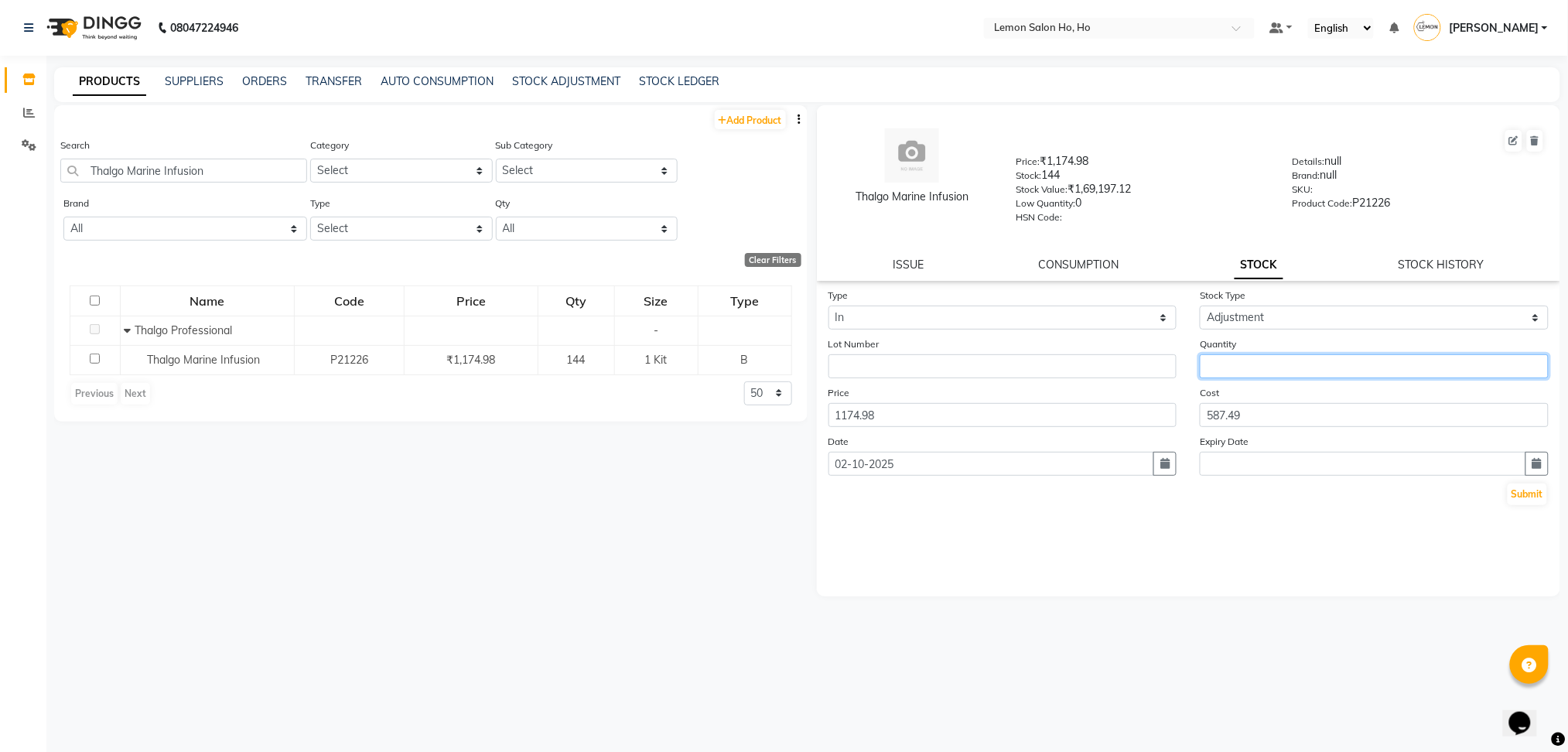
click at [1246, 370] on input "number" at bounding box center [1374, 366] width 348 height 24
type input "3"
click at [1507, 483] on button "Submit" at bounding box center [1527, 493] width 39 height 21
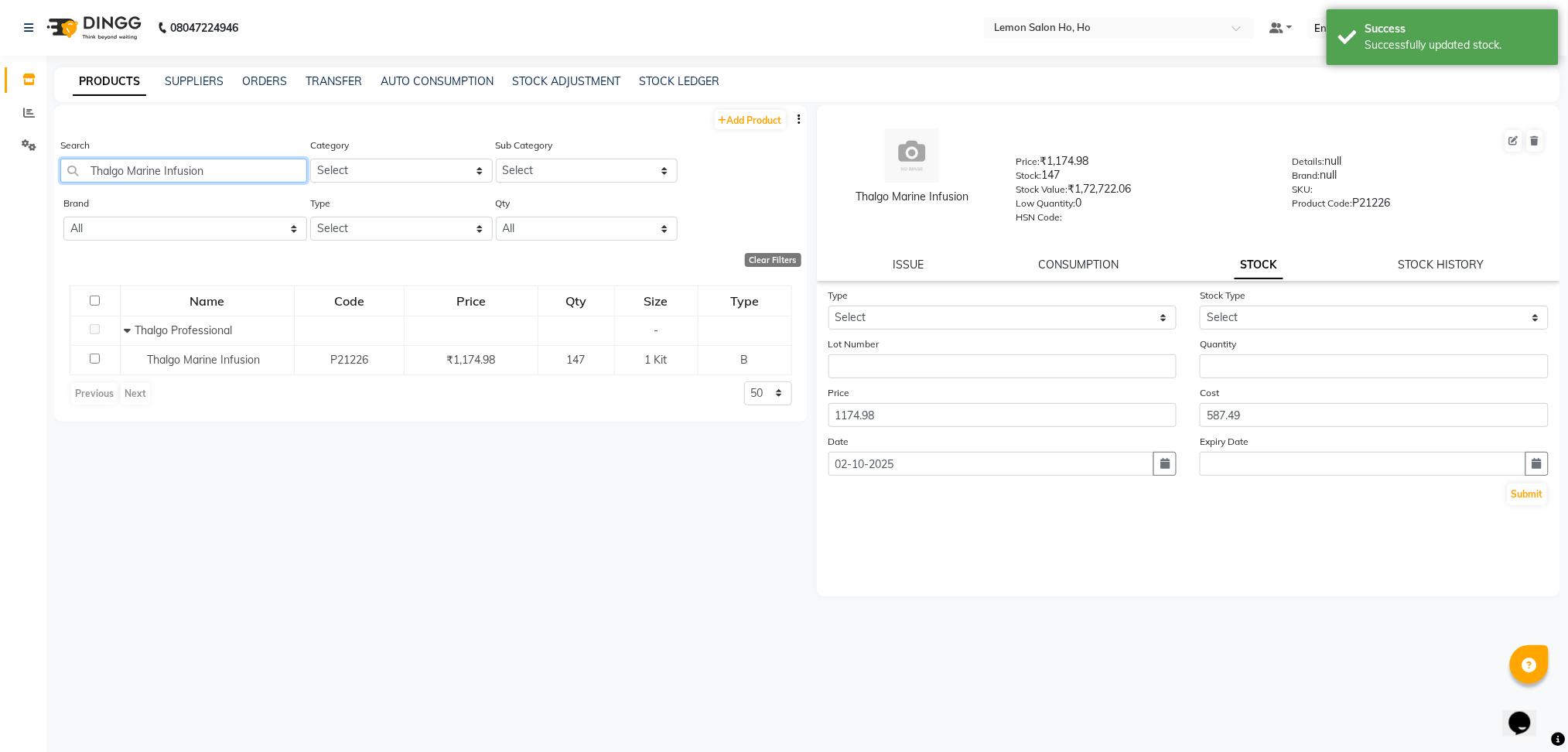
click at [265, 163] on input "Thalgo Marine Infusion" at bounding box center [184, 170] width 247 height 24
paste input "Express Purity Shot Mask 20ml"
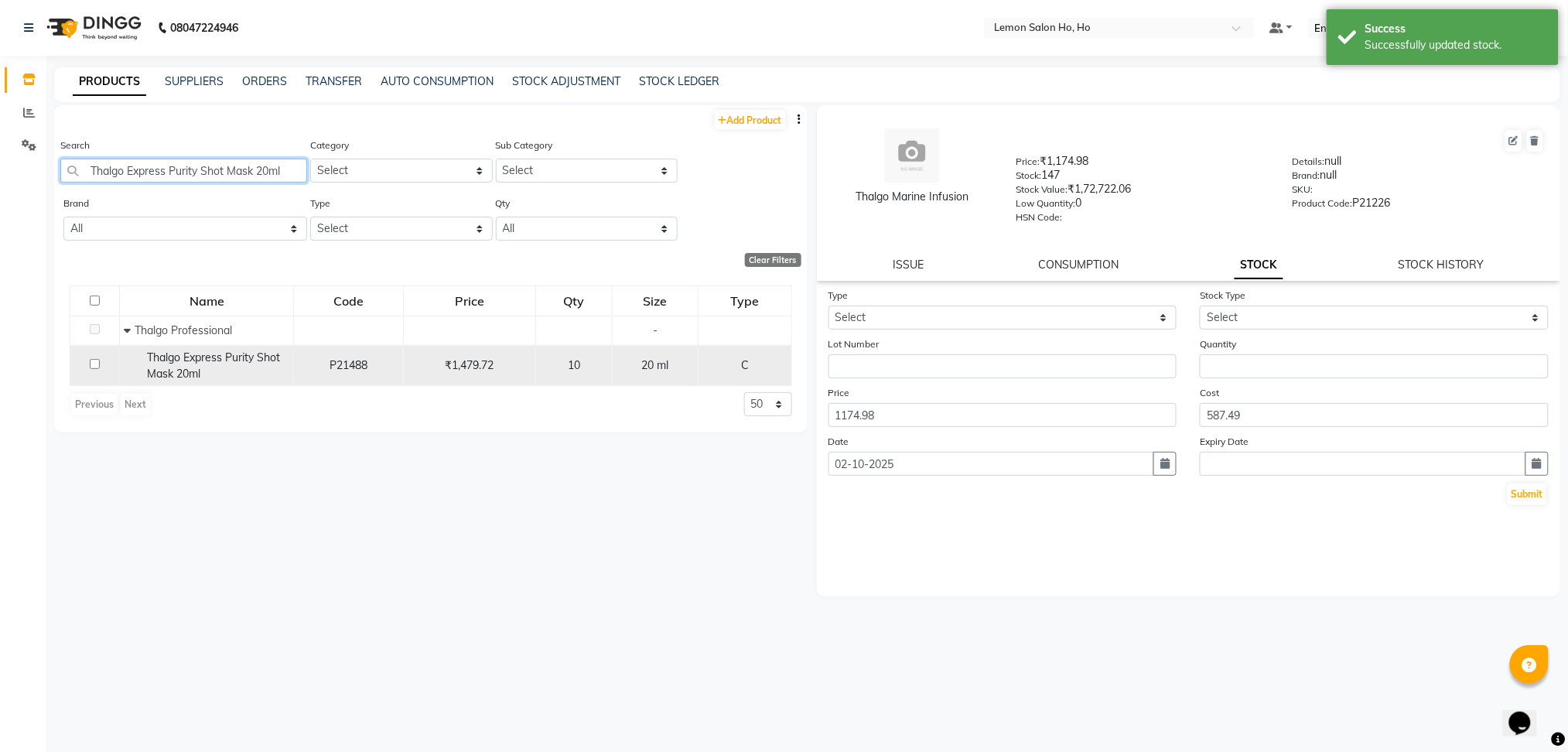
type input "Thalgo Express Purity Shot Mask 20ml"
click at [209, 363] on span "Thalgo Express Purity Shot Mask 20ml" at bounding box center [213, 365] width 133 height 30
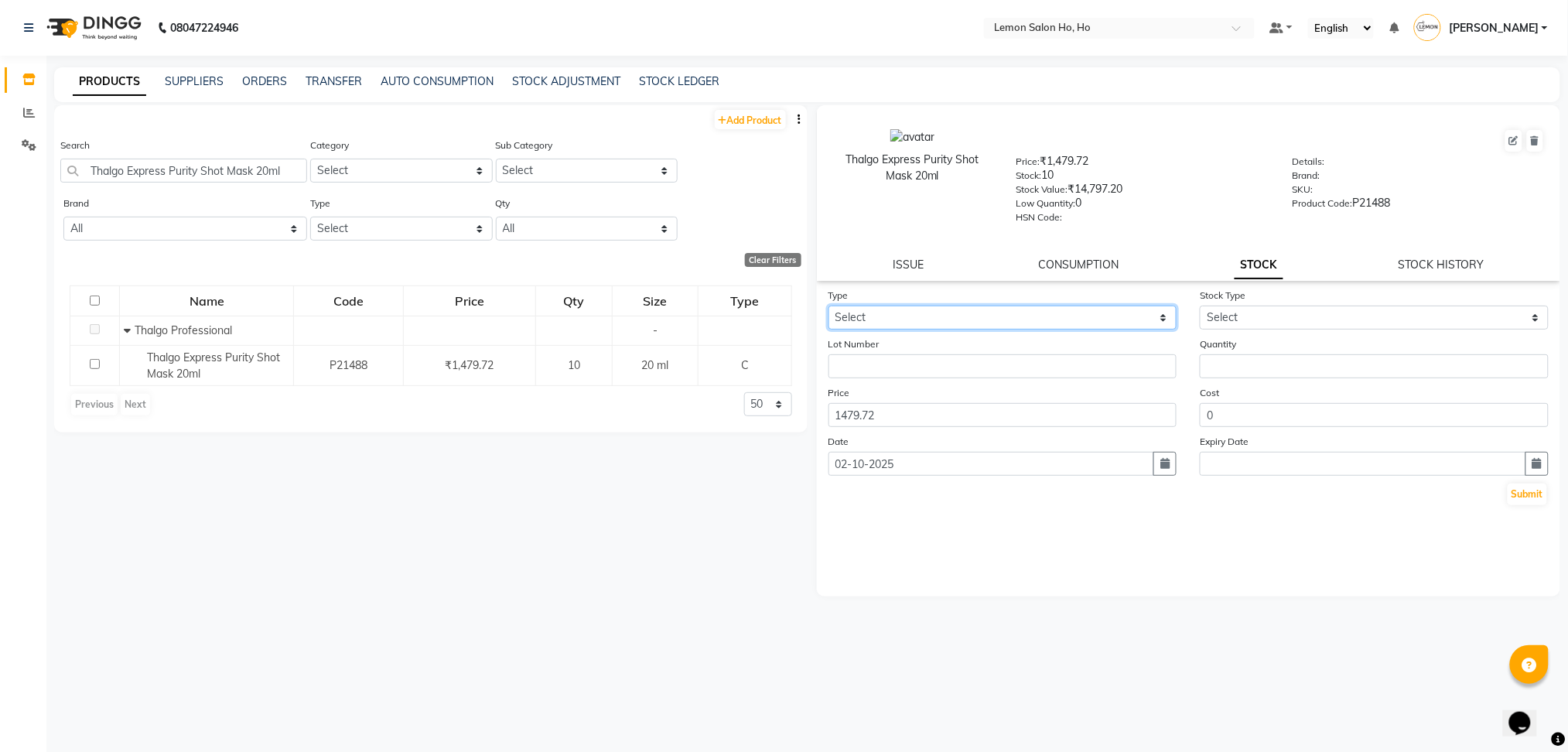
drag, startPoint x: 886, startPoint y: 315, endPoint x: 855, endPoint y: 370, distance: 63.1
click at [855, 370] on form "Type Select In Out Stock Type Select New Stock Adjustment Return Other Lot Numb…" at bounding box center [1189, 396] width 721 height 220
select select "in"
click at [829, 306] on select "Select In Out" at bounding box center [1003, 318] width 348 height 24
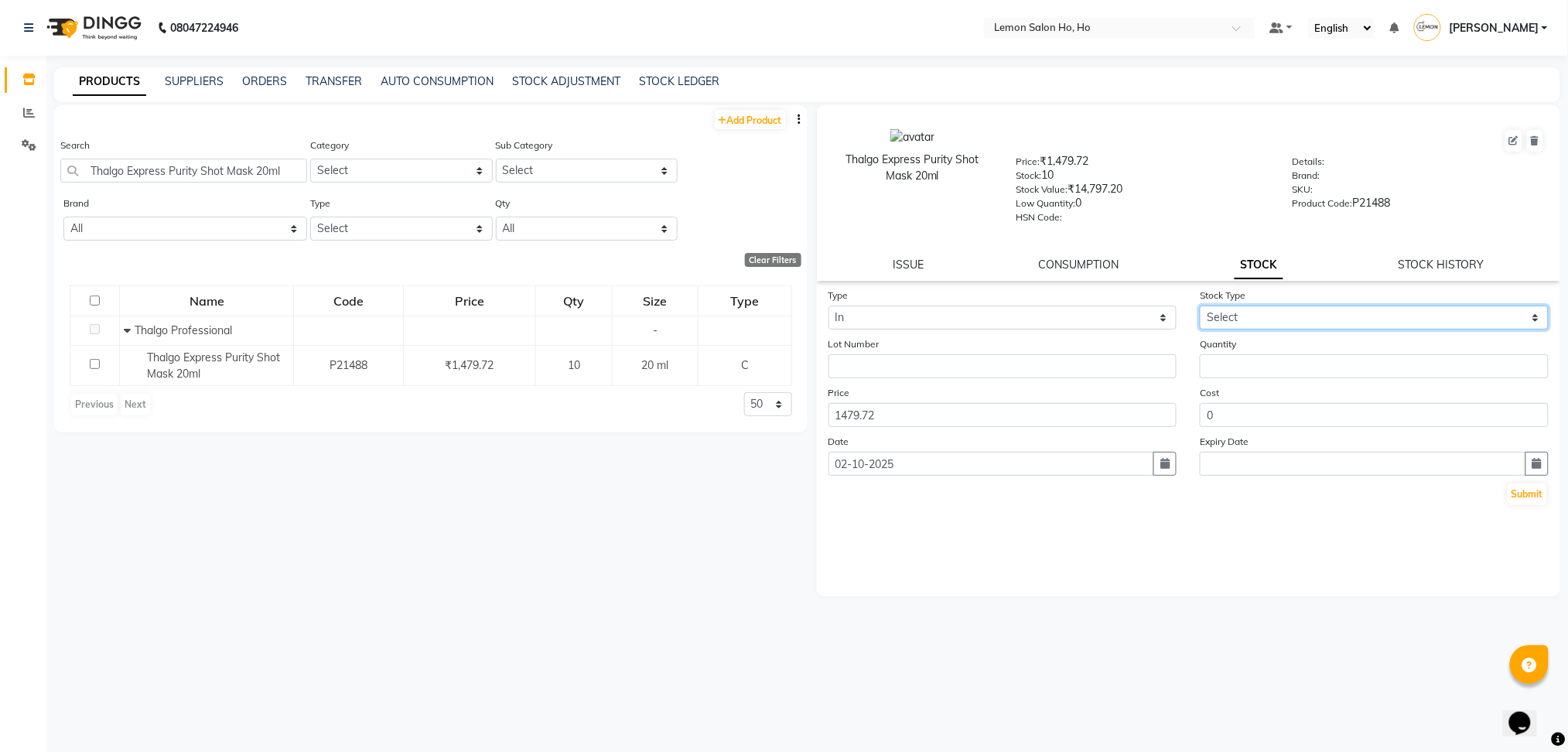
drag, startPoint x: 1236, startPoint y: 315, endPoint x: 1253, endPoint y: 400, distance: 86.7
click at [1253, 400] on form "Type Select In Out Stock Type Select New Stock Adjustment Return Other Lot Numb…" at bounding box center [1189, 396] width 721 height 220
select select "adjustment"
click at [1200, 306] on select "Select New Stock Adjustment Return Other" at bounding box center [1374, 318] width 348 height 24
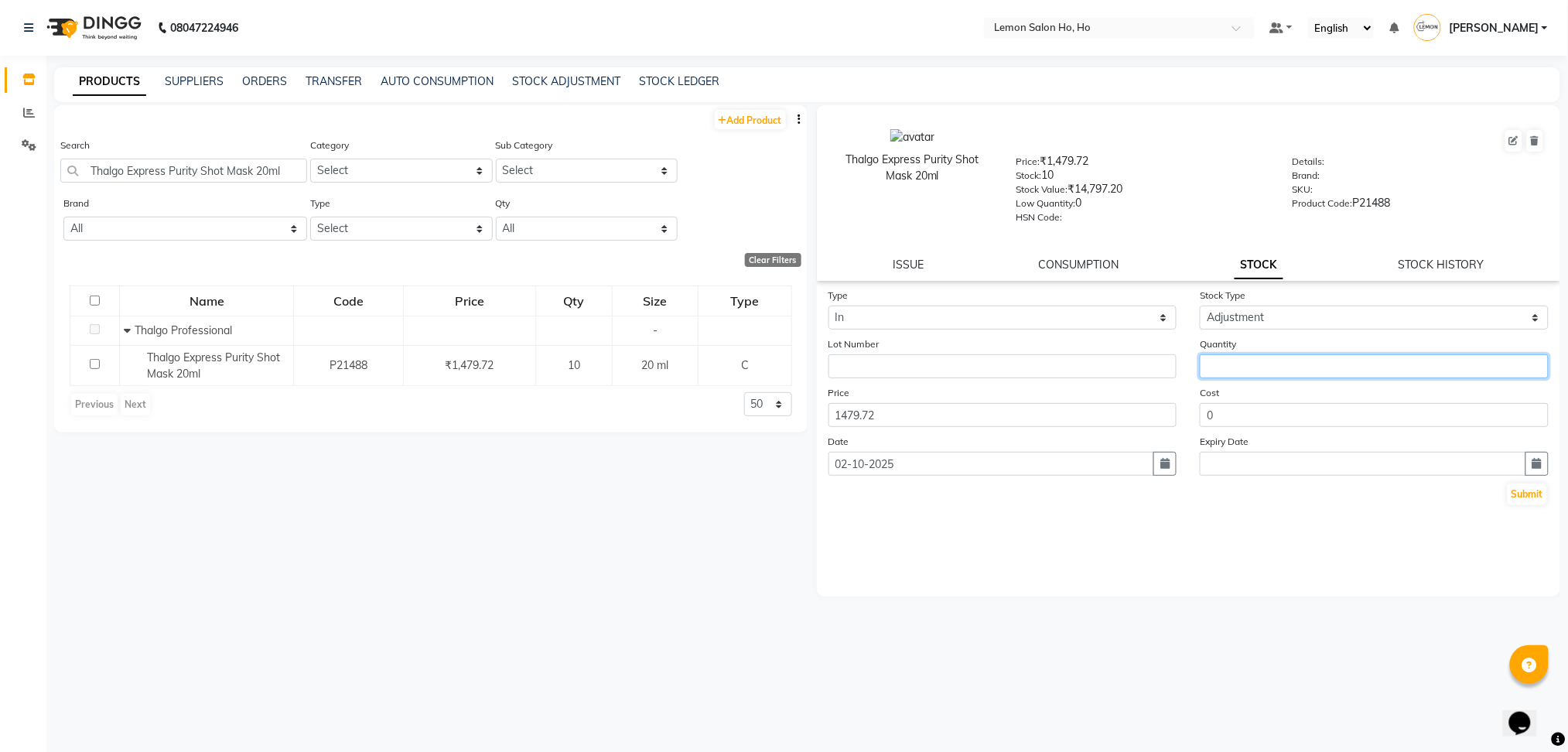
click at [1246, 370] on input "number" at bounding box center [1374, 366] width 348 height 24
type input "5"
click at [1507, 483] on button "Submit" at bounding box center [1527, 493] width 39 height 21
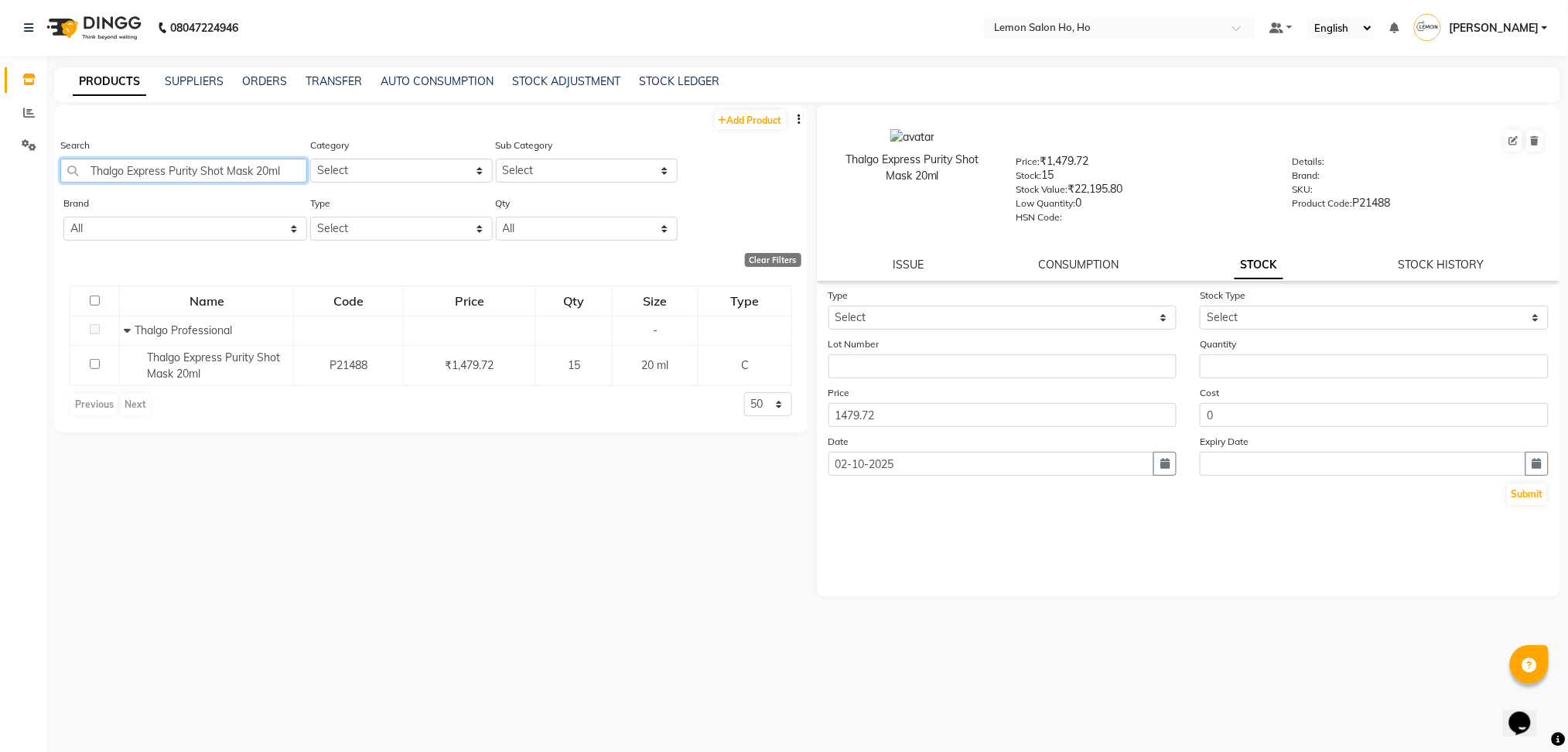
click at [235, 175] on input "Thalgo Express Purity Shot Mask 20ml" at bounding box center [184, 170] width 247 height 24
paste input "Loreal Professional majirel Cc4.3 - 6"
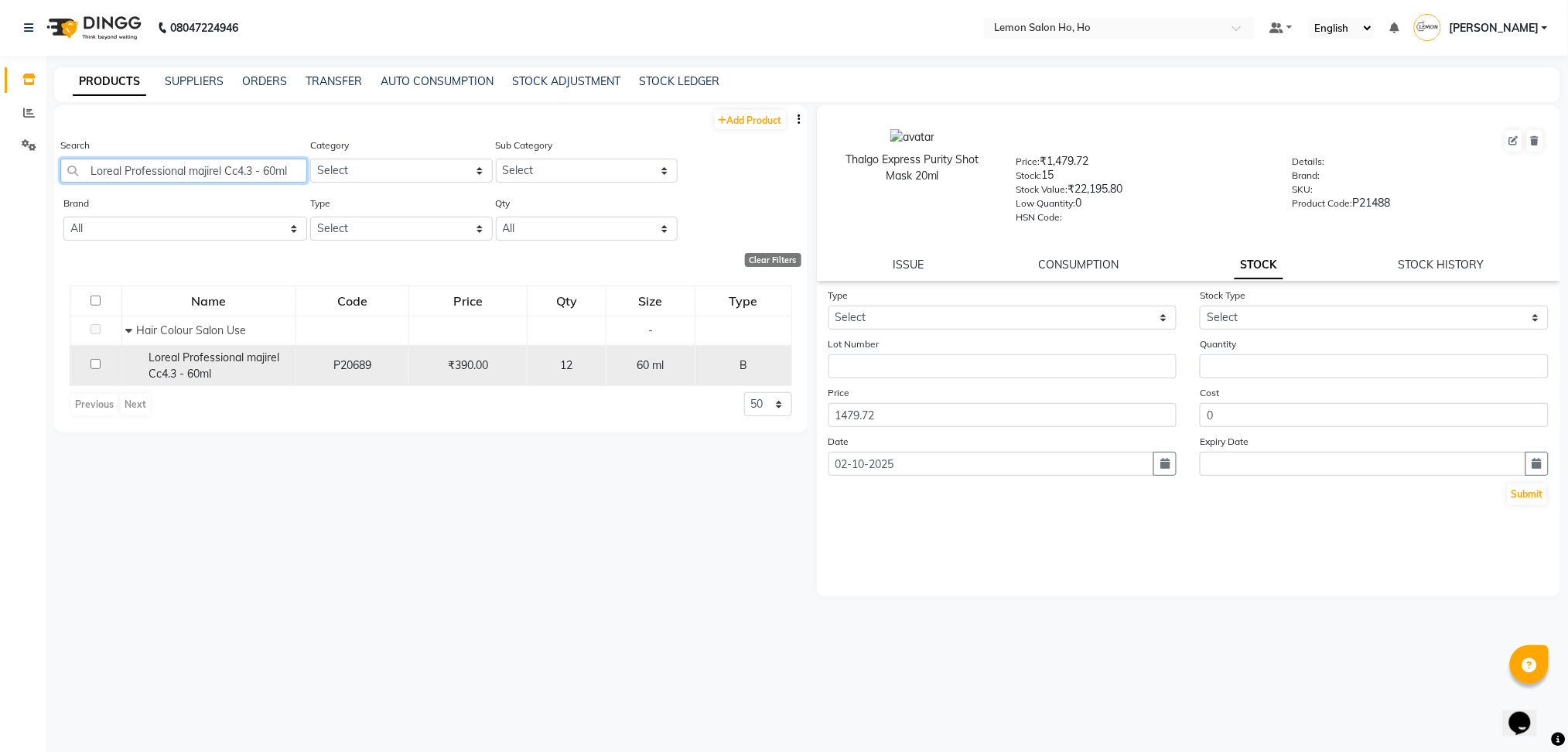
type input "Loreal Professional majirel Cc4.3 - 60ml"
click at [194, 360] on span "Loreal Professional majirel Cc4.3 - 60ml" at bounding box center [214, 365] width 131 height 30
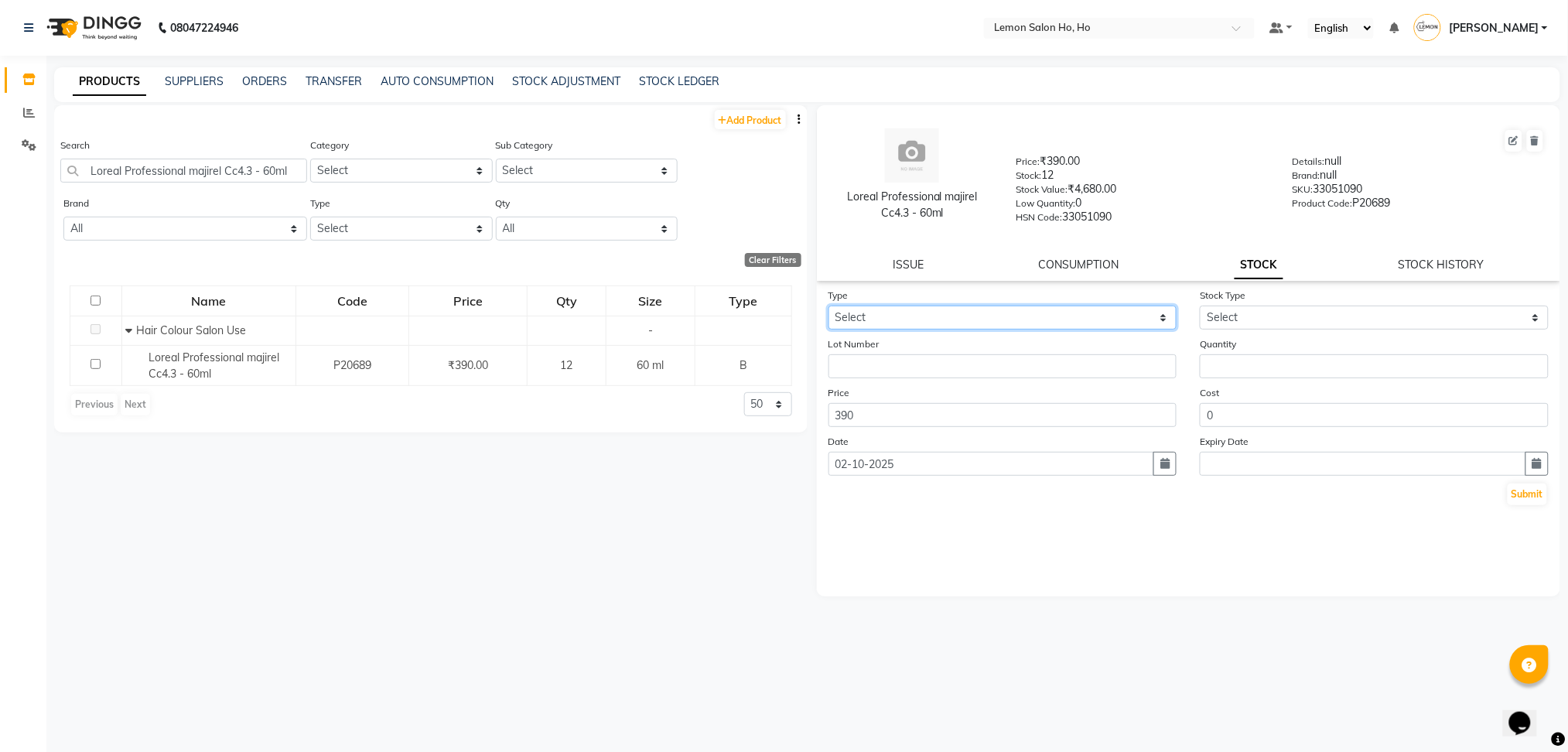
click at [914, 313] on select "Select In Out" at bounding box center [1003, 318] width 348 height 24
select select "in"
click at [829, 306] on select "Select In Out" at bounding box center [1003, 318] width 348 height 24
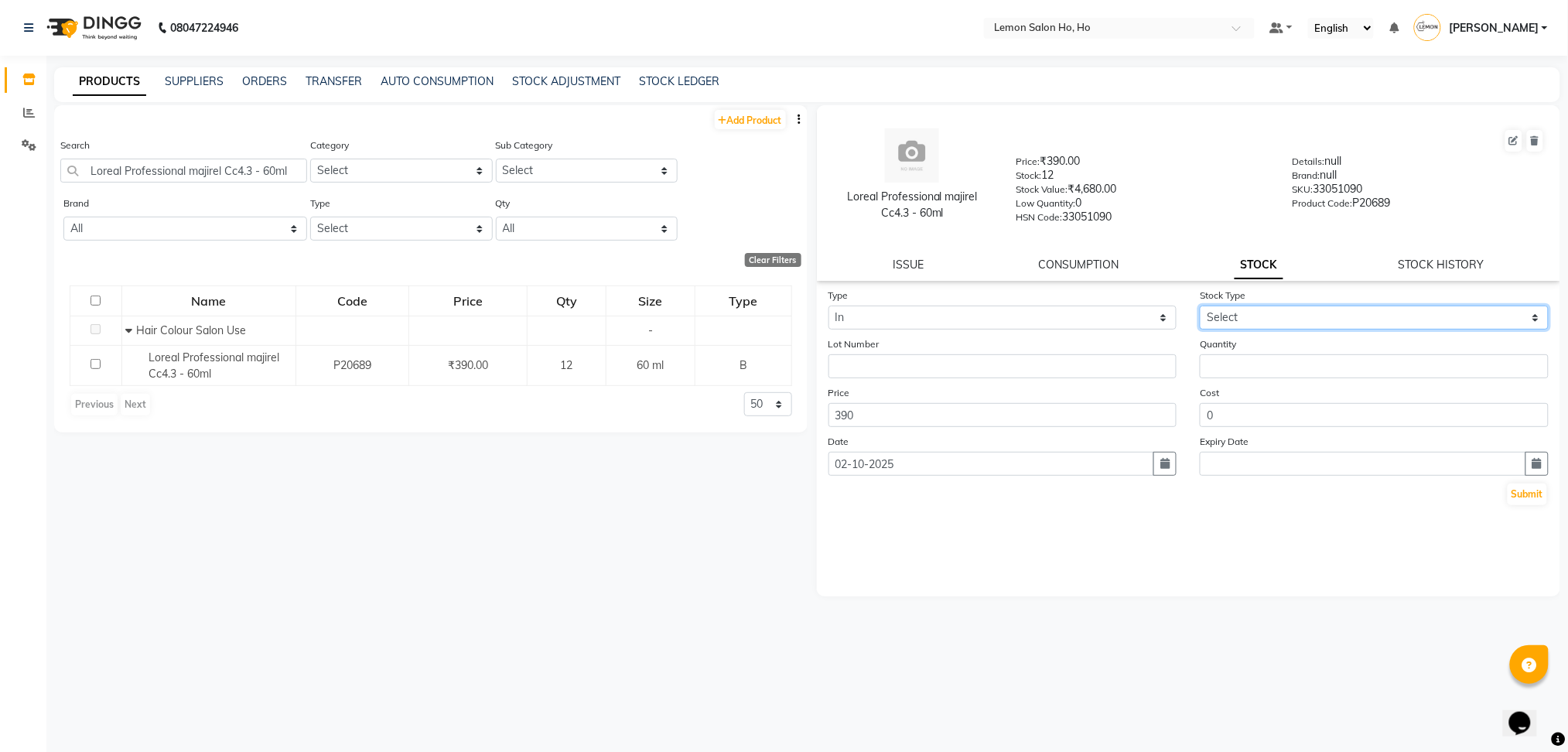
drag, startPoint x: 1292, startPoint y: 312, endPoint x: 1249, endPoint y: 385, distance: 84.7
click at [1249, 385] on form "Type Select In Out Stock Type Select New Stock Adjustment Return Other Lot Numb…" at bounding box center [1189, 396] width 721 height 220
select select "adjustment"
click at [1200, 306] on select "Select New Stock Adjustment Return Other" at bounding box center [1374, 318] width 348 height 24
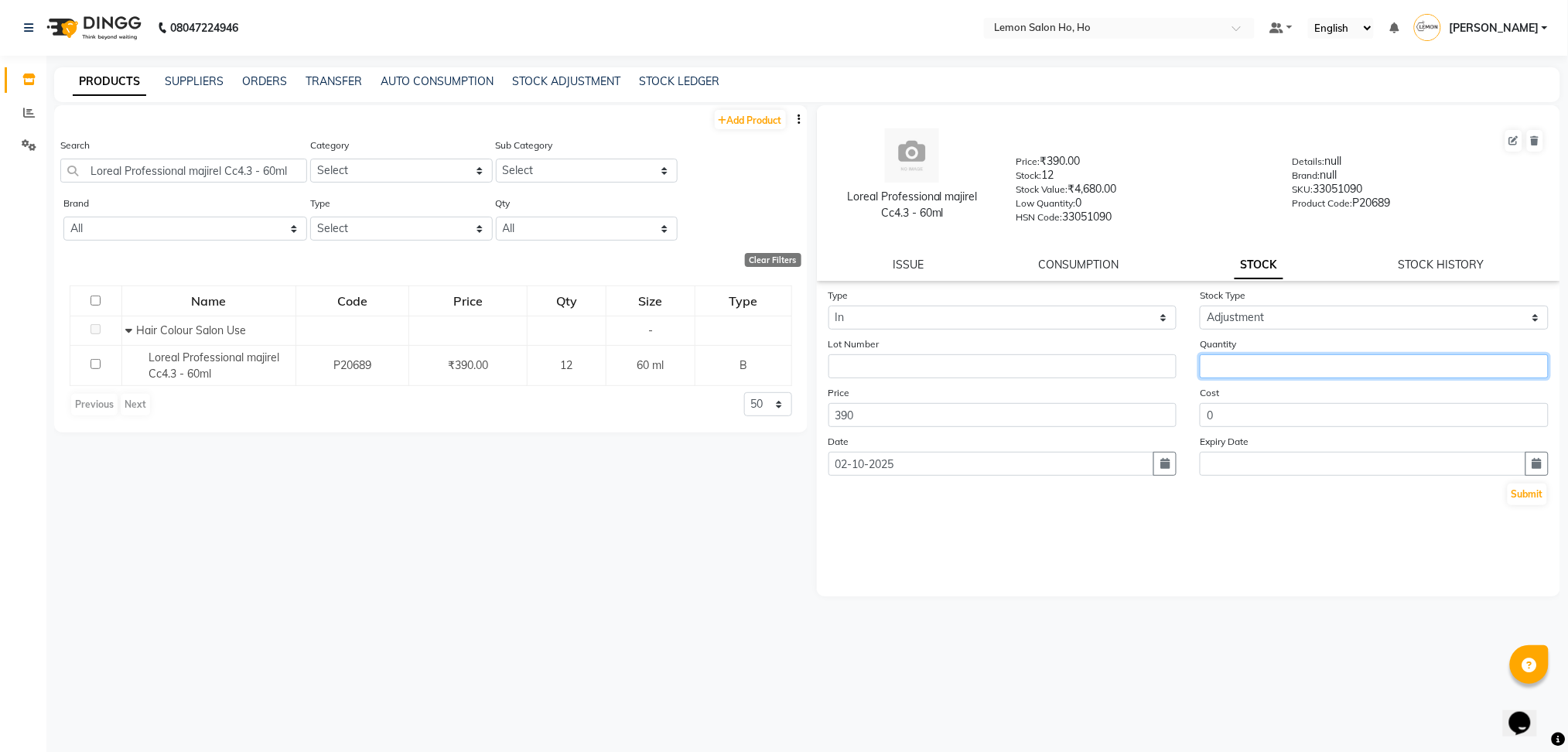
click at [1251, 370] on input "number" at bounding box center [1374, 366] width 348 height 24
type input "4"
click at [1507, 483] on button "Submit" at bounding box center [1527, 493] width 39 height 21
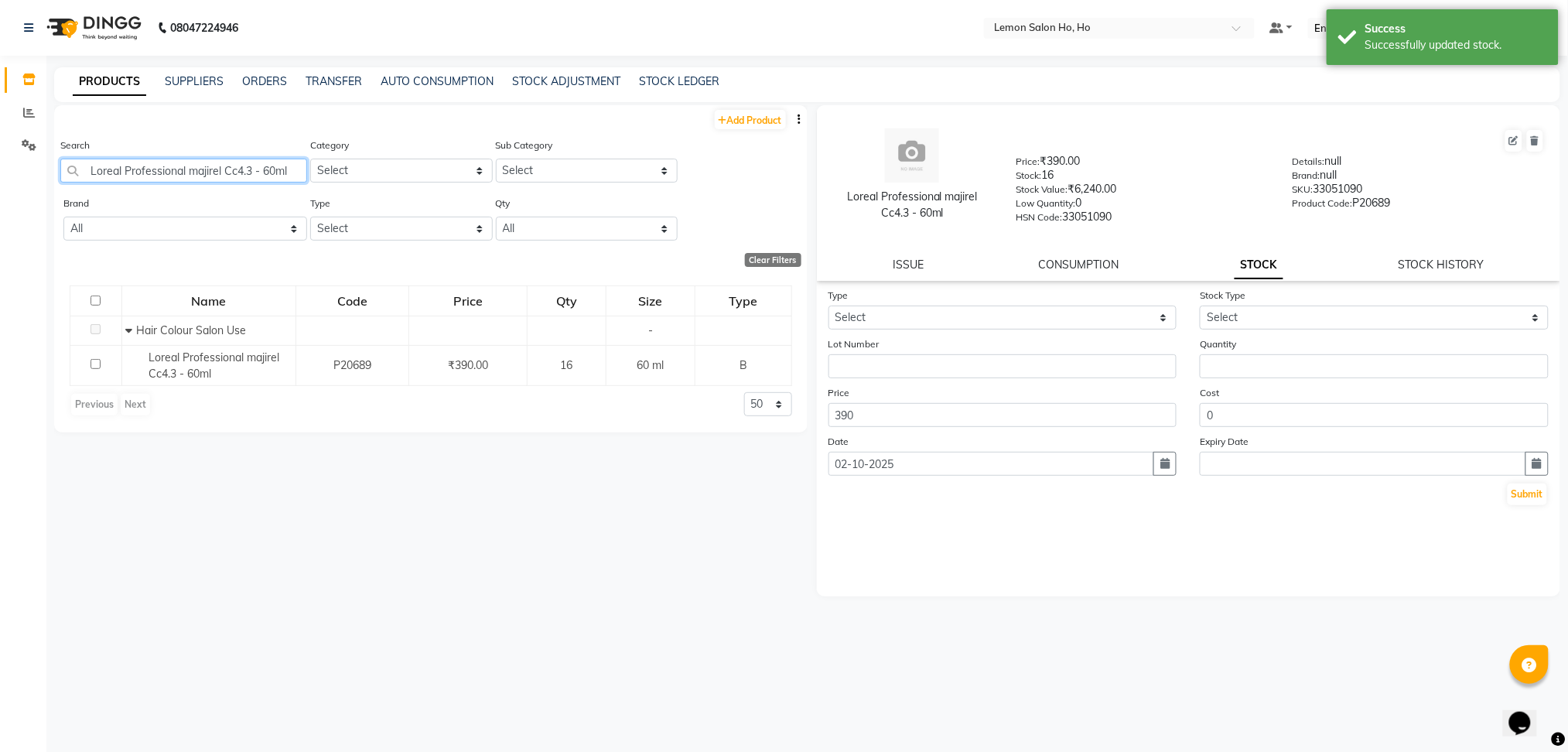
click at [253, 176] on input "Loreal Professional majirel Cc4.3 - 60ml" at bounding box center [184, 170] width 247 height 24
paste input "Face Steamer 2102"
type input "Face Steamer 2102"
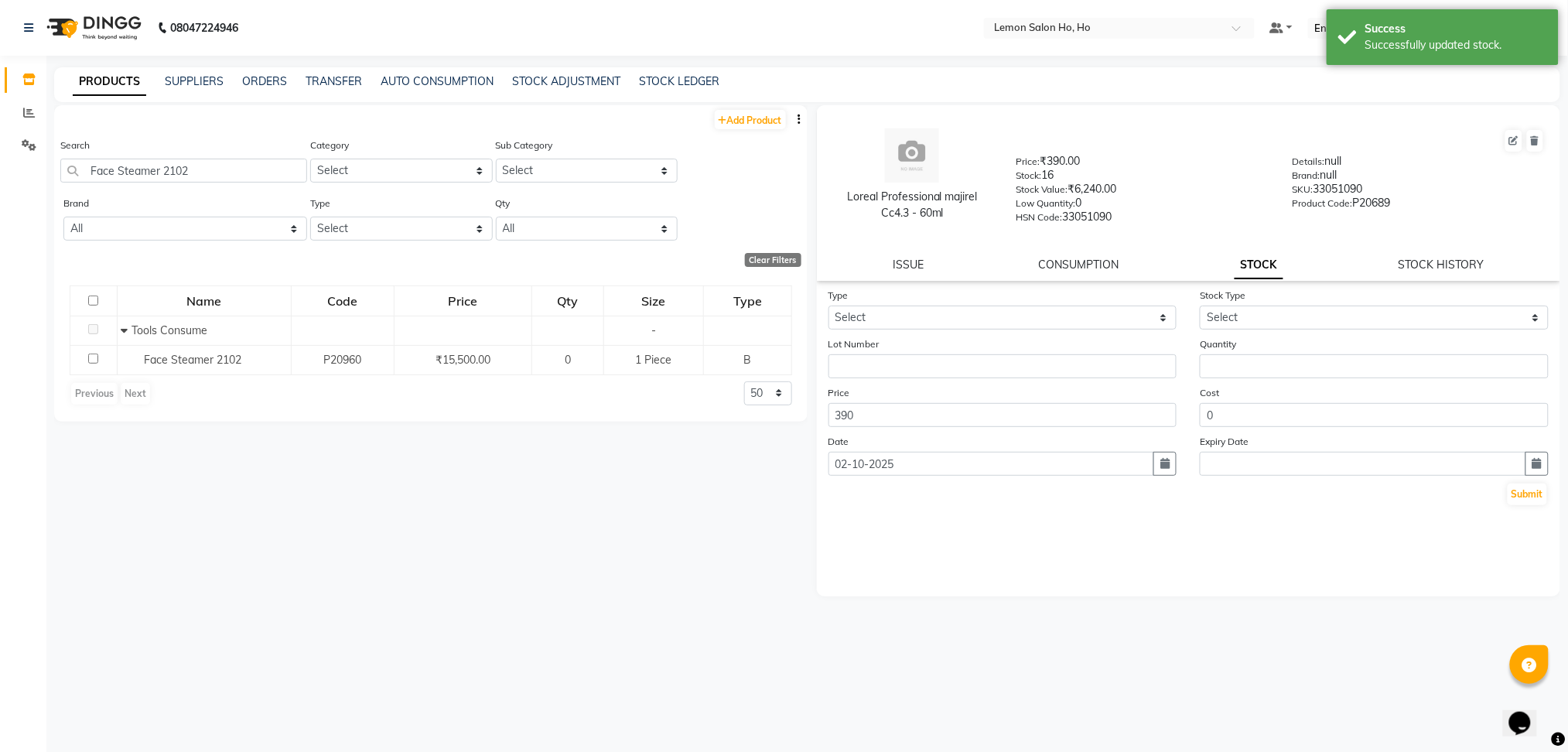
click at [218, 360] on span "Face Steamer 2102" at bounding box center [192, 359] width 98 height 14
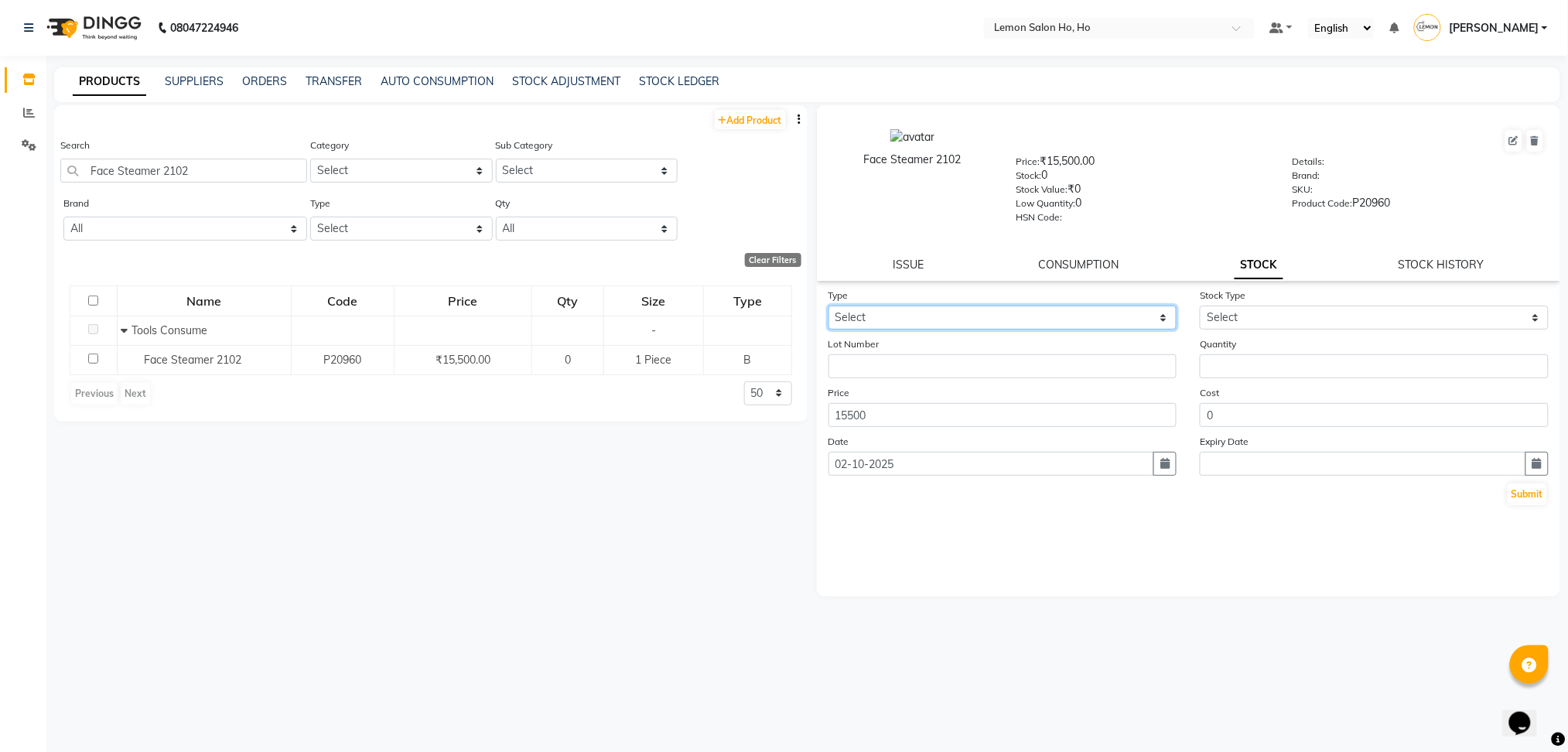
drag, startPoint x: 970, startPoint y: 314, endPoint x: 943, endPoint y: 368, distance: 60.4
click at [943, 368] on form "Type Select In Out Stock Type Select New Stock Adjustment Return Other Lot Numb…" at bounding box center [1189, 396] width 721 height 220
select select "in"
click at [829, 306] on select "Select In Out" at bounding box center [1003, 318] width 348 height 24
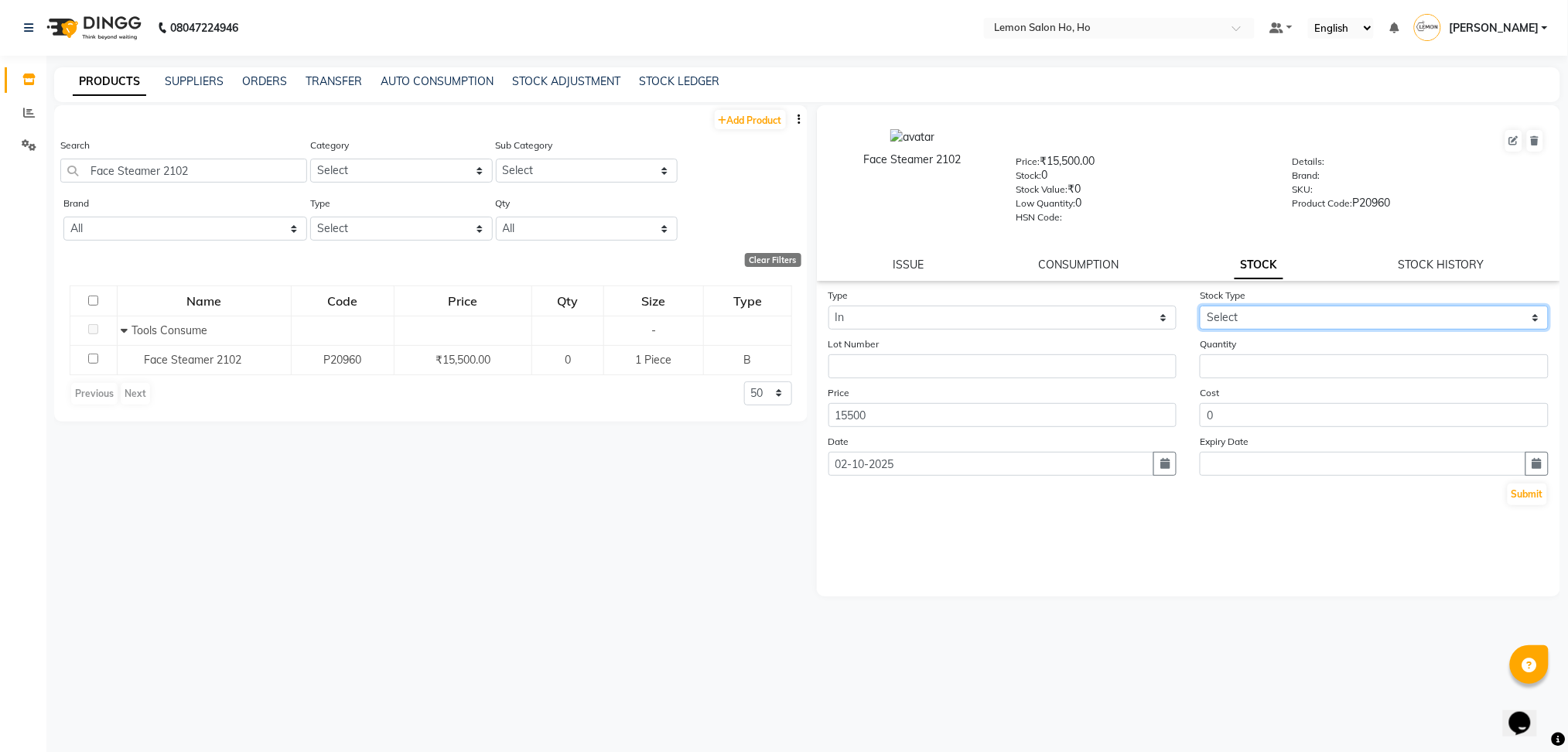
drag, startPoint x: 1249, startPoint y: 308, endPoint x: 1268, endPoint y: 400, distance: 93.9
click at [1268, 400] on form "Type Select In Out Stock Type Select New Stock Adjustment Return Other Lot Numb…" at bounding box center [1189, 396] width 721 height 220
select select "adjustment"
click at [1200, 306] on select "Select New Stock Adjustment Return Other" at bounding box center [1374, 318] width 348 height 24
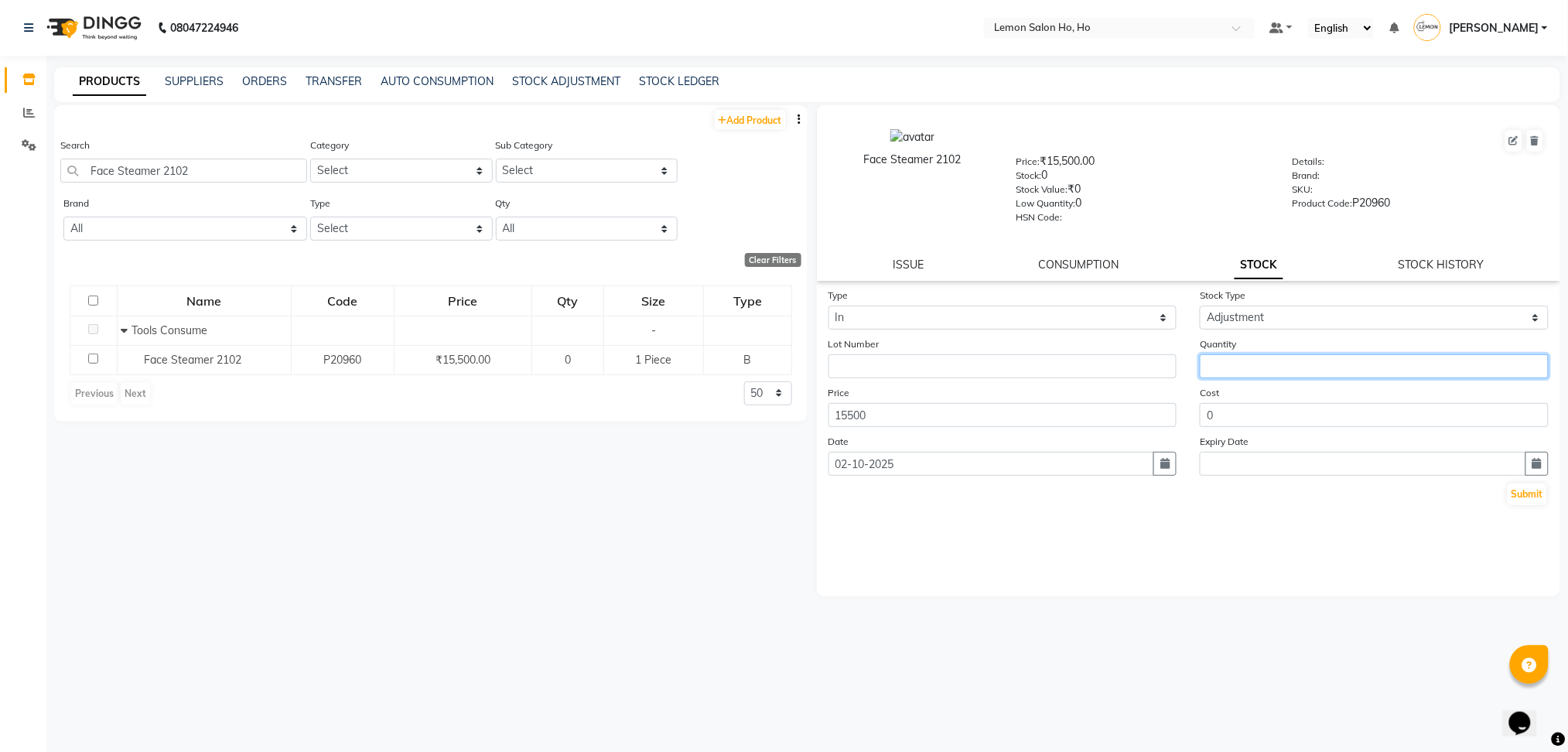
click at [1264, 364] on input "number" at bounding box center [1374, 366] width 348 height 24
type input "3"
click at [1507, 483] on button "Submit" at bounding box center [1527, 493] width 39 height 21
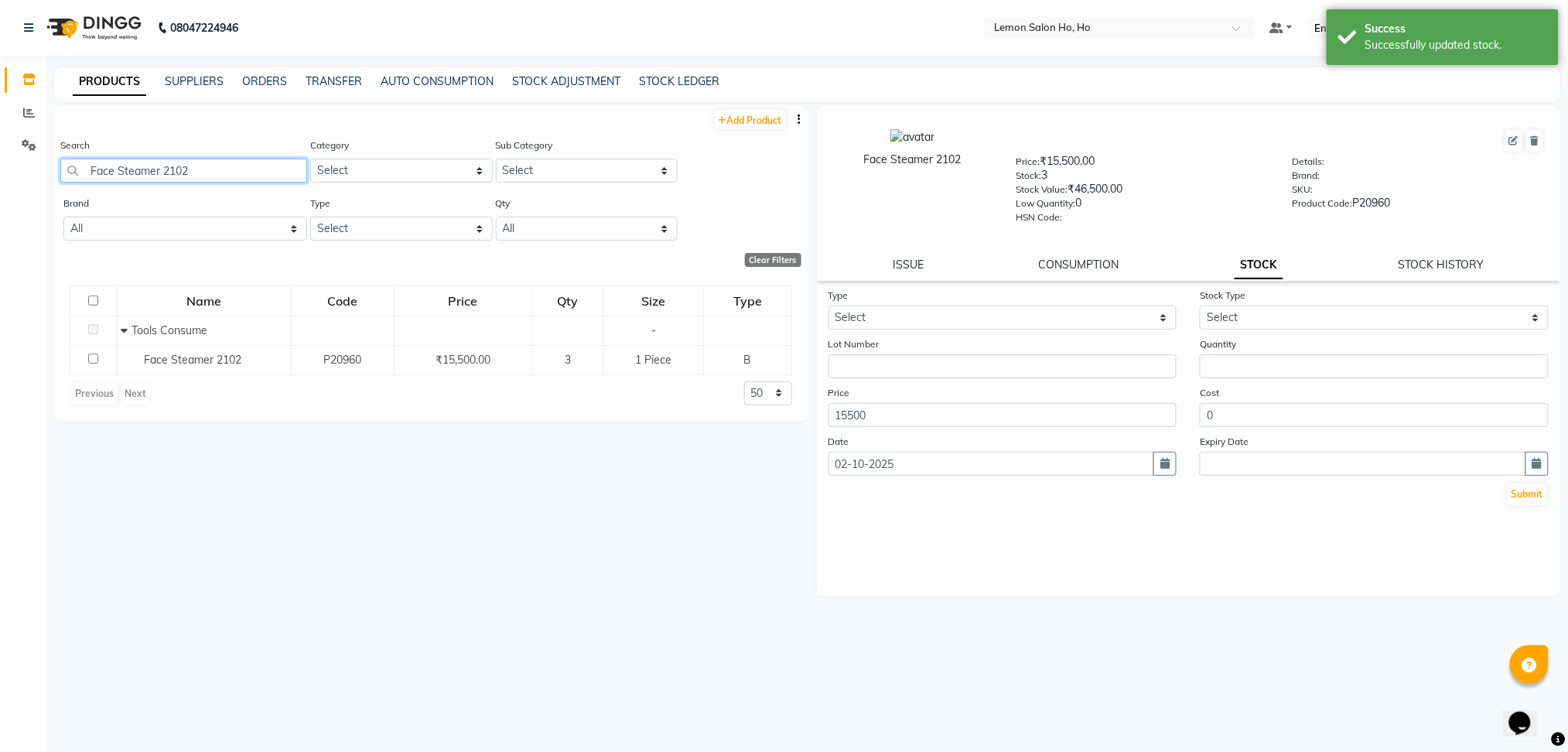
click at [274, 181] on input "Face Steamer 2102" at bounding box center [184, 170] width 247 height 24
paste input "MT Estonian Black Peat Mud Face Mask 1X6 Kit"
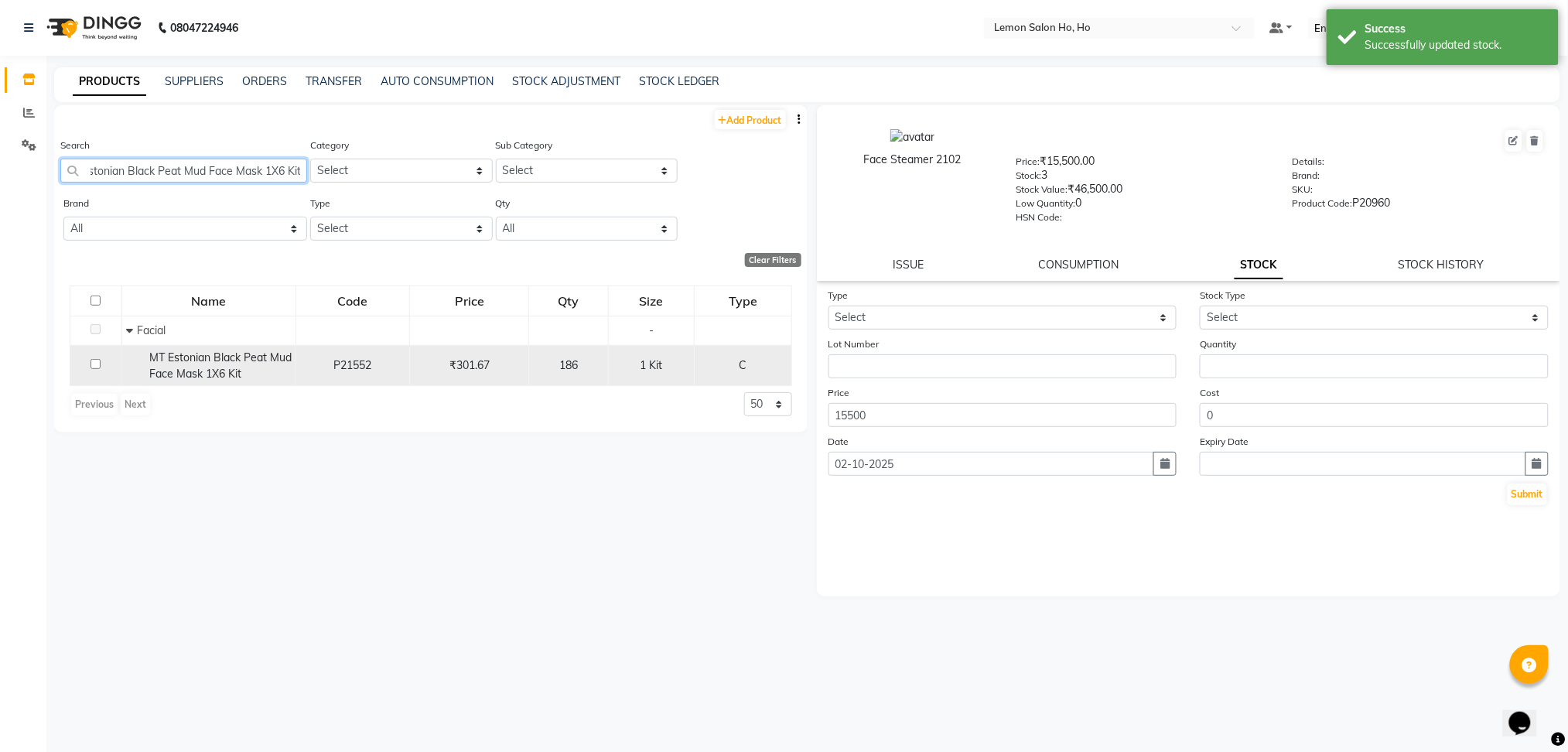
type input "MT Estonian Black Peat Mud Face Mask 1X6 Kit"
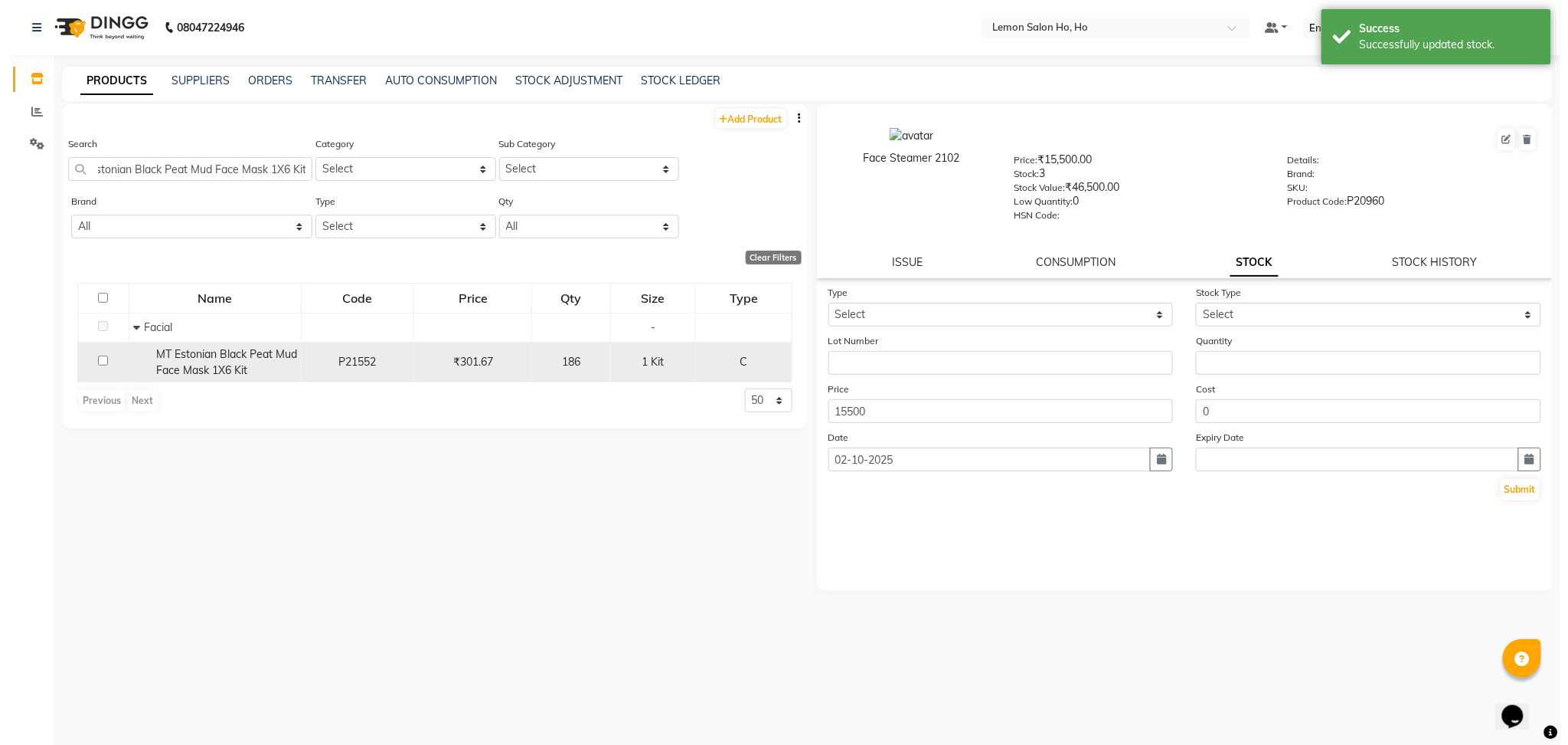
scroll to position [0, 0]
click at [172, 365] on span "MT Estonian Black Peat Mud Face Mask 1X6 Kit" at bounding box center [218, 362] width 141 height 30
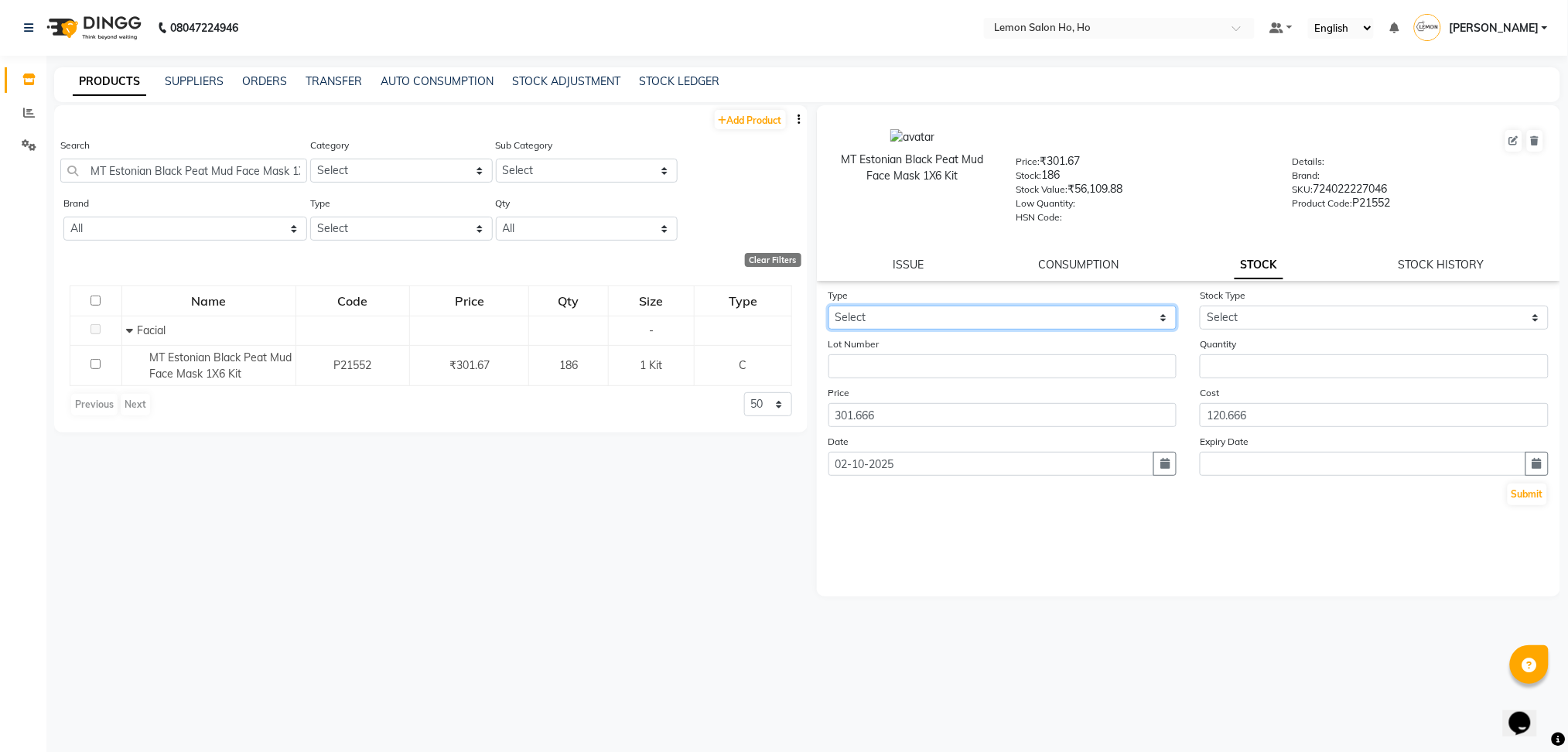
click at [971, 326] on select "Select In Out" at bounding box center [1003, 318] width 348 height 24
select select "in"
click at [829, 306] on select "Select In Out" at bounding box center [1003, 318] width 348 height 24
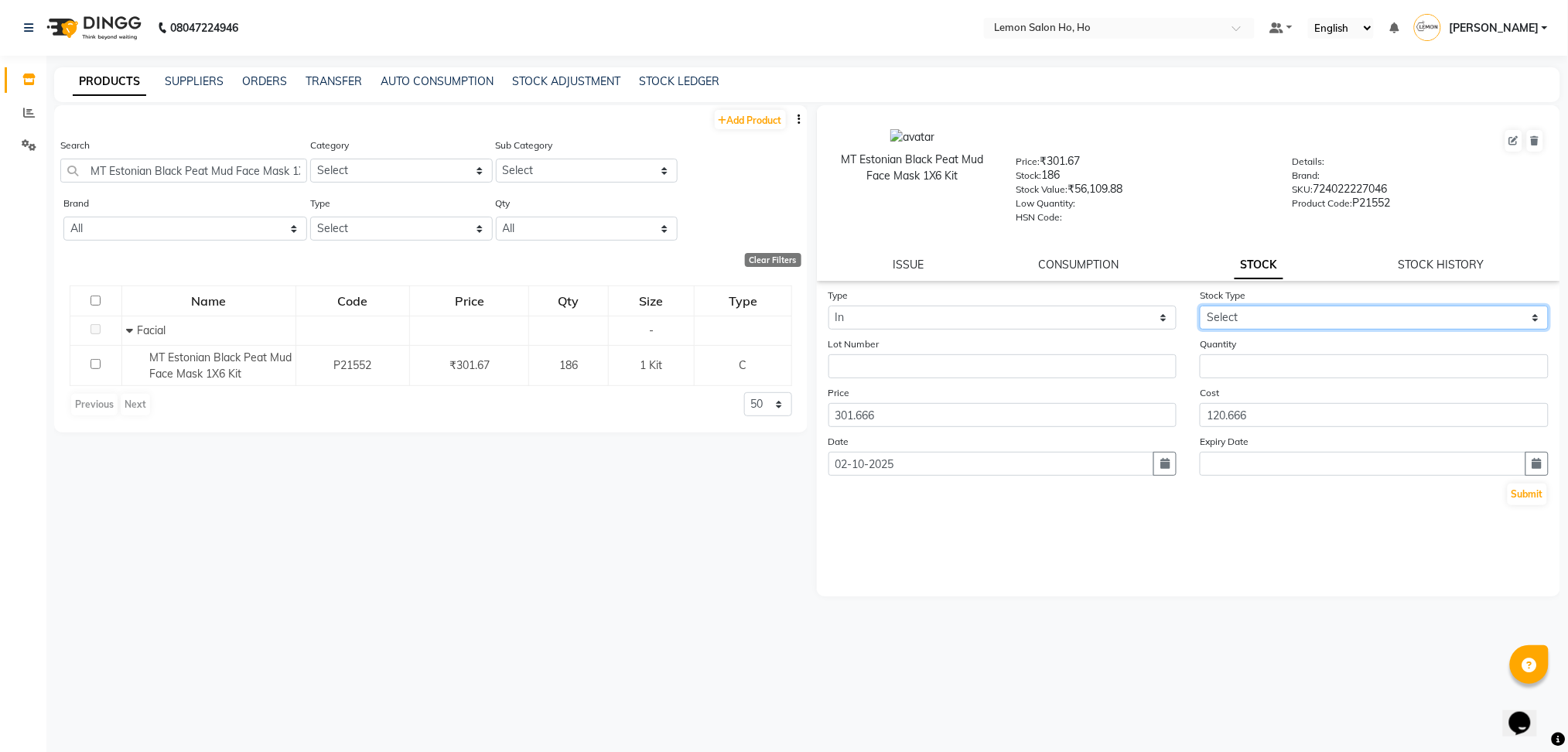
click at [1257, 316] on select "Select New Stock Adjustment Return Other" at bounding box center [1374, 318] width 348 height 24
select select "adjustment"
click at [1200, 306] on select "Select New Stock Adjustment Return Other" at bounding box center [1374, 318] width 348 height 24
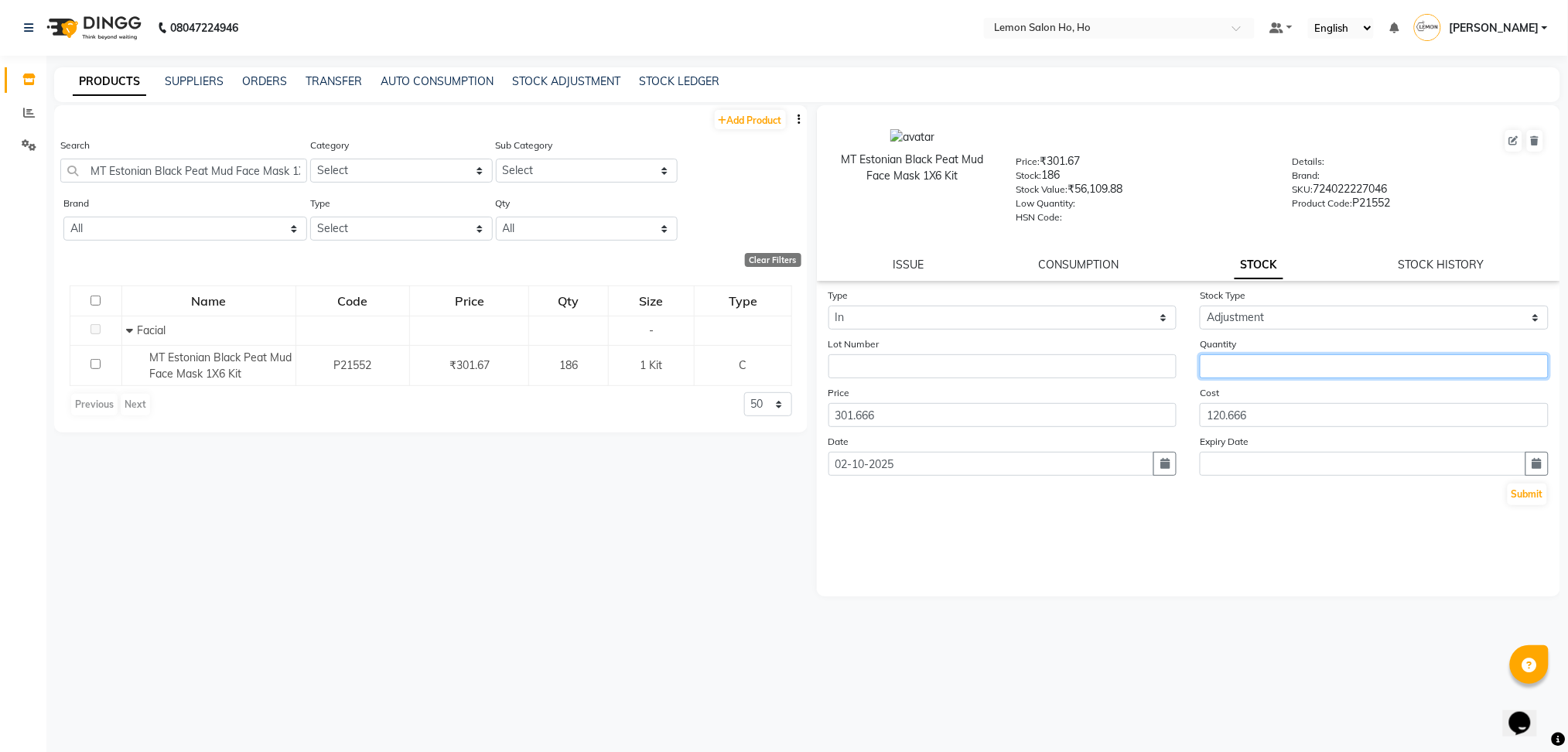
click at [1256, 372] on input "number" at bounding box center [1374, 366] width 348 height 24
type input "3"
click at [1507, 483] on button "Submit" at bounding box center [1527, 493] width 39 height 21
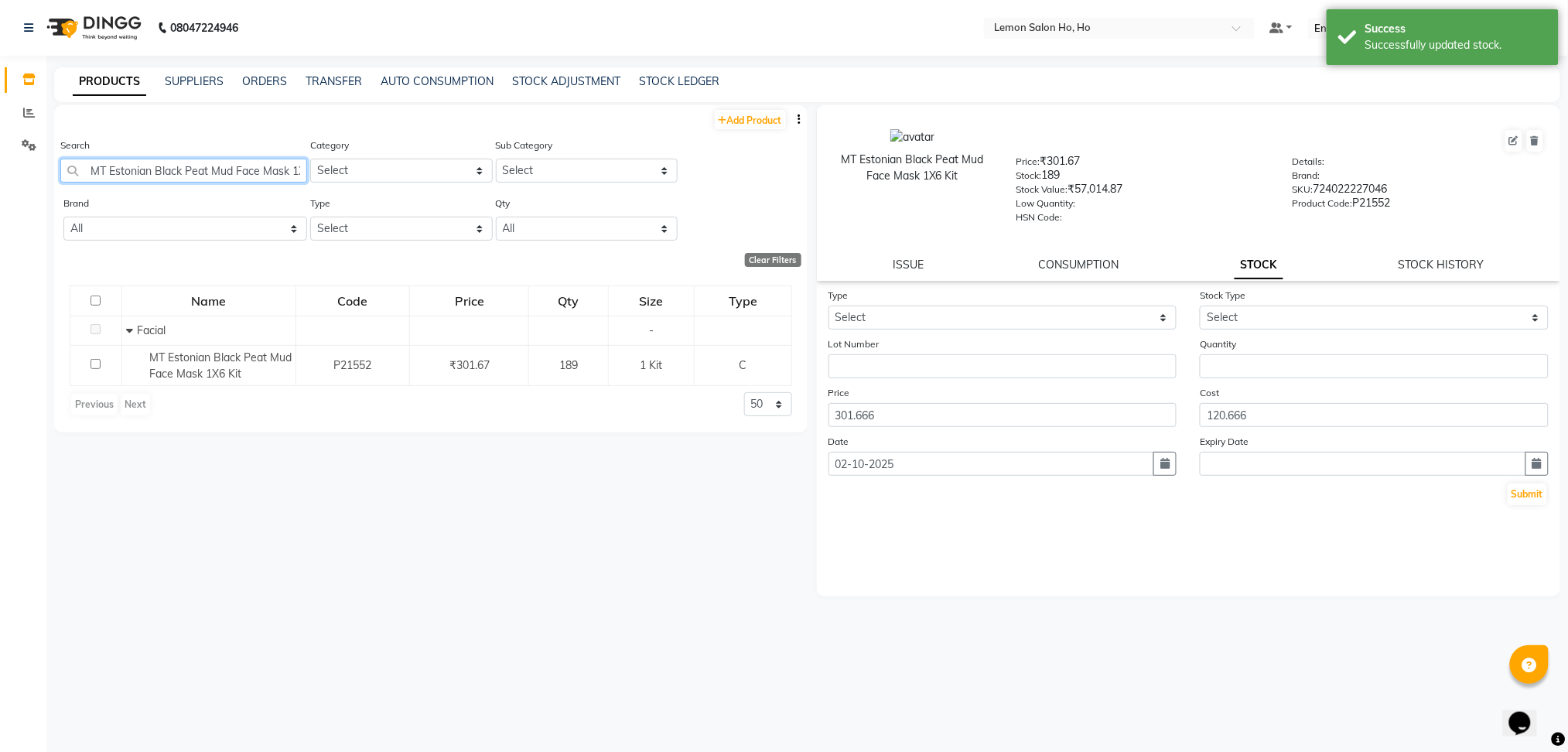
click at [188, 162] on input "MT Estonian Black Peat Mud Face Mask 1X6 Kit" at bounding box center [184, 170] width 247 height 24
paste input "Glam Painting Gels Black"
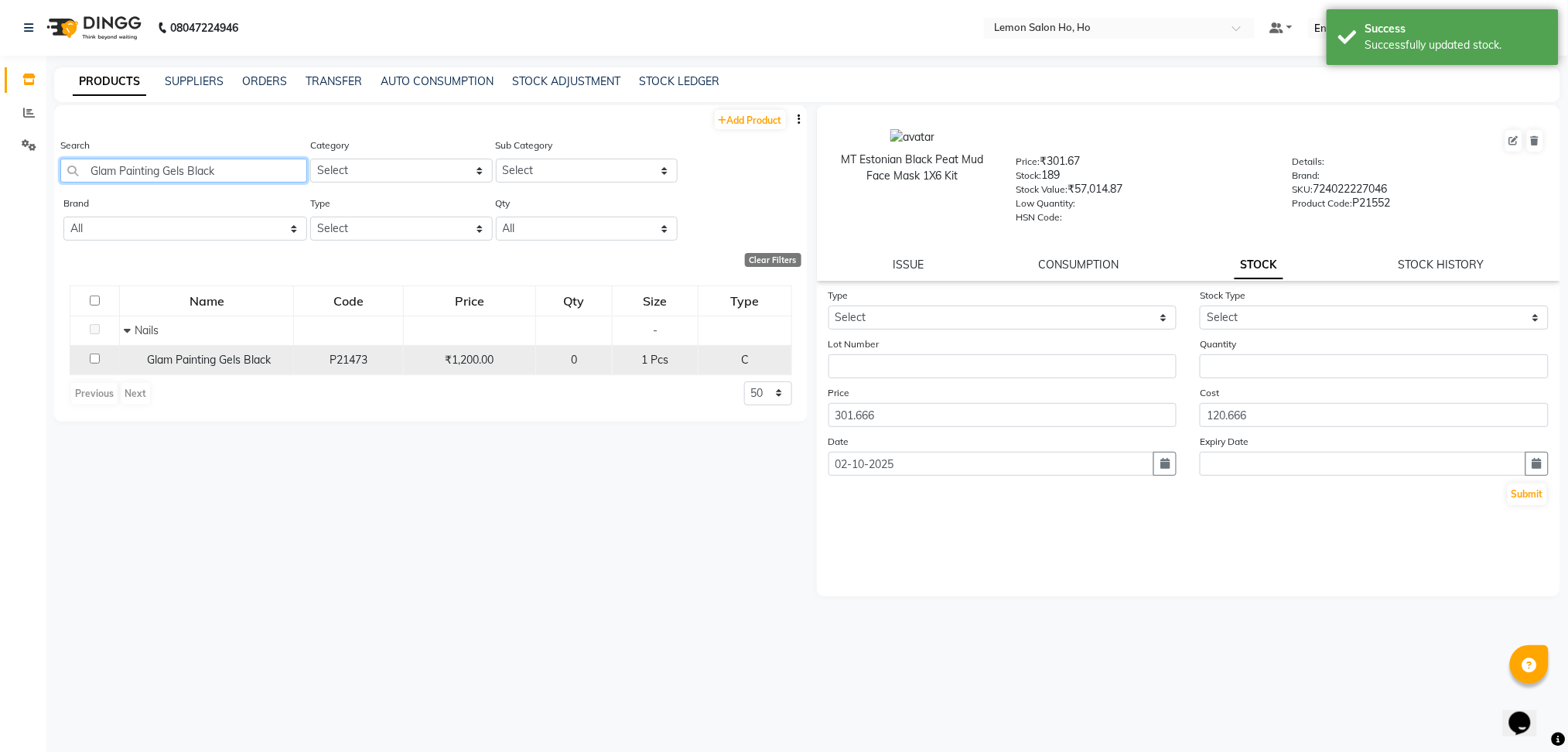
type input "Glam Painting Gels Black"
click at [195, 366] on div "Glam Painting Gels Black" at bounding box center [207, 359] width 166 height 17
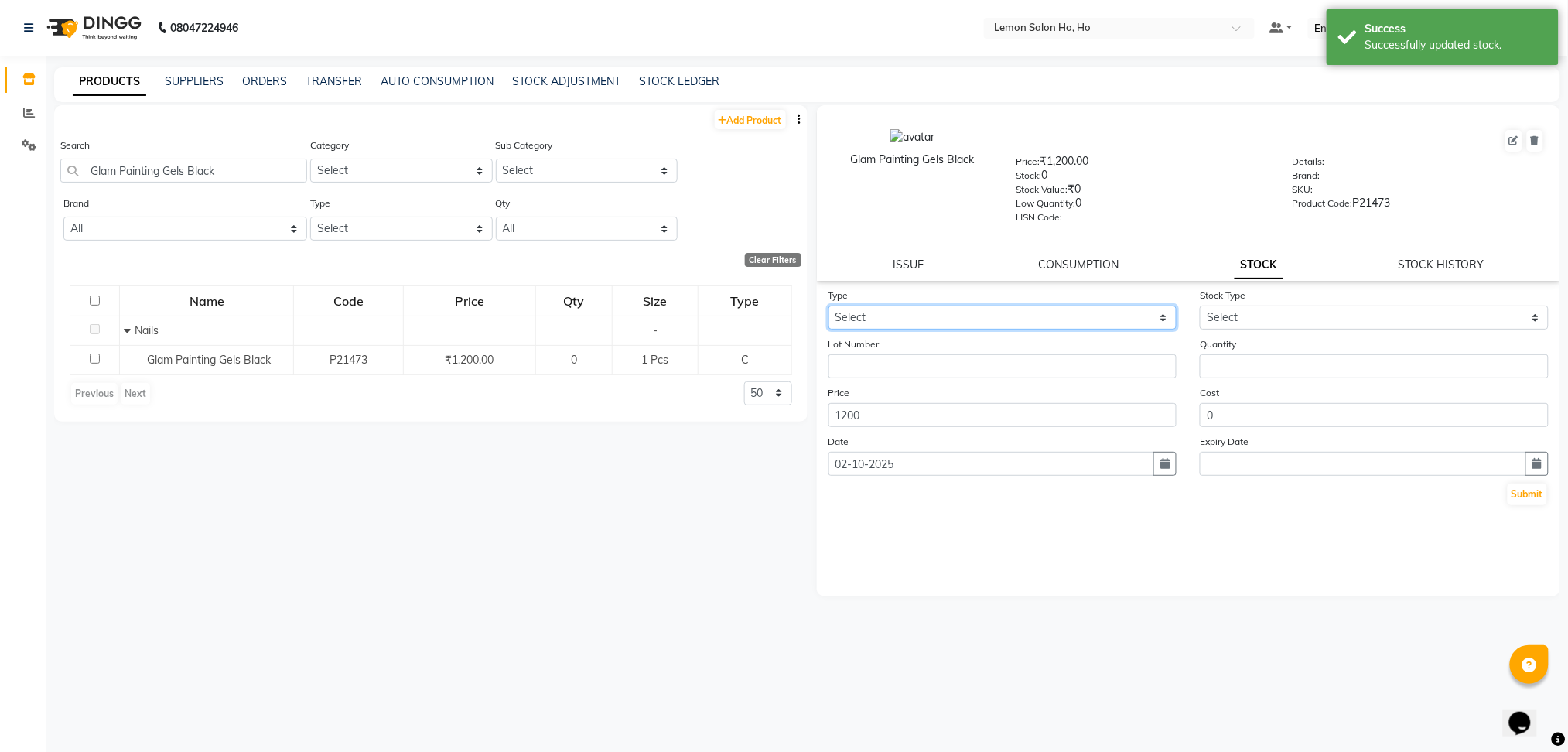
drag, startPoint x: 1056, startPoint y: 315, endPoint x: 908, endPoint y: 362, distance: 155.3
click at [908, 362] on form "Type Select In Out Stock Type Select New Stock Adjustment Return Other Lot Numb…" at bounding box center [1189, 396] width 721 height 220
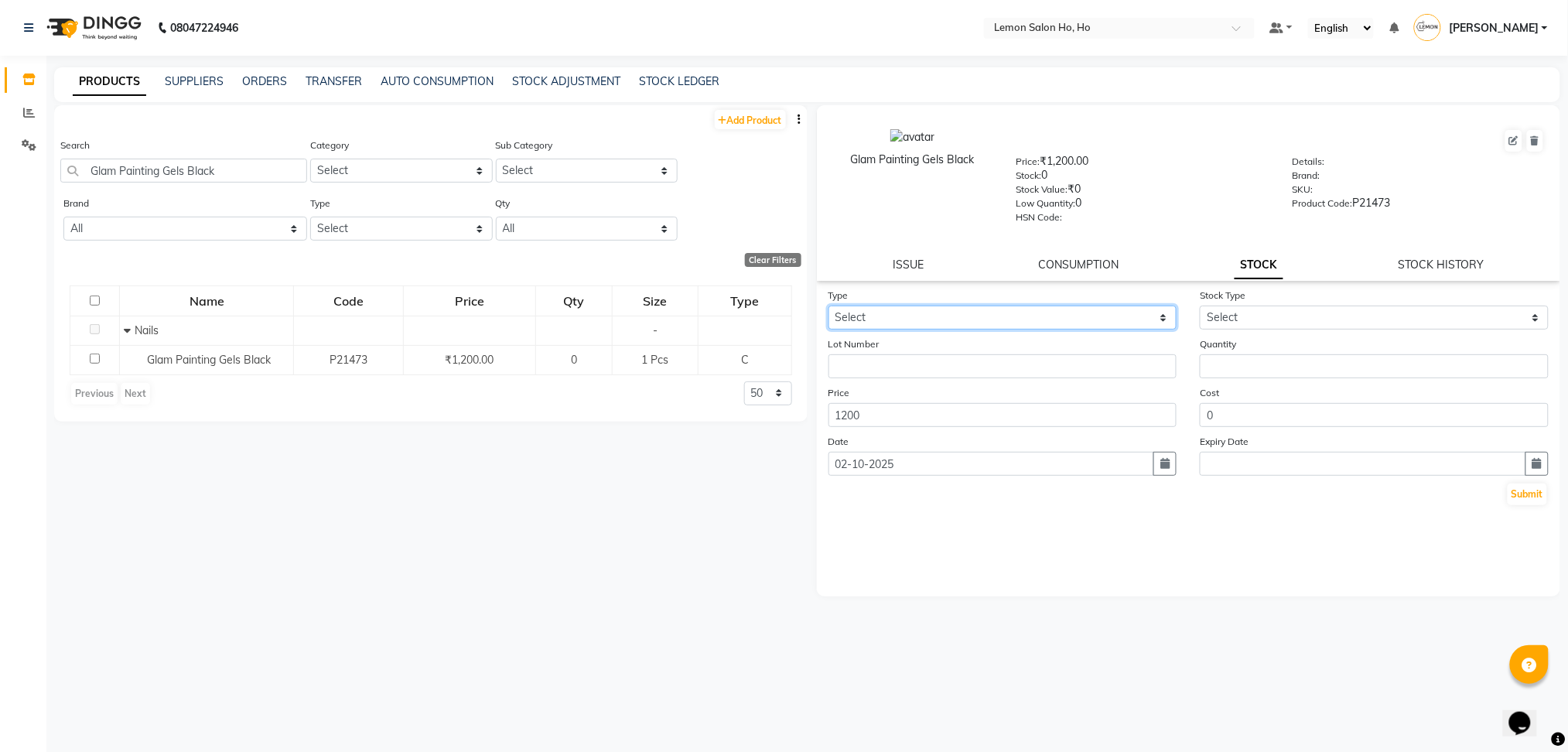
select select "in"
click at [829, 306] on select "Select In Out" at bounding box center [1003, 318] width 348 height 24
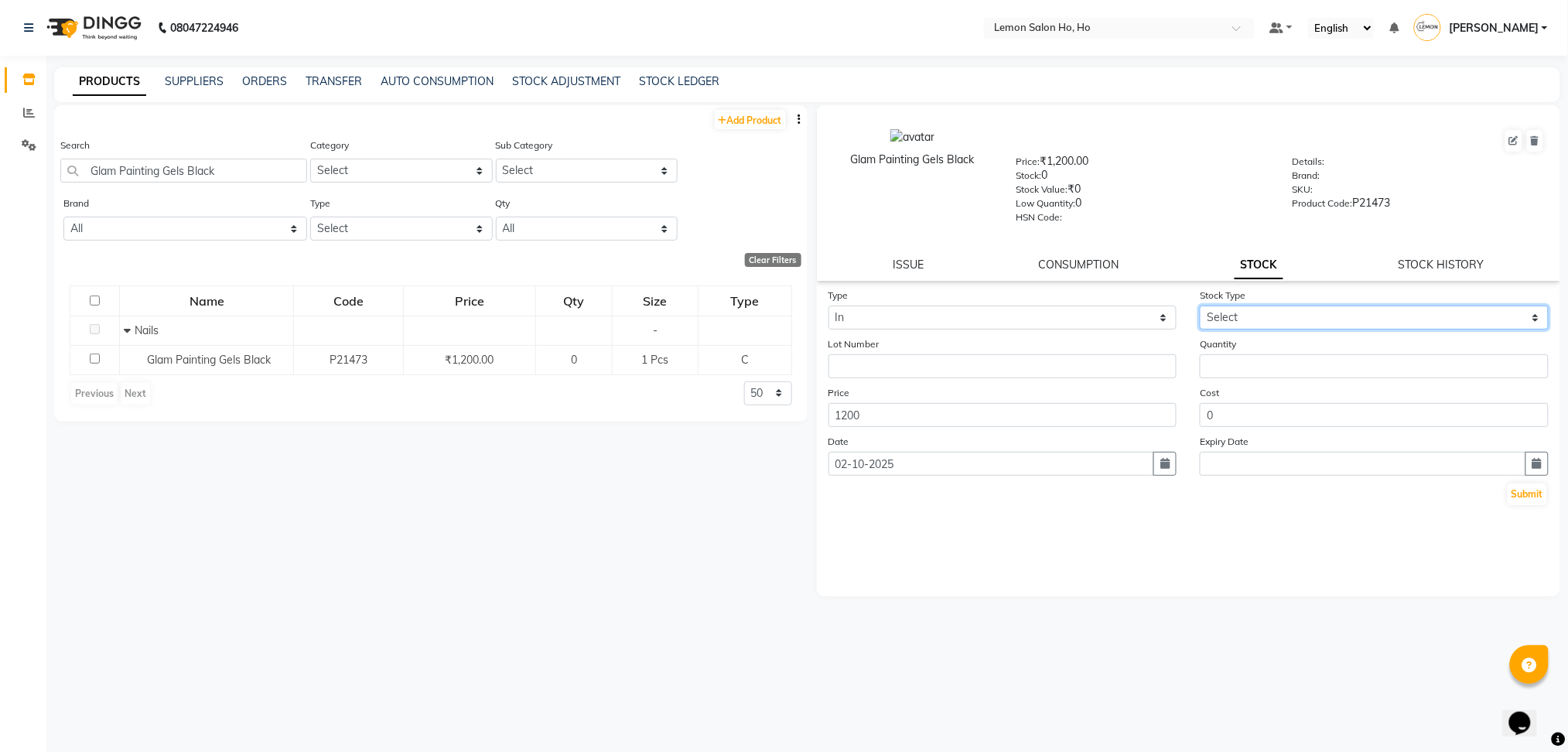
drag, startPoint x: 1369, startPoint y: 317, endPoint x: 1242, endPoint y: 386, distance: 144.5
click at [1242, 386] on form "Type Select In Out Stock Type Select New Stock Adjustment Return Other Lot Numb…" at bounding box center [1189, 396] width 721 height 220
select select "adjustment"
click at [1200, 306] on select "Select New Stock Adjustment Return Other" at bounding box center [1374, 318] width 348 height 24
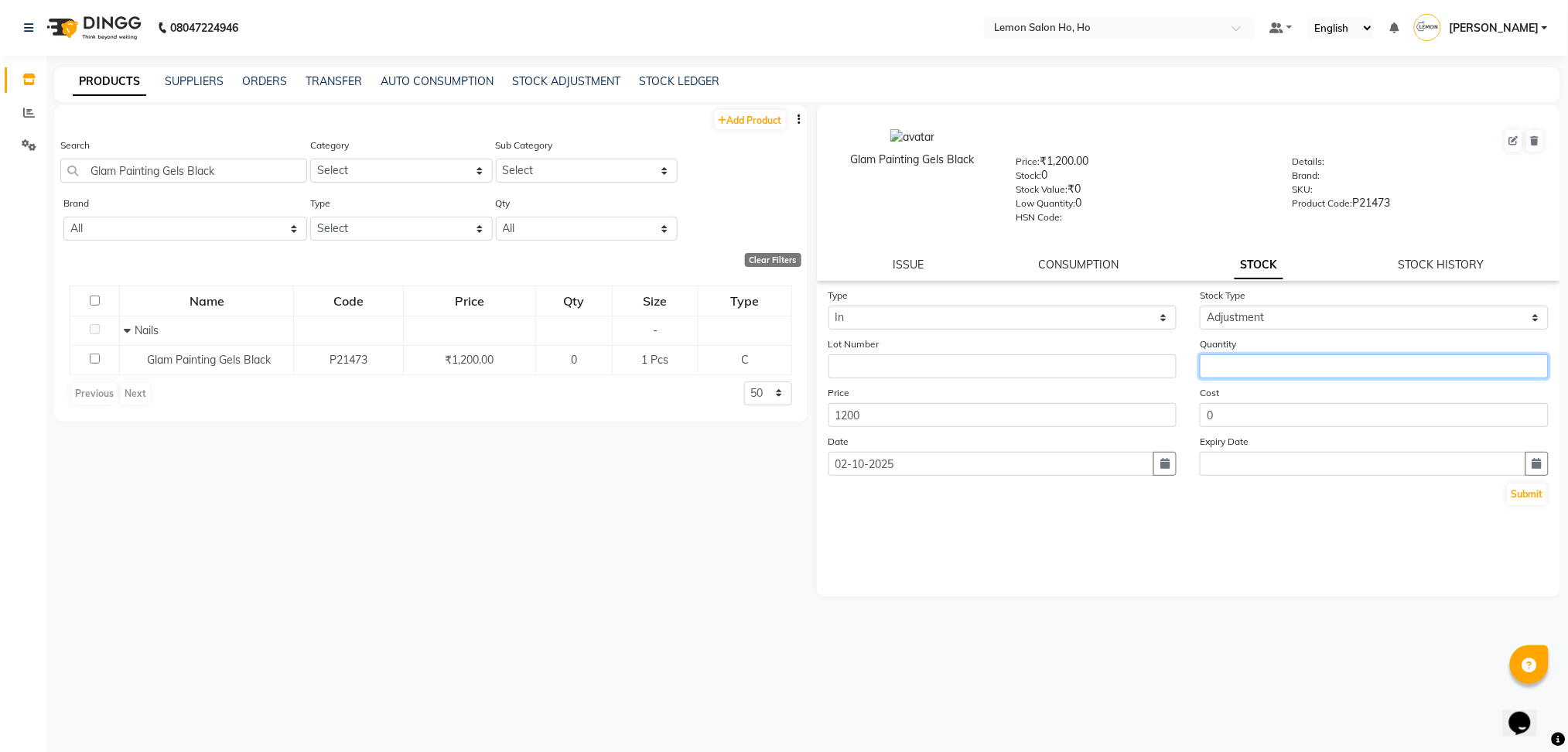
click at [1249, 376] on input "number" at bounding box center [1374, 366] width 348 height 24
type input "1"
click at [1507, 483] on button "Submit" at bounding box center [1527, 493] width 39 height 21
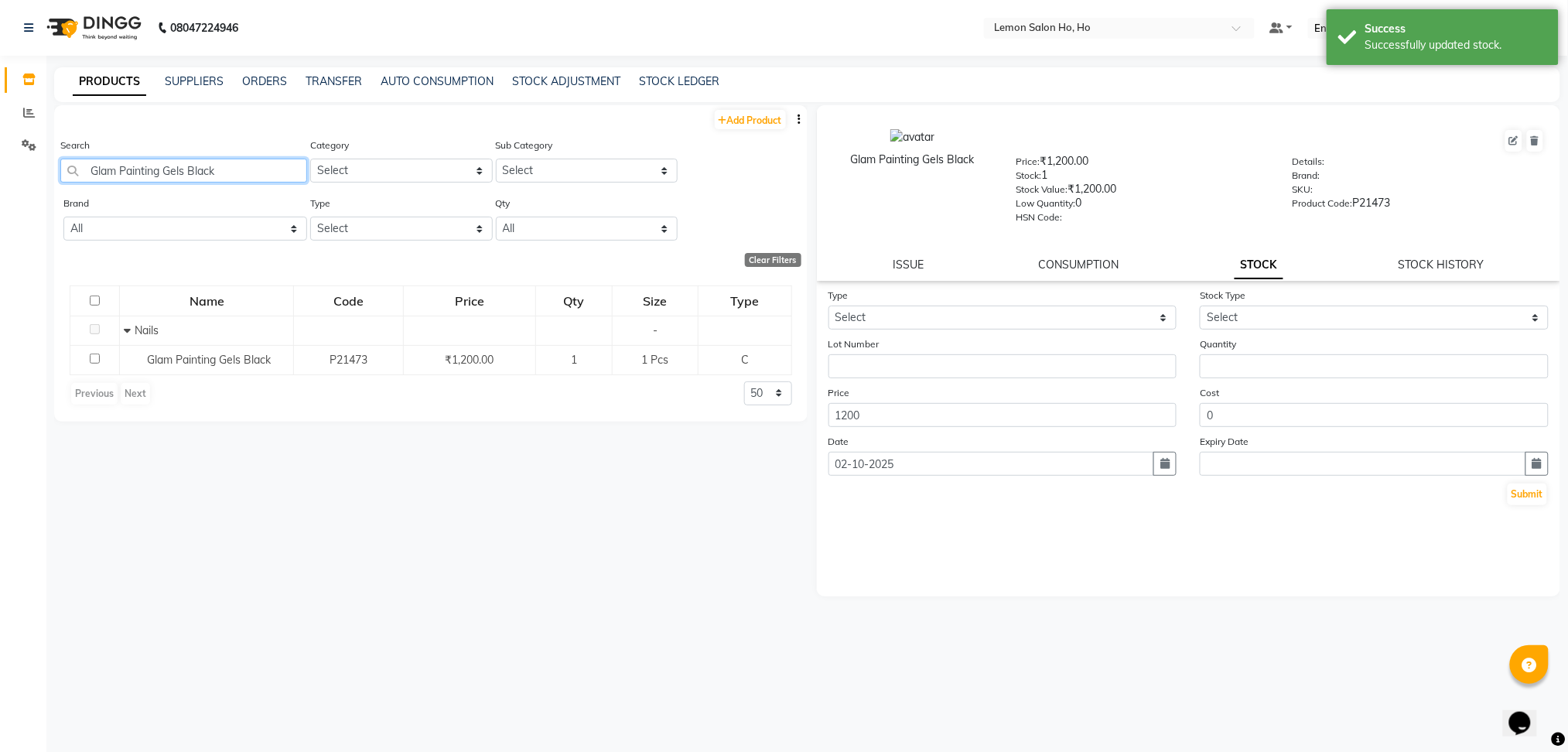
click at [195, 177] on input "Glam Painting Gels Black" at bounding box center [184, 170] width 247 height 24
paste input "Spider Gel White SG02"
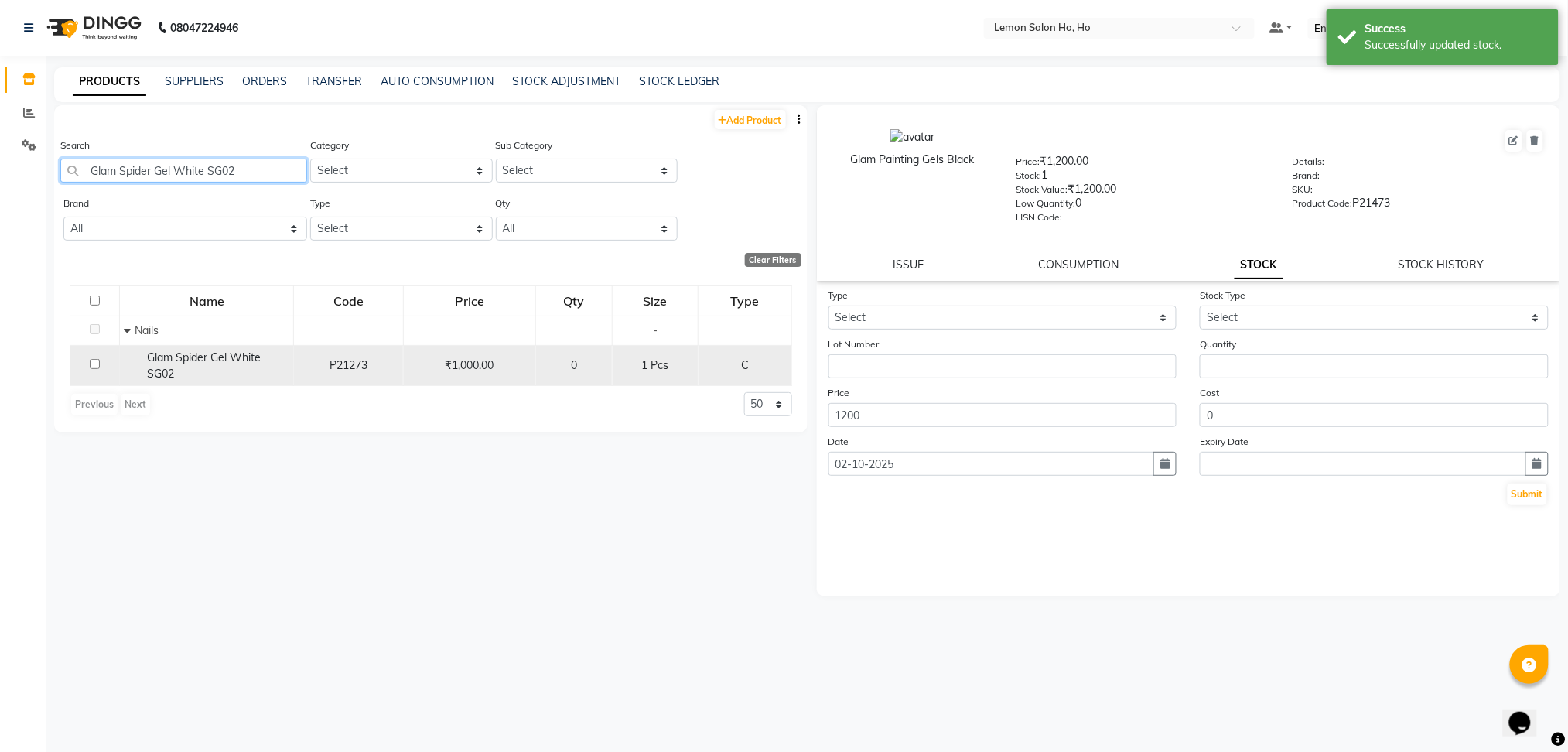
type input "Glam Spider Gel White SG02"
click at [170, 365] on div "Glam Spider Gel White SG02" at bounding box center [207, 365] width 166 height 32
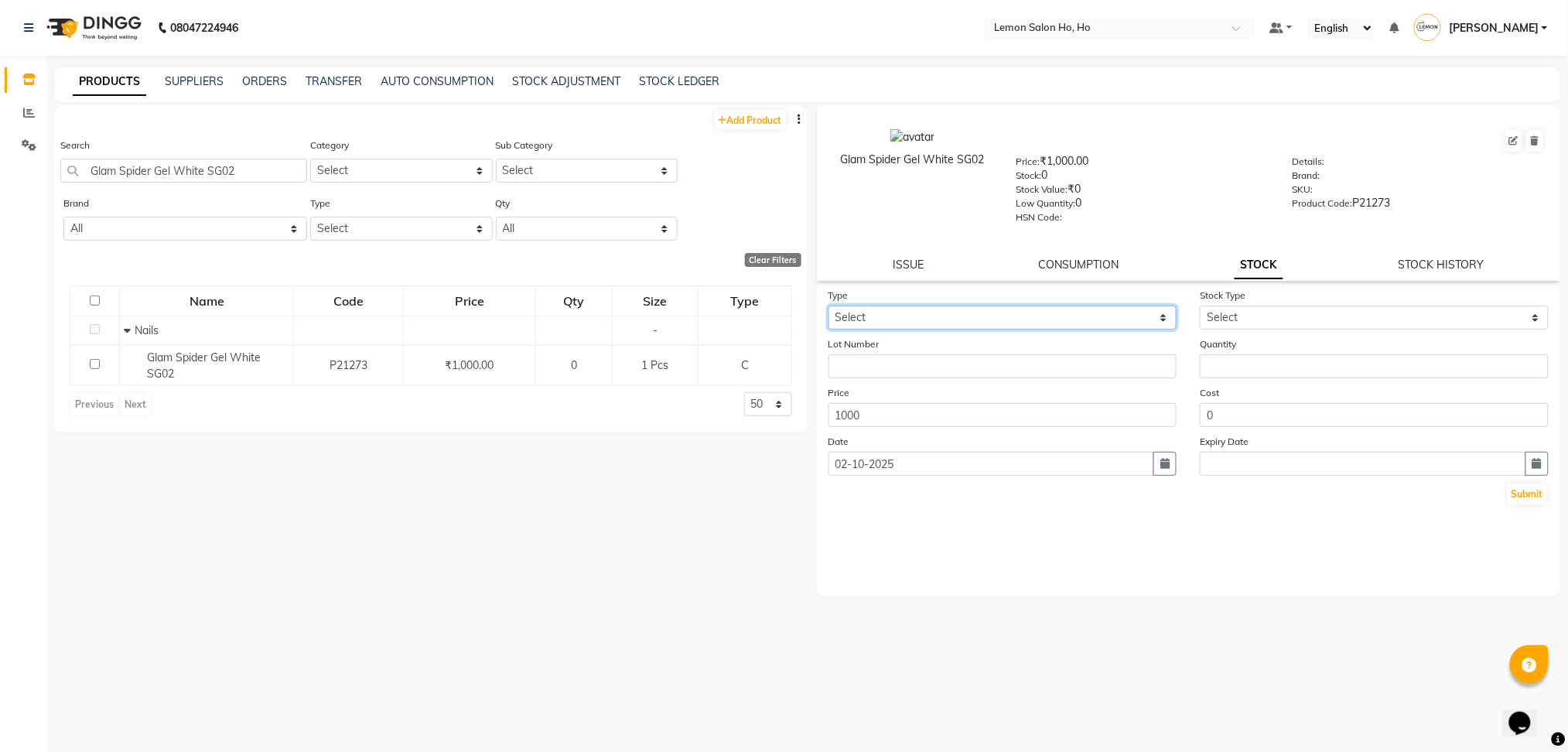
drag, startPoint x: 1015, startPoint y: 315, endPoint x: 926, endPoint y: 367, distance: 103.1
click at [926, 367] on form "Type Select In Out Stock Type Select New Stock Adjustment Return Other Lot Numb…" at bounding box center [1189, 396] width 721 height 220
select select "in"
click at [829, 306] on select "Select In Out" at bounding box center [1003, 318] width 348 height 24
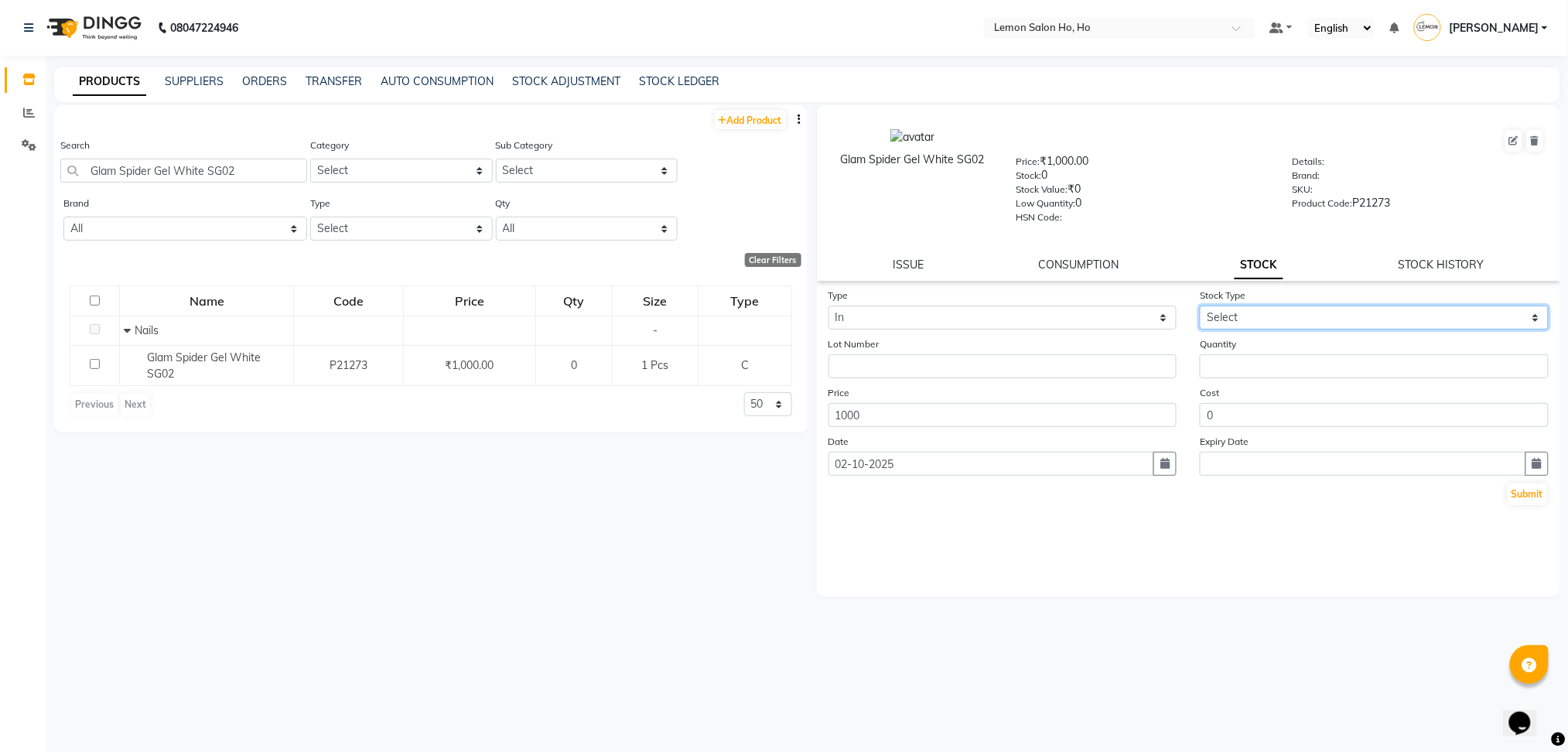
drag, startPoint x: 1235, startPoint y: 321, endPoint x: 1250, endPoint y: 403, distance: 83.4
click at [1250, 403] on form "Type Select In Out Stock Type Select New Stock Adjustment Return Other Lot Numb…" at bounding box center [1189, 396] width 721 height 220
select select "adjustment"
click at [1200, 306] on select "Select New Stock Adjustment Return Other" at bounding box center [1374, 318] width 348 height 24
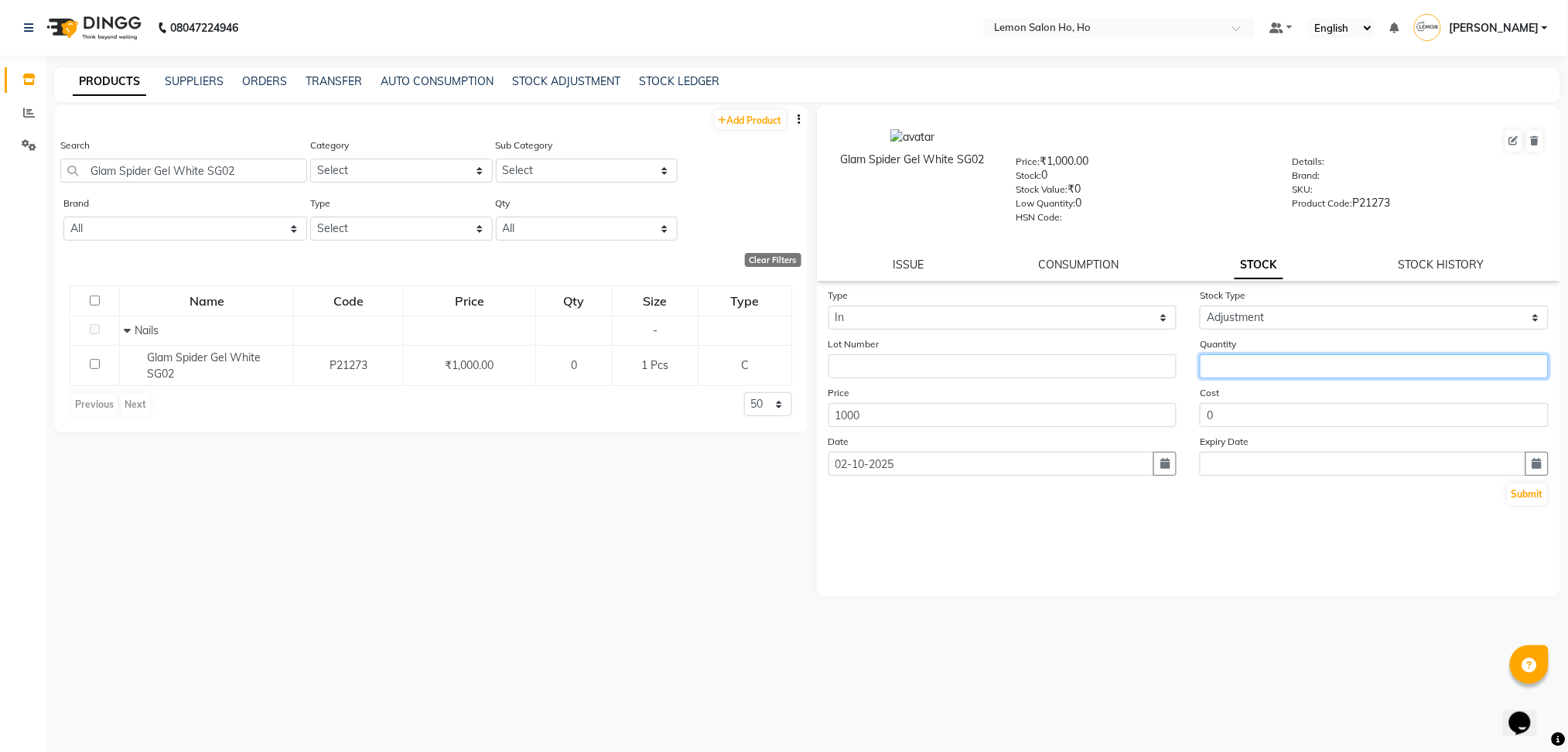
click at [1253, 361] on input "number" at bounding box center [1374, 366] width 348 height 24
type input "2"
click at [1507, 483] on button "Submit" at bounding box center [1527, 493] width 39 height 21
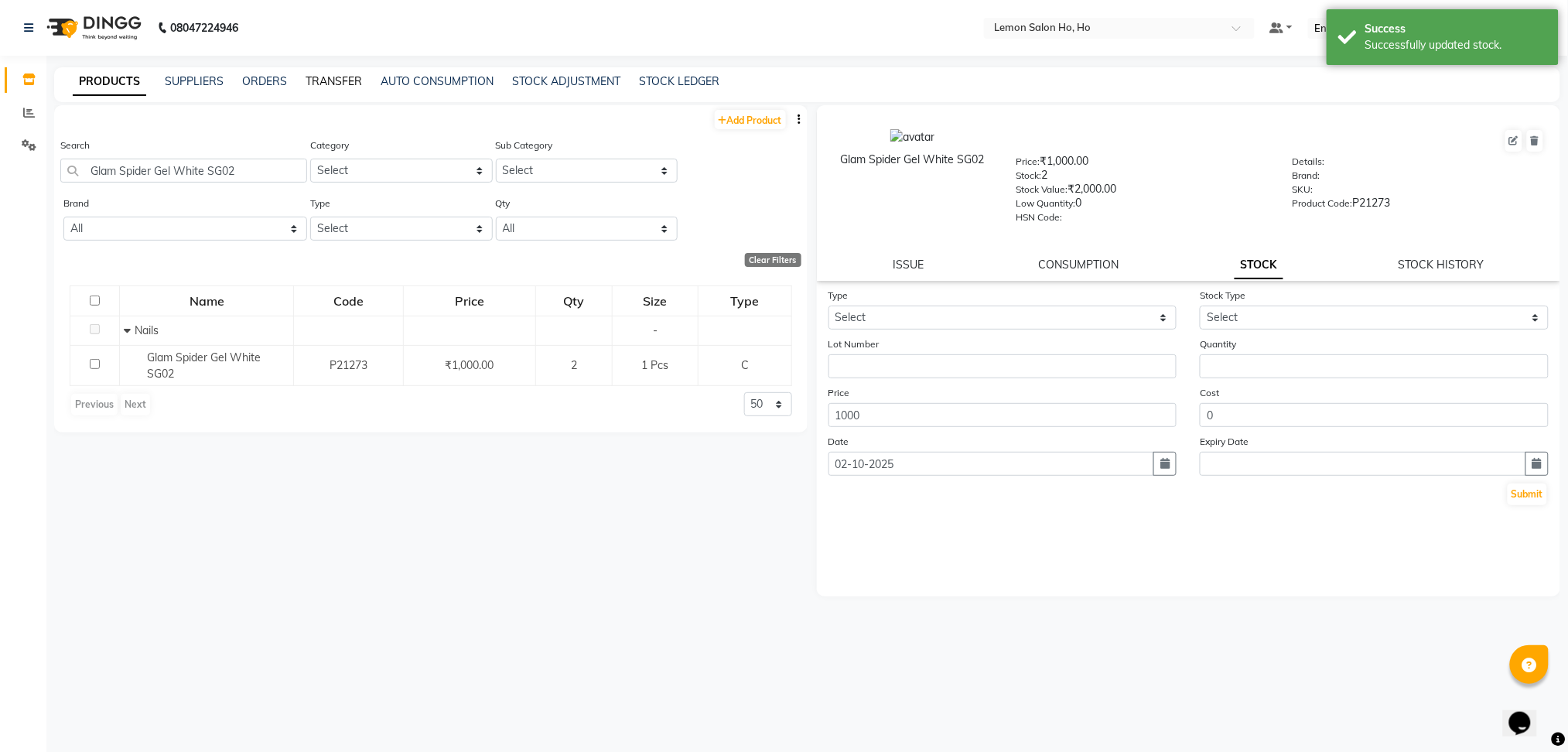
click at [342, 82] on link "TRANSFER" at bounding box center [334, 81] width 57 height 14
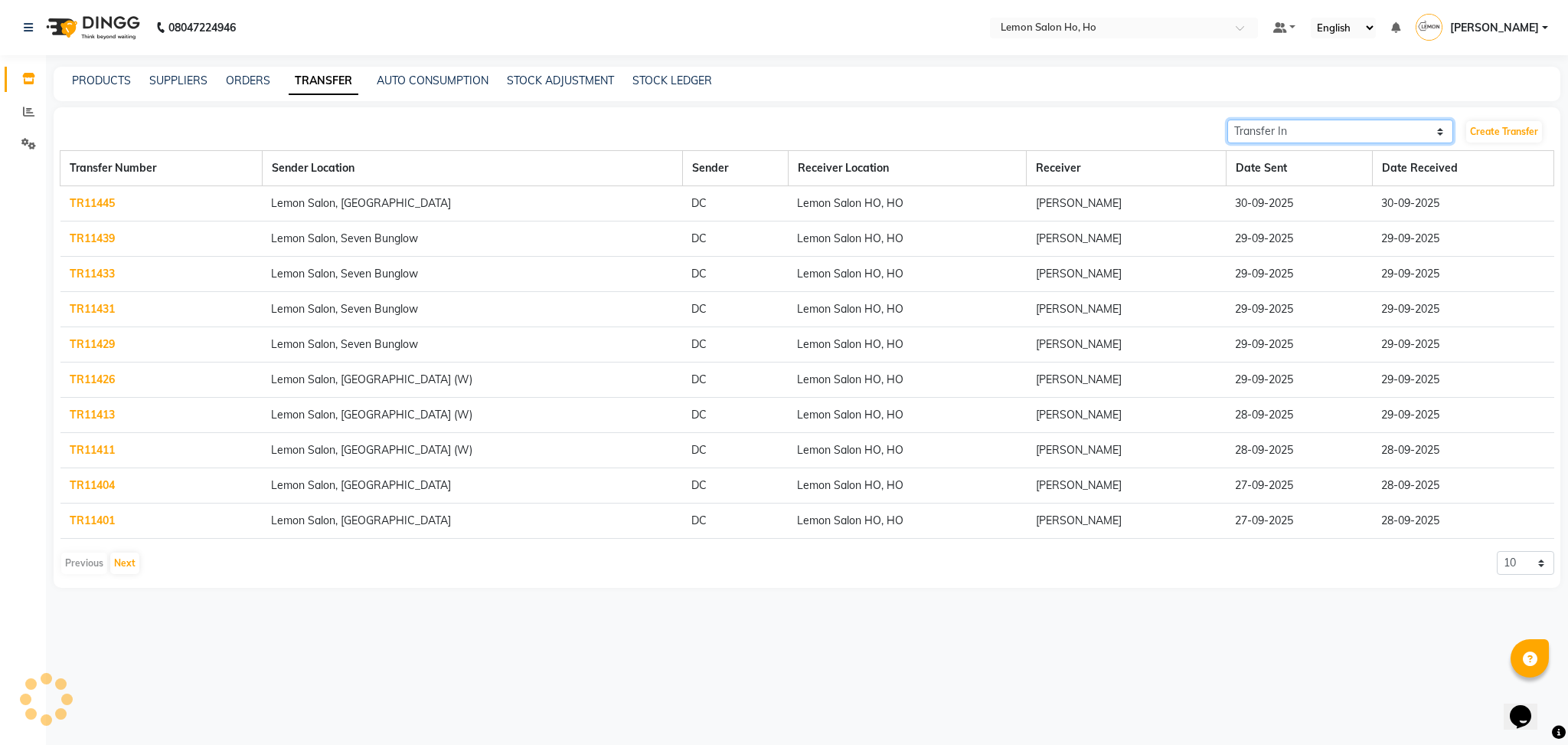
drag, startPoint x: 1400, startPoint y: 128, endPoint x: 1324, endPoint y: 183, distance: 93.8
click at [1324, 183] on div "Transfer In Transfer Out Create Transfer Transfer Number Sender Location Sender…" at bounding box center [807, 347] width 1507 height 480
select select "sender"
click at [1228, 119] on select "Transfer In Transfer Out" at bounding box center [1340, 131] width 226 height 23
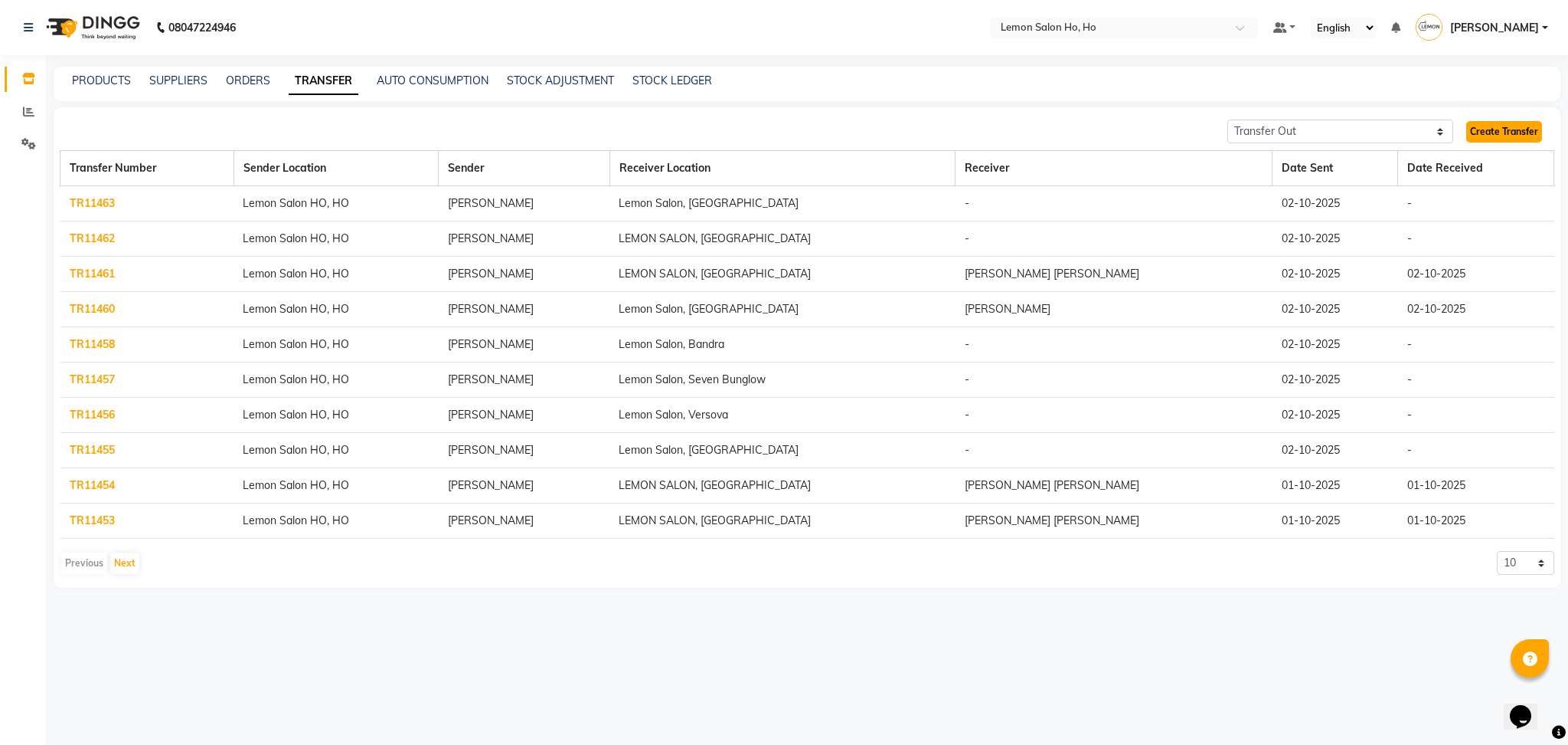
click at [1514, 133] on link "Create Transfer" at bounding box center [1504, 131] width 76 height 21
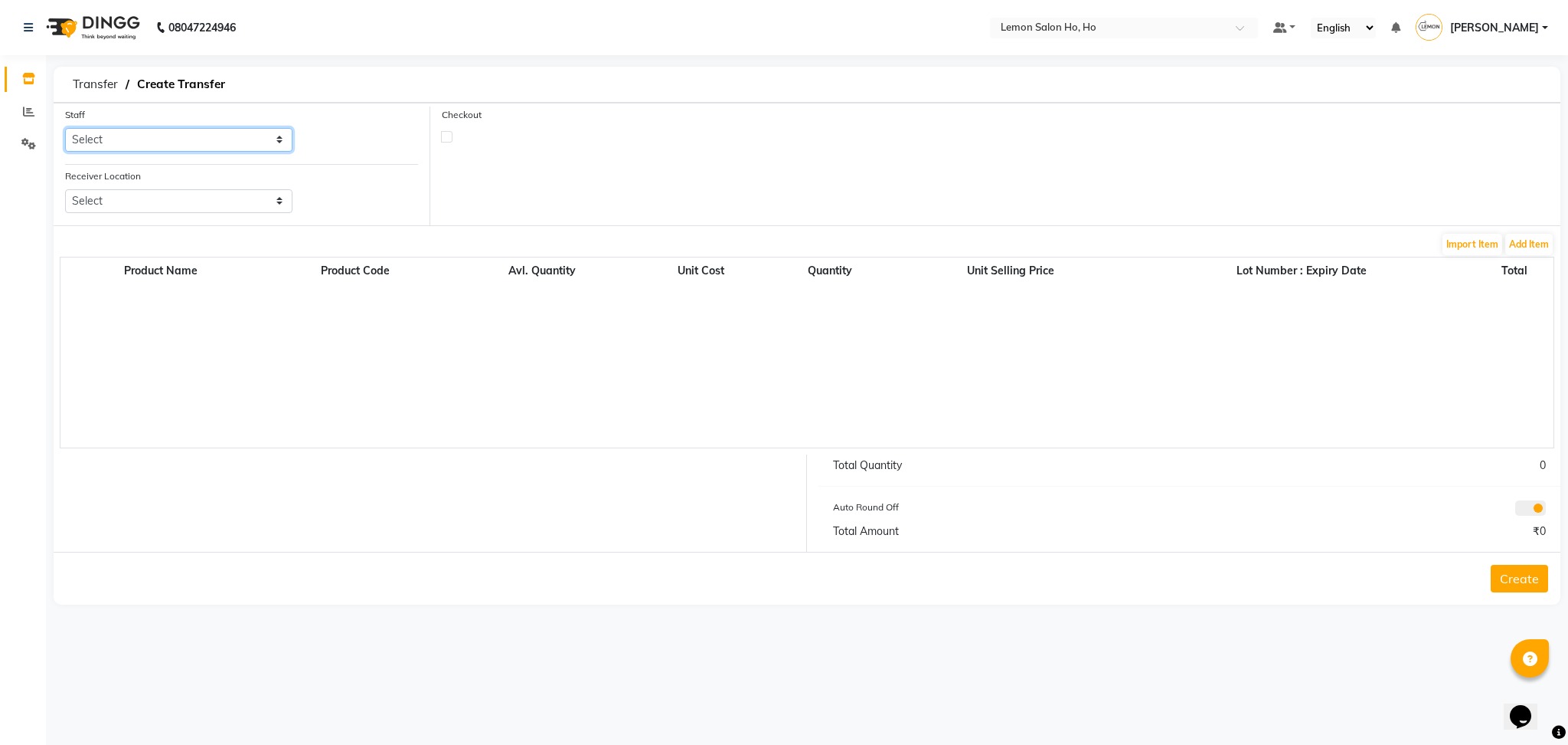
click at [215, 135] on select "Select Annie Aquib Khan DC DINGG Support Farheen Ansari Kalpesh Kumavat Mohamme…" at bounding box center [178, 140] width 227 height 23
select select "91192"
click at [65, 128] on select "Select Annie Aquib Khan DC DINGG Support Farheen Ansari Kalpesh Kumavat Mohamme…" at bounding box center [178, 140] width 227 height 23
click at [167, 203] on select "Select Lemon Salon, Lokhandwala Lemon Salon, Malad Lemon Salon, Seven Bunglow L…" at bounding box center [178, 201] width 227 height 23
select select "941"
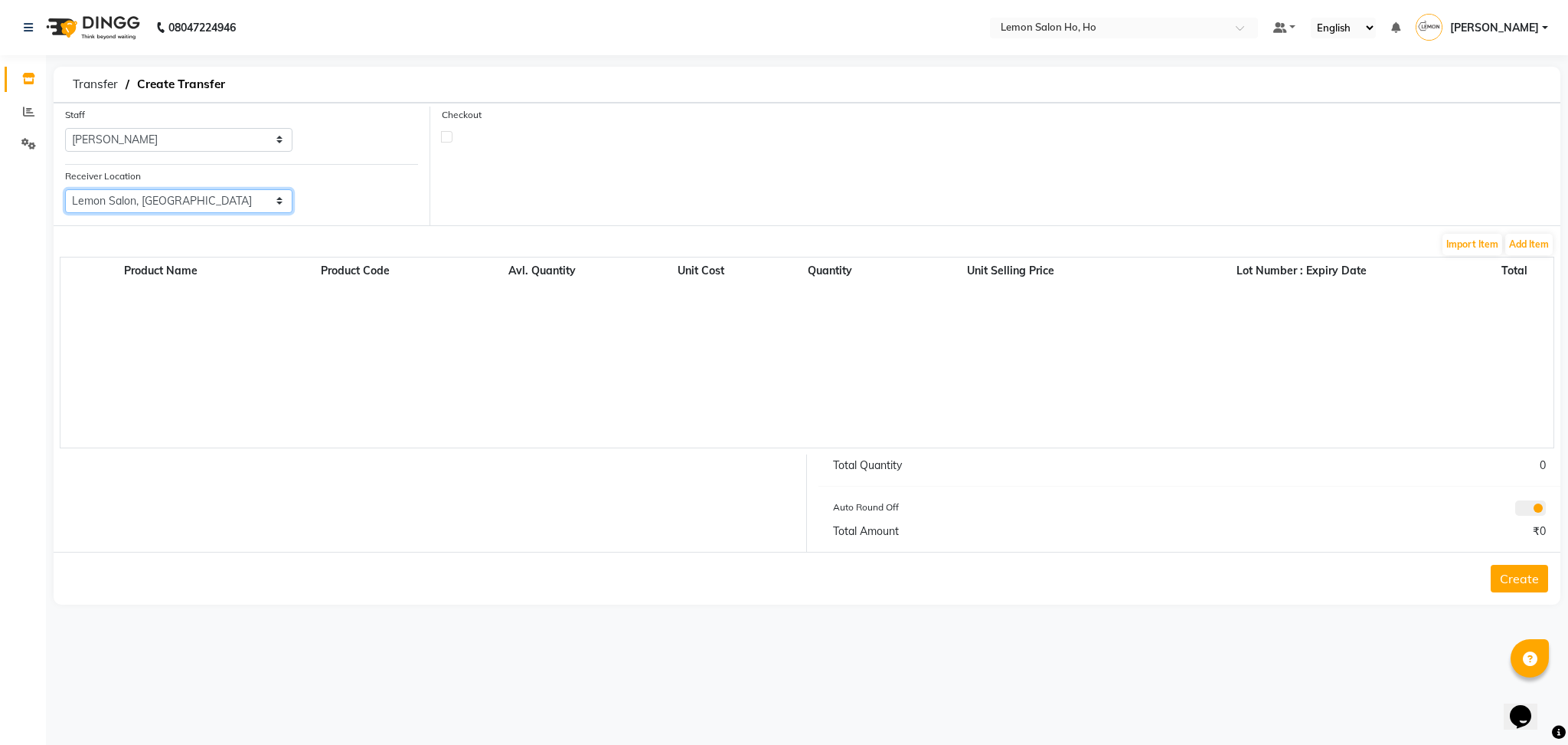
click at [65, 189] on select "Select Lemon Salon, Lokhandwala Lemon Salon, Malad Lemon Salon, Seven Bunglow L…" at bounding box center [178, 201] width 227 height 23
click at [449, 137] on label at bounding box center [446, 137] width 12 height 12
click at [449, 137] on input "checkbox" at bounding box center [446, 136] width 10 height 10
checkbox input "true"
select select "true"
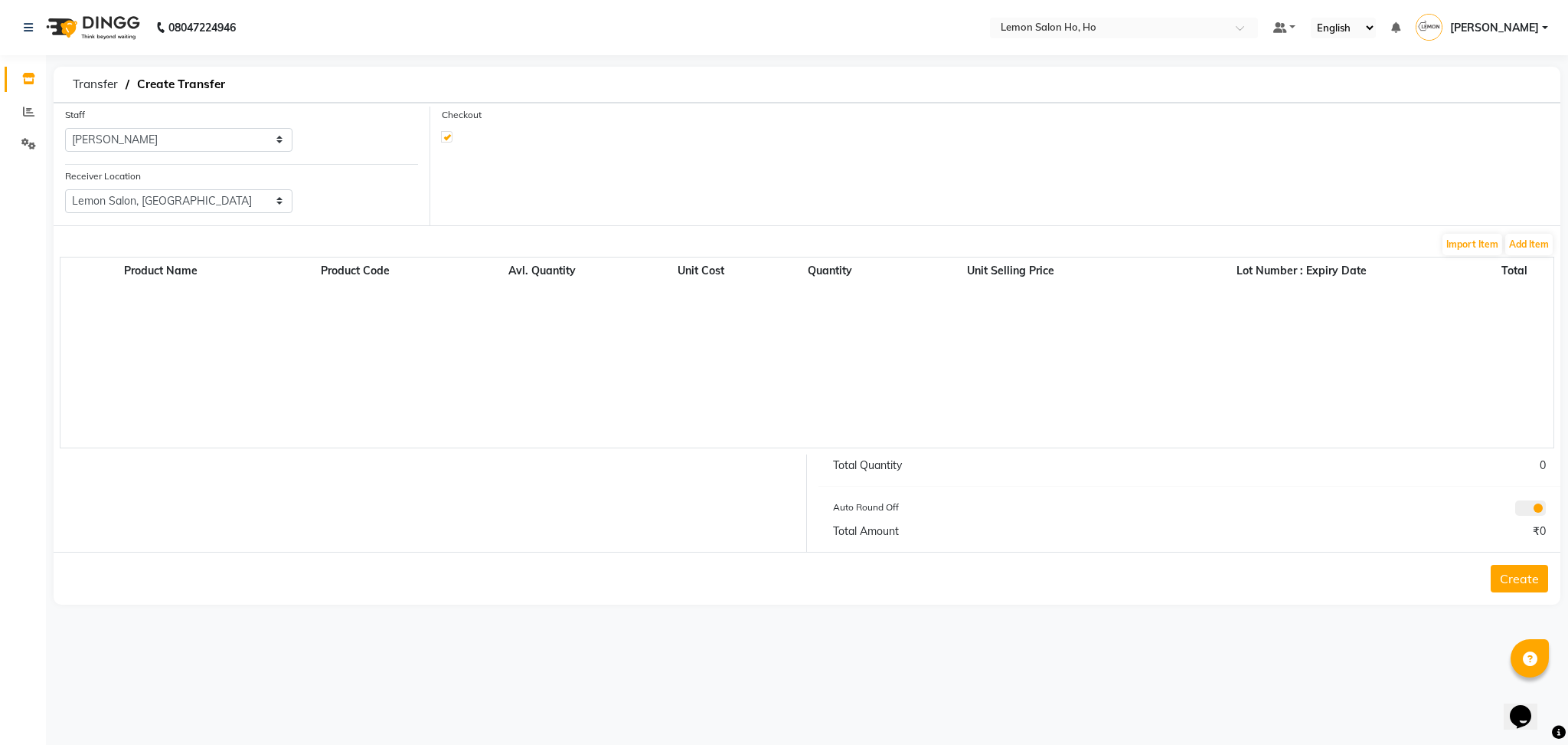
select select "2069"
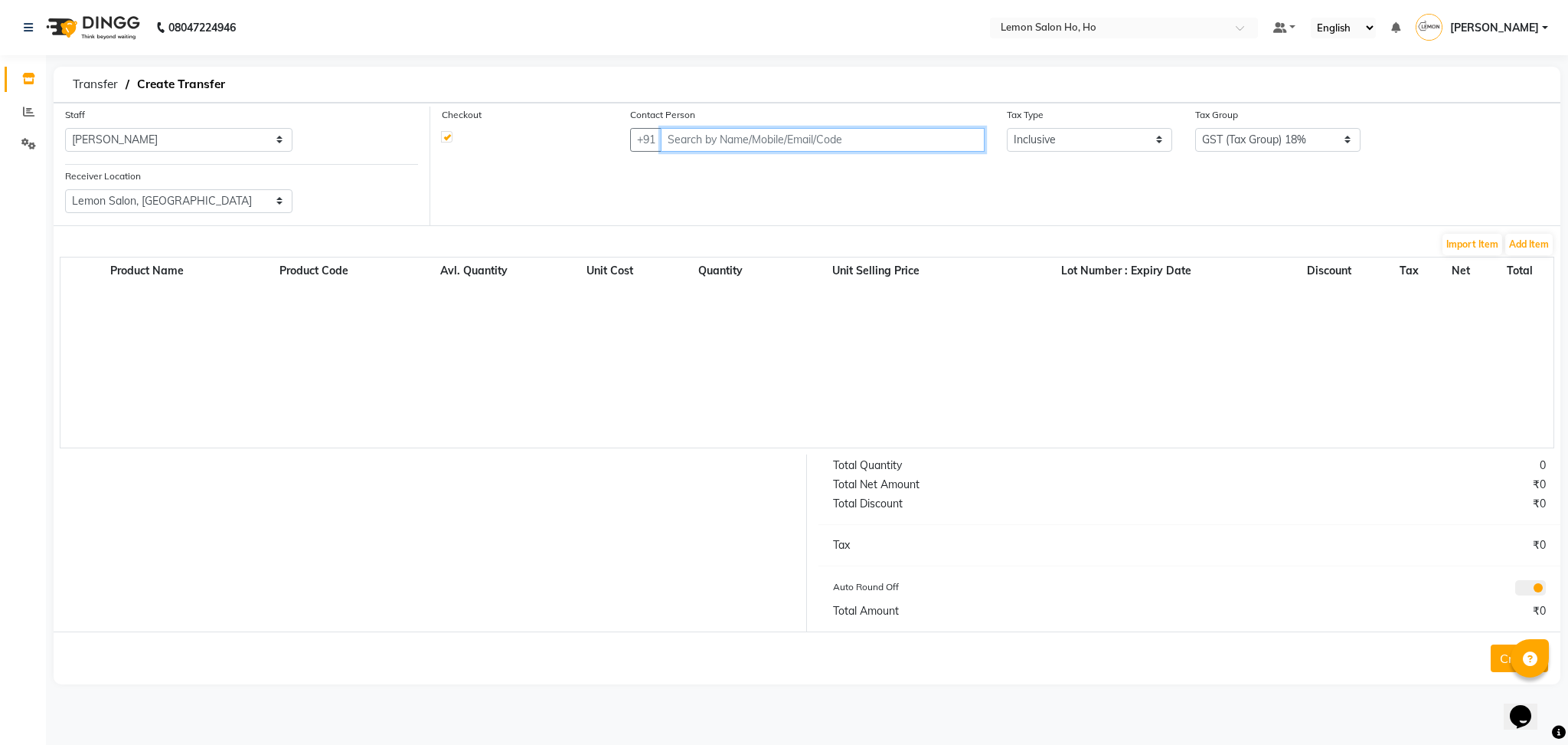
click at [880, 136] on input "text" at bounding box center [823, 140] width 324 height 23
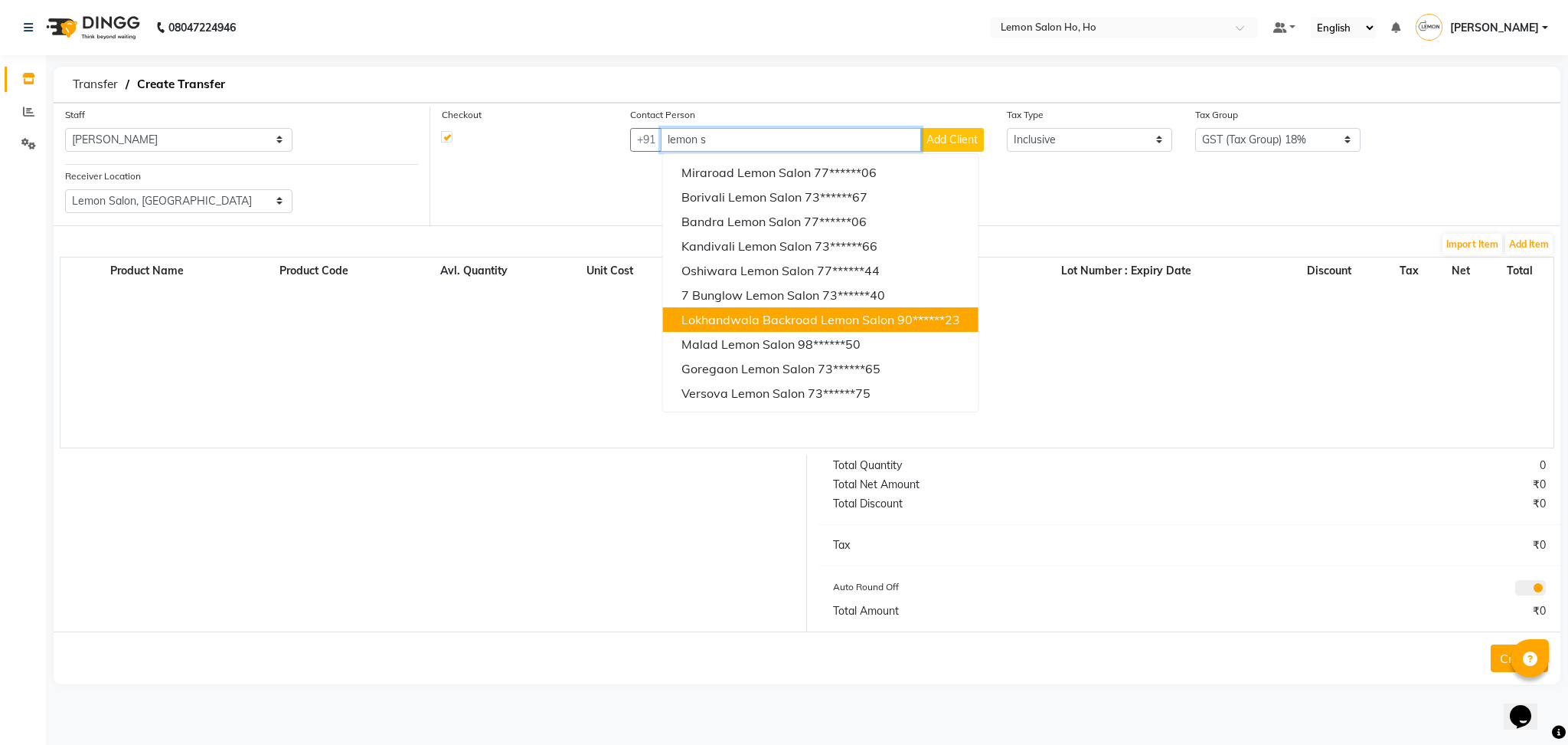
click at [757, 328] on button "Lokhandwala Backroad Lemon Salon 90******23" at bounding box center [821, 319] width 315 height 24
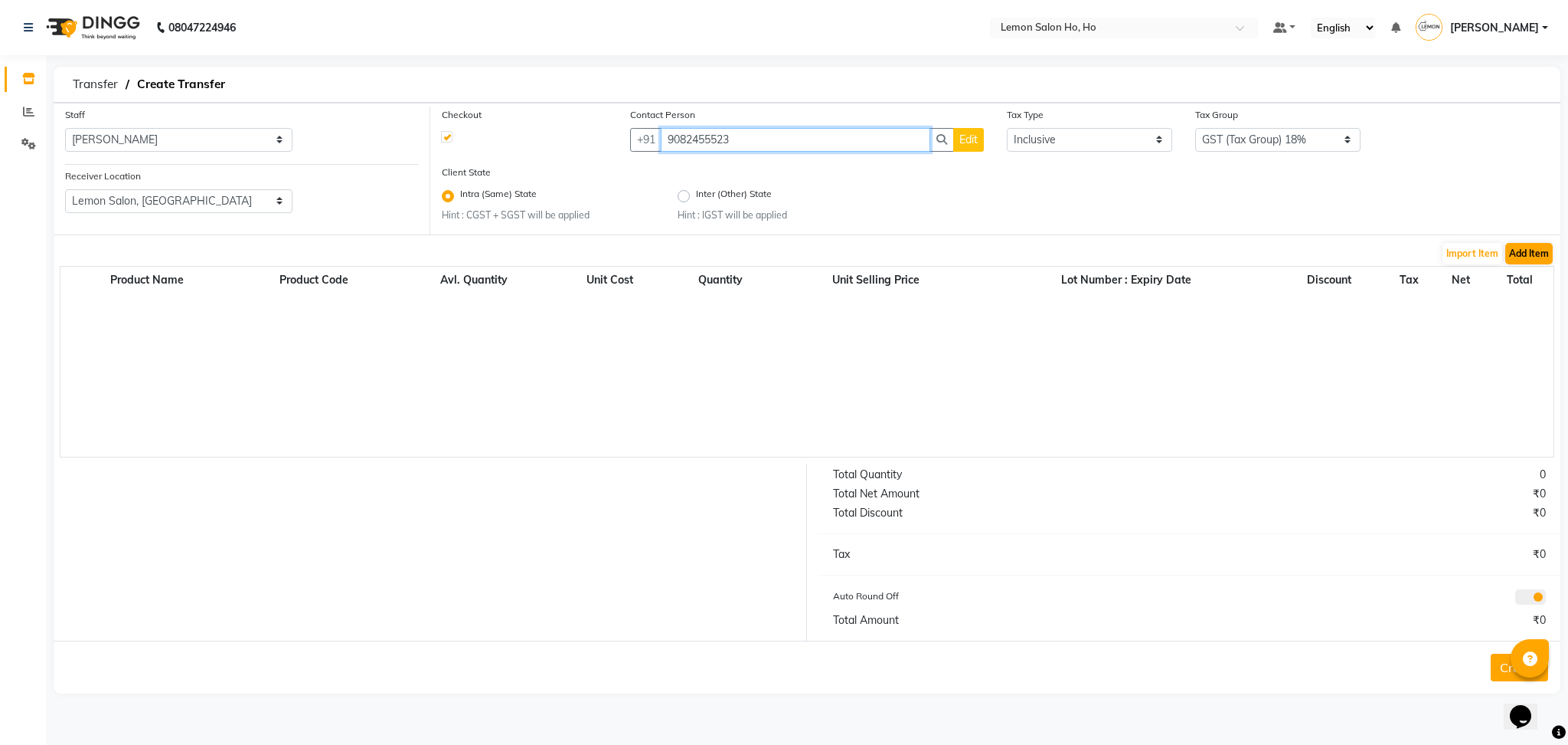
type input "9082455523"
click at [1538, 251] on button "Add Item" at bounding box center [1529, 253] width 48 height 21
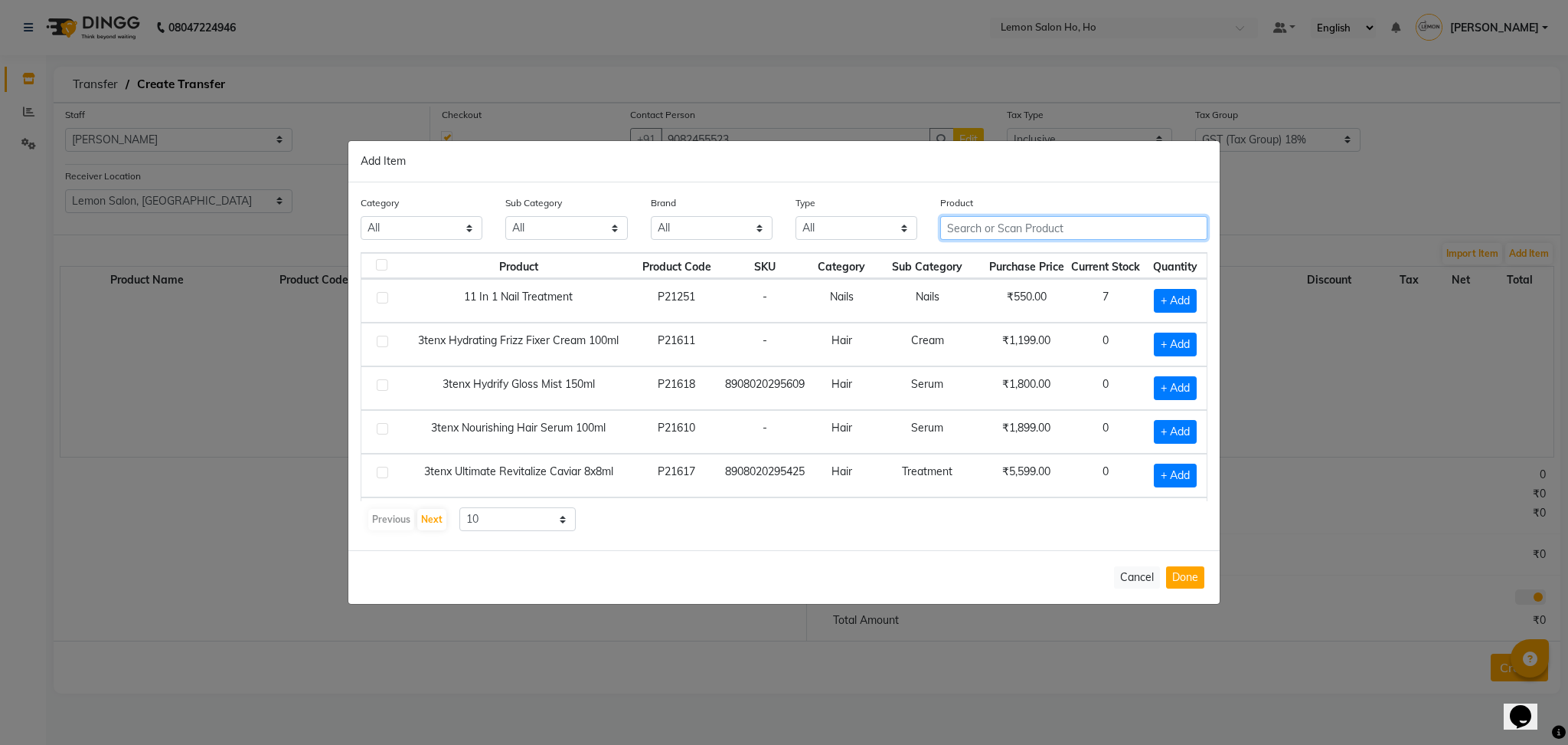
click at [1008, 224] on input "text" at bounding box center [1074, 228] width 267 height 23
paste input "Loreal Professional Dia Color 8.2 - 60ml"
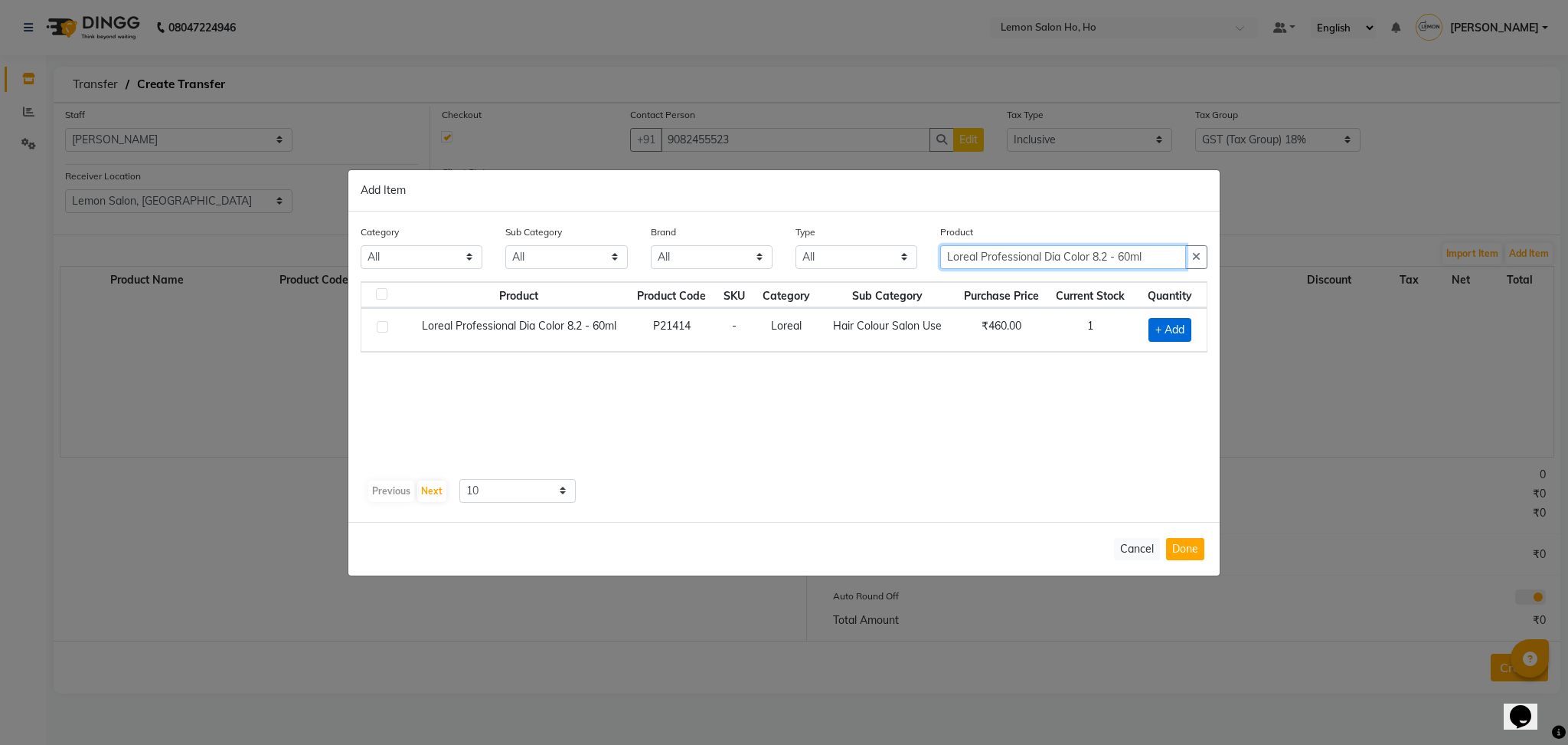
type input "Loreal Professional Dia Color 8.2 - 60ml"
click at [1177, 330] on span "+ Add" at bounding box center [1170, 330] width 43 height 23
checkbox input "true"
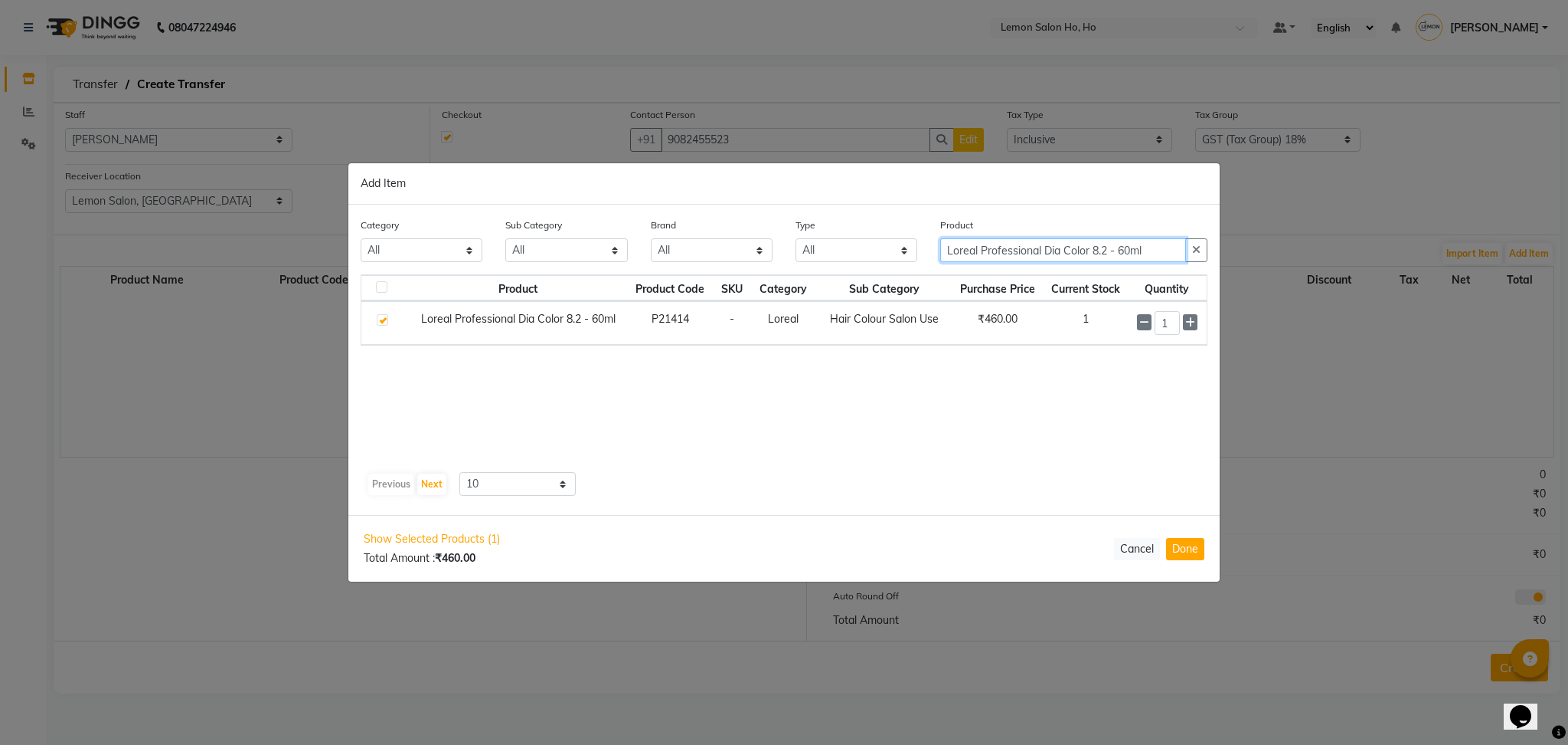
drag, startPoint x: 1155, startPoint y: 252, endPoint x: 805, endPoint y: 253, distance: 350.0
click at [805, 253] on div "Category All Hair Skin Makeup Personal Care Appliances Beard Waxing Disposable …" at bounding box center [784, 246] width 870 height 58
paste input "light 9.02 - 5"
type input "Loreal Professional Dia light 9.02 - 50ml"
click at [1171, 323] on span "+ Add" at bounding box center [1170, 323] width 43 height 23
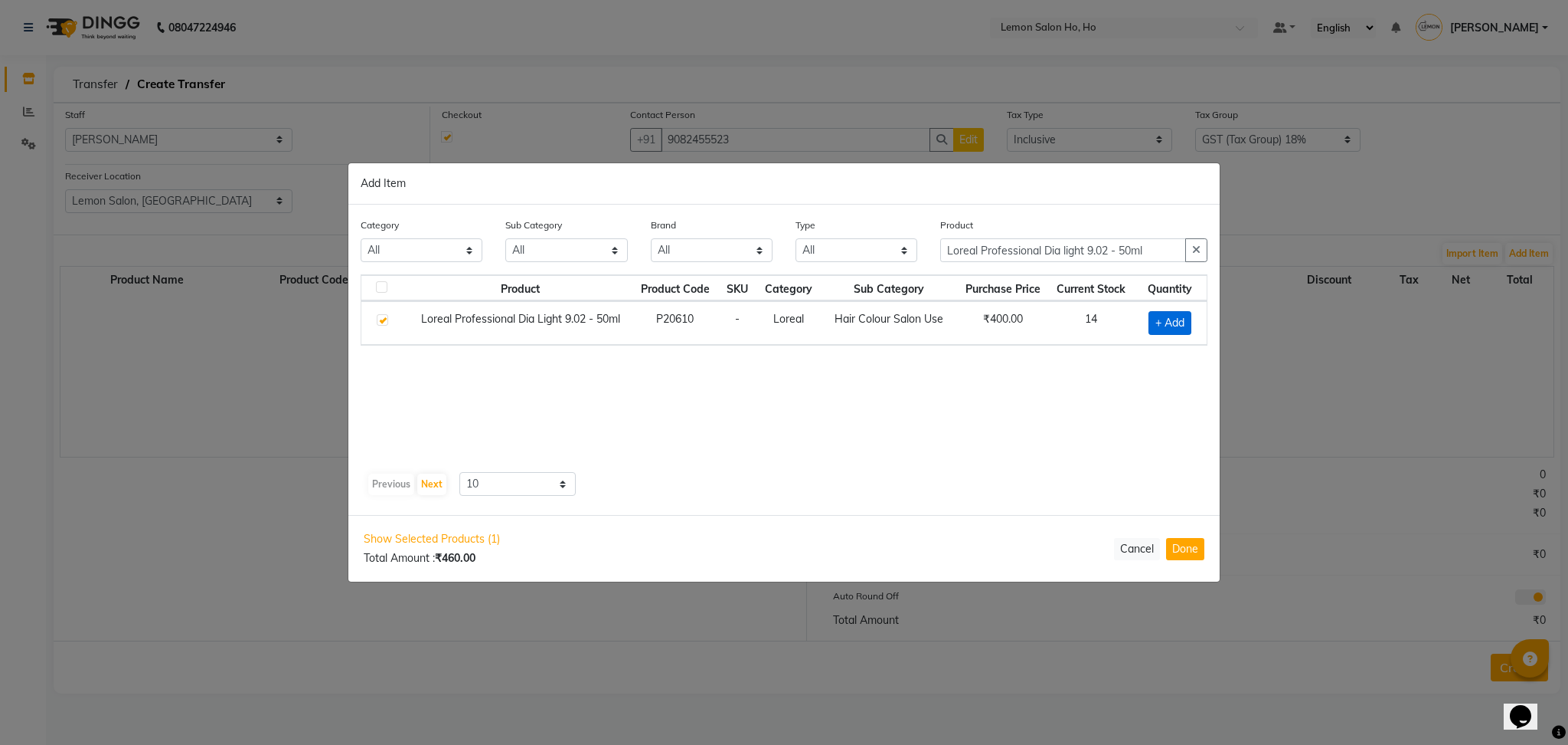
checkbox input "true"
drag, startPoint x: 1175, startPoint y: 323, endPoint x: 1128, endPoint y: 333, distance: 48.1
click at [1129, 333] on td "1" at bounding box center [1168, 323] width 78 height 44
type input "9"
drag, startPoint x: 1160, startPoint y: 246, endPoint x: 948, endPoint y: 228, distance: 212.8
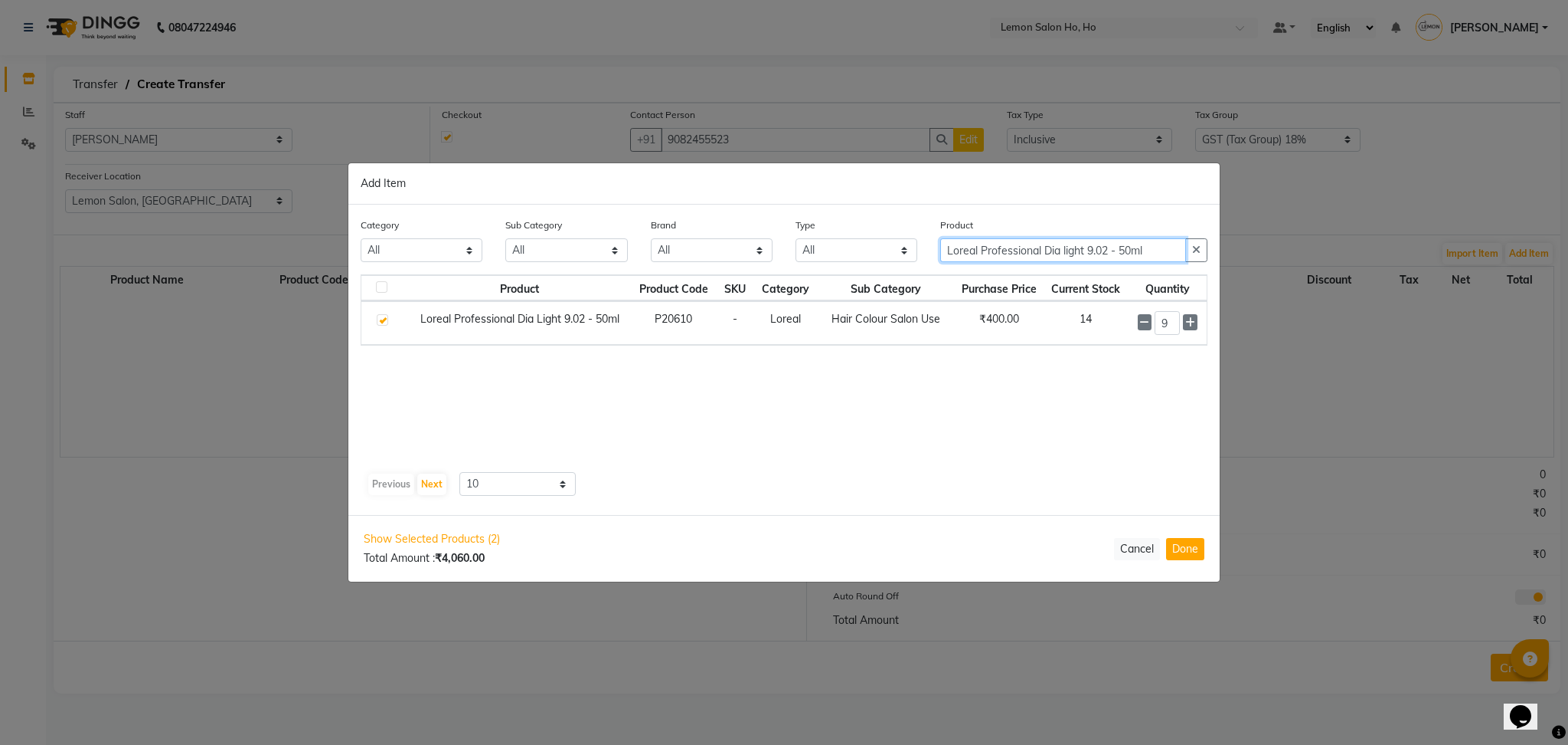
click at [948, 228] on div "Product Loreal Professional Dia light 9.02 - 50ml" at bounding box center [1074, 240] width 267 height 45
paste input "richesse 3 dark brown - 50"
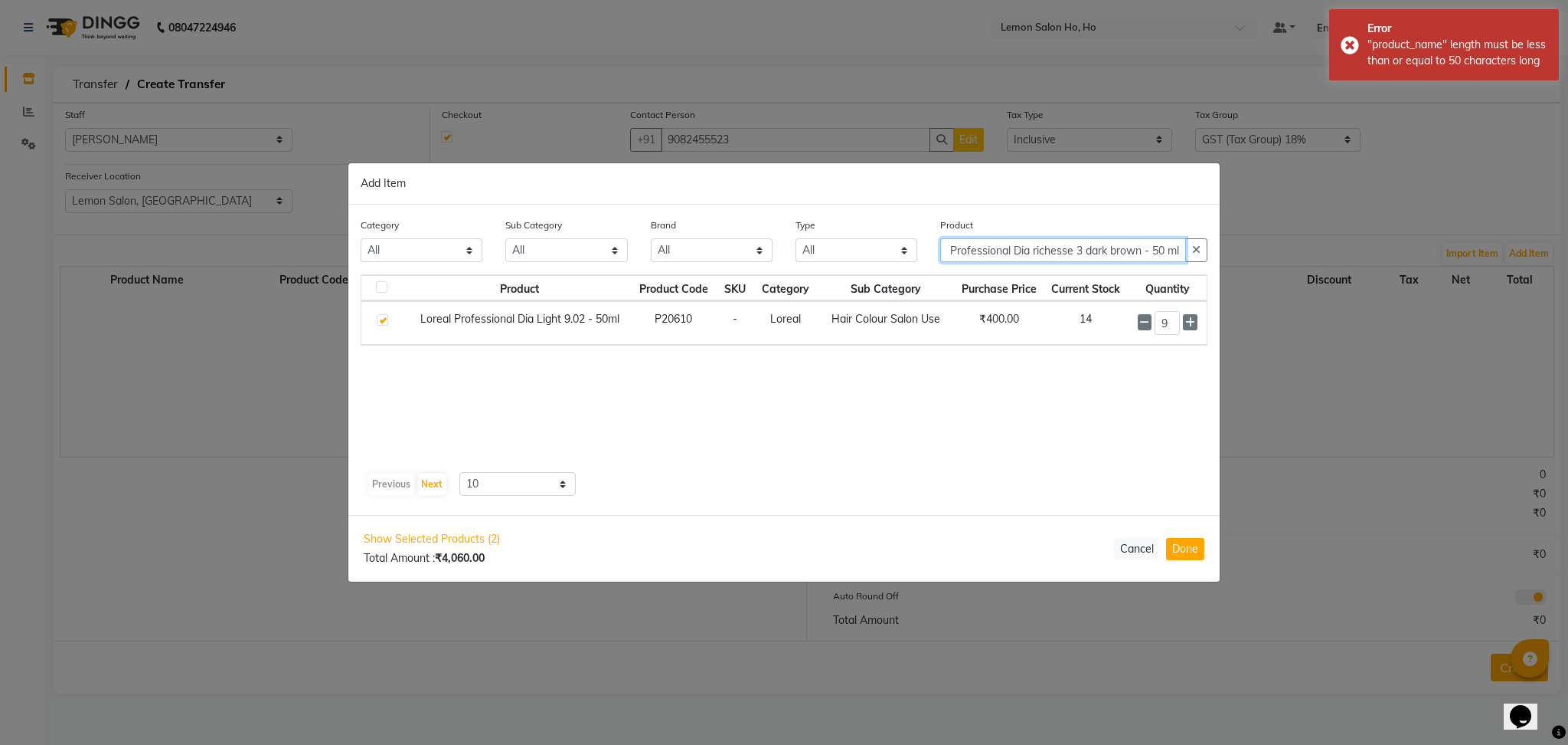
click at [1062, 246] on input "Loreal Professional Dia richesse 3 dark brown - 50 ml" at bounding box center [1063, 250] width 246 height 23
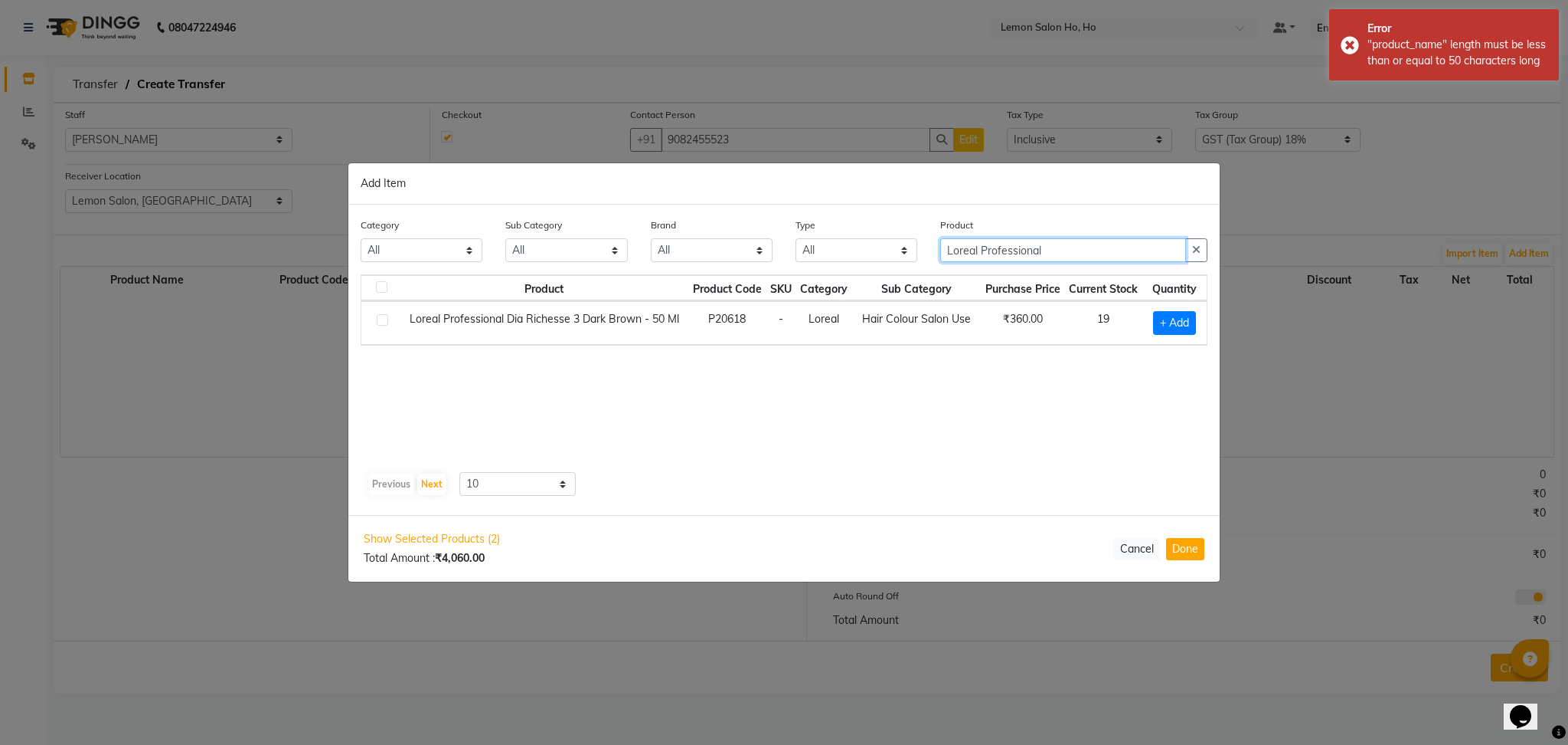
type input "Loreal"
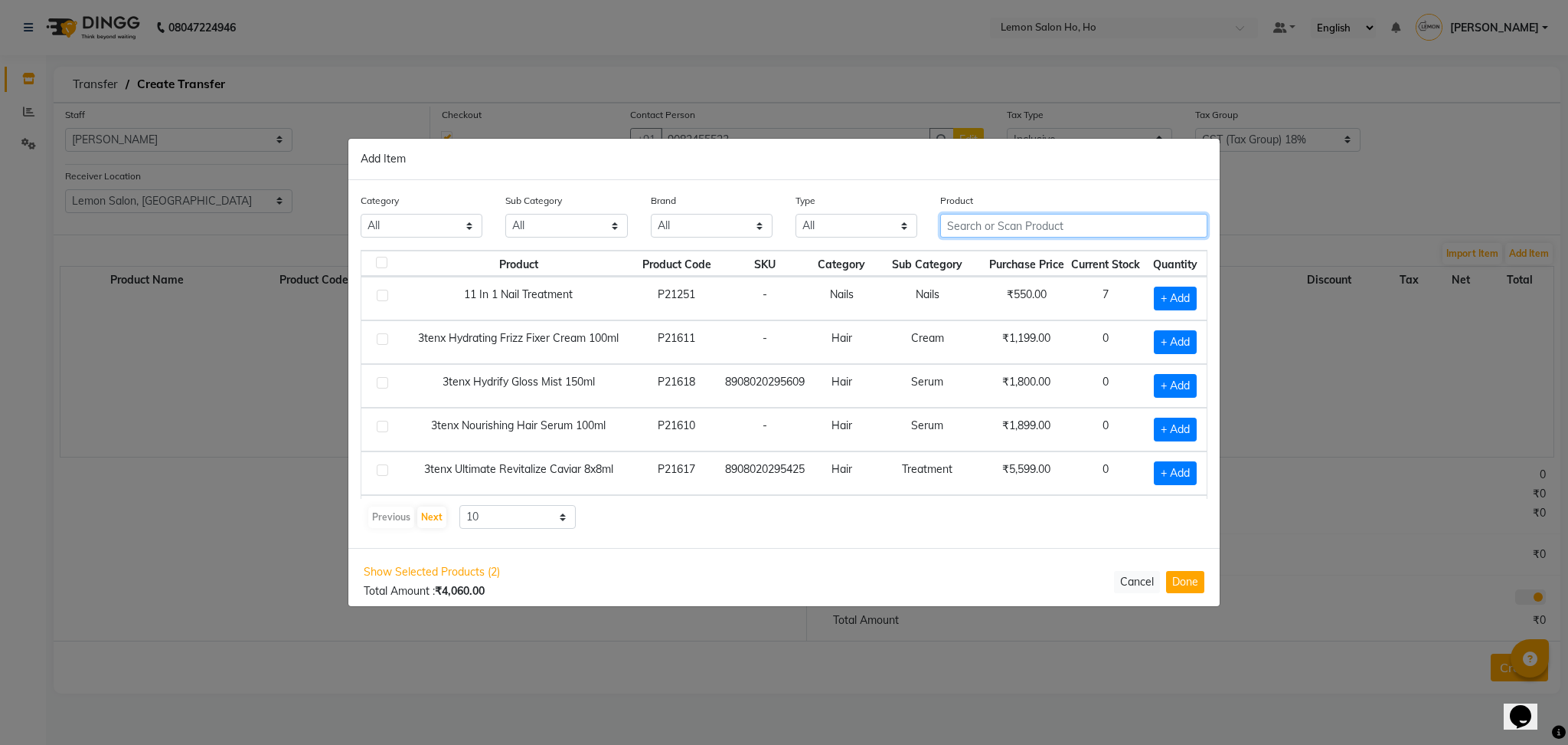
paste input "Loreal Professional Dia richesse 3 dark brown - 50 ml"
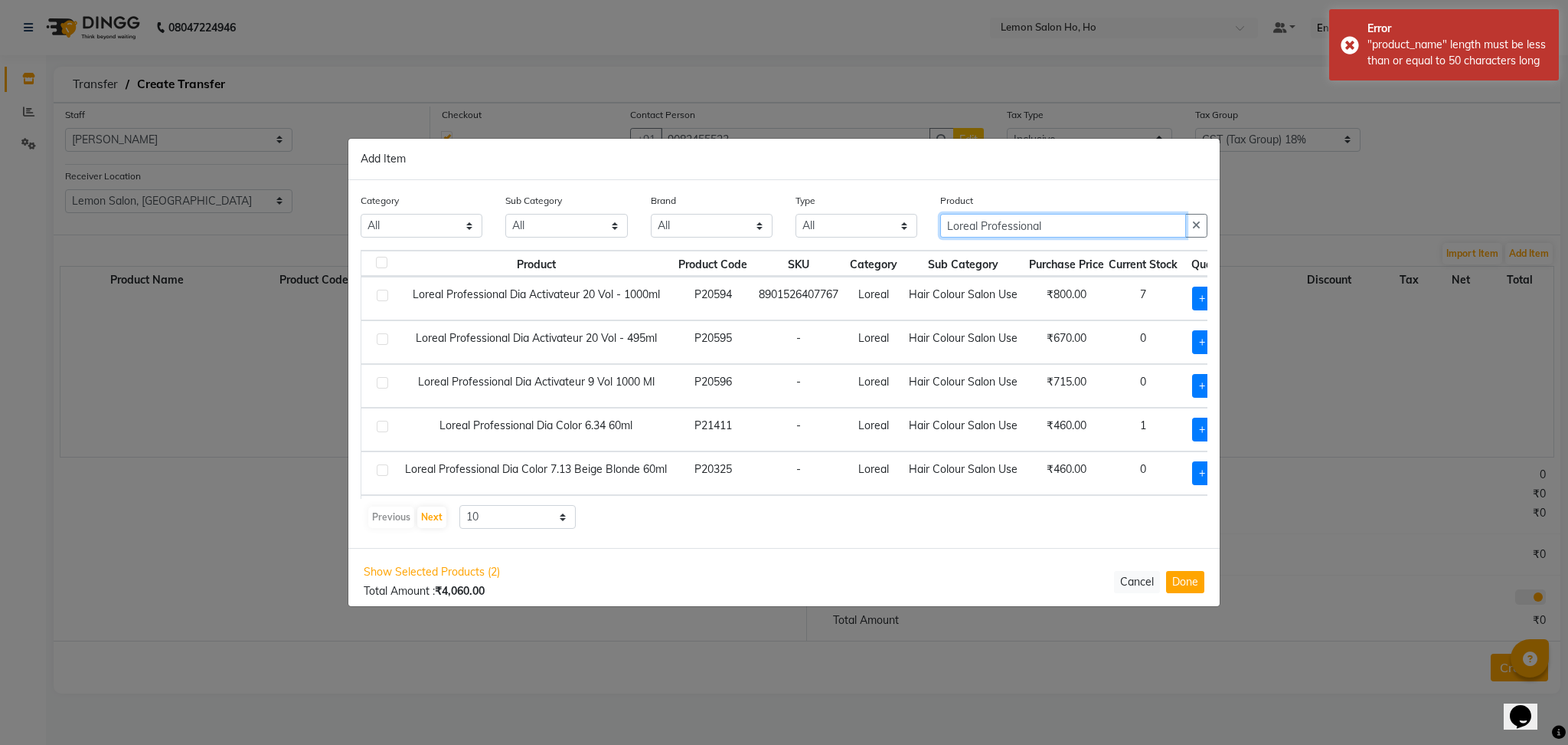
type input "Loreal"
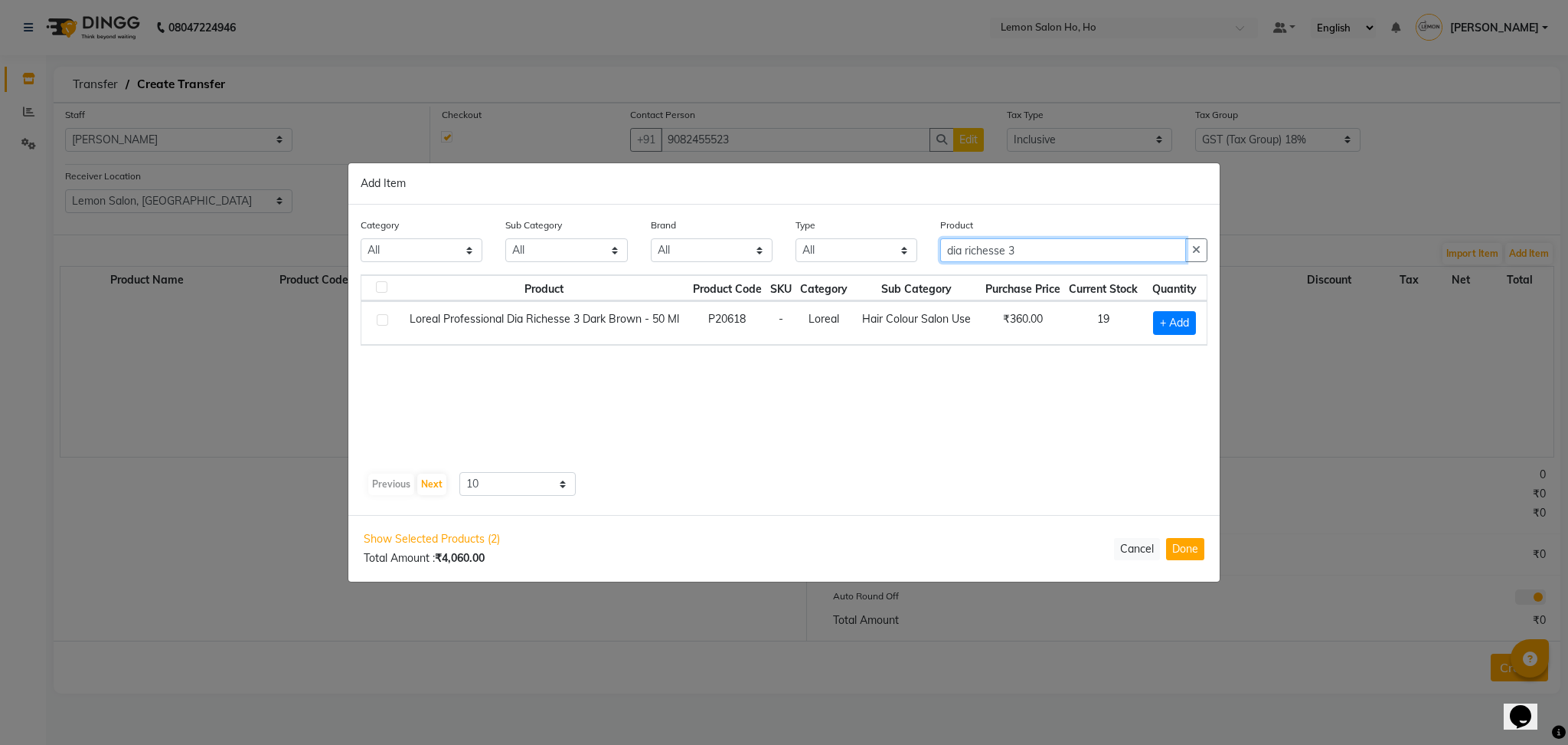
type input "dia richesse 3"
click at [1180, 312] on span "+ Add" at bounding box center [1175, 323] width 43 height 23
checkbox input "true"
click at [1189, 321] on icon at bounding box center [1192, 322] width 10 height 11
type input "2"
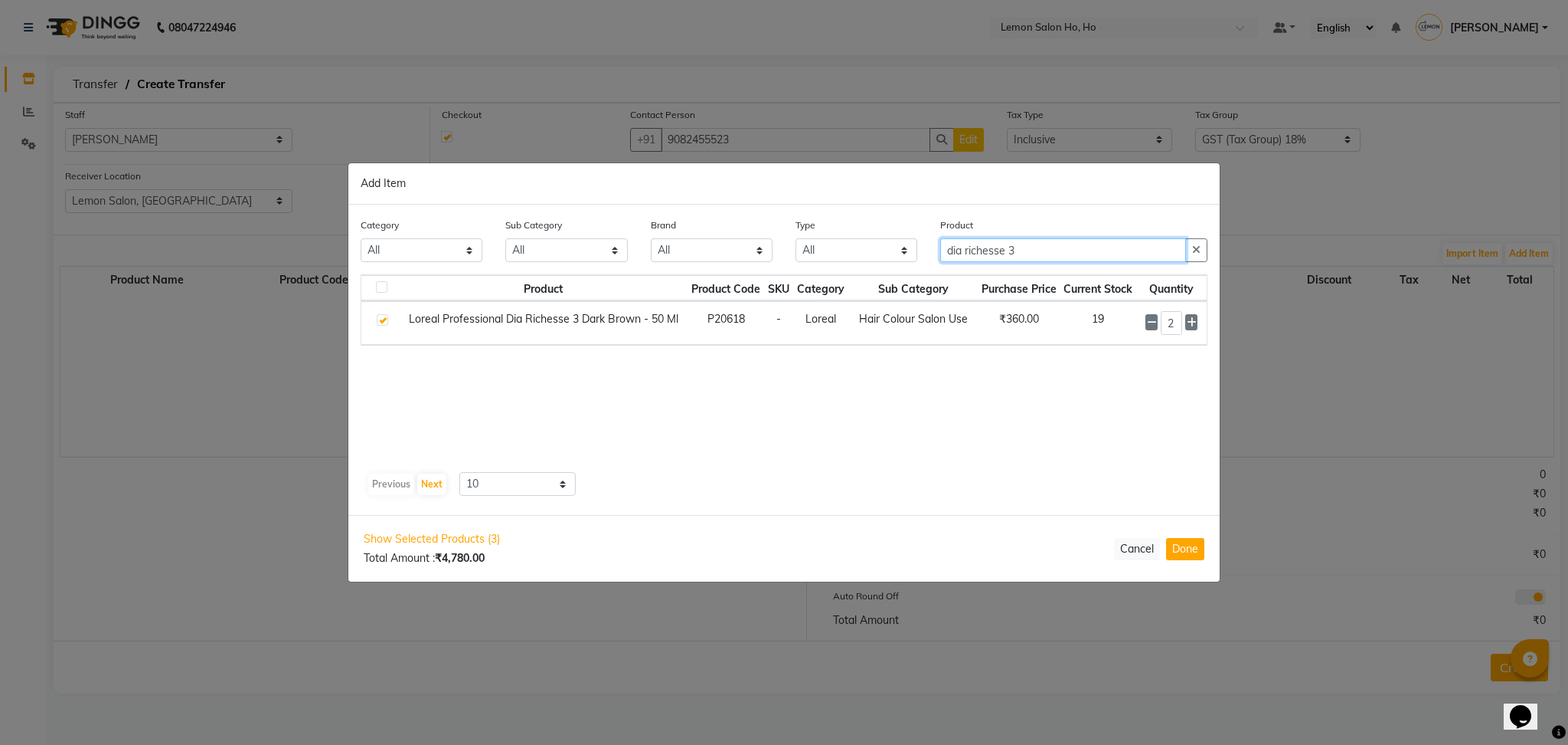
drag, startPoint x: 1050, startPoint y: 245, endPoint x: 784, endPoint y: 223, distance: 266.9
click at [784, 223] on div "Category All Hair Skin Makeup Personal Care Appliances Beard Waxing Disposable …" at bounding box center [784, 246] width 870 height 58
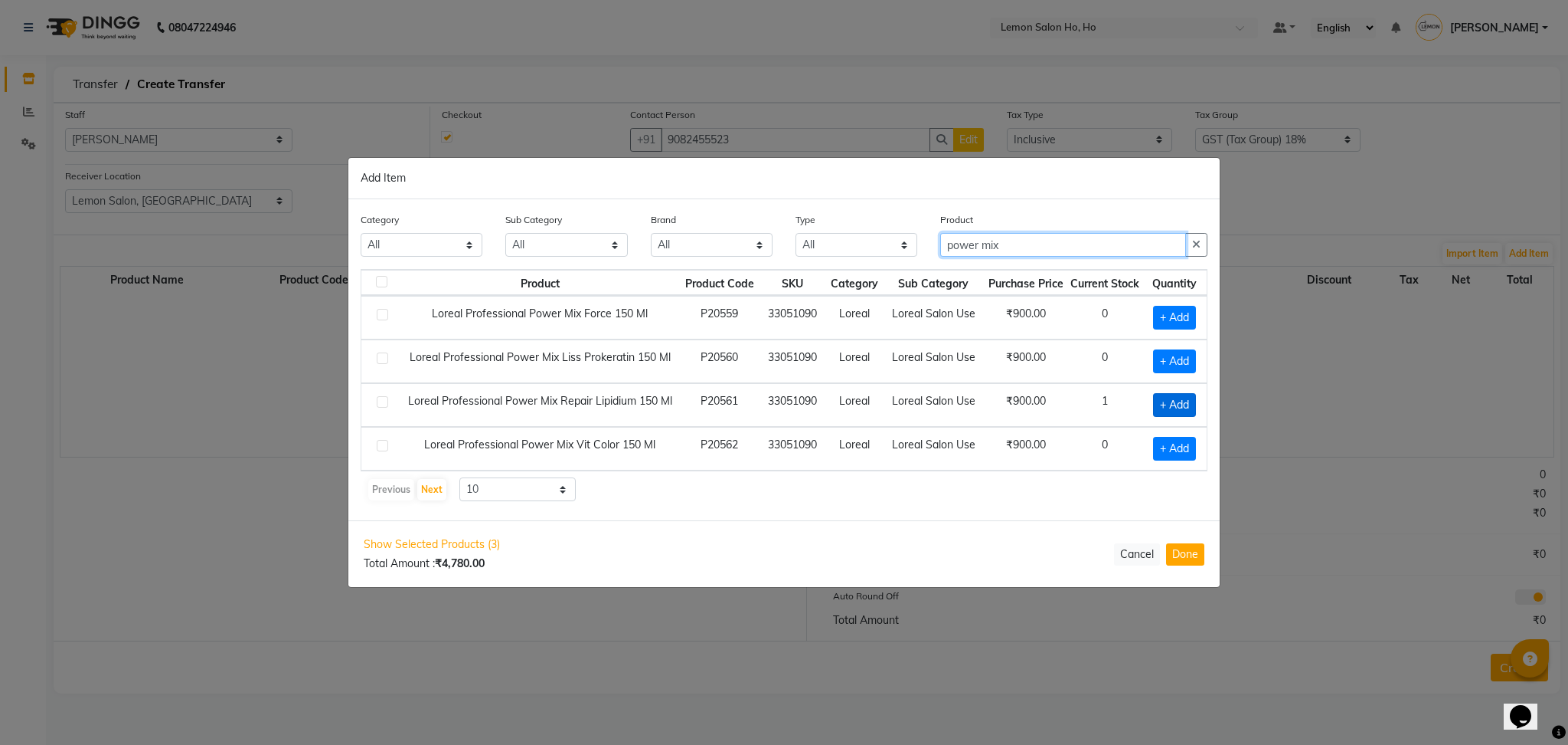
type input "power mix"
click at [1179, 411] on span "+ Add" at bounding box center [1175, 405] width 43 height 23
checkbox input "true"
drag, startPoint x: 1055, startPoint y: 238, endPoint x: 756, endPoint y: 231, distance: 299.1
click at [756, 231] on div "Category All Hair Skin Makeup Personal Care Appliances Beard Waxing Disposable …" at bounding box center [784, 241] width 870 height 58
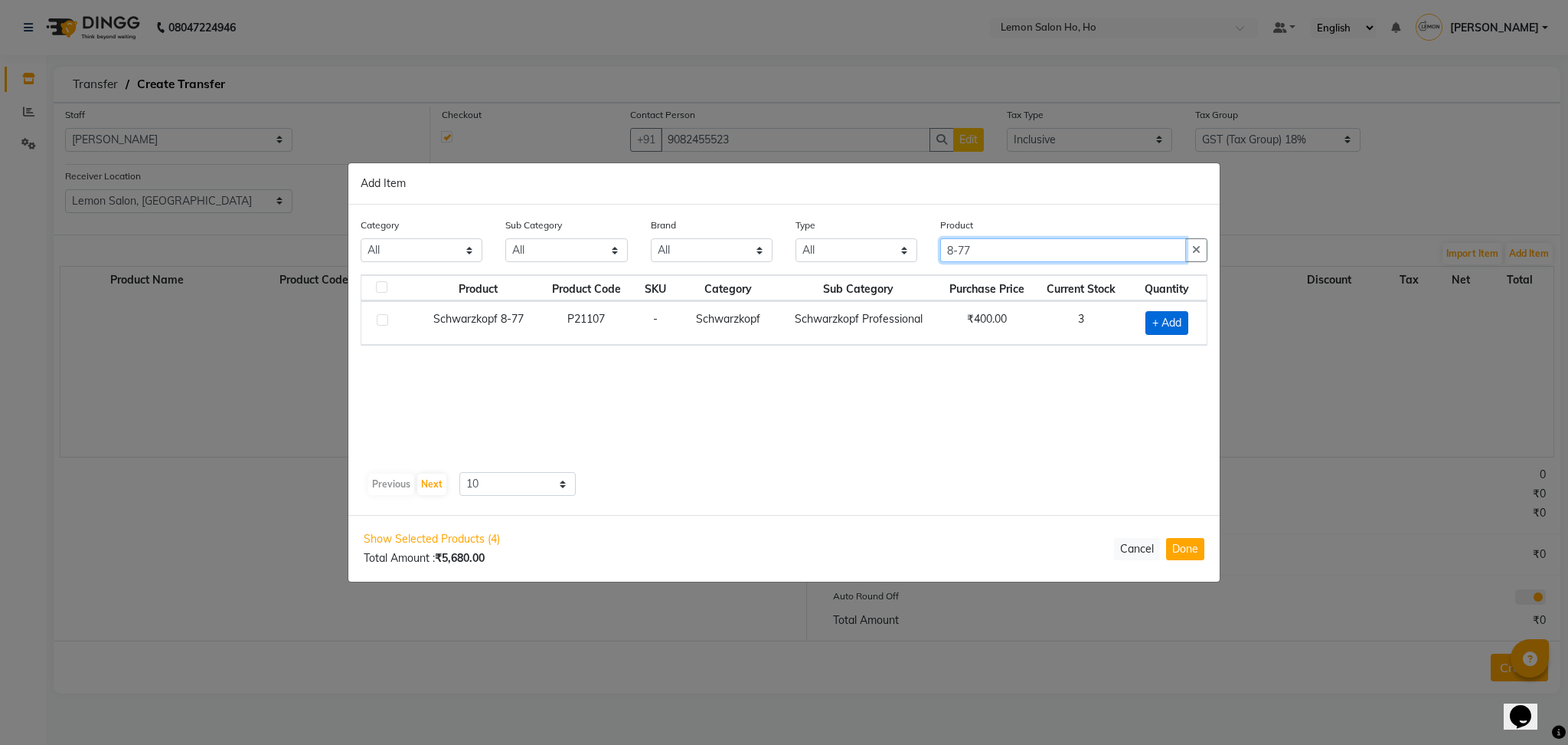
type input "8-77"
click at [1170, 319] on span "+ Add" at bounding box center [1167, 323] width 43 height 23
checkbox input "true"
drag, startPoint x: 1093, startPoint y: 246, endPoint x: 802, endPoint y: 235, distance: 291.2
click at [802, 235] on div "Category All Hair Skin Makeup Personal Care Appliances Beard Waxing Disposable …" at bounding box center [784, 246] width 870 height 58
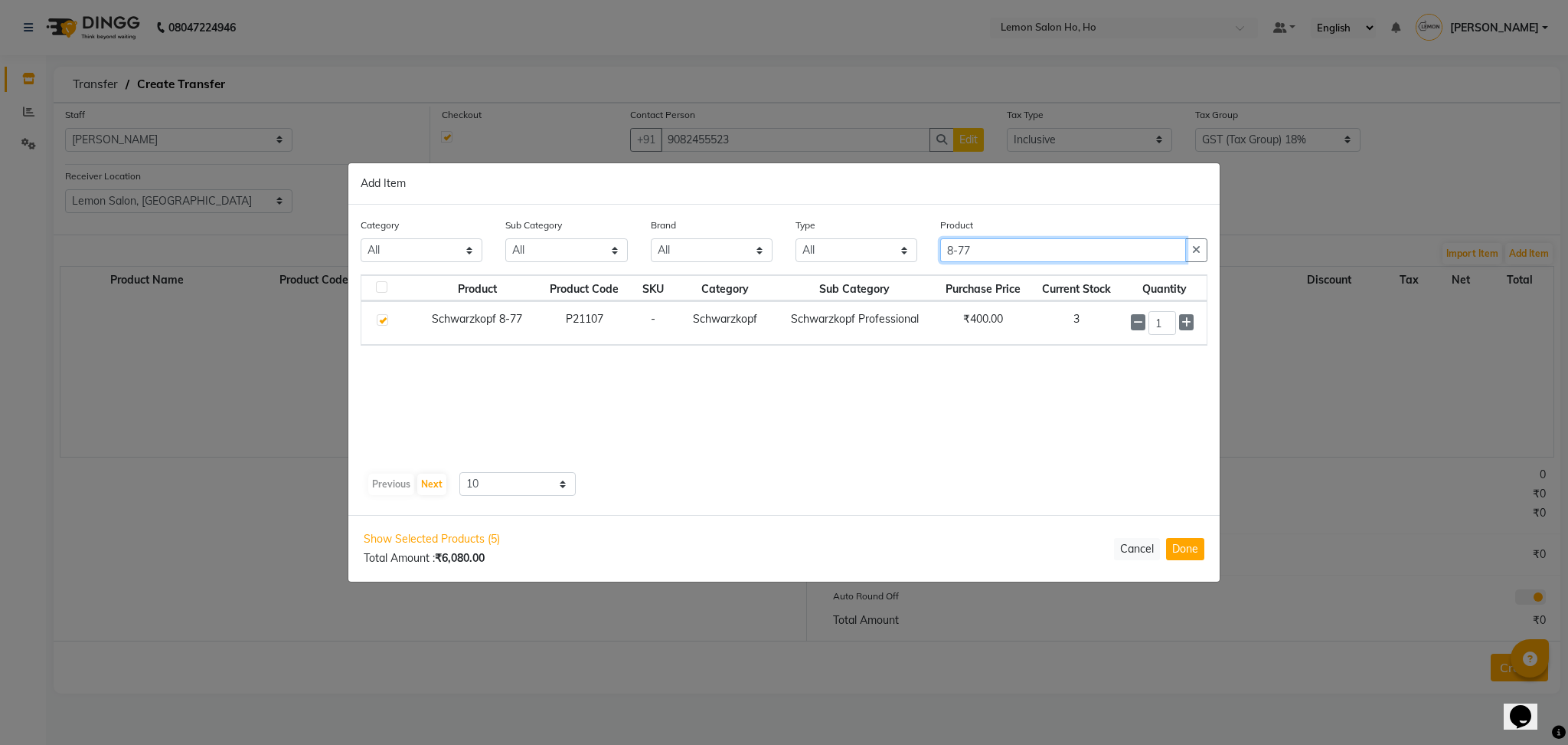
paste input "Schwarzkopf Igora Zero Amm 1-0 60ml"
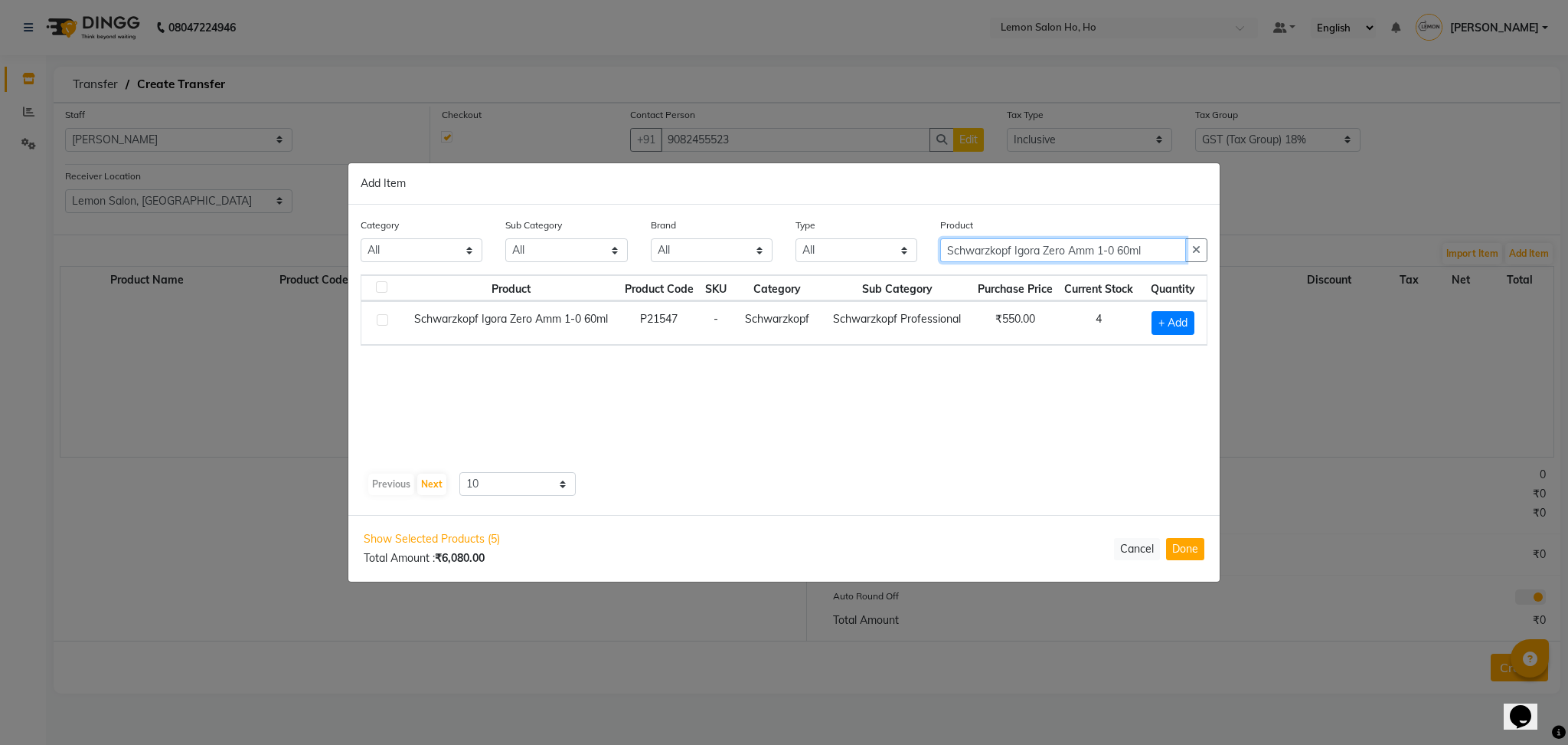
type input "Schwarzkopf Igora Zero Amm 1-0 60ml"
click at [1182, 324] on span "+ Add" at bounding box center [1173, 323] width 43 height 23
checkbox input "true"
click at [1189, 323] on icon at bounding box center [1191, 322] width 10 height 11
type input "2"
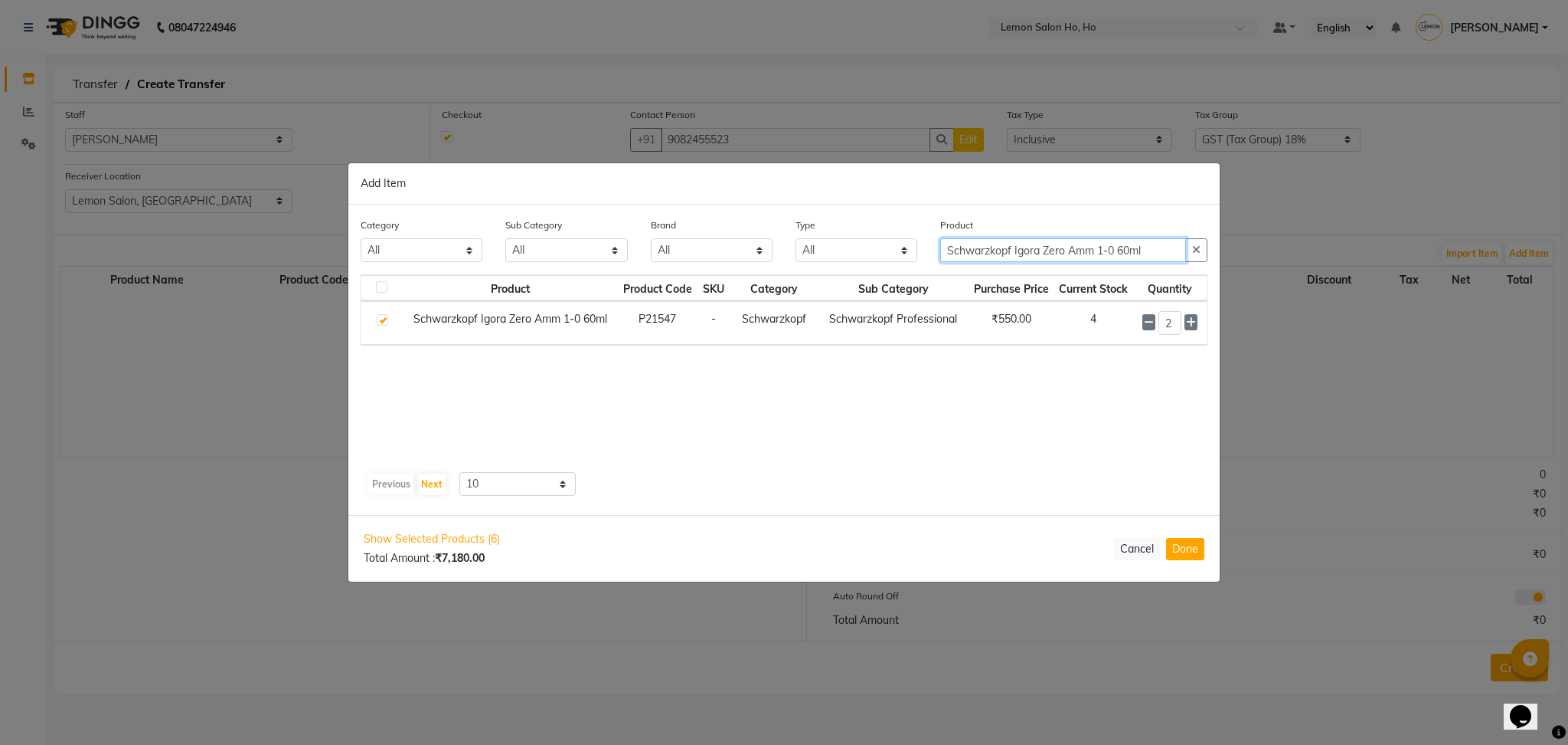
drag, startPoint x: 1155, startPoint y: 245, endPoint x: 862, endPoint y: 183, distance: 299.5
click at [862, 183] on div "Add Item Category All Hair Skin Makeup Personal Care Appliances Beard Waxing Di…" at bounding box center [784, 372] width 872 height 419
paste input "3"
type input "Schwarzkopf Igora Zero Amm 3-0 60ml"
drag, startPoint x: 1174, startPoint y: 319, endPoint x: 1190, endPoint y: 323, distance: 16.5
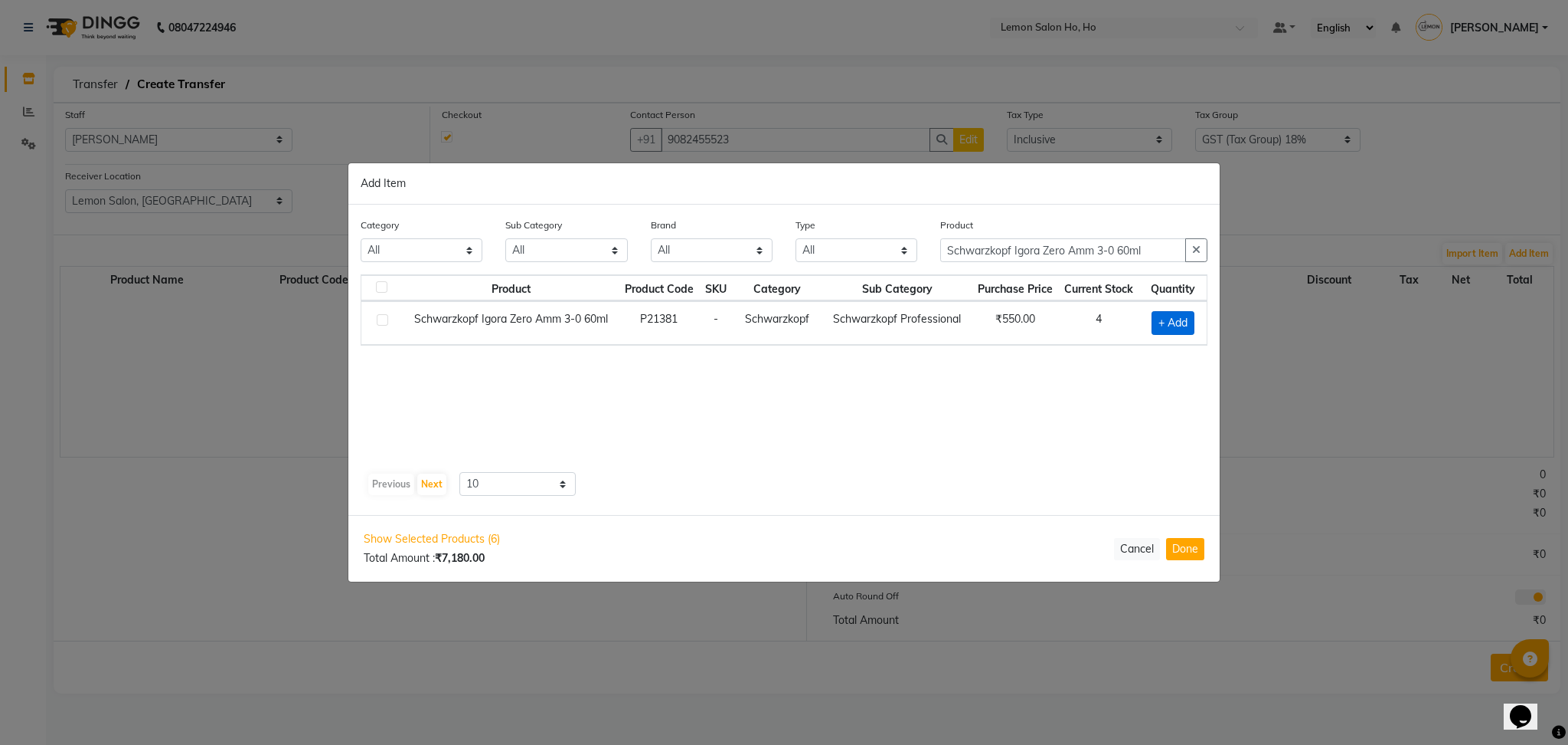
click at [1190, 323] on span "+ Add" at bounding box center [1173, 323] width 43 height 23
checkbox input "true"
click at [1190, 323] on icon at bounding box center [1191, 322] width 10 height 11
type input "2"
drag, startPoint x: 1145, startPoint y: 251, endPoint x: 938, endPoint y: 233, distance: 207.8
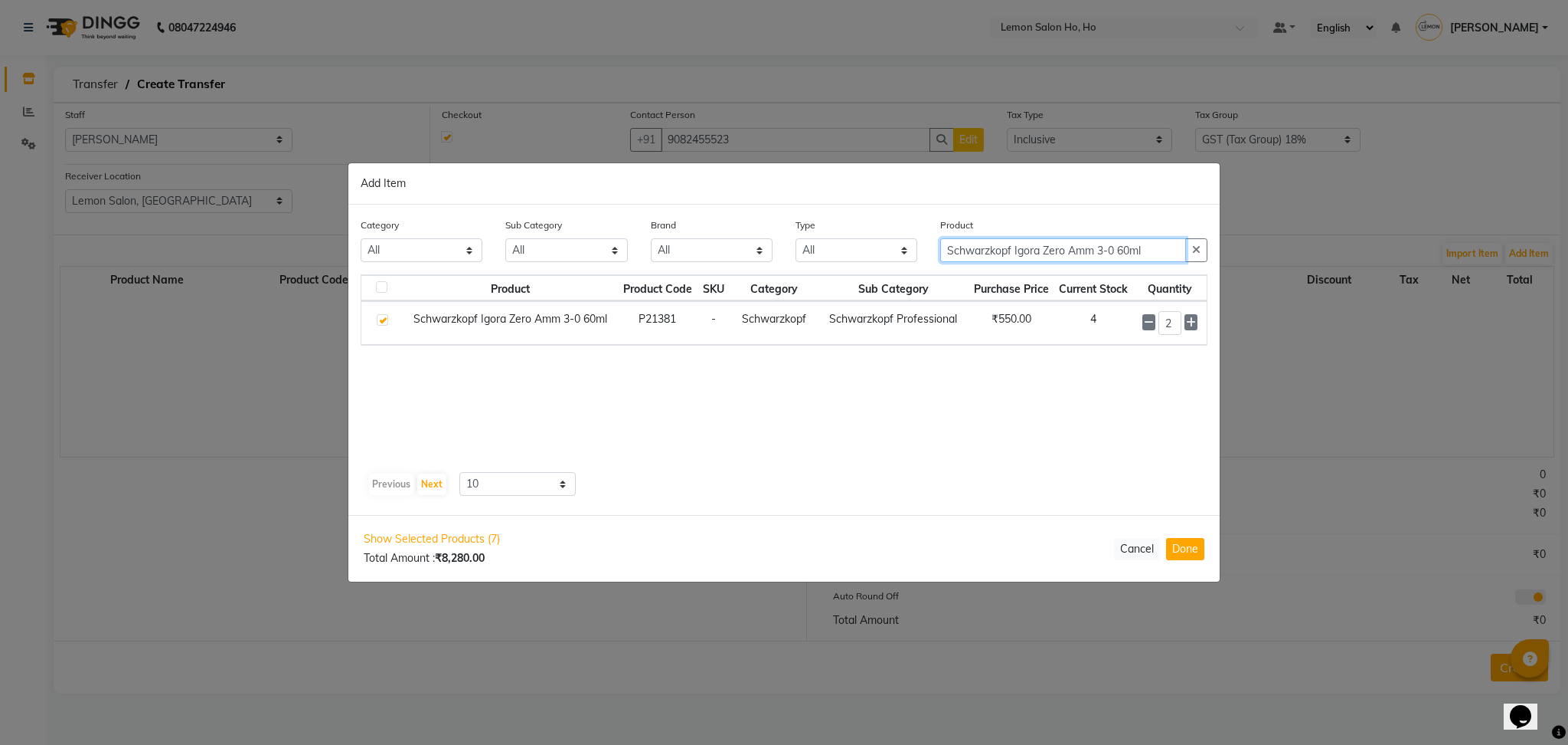
click at [938, 233] on div "Product Schwarzkopf Igora Zero Amm 3-0 60ml" at bounding box center [1074, 246] width 290 height 58
paste input "4"
type input "Schwarzkopf Igora Zero Amm 4-0 60ml"
click at [1187, 320] on span "+ Add" at bounding box center [1173, 323] width 43 height 23
checkbox input "true"
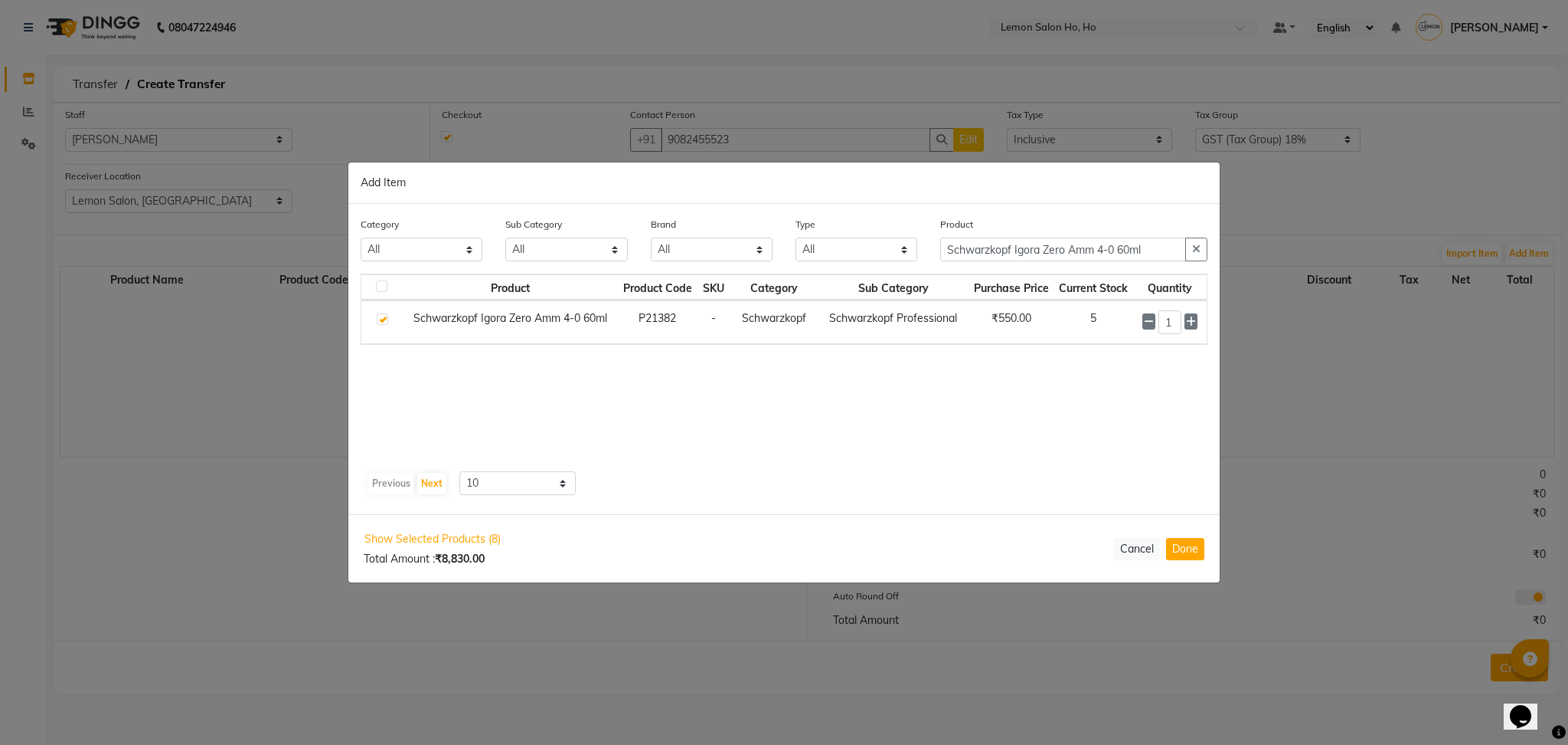
click at [1187, 320] on icon at bounding box center [1191, 322] width 10 height 11
type input "2"
drag, startPoint x: 1156, startPoint y: 249, endPoint x: 755, endPoint y: 276, distance: 401.9
click at [755, 276] on div "Category All Hair Skin Makeup Personal Care Appliances Beard Waxing Disposable …" at bounding box center [784, 359] width 872 height 310
paste input "13"
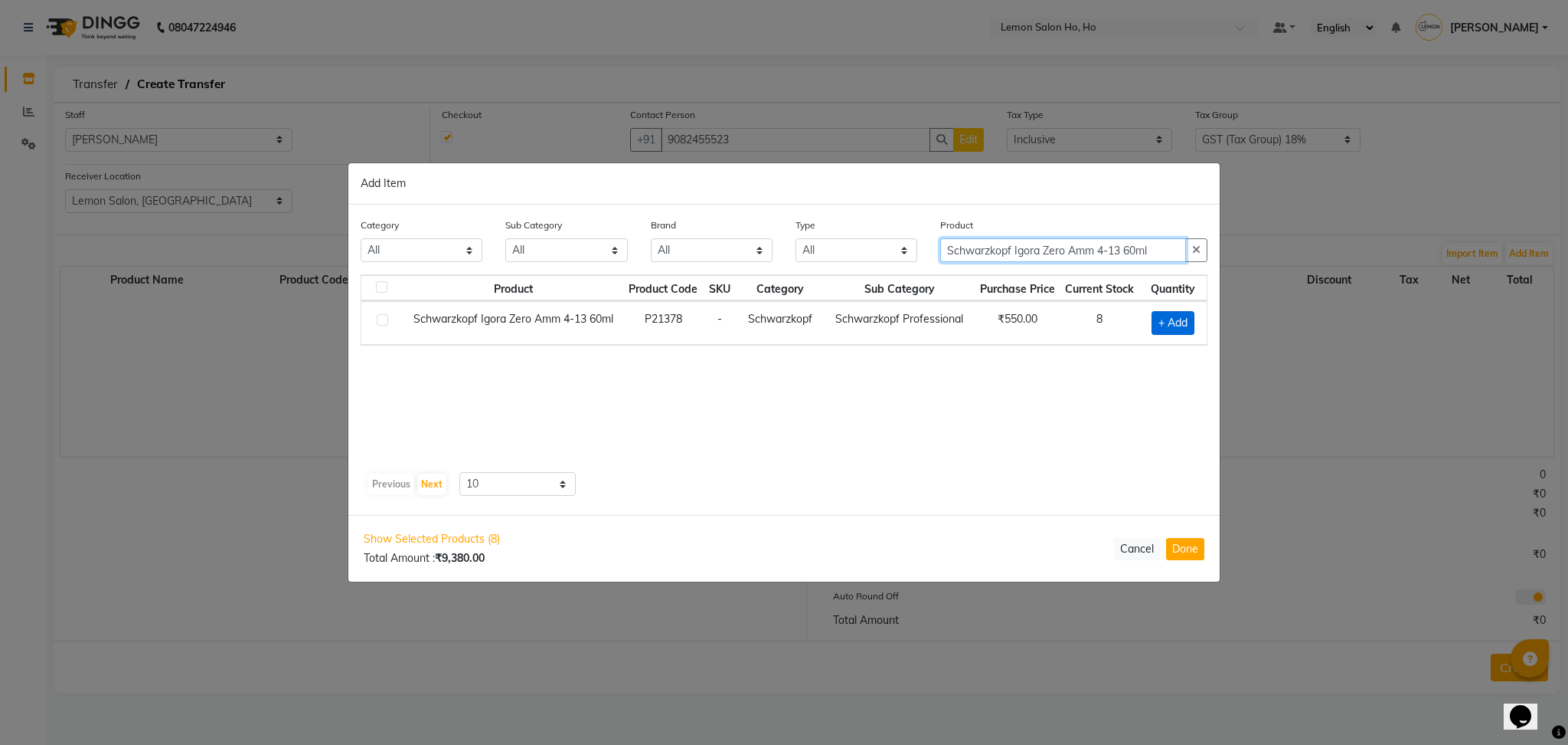
type input "Schwarzkopf Igora Zero Amm 4-13 60ml"
click at [1170, 324] on span "+ Add" at bounding box center [1173, 323] width 43 height 23
checkbox input "true"
click at [1190, 319] on icon at bounding box center [1191, 322] width 10 height 11
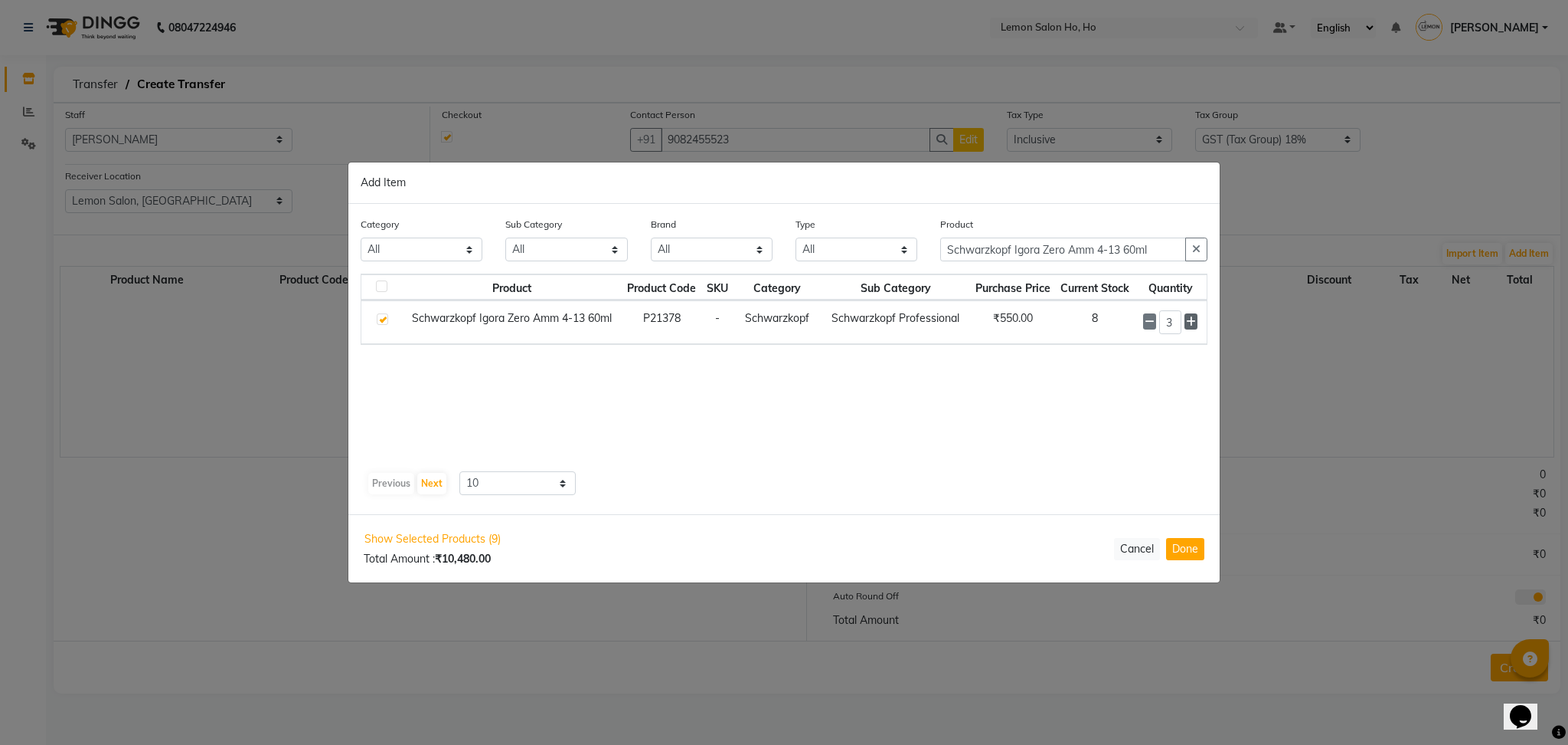
click at [1190, 319] on icon at bounding box center [1191, 322] width 10 height 11
click at [1152, 322] on icon at bounding box center [1150, 323] width 10 height 11
type input "4"
drag, startPoint x: 1165, startPoint y: 249, endPoint x: 879, endPoint y: 198, distance: 290.5
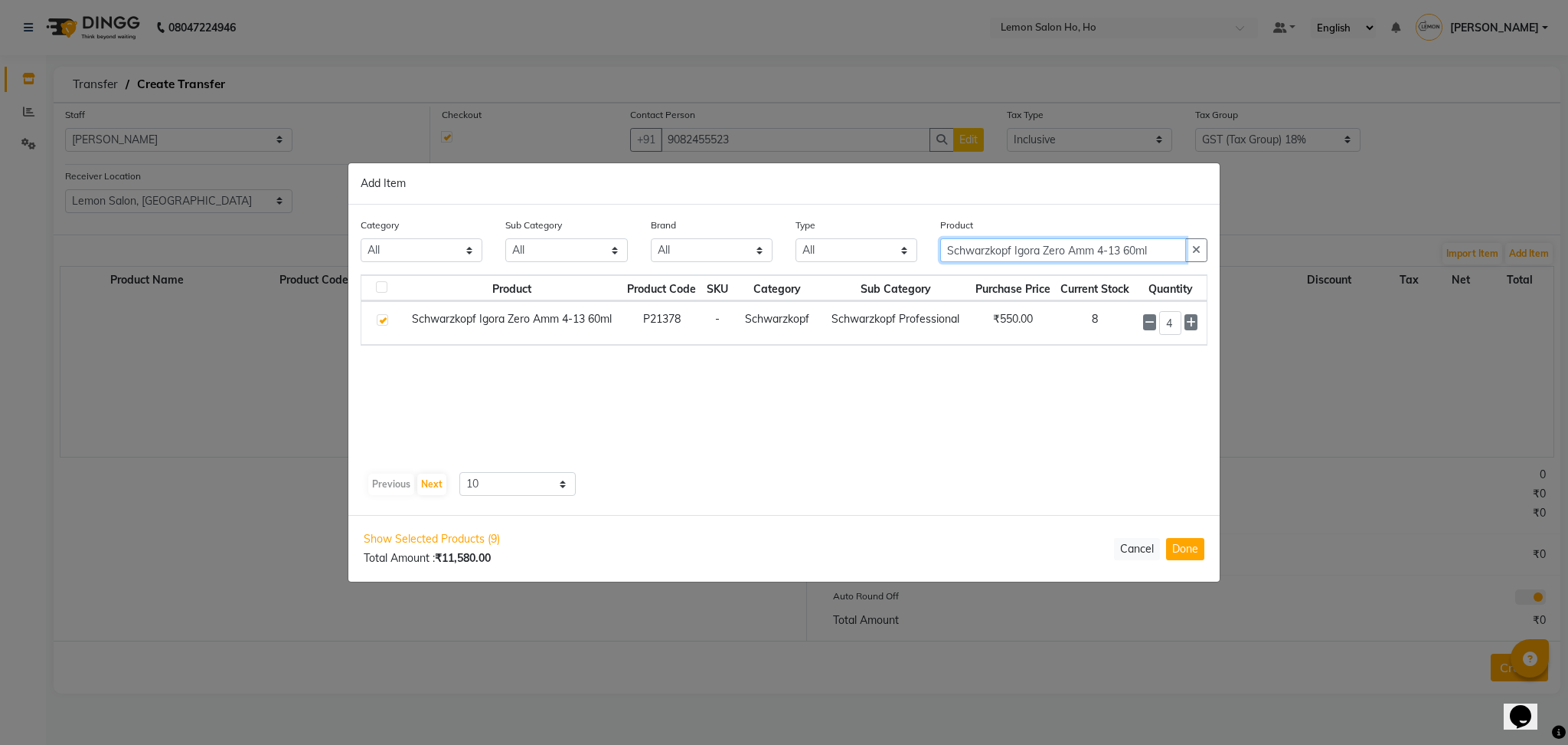
click at [879, 198] on div "Add Item Category All Hair Skin Makeup Personal Care Appliances Beard Waxing Di…" at bounding box center [784, 372] width 872 height 419
paste input "5-21"
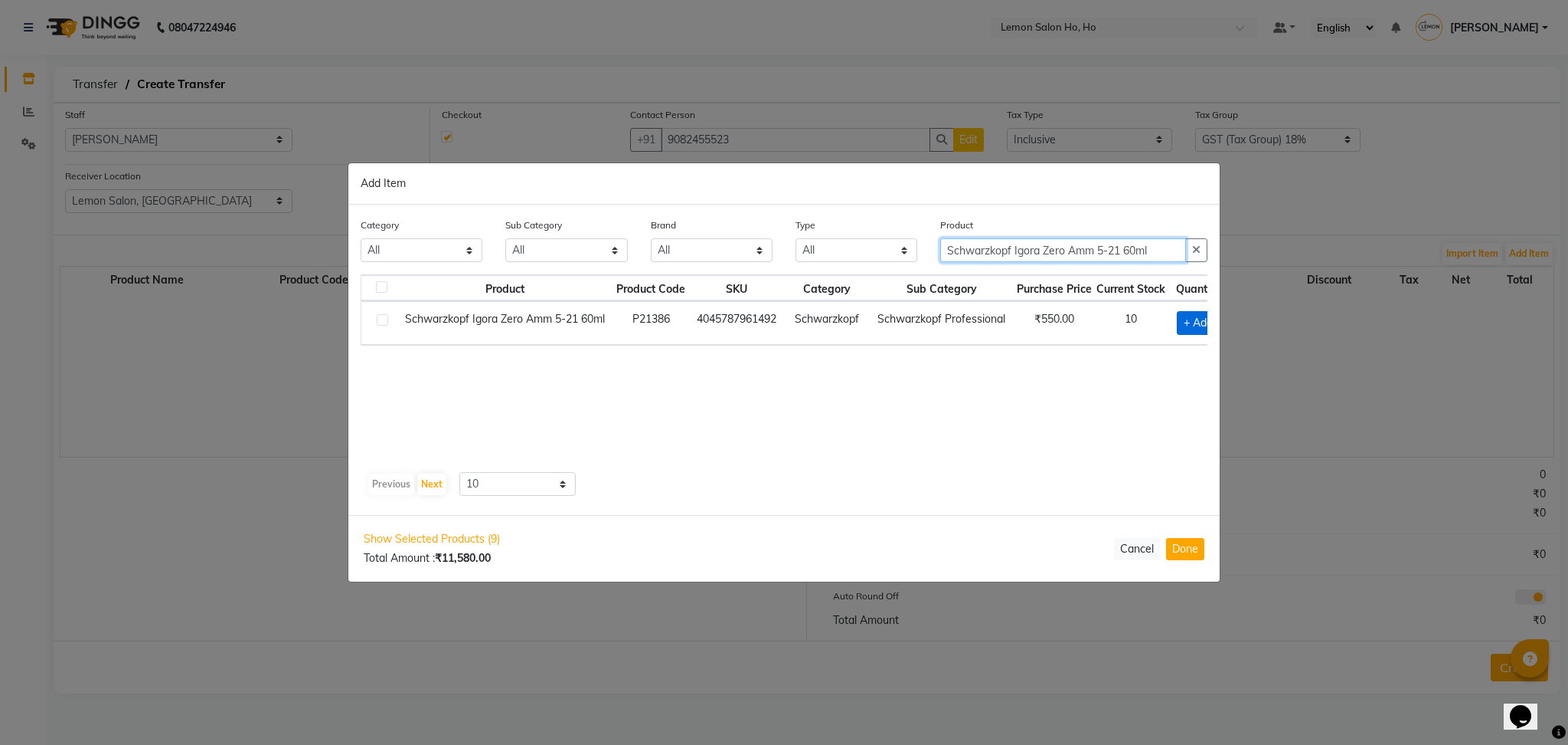
type input "Schwarzkopf Igora Zero Amm 5-21 60ml"
click at [1191, 319] on span "+ Add" at bounding box center [1198, 323] width 43 height 23
checkbox input "true"
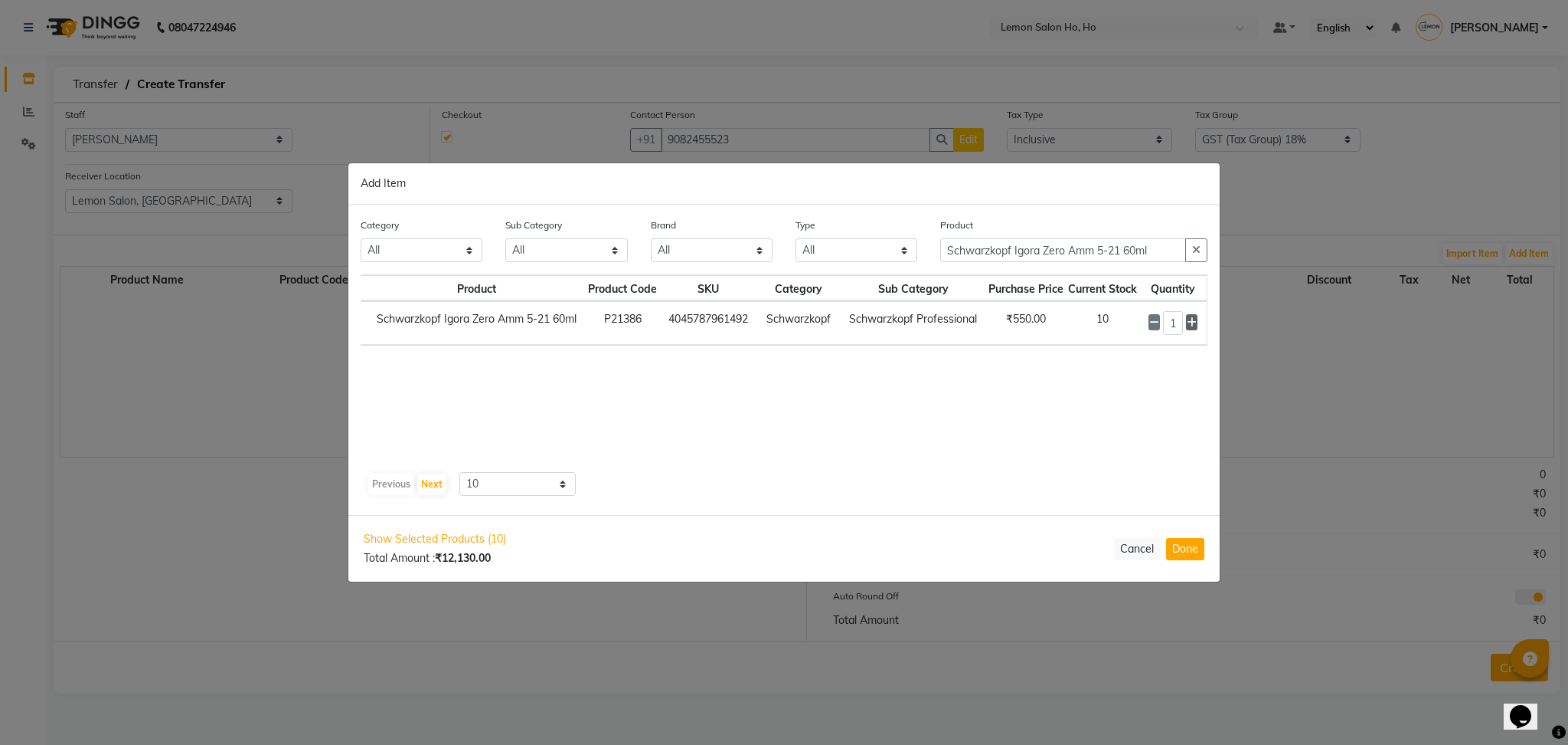
click at [1191, 319] on icon at bounding box center [1192, 323] width 10 height 11
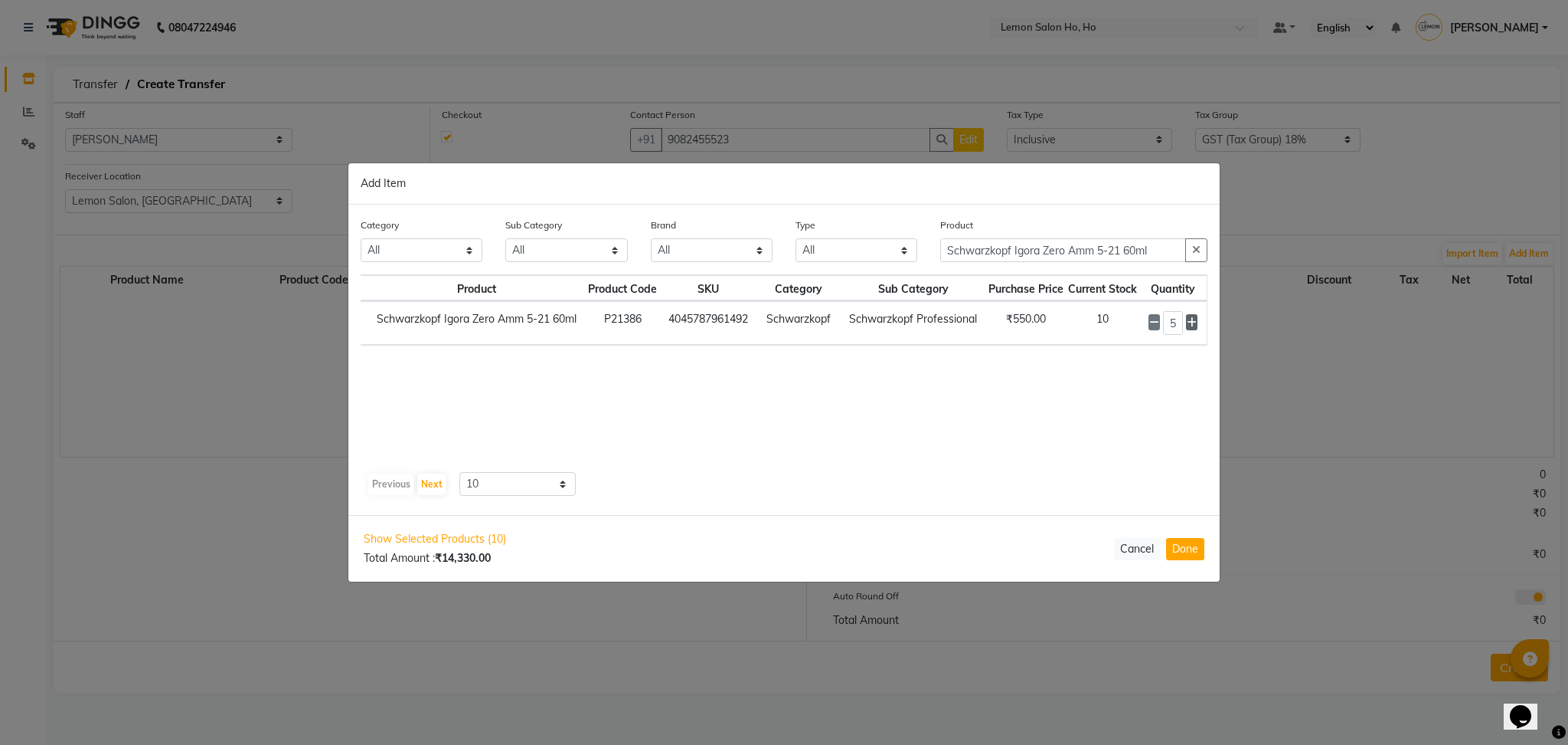
type input "6"
drag, startPoint x: 1153, startPoint y: 256, endPoint x: 818, endPoint y: 230, distance: 336.0
click at [818, 230] on div "Category All Hair Skin Makeup Personal Care Appliances Beard Waxing Disposable …" at bounding box center [784, 246] width 870 height 58
paste input "6-0"
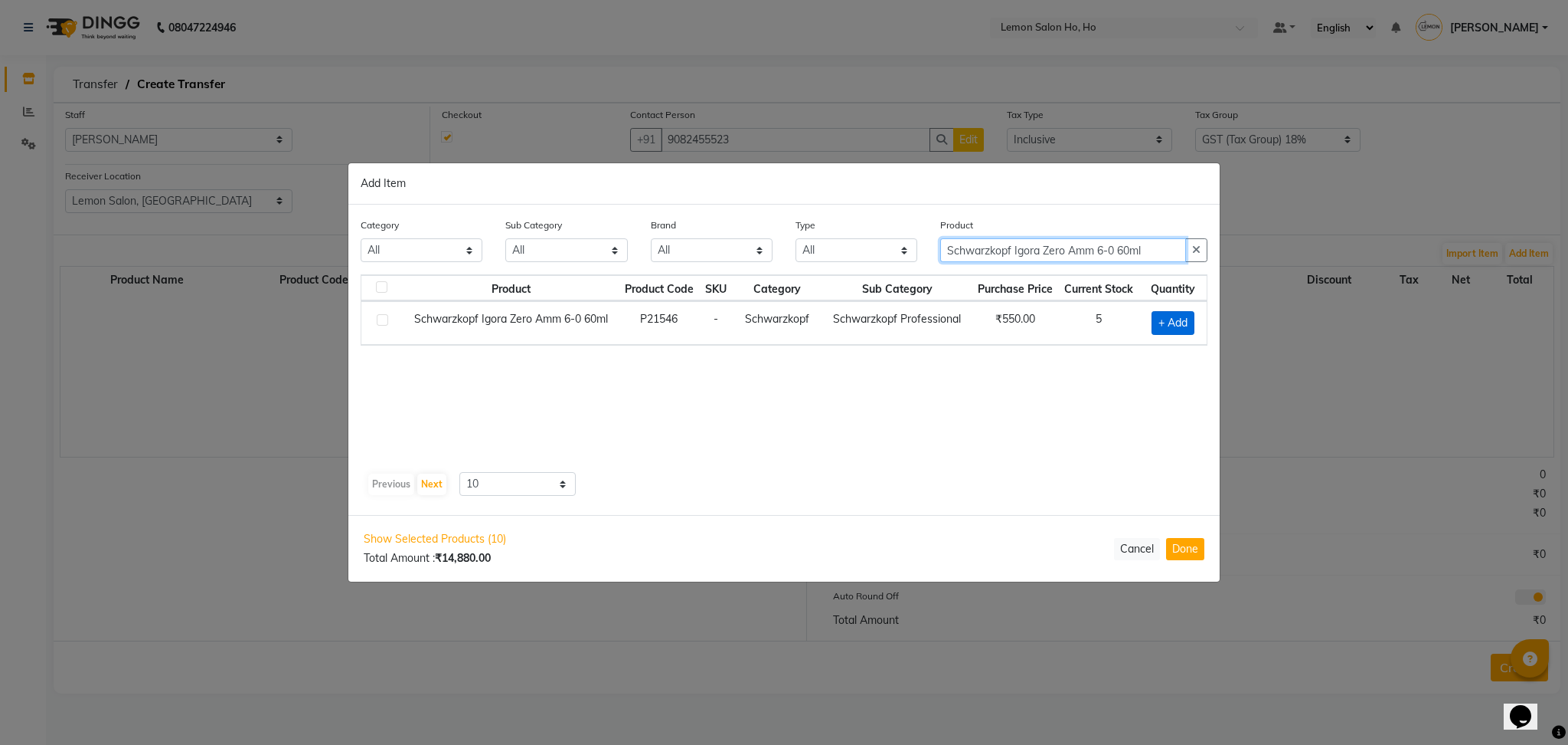
type input "Schwarzkopf Igora Zero Amm 6-0 60ml"
click at [1164, 322] on span "+ Add" at bounding box center [1173, 323] width 43 height 23
checkbox input "true"
click at [1191, 322] on icon at bounding box center [1191, 322] width 10 height 11
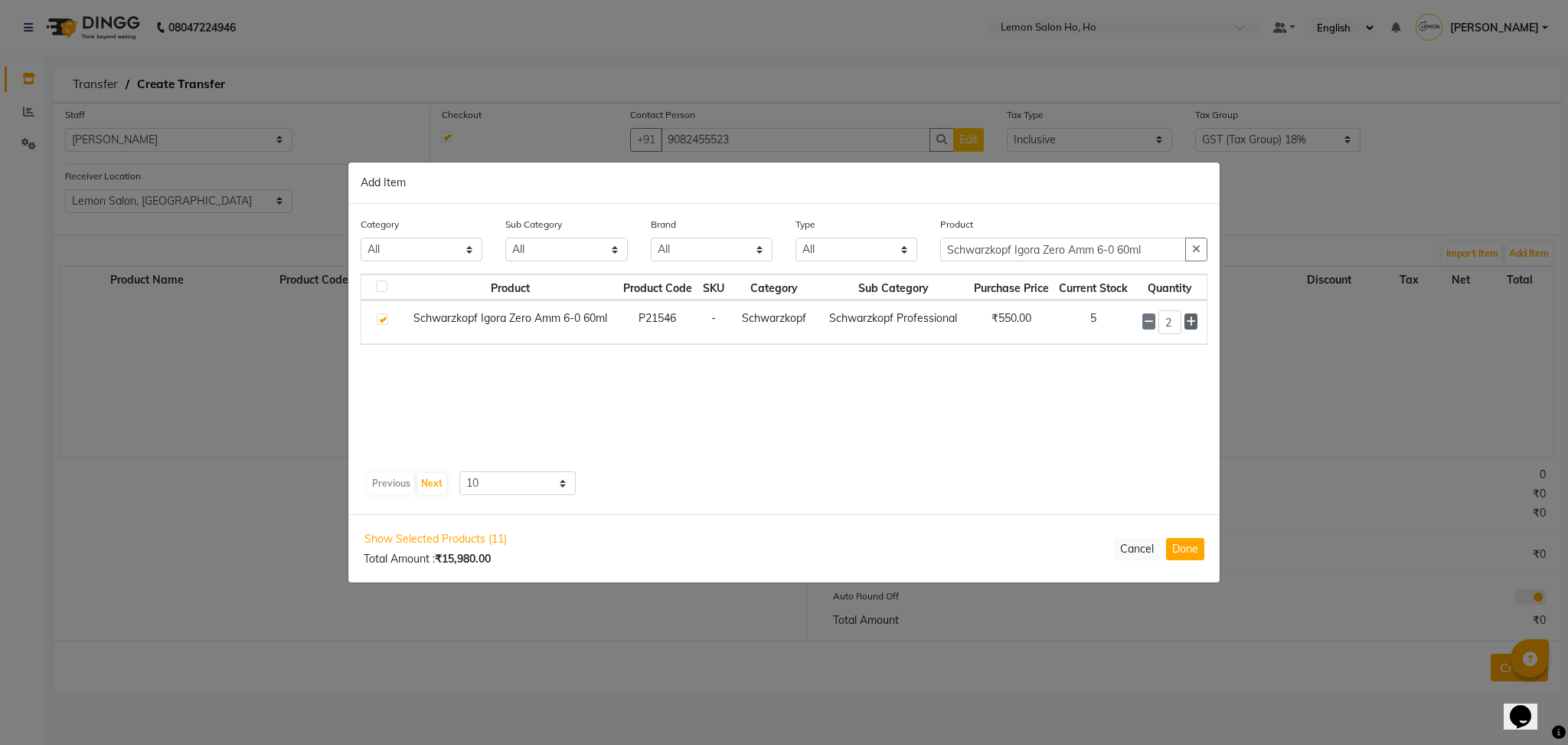
type input "3"
drag, startPoint x: 1154, startPoint y: 244, endPoint x: 742, endPoint y: 255, distance: 412.1
click at [742, 255] on div "Category All Hair Skin Makeup Personal Care Appliances Beard Waxing Disposable …" at bounding box center [784, 246] width 870 height 58
paste input "68"
type input "Schwarzkopf Igora Zero Amm 6-68 60ml"
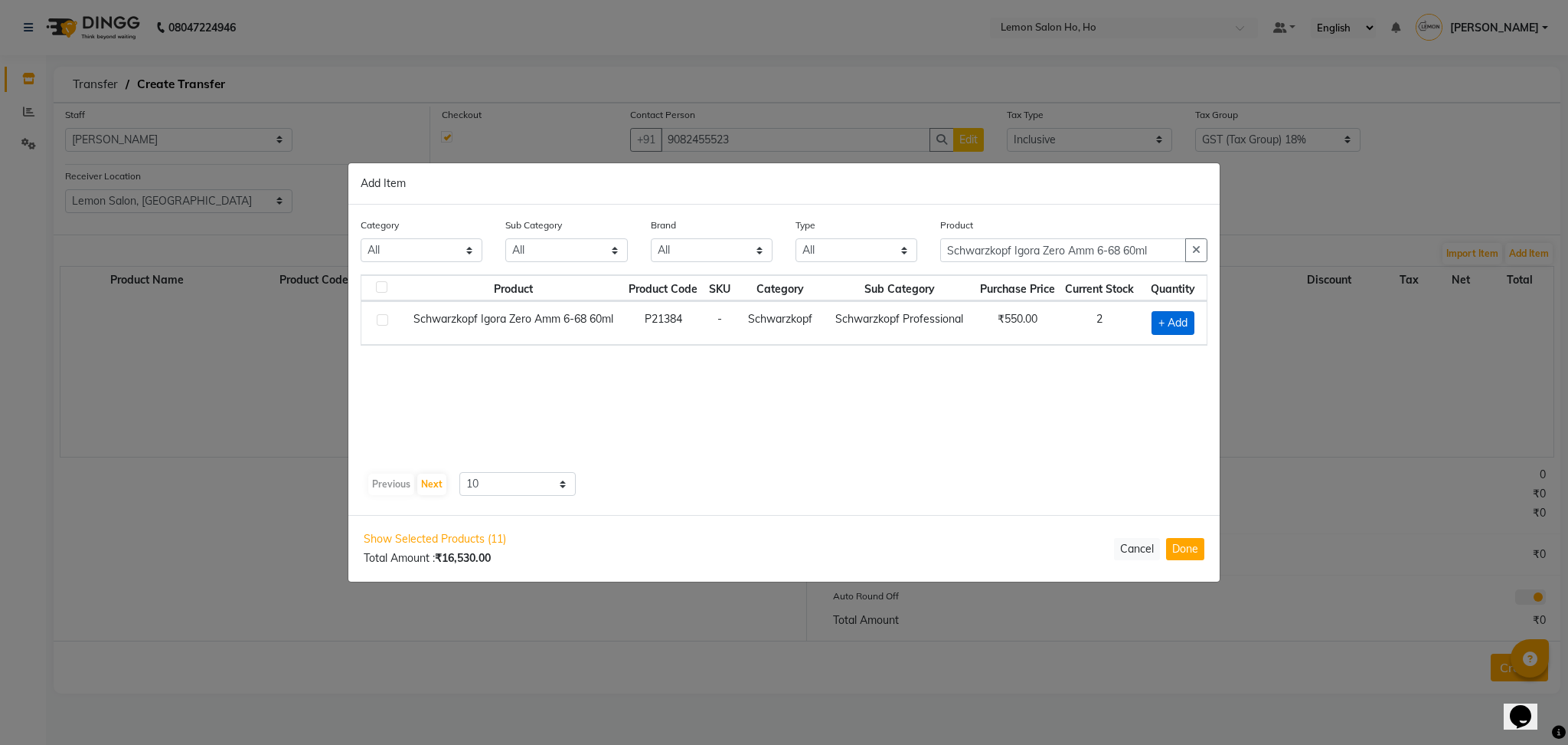
click at [1171, 322] on span "+ Add" at bounding box center [1173, 323] width 43 height 23
checkbox input "true"
click at [1194, 319] on icon at bounding box center [1191, 322] width 10 height 11
type input "2"
drag, startPoint x: 1160, startPoint y: 248, endPoint x: 815, endPoint y: 214, distance: 346.7
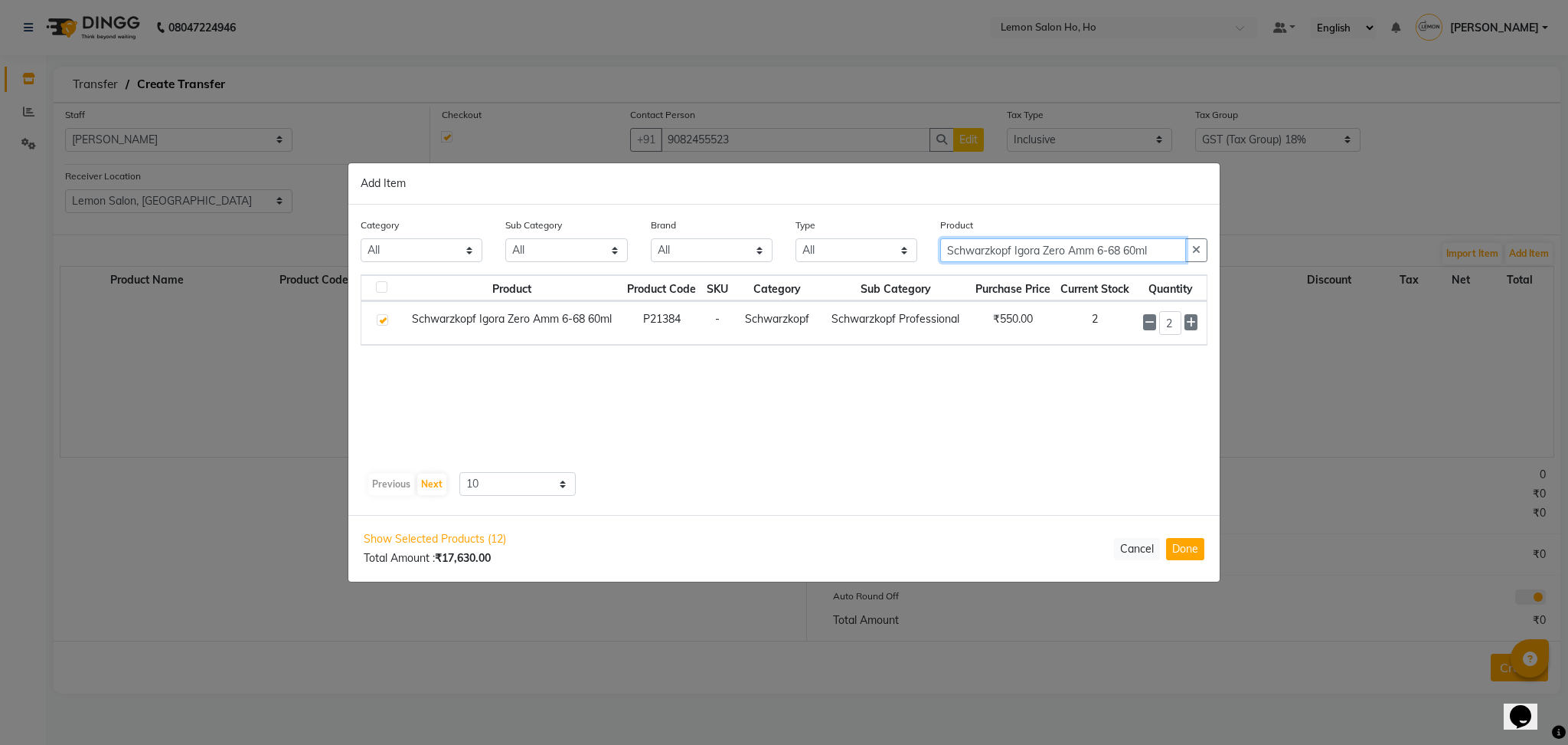
click at [815, 214] on div "Category All Hair Skin Makeup Personal Care Appliances Beard Waxing Disposable …" at bounding box center [784, 359] width 872 height 310
paste input "99"
type input "Schwarzkopf Igora Zero Amm 6-99 60ml"
click at [1154, 322] on span "+ Add" at bounding box center [1173, 323] width 43 height 23
checkbox input "true"
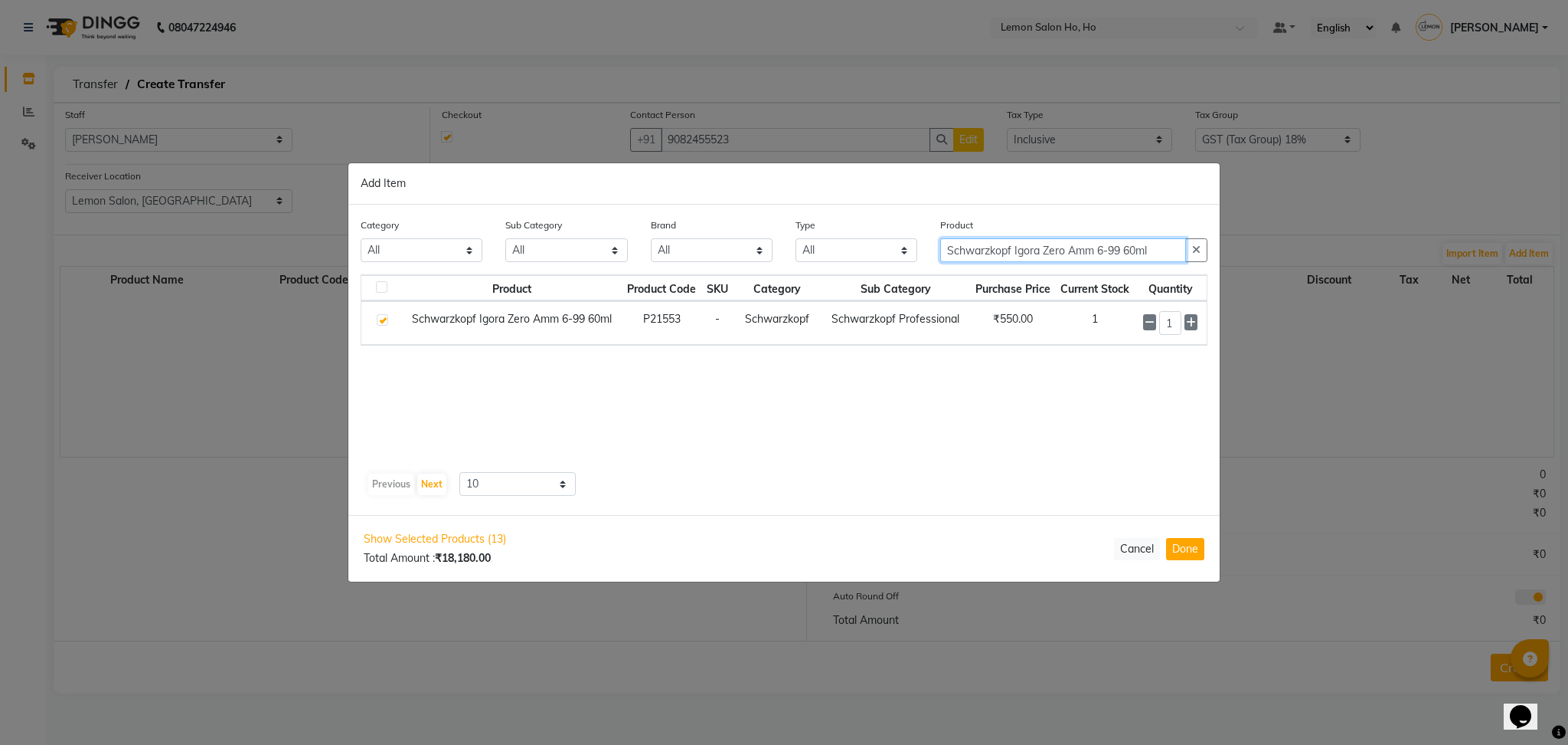
drag, startPoint x: 1171, startPoint y: 255, endPoint x: 629, endPoint y: 257, distance: 542.0
click at [629, 257] on div "Category All Hair Skin Makeup Personal Care Appliances Beard Waxing Disposable …" at bounding box center [784, 246] width 870 height 58
paste input "7-42"
type input "Schwarzkopf Igora Zero Amm 7-42 60ml"
click at [1170, 313] on span "+ Add" at bounding box center [1173, 323] width 43 height 23
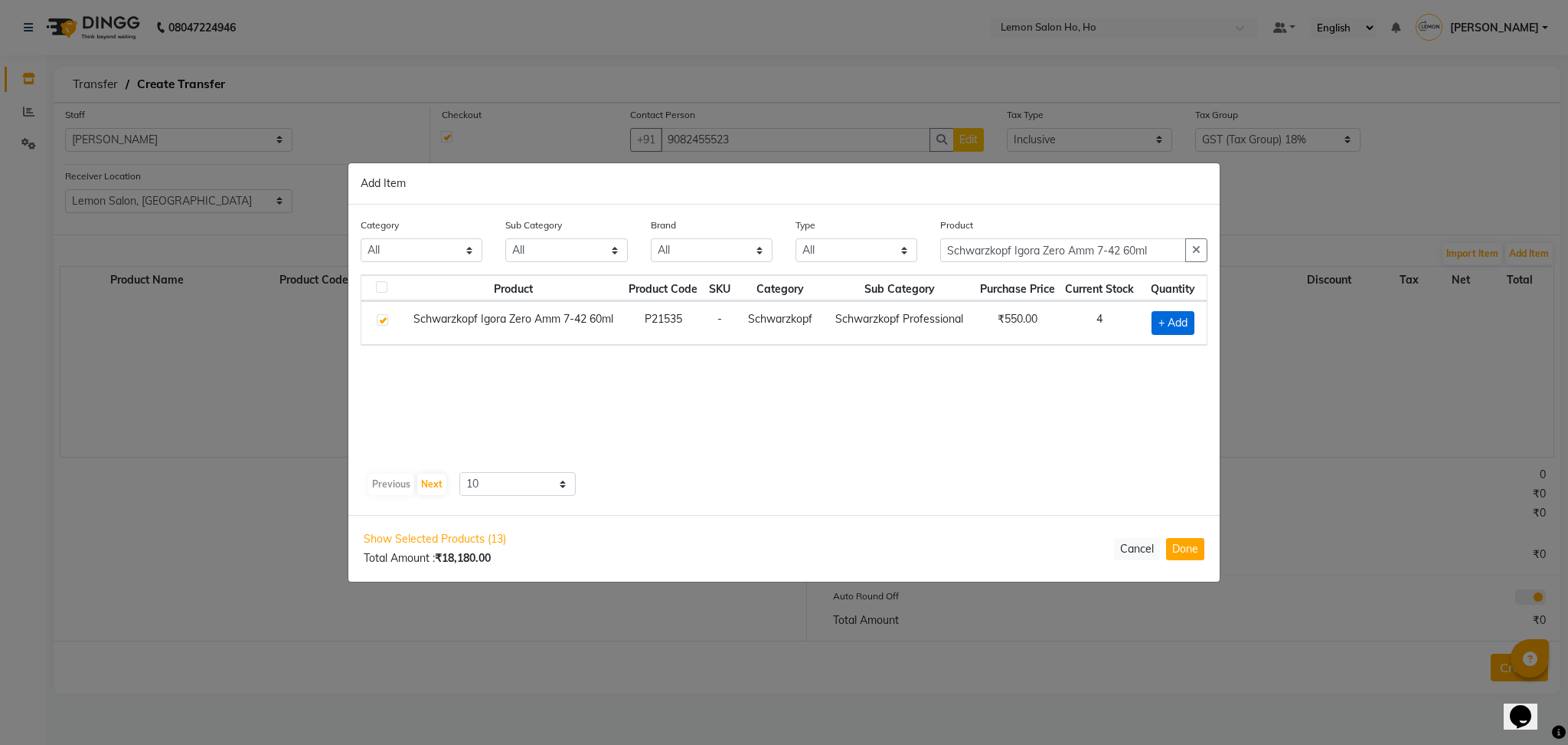
checkbox input "true"
click at [1192, 323] on icon at bounding box center [1191, 322] width 10 height 11
type input "2"
drag, startPoint x: 1166, startPoint y: 251, endPoint x: 789, endPoint y: 236, distance: 377.3
click at [789, 236] on div "Category All Hair Skin Makeup Personal Care Appliances Beard Waxing Disposable …" at bounding box center [784, 246] width 870 height 58
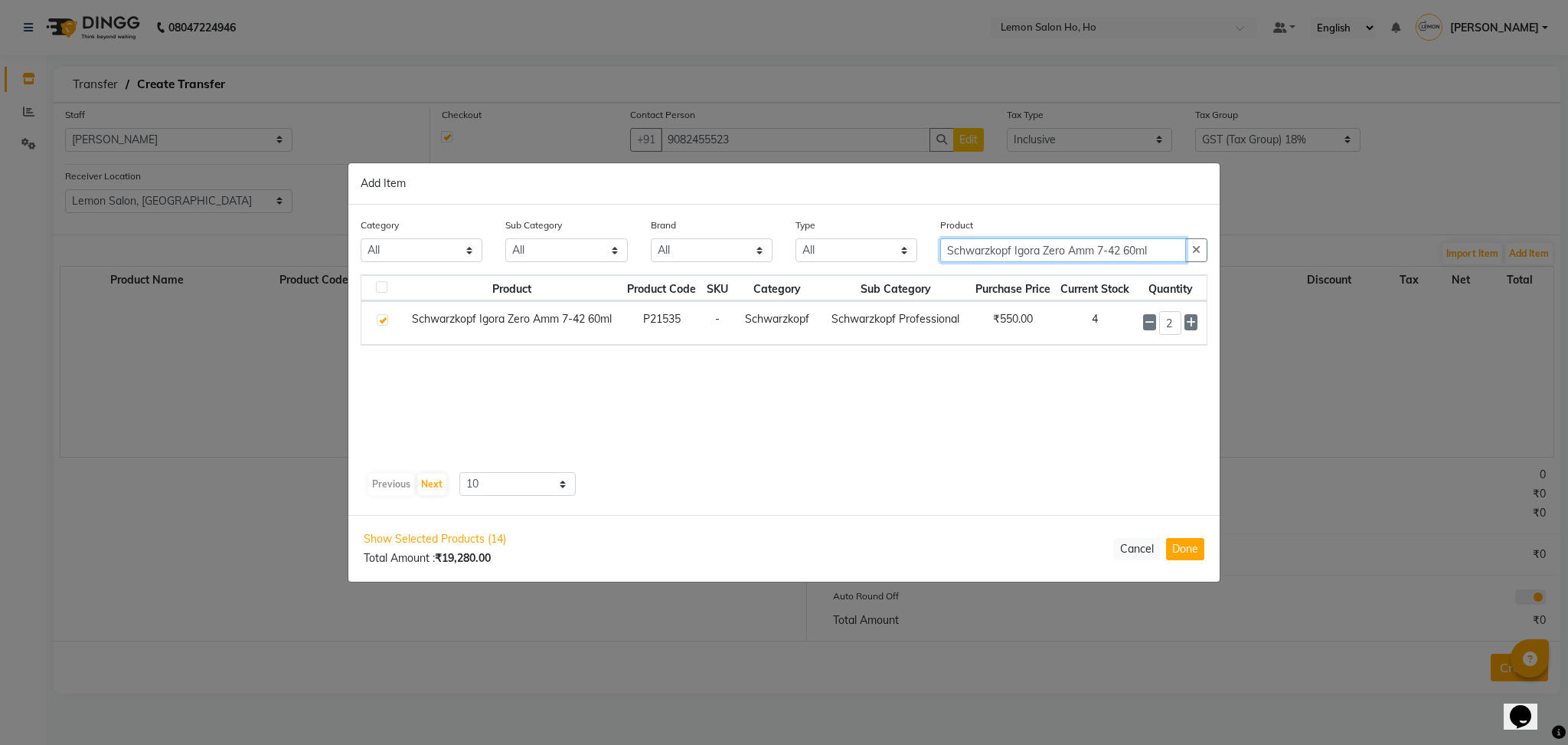
paste input "55"
type input "Schwarzkopf Igora Zero Amm 7-55 60ml"
click at [1175, 318] on span "+ Add" at bounding box center [1173, 323] width 43 height 23
checkbox input "true"
click at [1196, 323] on span at bounding box center [1191, 321] width 13 height 16
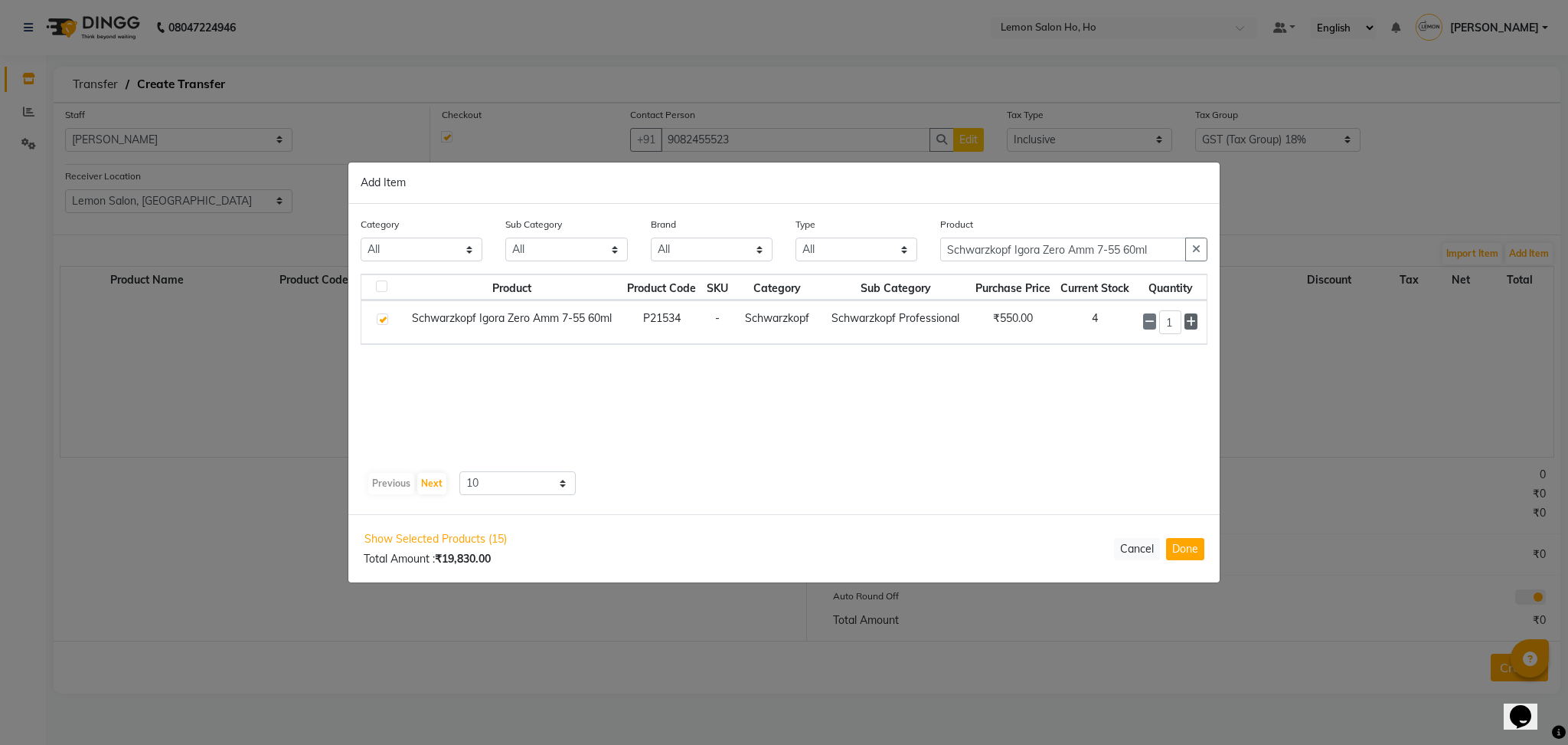
type input "2"
click at [1164, 235] on div "Product Schwarzkopf Igora Zero Amm 7-55 60ml" at bounding box center [1074, 240] width 267 height 45
drag, startPoint x: 1164, startPoint y: 248, endPoint x: 788, endPoint y: 253, distance: 376.0
click at [788, 253] on div "Category All Hair Skin Makeup Personal Care Appliances Beard Waxing Disposable …" at bounding box center [784, 246] width 870 height 58
paste input "kinora Micellar Cleansing Water 20"
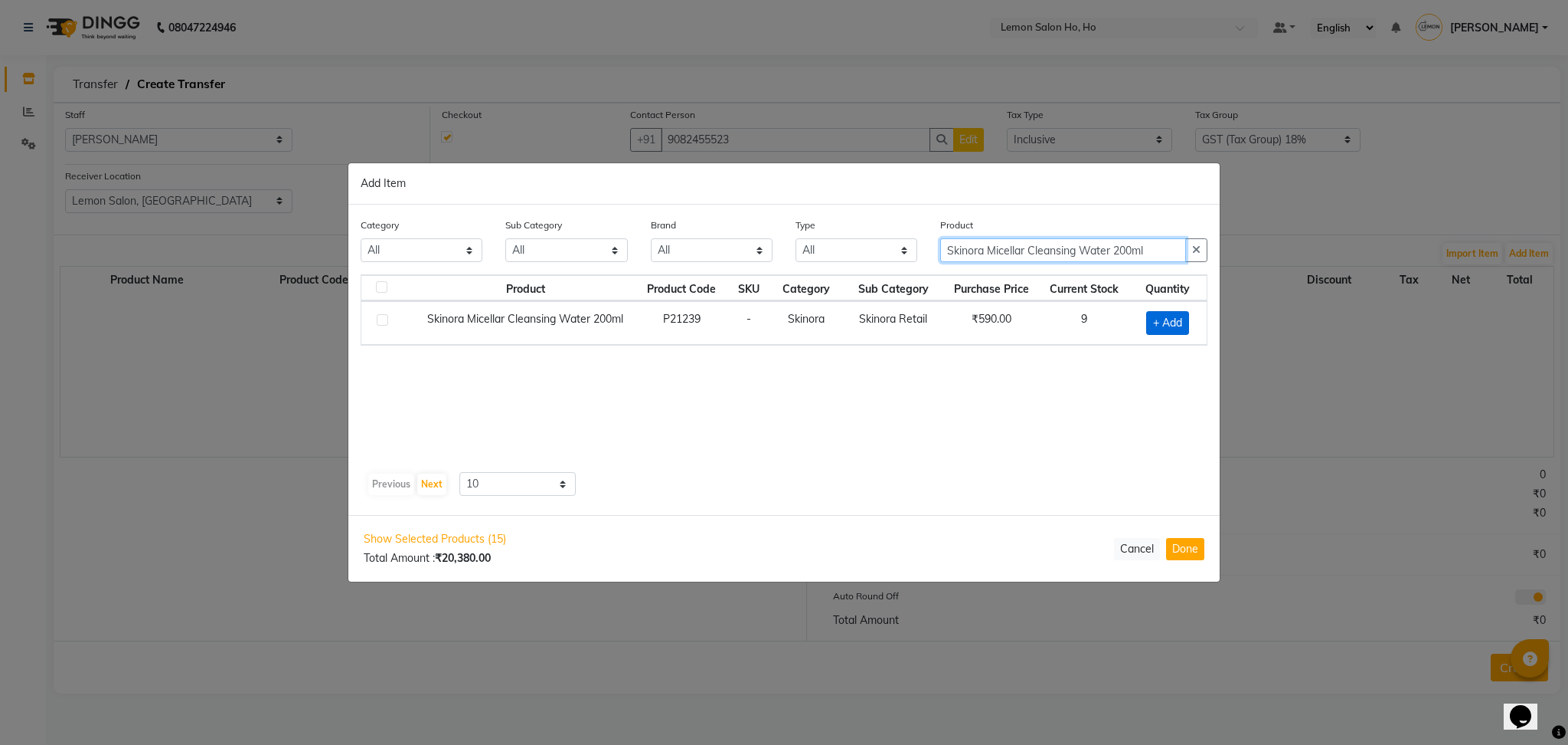
type input "Skinora Micellar Cleansing Water 200ml"
click at [1164, 318] on span "+ Add" at bounding box center [1168, 323] width 43 height 23
checkbox input "true"
click at [1186, 320] on icon at bounding box center [1188, 322] width 10 height 11
type input "2"
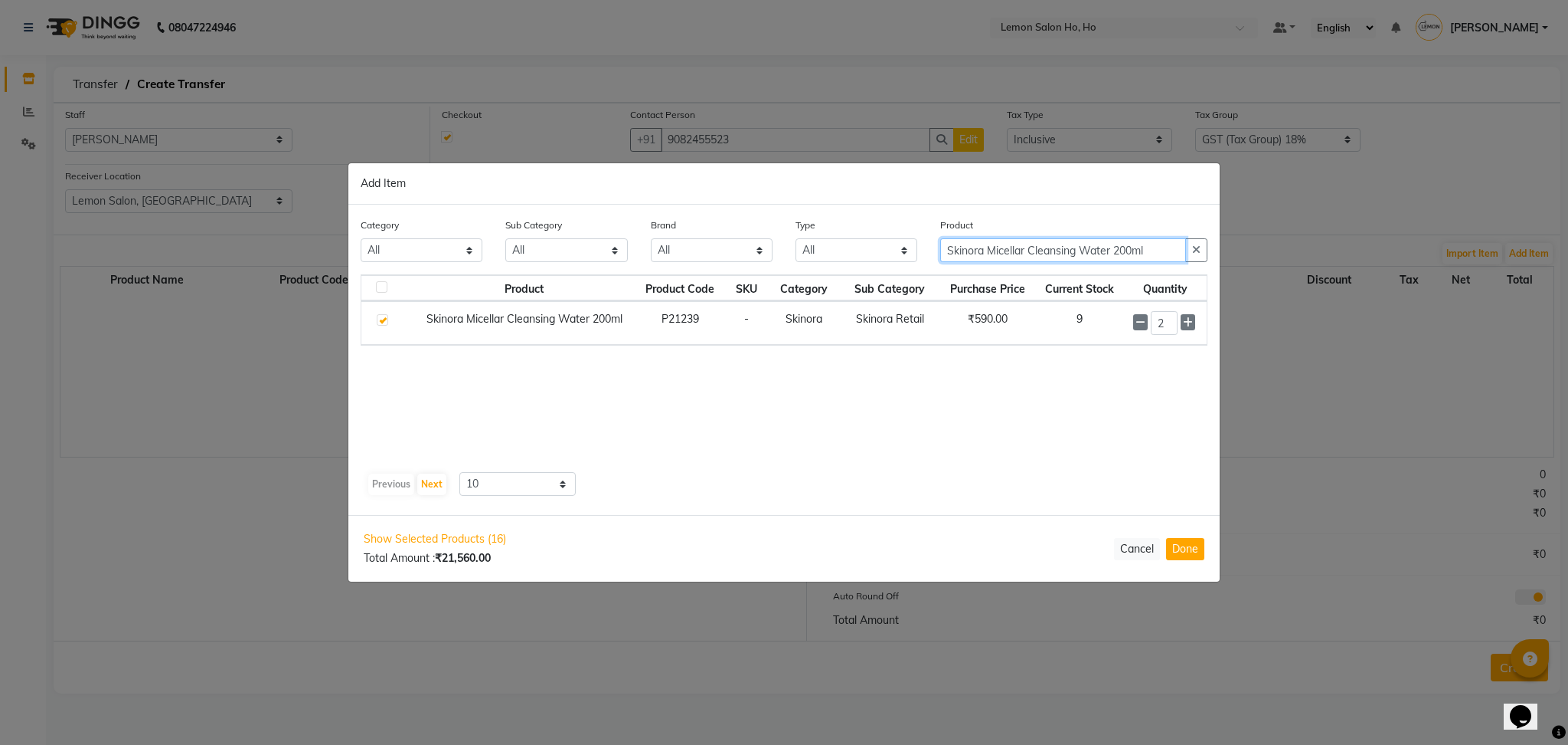
drag, startPoint x: 1157, startPoint y: 246, endPoint x: 796, endPoint y: 255, distance: 361.1
click at [796, 255] on div "Category All Hair Skin Makeup Personal Care Appliances Beard Waxing Disposable …" at bounding box center [784, 246] width 870 height 58
paste input "Thalgo Marine Infusion"
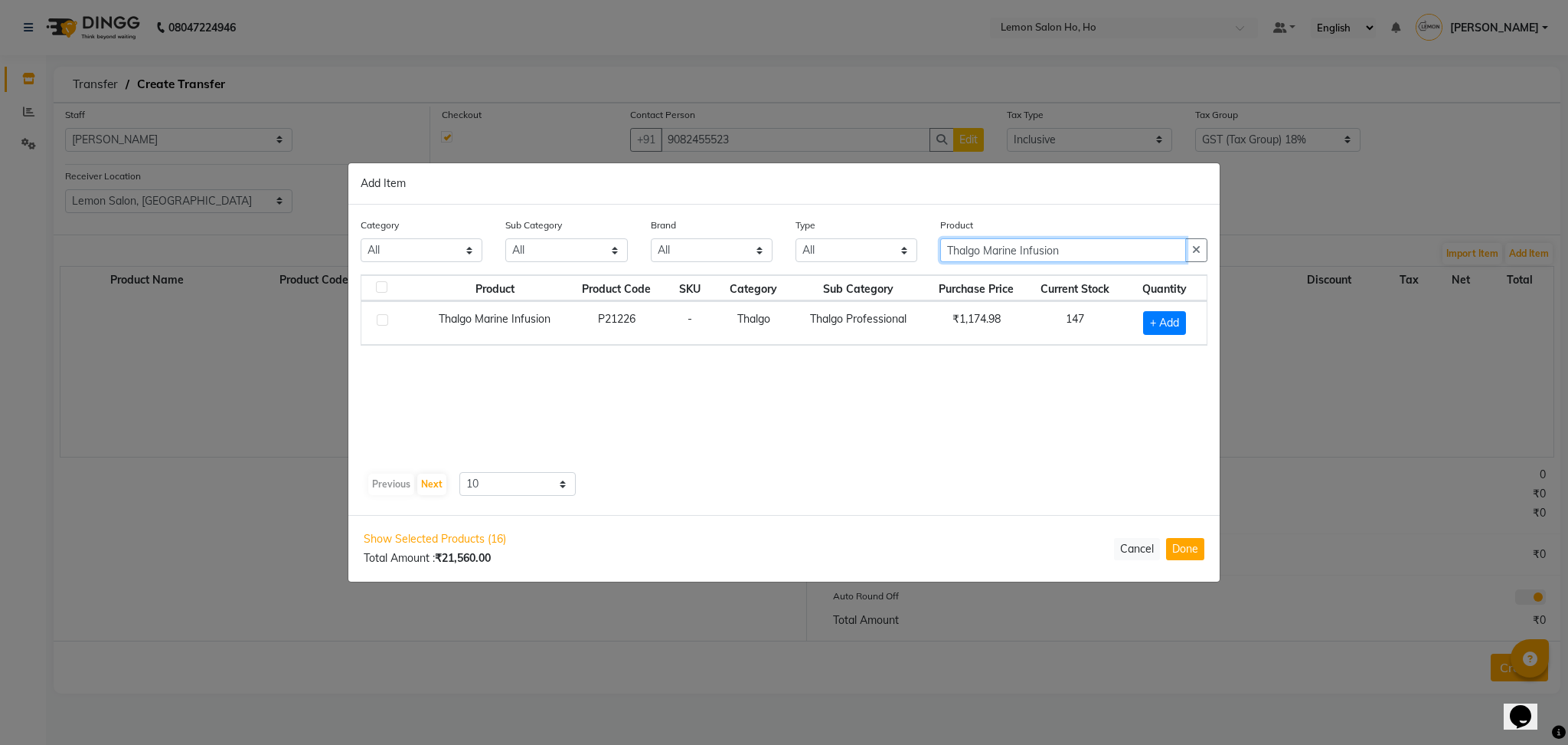
type input "Thalgo Marine Infusion"
drag, startPoint x: 1159, startPoint y: 313, endPoint x: 1182, endPoint y: 320, distance: 24.0
click at [1182, 320] on span "+ Add" at bounding box center [1164, 323] width 43 height 23
checkbox input "true"
click at [1182, 320] on icon at bounding box center [1184, 322] width 10 height 11
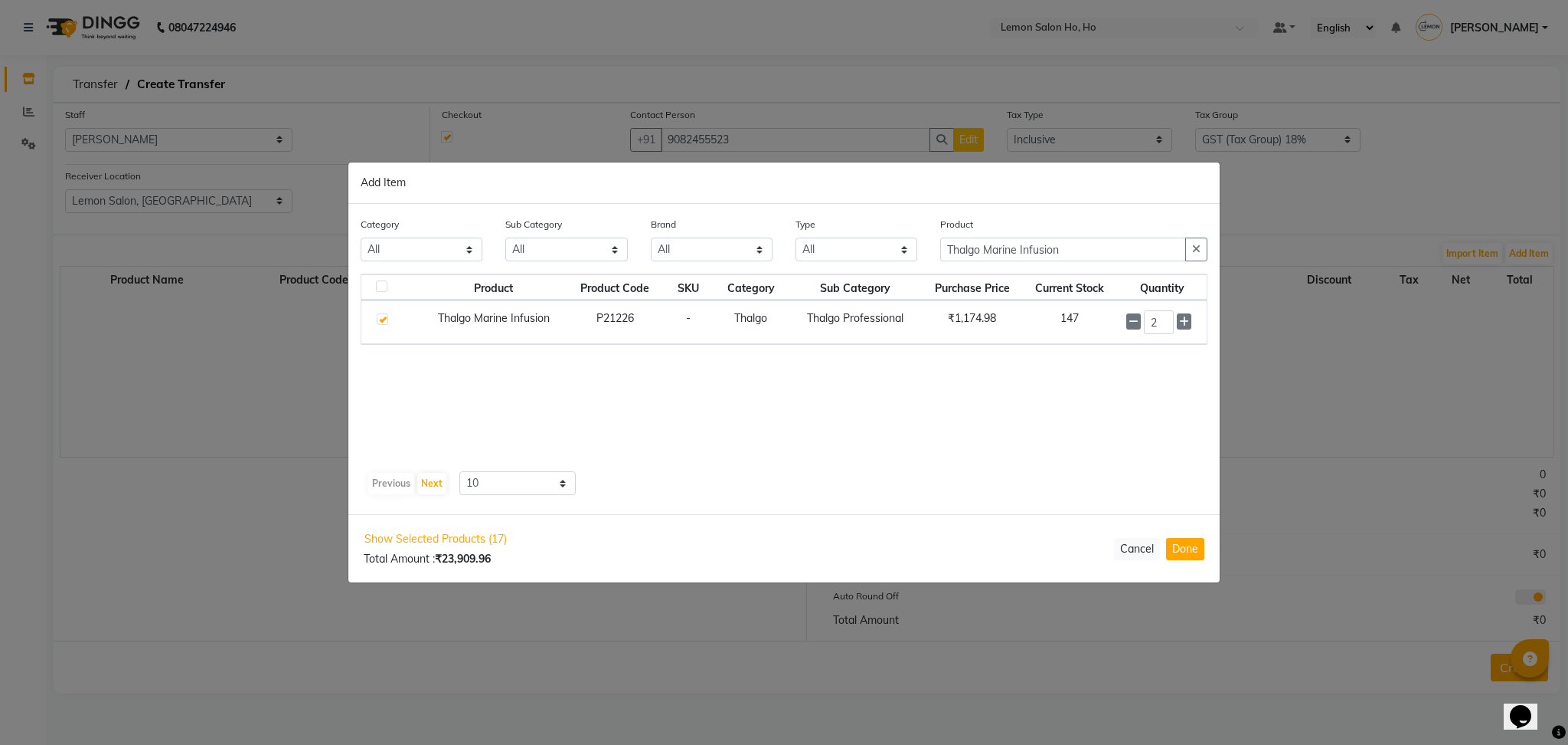
click at [1182, 320] on icon at bounding box center [1184, 322] width 10 height 11
type input "3"
drag, startPoint x: 1116, startPoint y: 250, endPoint x: 797, endPoint y: 242, distance: 319.1
click at [797, 242] on div "Category All Hair Skin Makeup Personal Care Appliances Beard Waxing Disposable …" at bounding box center [784, 246] width 870 height 58
paste input "Express Purity Shot Mask 20ml"
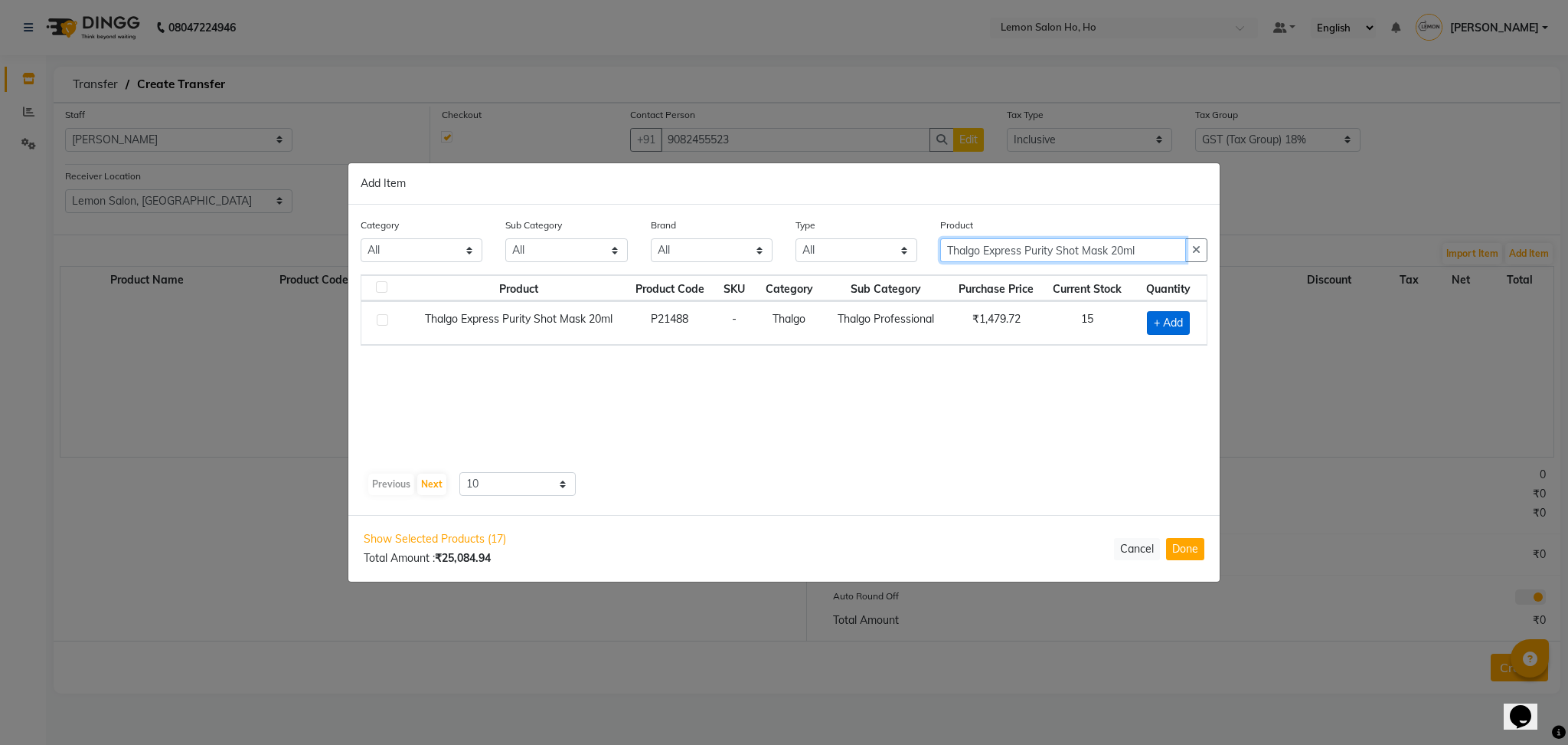
type input "Thalgo Express Purity Shot Mask 20ml"
click at [1157, 318] on span "+ Add" at bounding box center [1168, 323] width 43 height 23
checkbox input "true"
click at [1184, 323] on icon at bounding box center [1189, 322] width 10 height 11
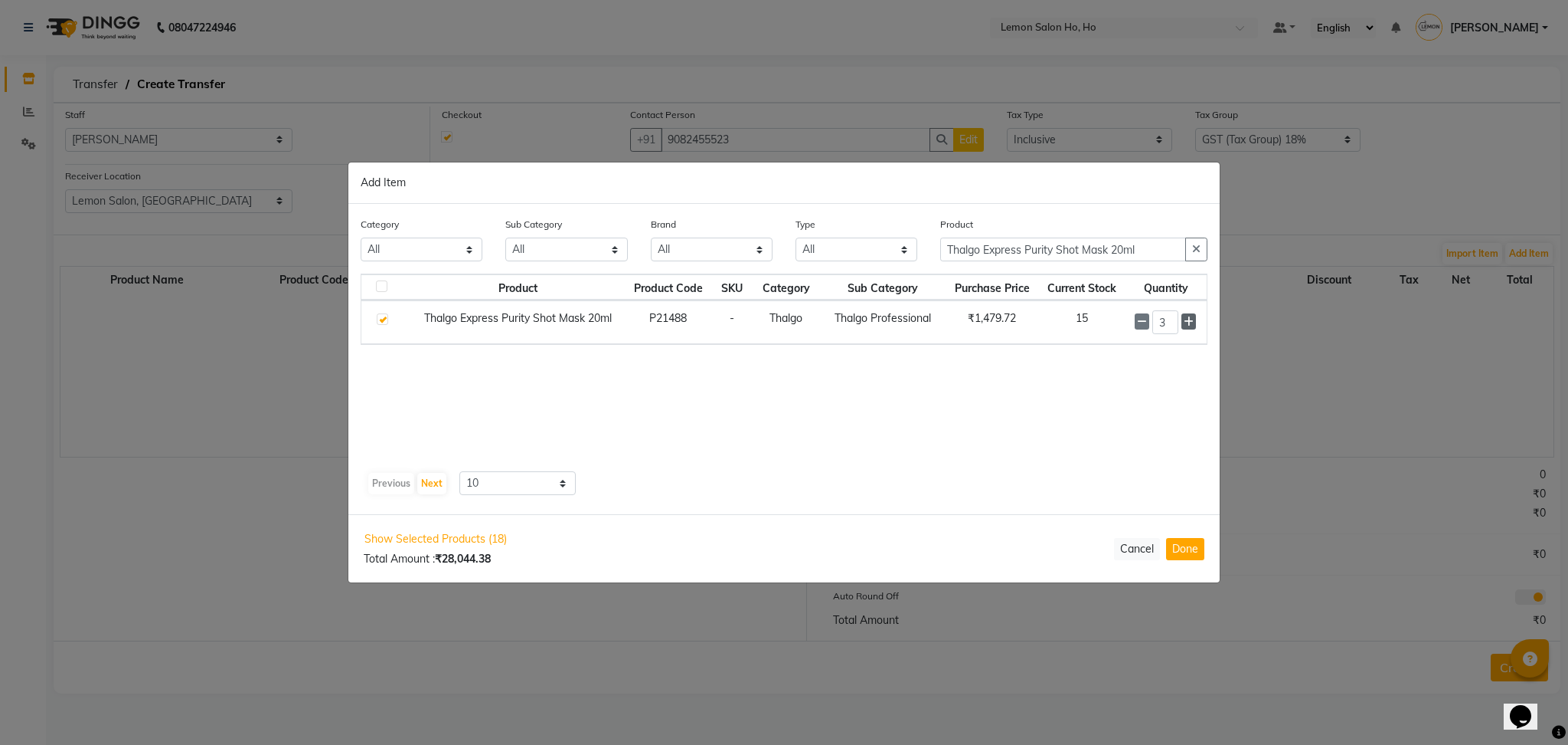
click at [1184, 323] on icon at bounding box center [1189, 322] width 10 height 11
type input "5"
drag, startPoint x: 1154, startPoint y: 258, endPoint x: 862, endPoint y: 225, distance: 293.9
click at [862, 225] on div "Category All Hair Skin Makeup Personal Care Appliances Beard Waxing Disposable …" at bounding box center [784, 246] width 870 height 58
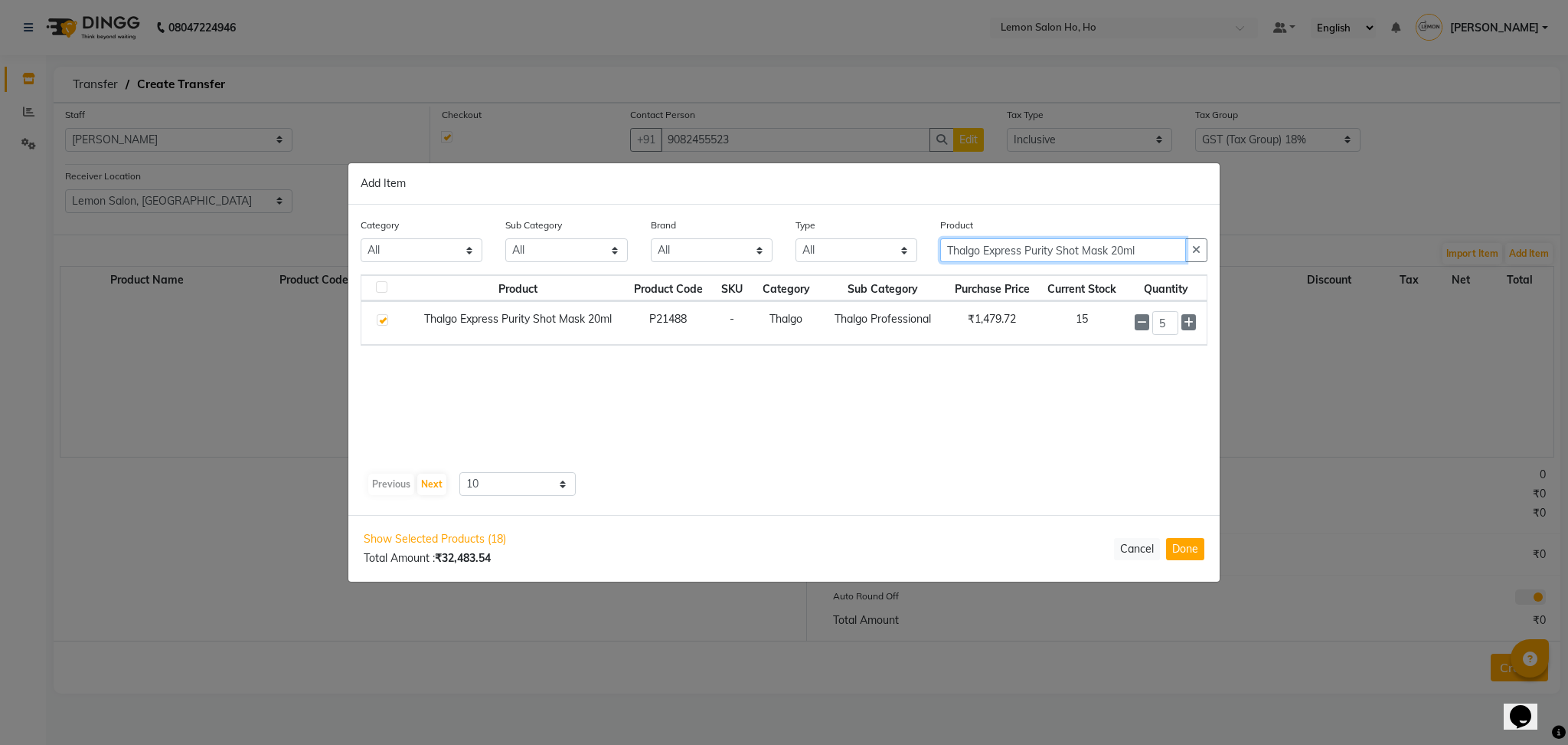
paste input "Loreal Professional majirel Cc4.3 - 6"
type input "Loreal Professional majirel Cc4.3 - 60ml"
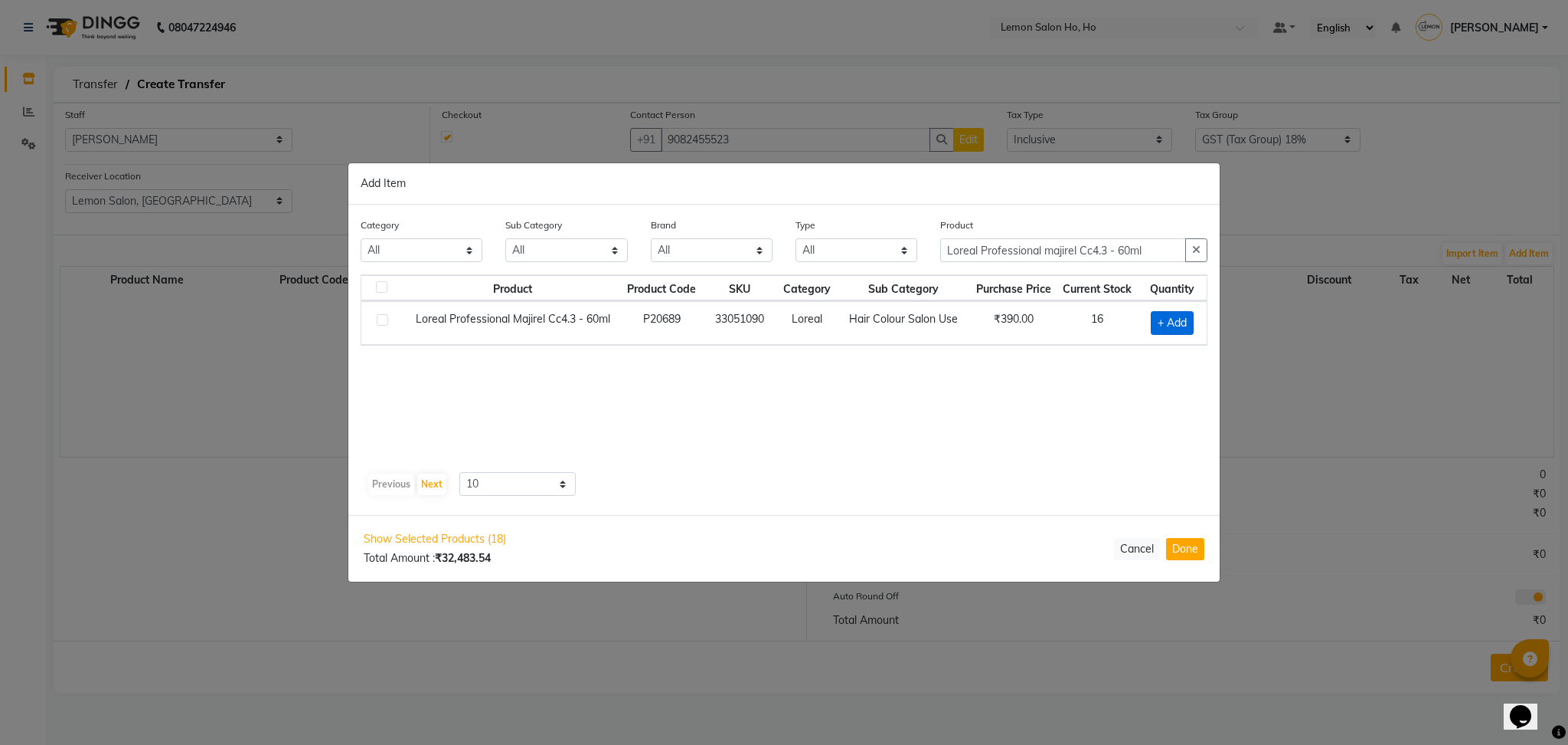
click at [1166, 321] on span "+ Add" at bounding box center [1172, 323] width 43 height 23
checkbox input "true"
click at [1198, 318] on td "1" at bounding box center [1169, 323] width 74 height 44
click at [1197, 322] on span at bounding box center [1191, 321] width 13 height 16
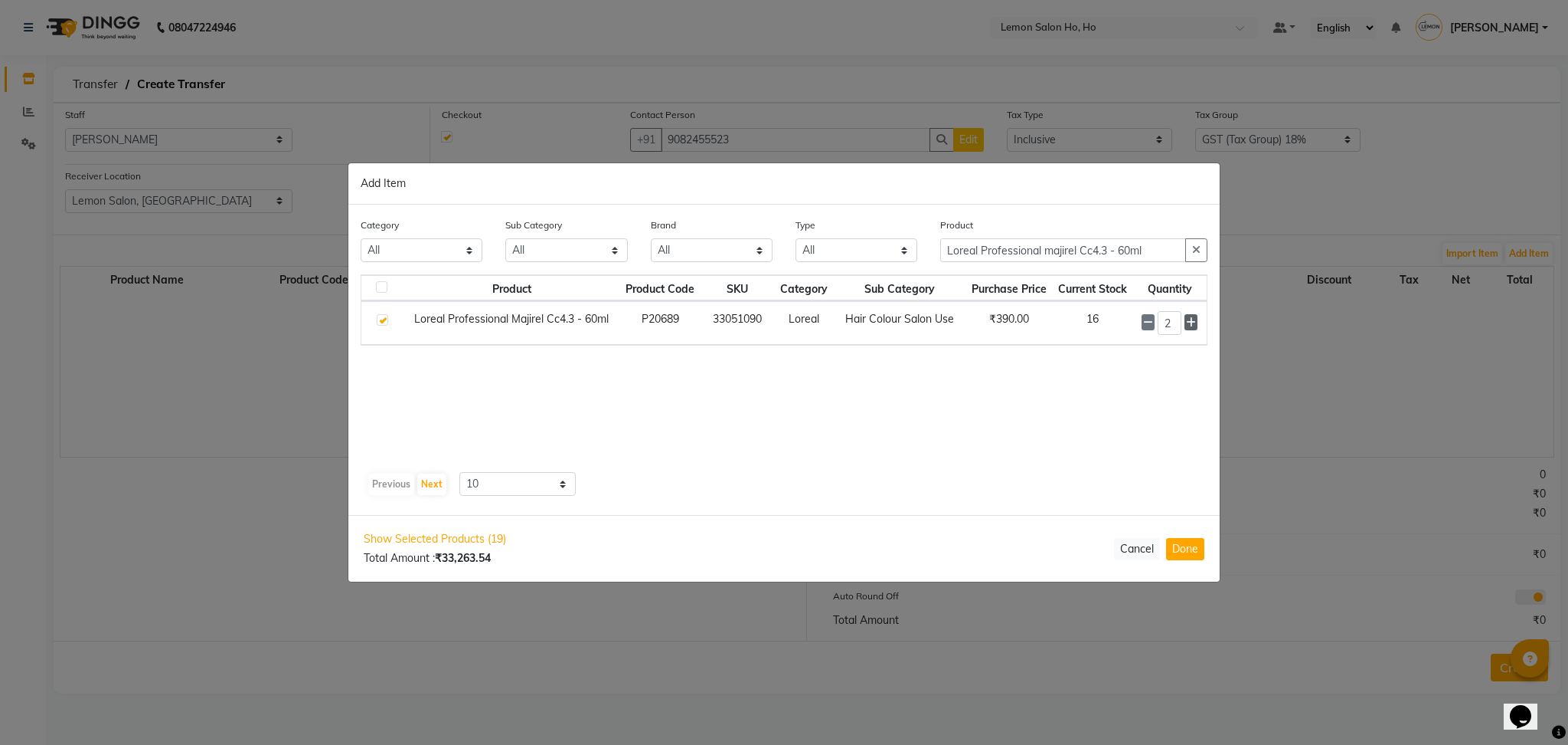
click at [1197, 322] on span at bounding box center [1191, 322] width 13 height 16
type input "4"
drag, startPoint x: 1143, startPoint y: 257, endPoint x: 880, endPoint y: 269, distance: 263.3
click at [880, 269] on div "Category All Hair Skin Makeup Personal Care Appliances Beard Waxing Disposable …" at bounding box center [784, 246] width 870 height 58
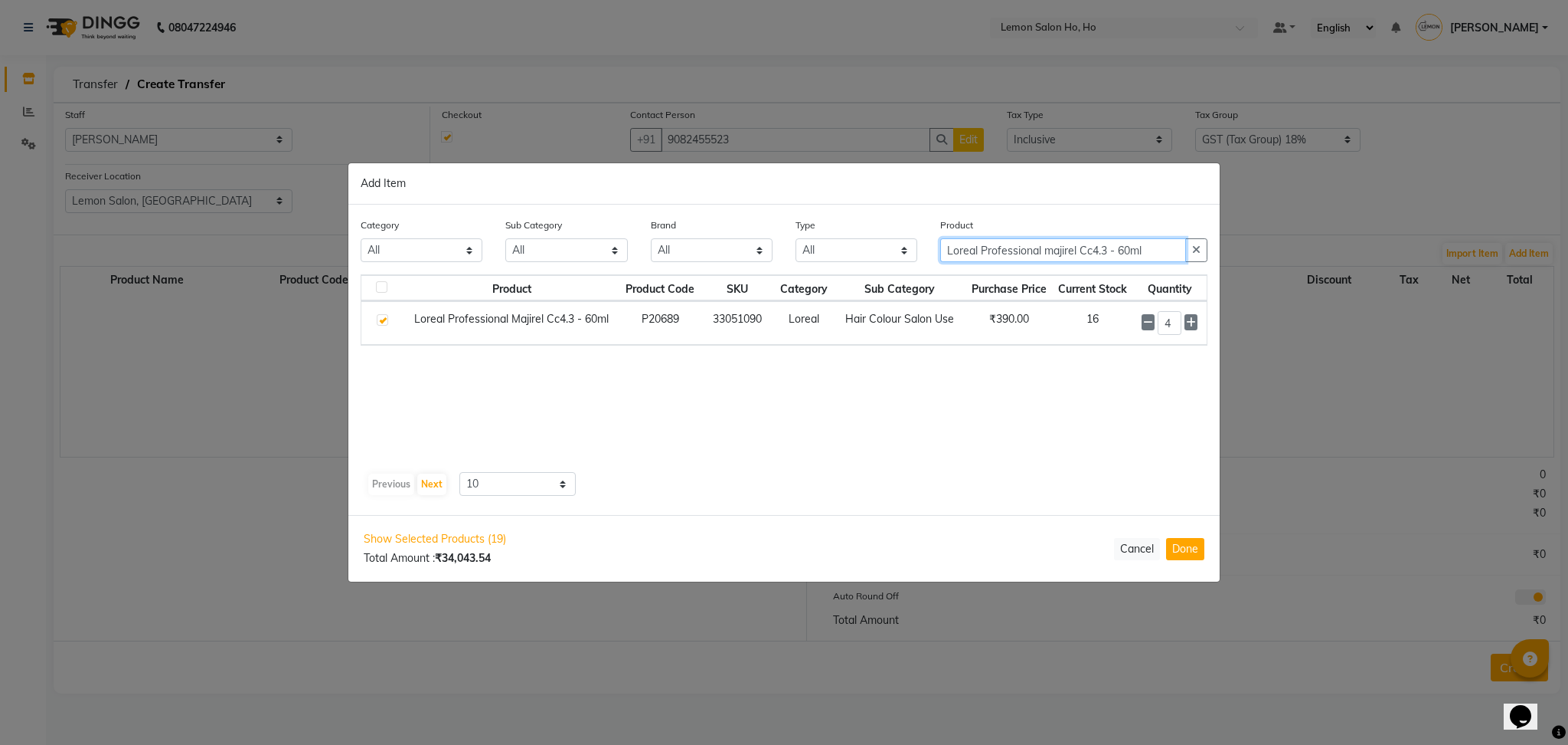
paste input "Face Steamer 2102"
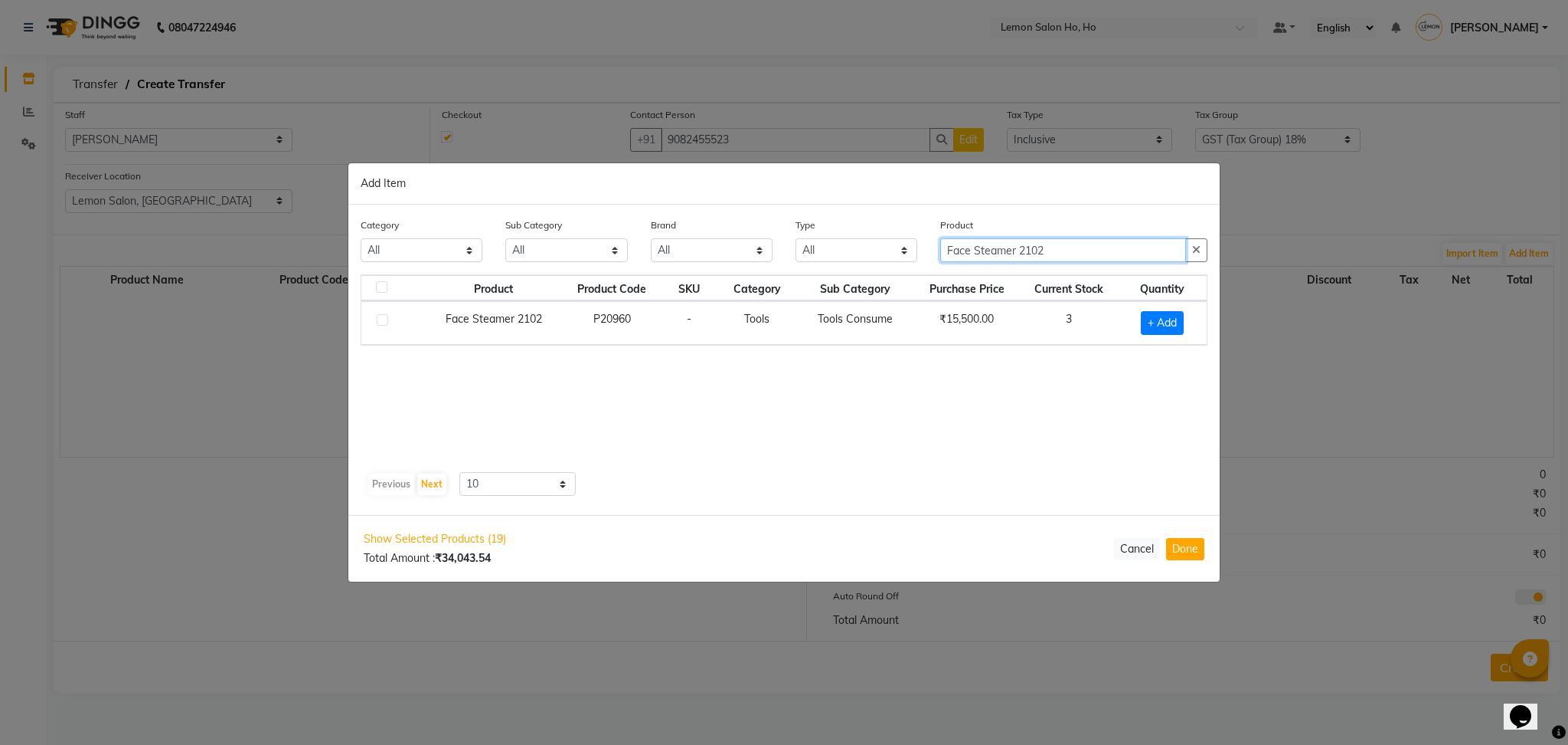
type input "Face Steamer 2102"
click at [1153, 324] on span "+ Add" at bounding box center [1162, 323] width 43 height 23
checkbox input "true"
click at [1183, 324] on icon at bounding box center [1182, 322] width 10 height 11
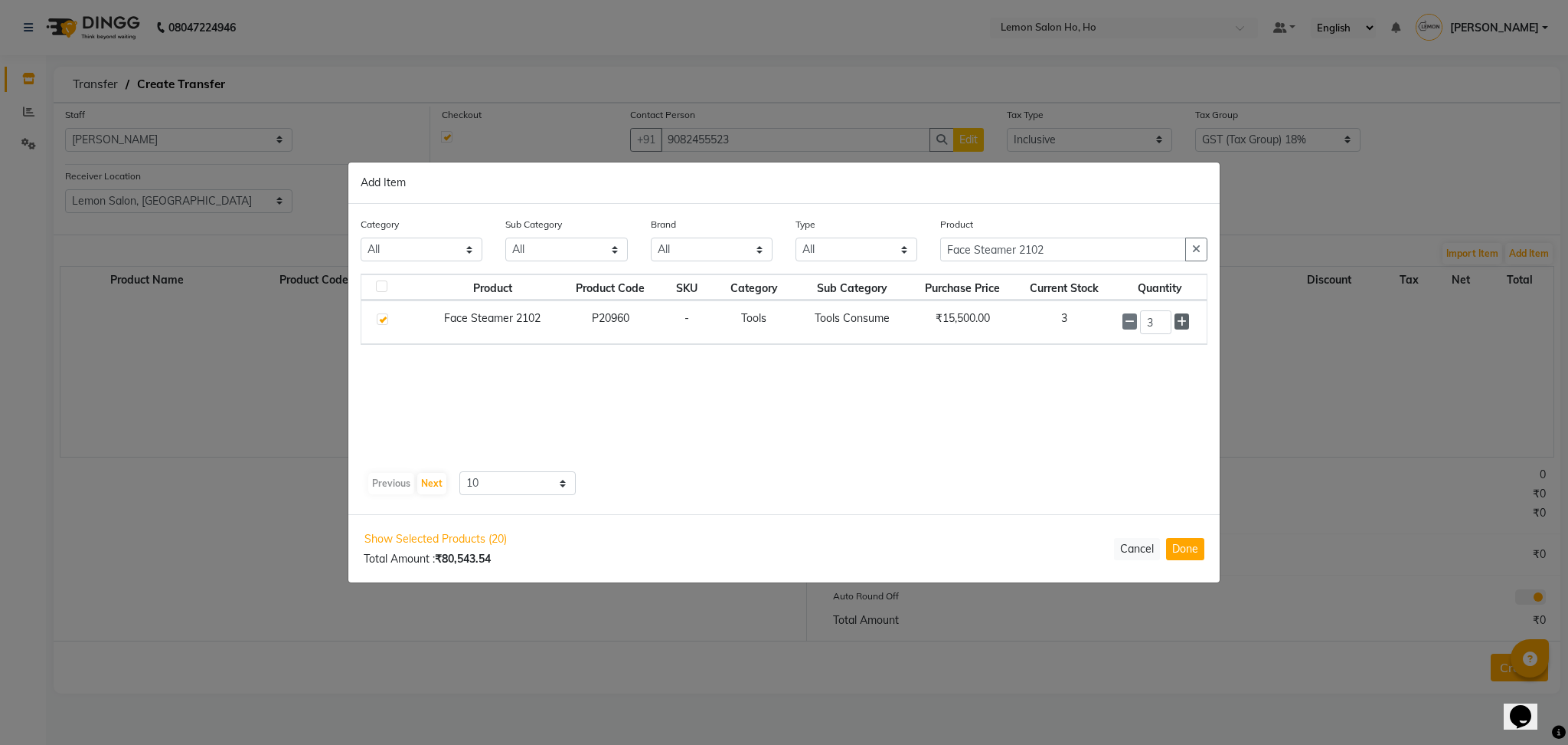
click at [1183, 324] on icon at bounding box center [1182, 322] width 10 height 11
click at [1127, 324] on icon at bounding box center [1129, 323] width 10 height 11
type input "3"
drag, startPoint x: 1052, startPoint y: 248, endPoint x: 825, endPoint y: 251, distance: 227.0
click at [825, 251] on div "Category All Hair Skin Makeup Personal Care Appliances Beard Waxing Disposable …" at bounding box center [784, 246] width 870 height 58
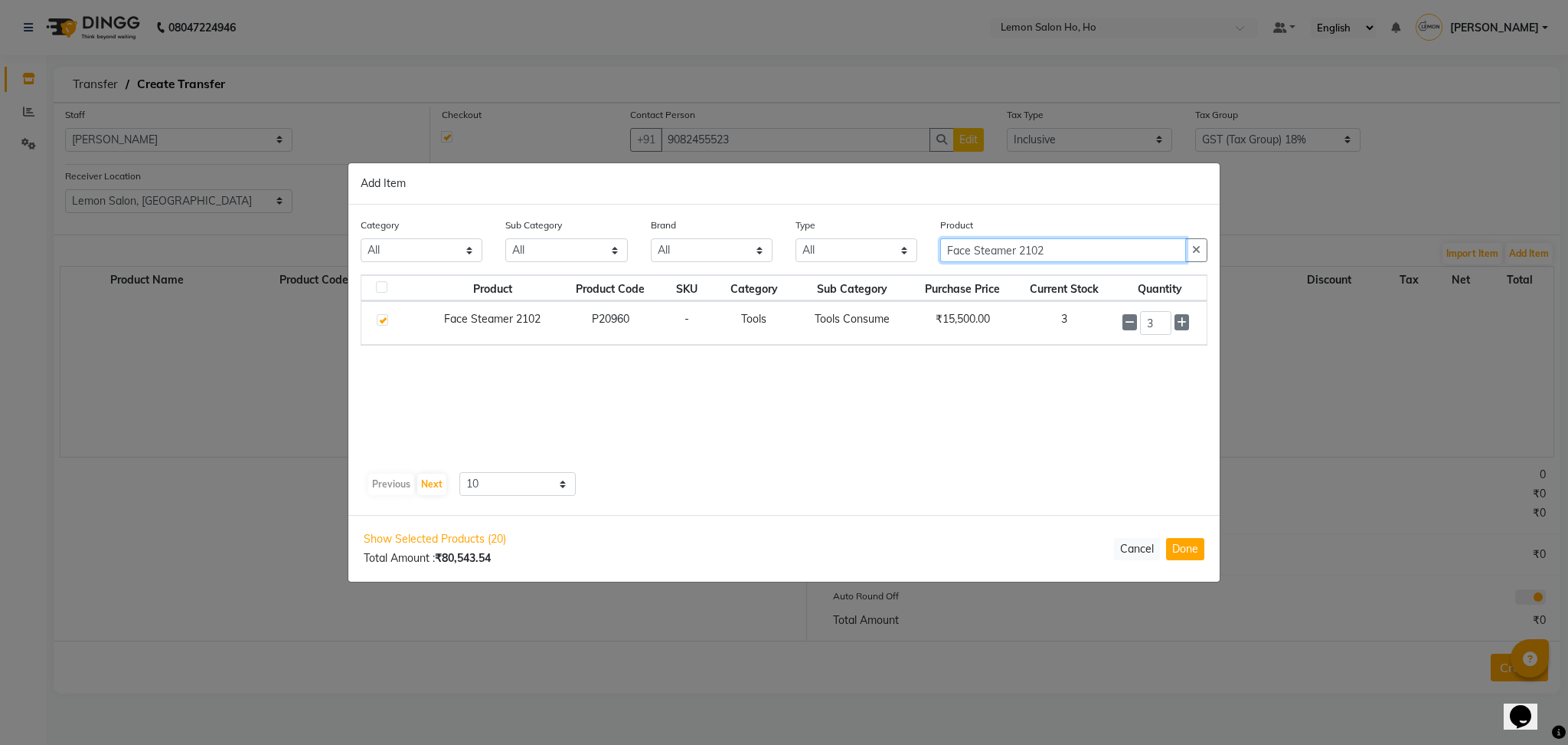
paste input "MT Estonian Black Peat Mud Face Mask 1X6 Kit"
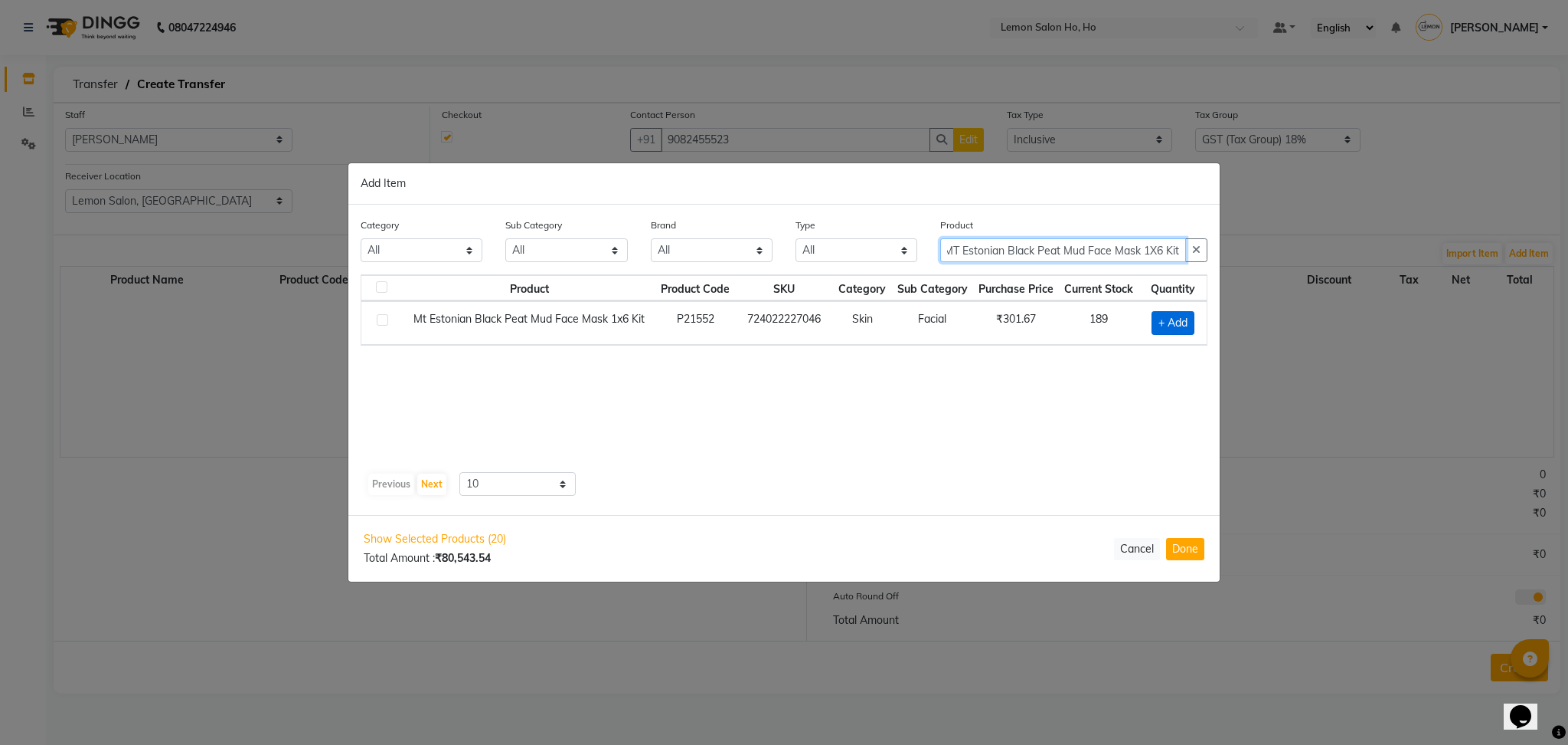
type input "MT Estonian Black Peat Mud Face Mask 1X6 Kit"
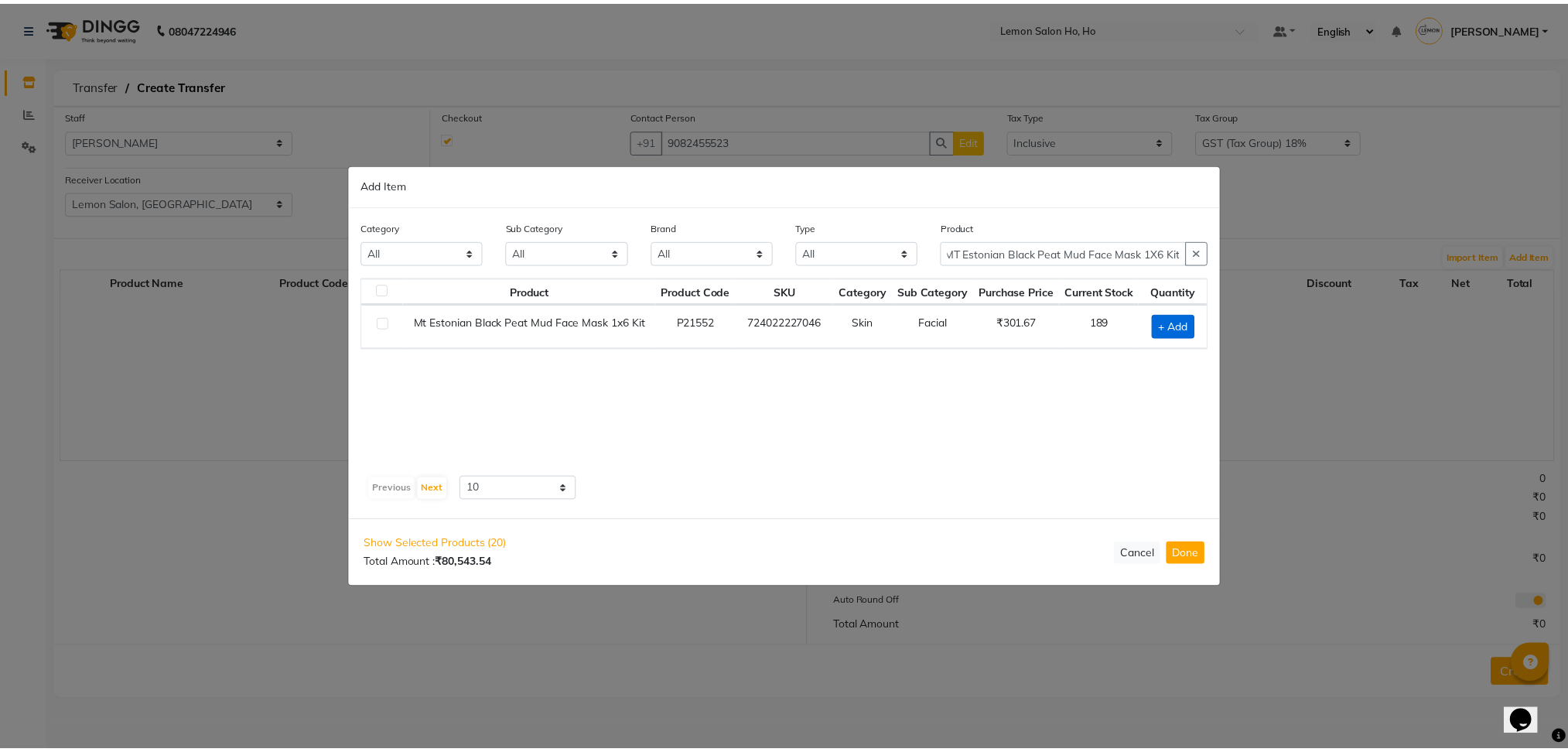
scroll to position [0, 0]
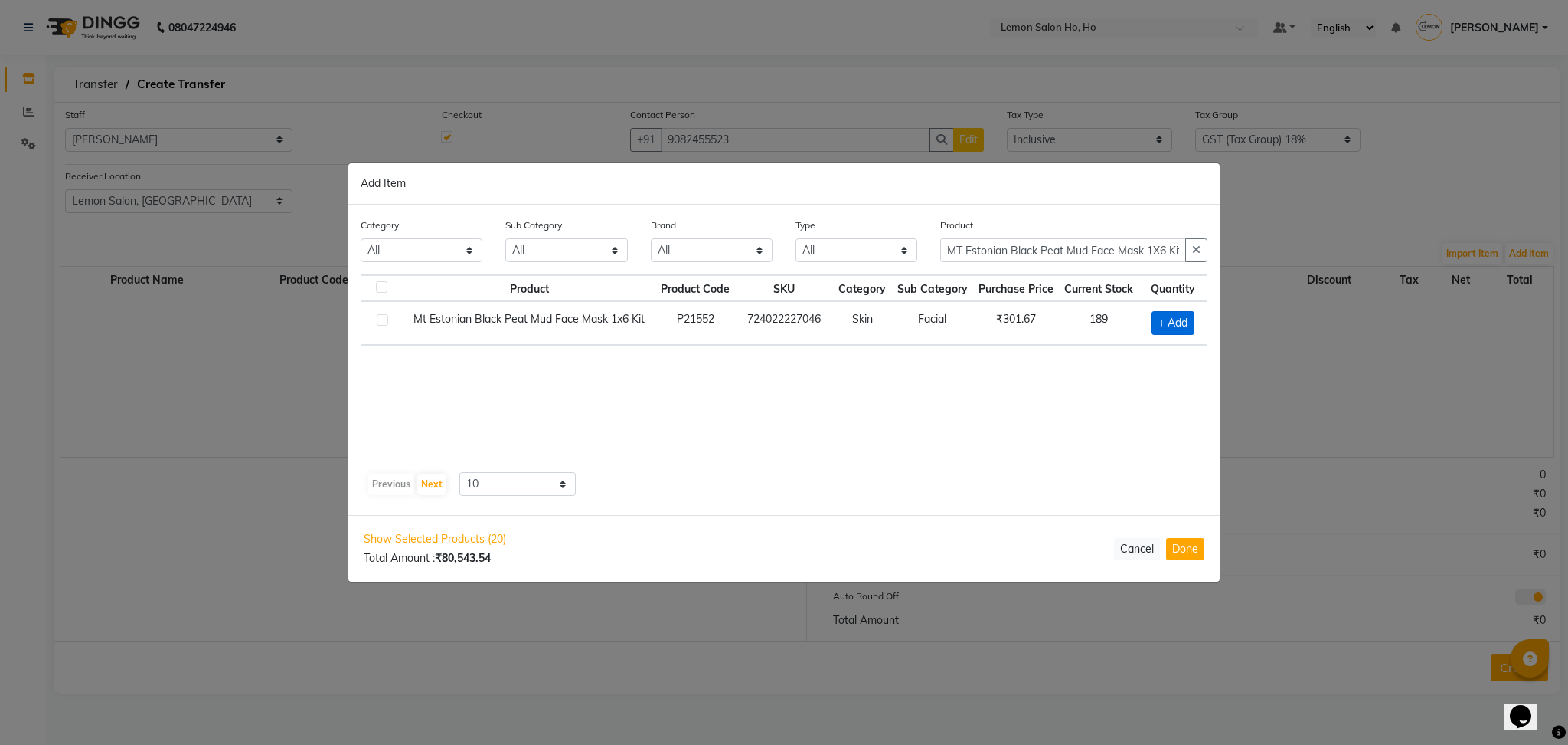
click at [1174, 315] on span "+ Add" at bounding box center [1173, 323] width 43 height 23
checkbox input "true"
click at [1182, 320] on div "1" at bounding box center [1170, 322] width 55 height 23
click at [1186, 320] on icon at bounding box center [1191, 323] width 10 height 11
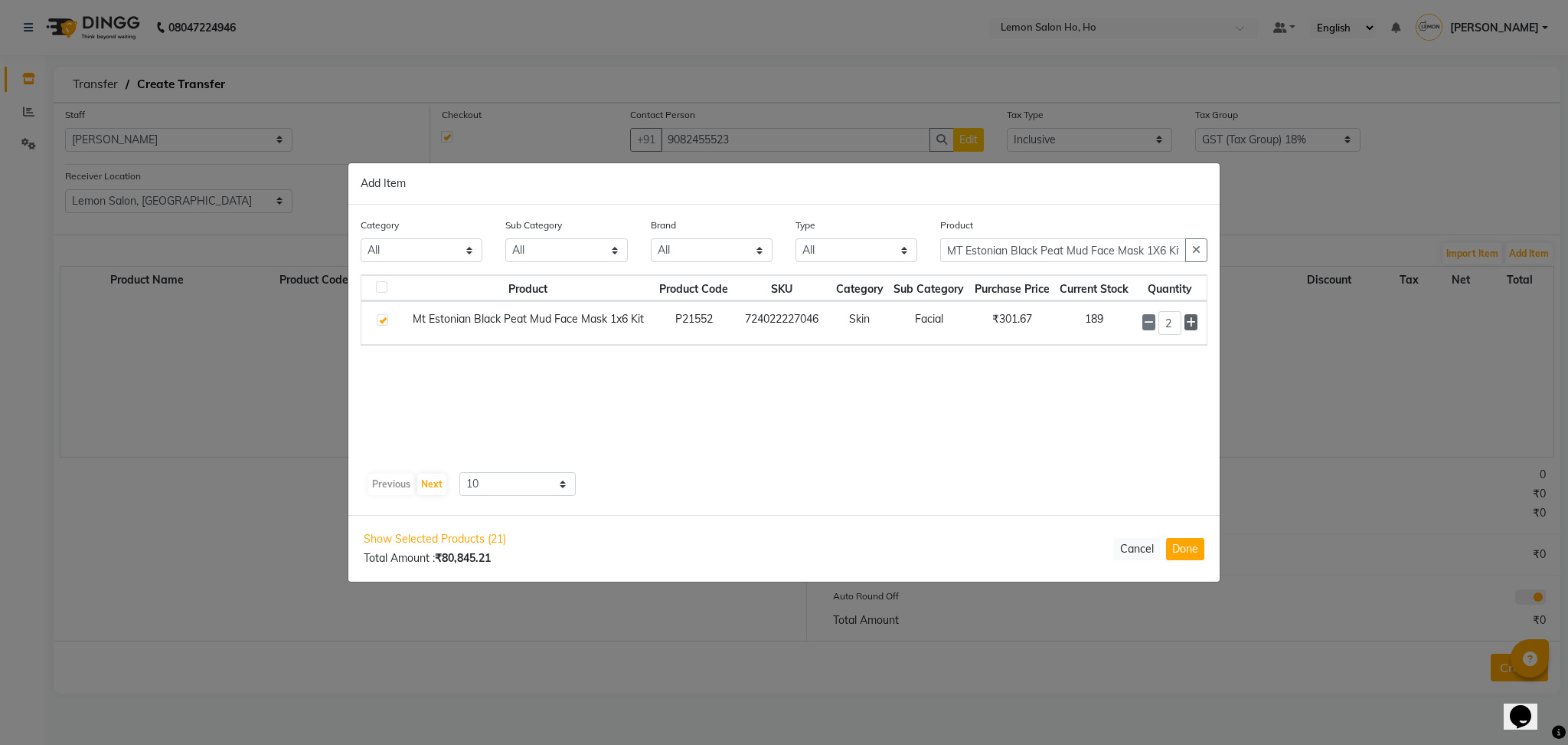
click at [1186, 320] on icon at bounding box center [1191, 323] width 10 height 11
type input "3"
click at [1167, 242] on input "MT Estonian Black Peat Mud Face Mask 1X6 Kit" at bounding box center [1063, 250] width 246 height 23
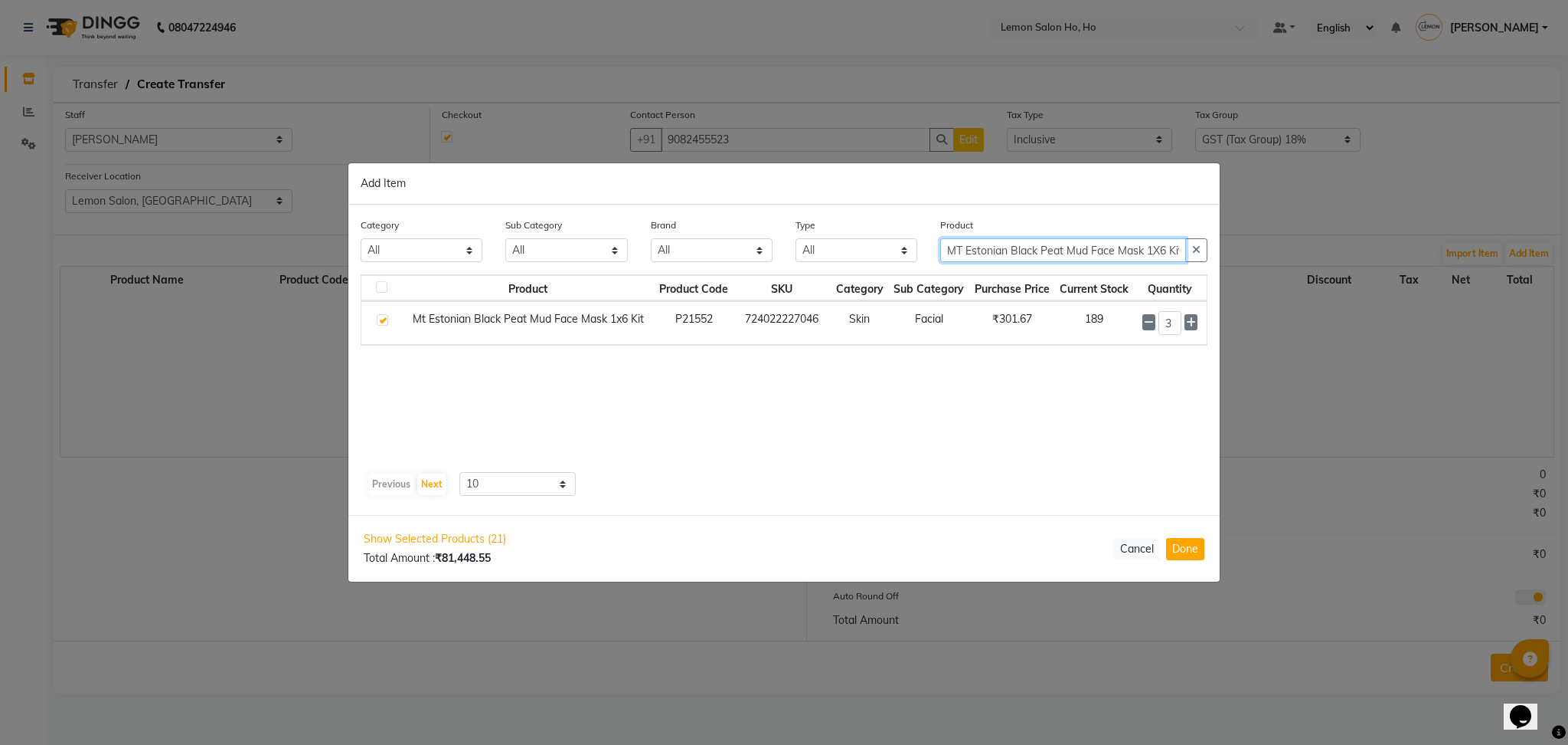
paste input "Glam Painting Gels Black"
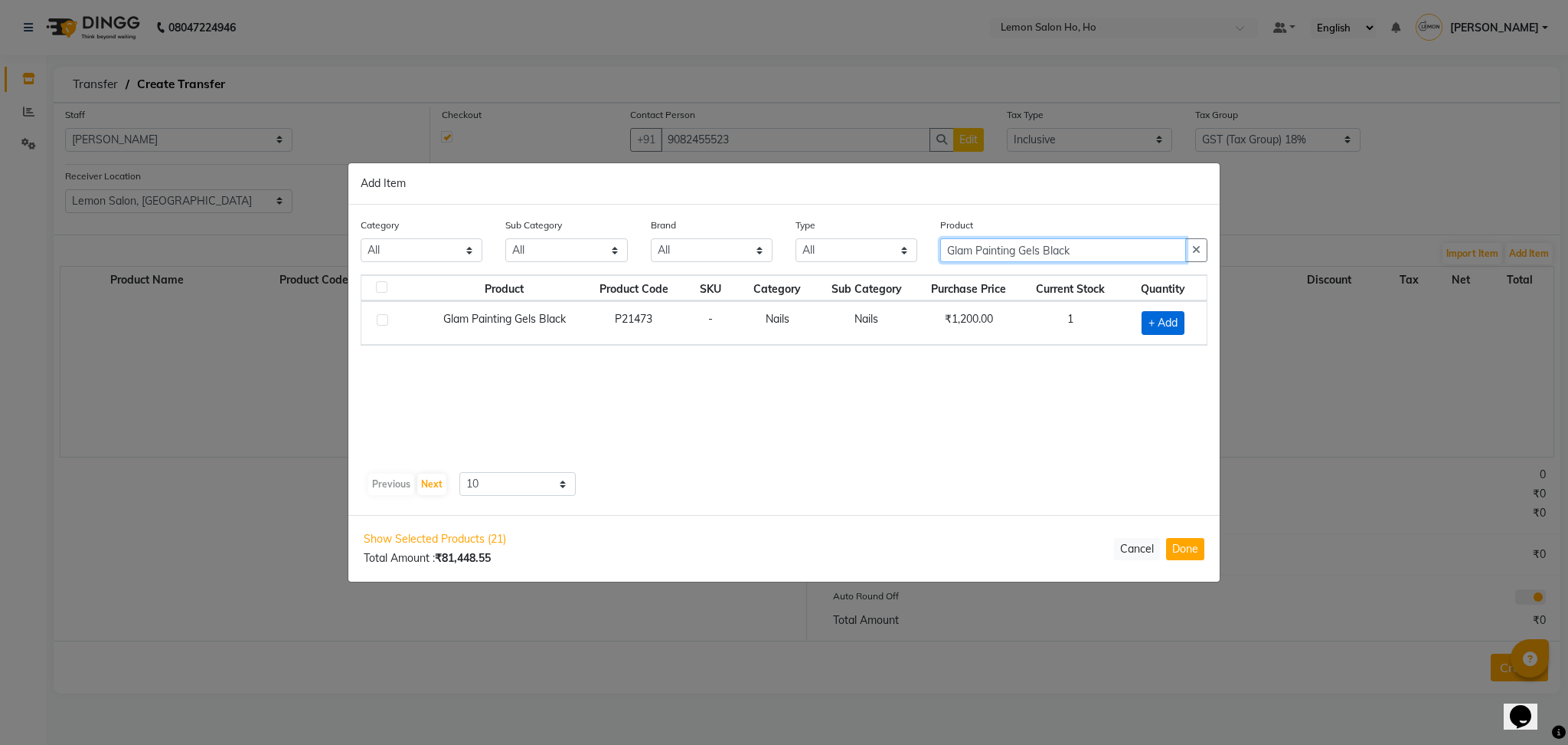
type input "Glam Painting Gels Black"
click at [1164, 320] on span "+ Add" at bounding box center [1163, 323] width 43 height 23
checkbox input "true"
drag, startPoint x: 1114, startPoint y: 256, endPoint x: 795, endPoint y: 251, distance: 319.0
click at [795, 251] on div "Category All Hair Skin Makeup Personal Care Appliances Beard Waxing Disposable …" at bounding box center [784, 246] width 870 height 58
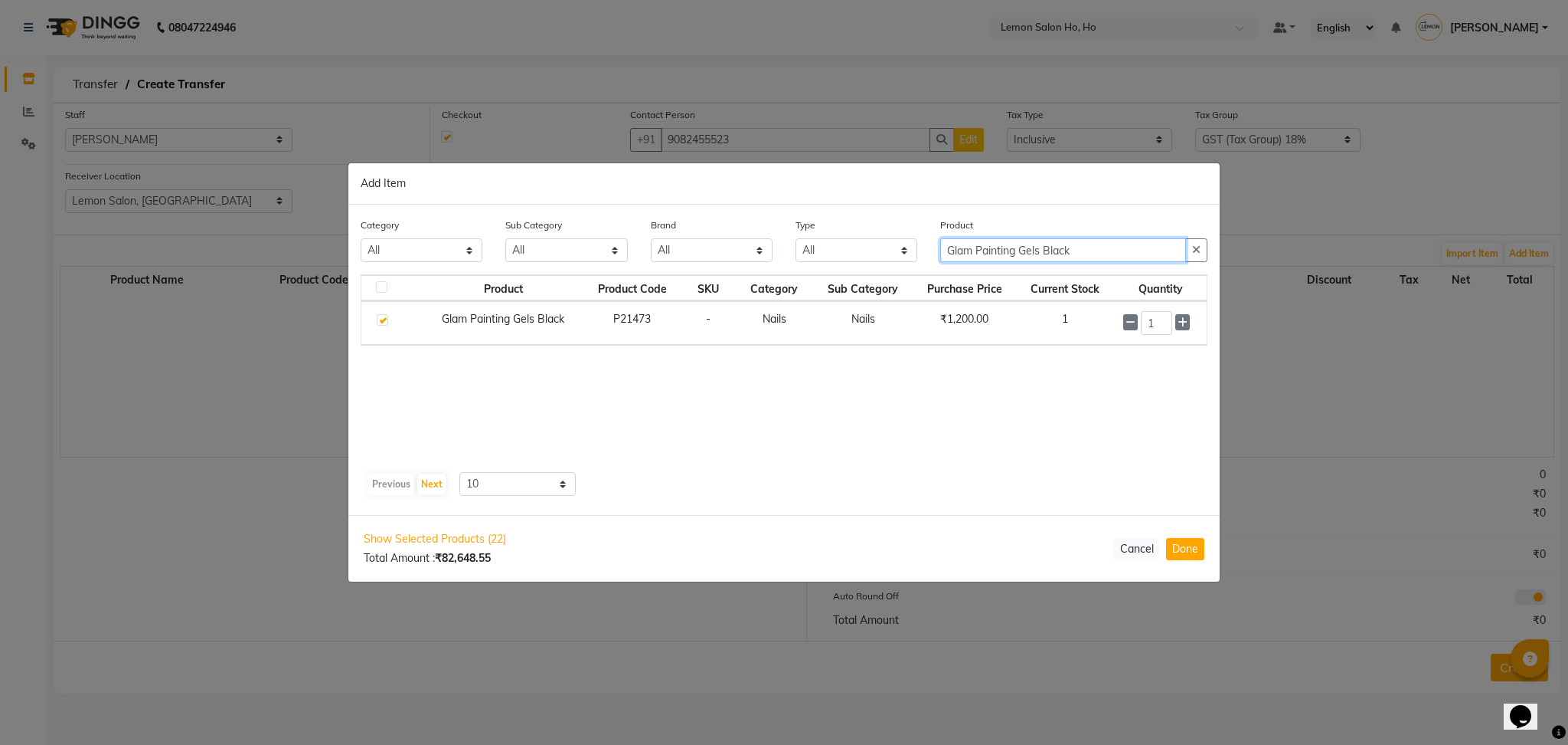
paste input "Spider Gel White SG02"
type input "Glam Spider Gel White SG02"
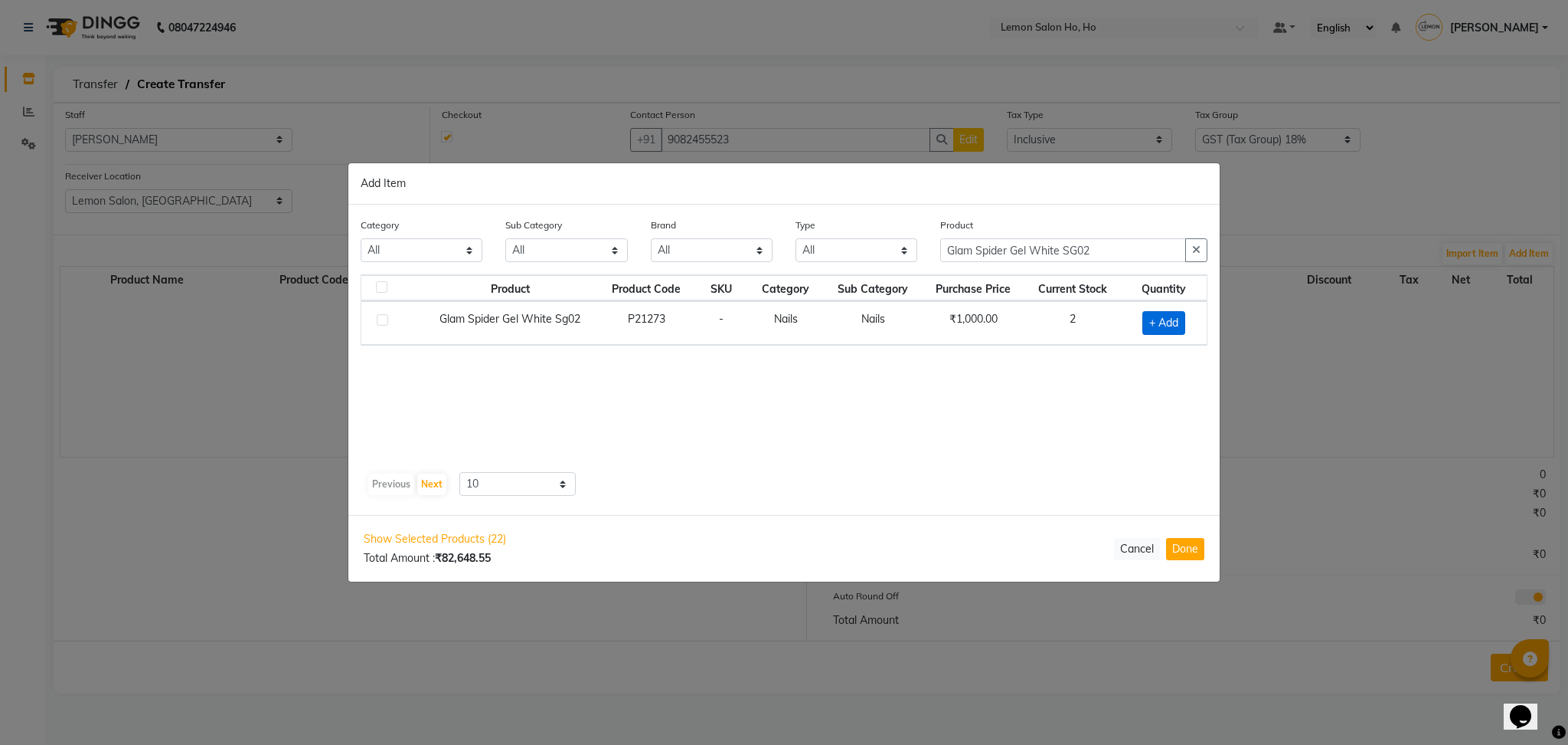
click at [1160, 324] on span "+ Add" at bounding box center [1164, 323] width 43 height 23
checkbox input "true"
click at [1182, 324] on icon at bounding box center [1183, 322] width 10 height 11
type input "2"
click at [1183, 544] on button "Done" at bounding box center [1185, 549] width 38 height 22
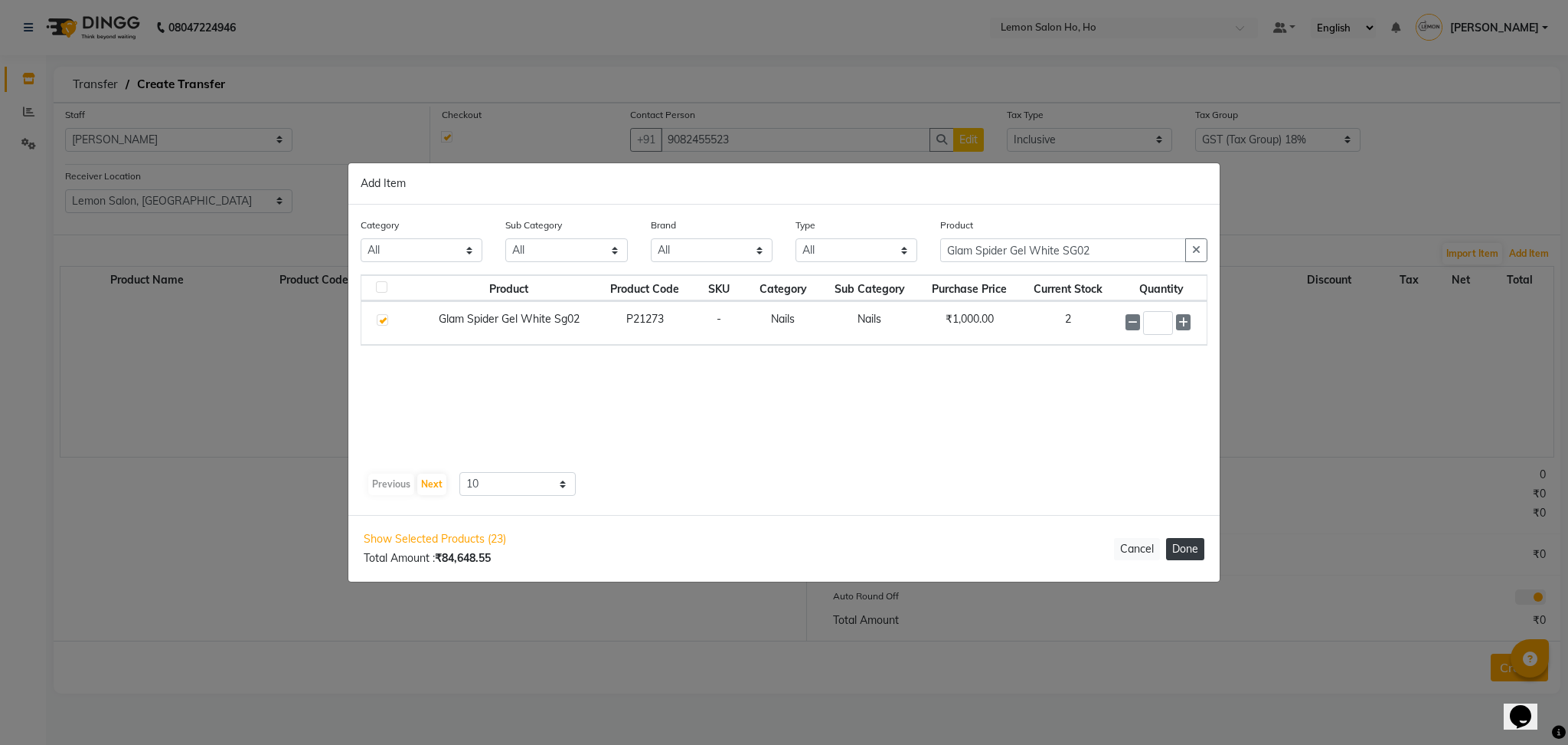
select select "2069"
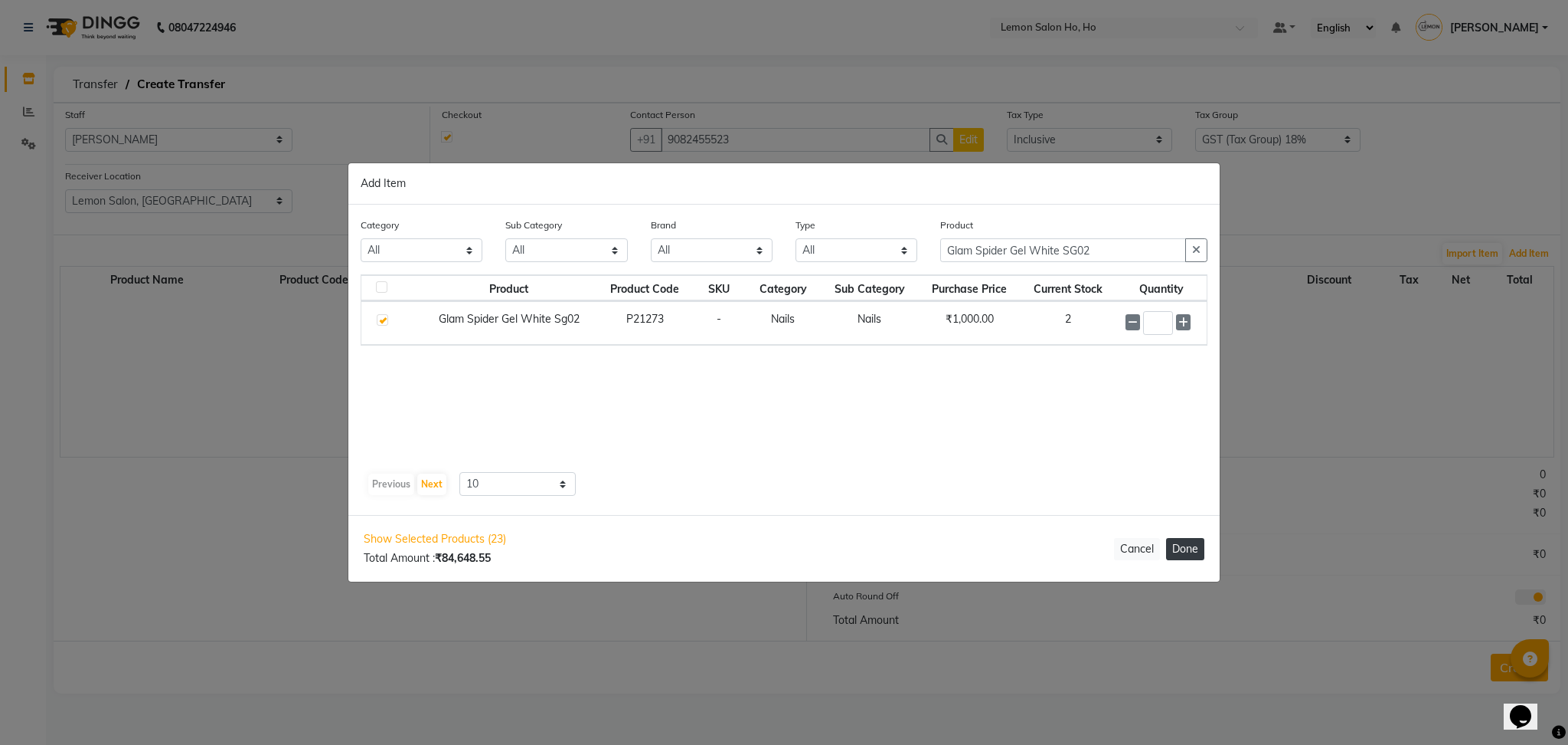
select select "2069"
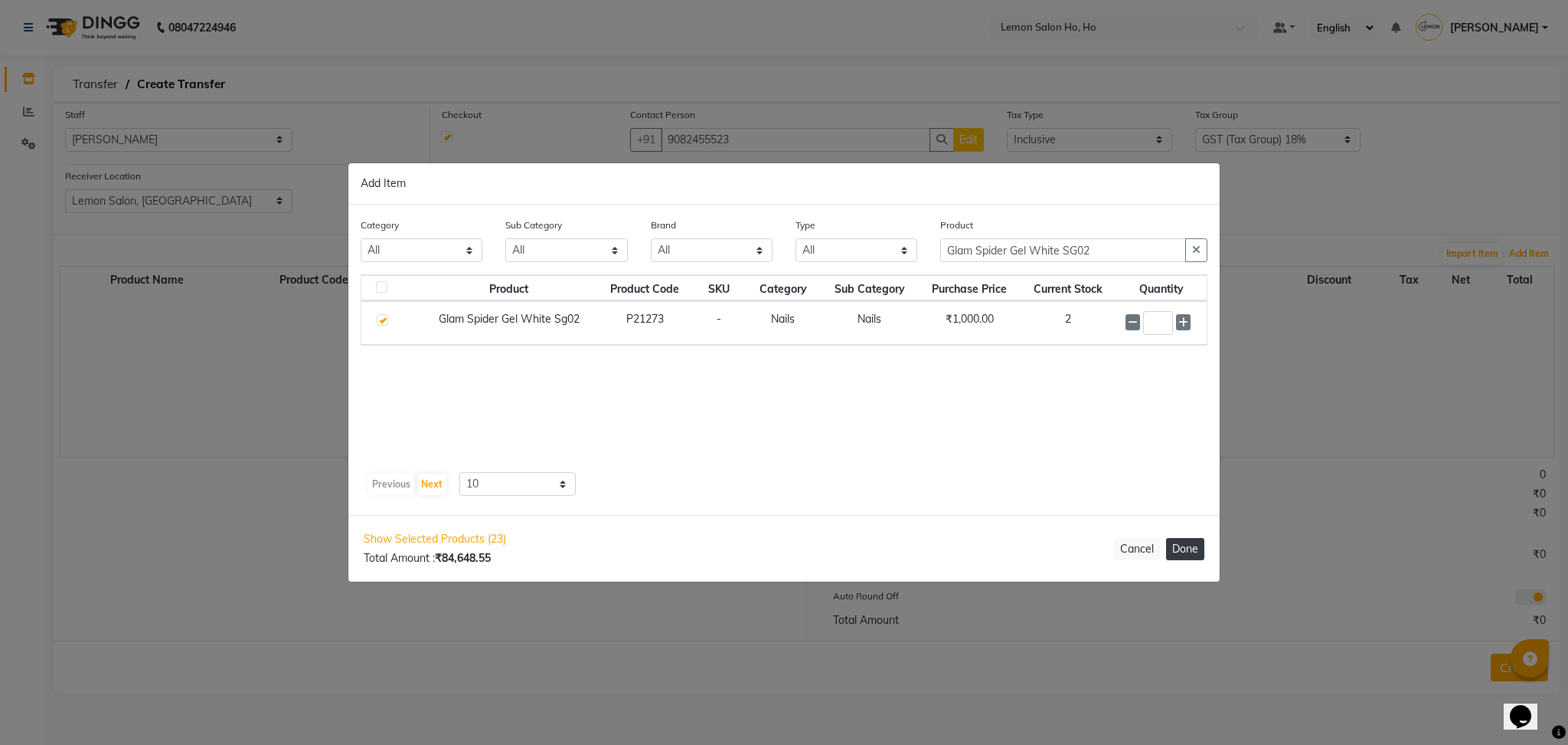
select select "2069"
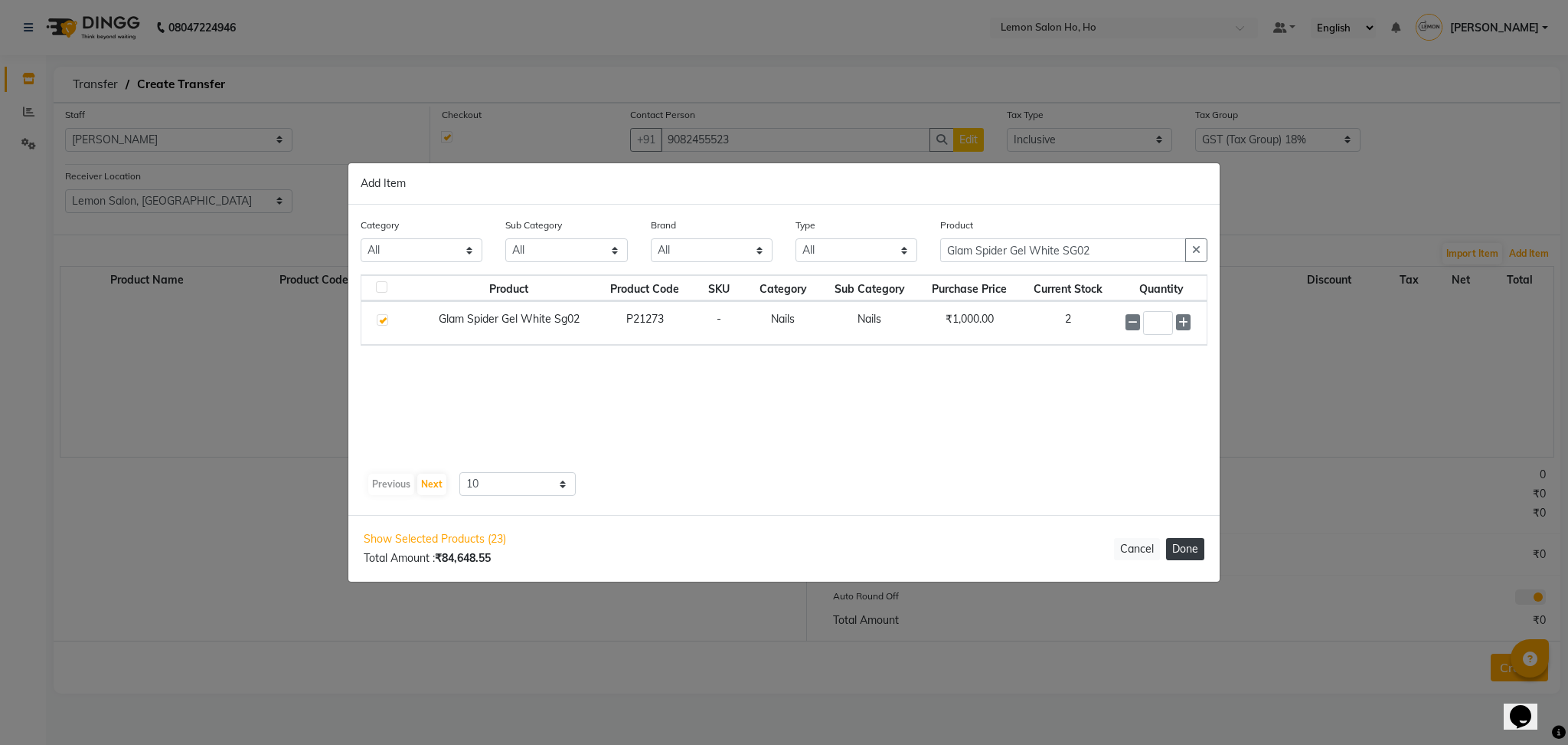
select select "2069"
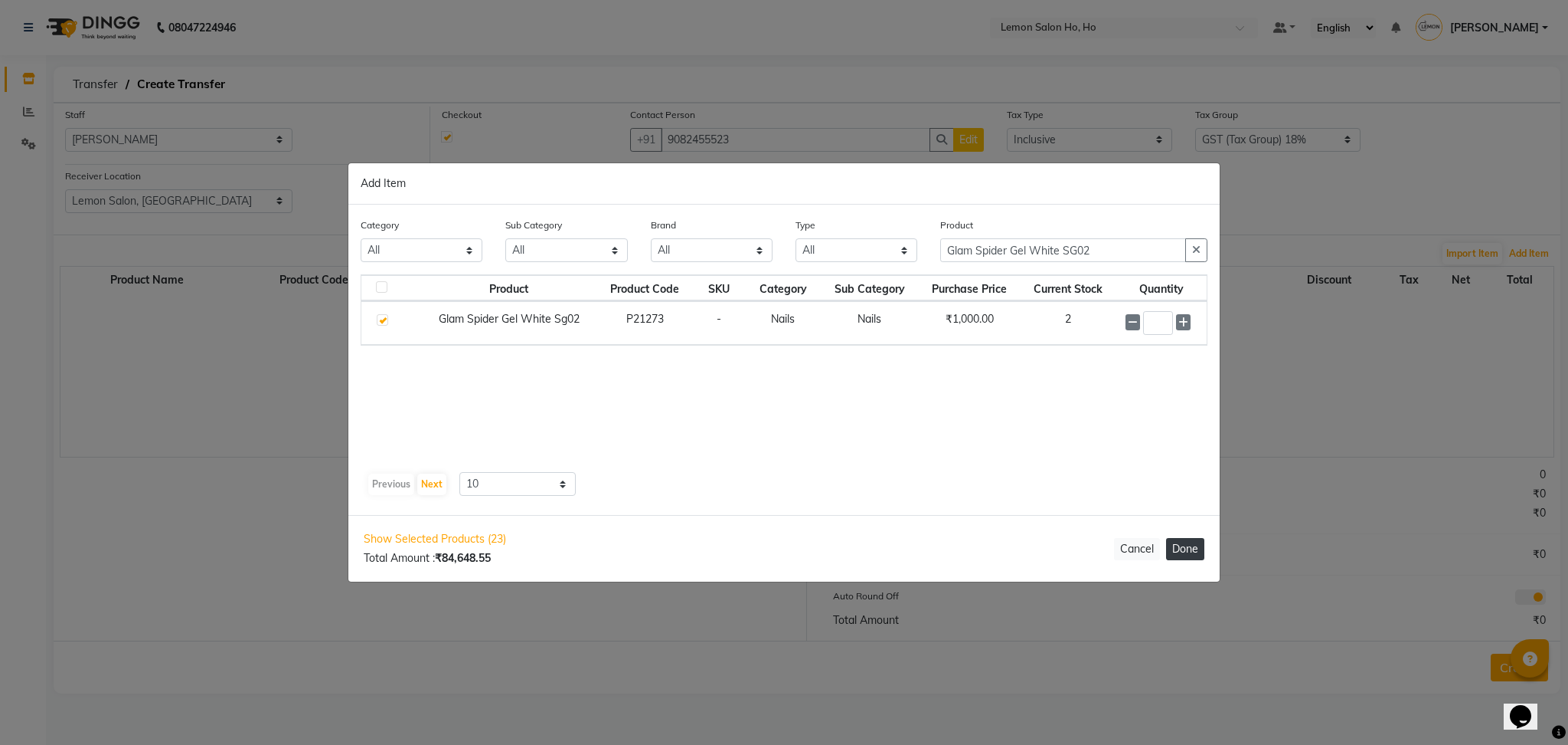
select select "2069"
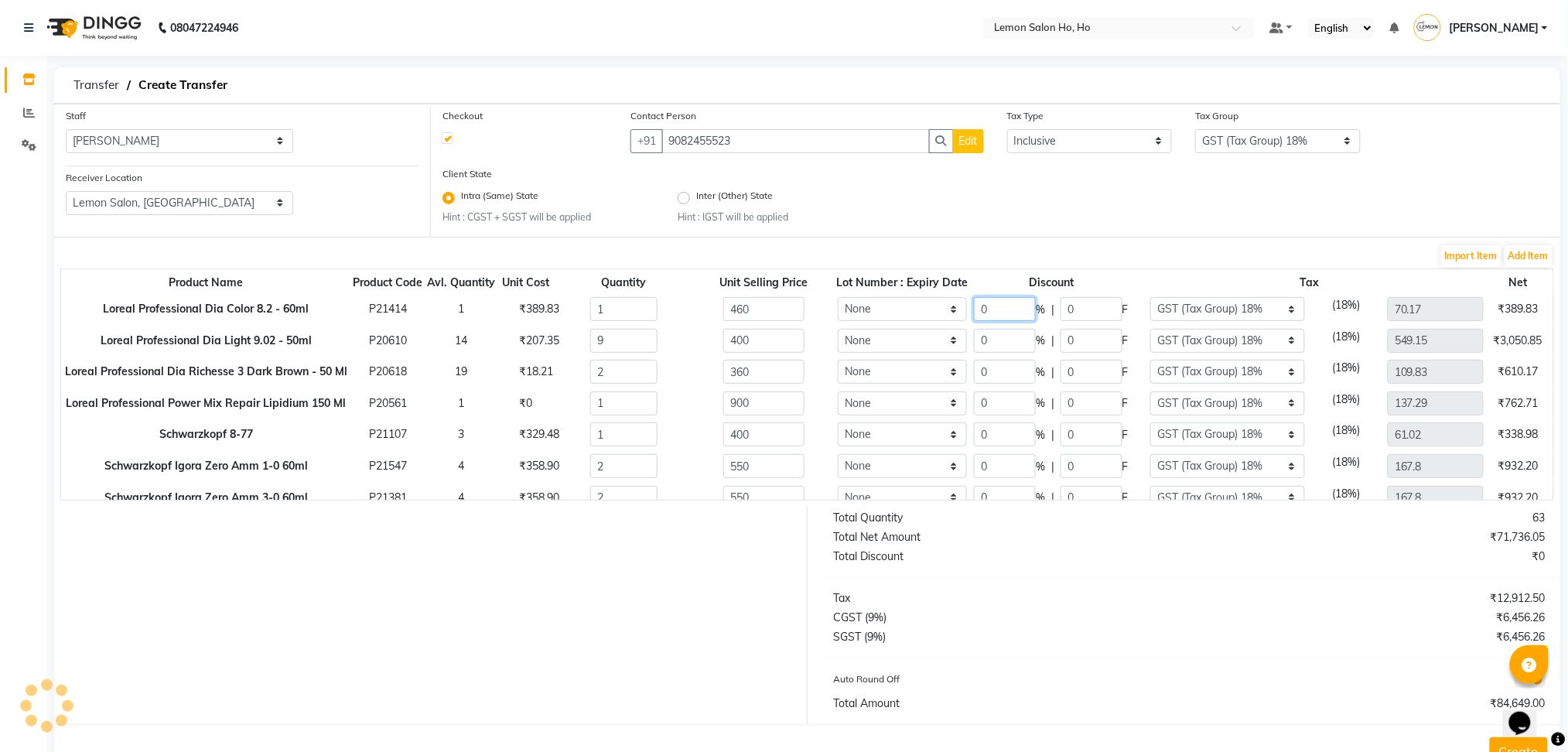
drag, startPoint x: 1004, startPoint y: 307, endPoint x: 988, endPoint y: 309, distance: 16.1
click at [988, 309] on input "0" at bounding box center [1004, 309] width 61 height 24
type input "14"
type input "64.4"
type input "60.35"
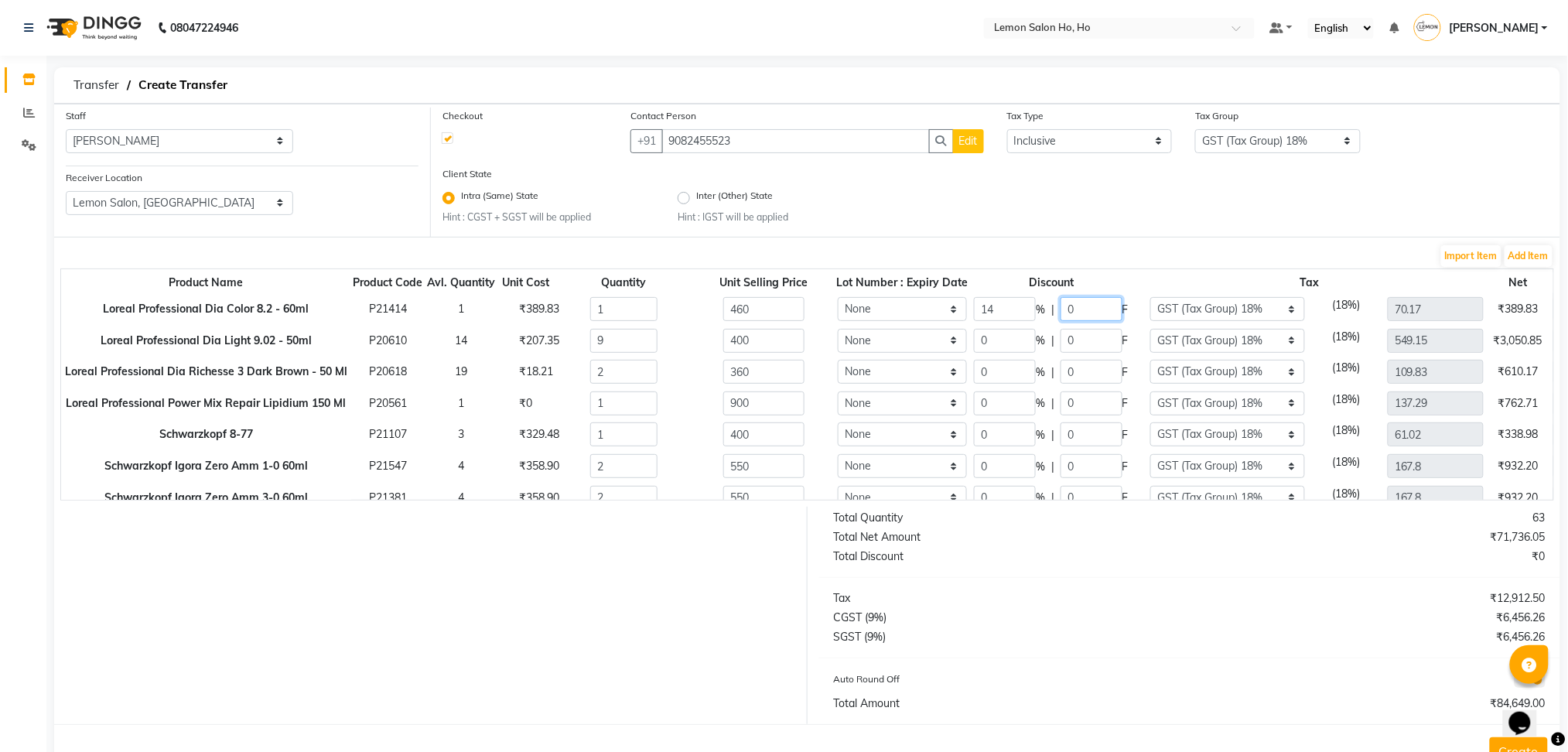
type input "395.6"
type input "14"
type input "56"
type input "472.27"
type input "3096"
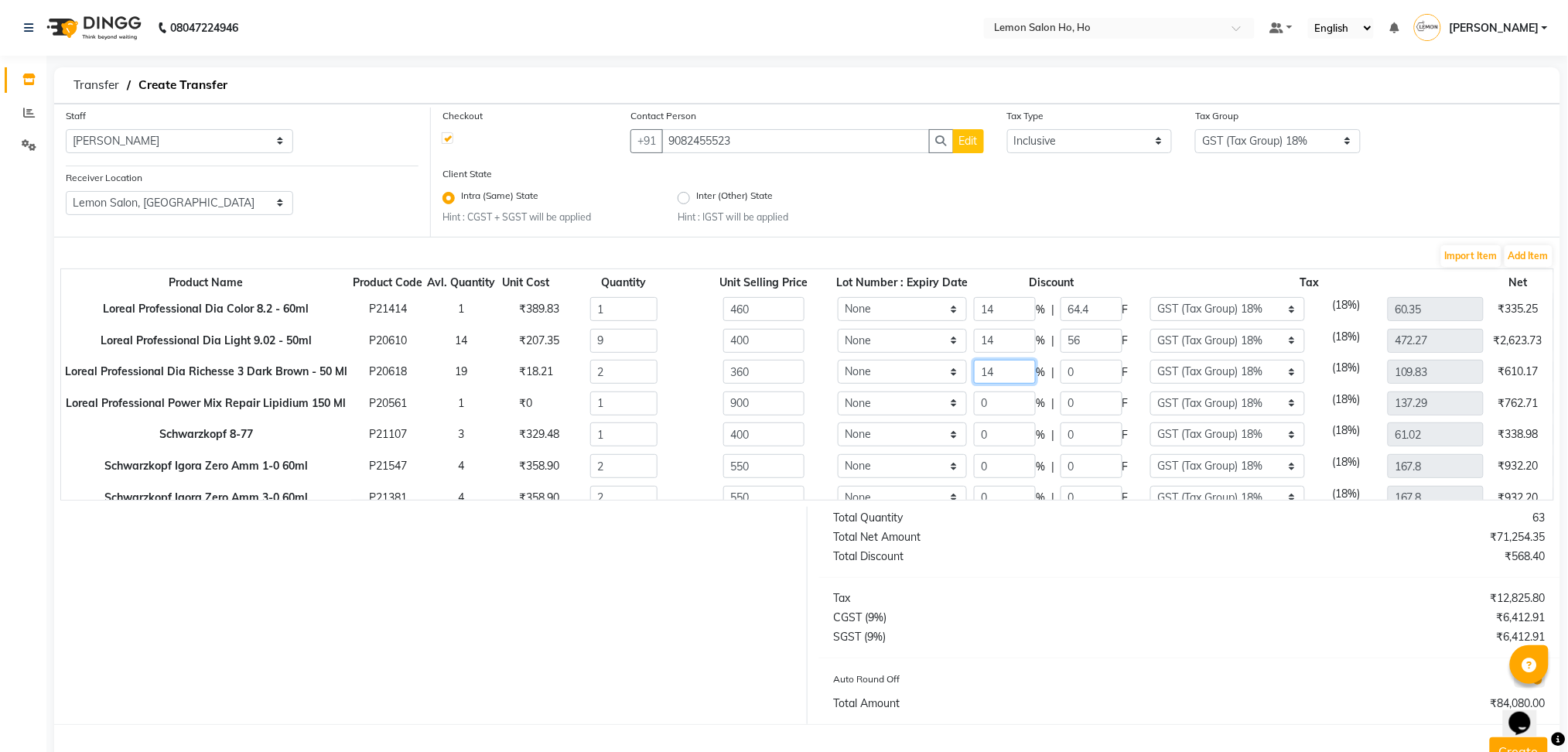
type input "14"
type input "50.4"
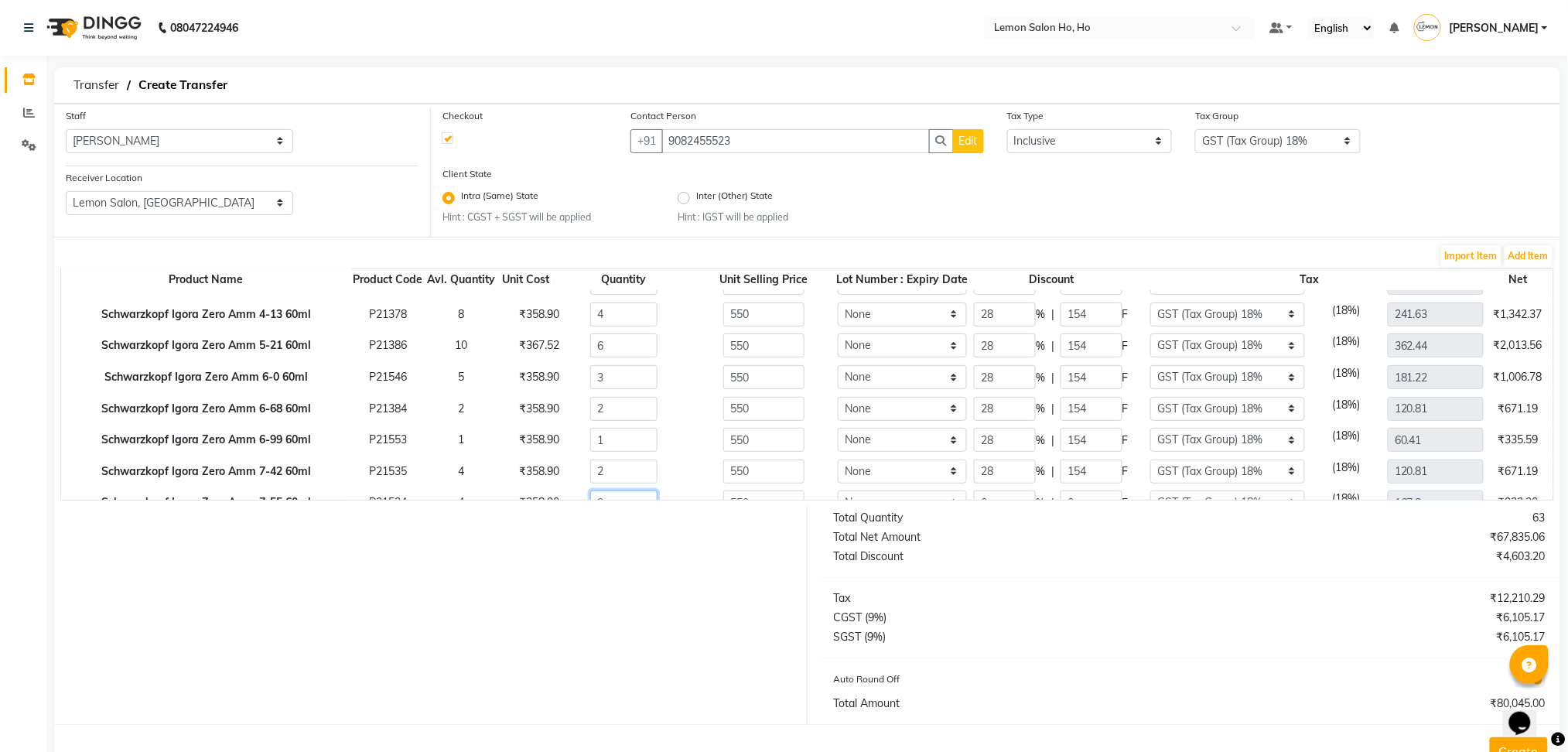
scroll to position [372, 0]
drag, startPoint x: 1008, startPoint y: 443, endPoint x: 899, endPoint y: 469, distance: 112.1
click at [899, 469] on tbody "Loreal Professional Dia Color 8.2 - 60ml P21414 1 ₹389.83 1 460 None 14 % | 64.…" at bounding box center [882, 282] width 1641 height 722
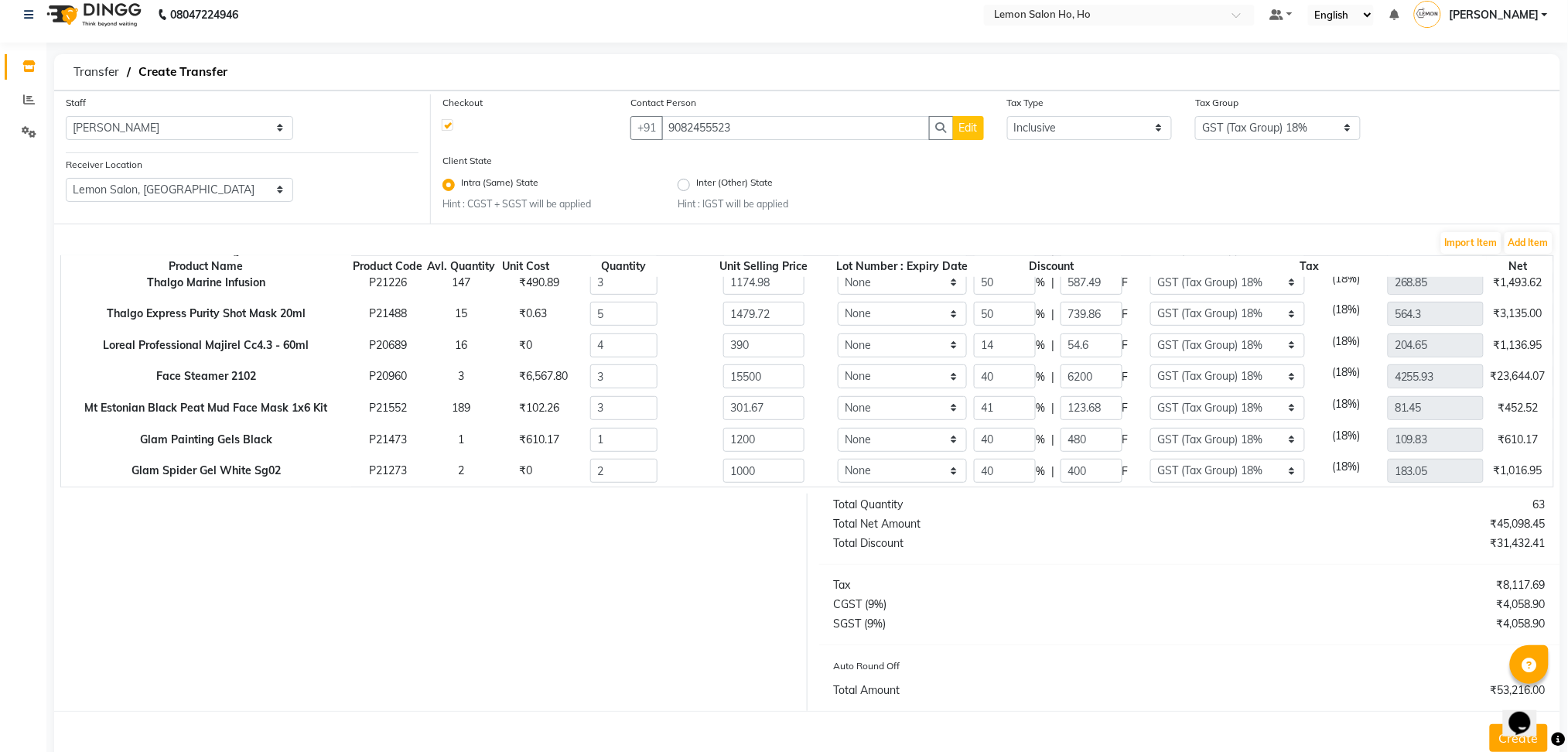
scroll to position [52, 0]
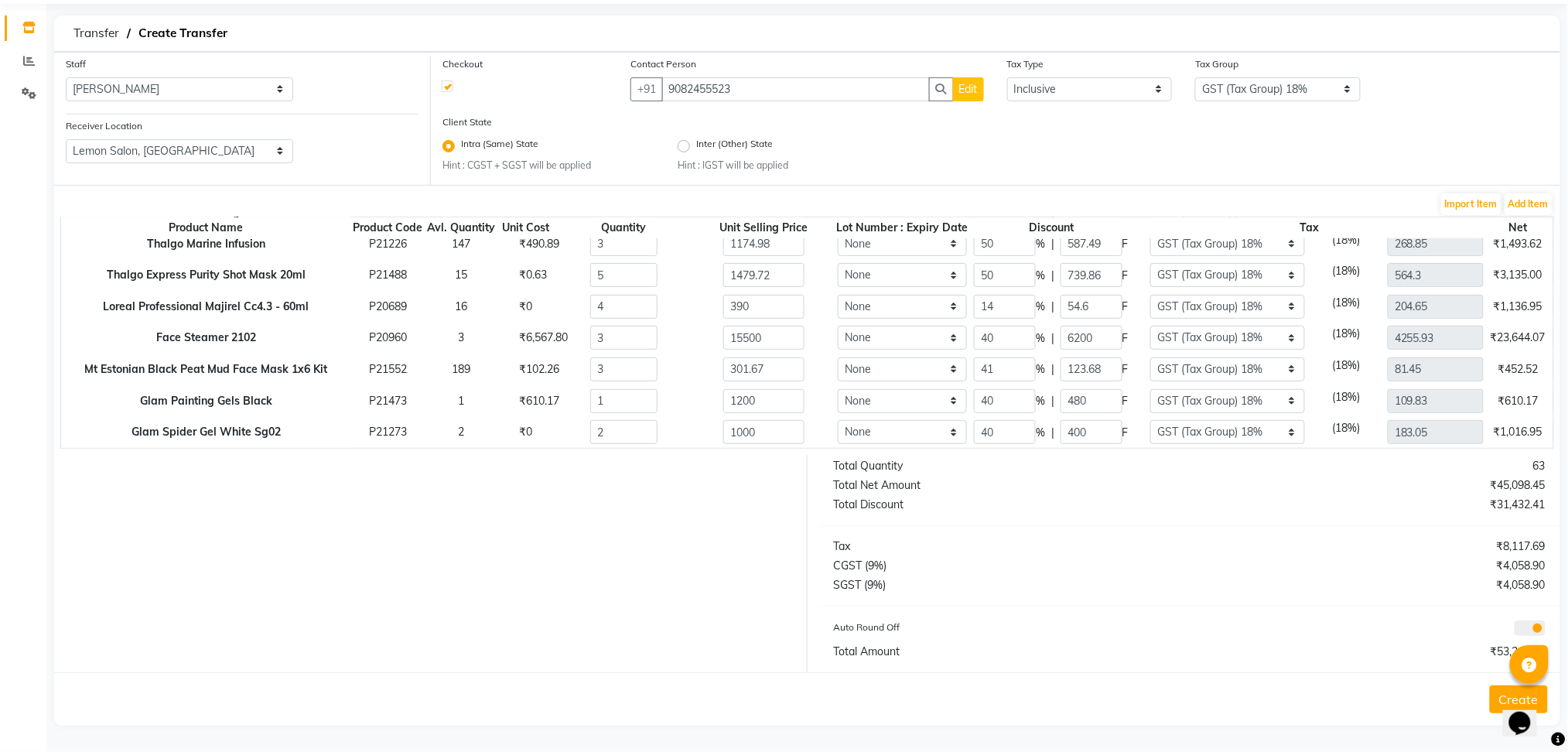
click at [1496, 698] on button "Create" at bounding box center [1519, 698] width 58 height 28
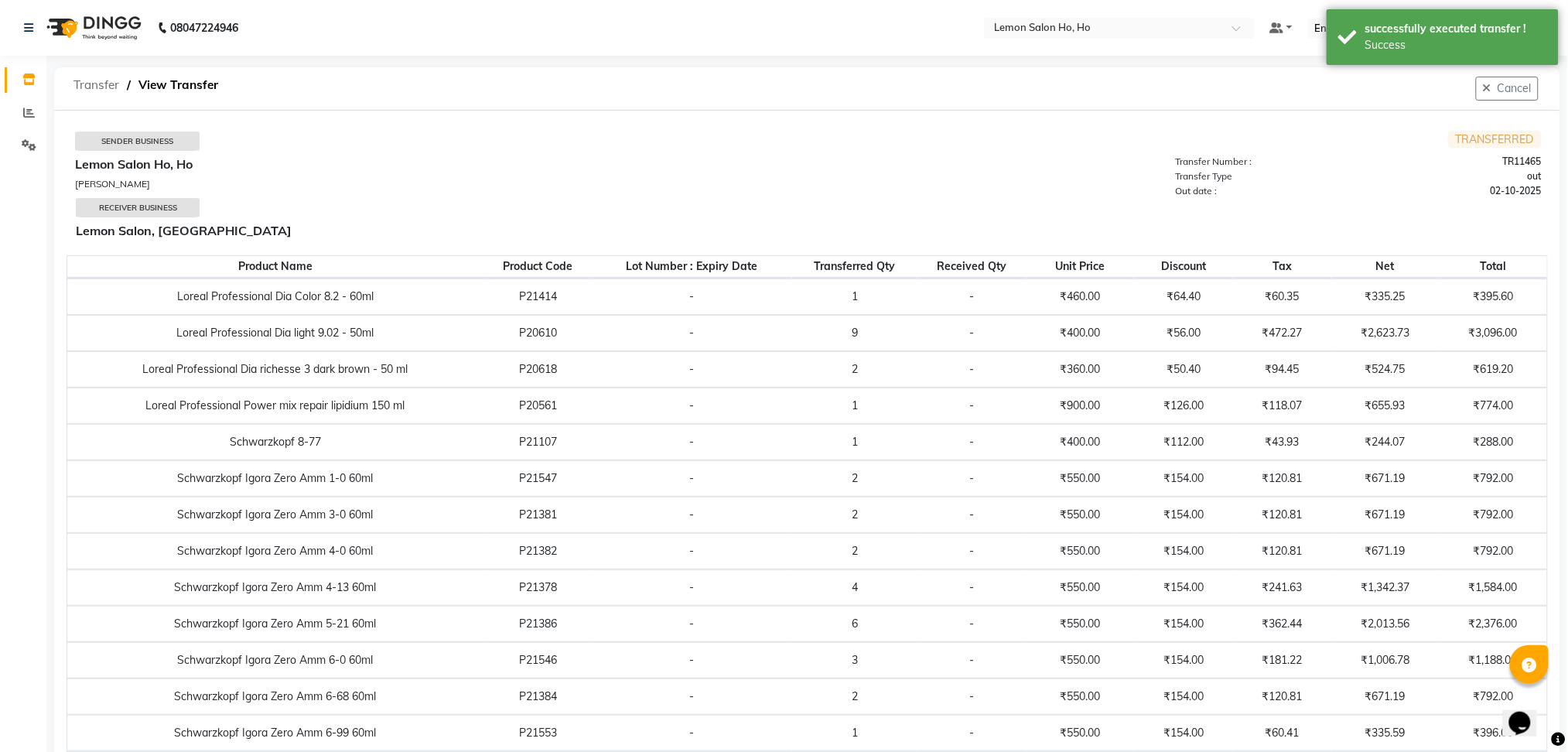
click at [93, 81] on span "Transfer" at bounding box center [96, 84] width 61 height 28
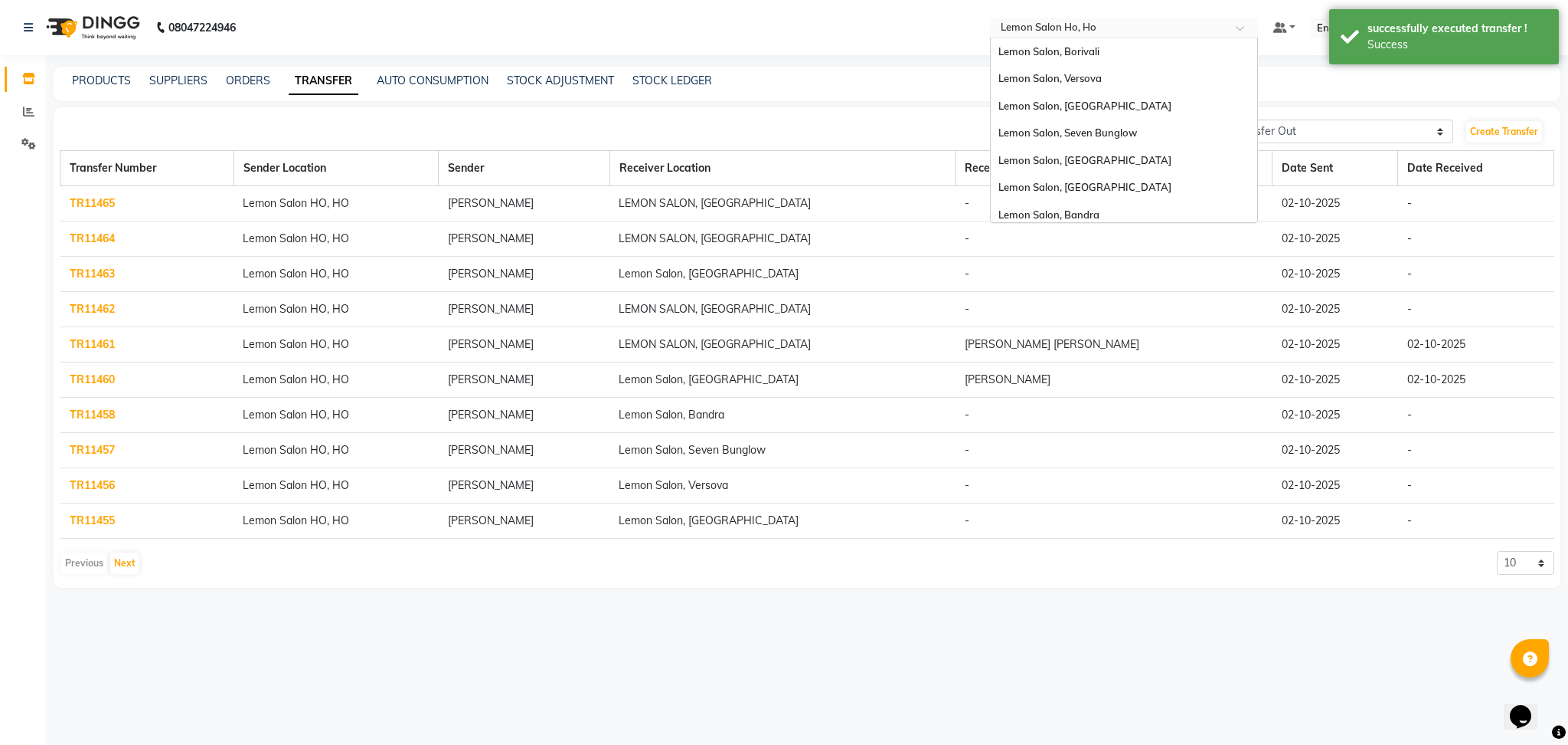
scroll to position [142, 0]
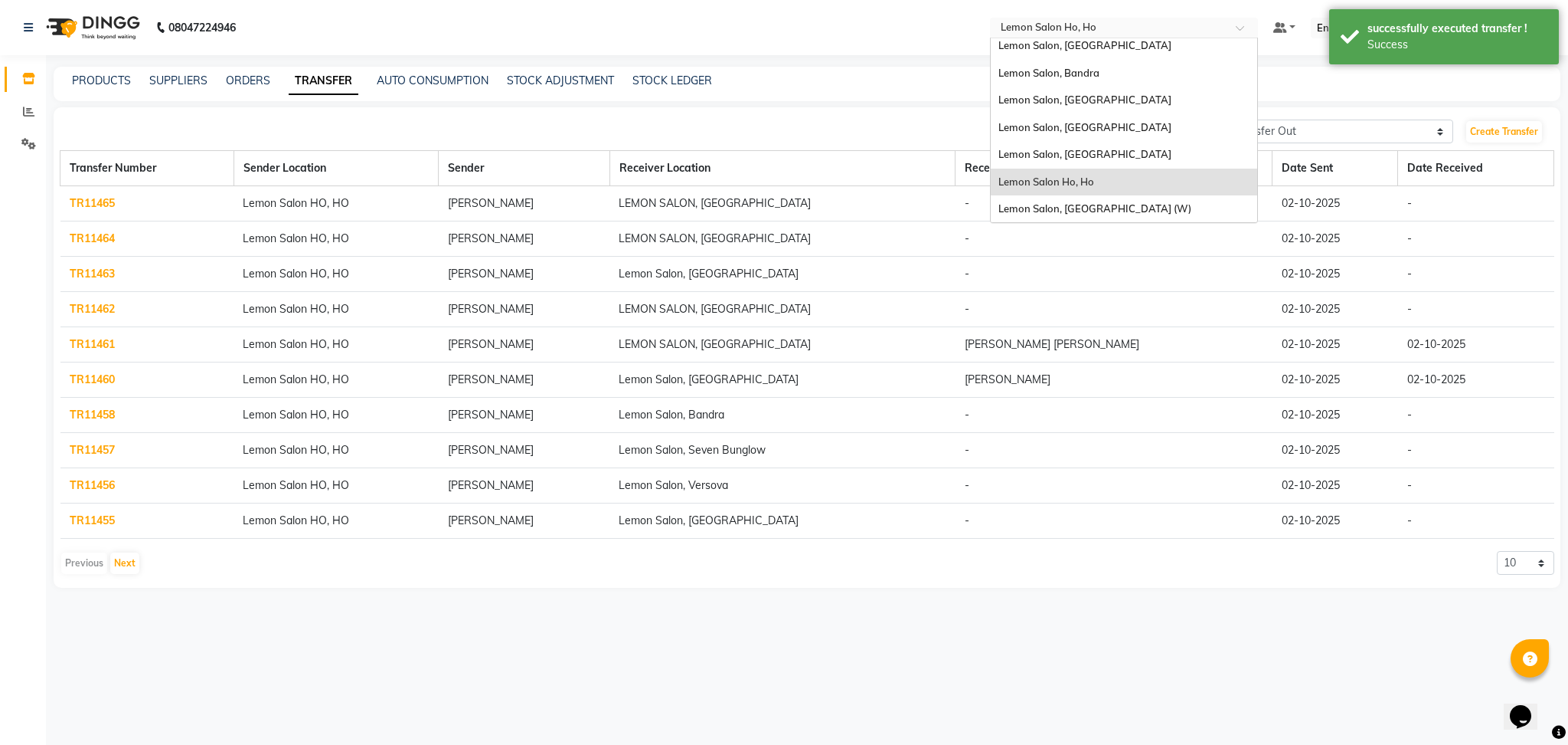
click at [1076, 30] on input "text" at bounding box center [1108, 29] width 222 height 16
click at [1100, 121] on span "Lemon Salon, [GEOGRAPHIC_DATA]" at bounding box center [1085, 127] width 173 height 12
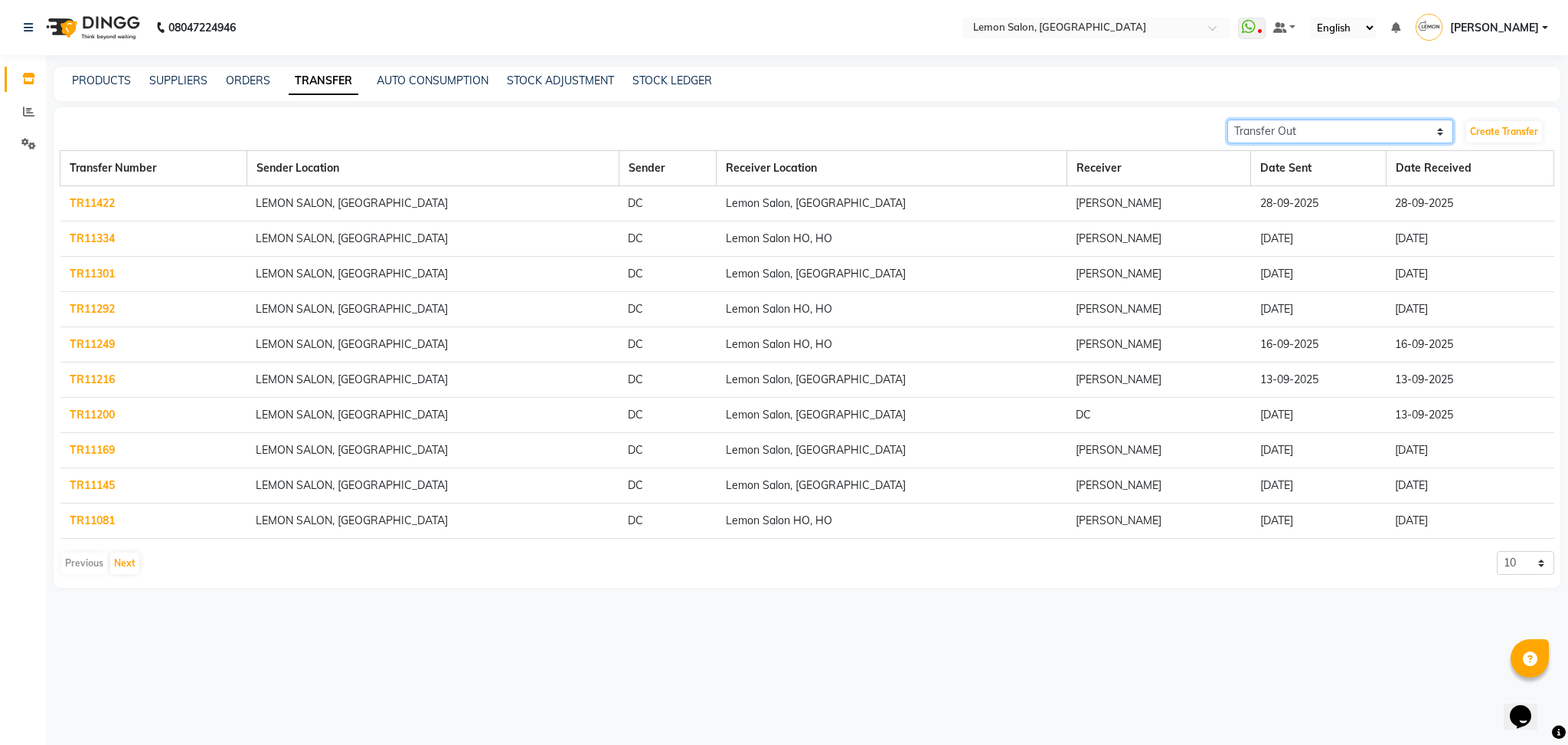
drag, startPoint x: 1286, startPoint y: 132, endPoint x: 1266, endPoint y: 162, distance: 36.1
click at [1266, 162] on div "Transfer In Transfer Out Create Transfer Transfer Number Sender Location Sender…" at bounding box center [807, 347] width 1507 height 480
select select "receiving"
click at [1228, 119] on select "Transfer In Transfer Out" at bounding box center [1340, 131] width 226 height 23
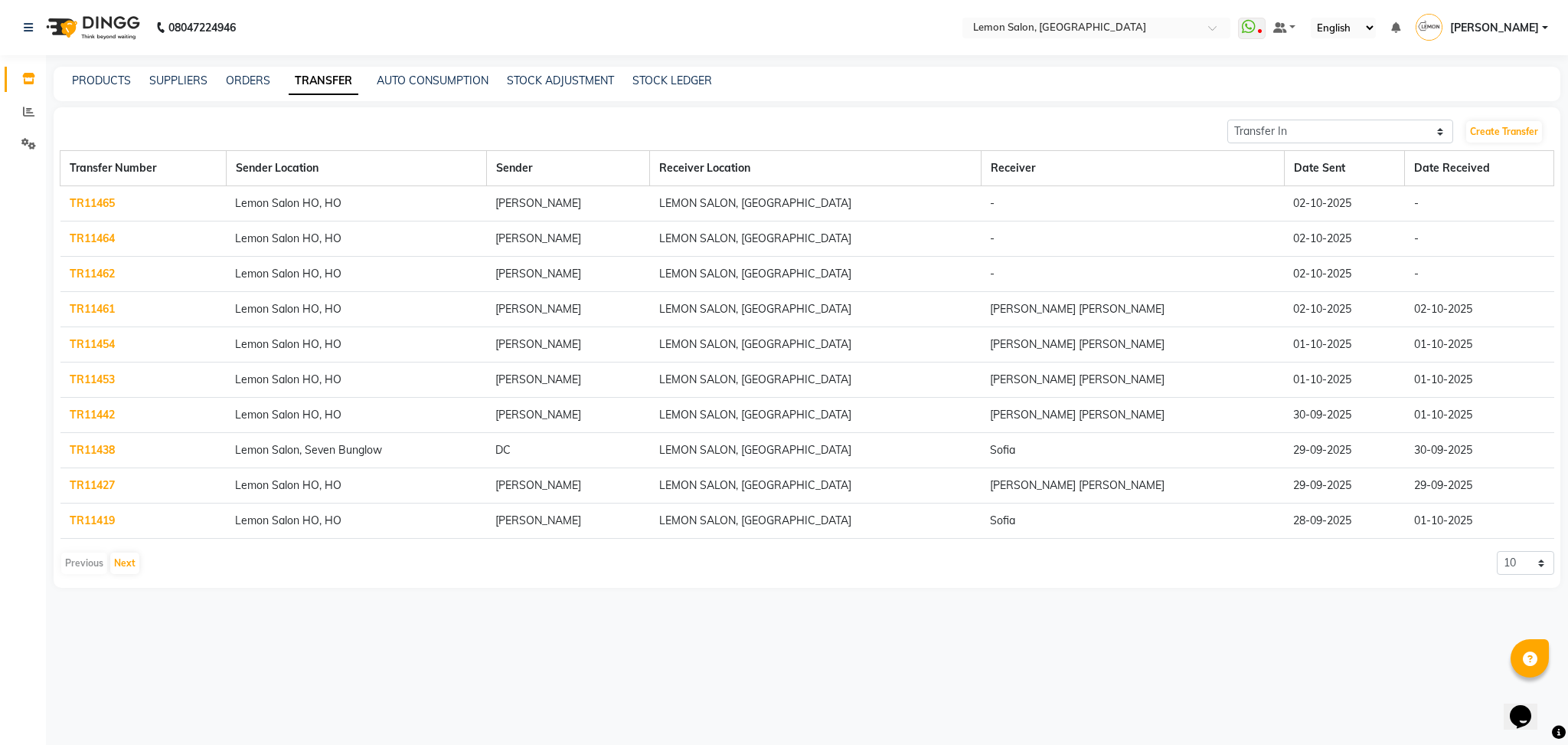
click at [95, 272] on link "TR11462" at bounding box center [92, 273] width 45 height 14
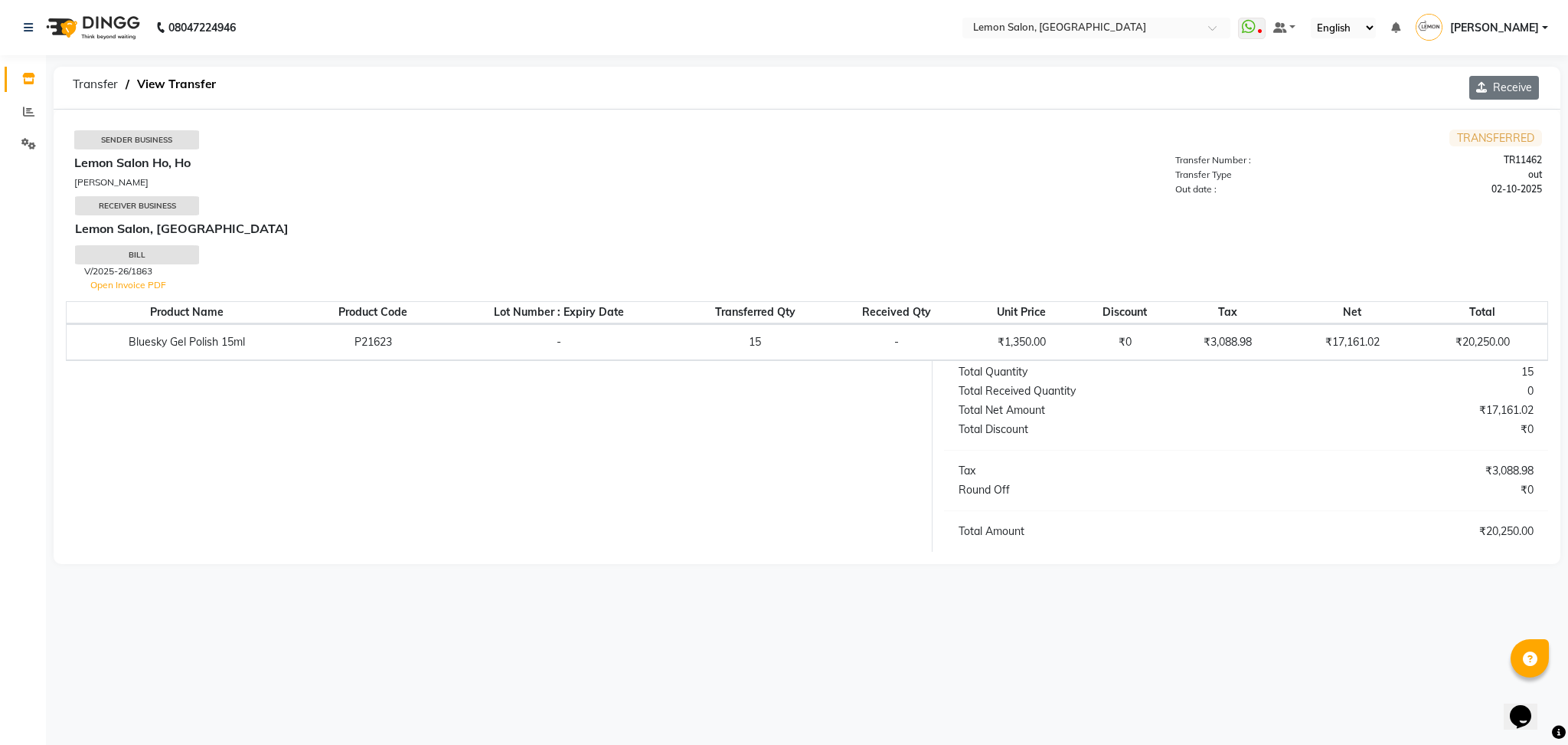
click at [1495, 98] on button "Receive" at bounding box center [1504, 87] width 69 height 23
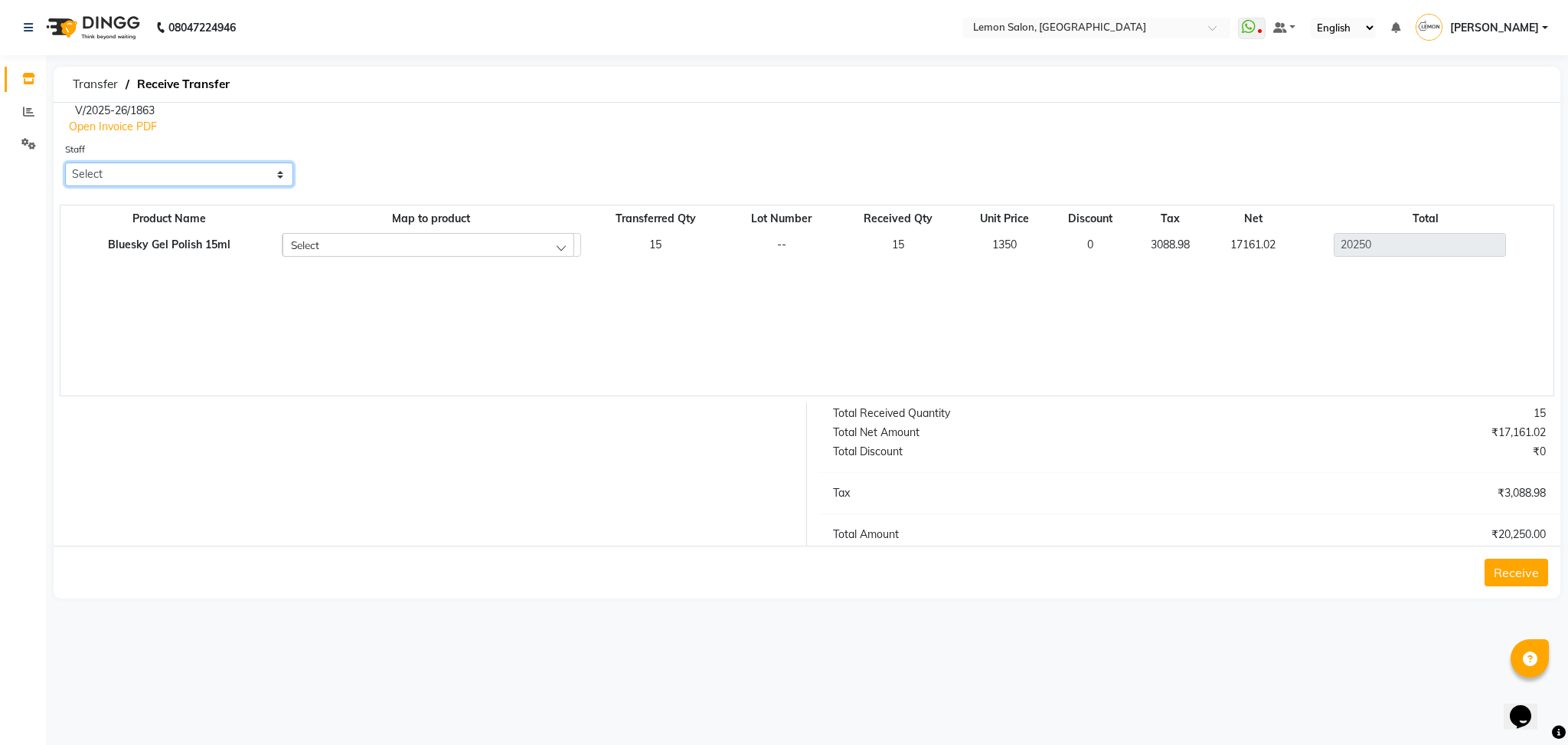
click at [133, 176] on select "Select Aalam [PERSON_NAME] [PERSON_NAME] [PERSON_NAME] [PERSON_NAME] [PERSON_NA…" at bounding box center [179, 174] width 228 height 23
select select "7889"
click at [65, 162] on select "Select Aalam [PERSON_NAME] [PERSON_NAME] [PERSON_NAME] [PERSON_NAME] [PERSON_NA…" at bounding box center [179, 174] width 228 height 23
click at [1505, 565] on button "Receive" at bounding box center [1516, 572] width 63 height 27
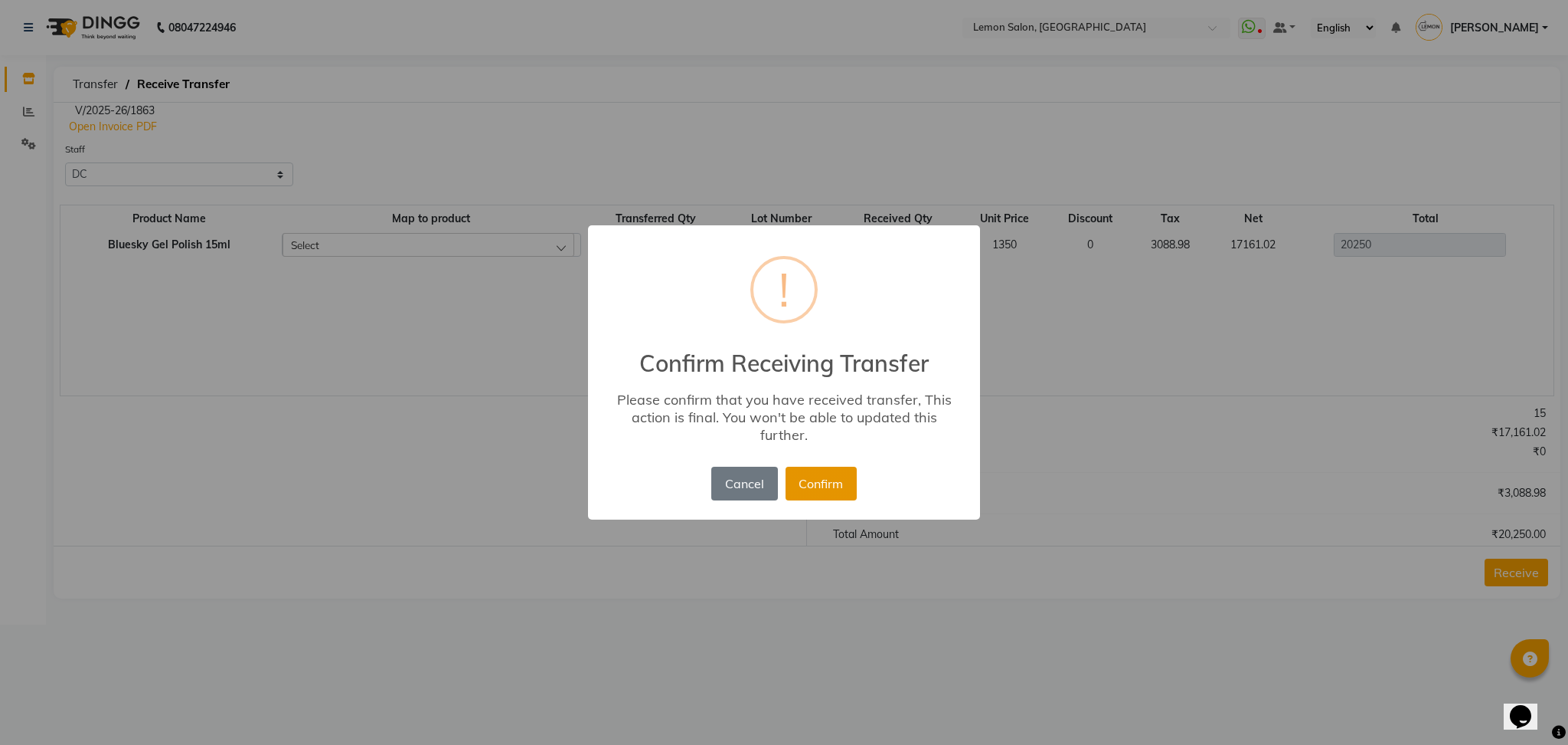
click at [848, 486] on button "Confirm" at bounding box center [821, 483] width 71 height 34
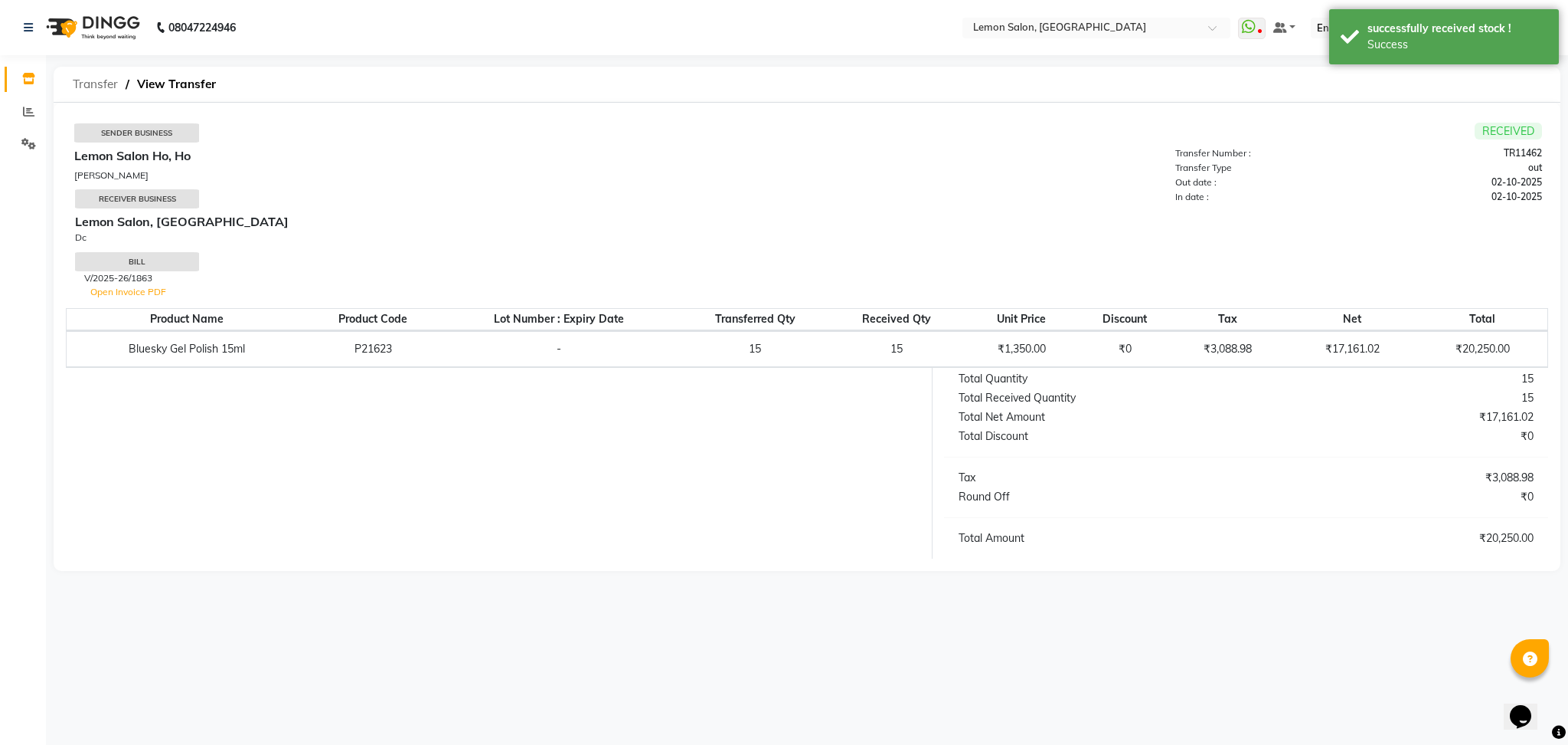
click at [105, 87] on span "Transfer" at bounding box center [95, 84] width 61 height 27
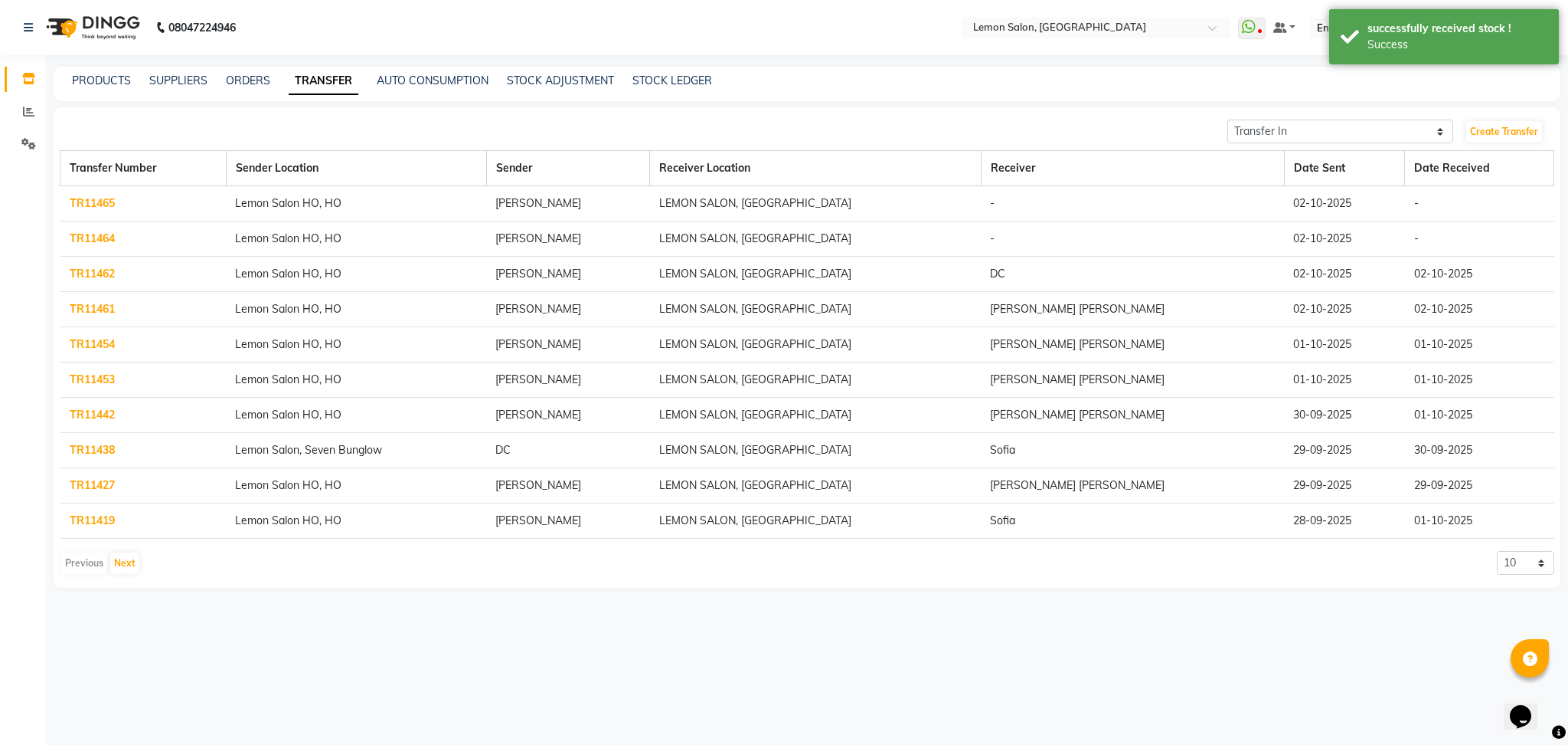
click at [80, 205] on link "TR11465" at bounding box center [92, 203] width 45 height 14
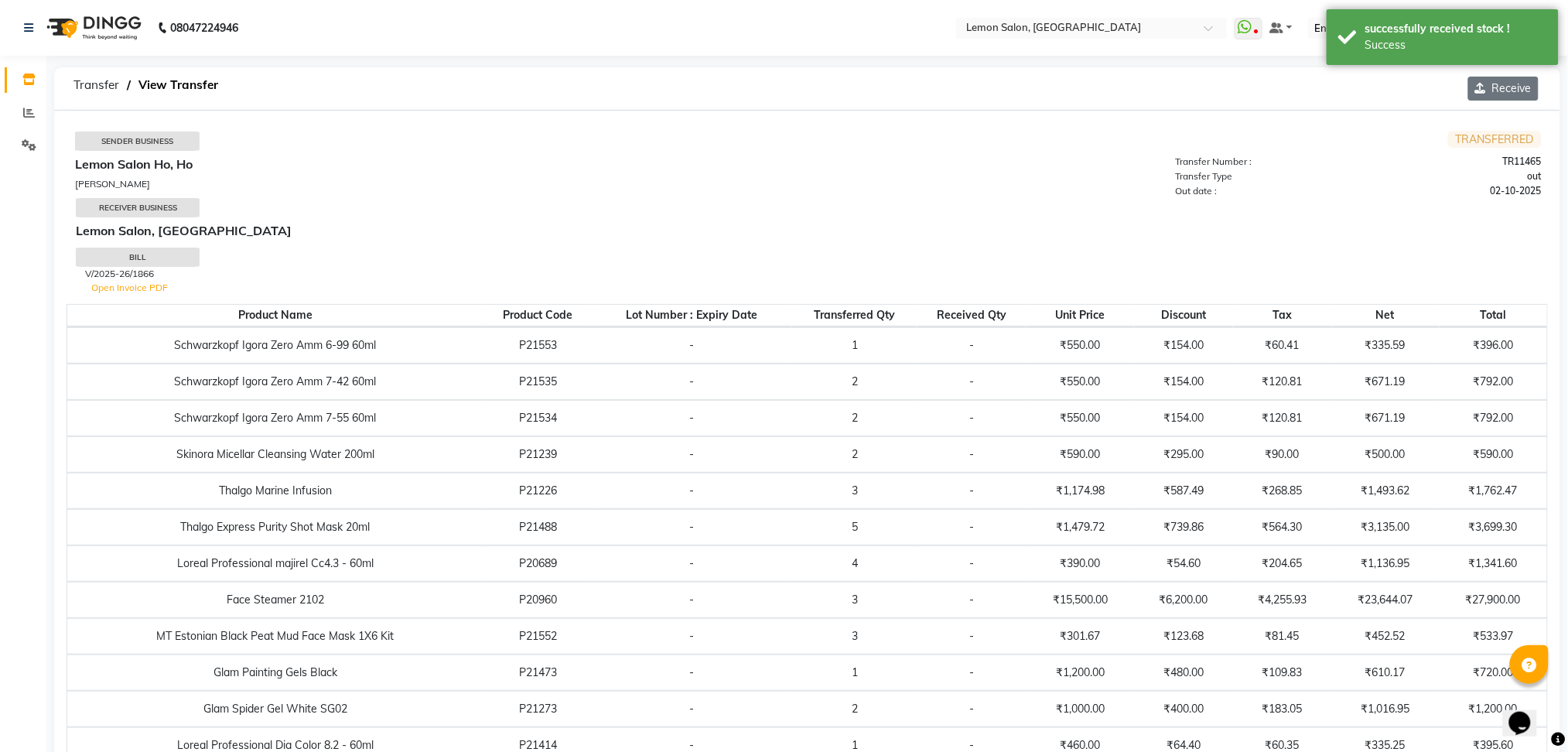
click at [1523, 93] on button "Receive" at bounding box center [1503, 88] width 70 height 24
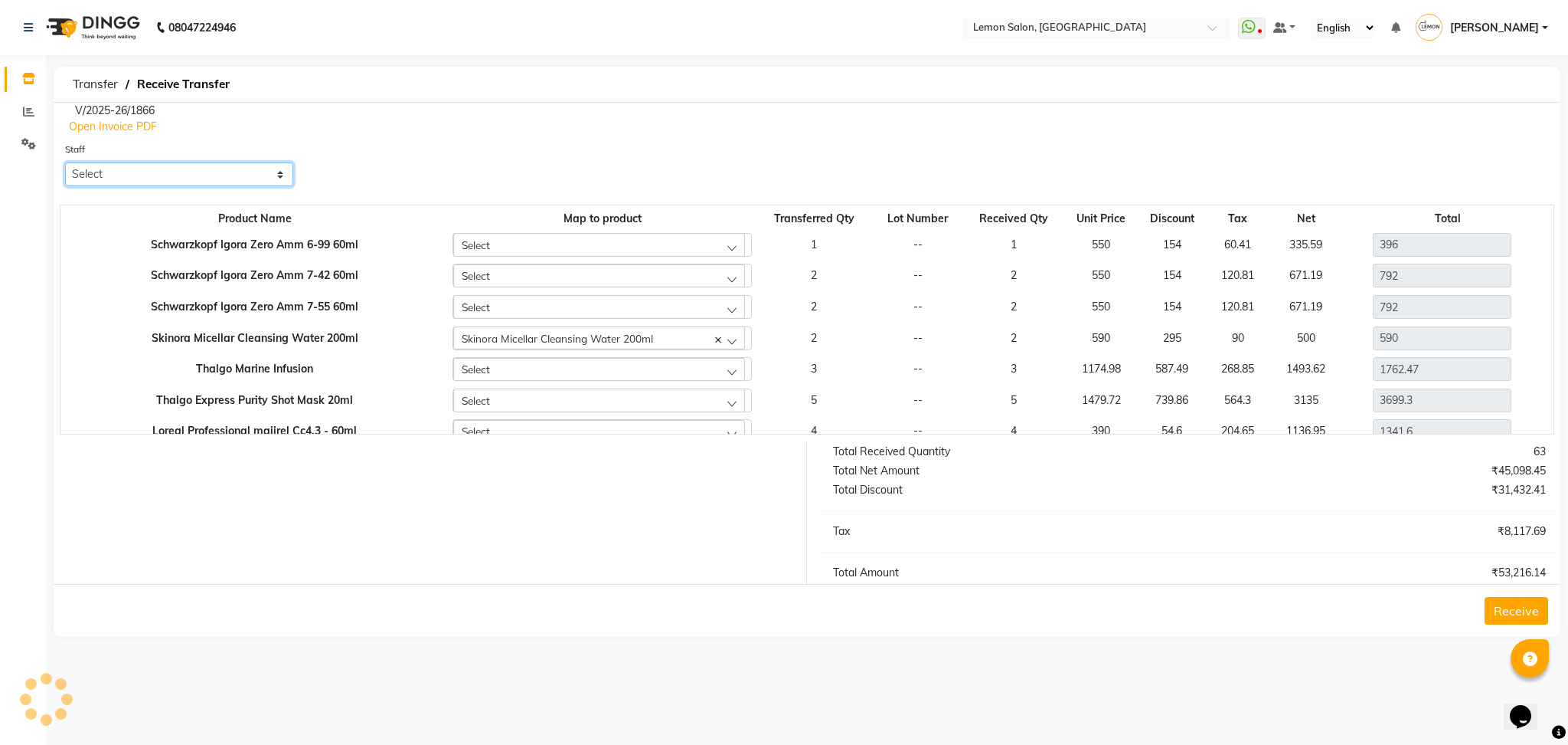
click at [239, 180] on select "Select Aalam [PERSON_NAME] [PERSON_NAME] [PERSON_NAME] [PERSON_NAME] [PERSON_NA…" at bounding box center [179, 174] width 228 height 23
select select "7889"
click at [65, 162] on select "Select Aalam [PERSON_NAME] [PERSON_NAME] [PERSON_NAME] [PERSON_NAME] [PERSON_NA…" at bounding box center [179, 174] width 228 height 23
click at [1504, 611] on button "Receive" at bounding box center [1516, 610] width 63 height 27
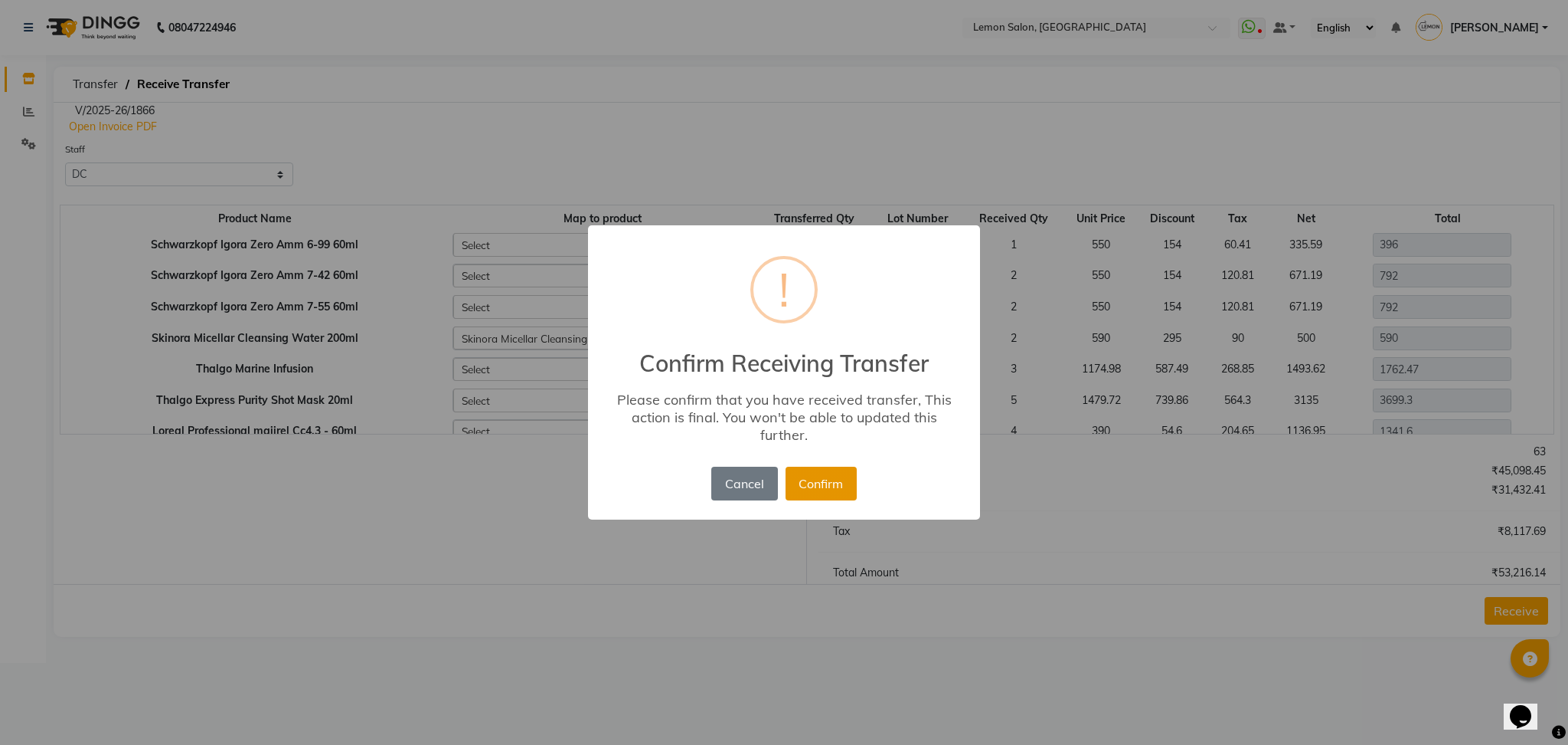
click at [822, 482] on button "Confirm" at bounding box center [821, 483] width 71 height 34
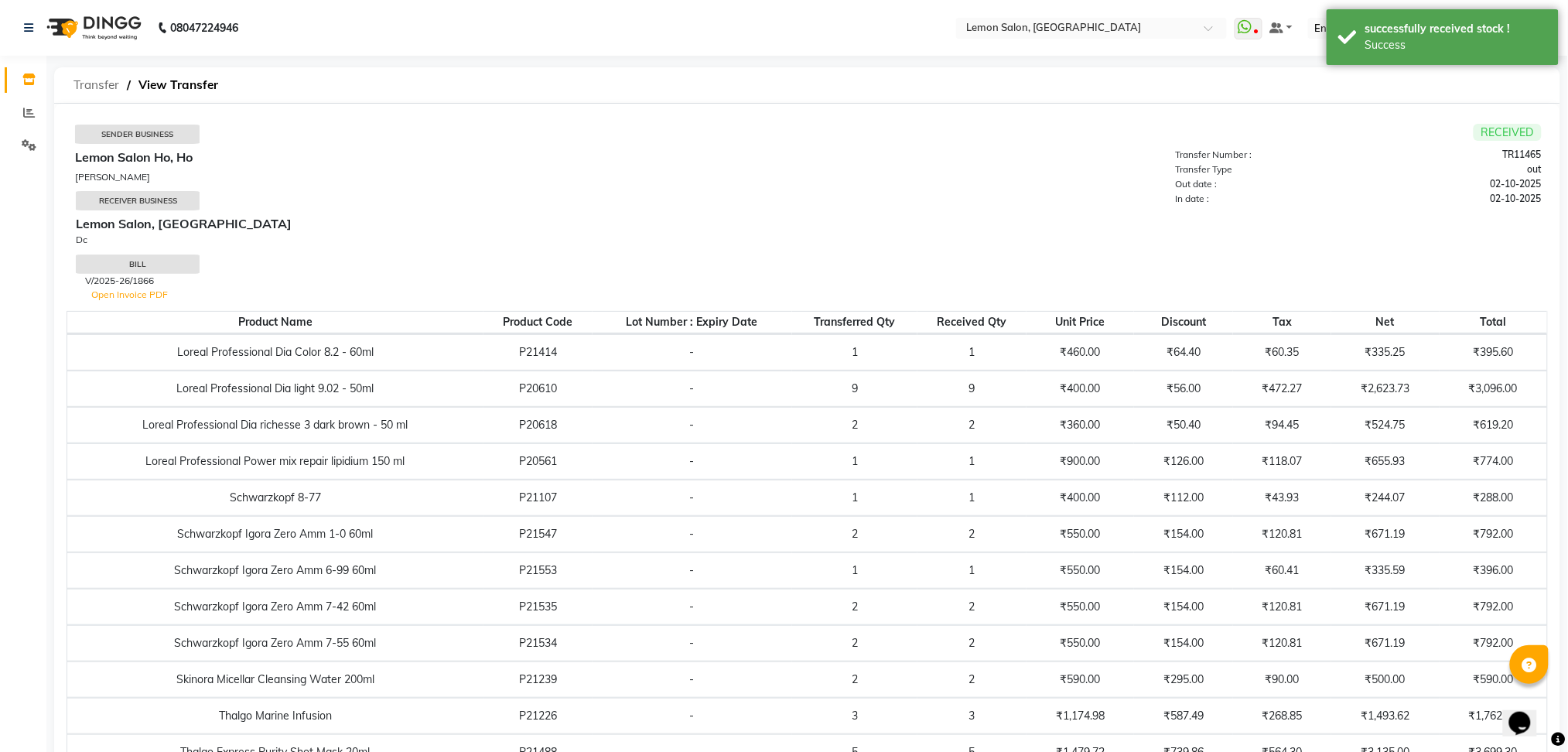
click at [88, 77] on span "Transfer" at bounding box center [96, 84] width 61 height 28
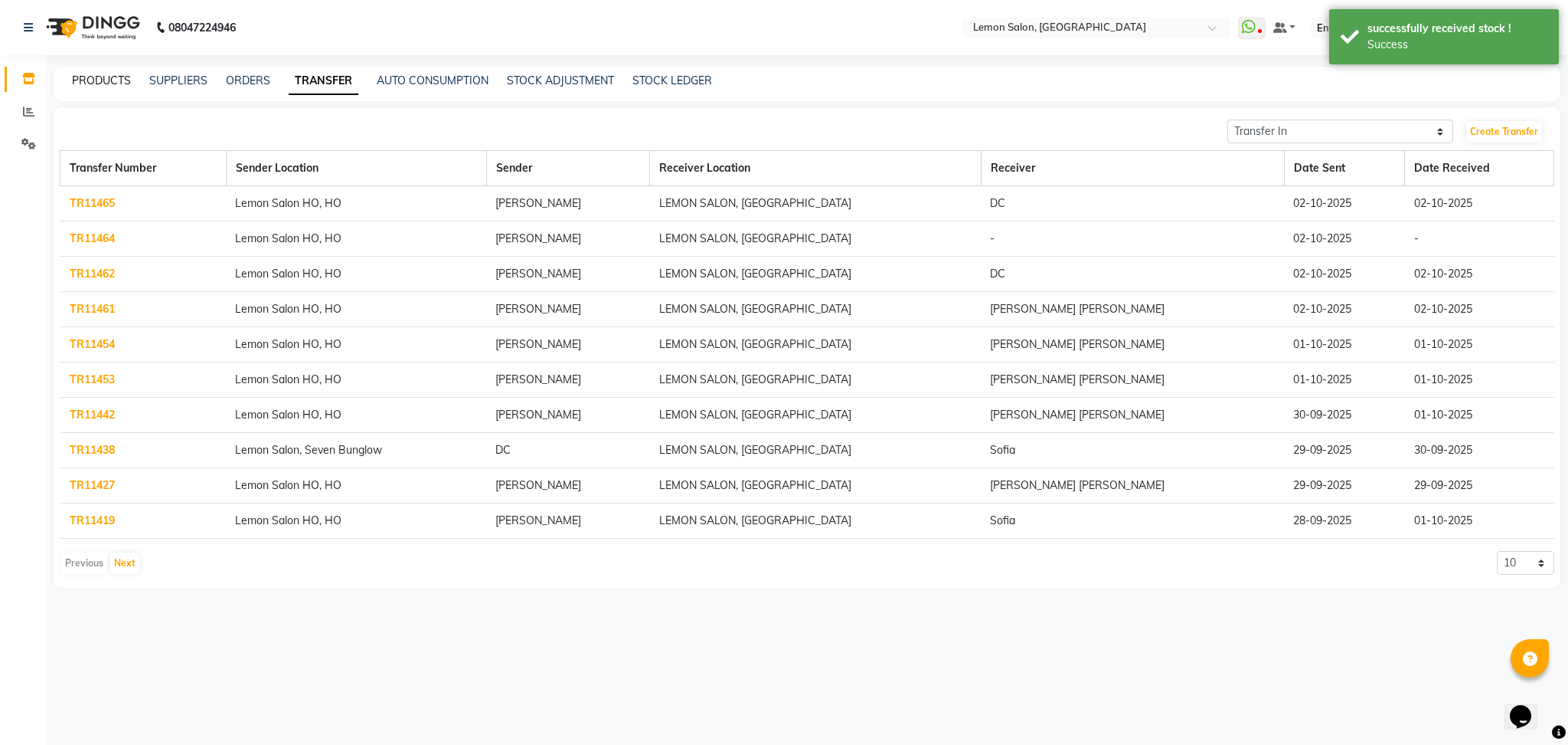
click at [87, 77] on link "PRODUCTS" at bounding box center [101, 80] width 59 height 14
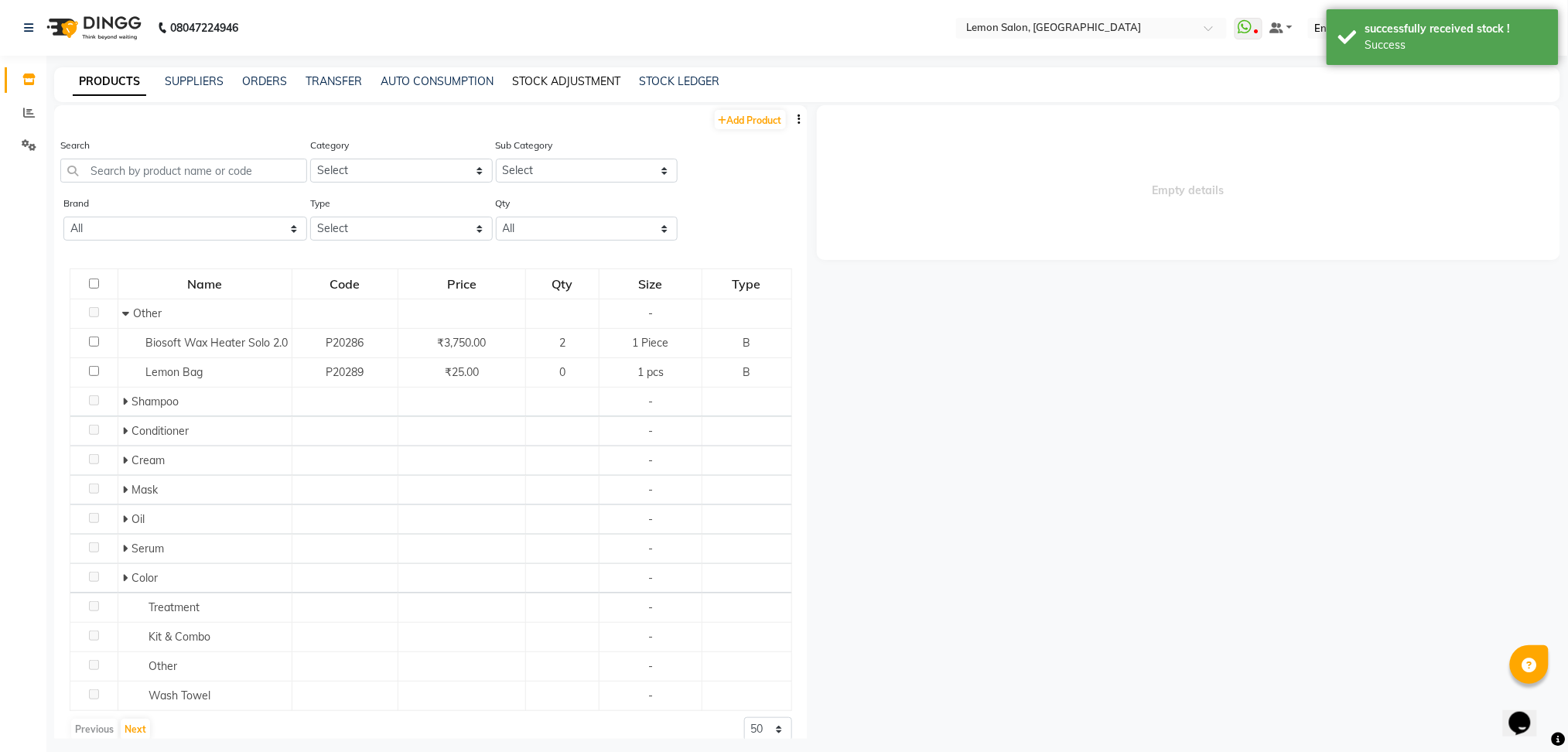
click at [576, 84] on link "STOCK ADJUSTMENT" at bounding box center [566, 81] width 108 height 14
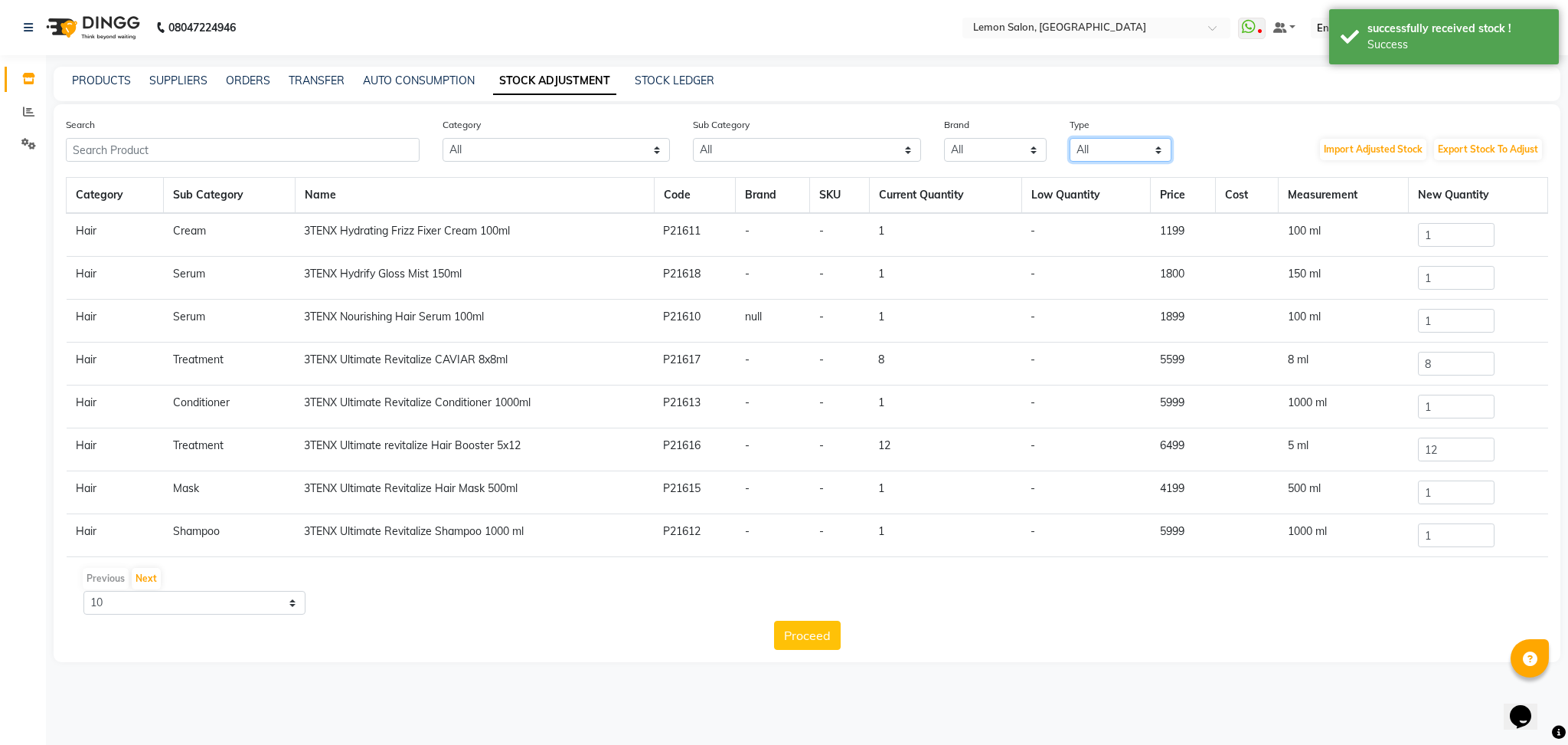
click at [1113, 151] on select "All Both Consumable Retail" at bounding box center [1121, 150] width 102 height 23
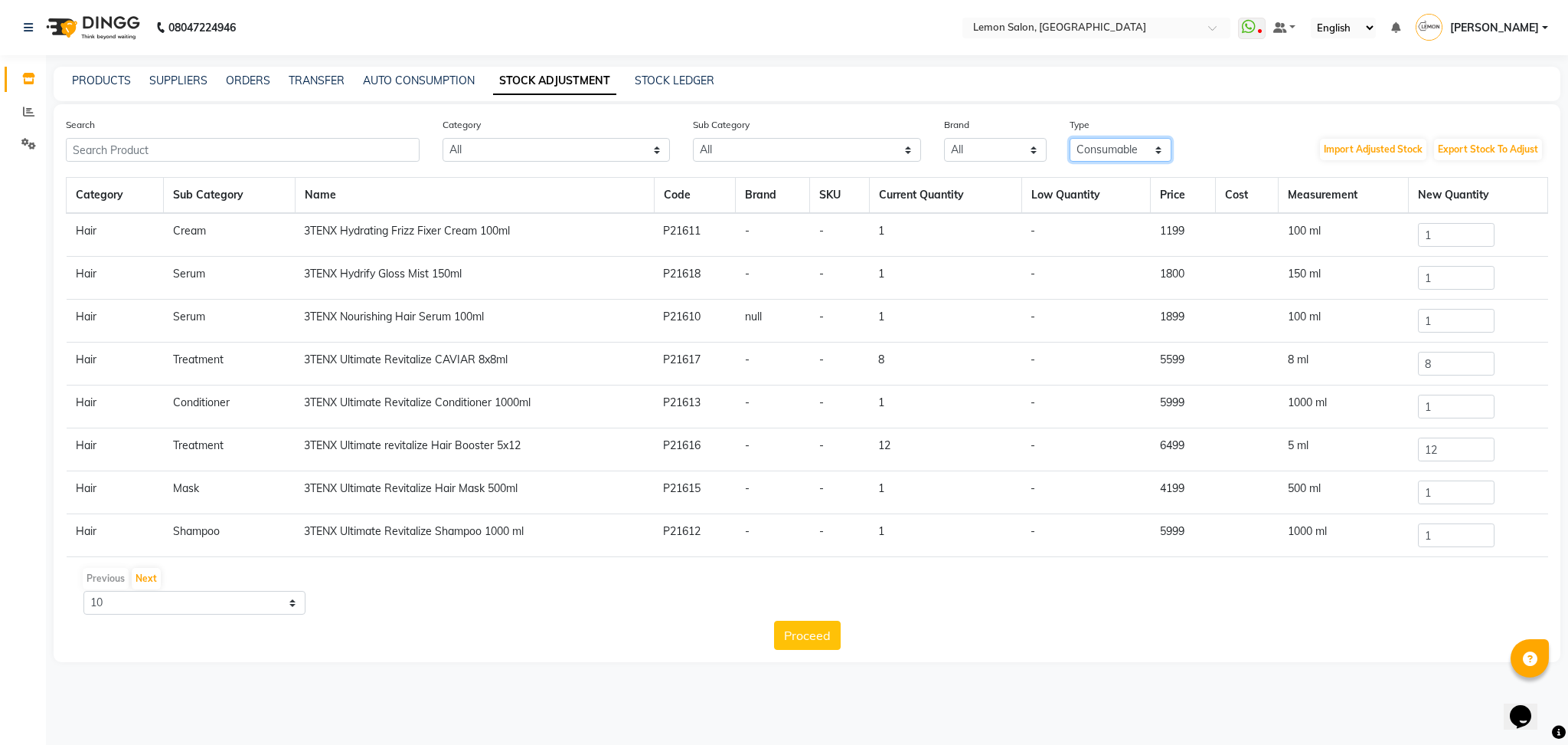
click at [1070, 138] on select "All Both Consumable Retail" at bounding box center [1121, 150] width 102 height 23
click at [1509, 154] on button "Export Stock To Adjust" at bounding box center [1488, 149] width 108 height 21
click at [1142, 159] on select "All Both Consumable Retail" at bounding box center [1121, 150] width 102 height 23
select select "B"
click at [1070, 138] on select "All Both Consumable Retail" at bounding box center [1121, 150] width 102 height 23
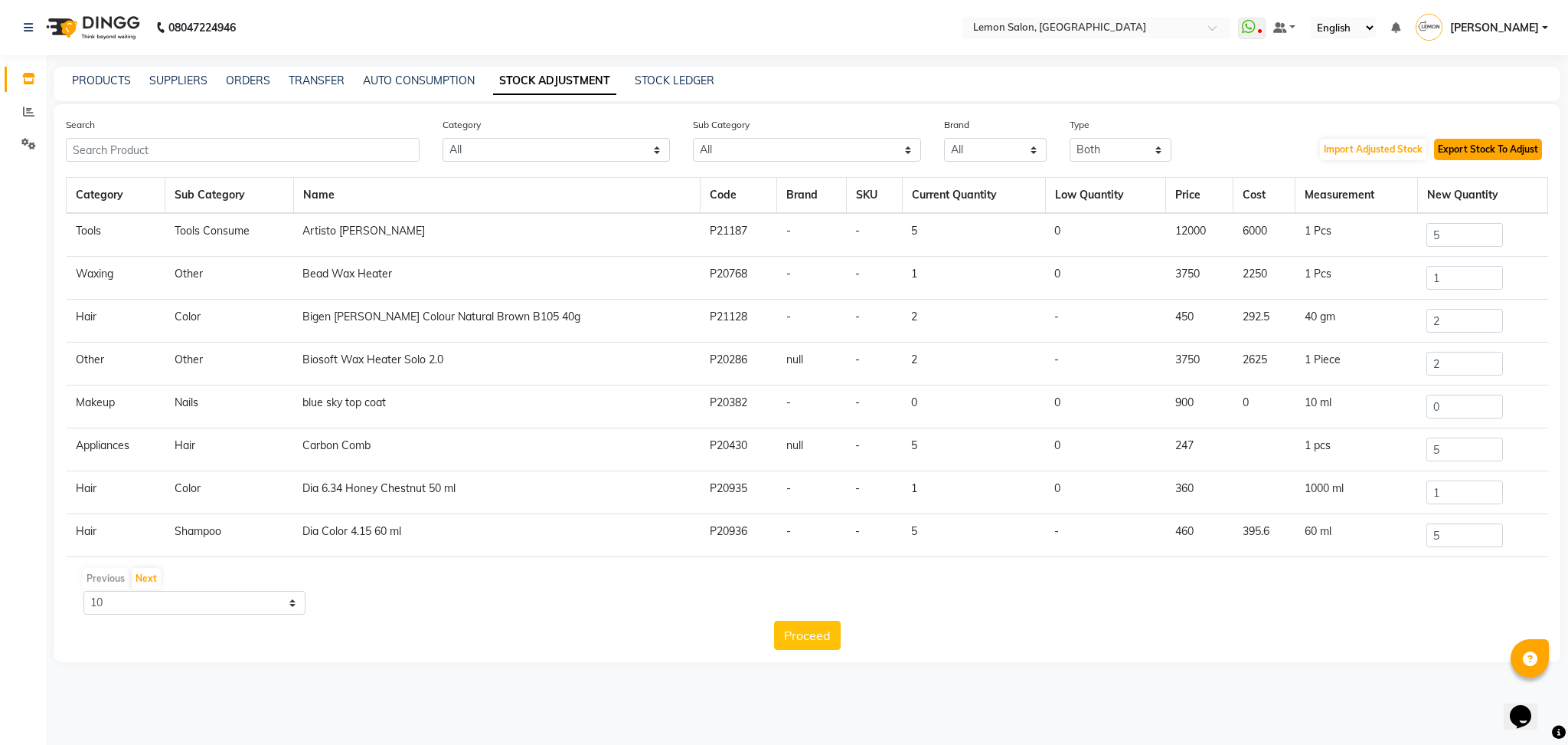
click at [1480, 154] on button "Export Stock To Adjust" at bounding box center [1488, 149] width 108 height 21
